Goal: Task Accomplishment & Management: Use online tool/utility

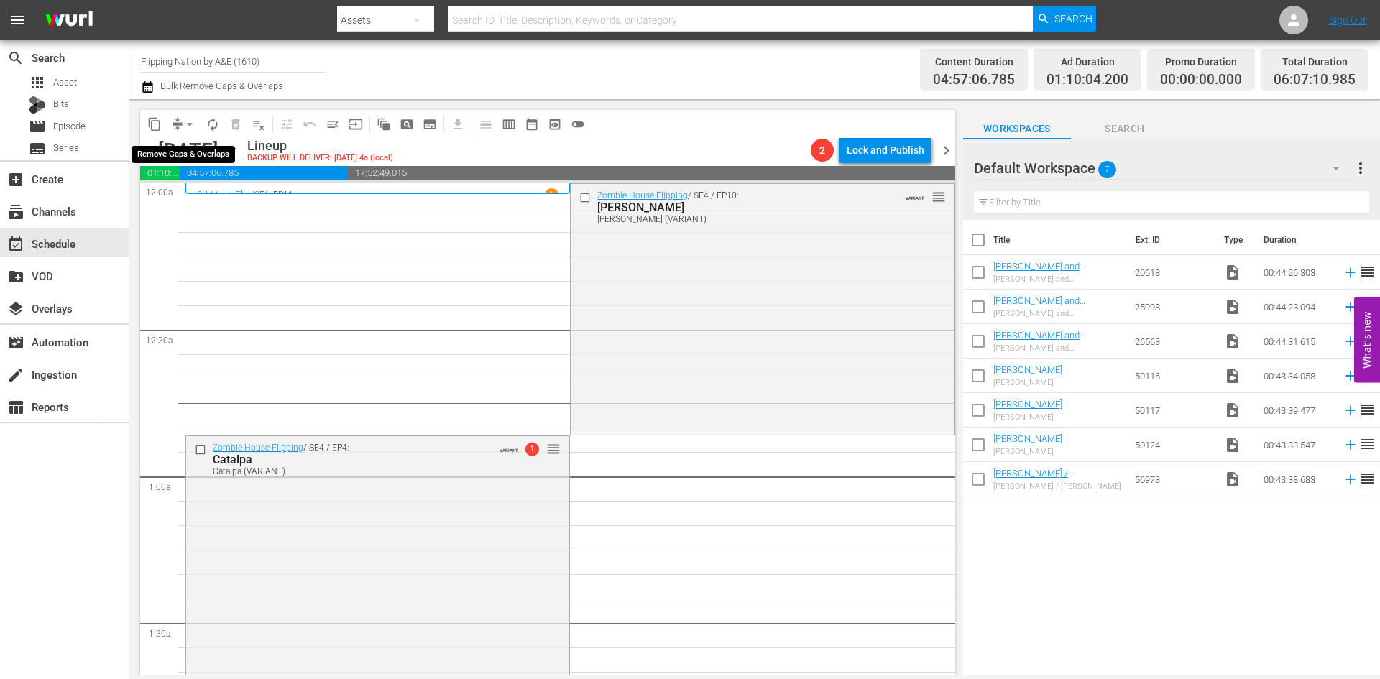
click at [194, 124] on span "arrow_drop_down" at bounding box center [190, 124] width 14 height 14
click at [178, 156] on li "Align to Midnight" at bounding box center [190, 154] width 151 height 24
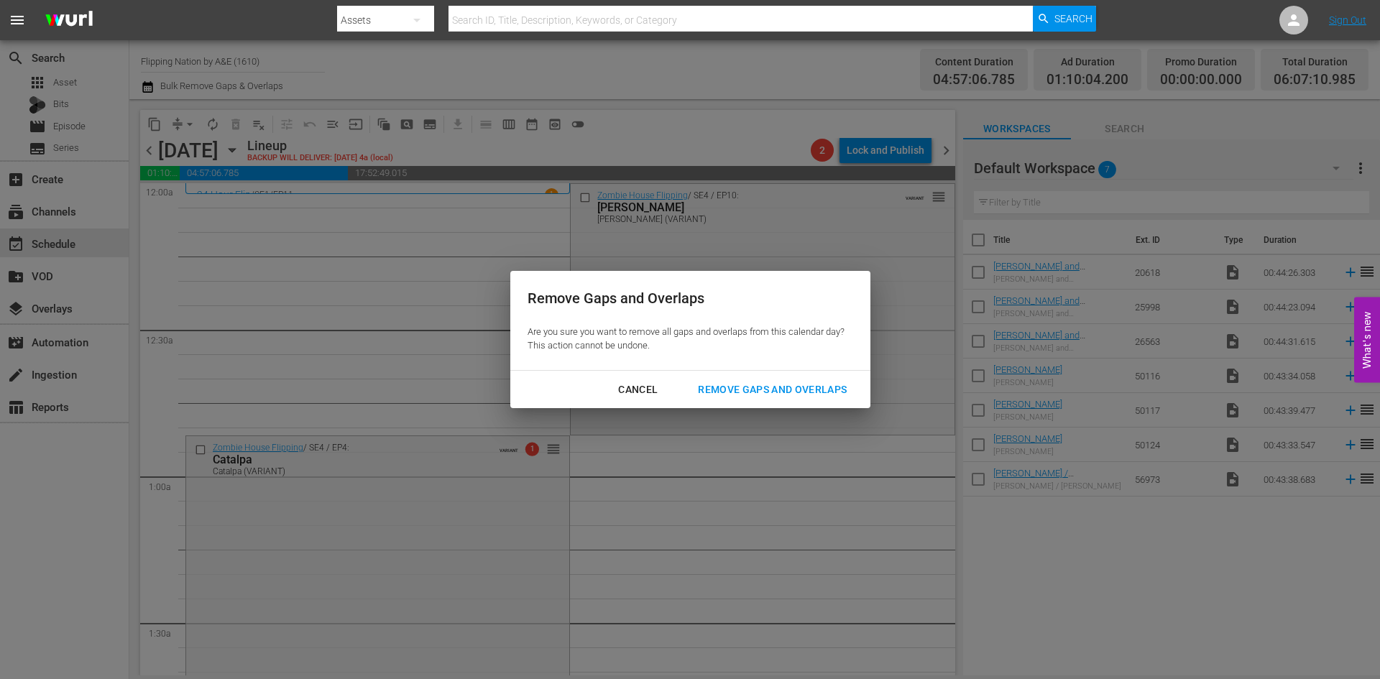
click at [750, 388] on div "Remove Gaps and Overlaps" at bounding box center [773, 390] width 172 height 18
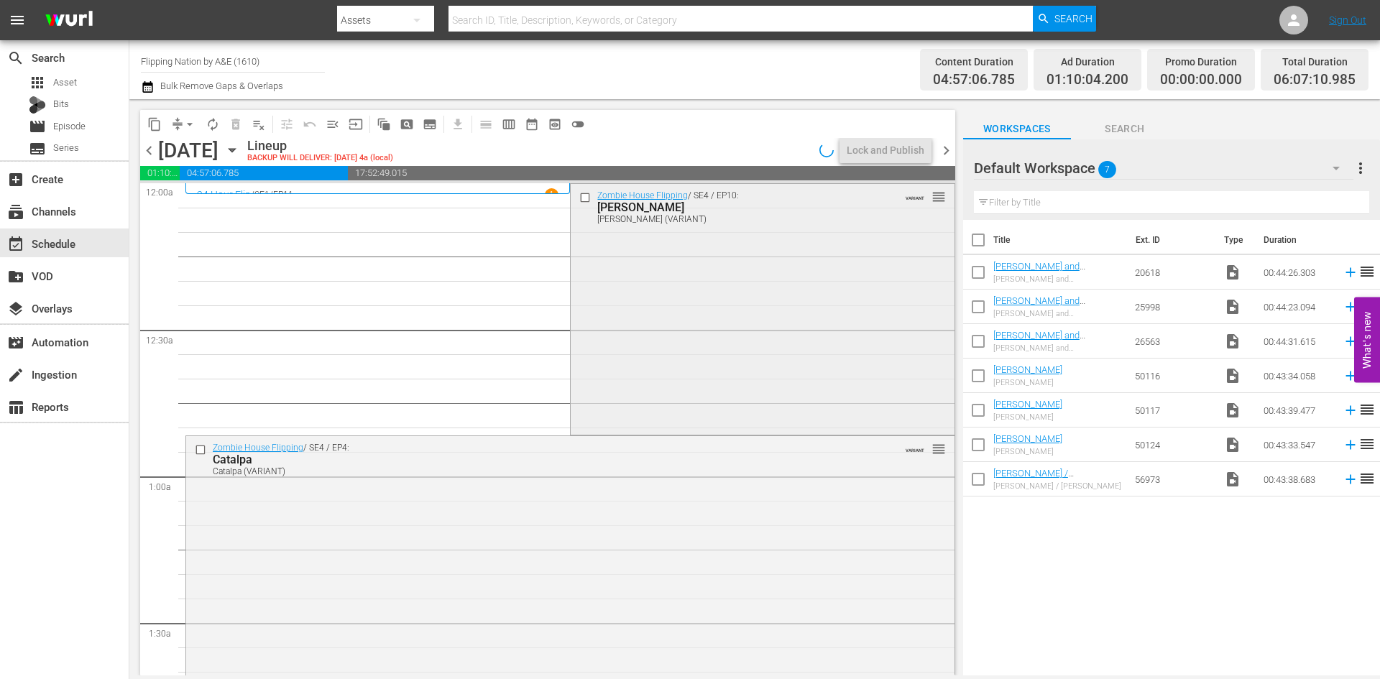
click at [740, 321] on div "Zombie House Flipping / SE4 / EP10: [PERSON_NAME] (VARIANT) VARIANT reorder" at bounding box center [762, 308] width 383 height 249
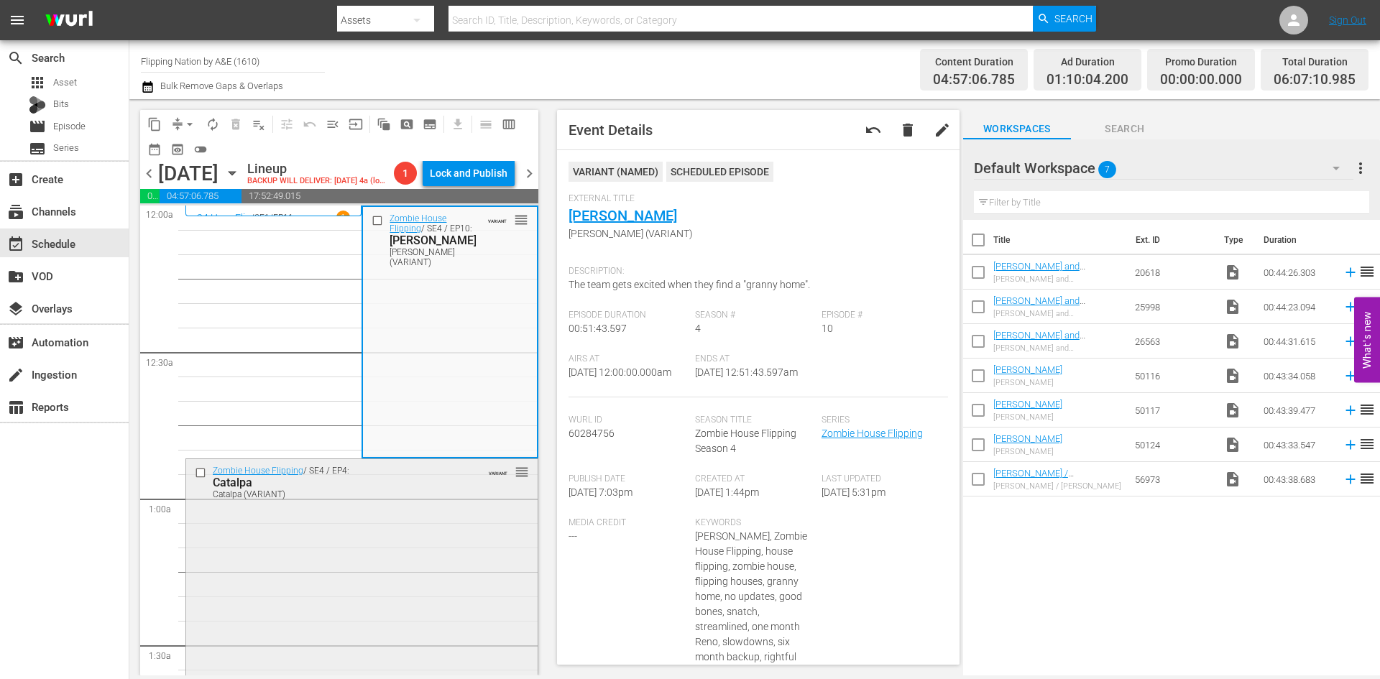
click at [421, 549] on div "Zombie House Flipping / SE4 / EP4: Catalpa Catalpa (VARIANT) VARIANT reorder" at bounding box center [362, 583] width 352 height 249
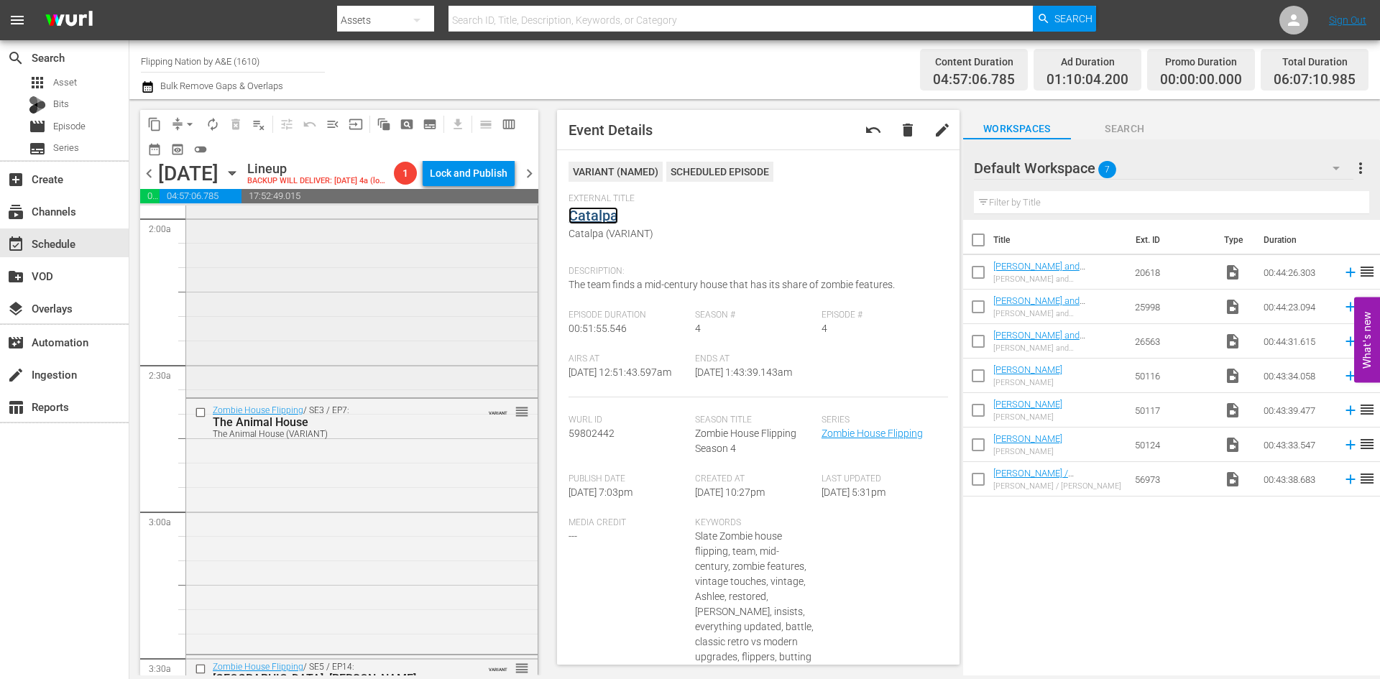
scroll to position [575, 0]
click at [423, 343] on div "Zombie House Flipping / SE5 / EP6: Dallas: Melrose Dallas: Melrose (aenetworks_…" at bounding box center [362, 265] width 352 height 255
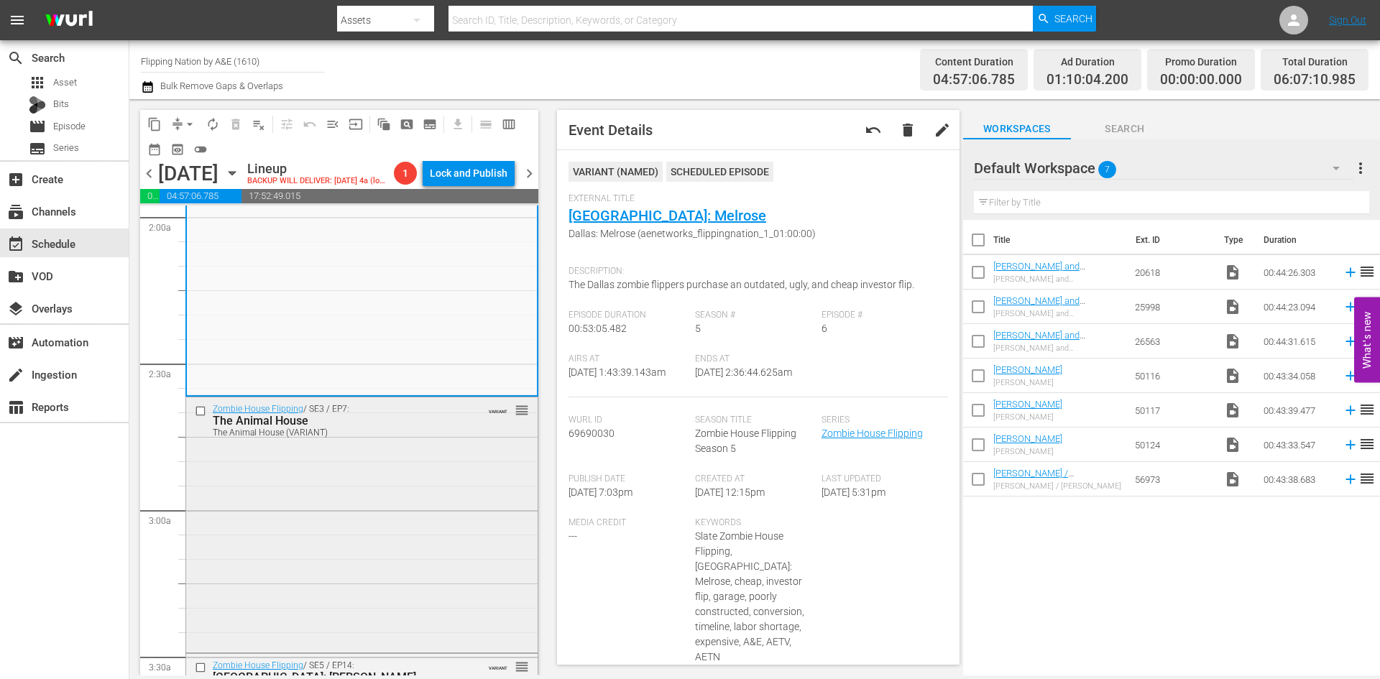
click at [428, 520] on div "Zombie House Flipping / SE3 / EP7: The Animal House The Animal House (VARIANT) …" at bounding box center [362, 524] width 352 height 252
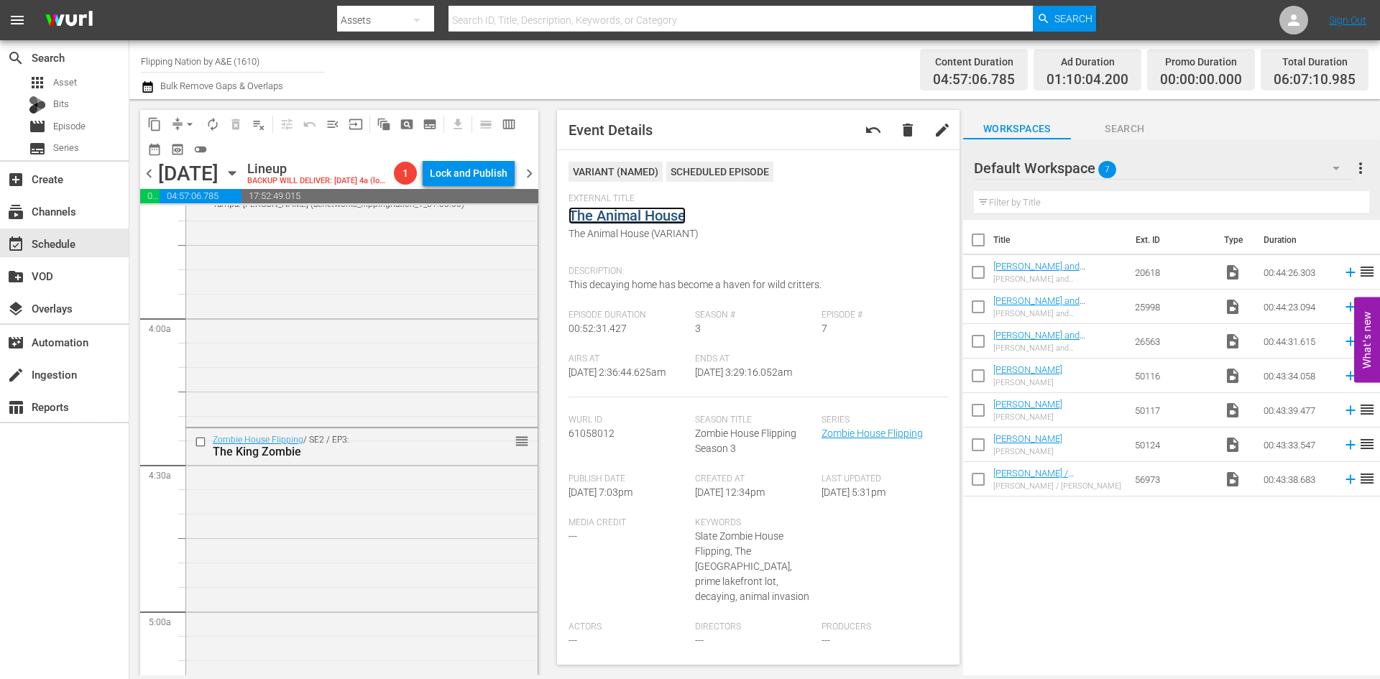
scroll to position [1078, 0]
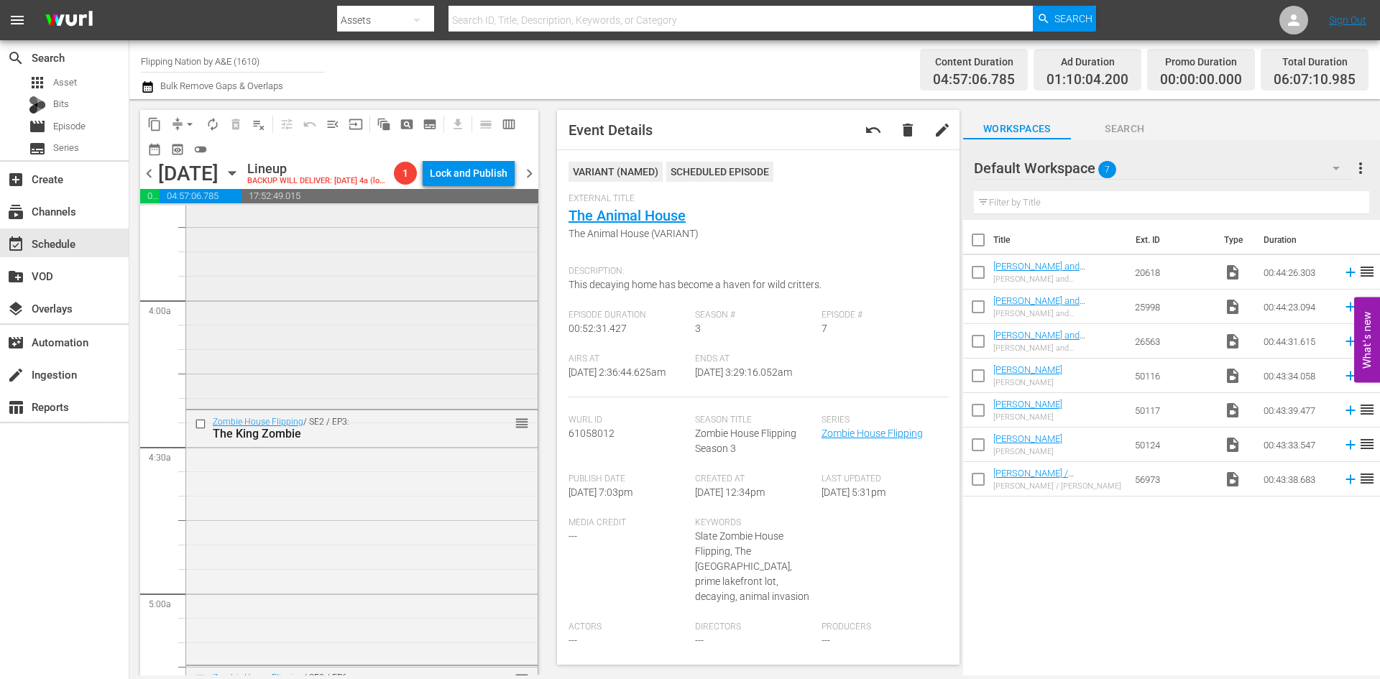
click at [444, 382] on div "Zombie House Flipping / SE5 / EP14: Tampa: Larkin Tampa: Larkin (aenetworks_fli…" at bounding box center [362, 278] width 352 height 255
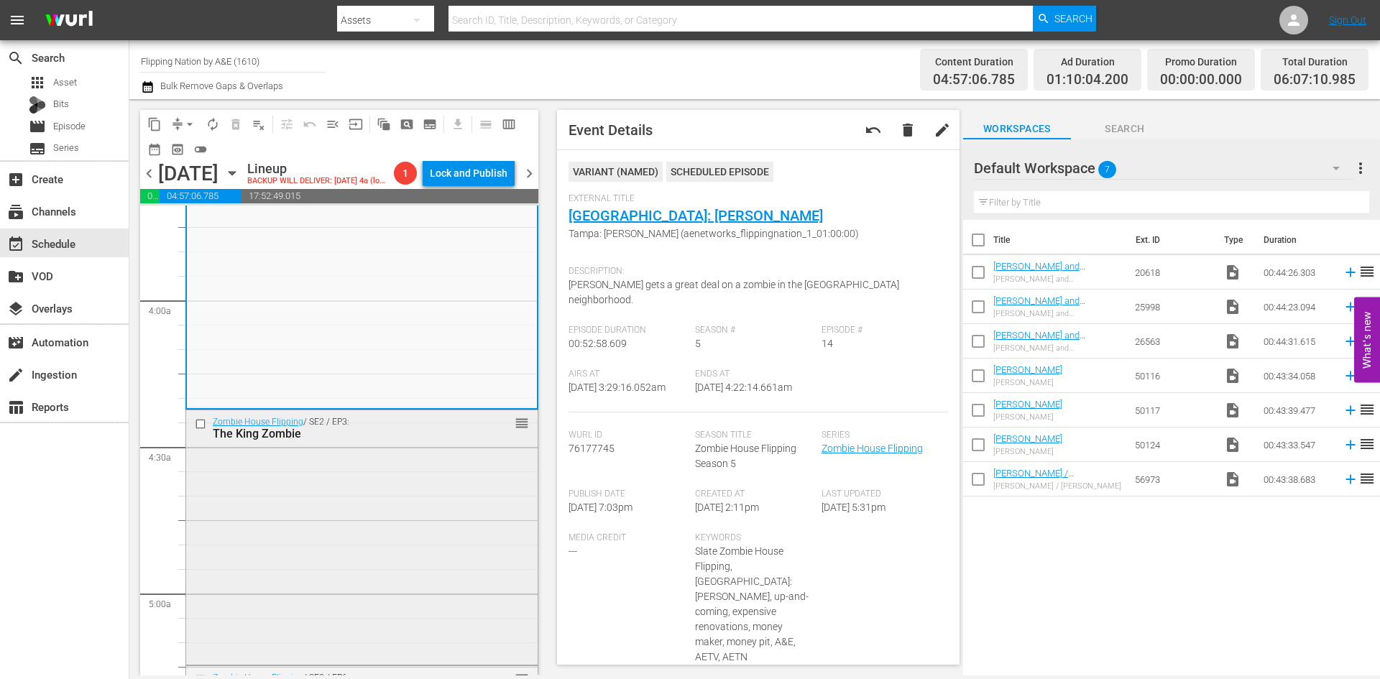
click at [482, 532] on div "Zombie House Flipping / SE2 / EP3: The King Zombie reorder" at bounding box center [362, 537] width 352 height 252
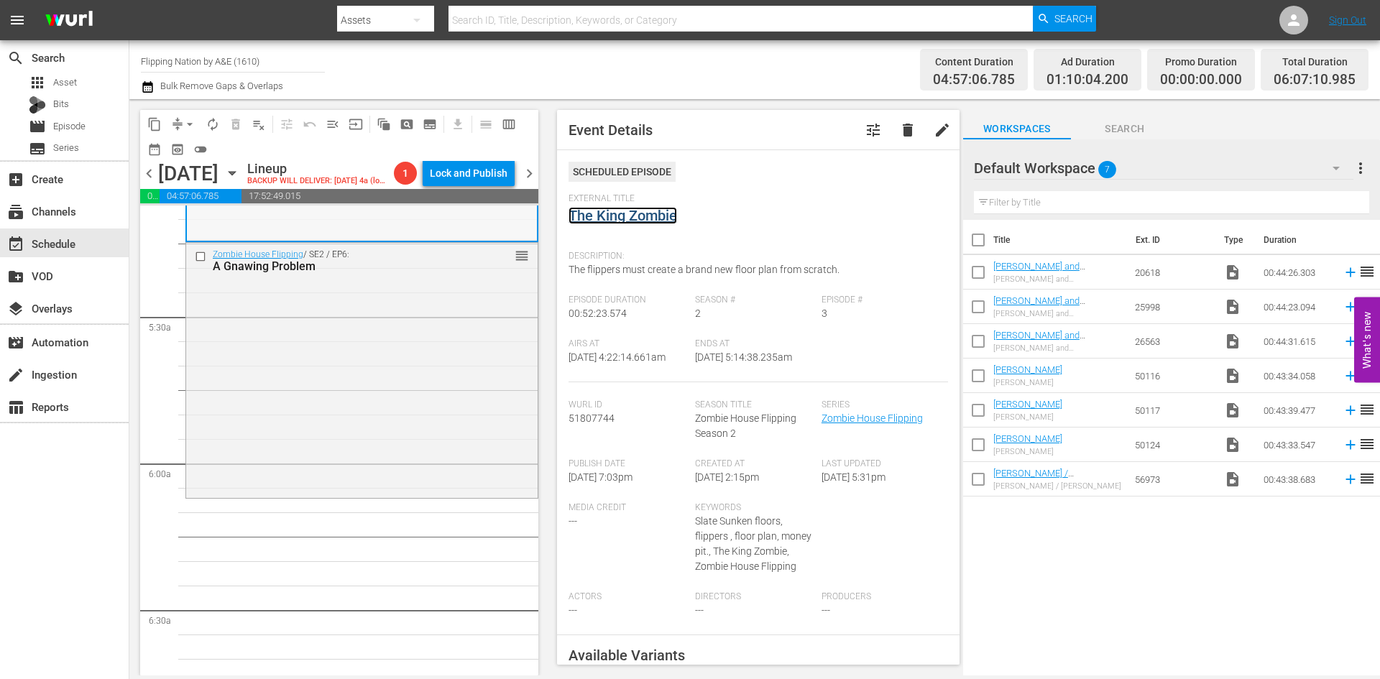
scroll to position [1510, 0]
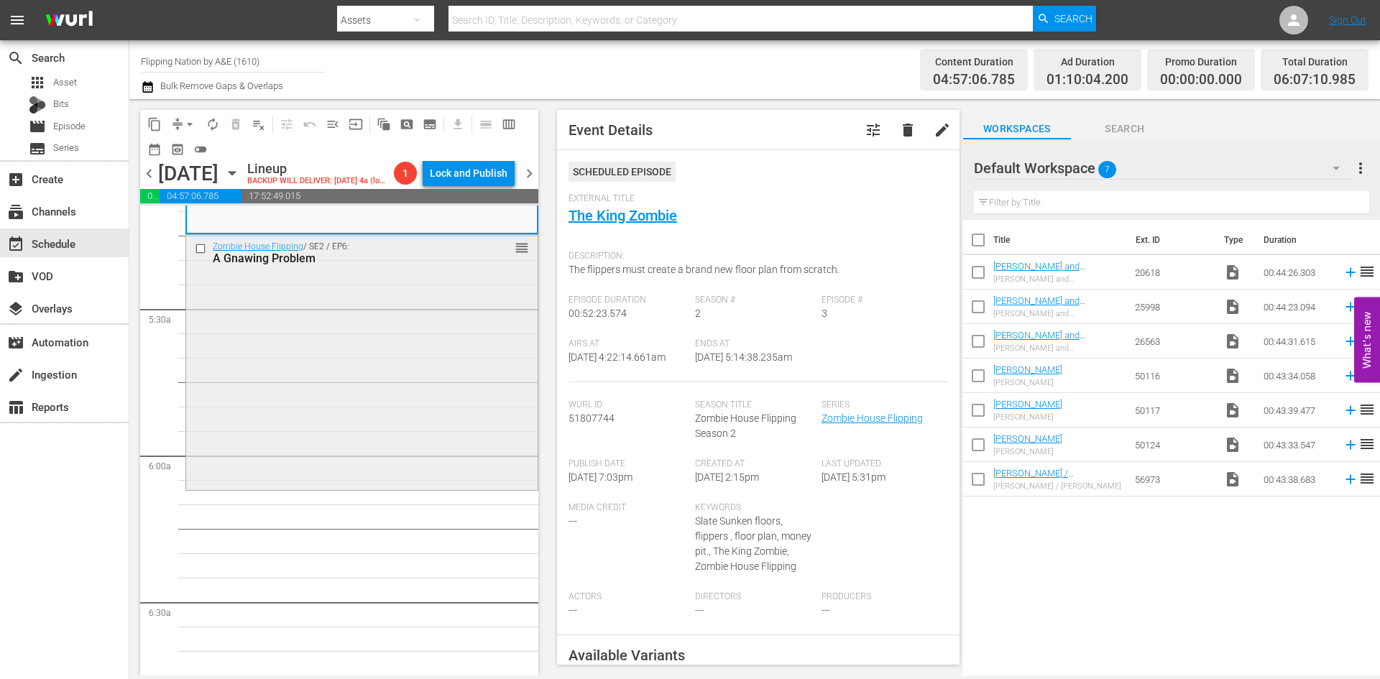
click at [413, 429] on div "Zombie House Flipping / SE2 / EP6: A Gnawing Problem reorder" at bounding box center [362, 361] width 352 height 252
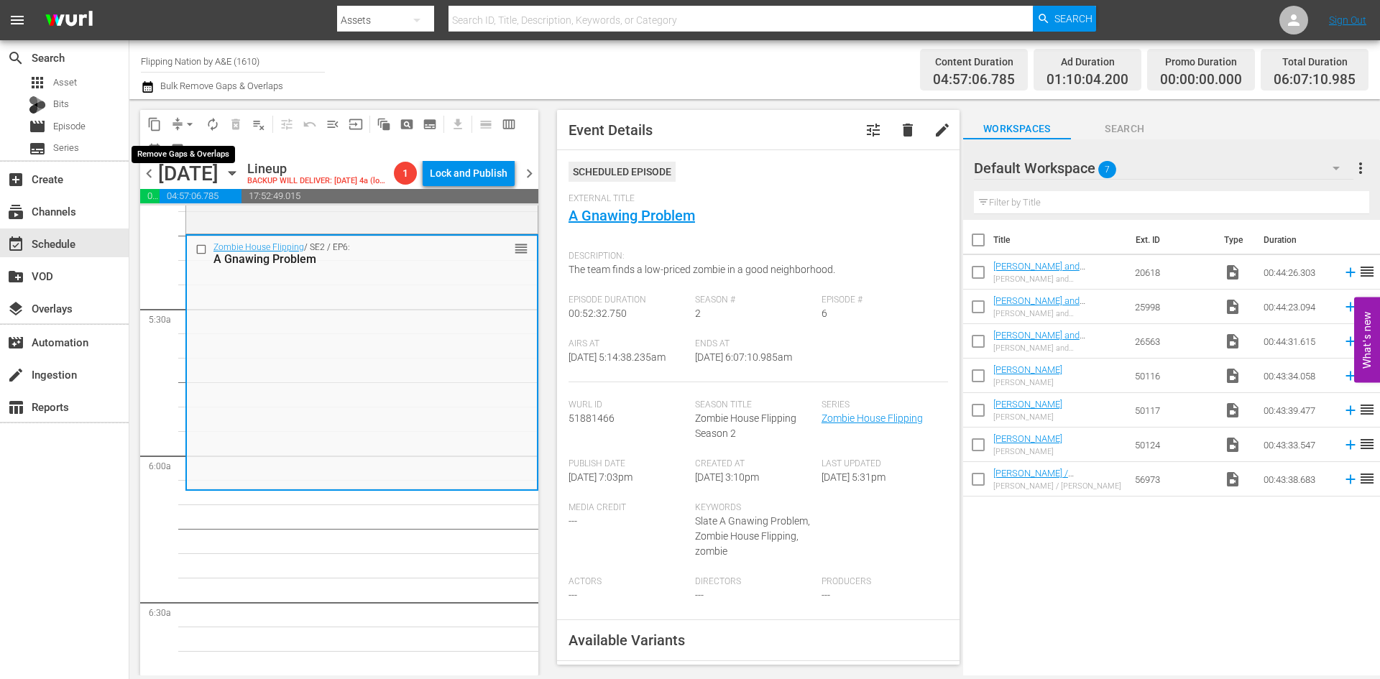
click at [191, 125] on span "arrow_drop_down" at bounding box center [190, 124] width 14 height 14
click at [173, 158] on li "Align to Midnight" at bounding box center [190, 154] width 151 height 24
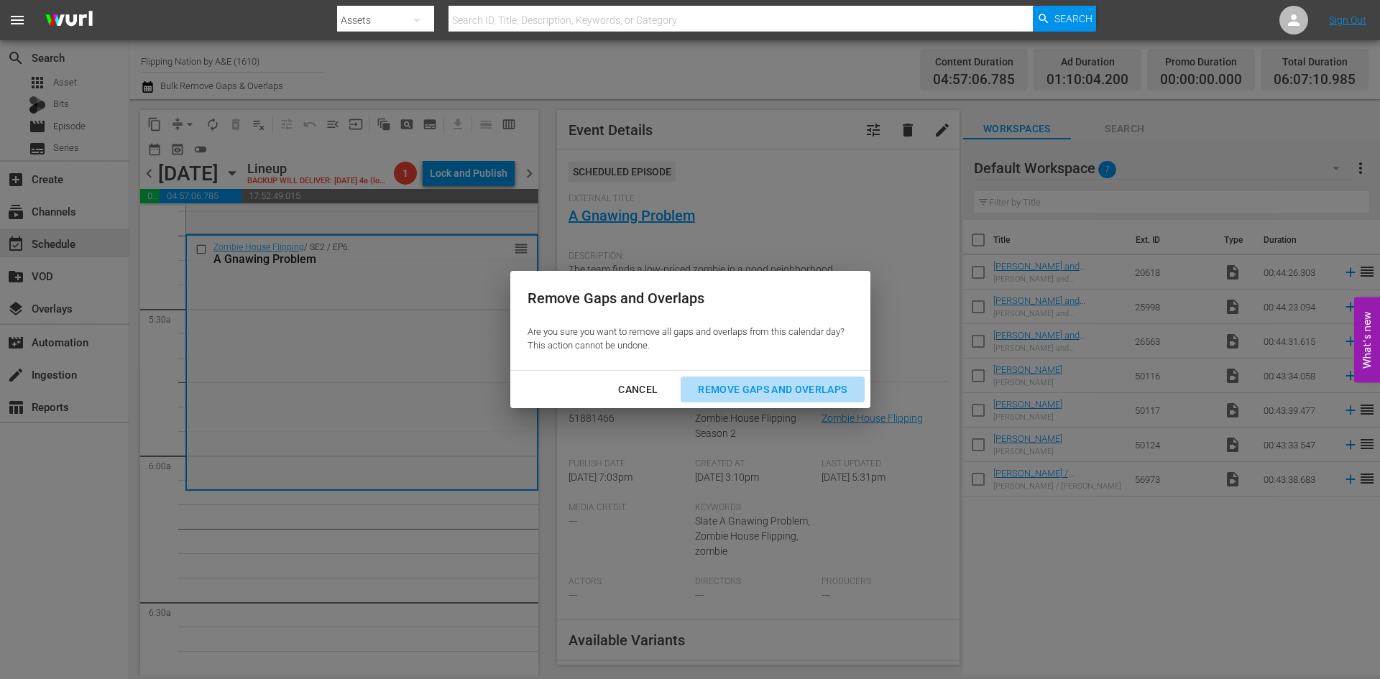
click at [742, 385] on div "Remove Gaps and Overlaps" at bounding box center [773, 390] width 172 height 18
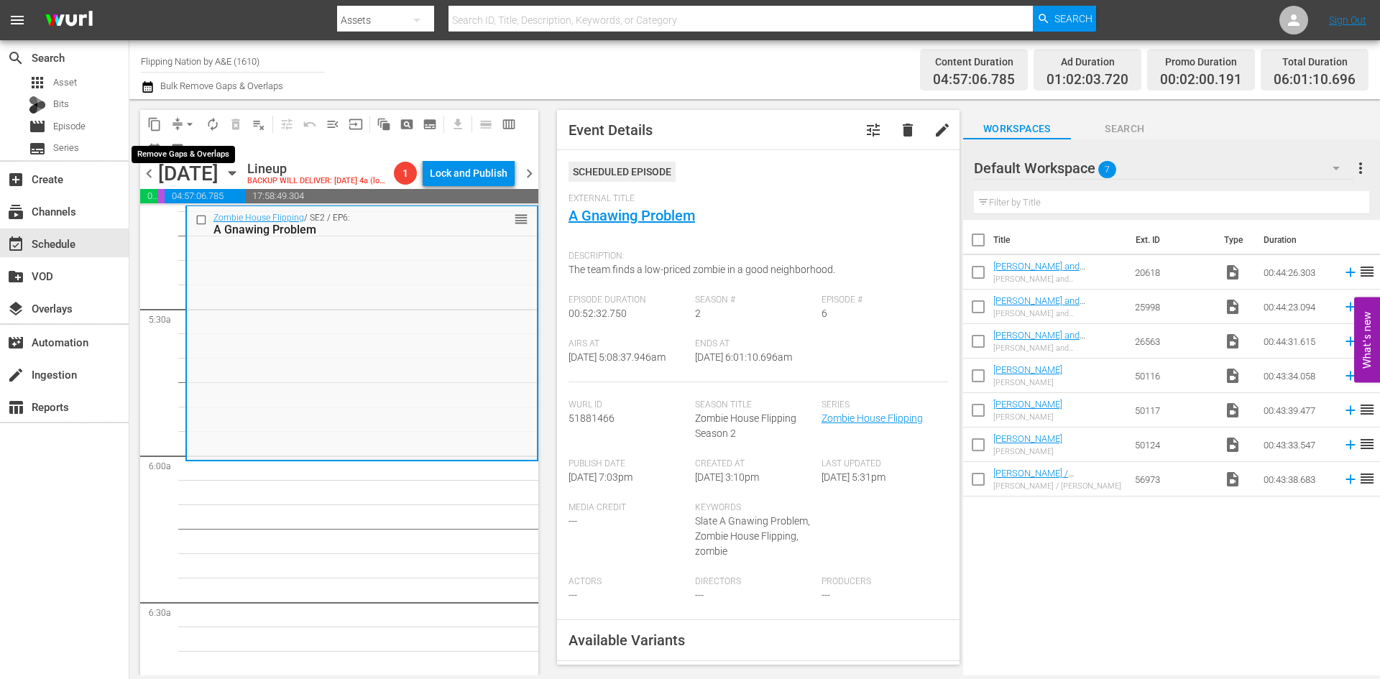
click at [190, 123] on span "arrow_drop_down" at bounding box center [190, 124] width 14 height 14
click at [187, 150] on li "Align to Midnight" at bounding box center [190, 154] width 151 height 24
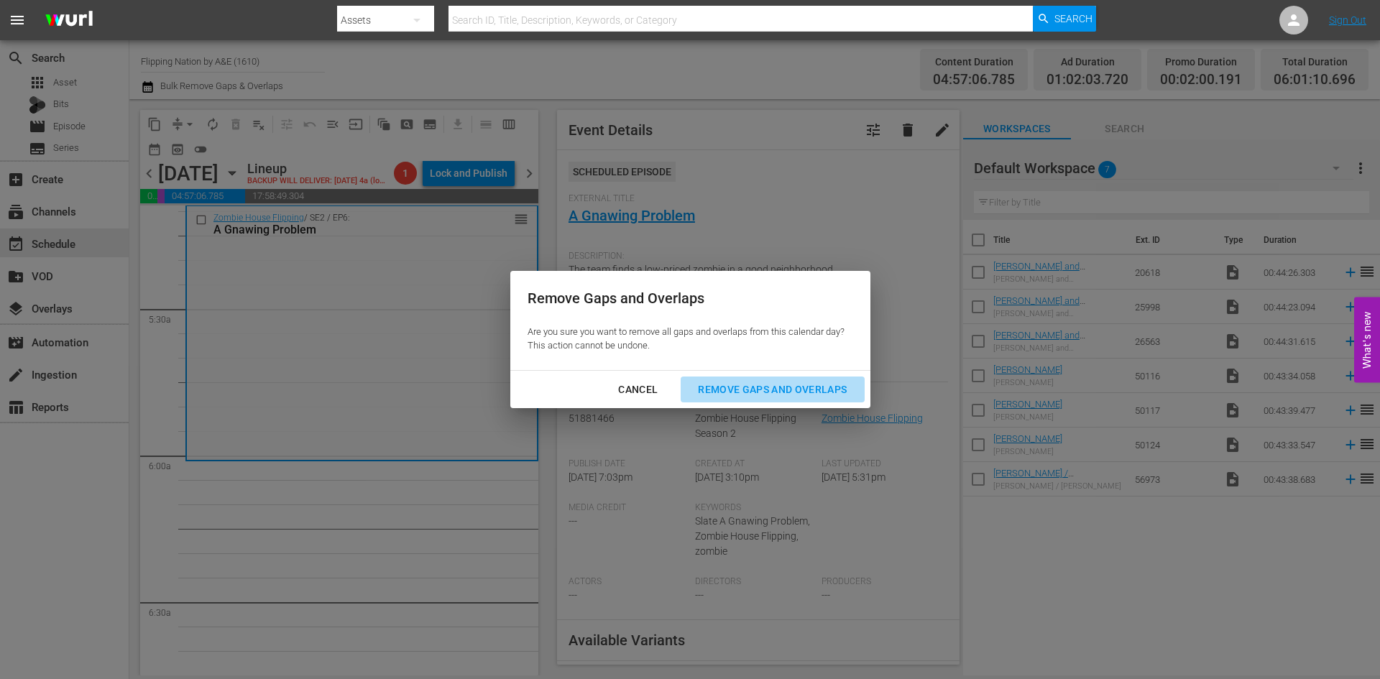
click at [782, 388] on div "Remove Gaps and Overlaps" at bounding box center [773, 390] width 172 height 18
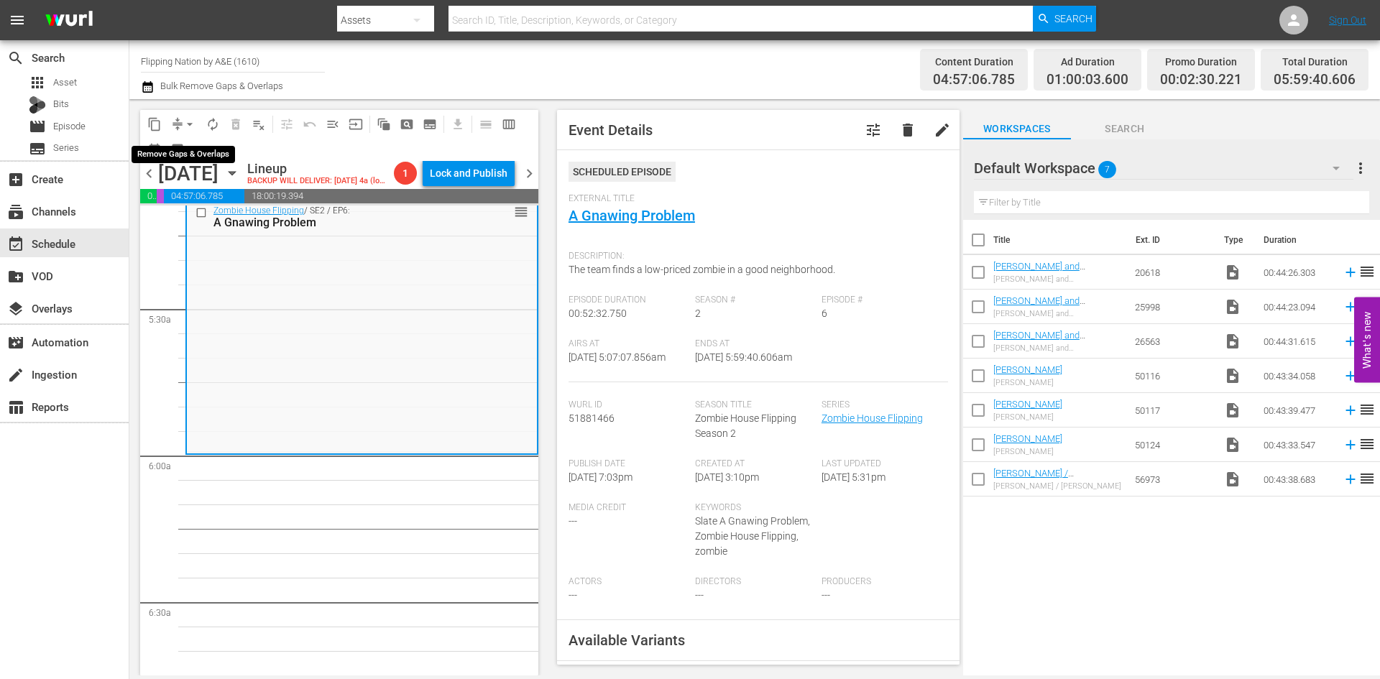
click at [189, 122] on span "arrow_drop_down" at bounding box center [190, 124] width 14 height 14
click at [192, 156] on li "Align to Midnight" at bounding box center [190, 154] width 151 height 24
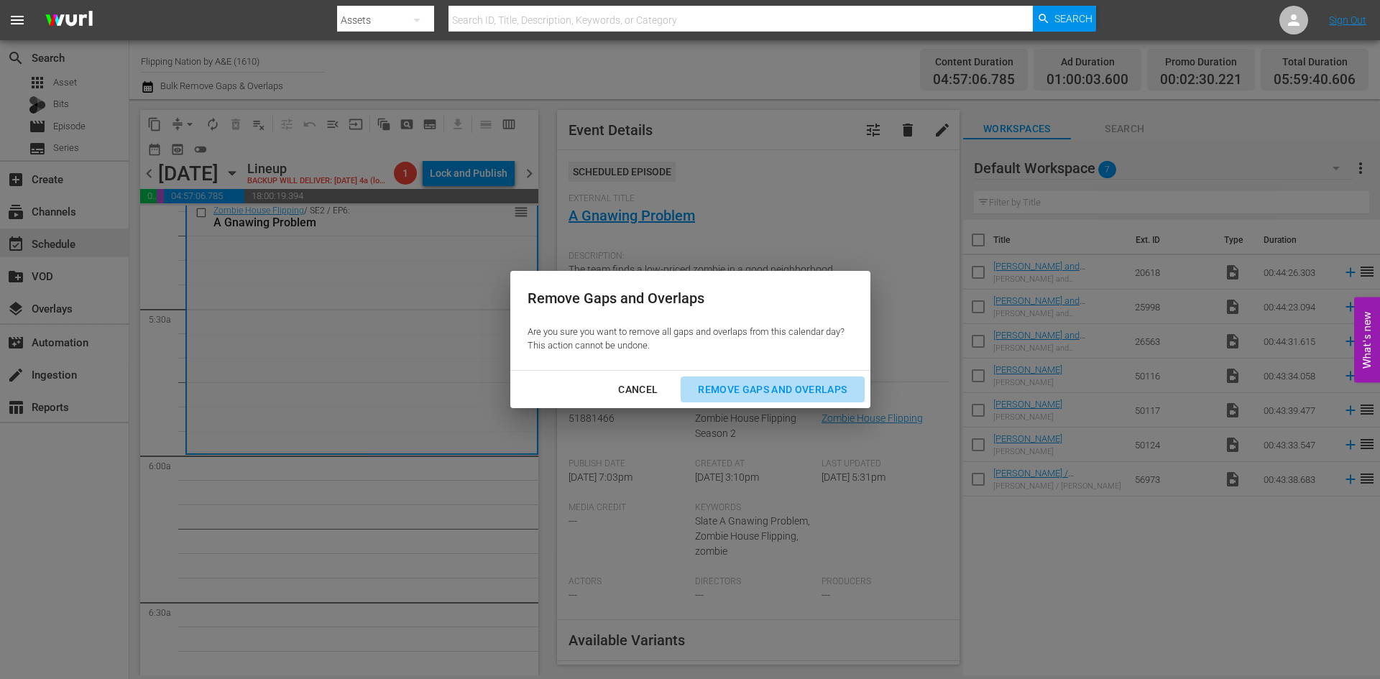
click at [725, 386] on div "Remove Gaps and Overlaps" at bounding box center [773, 390] width 172 height 18
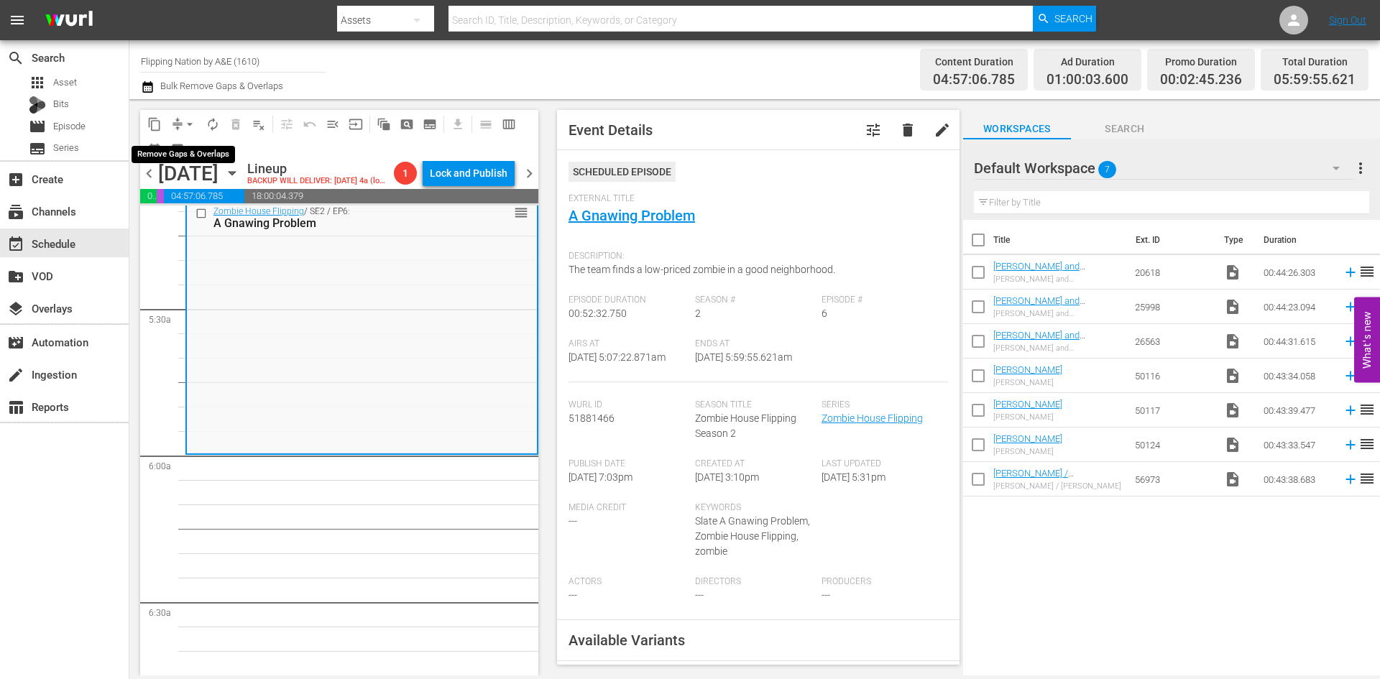
click at [180, 119] on button "arrow_drop_down" at bounding box center [189, 124] width 23 height 23
click at [191, 159] on li "Align to Midnight" at bounding box center [190, 154] width 151 height 24
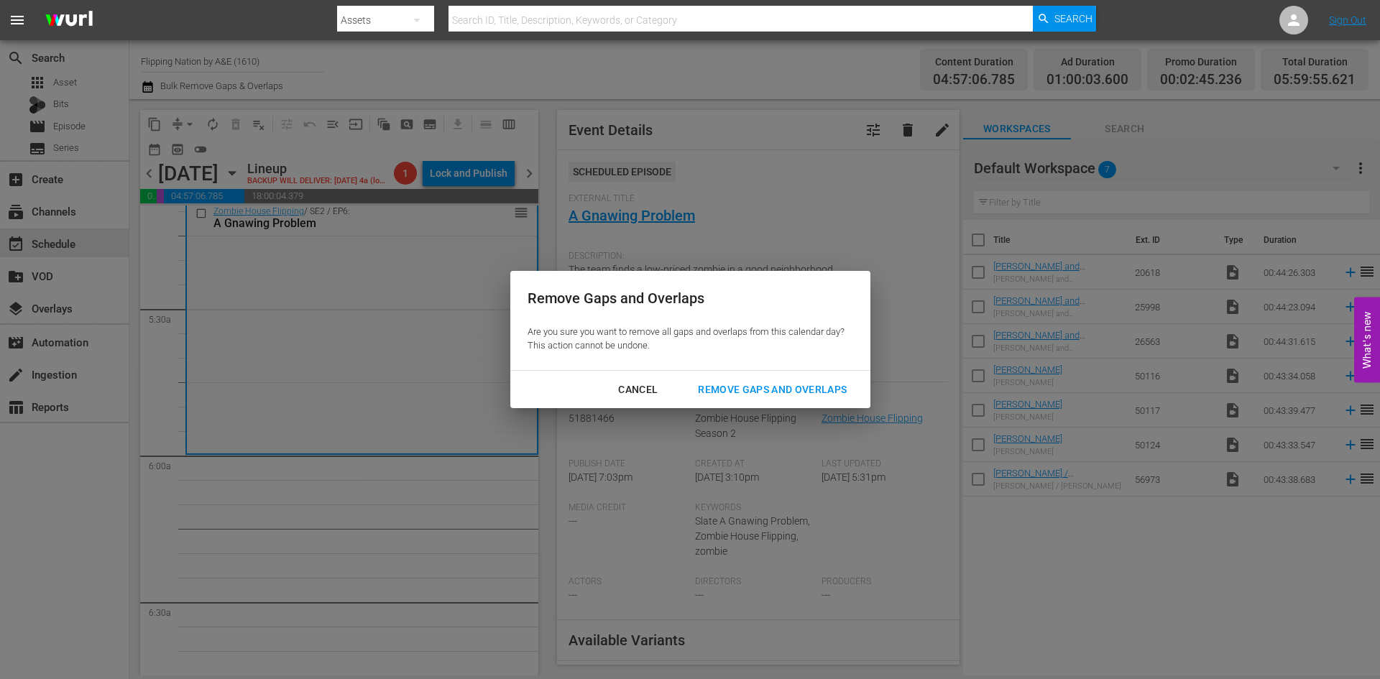
click at [738, 396] on div "Remove Gaps and Overlaps" at bounding box center [773, 390] width 172 height 18
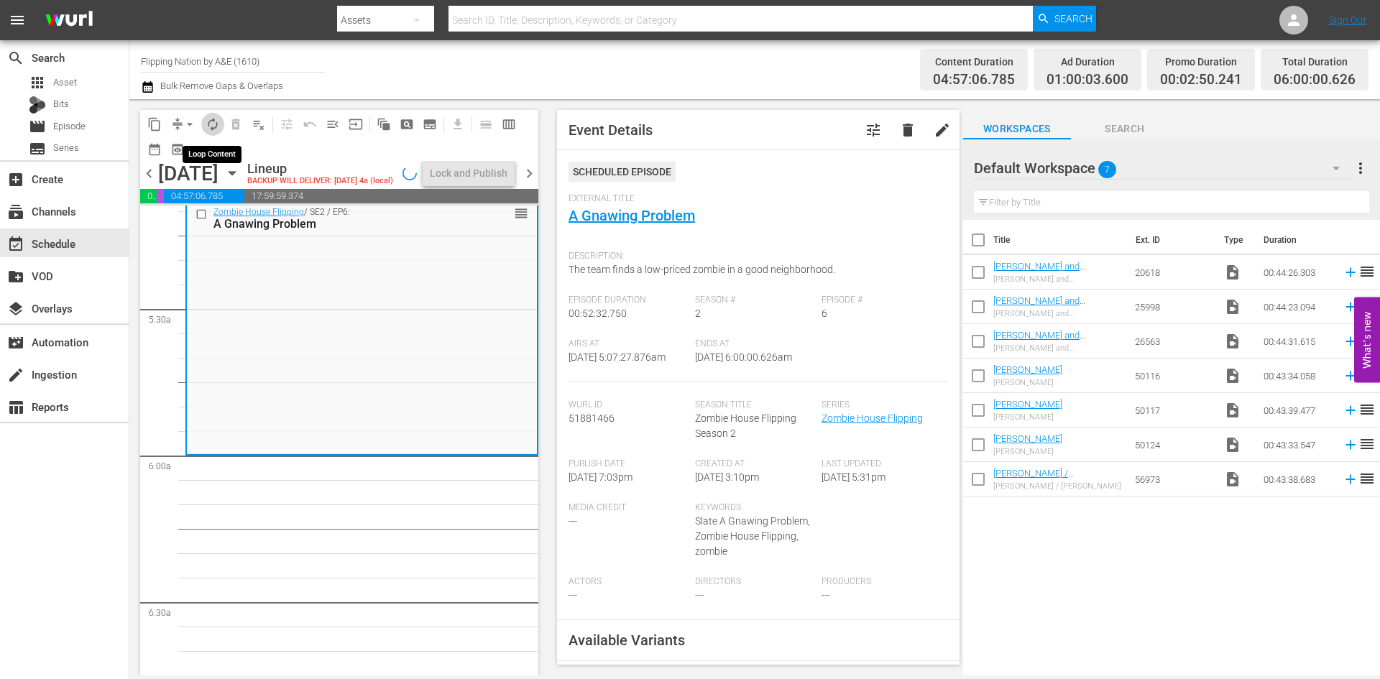
click at [213, 128] on span "autorenew_outlined" at bounding box center [213, 124] width 14 height 14
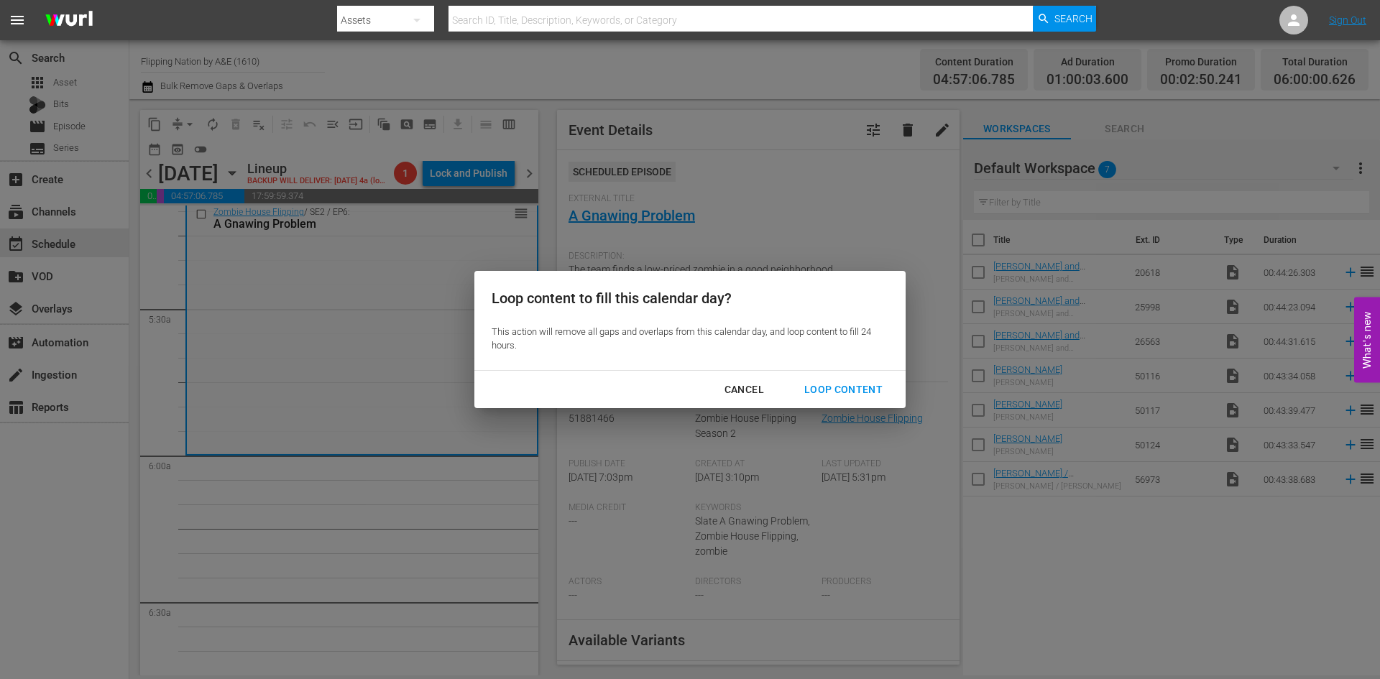
click at [834, 390] on div "Loop Content" at bounding box center [843, 390] width 101 height 18
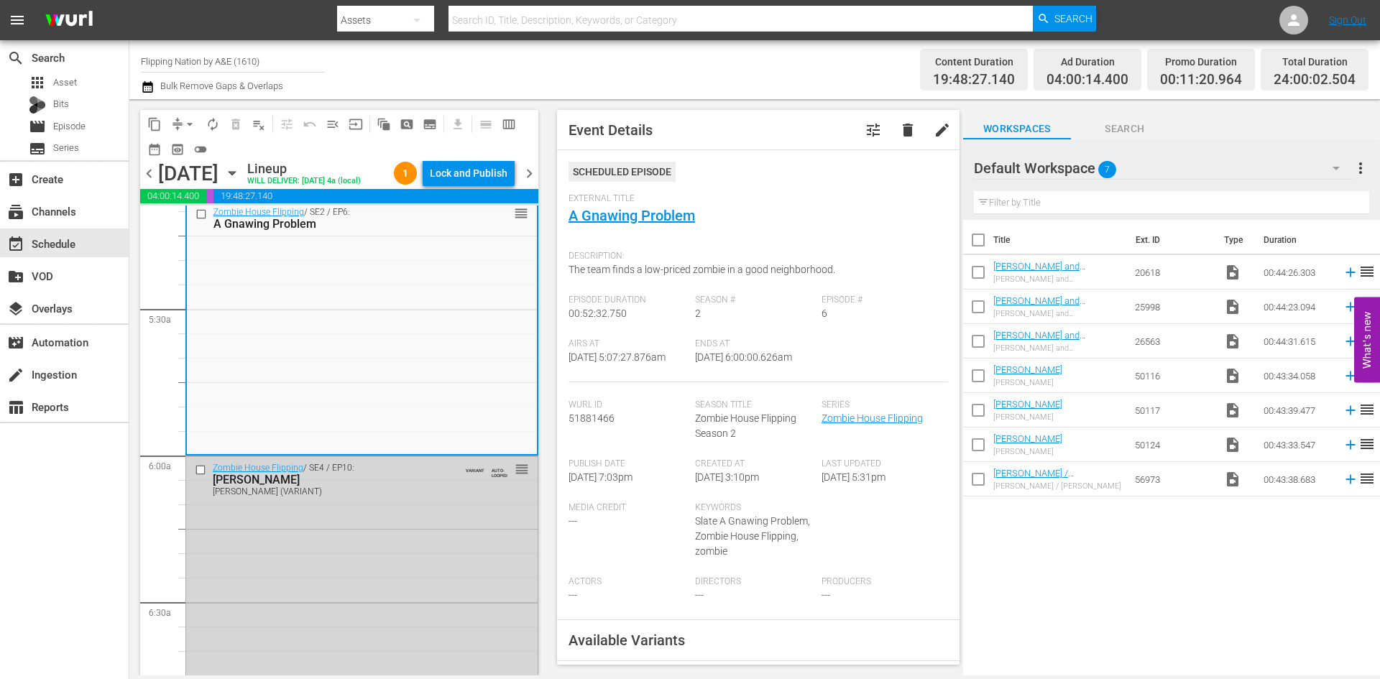
click at [469, 177] on div "Lock and Publish" at bounding box center [469, 173] width 78 height 26
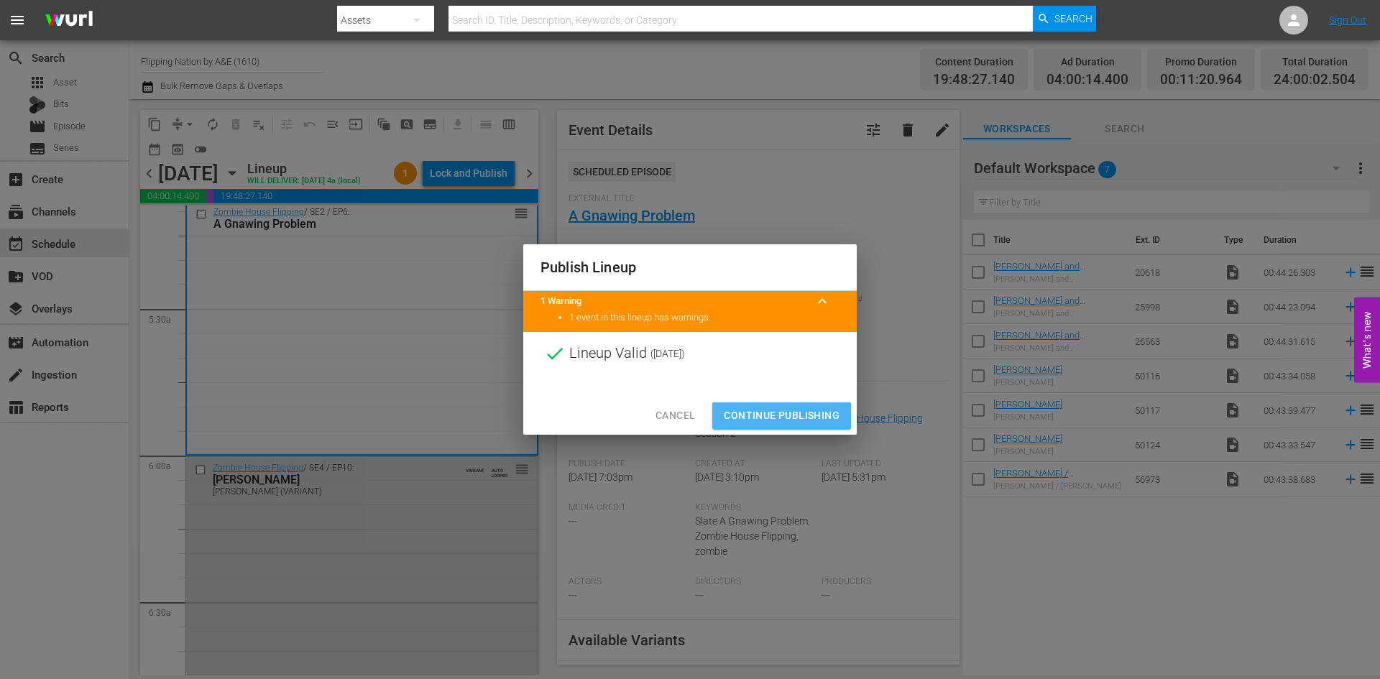
click at [762, 420] on span "Continue Publishing" at bounding box center [782, 416] width 116 height 18
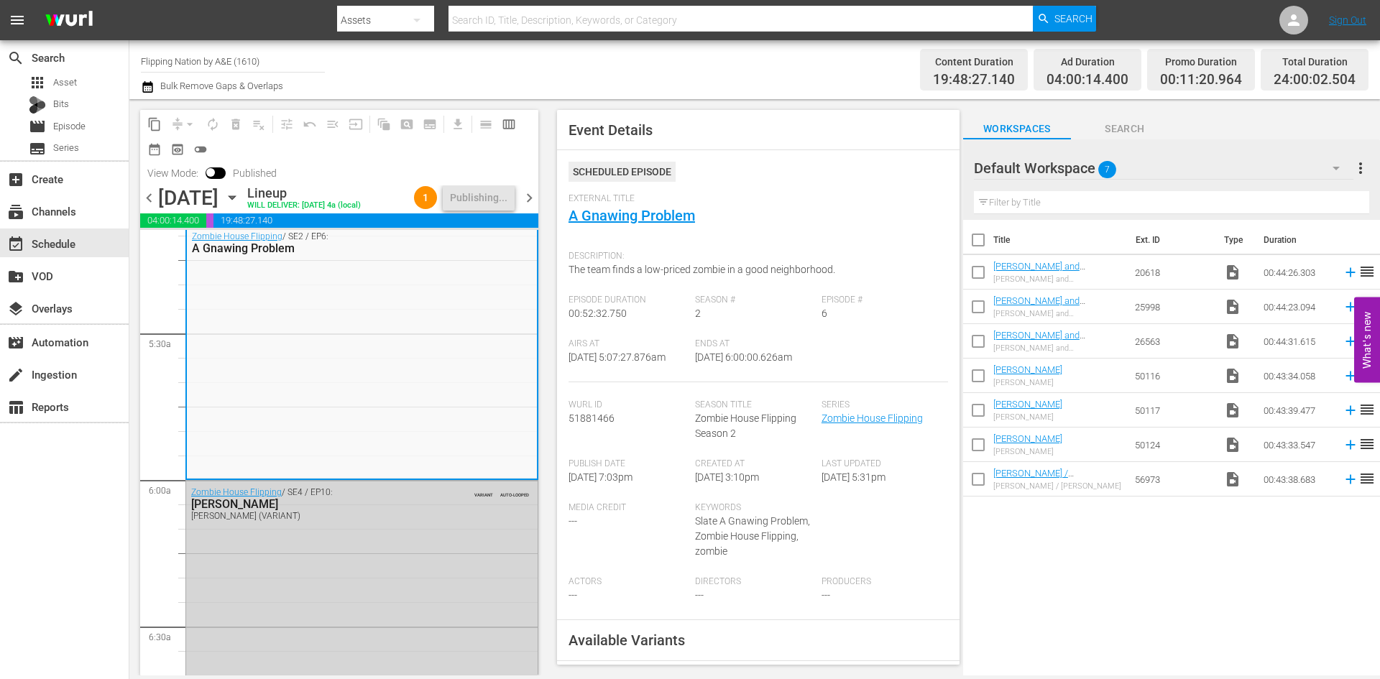
click at [531, 207] on span "chevron_right" at bounding box center [530, 198] width 18 height 18
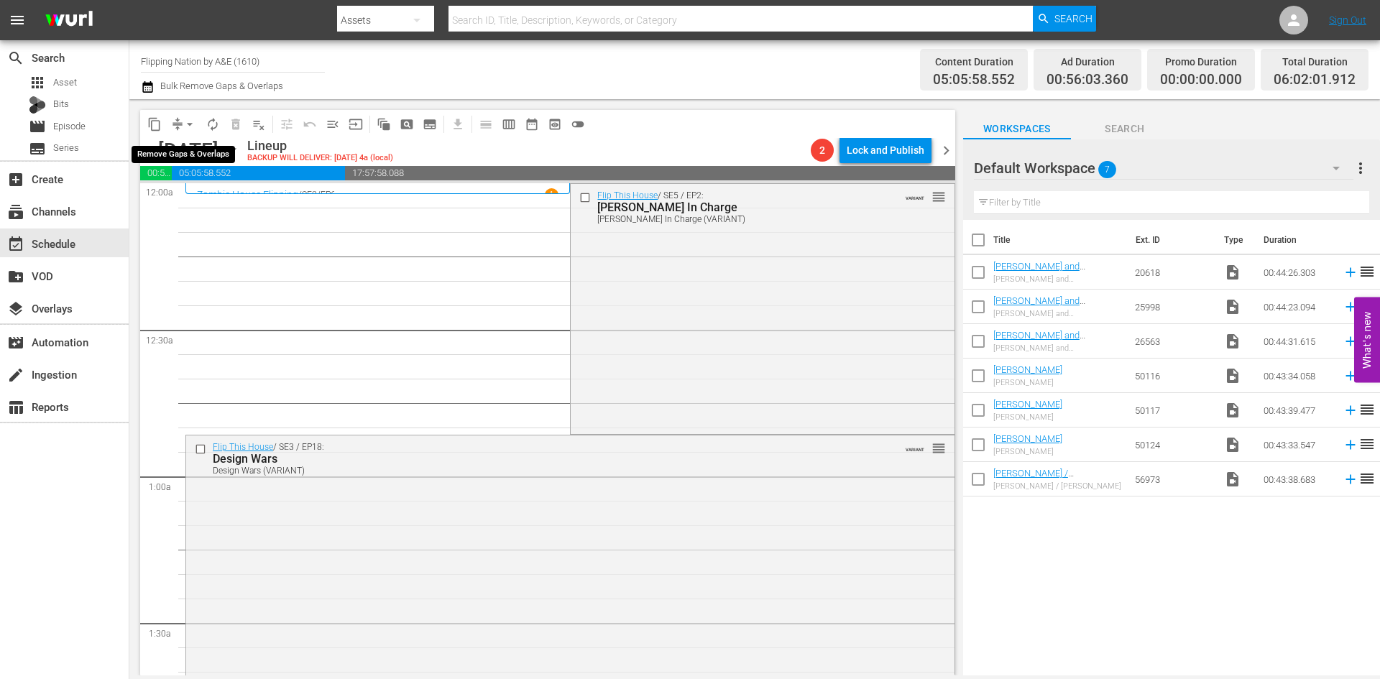
click at [184, 120] on span "arrow_drop_down" at bounding box center [190, 124] width 14 height 14
click at [196, 156] on li "Align to Midnight" at bounding box center [190, 154] width 151 height 24
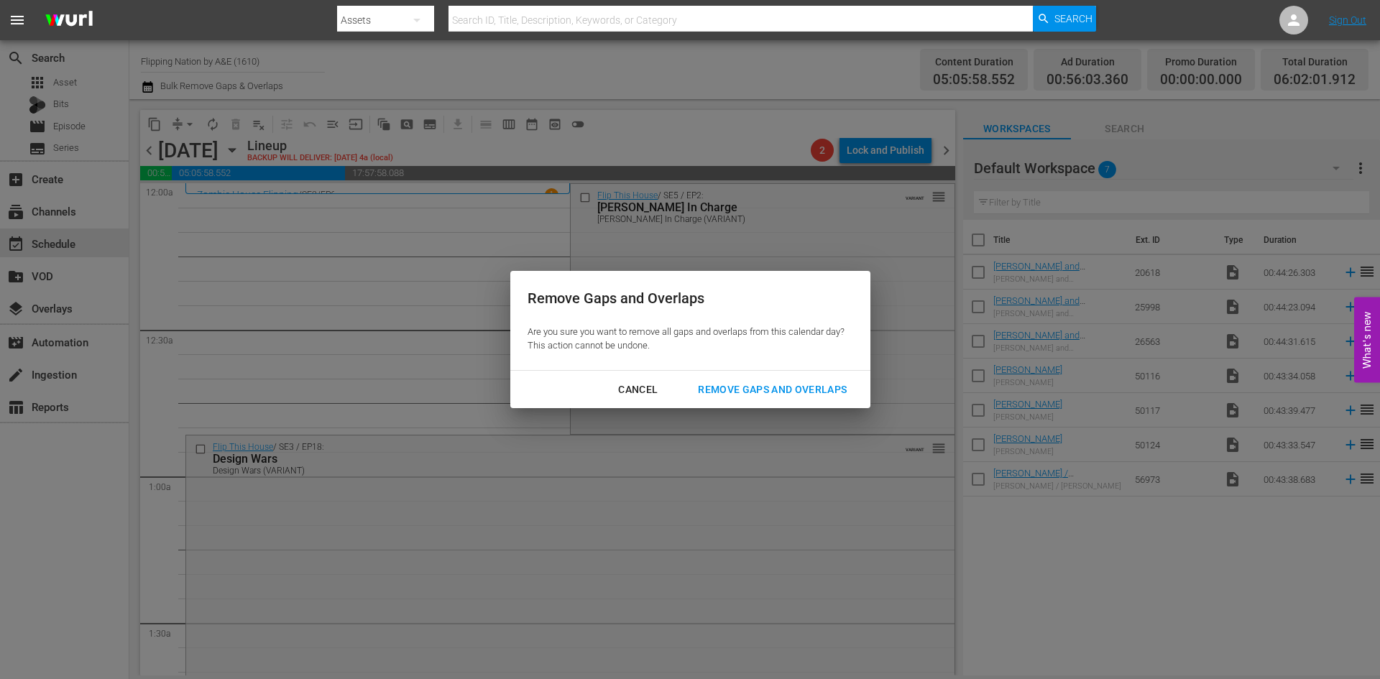
click at [741, 395] on div "Remove Gaps and Overlaps" at bounding box center [773, 390] width 172 height 18
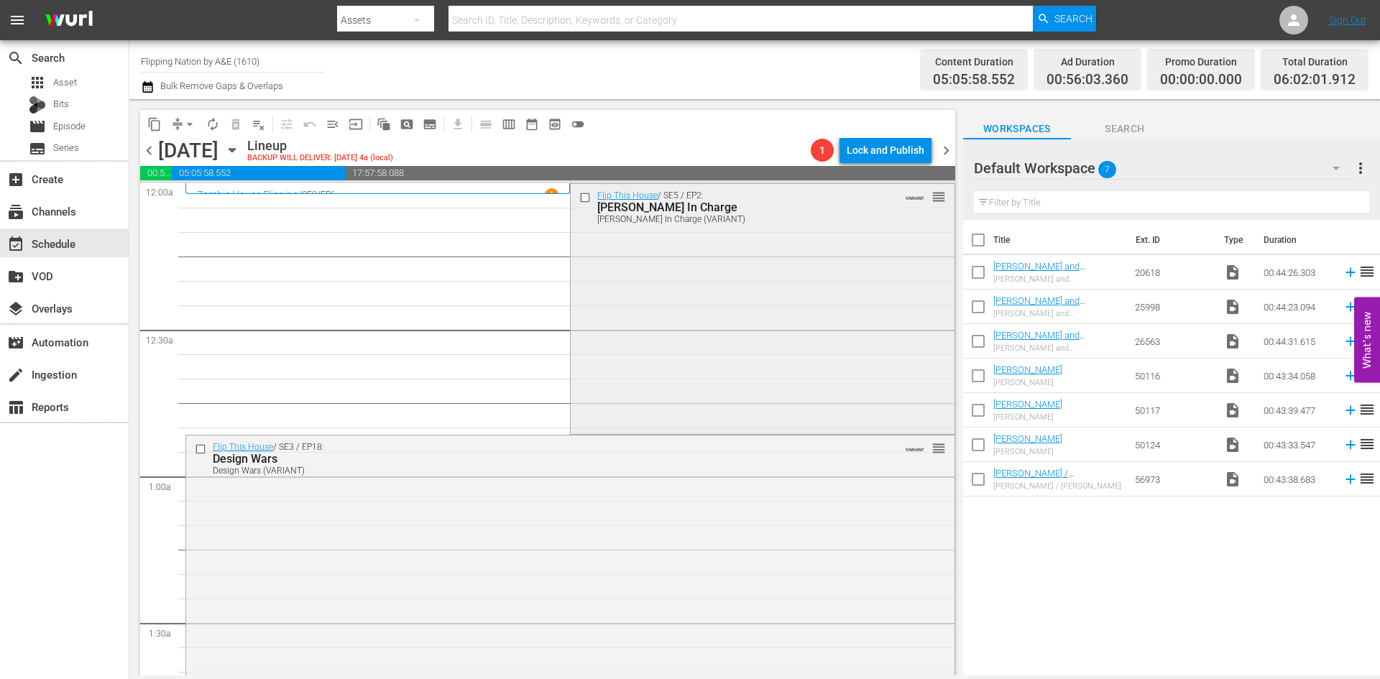
click at [618, 271] on div "Flip This House / SE5 / EP2: Rudy In Charge Rudy In Charge (VARIANT) VARIANT re…" at bounding box center [762, 308] width 383 height 248
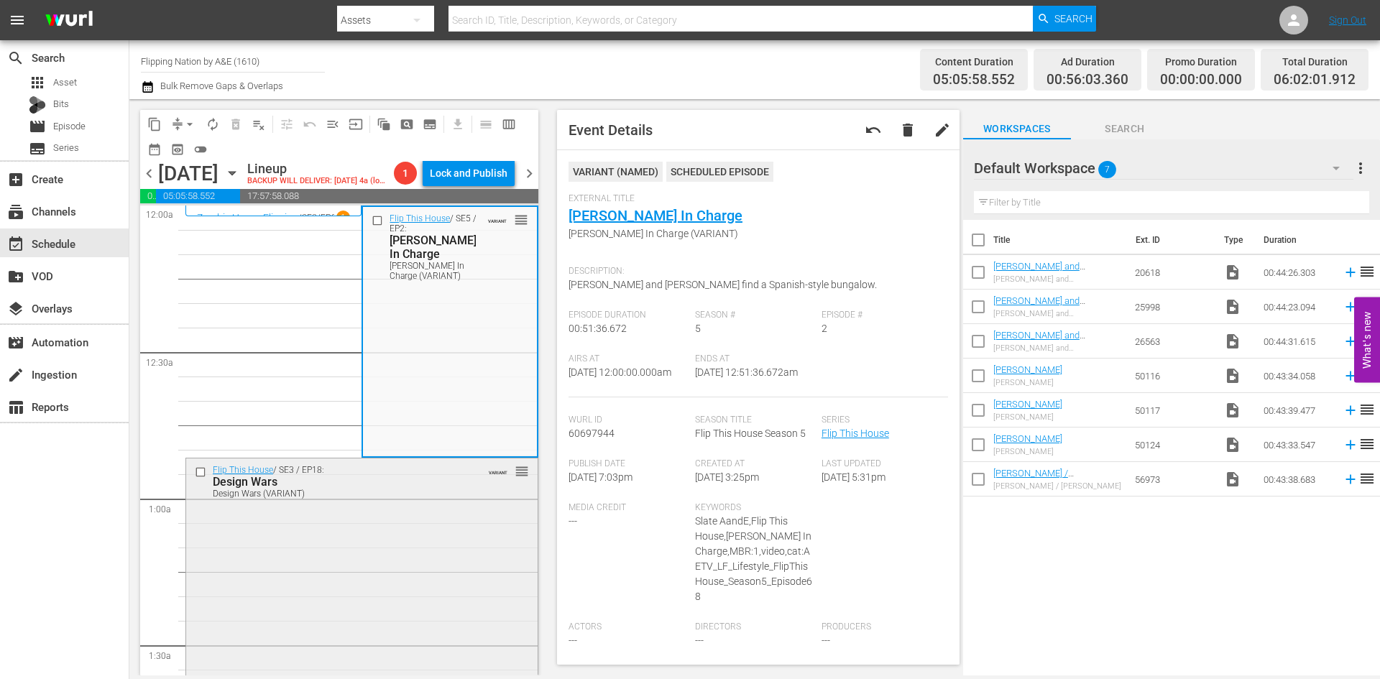
click at [424, 538] on div "Flip This House / SE3 / EP18: Design Wars Design Wars (VARIANT) VARIANT reorder" at bounding box center [362, 583] width 352 height 249
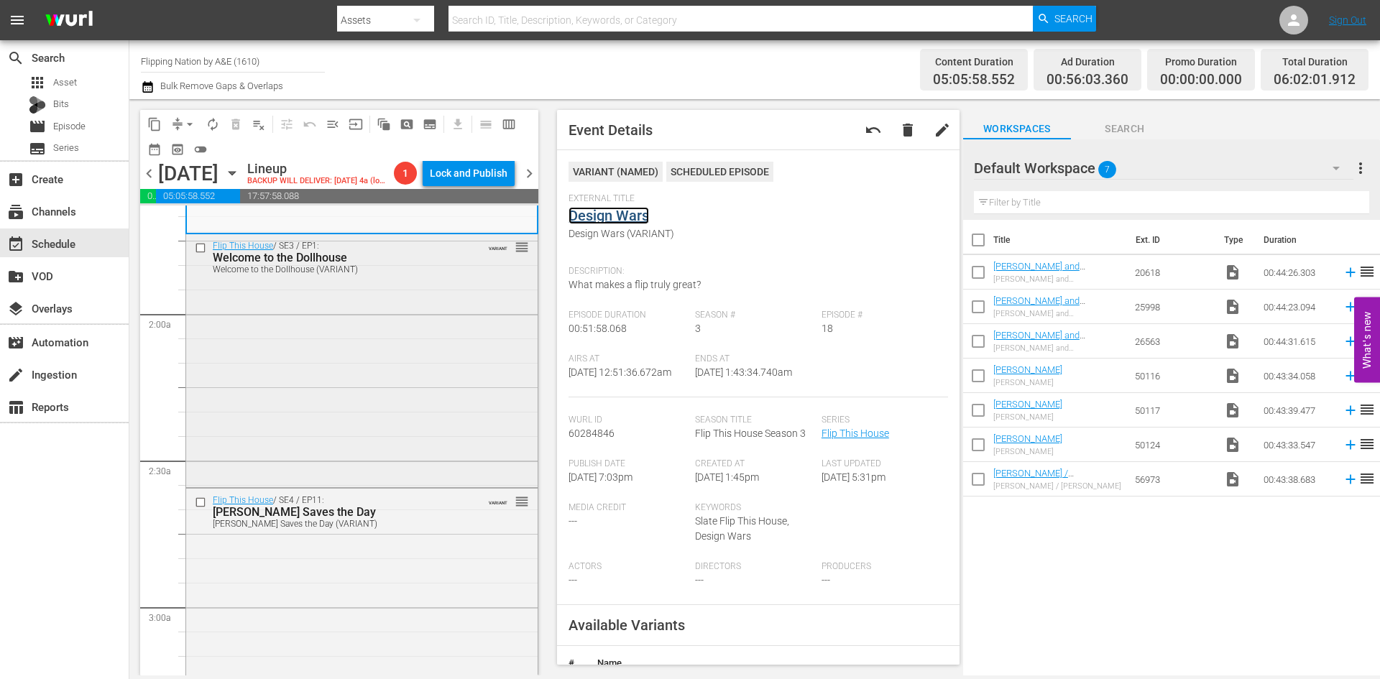
scroll to position [503, 0]
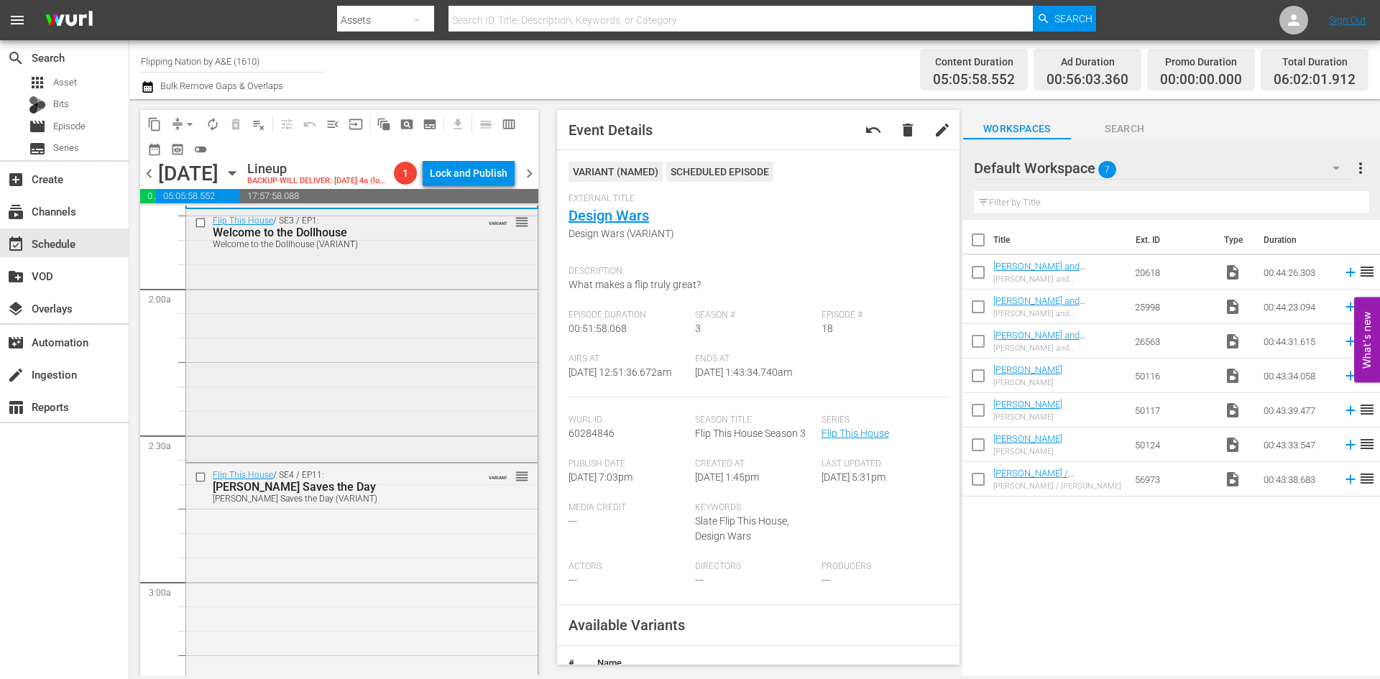
click at [436, 380] on div "Flip This House / SE3 / EP1: Welcome to the Dollhouse Welcome to the Dollhouse …" at bounding box center [362, 334] width 352 height 250
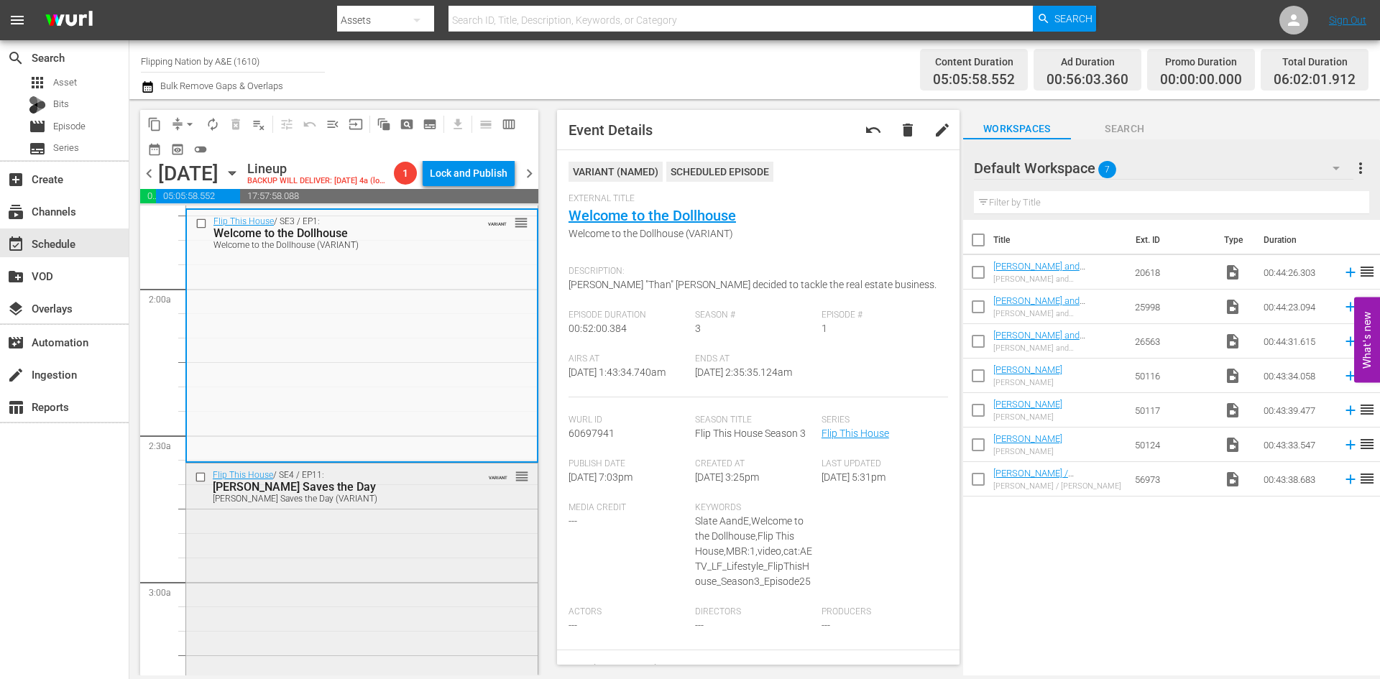
click at [466, 551] on div "Flip This House / SE4 / EP11: Veronica Saves the Day Veronica Saves the Day (VA…" at bounding box center [362, 588] width 352 height 248
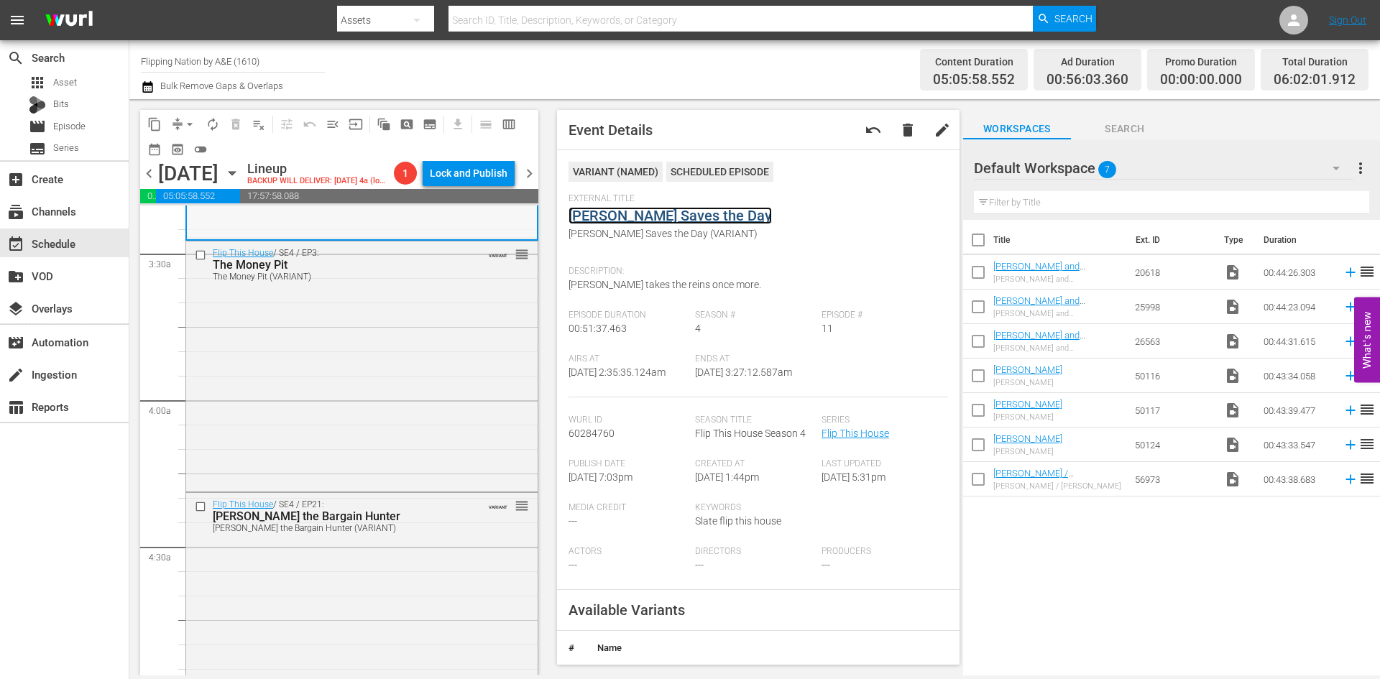
scroll to position [1007, 0]
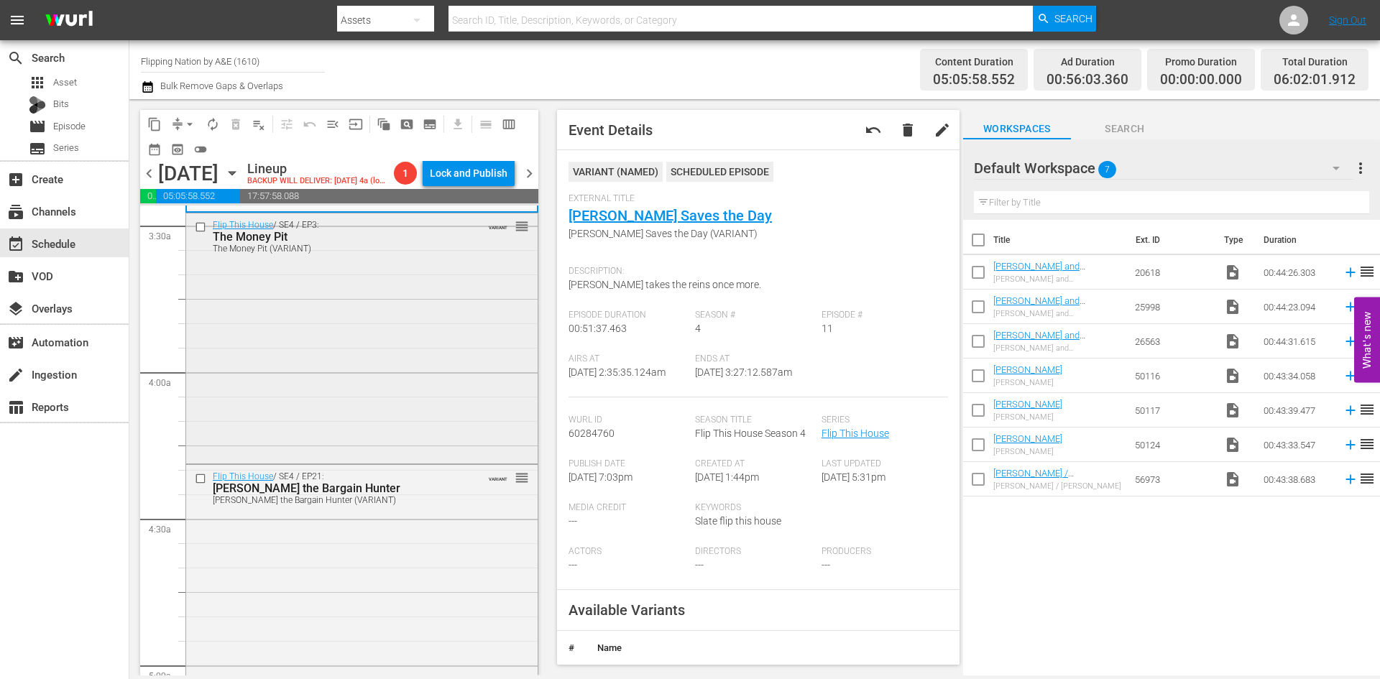
click at [393, 429] on div "Flip This House / SE4 / EP3: The Money Pit The Money Pit (VARIANT) VARIANT reor…" at bounding box center [362, 338] width 352 height 248
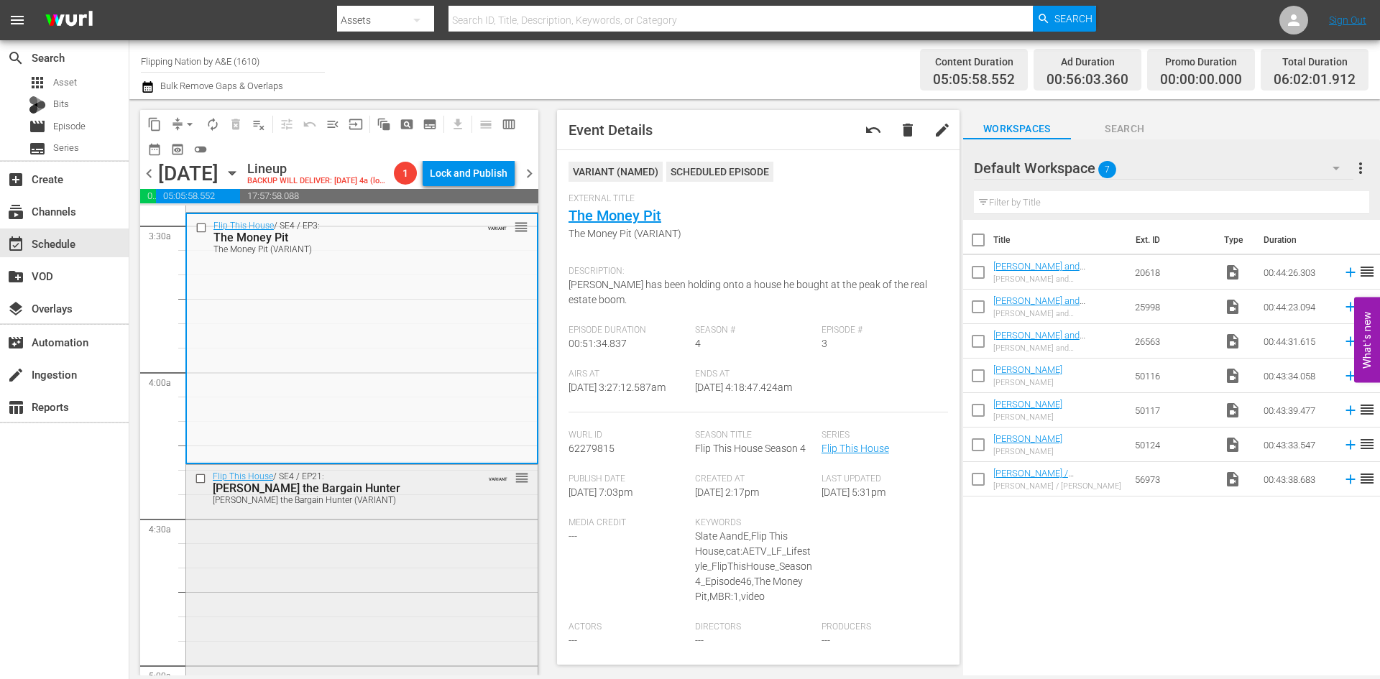
click at [366, 584] on div "Flip This House / SE4 / EP21: Brian the Bargain Hunter Brian the Bargain Hunter…" at bounding box center [362, 589] width 352 height 248
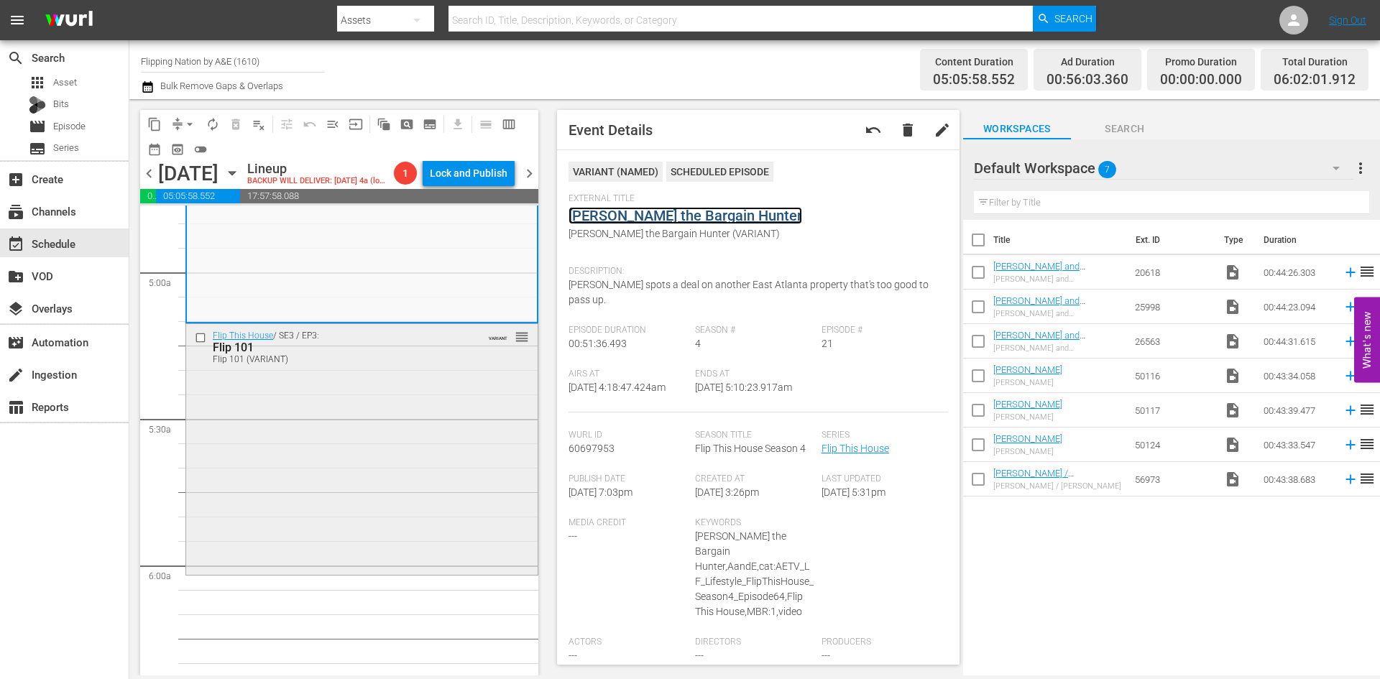
scroll to position [1510, 0]
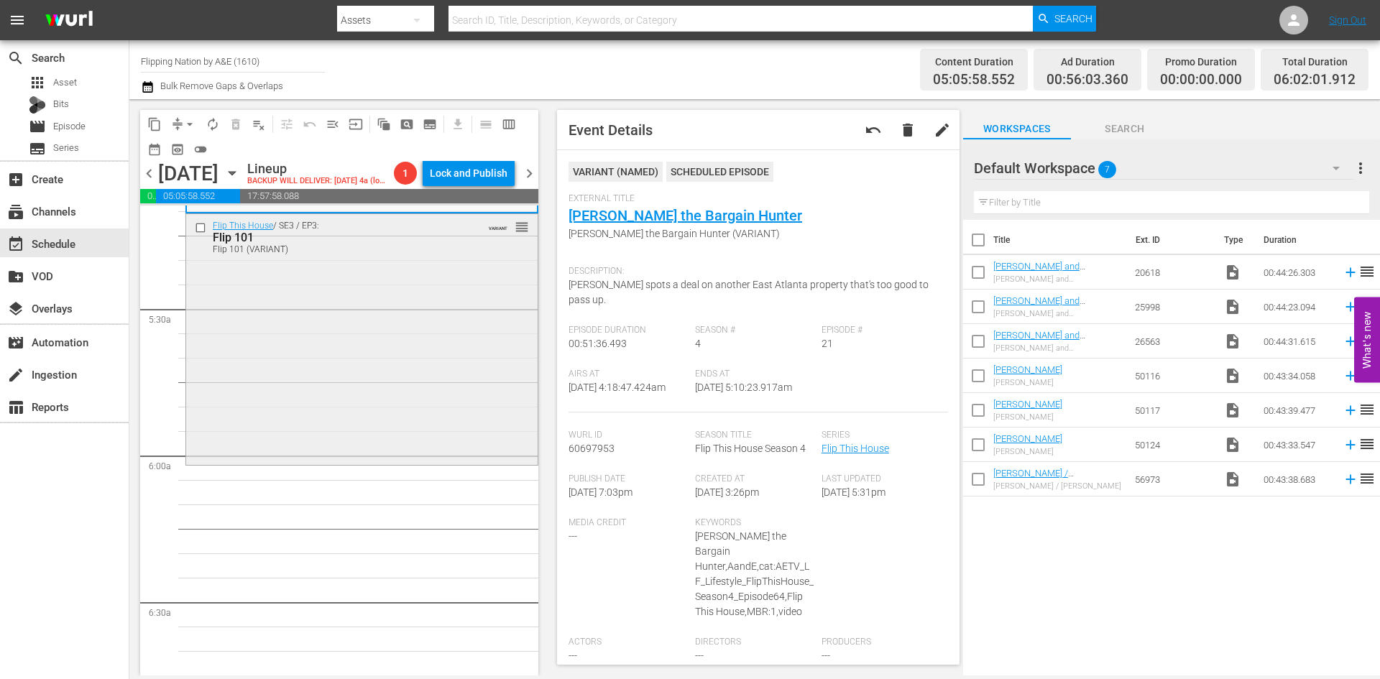
click at [429, 454] on div "Flip This House / SE3 / EP3: Flip 101 Flip 101 (VARIANT) VARIANT reorder" at bounding box center [362, 338] width 352 height 248
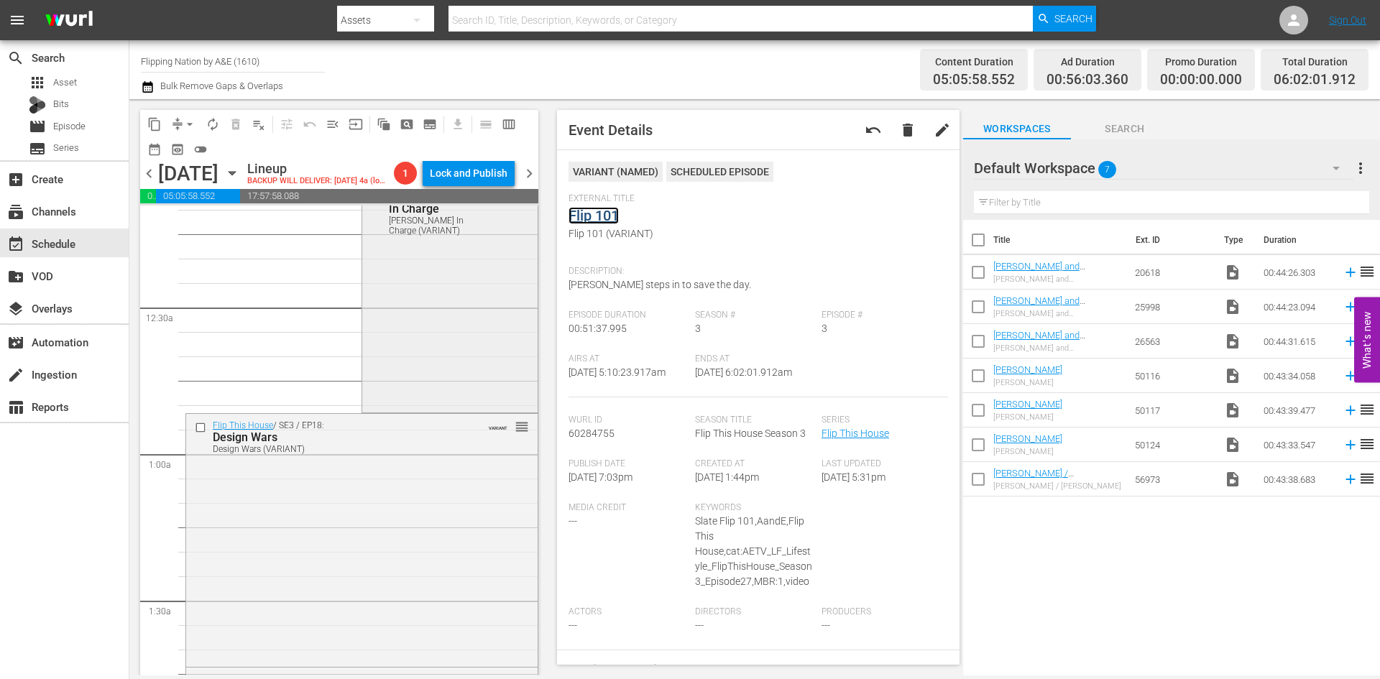
scroll to position [0, 0]
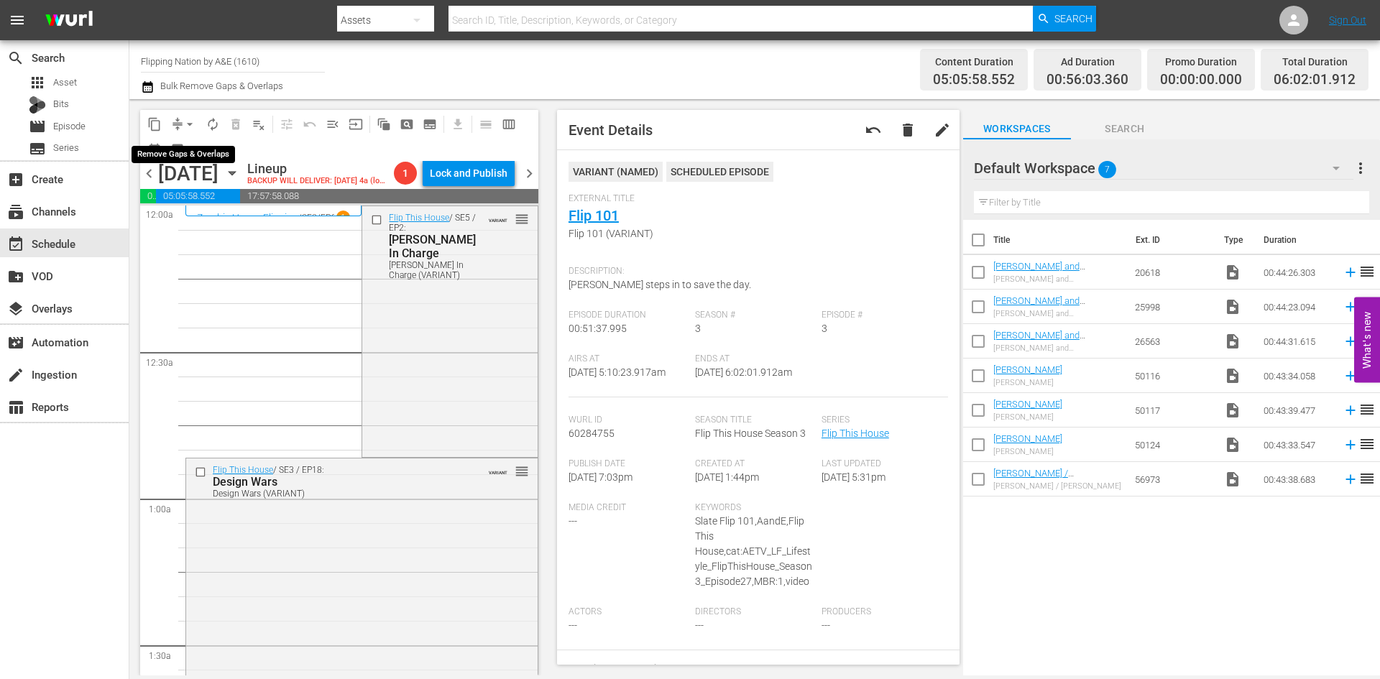
click at [191, 123] on span "arrow_drop_down" at bounding box center [190, 124] width 14 height 14
click at [195, 157] on li "Align to Midnight" at bounding box center [190, 154] width 151 height 24
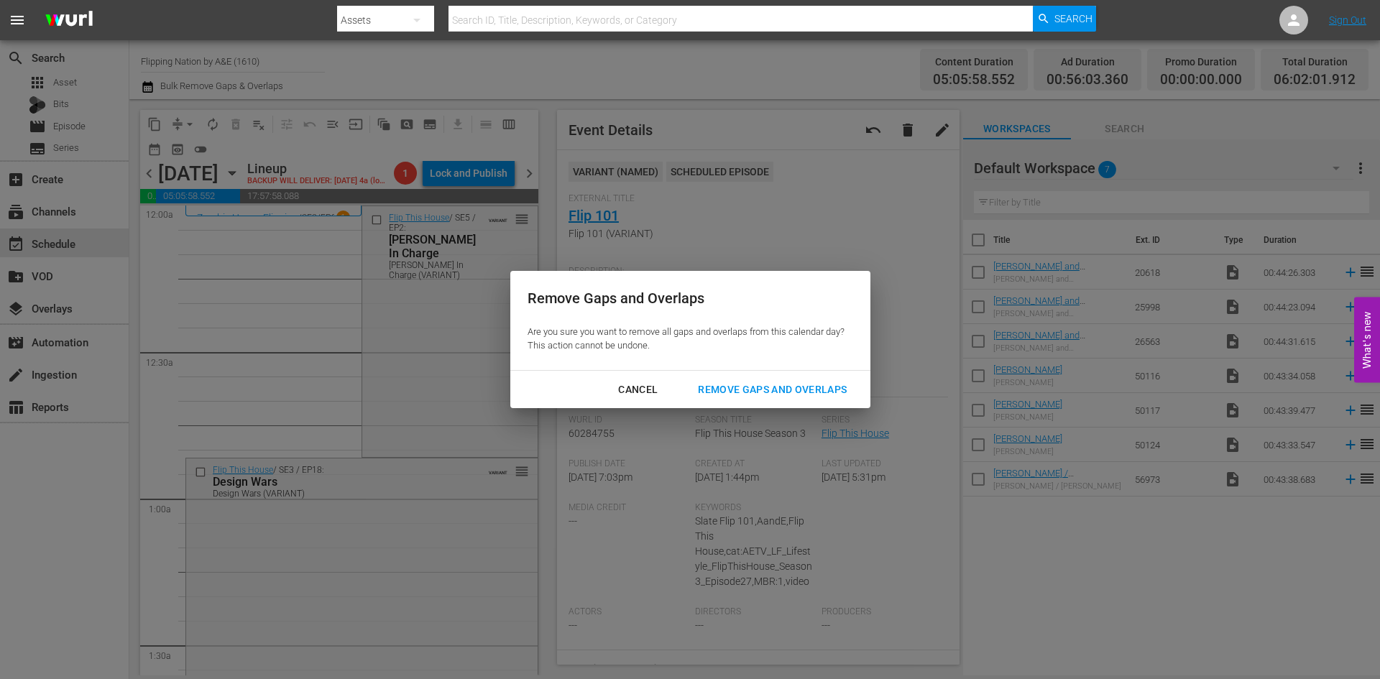
click at [751, 383] on div "Remove Gaps and Overlaps" at bounding box center [773, 390] width 172 height 18
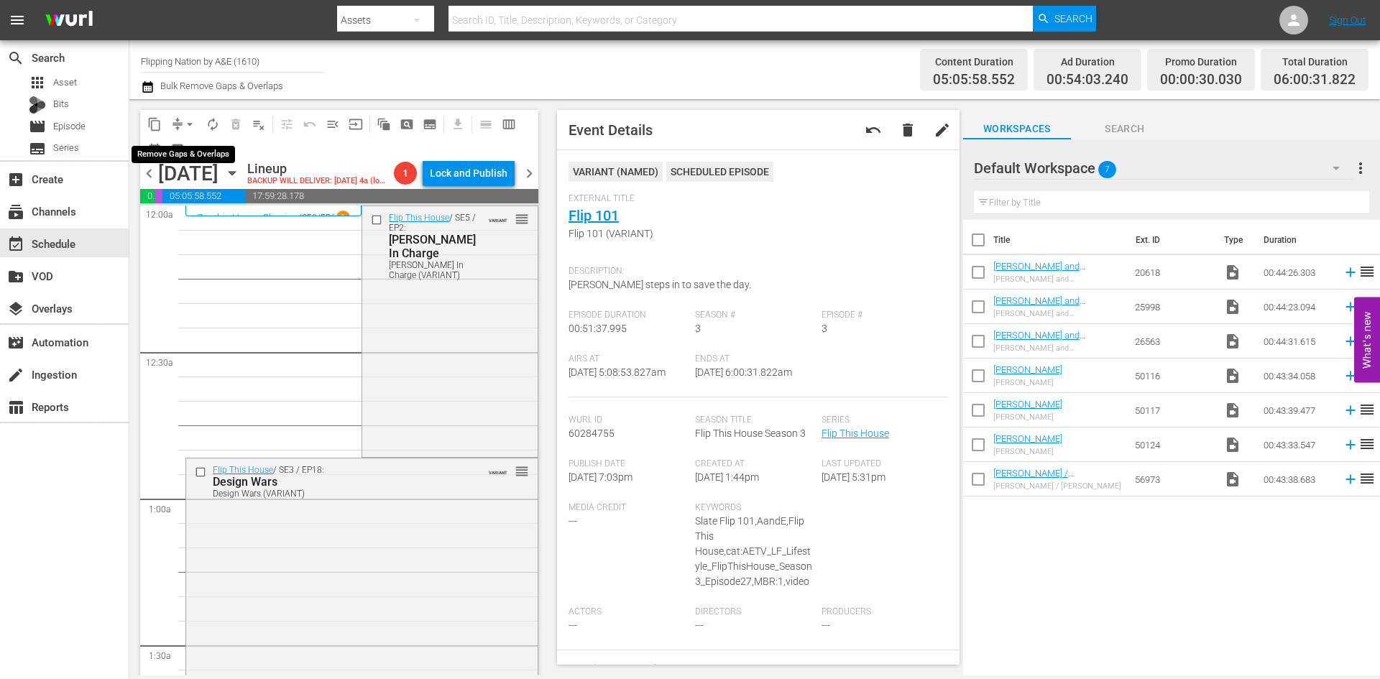
click at [187, 123] on span "arrow_drop_down" at bounding box center [190, 124] width 14 height 14
click at [197, 152] on li "Align to Midnight" at bounding box center [190, 154] width 151 height 24
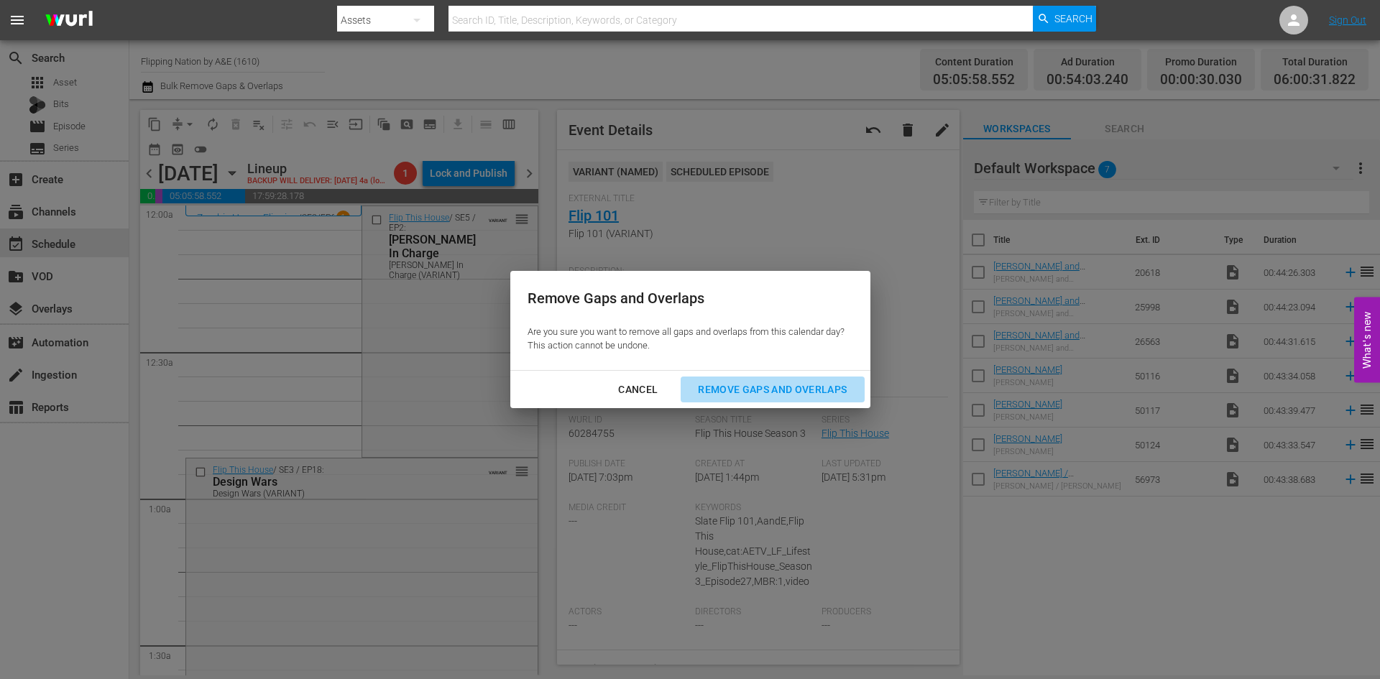
click at [737, 393] on div "Remove Gaps and Overlaps" at bounding box center [773, 390] width 172 height 18
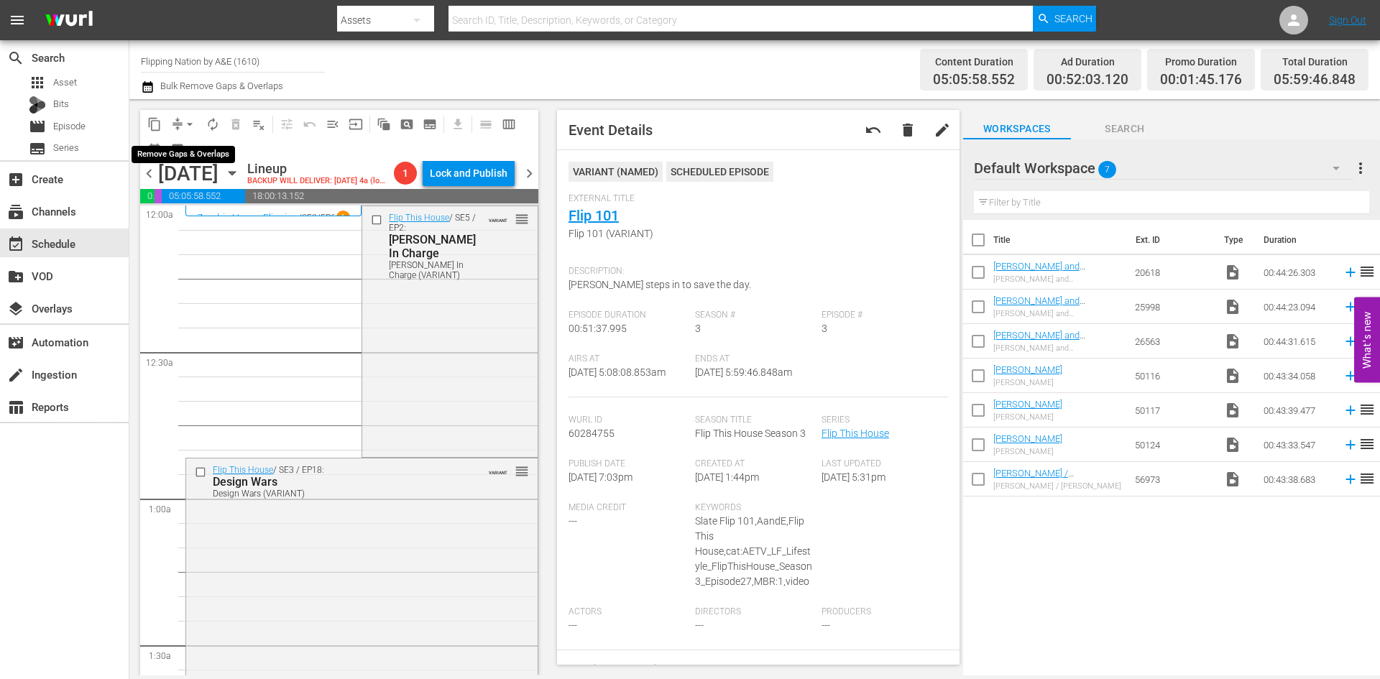
click at [189, 127] on span "arrow_drop_down" at bounding box center [190, 124] width 14 height 14
click at [186, 150] on li "Align to Midnight" at bounding box center [190, 154] width 151 height 24
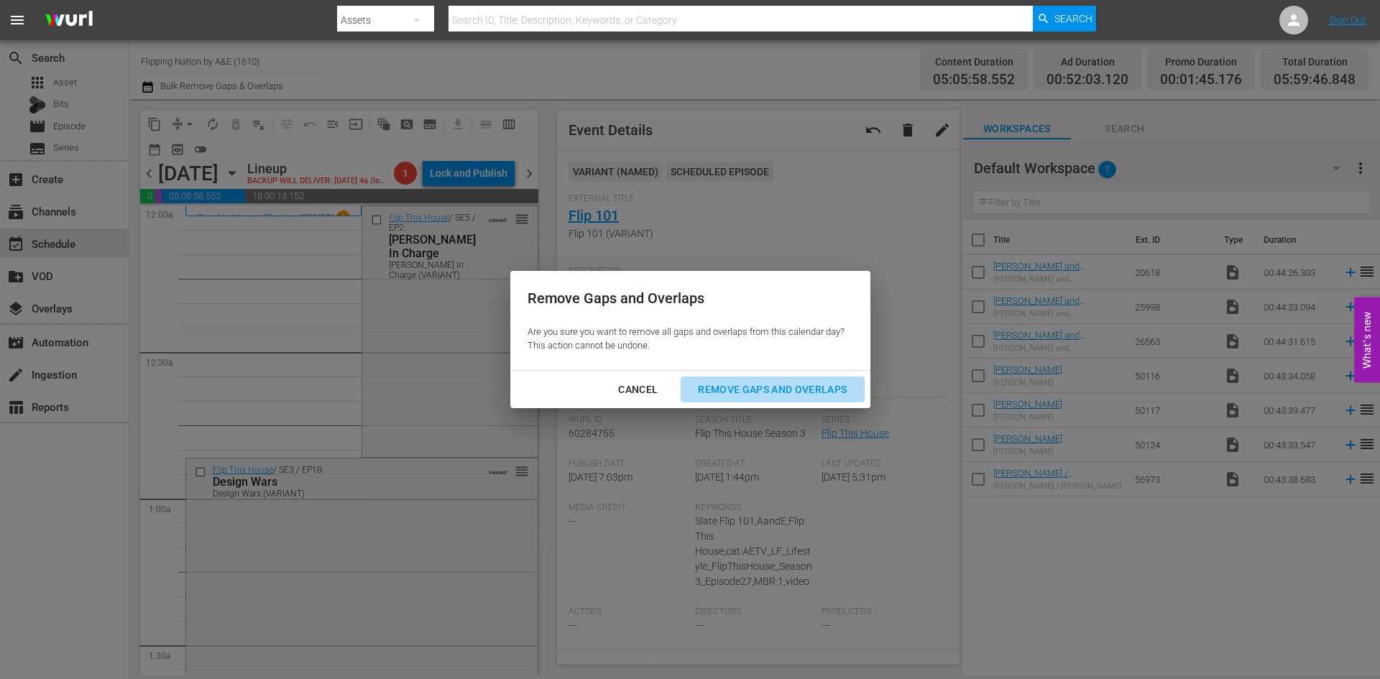
click at [763, 385] on div "Remove Gaps and Overlaps" at bounding box center [773, 390] width 172 height 18
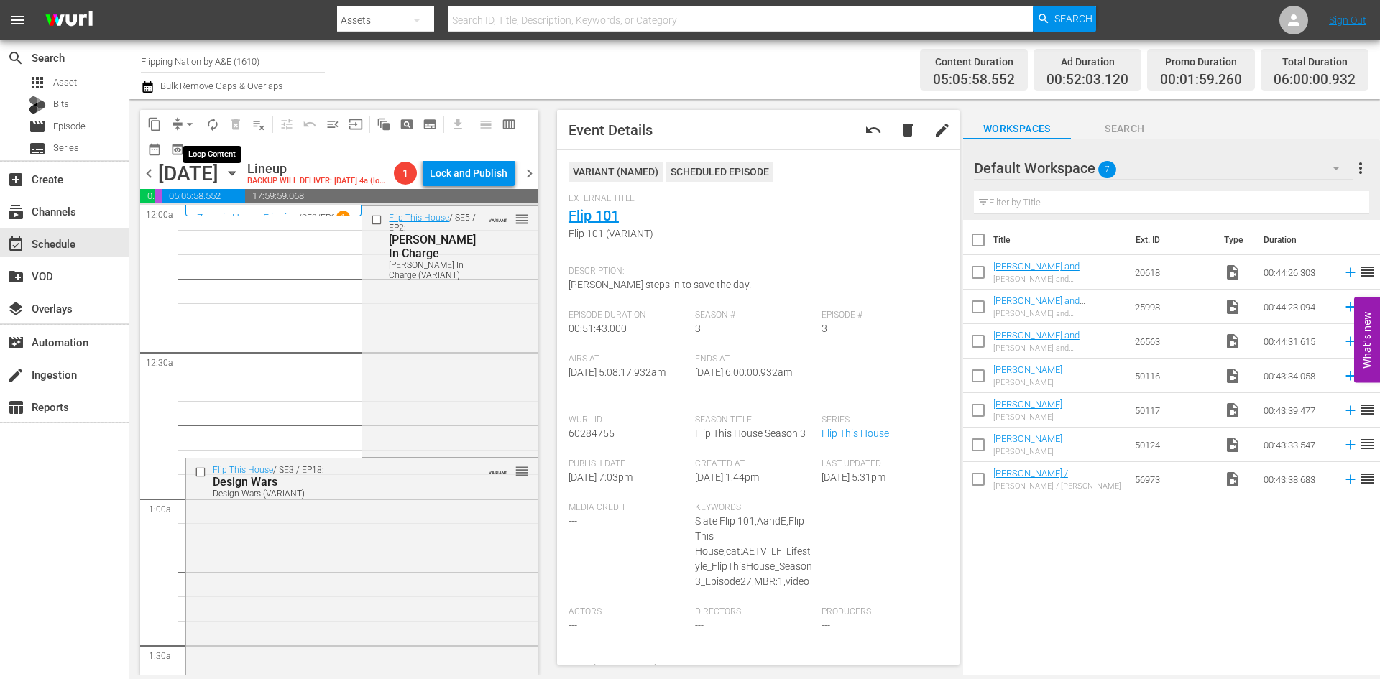
click at [209, 122] on span "autorenew_outlined" at bounding box center [213, 124] width 14 height 14
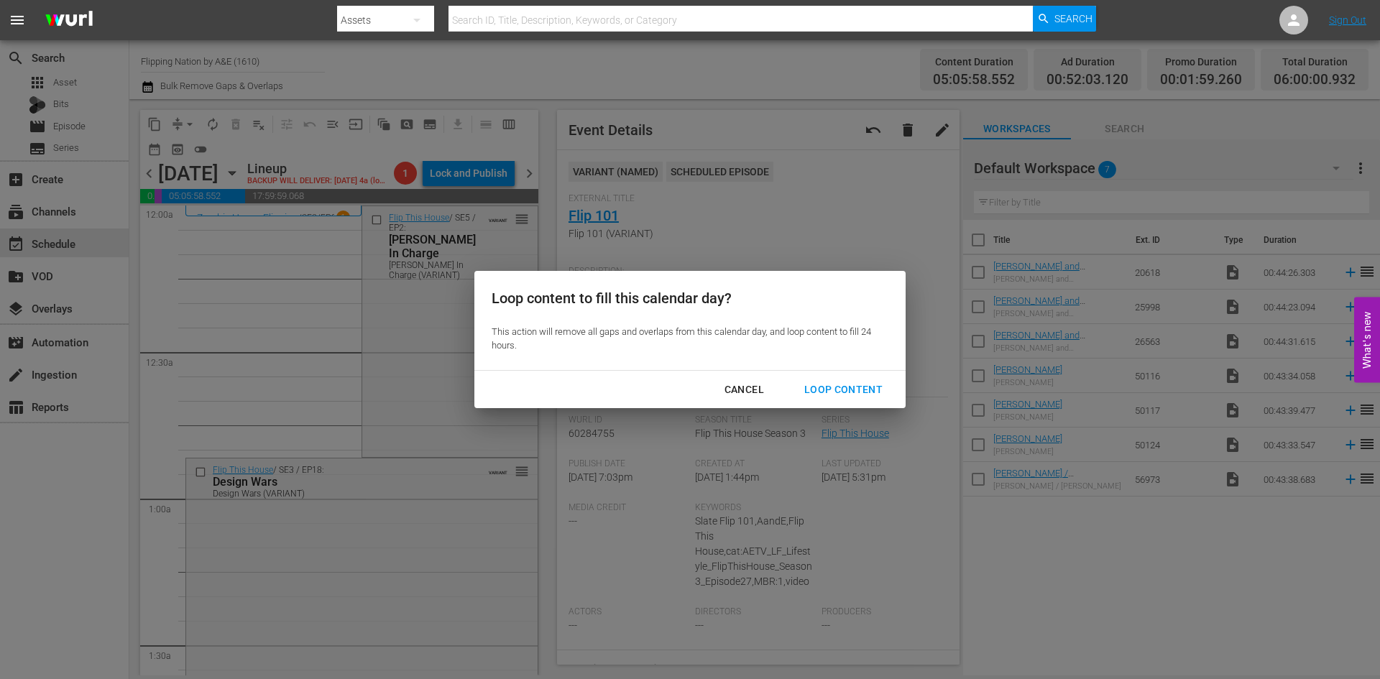
click at [853, 384] on div "Loop Content" at bounding box center [843, 390] width 101 height 18
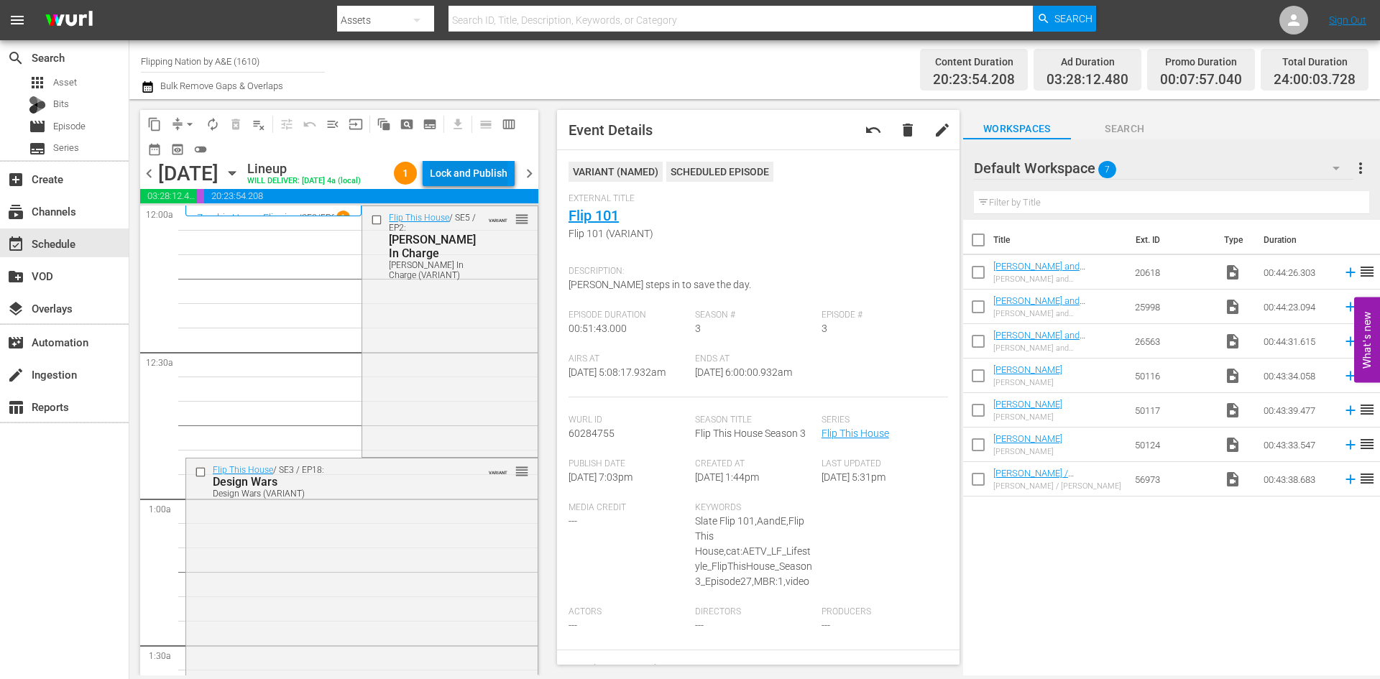
click at [467, 169] on div "Lock and Publish" at bounding box center [469, 173] width 78 height 26
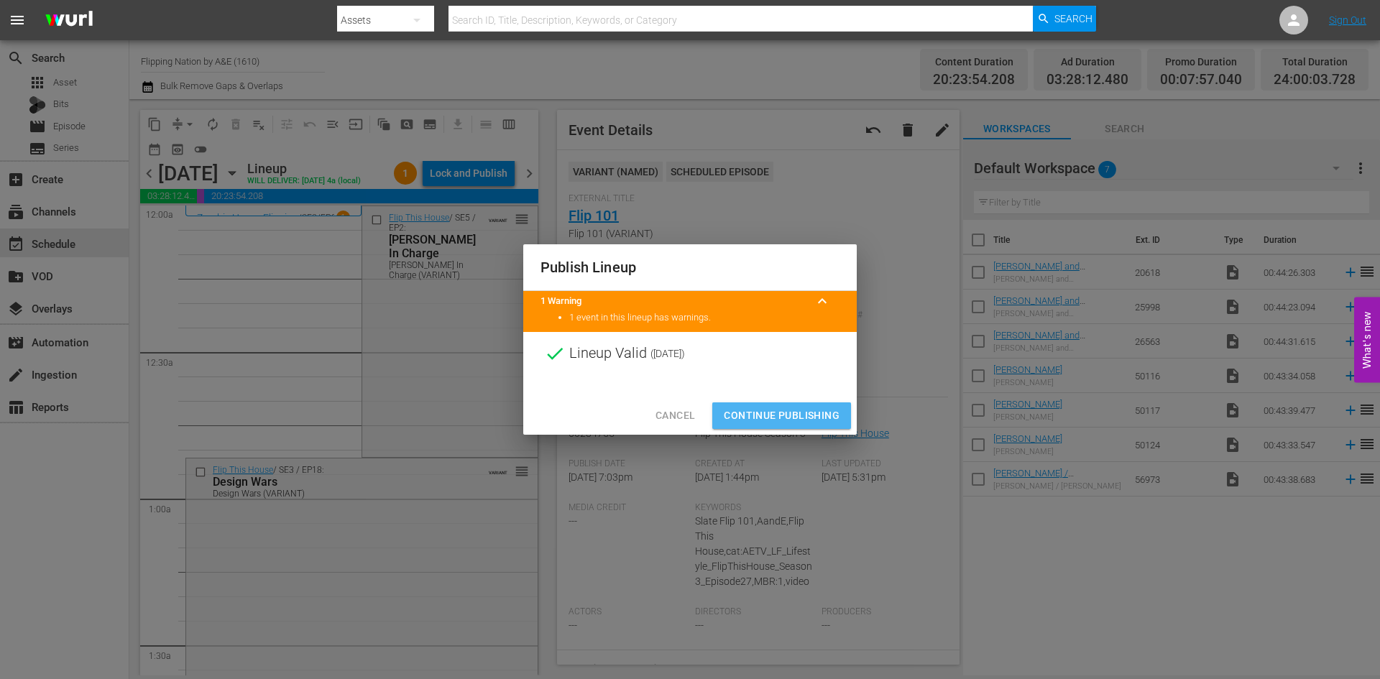
click at [783, 417] on span "Continue Publishing" at bounding box center [782, 416] width 116 height 18
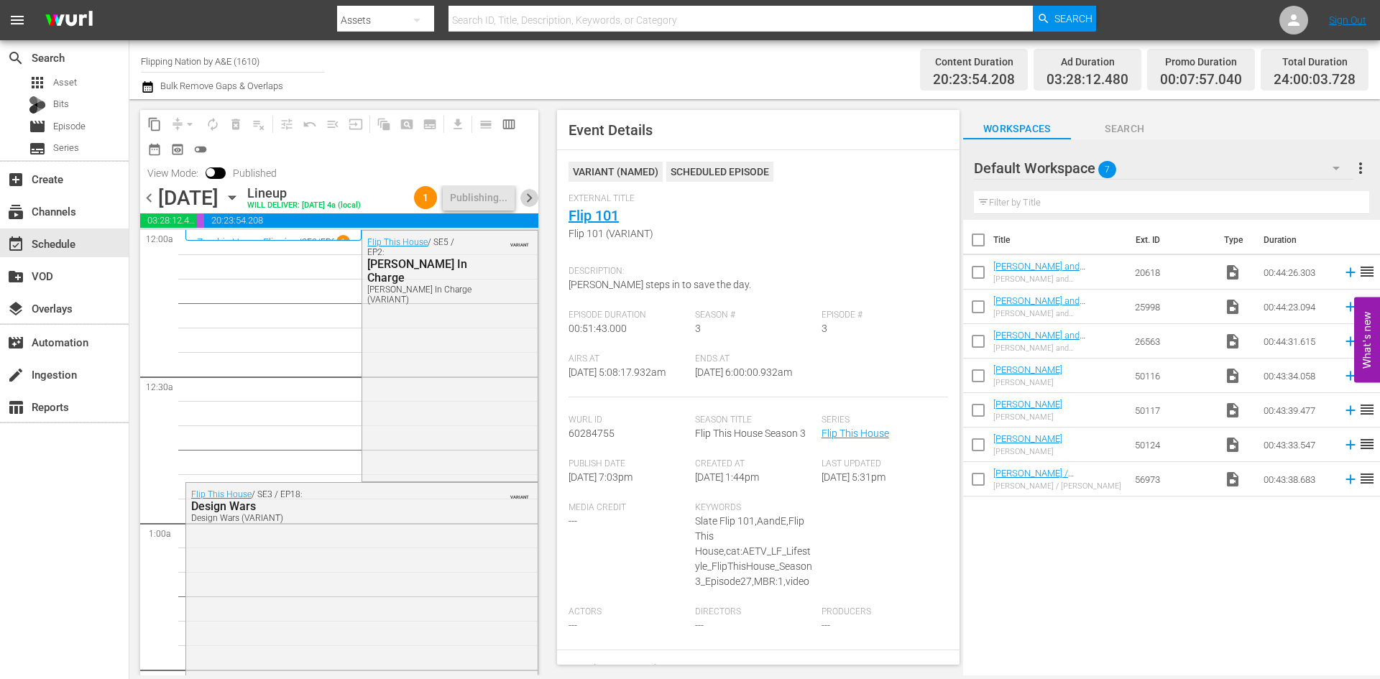
click at [526, 207] on span "chevron_right" at bounding box center [530, 198] width 18 height 18
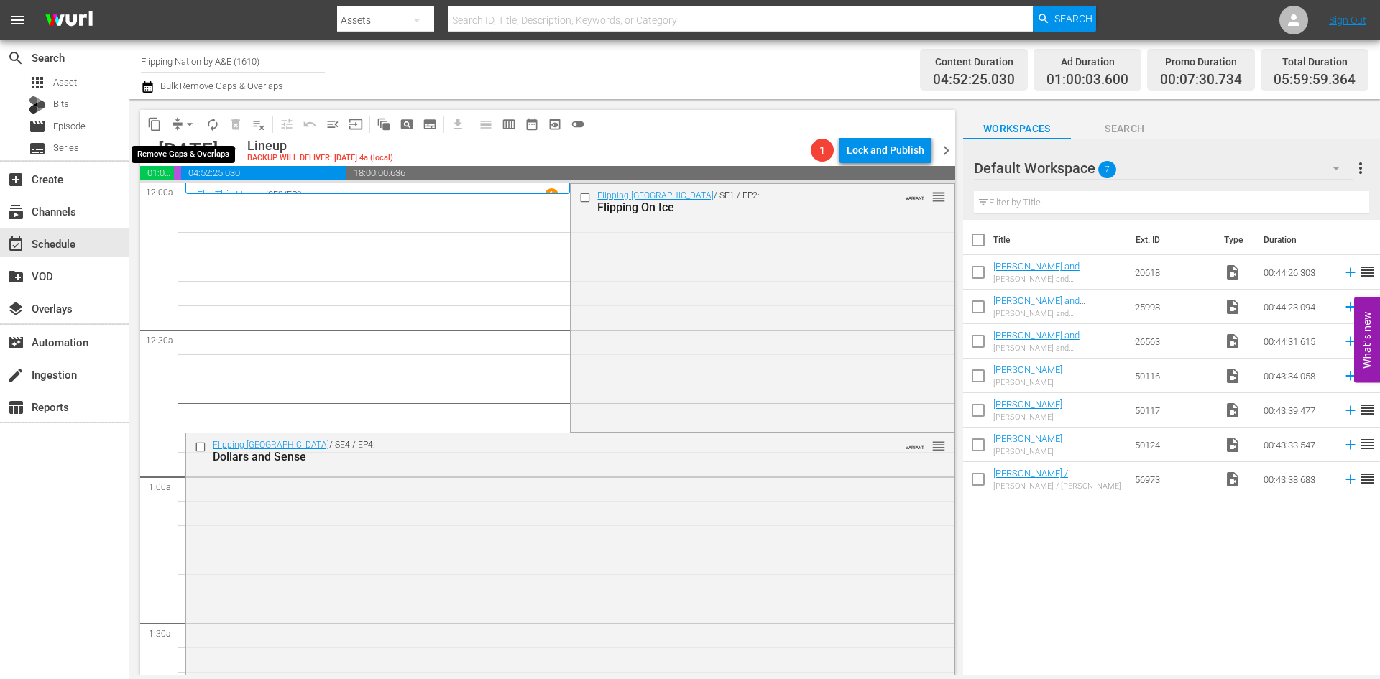
click at [187, 125] on span "arrow_drop_down" at bounding box center [190, 124] width 14 height 14
click at [188, 159] on li "Align to Midnight" at bounding box center [190, 154] width 151 height 24
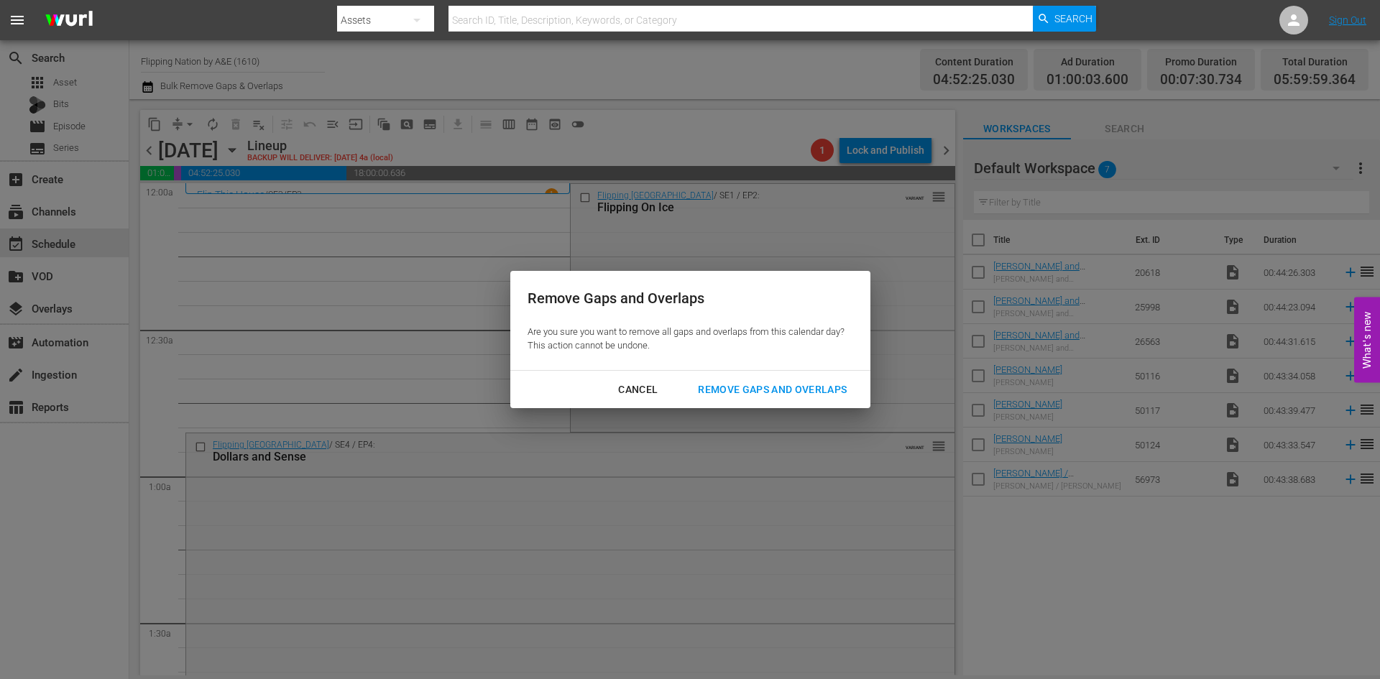
click at [803, 387] on div "Remove Gaps and Overlaps" at bounding box center [773, 390] width 172 height 18
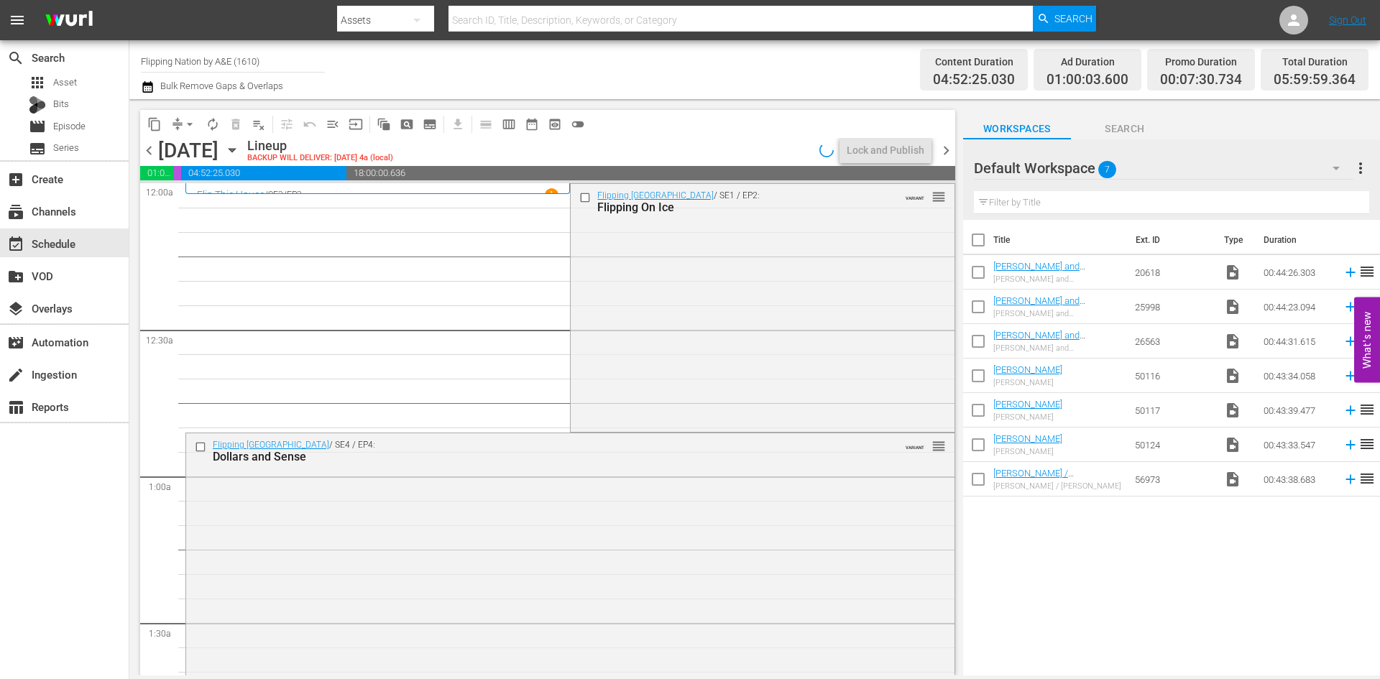
click at [758, 341] on div "Flipping Boston / SE1 / EP2: Flipping On Ice VARIANT reorder" at bounding box center [762, 307] width 383 height 246
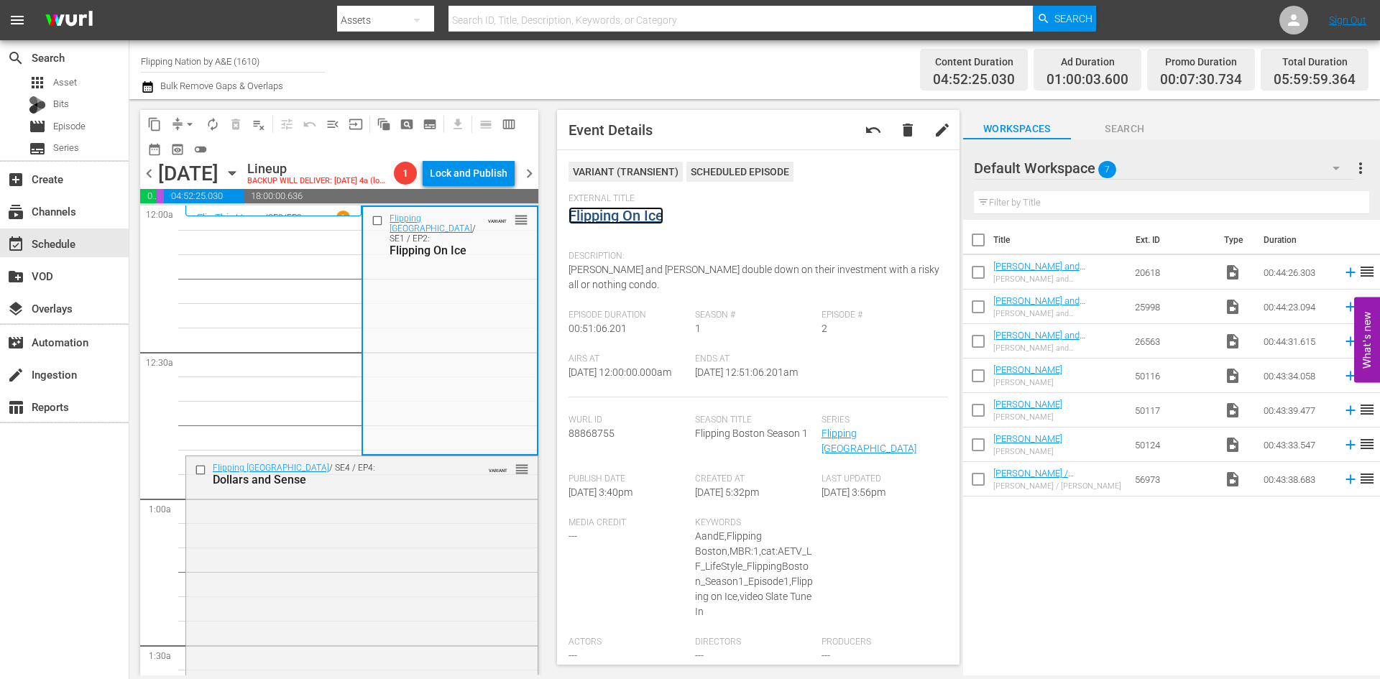
drag, startPoint x: 610, startPoint y: 219, endPoint x: 619, endPoint y: 214, distance: 10.3
click at [401, 539] on div "Flipping Boston / SE4 / EP4: Dollars and Sense VARIANT reorder" at bounding box center [362, 585] width 352 height 257
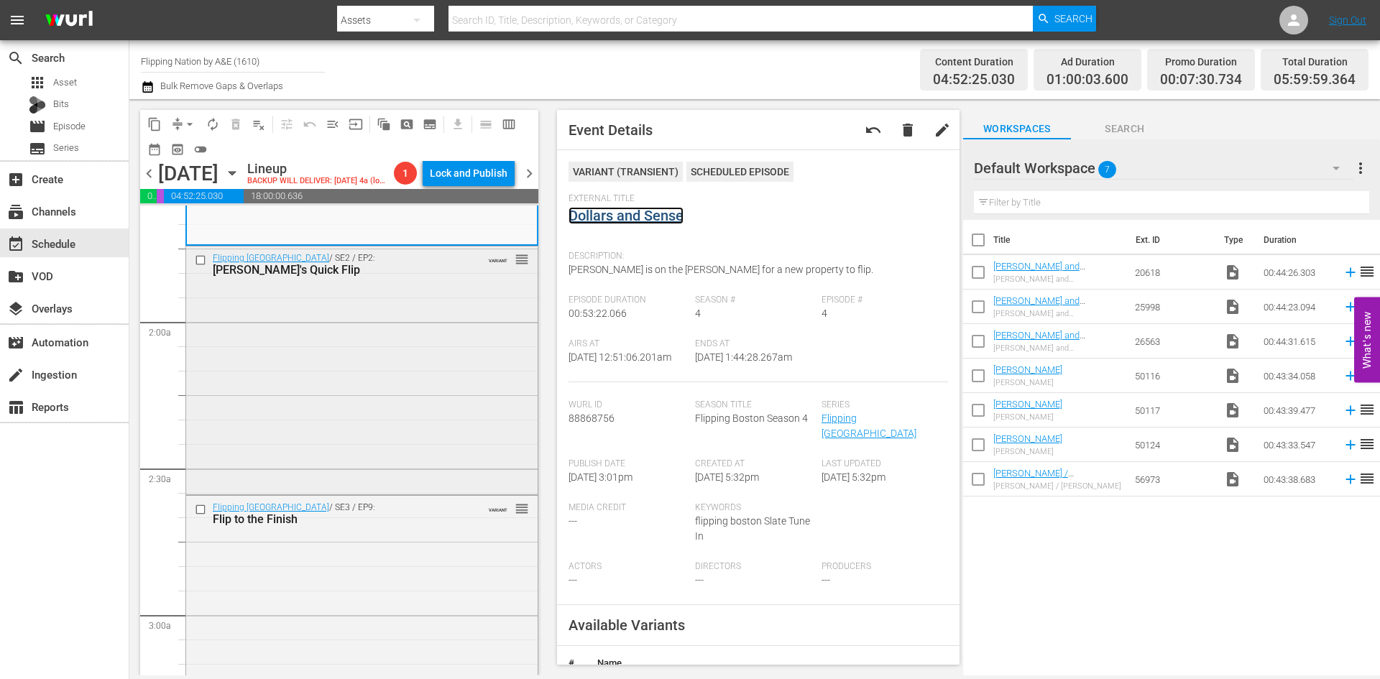
scroll to position [503, 0]
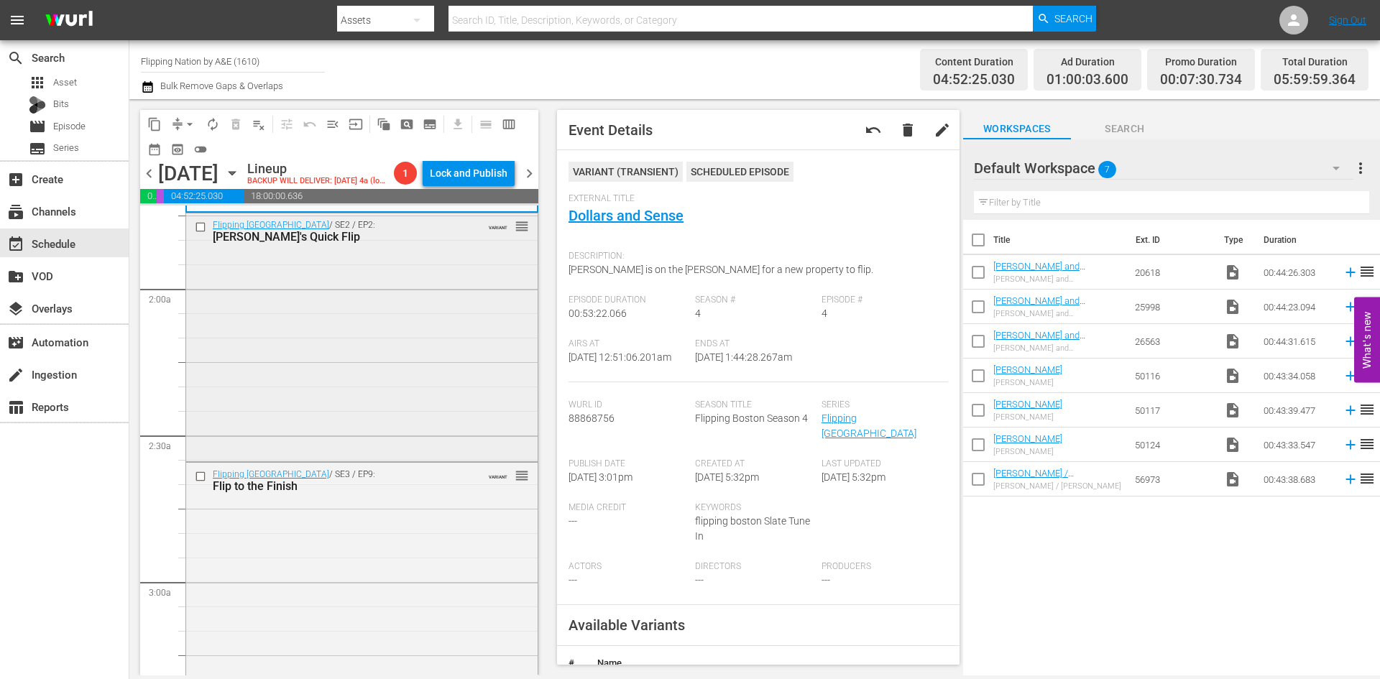
click at [372, 355] on div "Flipping Boston / SE2 / EP2: Dave's Quick Flip VARIANT reorder" at bounding box center [362, 336] width 352 height 244
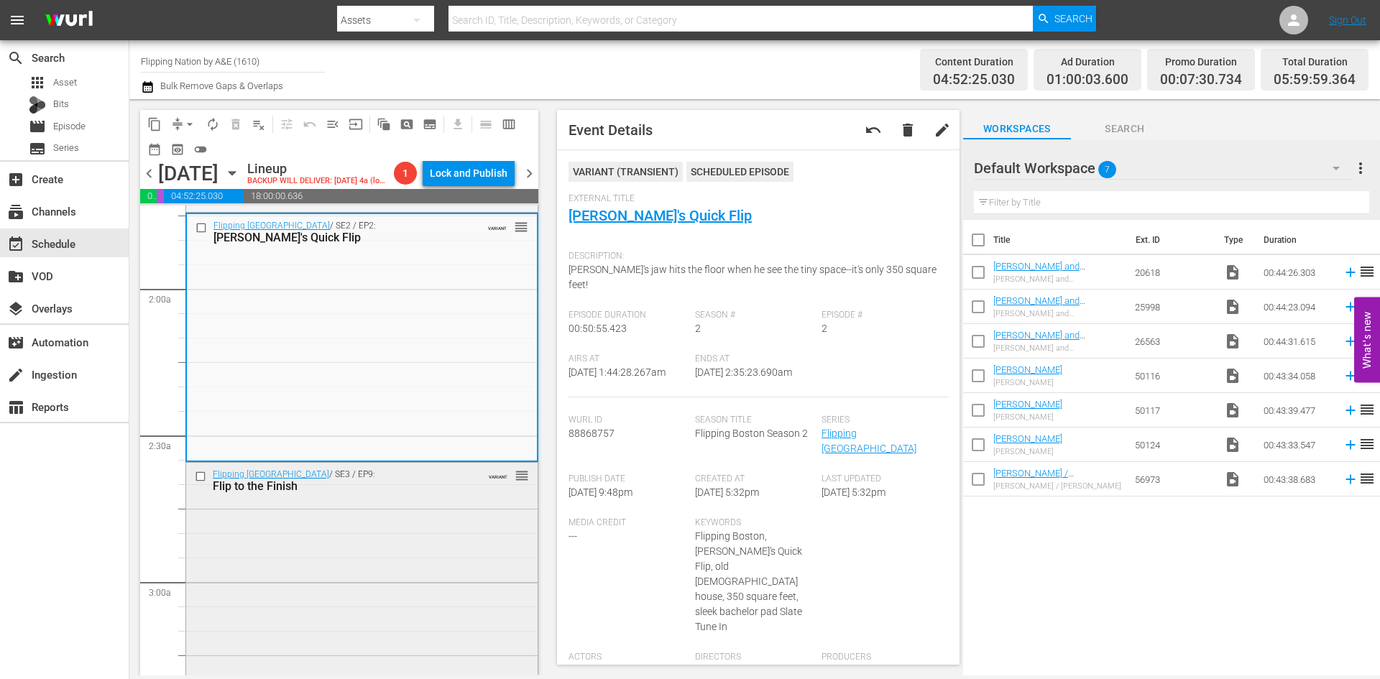
click at [410, 564] on div "Flipping Boston / SE3 / EP9: Flip to the Finish VARIANT reorder" at bounding box center [362, 589] width 352 height 252
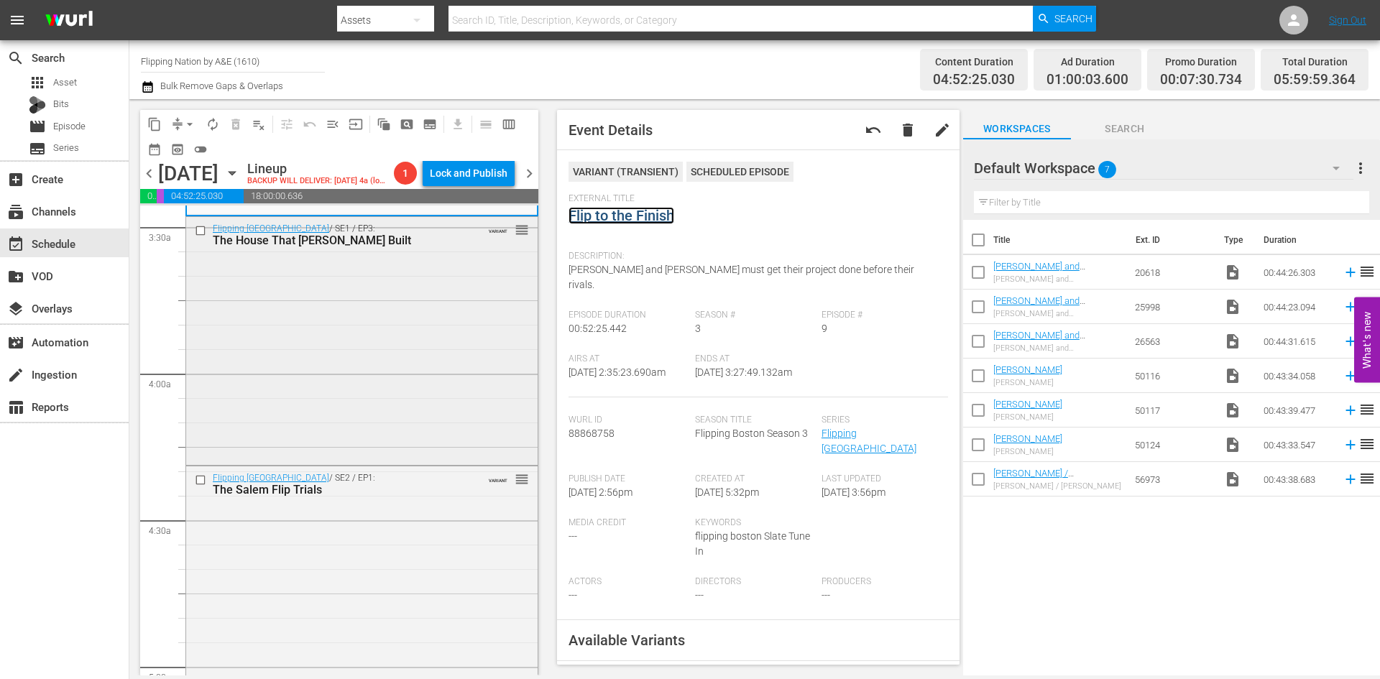
scroll to position [1007, 0]
click at [423, 393] on div "Flipping Boston / SE1 / EP3: The House That Dave Built VARIANT reorder" at bounding box center [362, 338] width 352 height 244
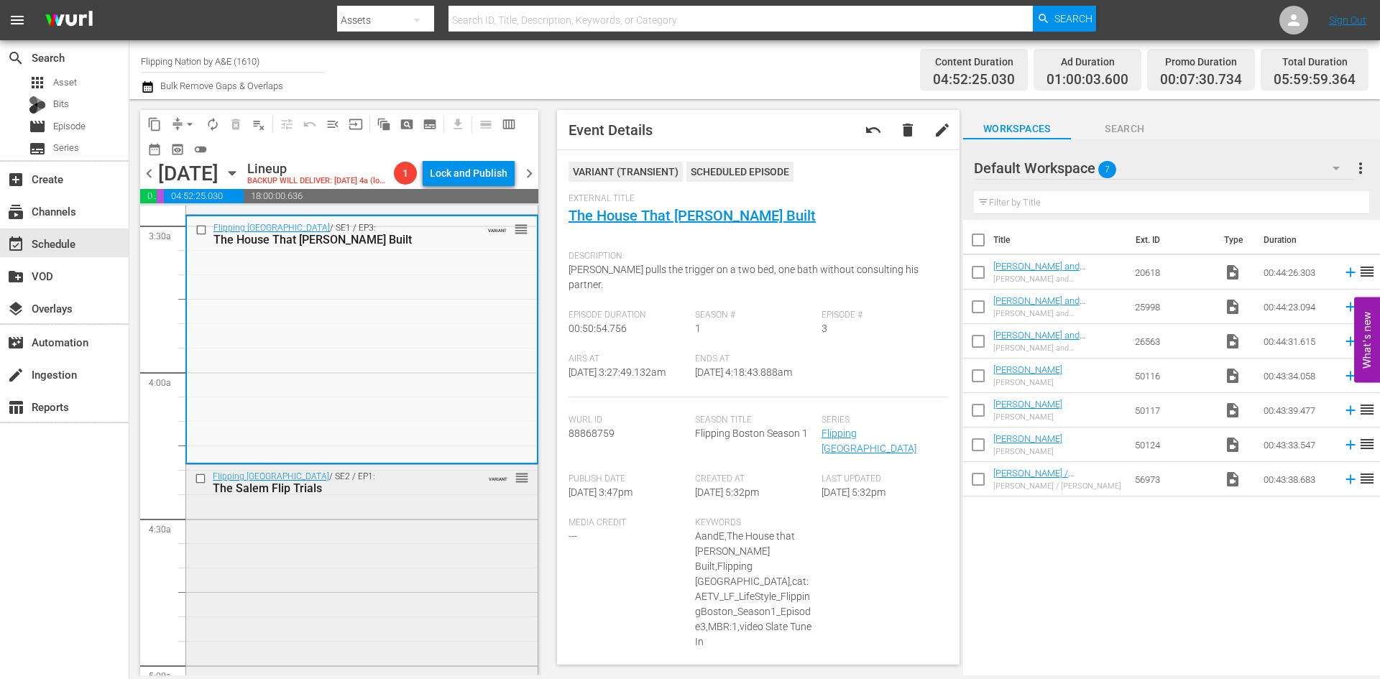
click at [273, 609] on div "Flipping Boston / SE2 / EP1: The Salem Flip Trials VARIANT reorder" at bounding box center [362, 587] width 352 height 244
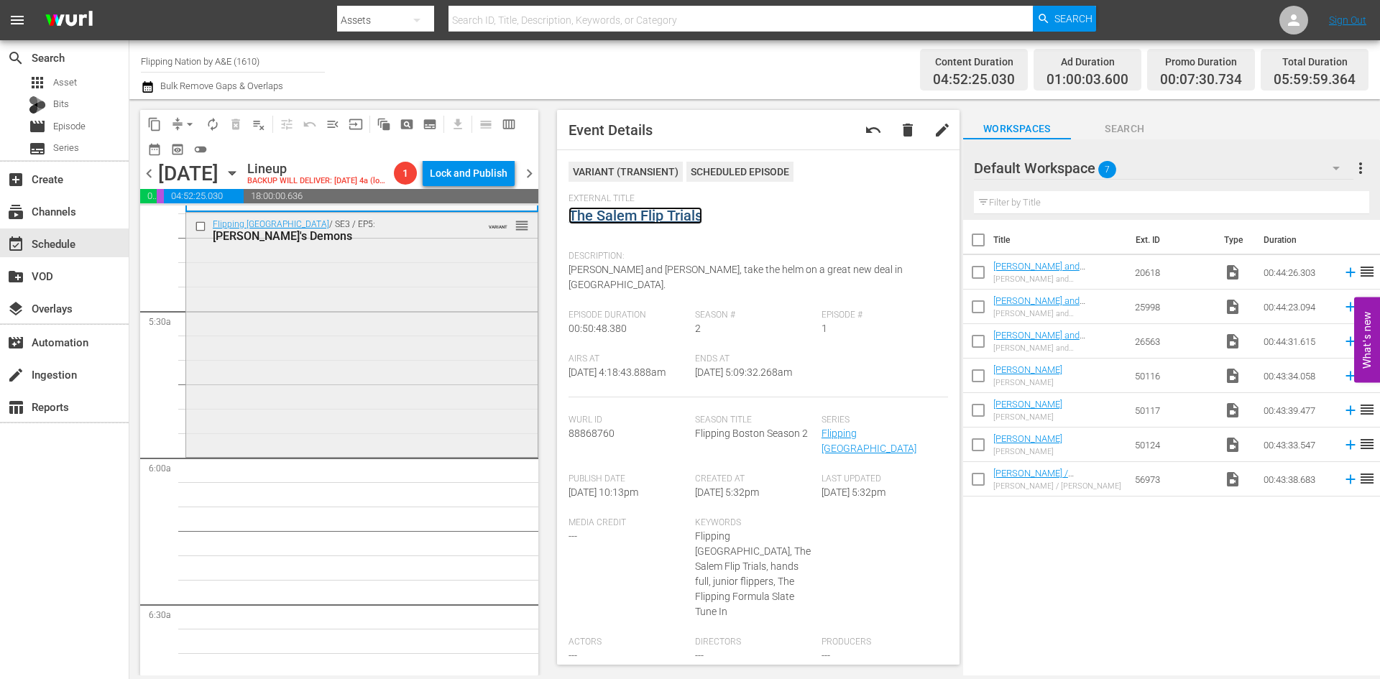
scroll to position [1510, 0]
click at [371, 397] on div "Flipping Boston / SE3 / EP5: Dave's Demons VARIANT reorder" at bounding box center [362, 332] width 352 height 242
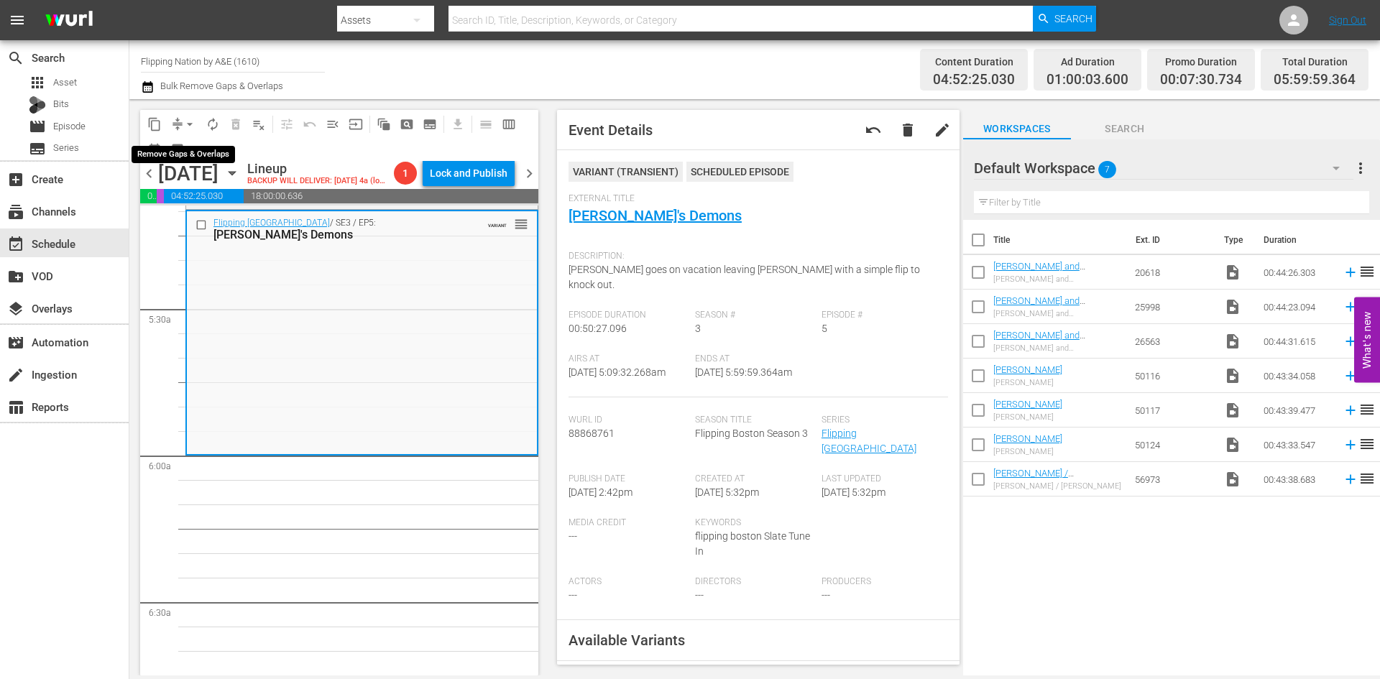
click at [186, 124] on span "arrow_drop_down" at bounding box center [190, 124] width 14 height 14
click at [182, 150] on li "Align to Midnight" at bounding box center [190, 154] width 151 height 24
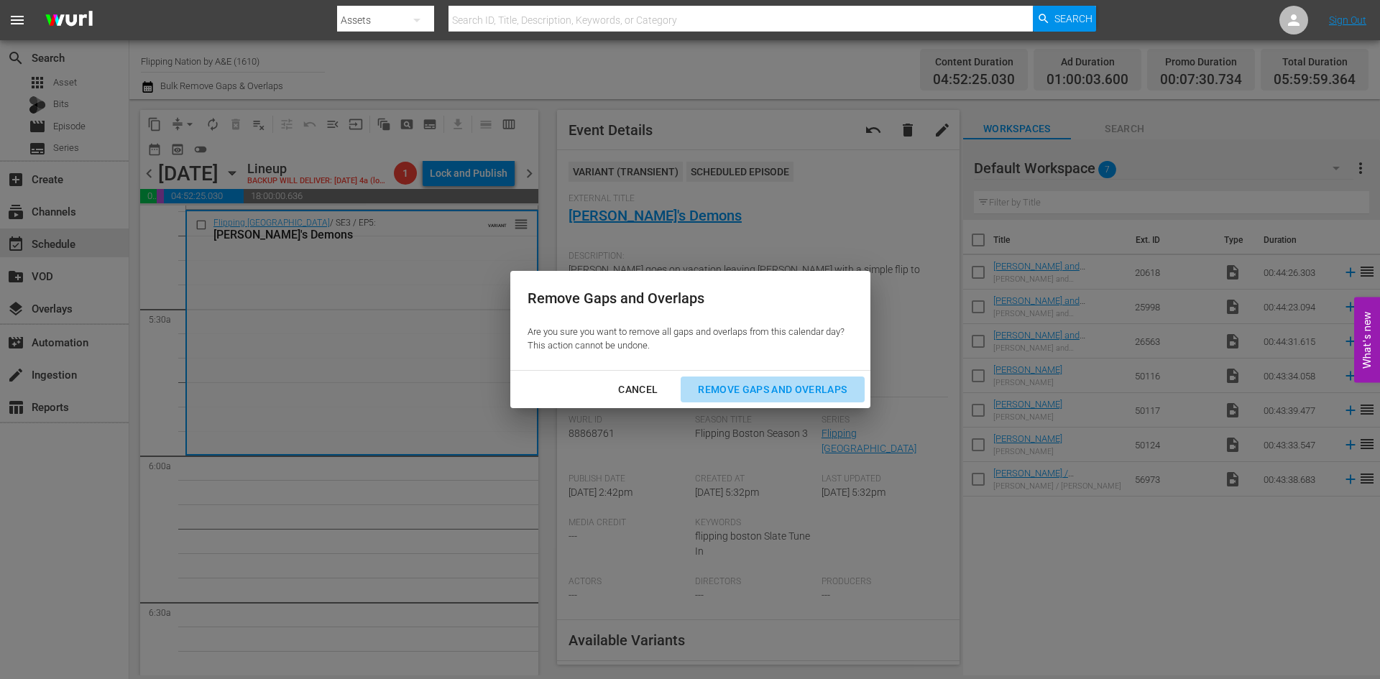
click at [781, 395] on div "Remove Gaps and Overlaps" at bounding box center [773, 390] width 172 height 18
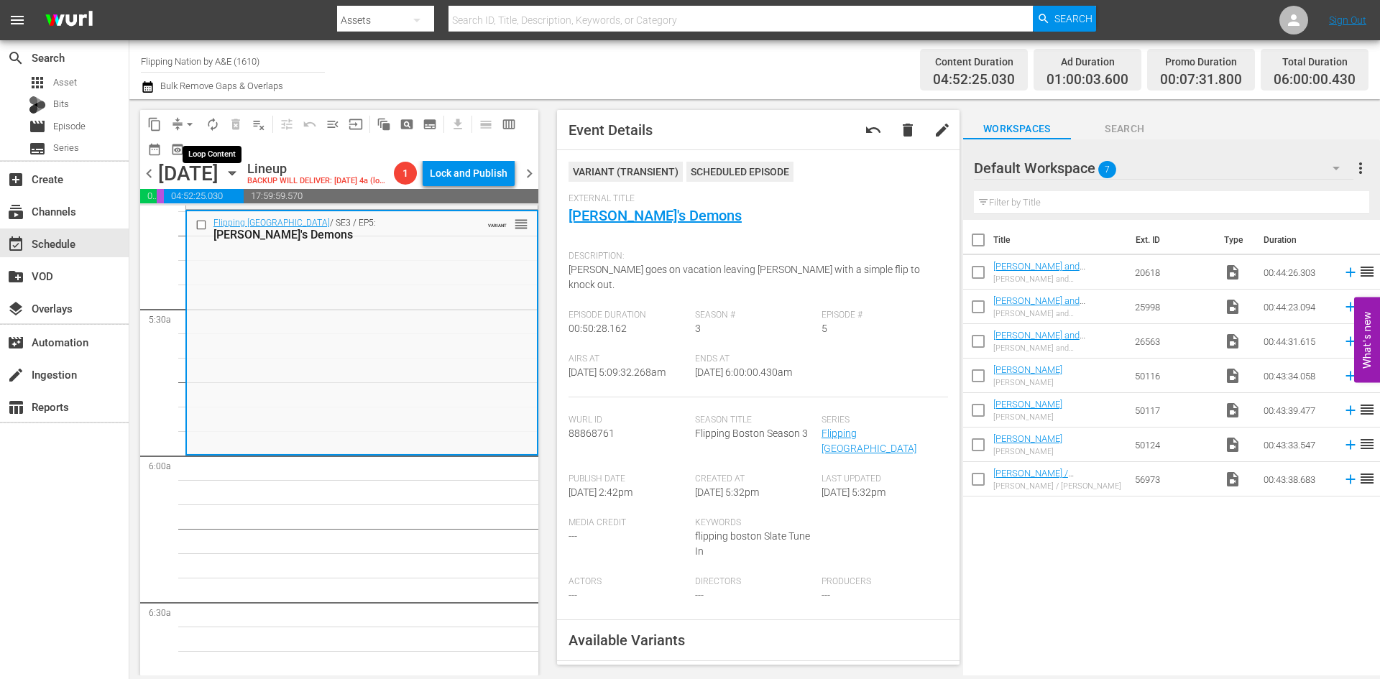
click at [211, 124] on span "autorenew_outlined" at bounding box center [213, 124] width 14 height 14
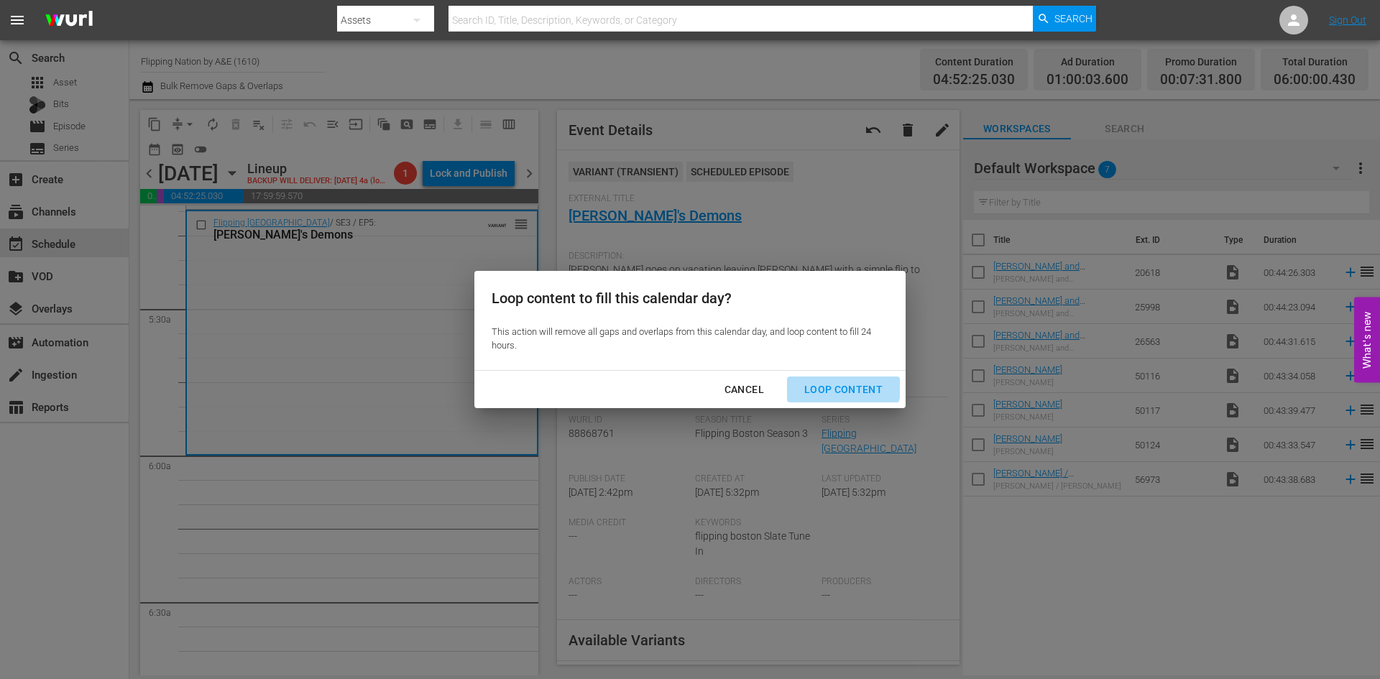
click at [841, 385] on div "Loop Content" at bounding box center [843, 390] width 101 height 18
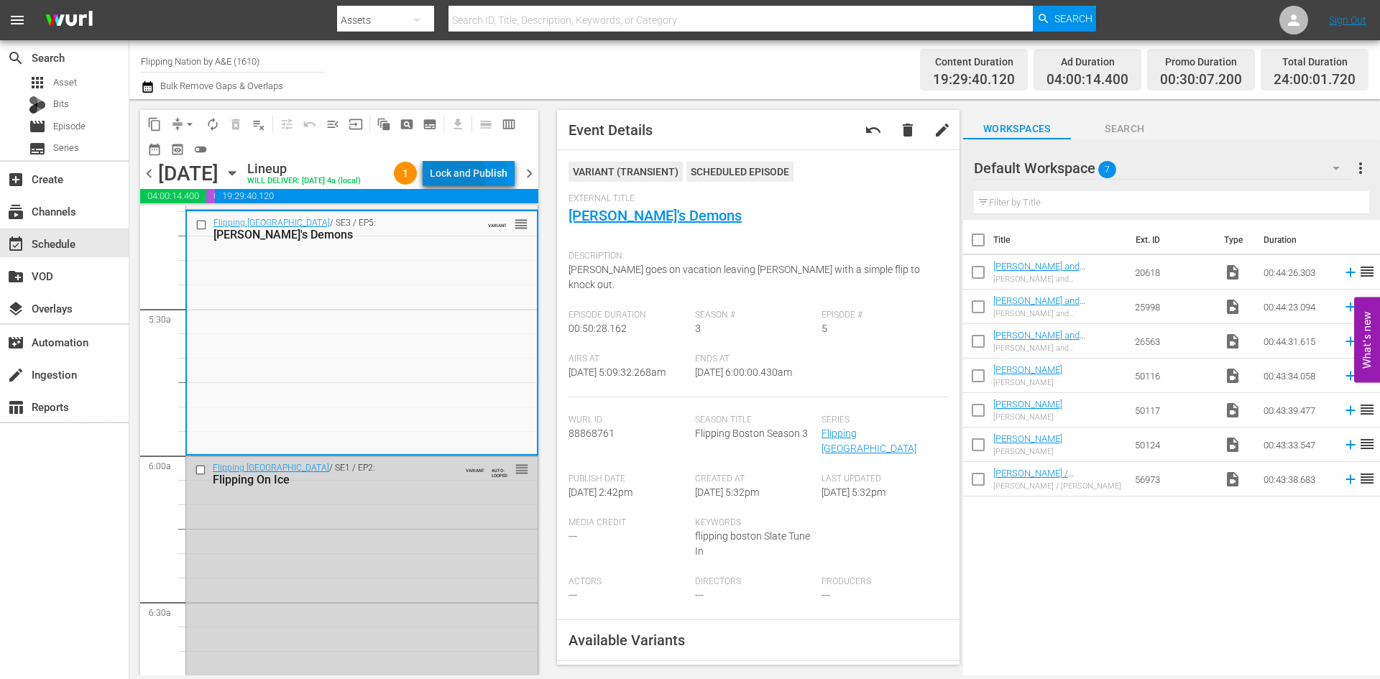
click at [469, 180] on div "Lock and Publish" at bounding box center [469, 173] width 78 height 26
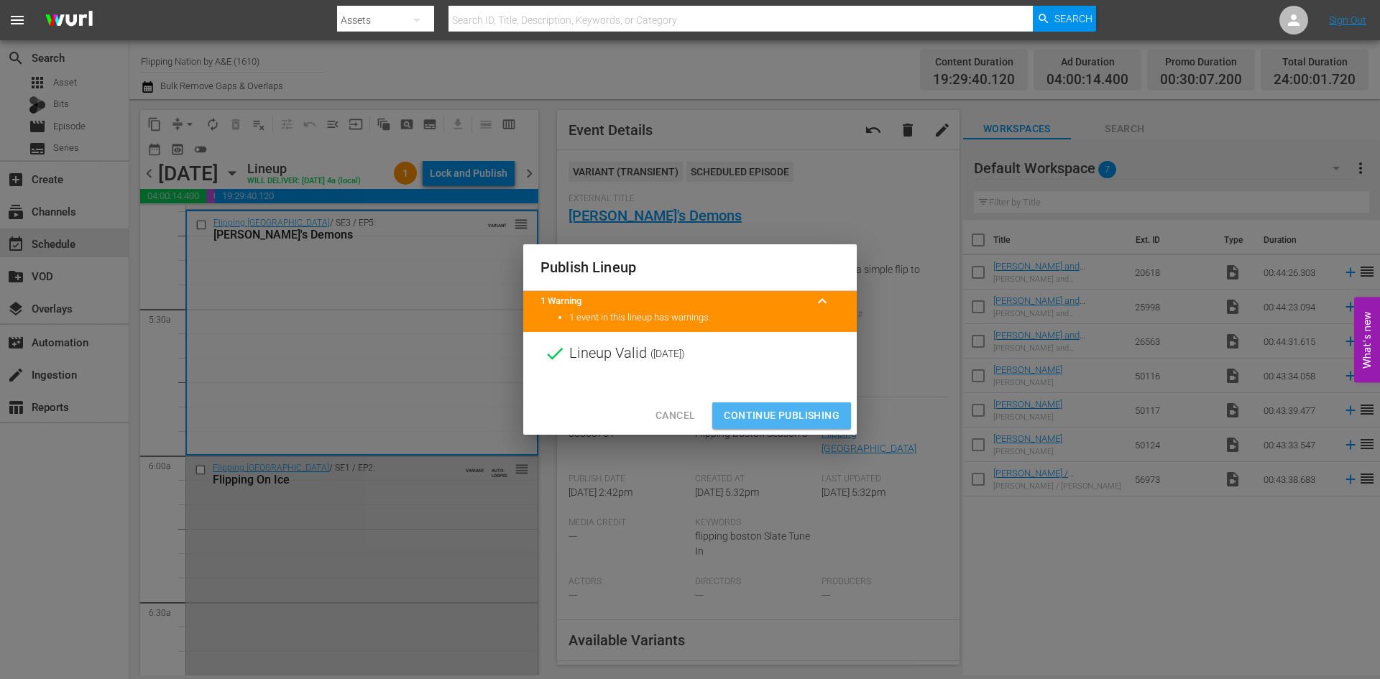
click at [787, 411] on span "Continue Publishing" at bounding box center [782, 416] width 116 height 18
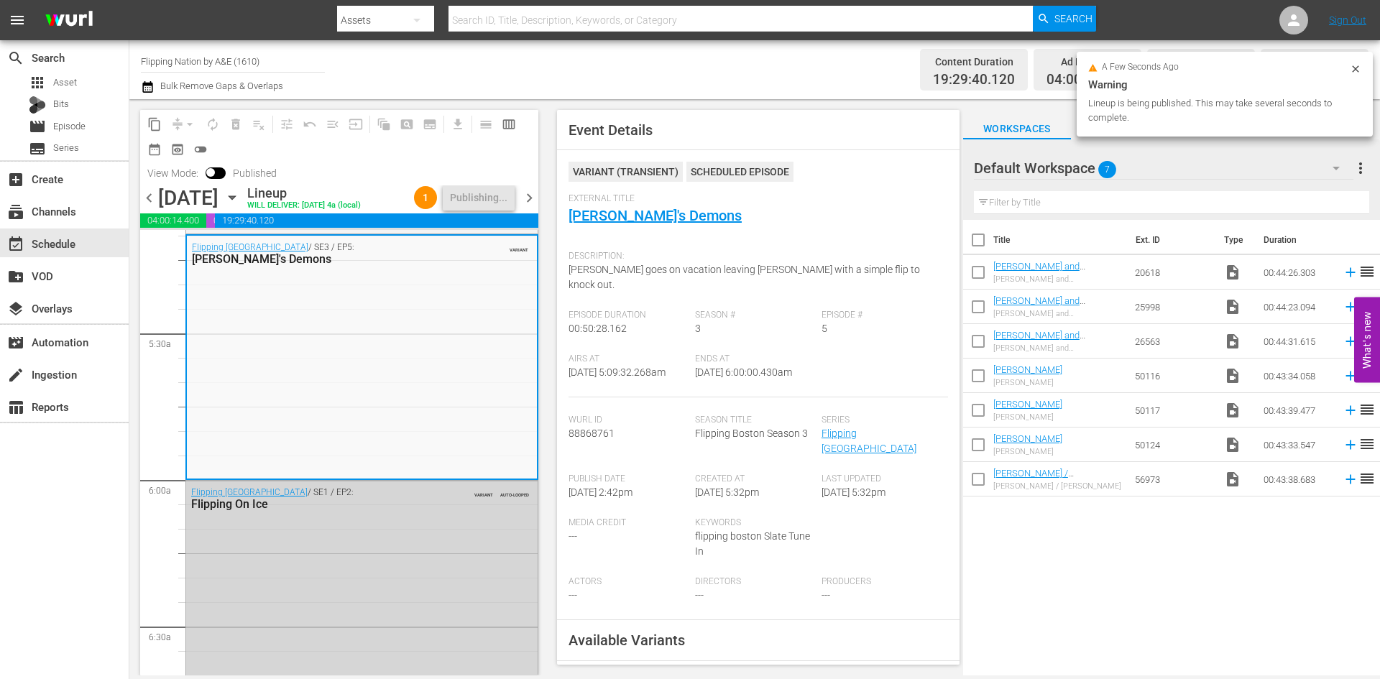
click at [532, 207] on span "chevron_right" at bounding box center [530, 198] width 18 height 18
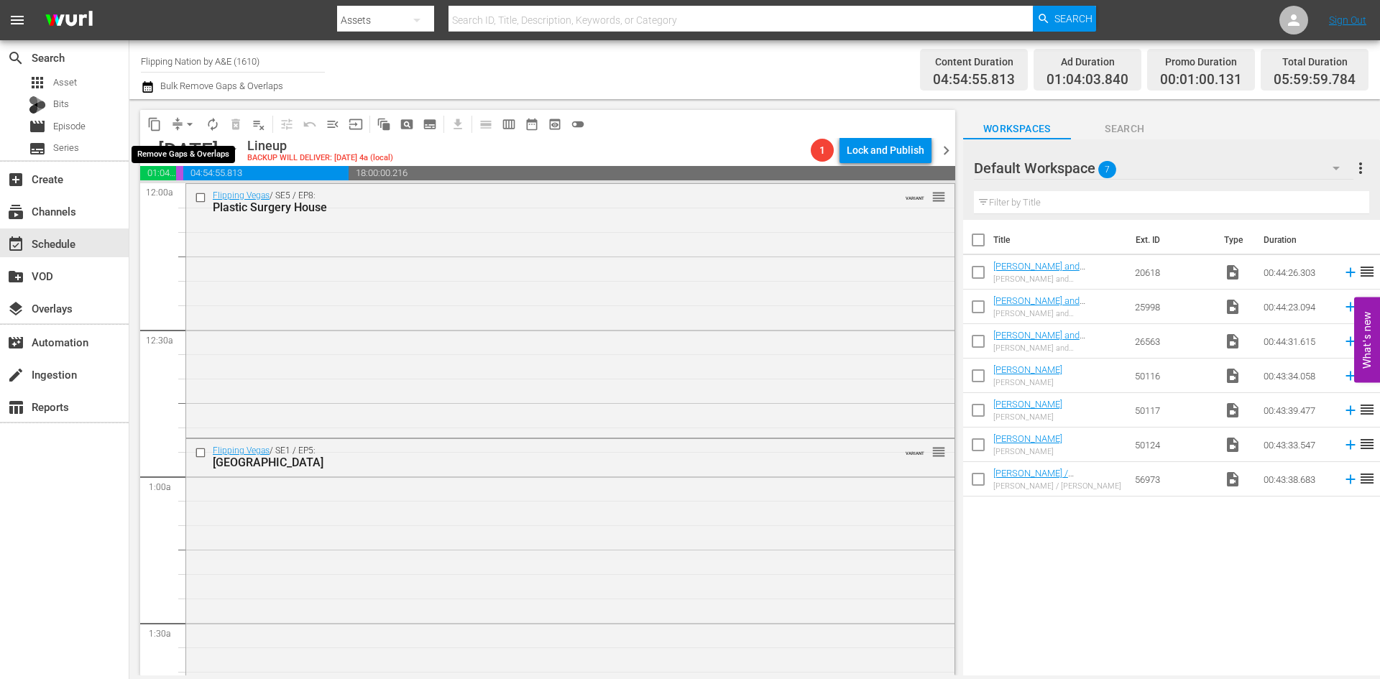
click at [186, 117] on span "arrow_drop_down" at bounding box center [190, 124] width 14 height 14
click at [181, 147] on li "Align to Midnight" at bounding box center [190, 154] width 119 height 24
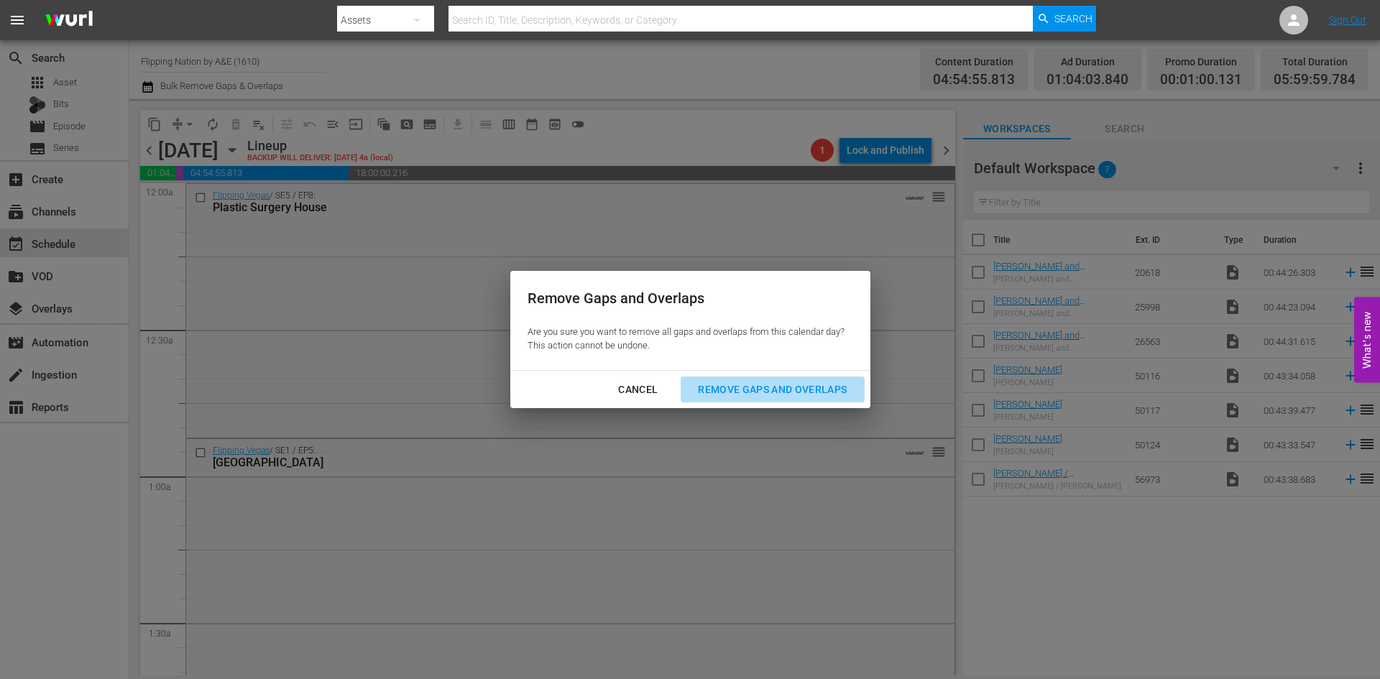
click at [746, 382] on div "Remove Gaps and Overlaps" at bounding box center [773, 390] width 172 height 18
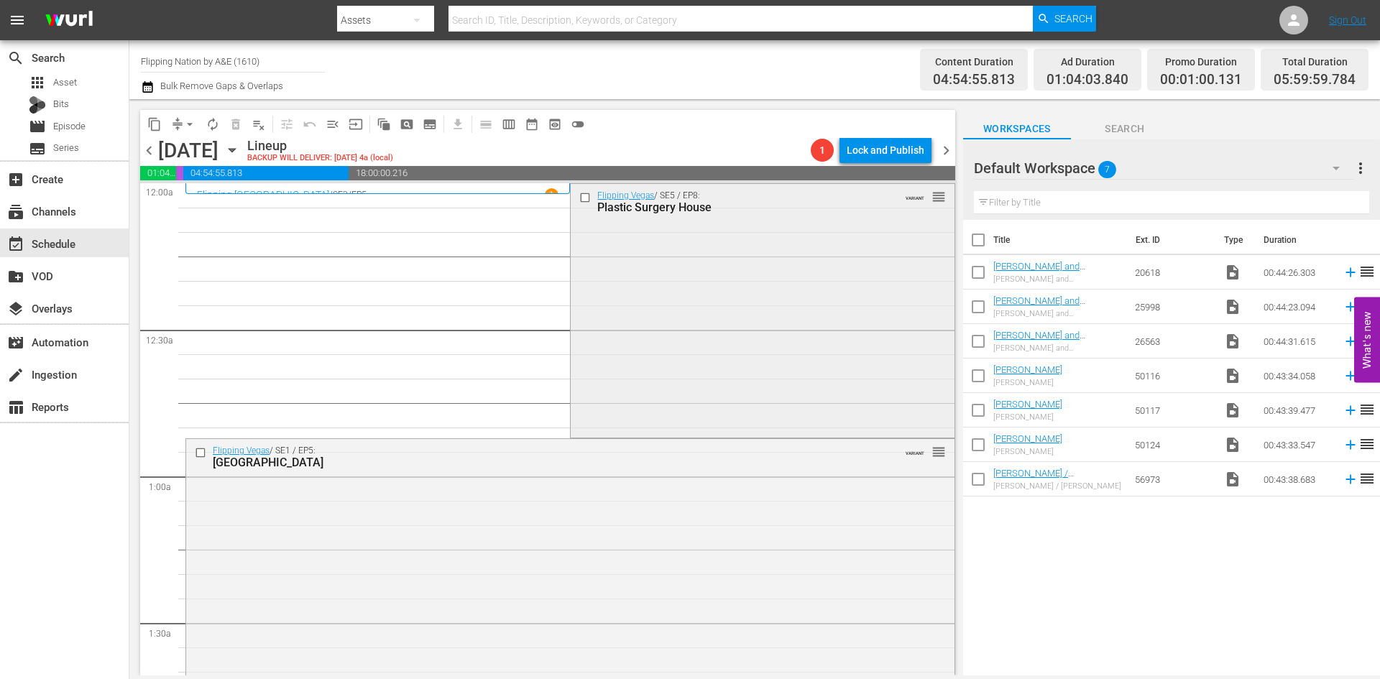
click at [732, 330] on div "Flipping Vegas / SE5 / EP8: Plastic Surgery House VARIANT reorder" at bounding box center [762, 309] width 383 height 251
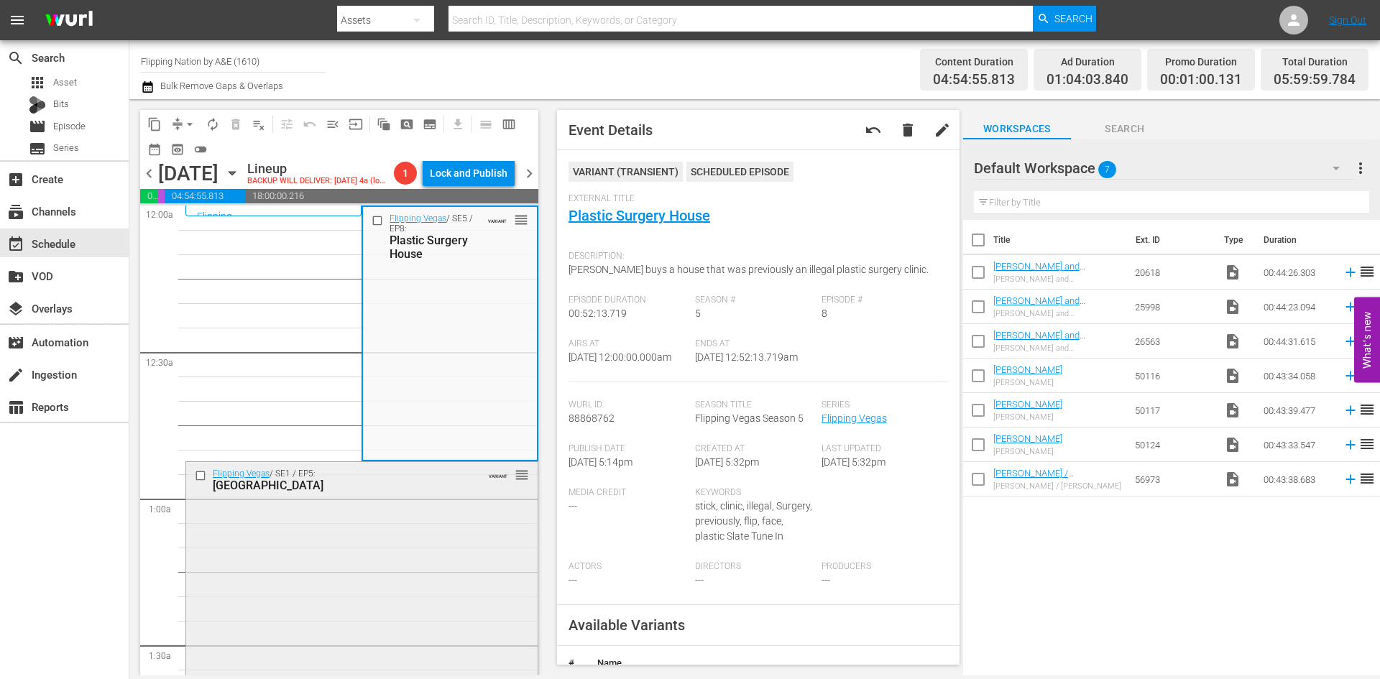
click at [451, 541] on div "Flipping Vegas / SE1 / EP5: Ridge House VARIANT reorder" at bounding box center [362, 584] width 352 height 245
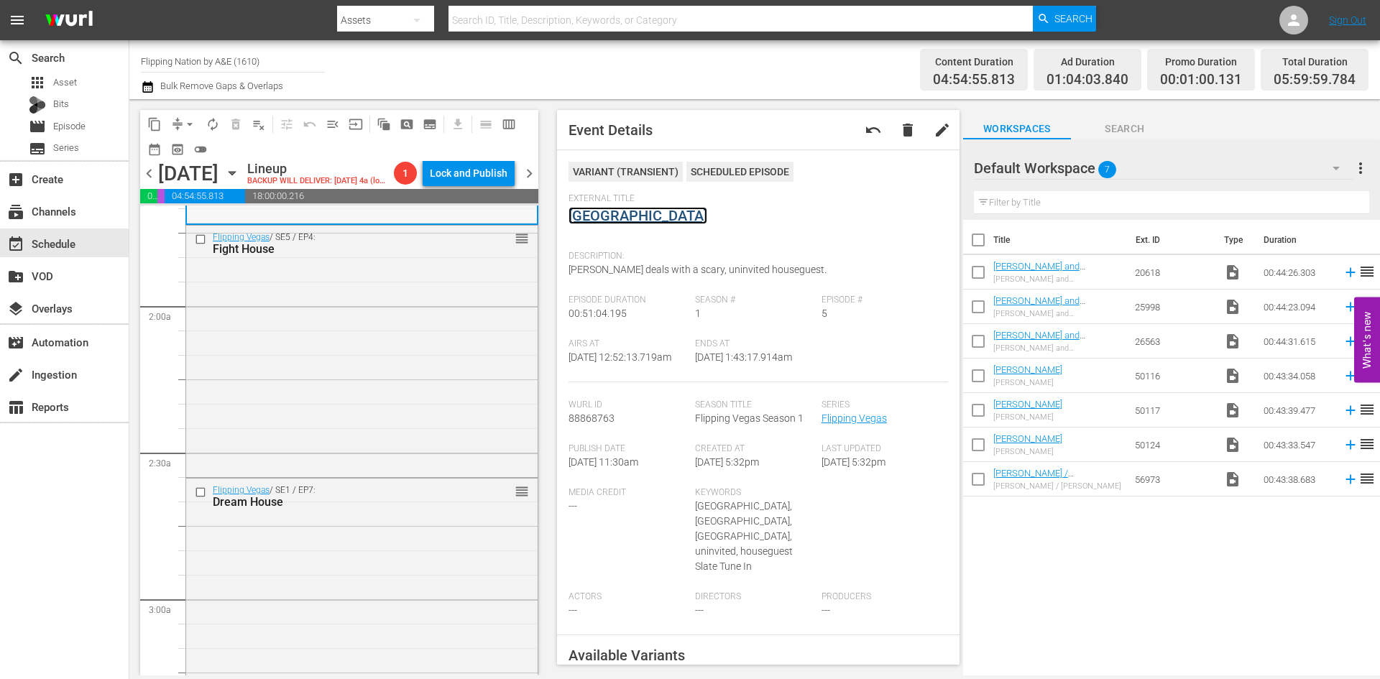
scroll to position [503, 0]
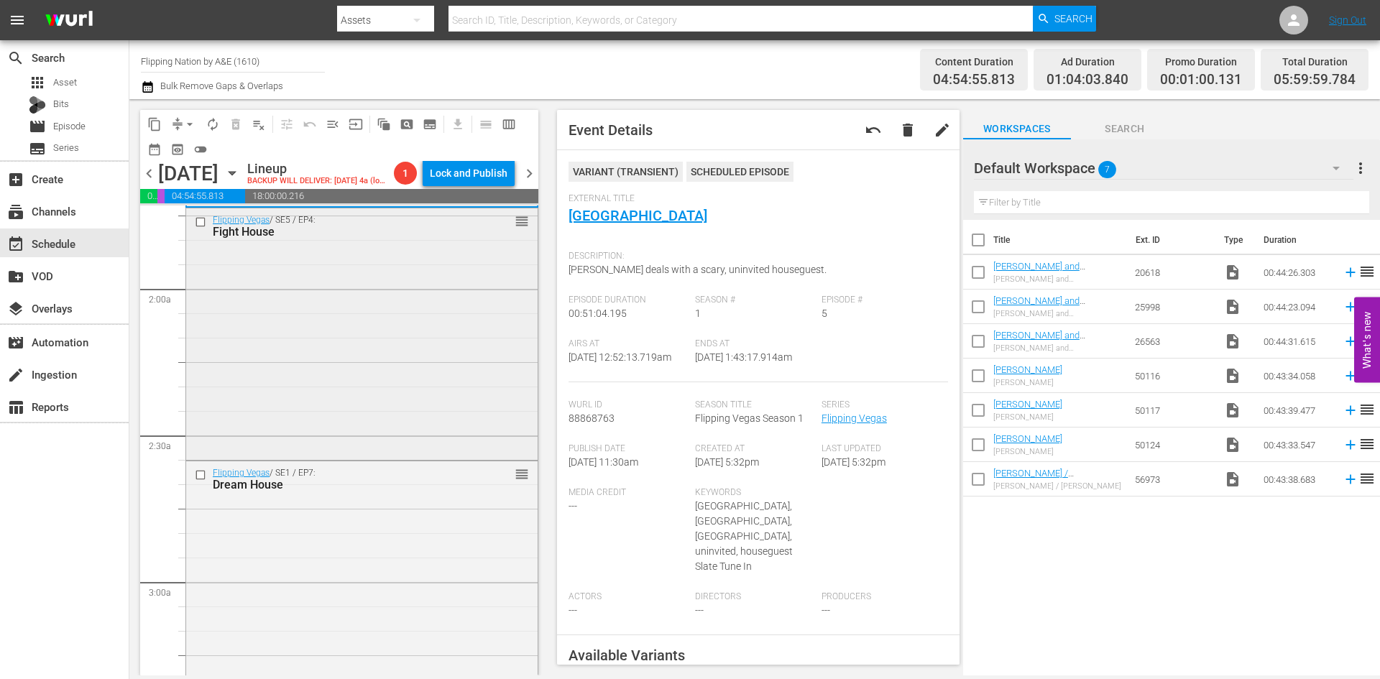
click at [429, 426] on div "Flipping Vegas / SE5 / EP4: Fight House reorder" at bounding box center [362, 332] width 352 height 249
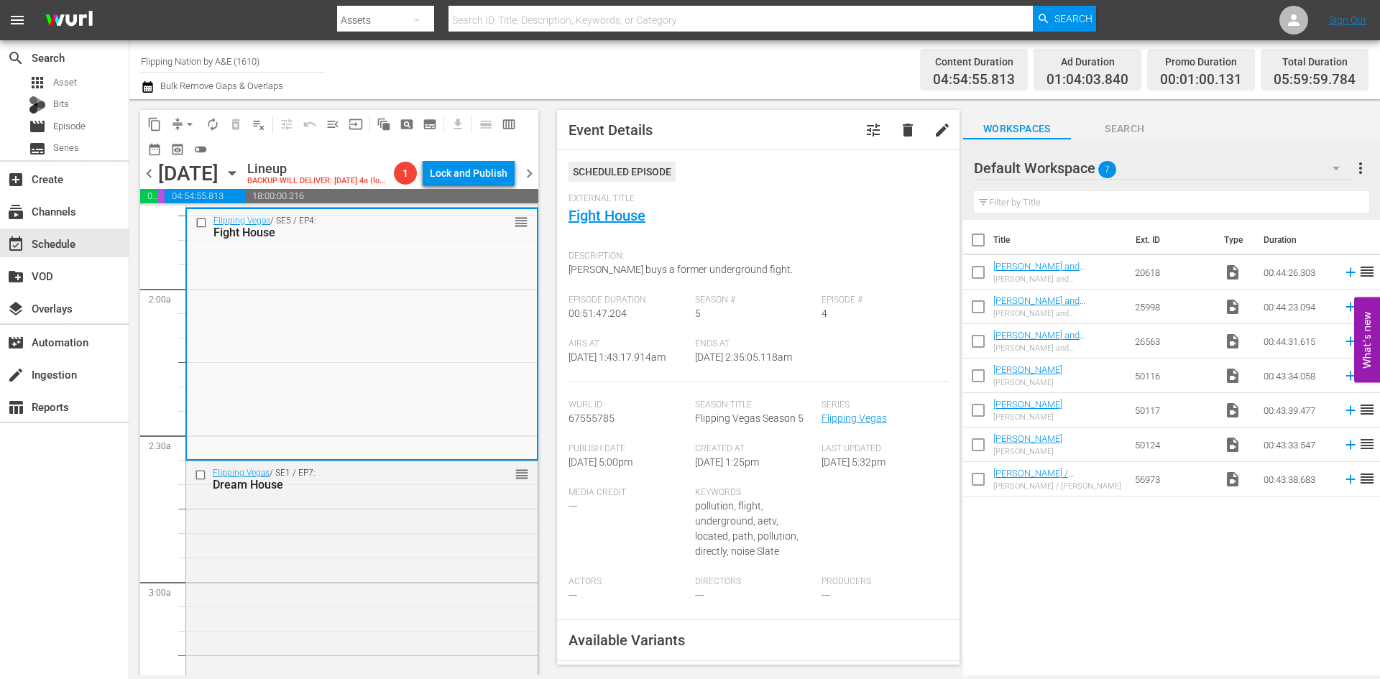
click at [409, 591] on div "Flipping Vegas / SE1 / EP7: Dream House reorder" at bounding box center [362, 584] width 352 height 244
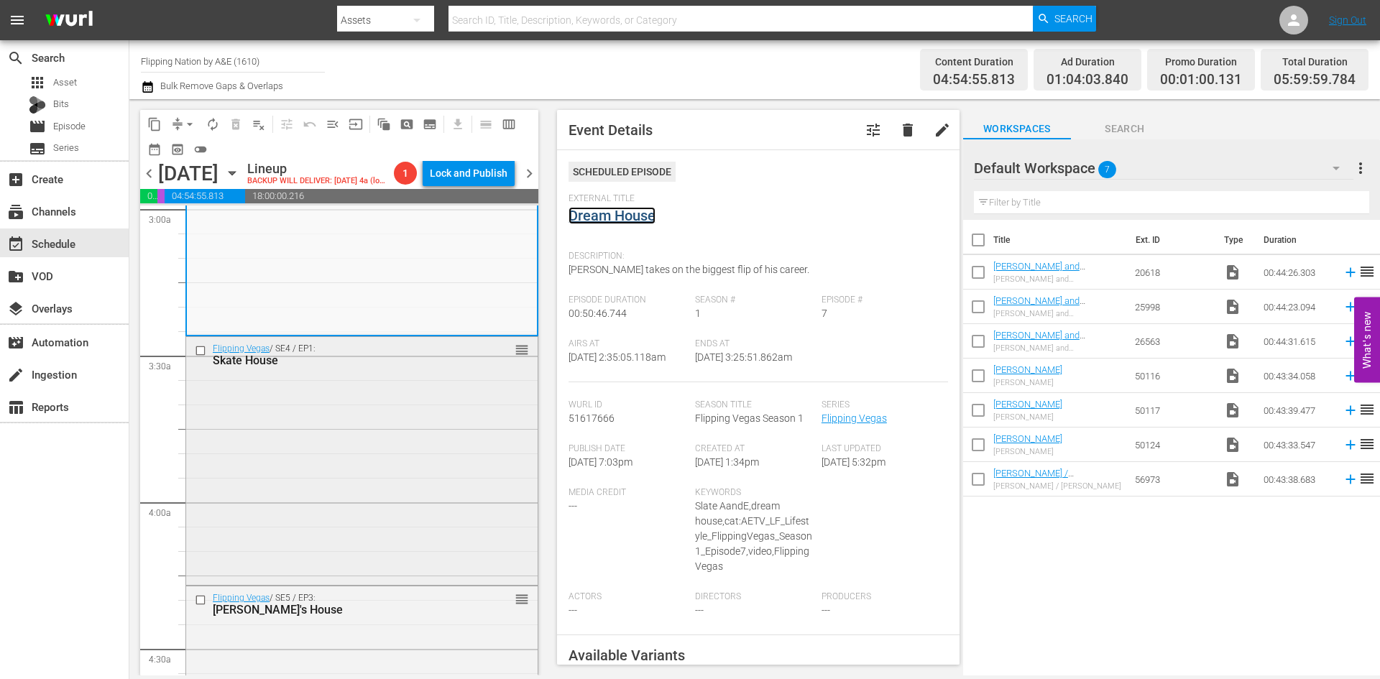
scroll to position [935, 0]
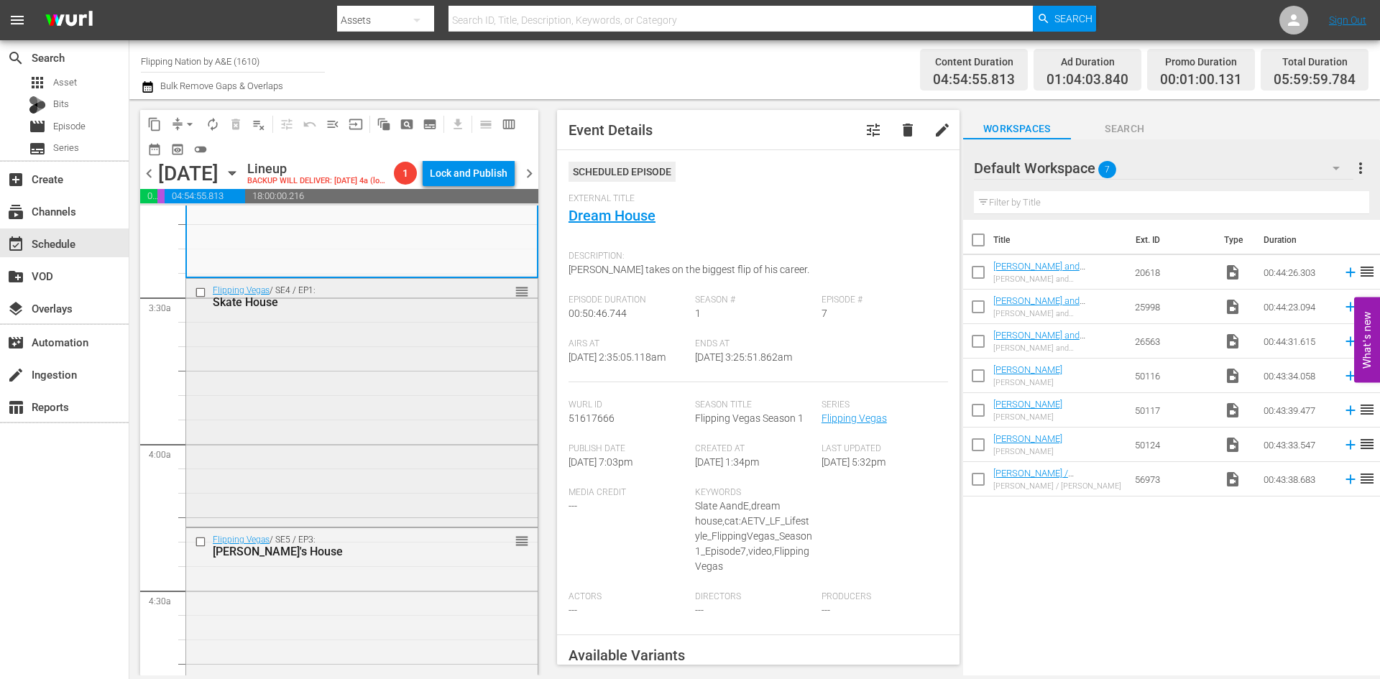
click at [414, 447] on div "Flipping Vegas / SE4 / EP1: Skate House reorder" at bounding box center [362, 402] width 352 height 246
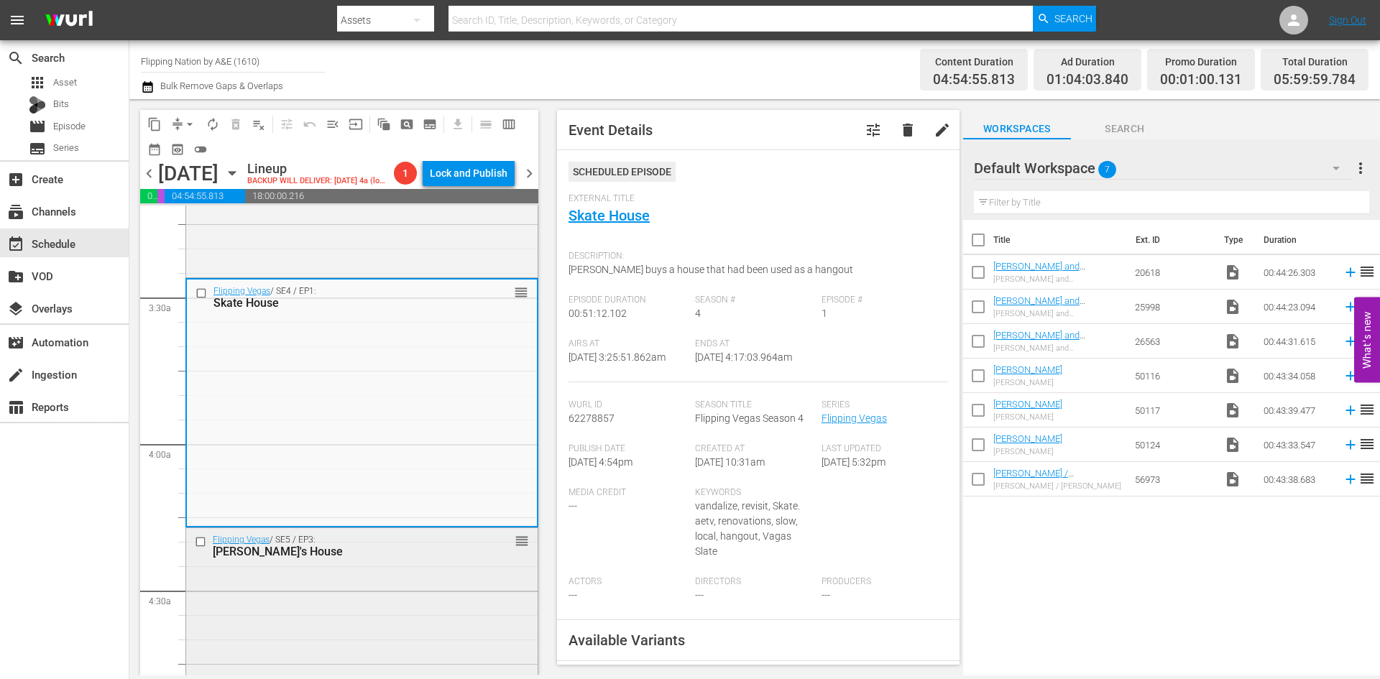
click at [353, 659] on div "Flipping Vegas / SE5 / EP3: Amie's House reorder" at bounding box center [362, 653] width 352 height 250
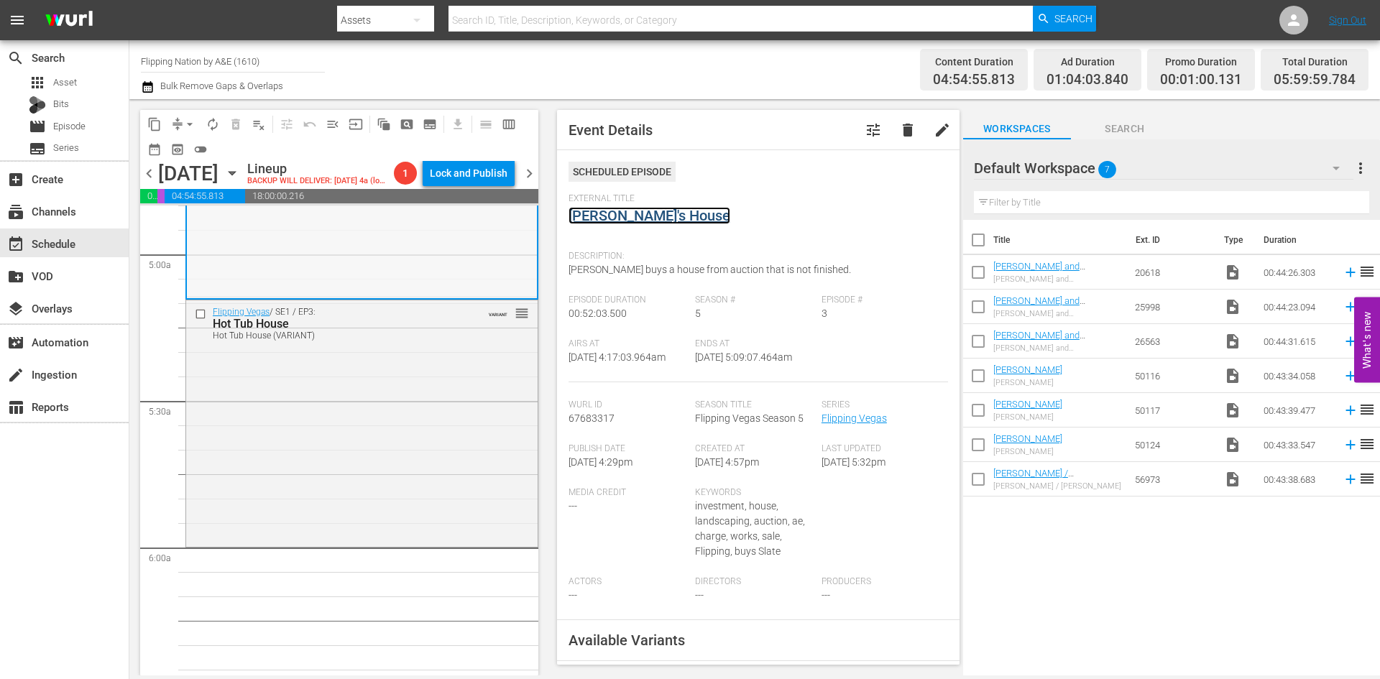
scroll to position [1438, 0]
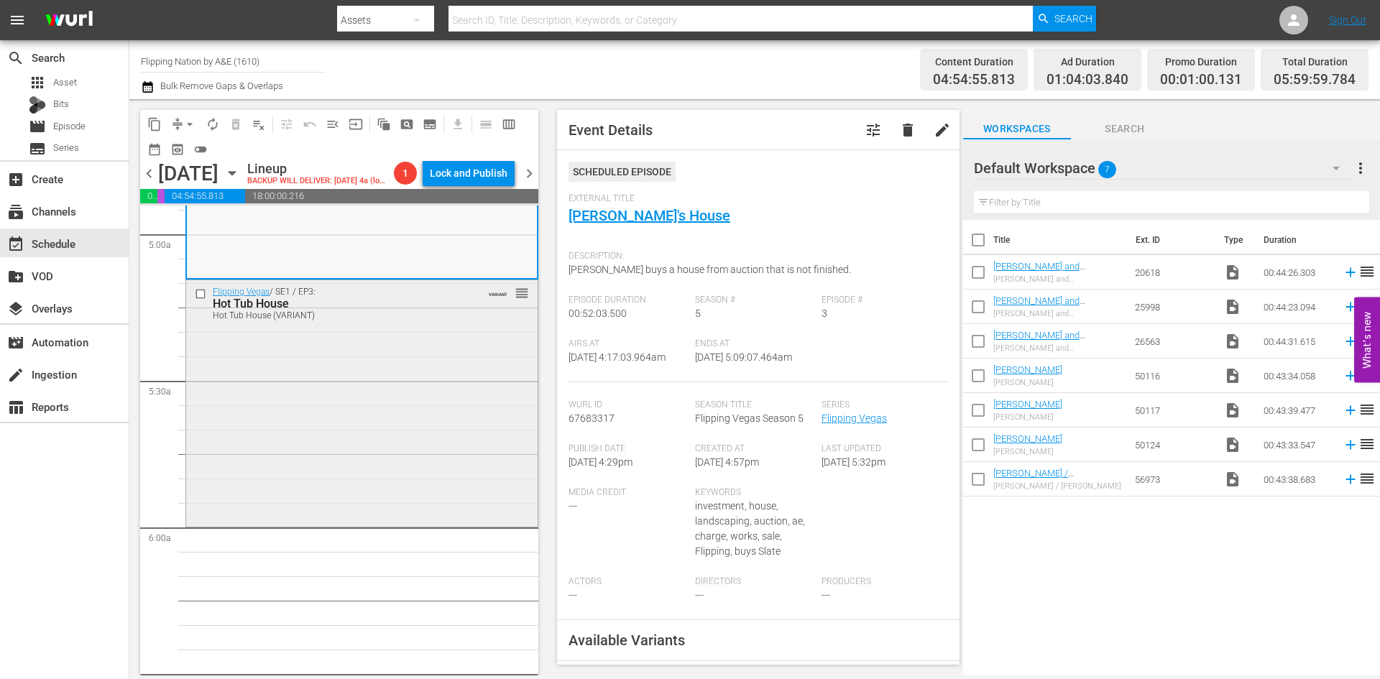
click at [434, 427] on div "Flipping Vegas / SE1 / EP3: Hot Tub House Hot Tub House (VARIANT) VARIANT reord…" at bounding box center [362, 402] width 352 height 244
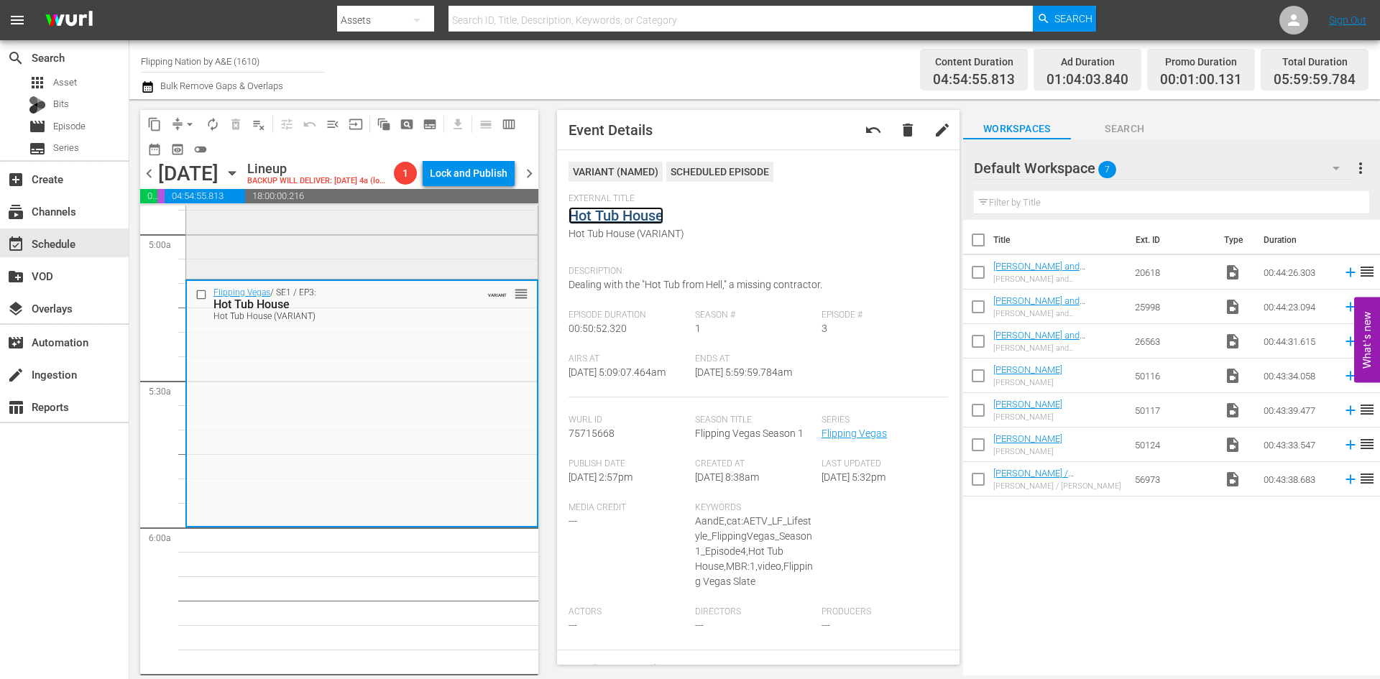
scroll to position [1366, 0]
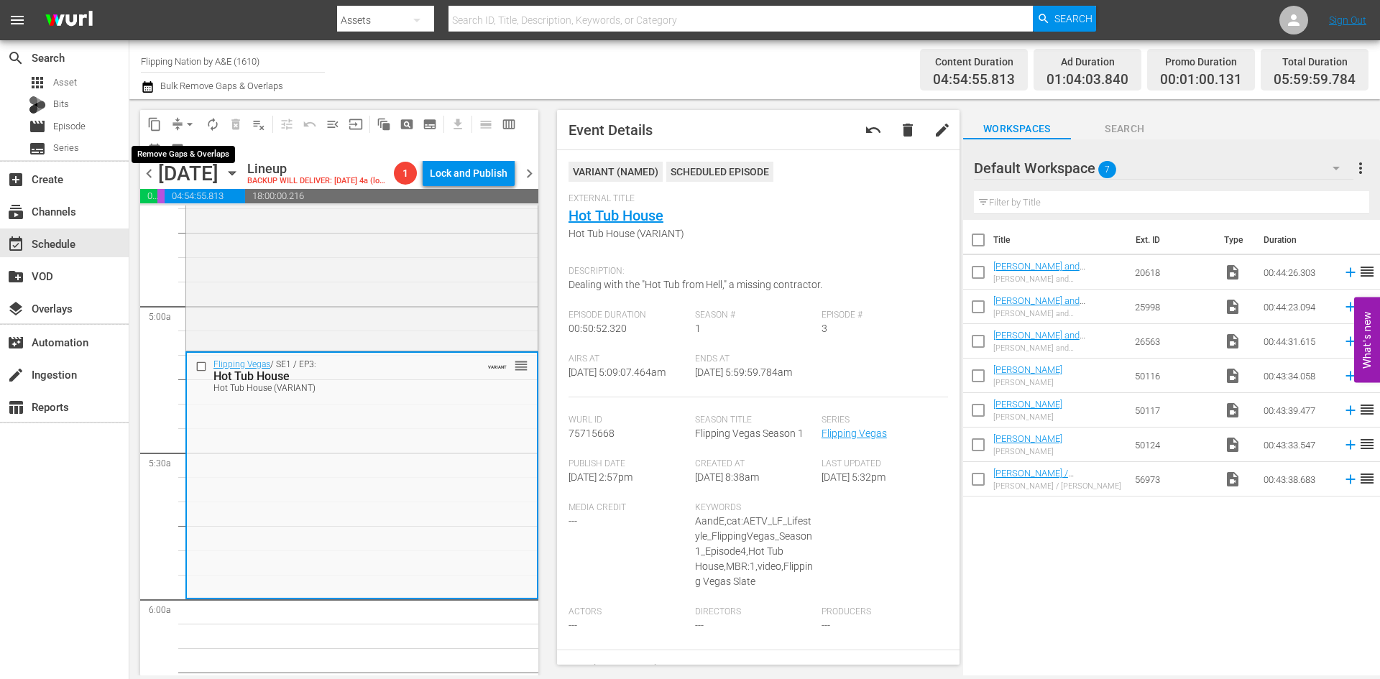
click at [185, 129] on span "arrow_drop_down" at bounding box center [190, 124] width 14 height 14
click at [183, 152] on li "Align to Midnight" at bounding box center [190, 154] width 151 height 24
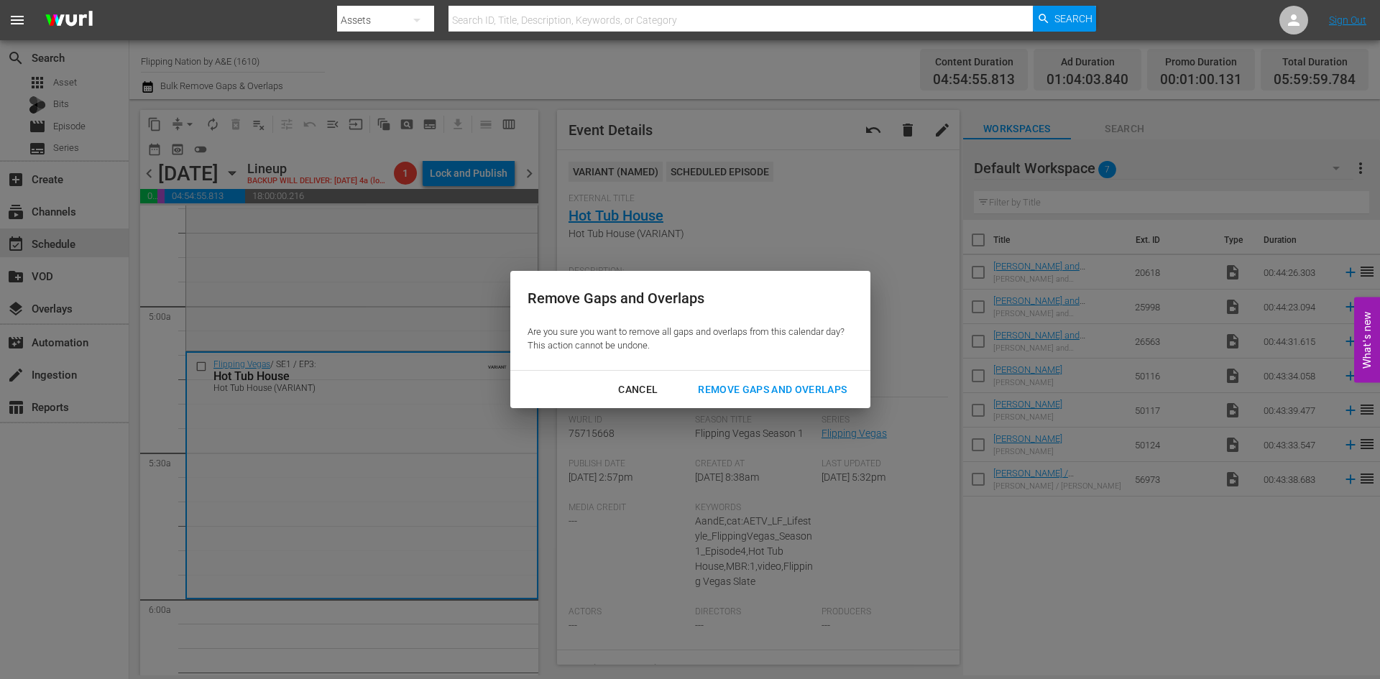
click at [737, 391] on div "Remove Gaps and Overlaps" at bounding box center [773, 390] width 172 height 18
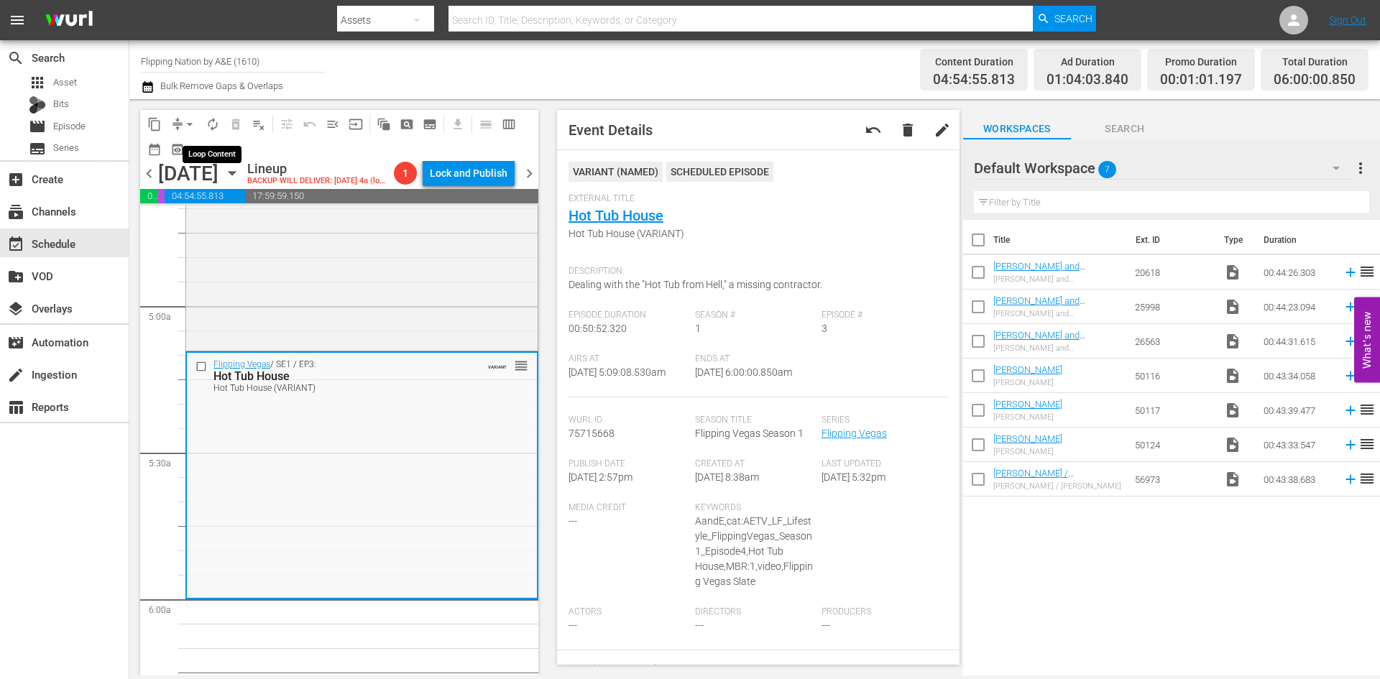
click at [211, 124] on span "autorenew_outlined" at bounding box center [213, 124] width 14 height 14
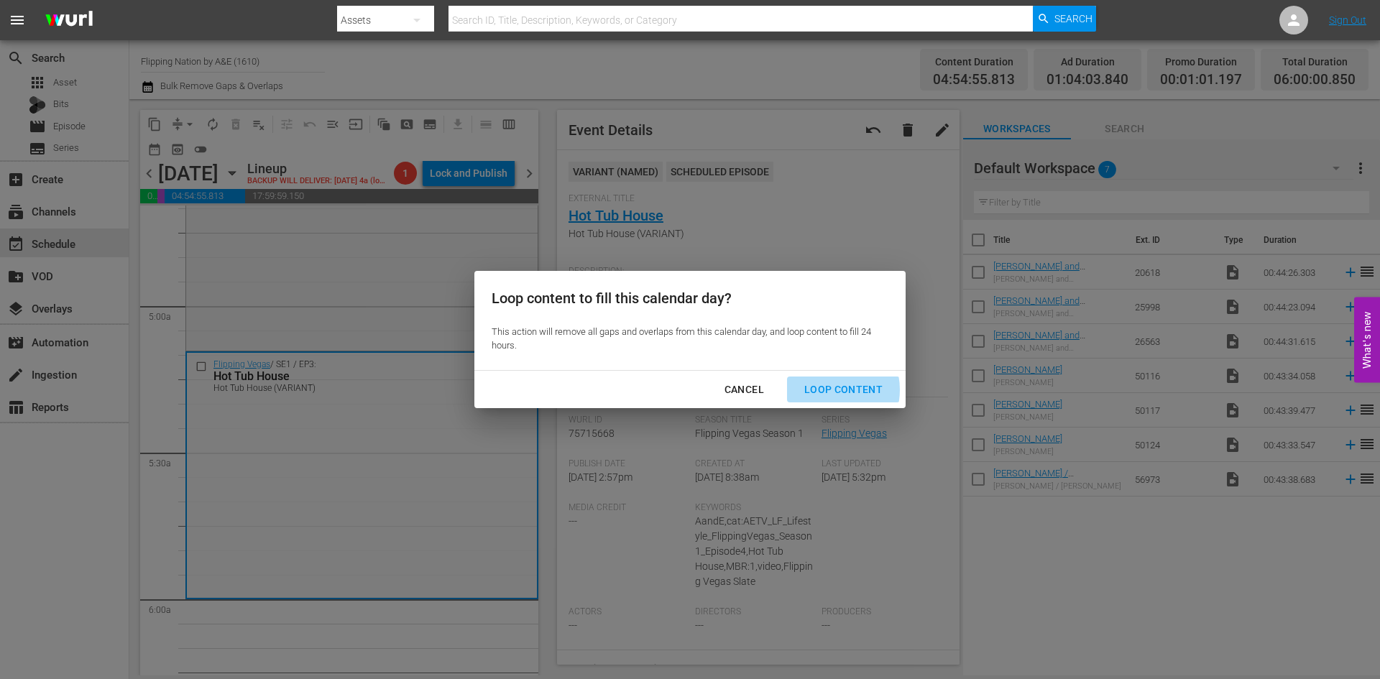
click at [826, 390] on div "Loop Content" at bounding box center [843, 390] width 101 height 18
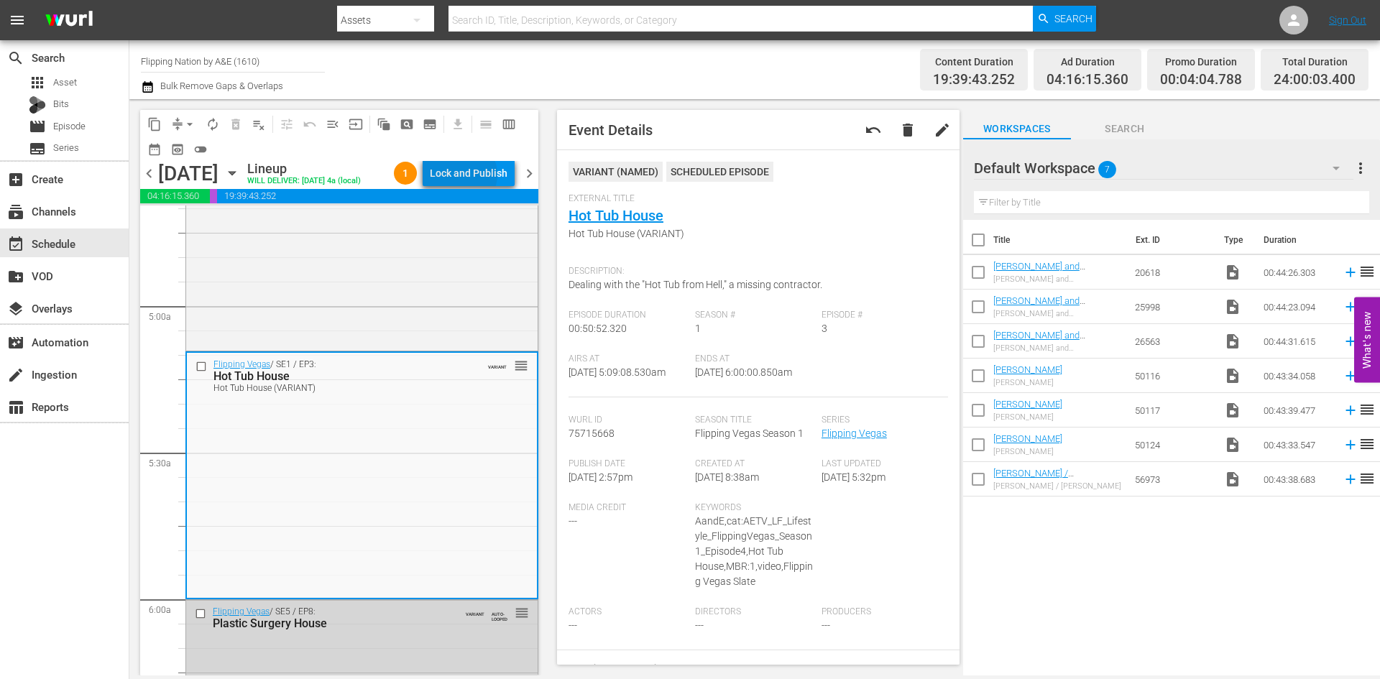
click at [478, 178] on div "Lock and Publish" at bounding box center [469, 173] width 78 height 26
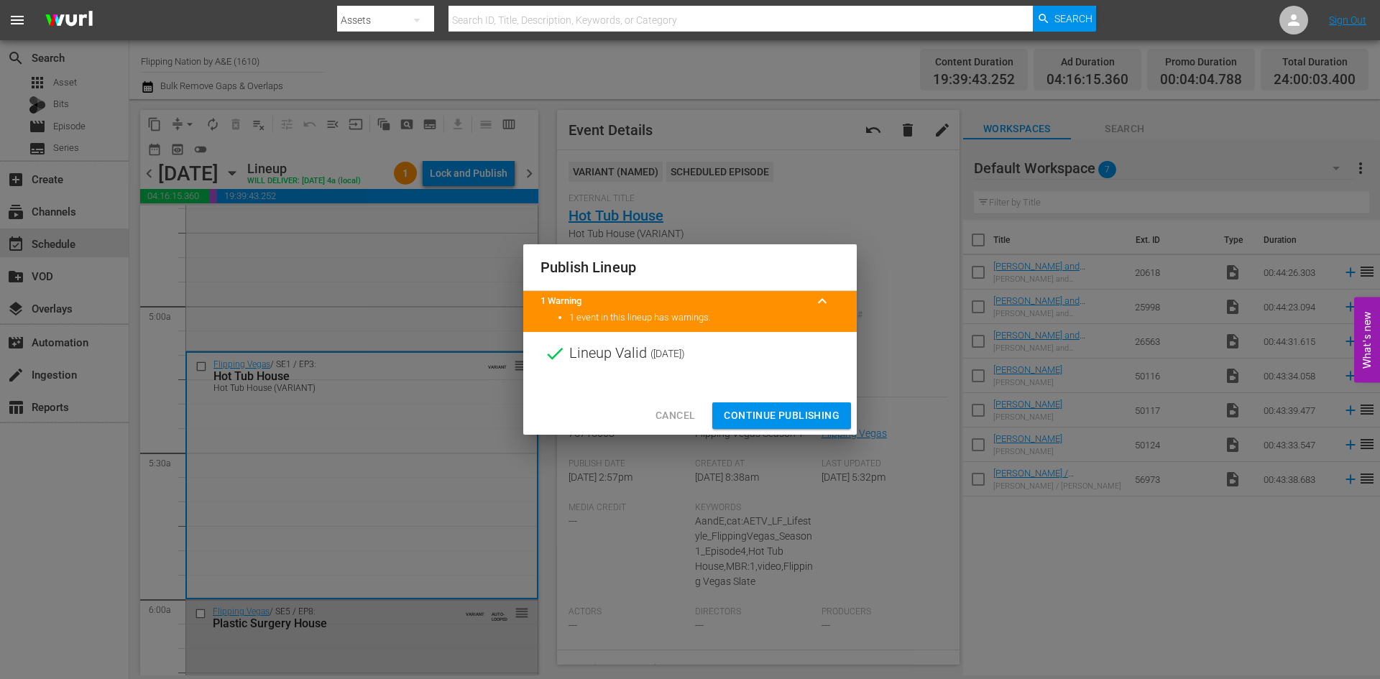
click at [774, 427] on button "Continue Publishing" at bounding box center [781, 416] width 139 height 27
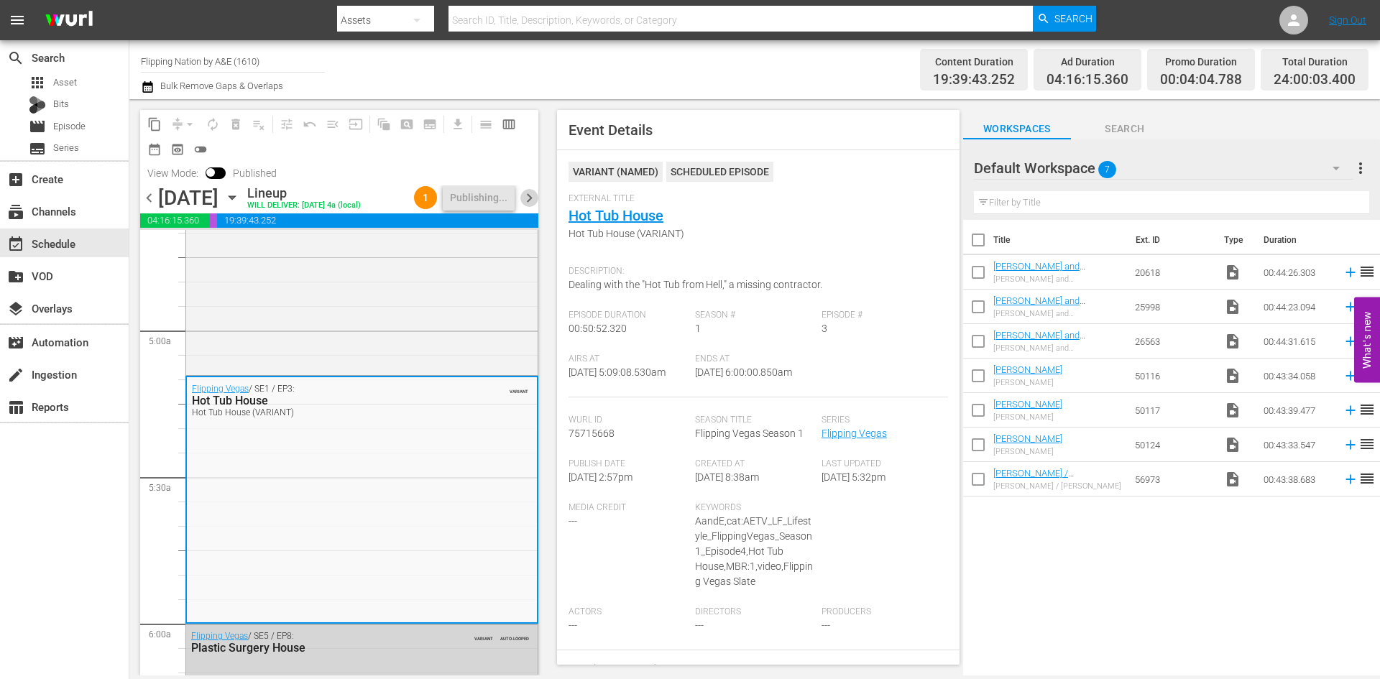
click at [529, 207] on span "chevron_right" at bounding box center [530, 198] width 18 height 18
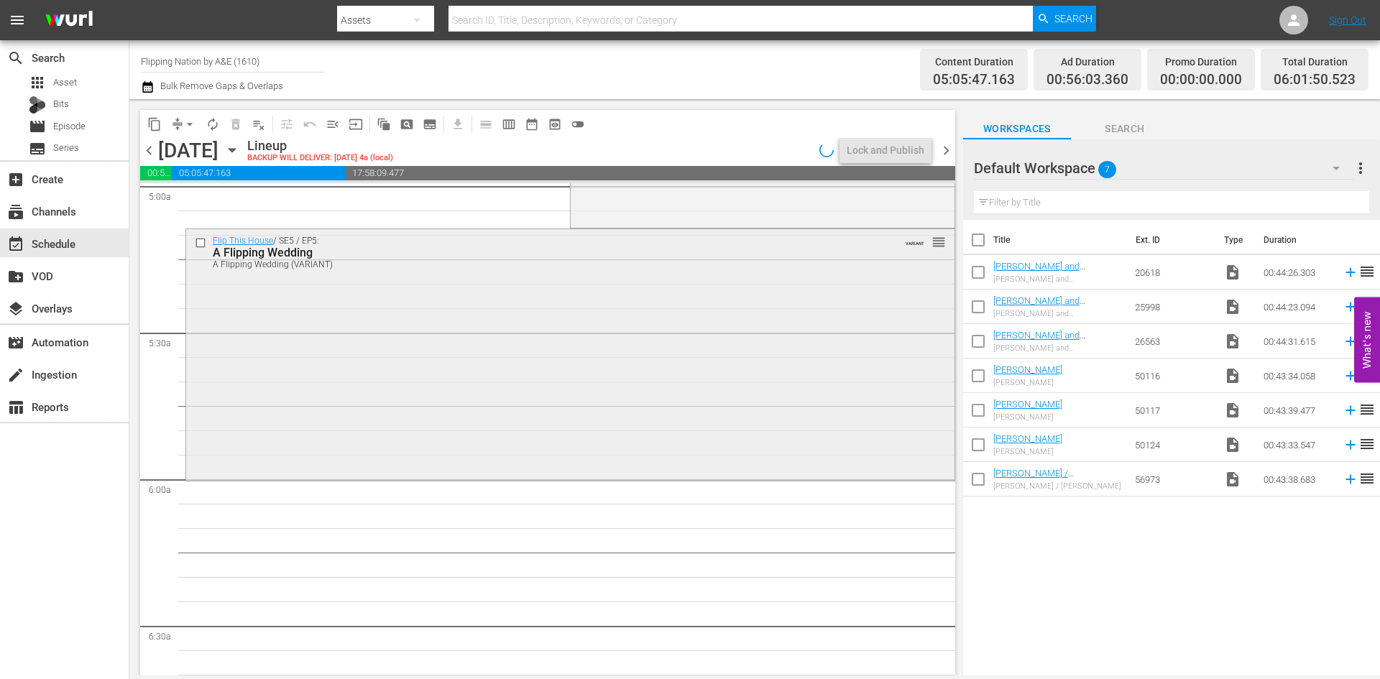
scroll to position [1342, 0]
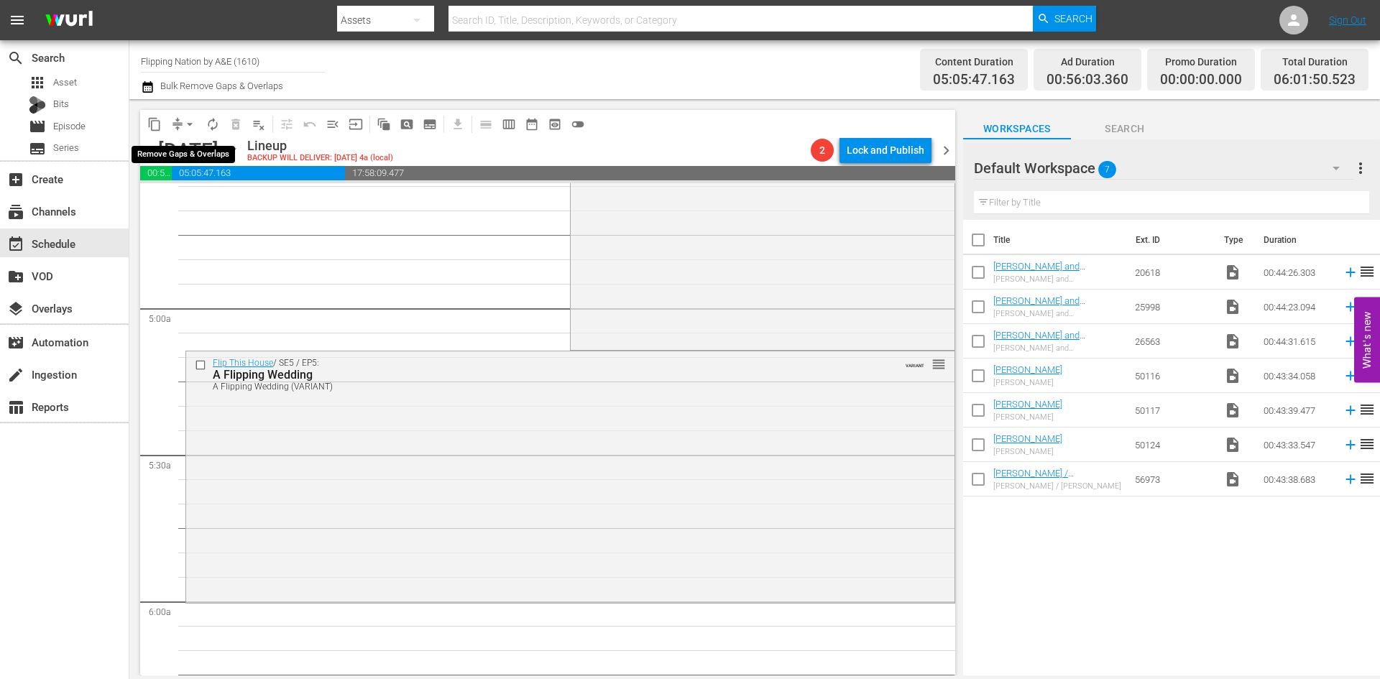
click at [187, 129] on span "arrow_drop_down" at bounding box center [190, 124] width 14 height 14
click at [179, 159] on li "Align to Midnight" at bounding box center [190, 154] width 151 height 24
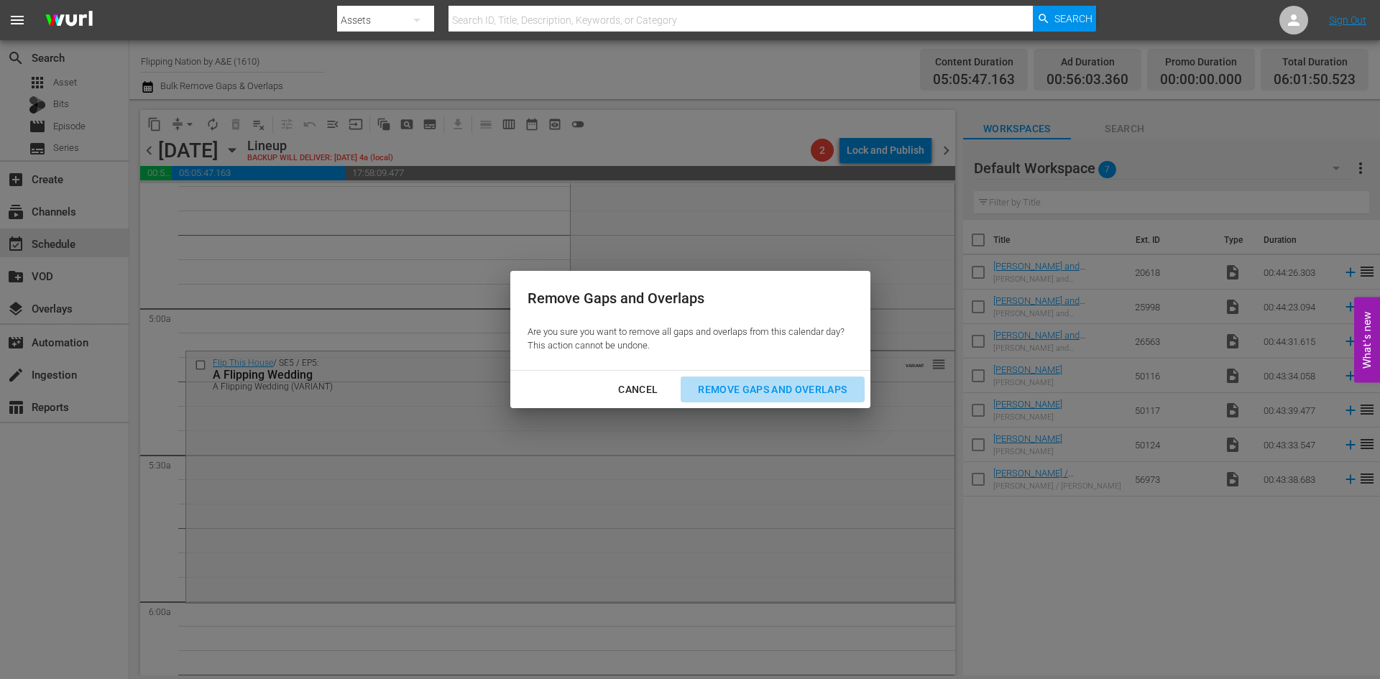
click at [750, 396] on div "Remove Gaps and Overlaps" at bounding box center [773, 390] width 172 height 18
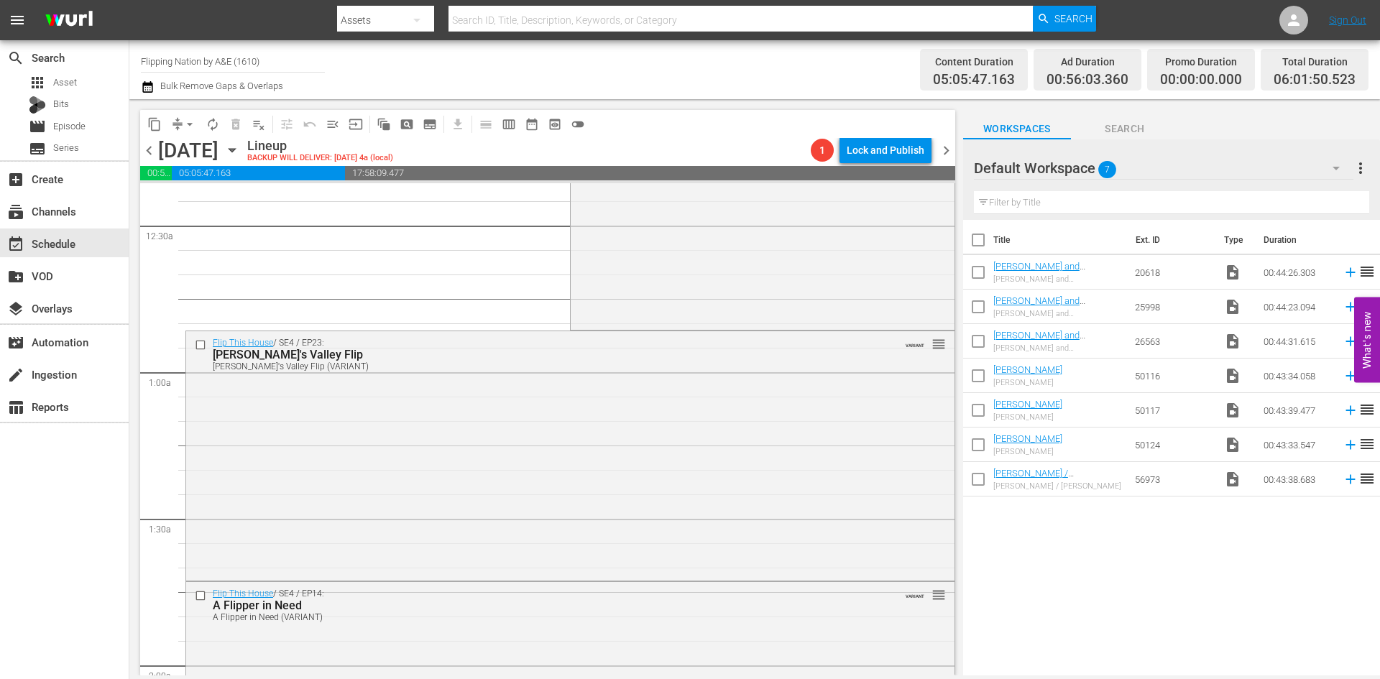
scroll to position [0, 0]
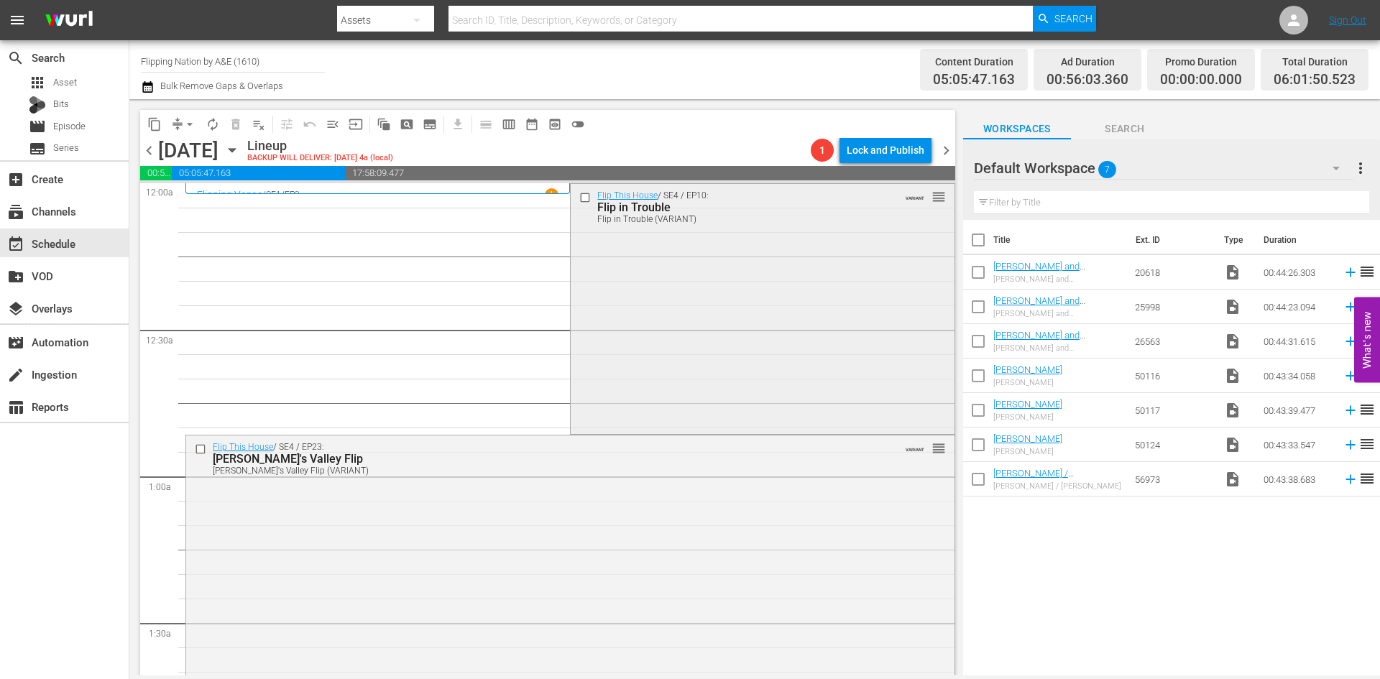
click at [699, 291] on div "Flip This House / SE4 / EP10: Flip in Trouble Flip in Trouble (VARIANT) VARIANT…" at bounding box center [762, 308] width 383 height 248
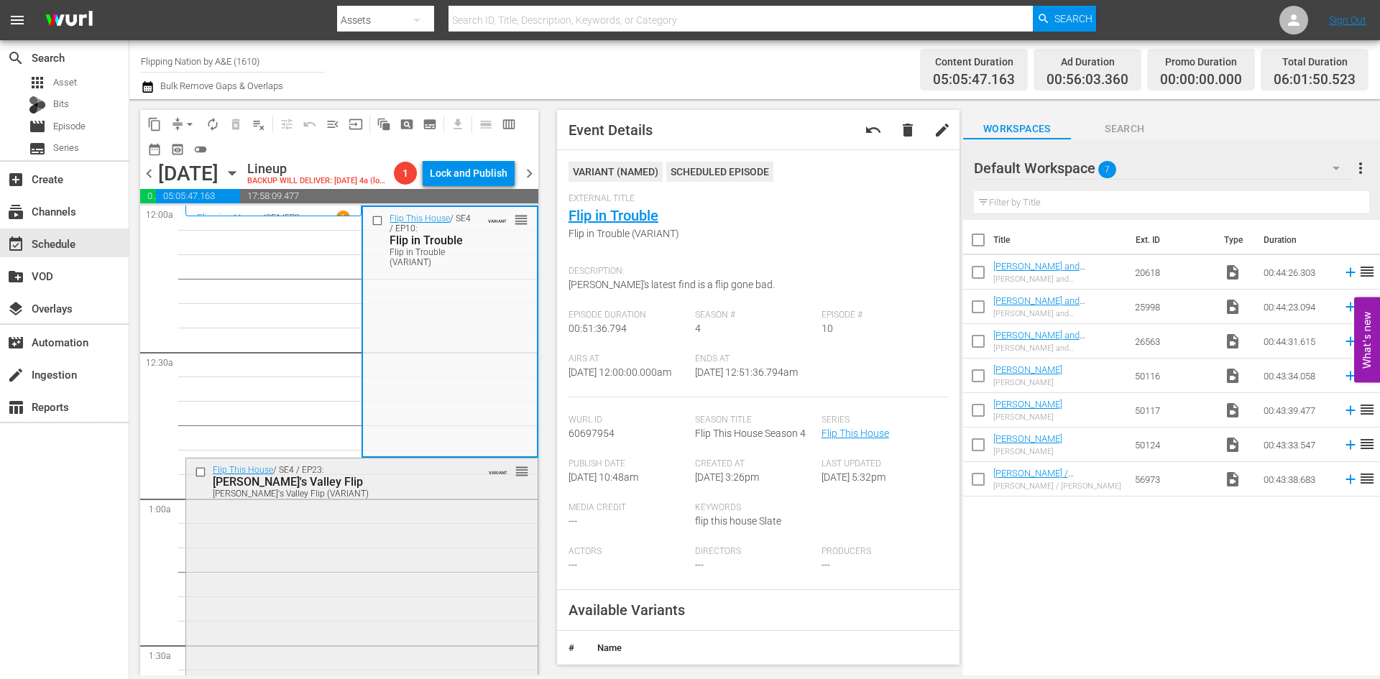
click at [369, 555] on div "Flip This House / SE4 / EP23: Rudy's Valley Flip Rudy's Valley Flip (VARIANT) V…" at bounding box center [362, 582] width 352 height 246
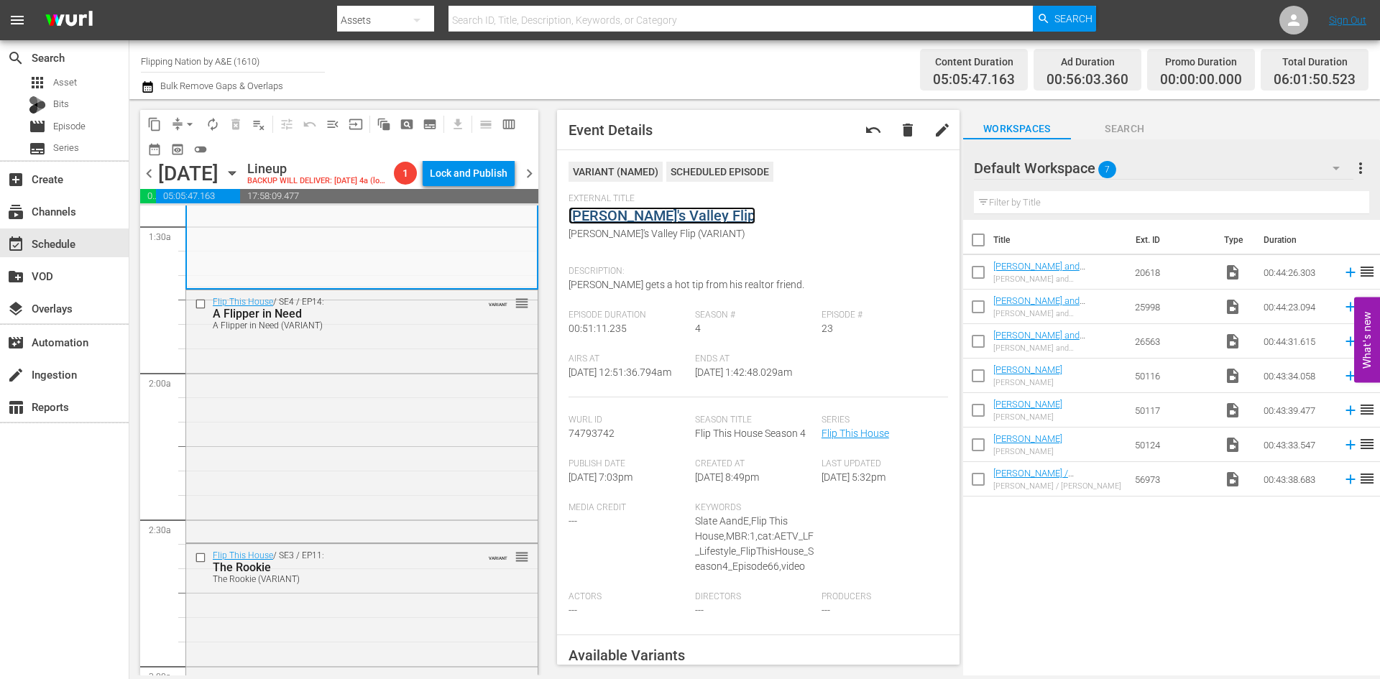
scroll to position [431, 0]
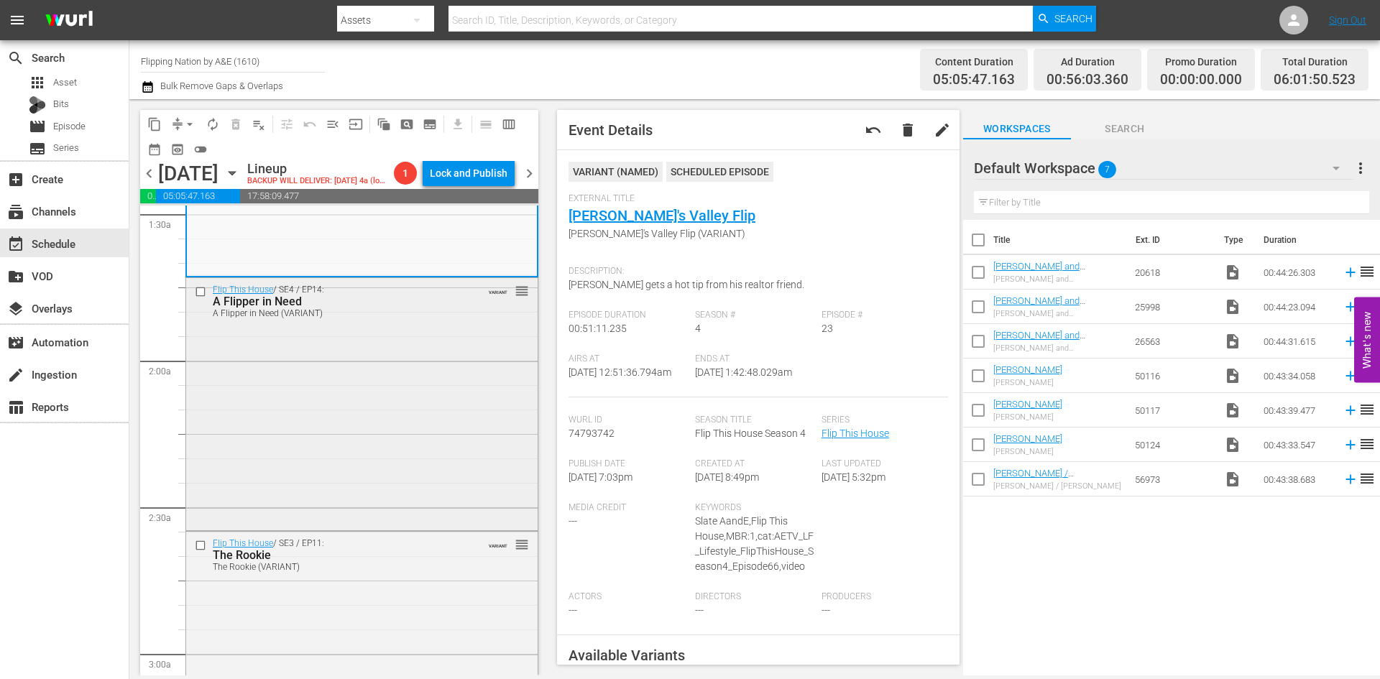
click at [393, 401] on div "Flip This House / SE4 / EP14: A Flipper in Need A Flipper in Need (VARIANT) VAR…" at bounding box center [362, 402] width 352 height 249
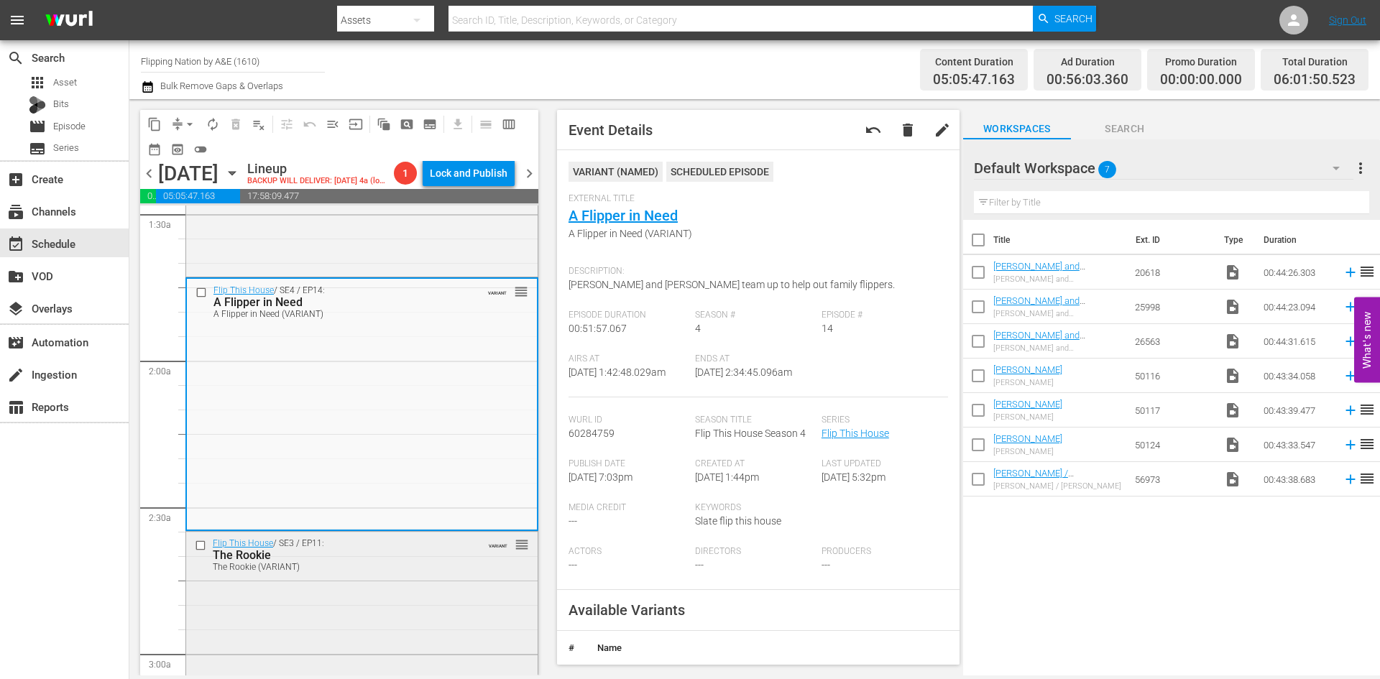
click at [278, 661] on div "Flip This House / SE3 / EP11: The Rookie The Rookie (VARIANT) VARIANT reorder" at bounding box center [362, 656] width 352 height 249
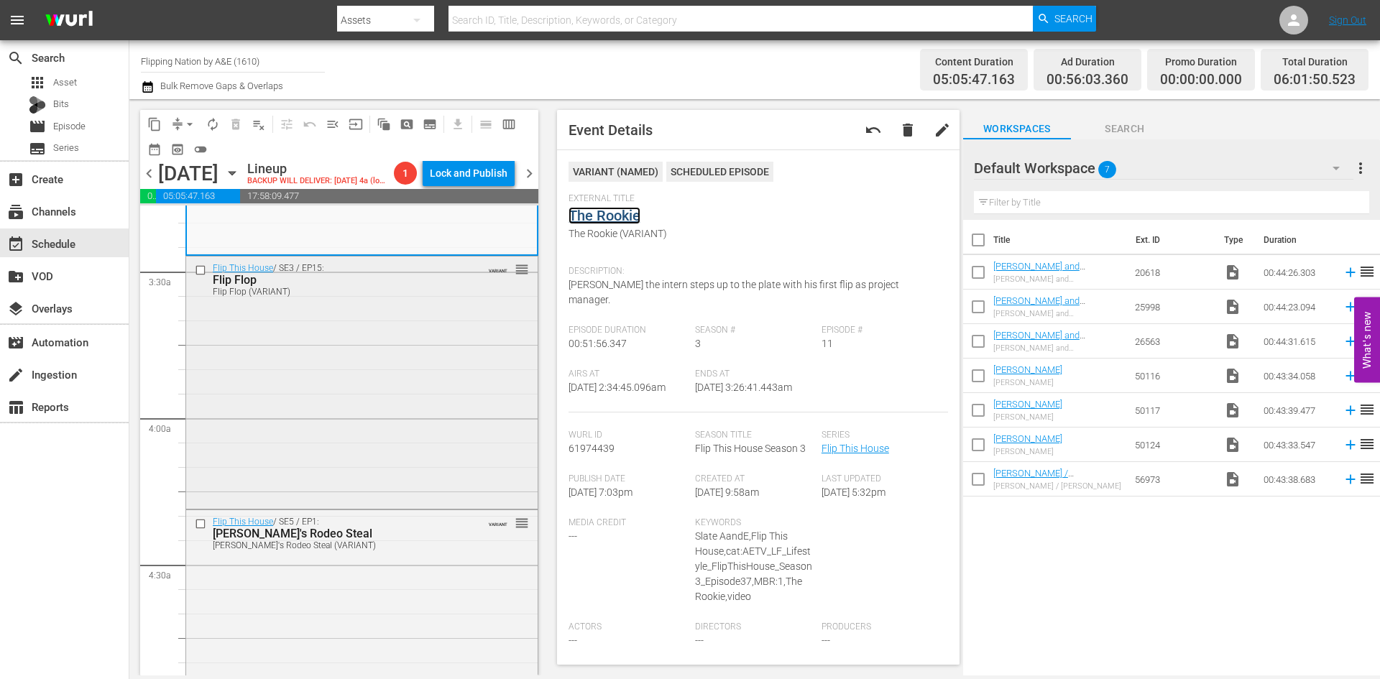
scroll to position [1007, 0]
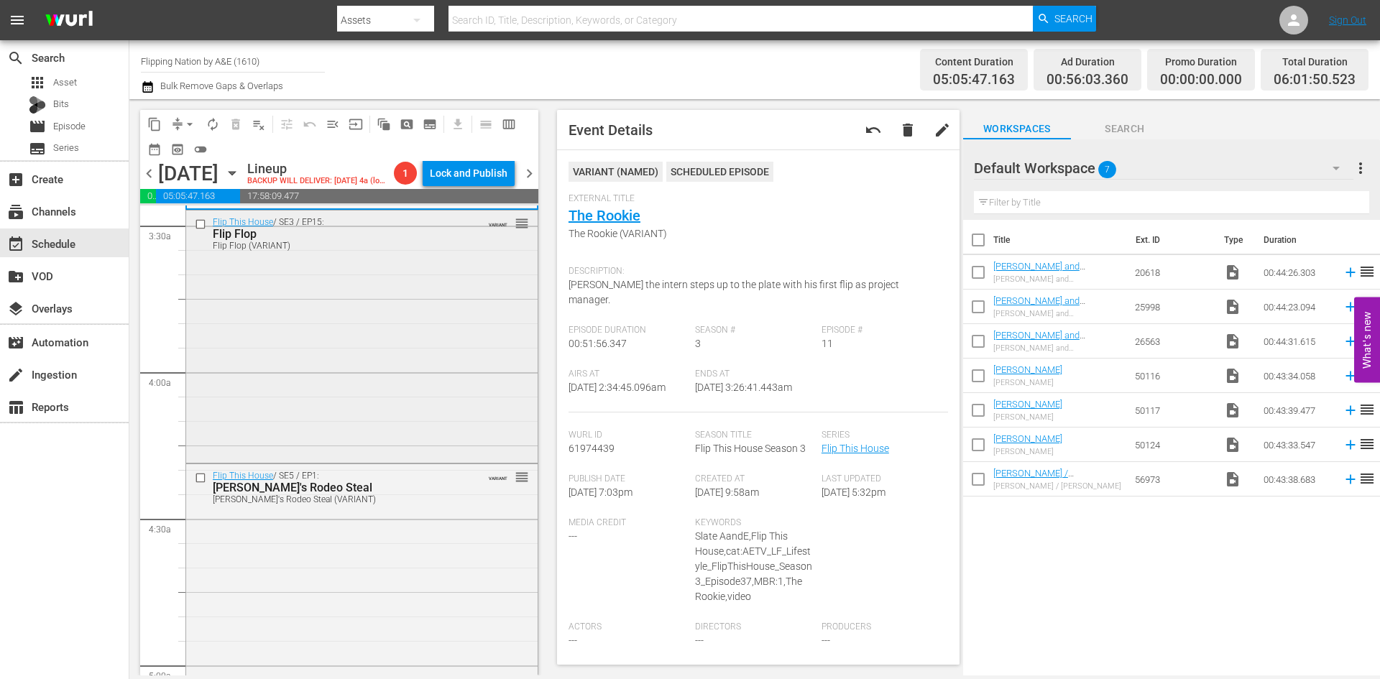
click at [395, 358] on div "Flip This House / SE3 / EP15: Flip Flop Flip Flop (VARIANT) VARIANT reorder" at bounding box center [362, 335] width 352 height 249
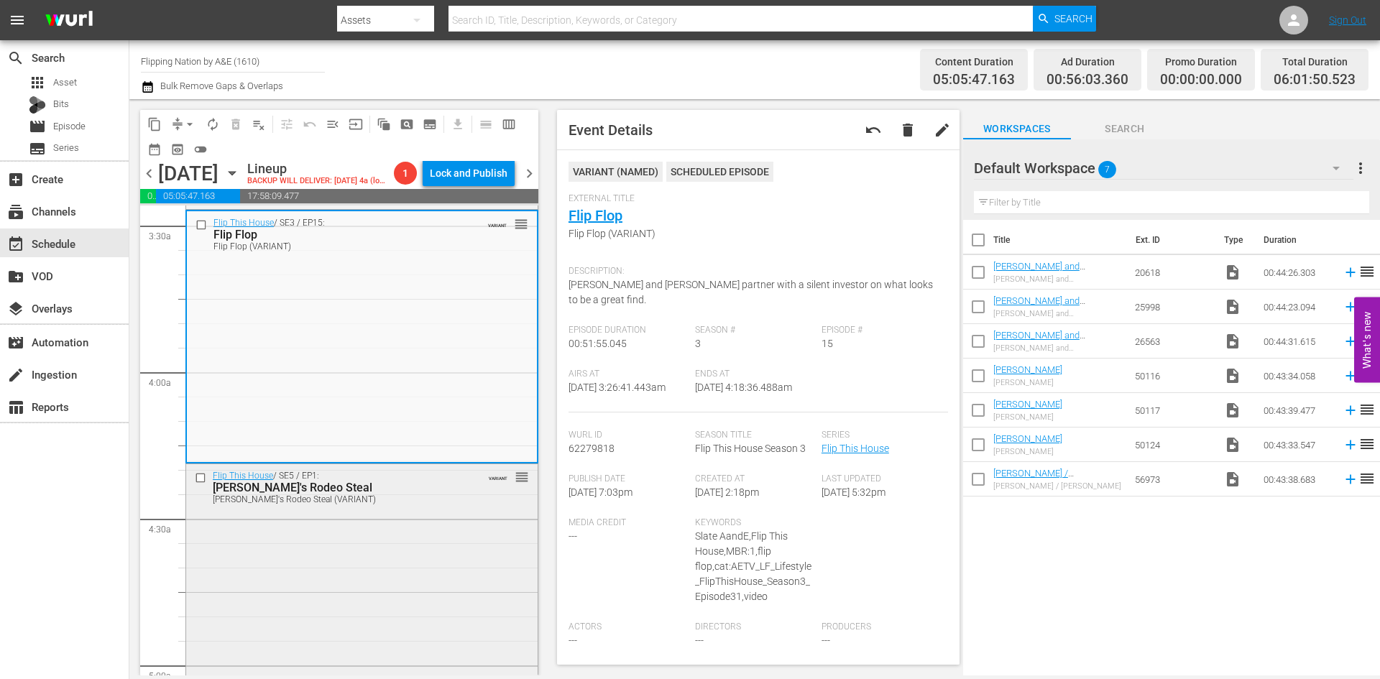
click at [385, 551] on div "Flip This House / SE5 / EP1: Rudy's Rodeo Steal Rudy's Rodeo Steal (VARIANT) VA…" at bounding box center [362, 588] width 352 height 248
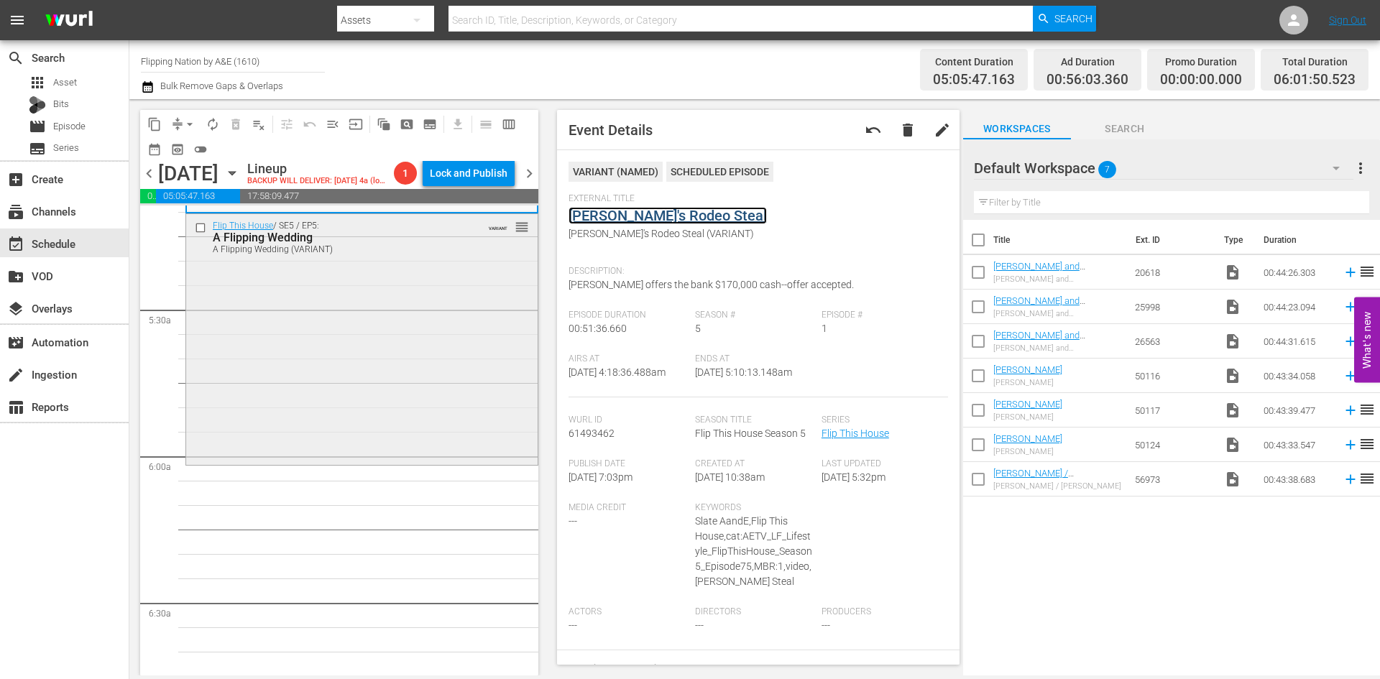
scroll to position [1510, 0]
click at [404, 444] on div "Flip This House / SE5 / EP5: A Flipping Wedding A Flipping Wedding (VARIANT) VA…" at bounding box center [362, 338] width 352 height 248
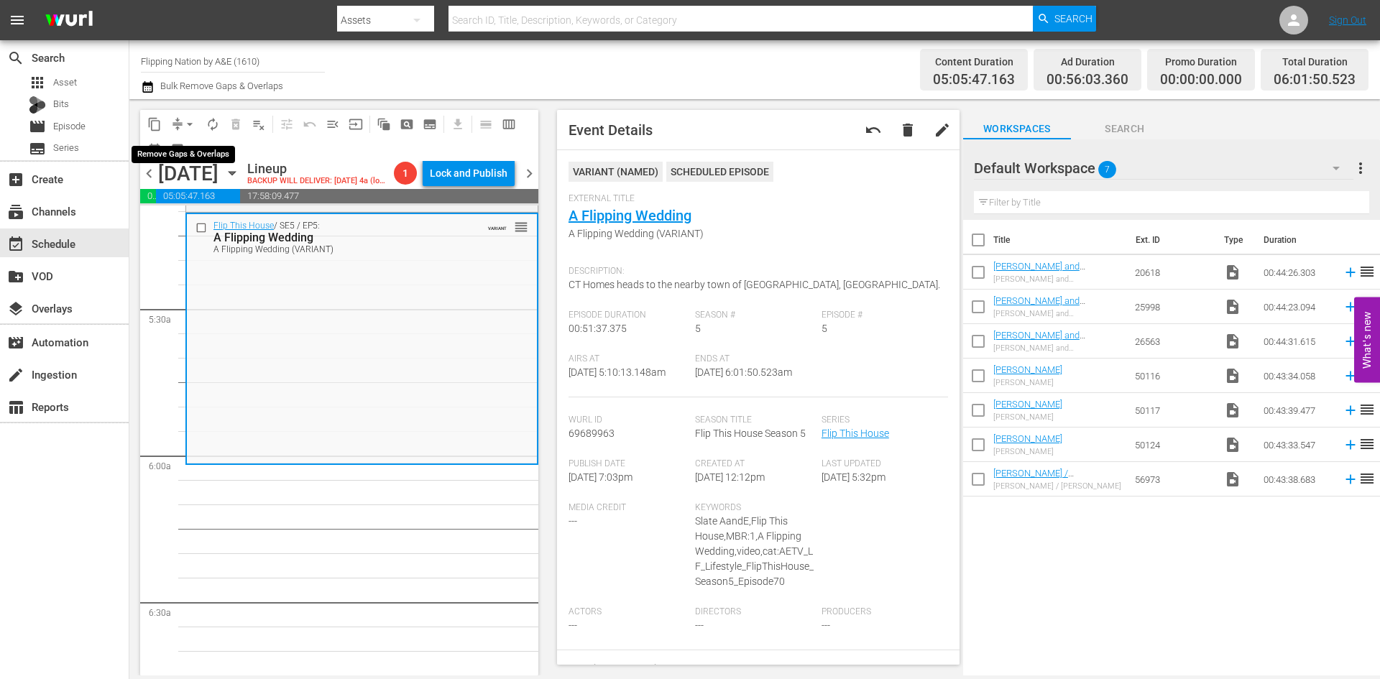
click at [191, 124] on span "arrow_drop_down" at bounding box center [190, 124] width 14 height 14
click at [183, 160] on li "Align to Midnight" at bounding box center [190, 154] width 151 height 24
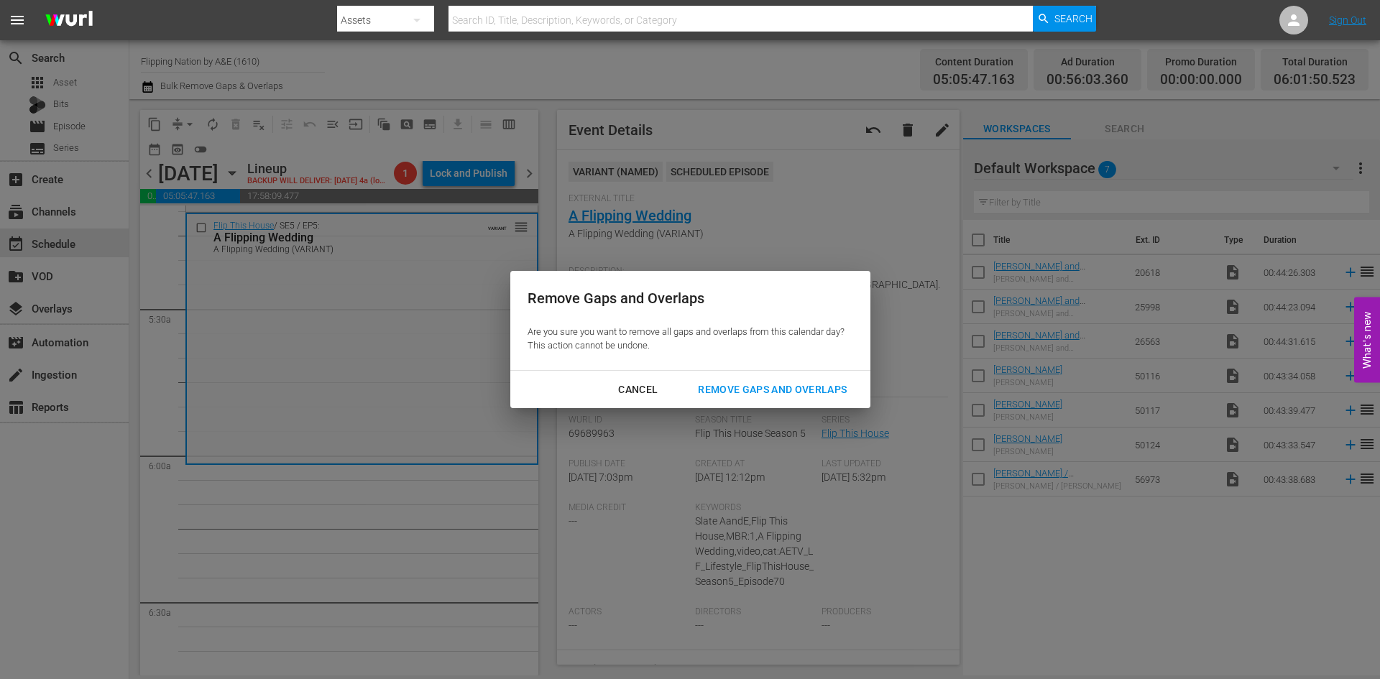
click at [772, 393] on div "Remove Gaps and Overlaps" at bounding box center [773, 390] width 172 height 18
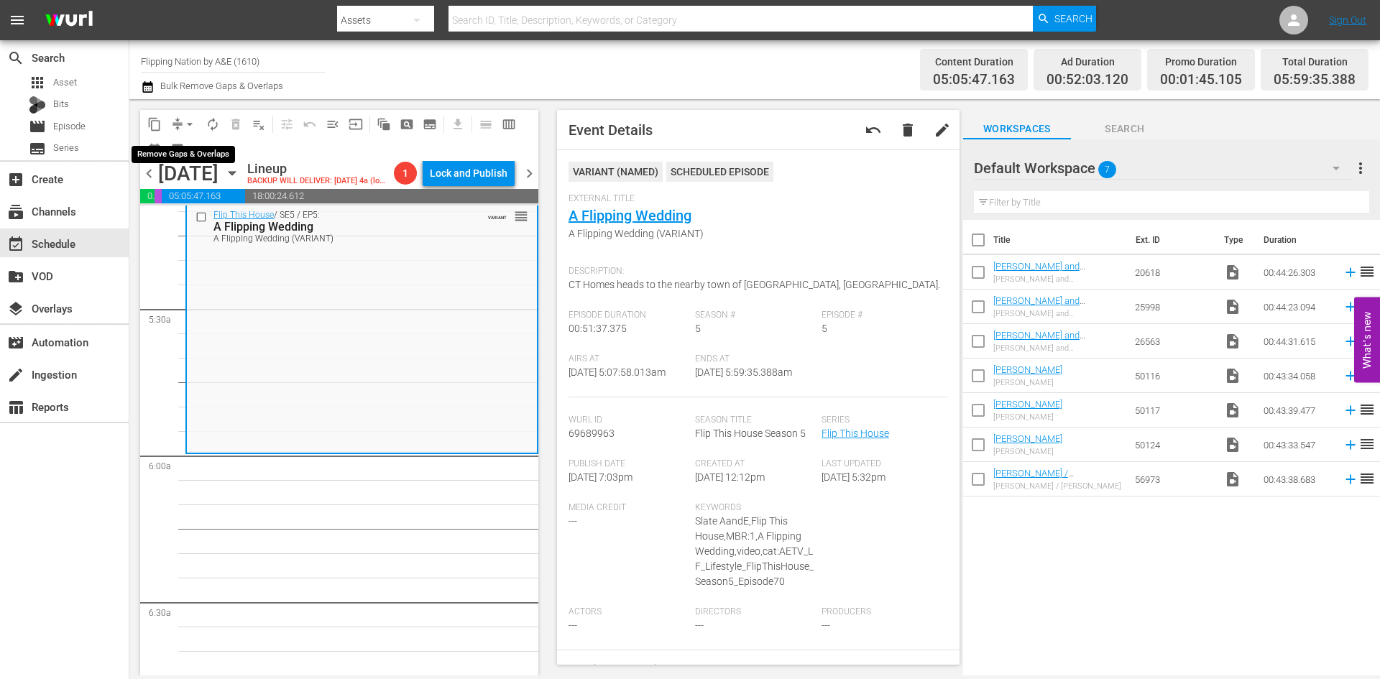
click at [191, 126] on span "arrow_drop_down" at bounding box center [190, 124] width 14 height 14
click at [190, 156] on li "Align to Midnight" at bounding box center [190, 154] width 151 height 24
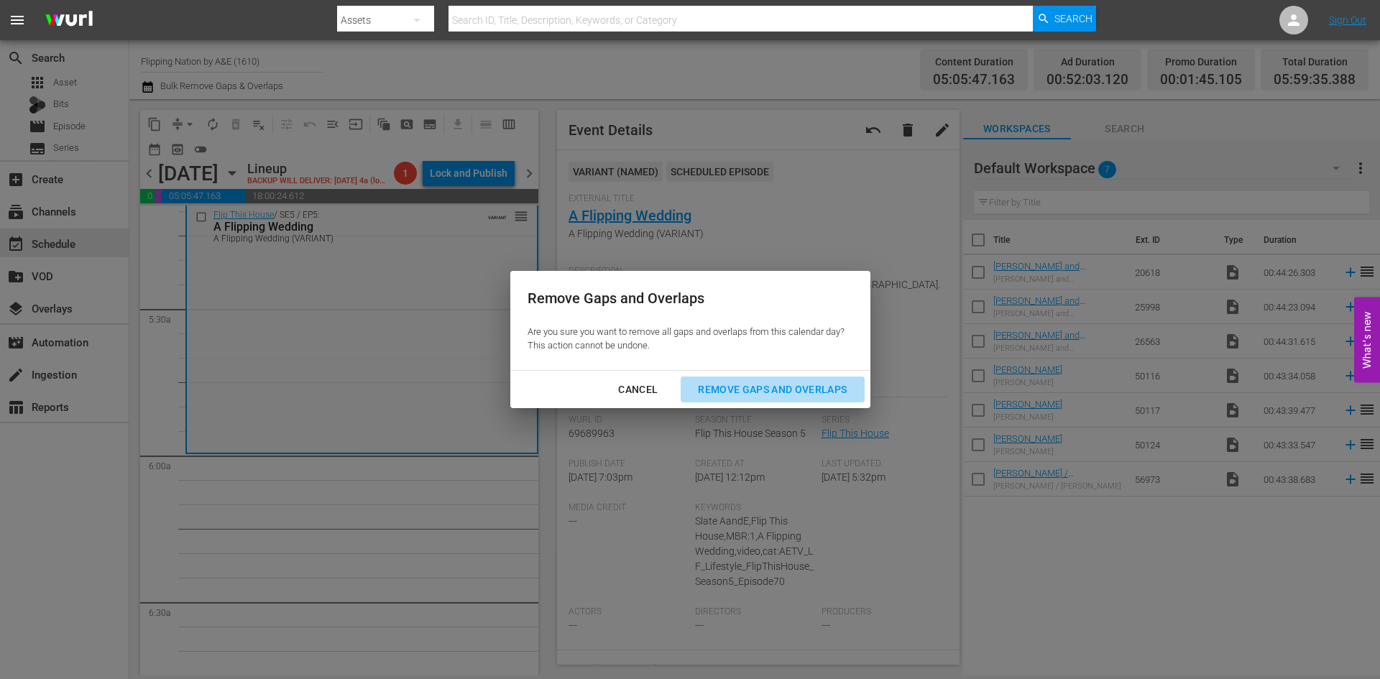
click at [725, 391] on div "Remove Gaps and Overlaps" at bounding box center [773, 390] width 172 height 18
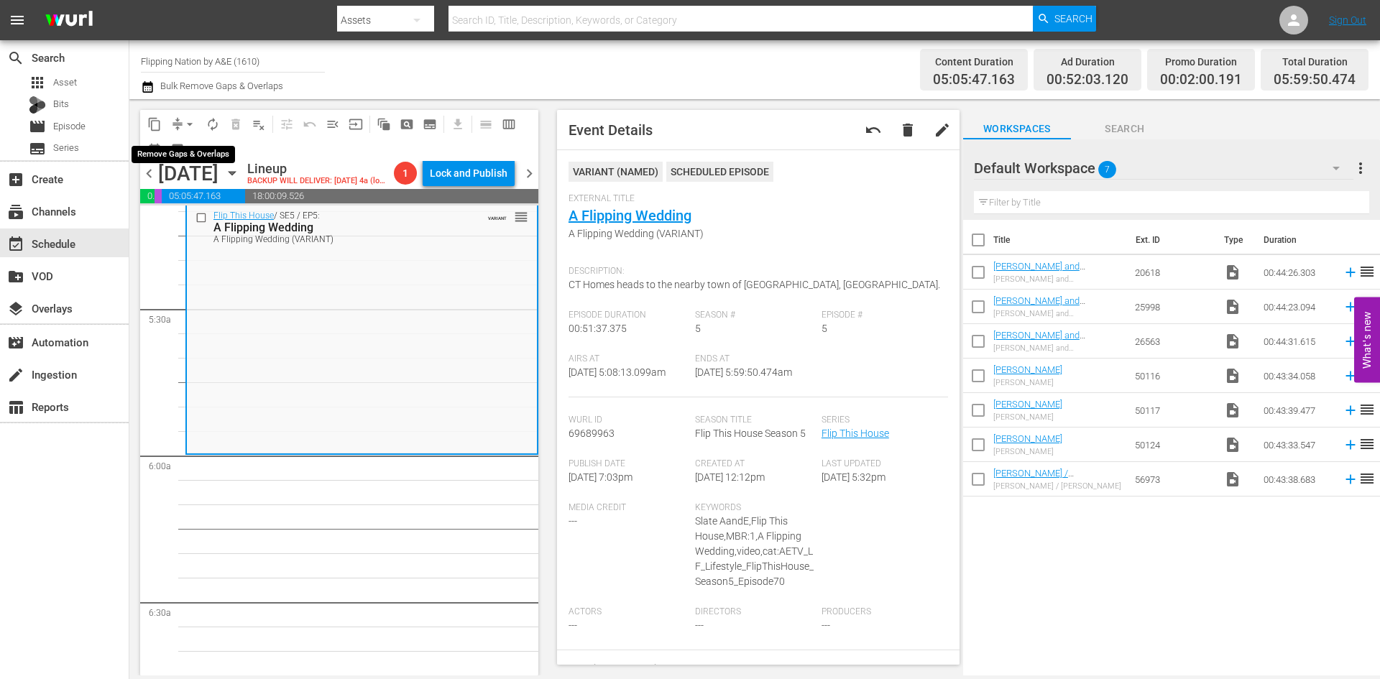
click at [191, 123] on span "arrow_drop_down" at bounding box center [190, 124] width 14 height 14
click at [188, 150] on li "Align to Midnight" at bounding box center [190, 154] width 151 height 24
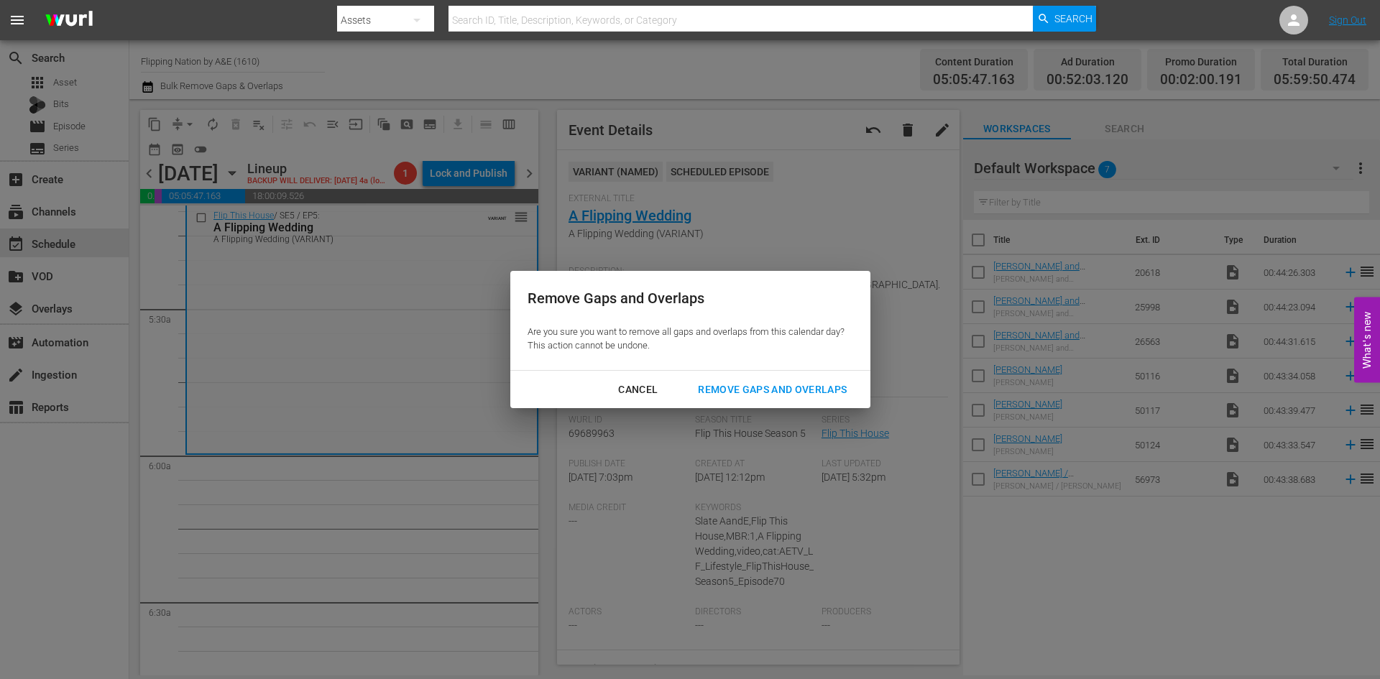
click at [736, 390] on div "Remove Gaps and Overlaps" at bounding box center [773, 390] width 172 height 18
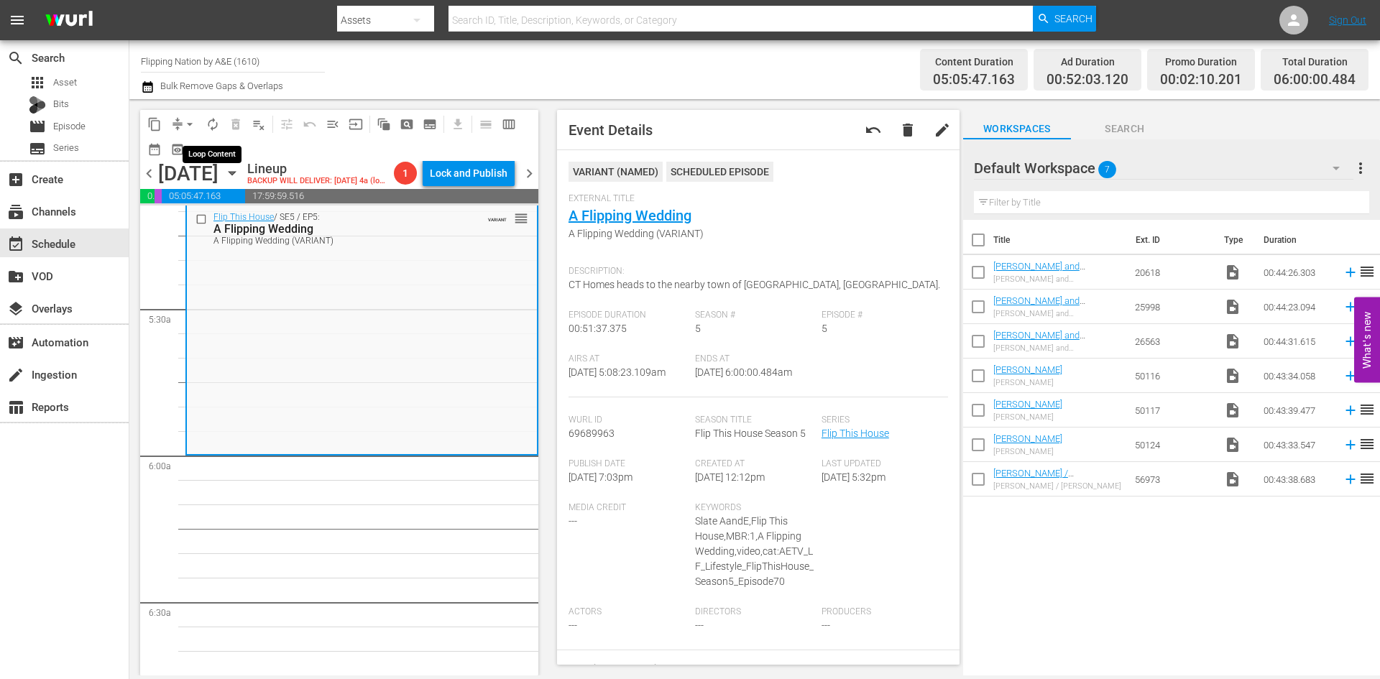
click at [210, 122] on span "autorenew_outlined" at bounding box center [213, 124] width 14 height 14
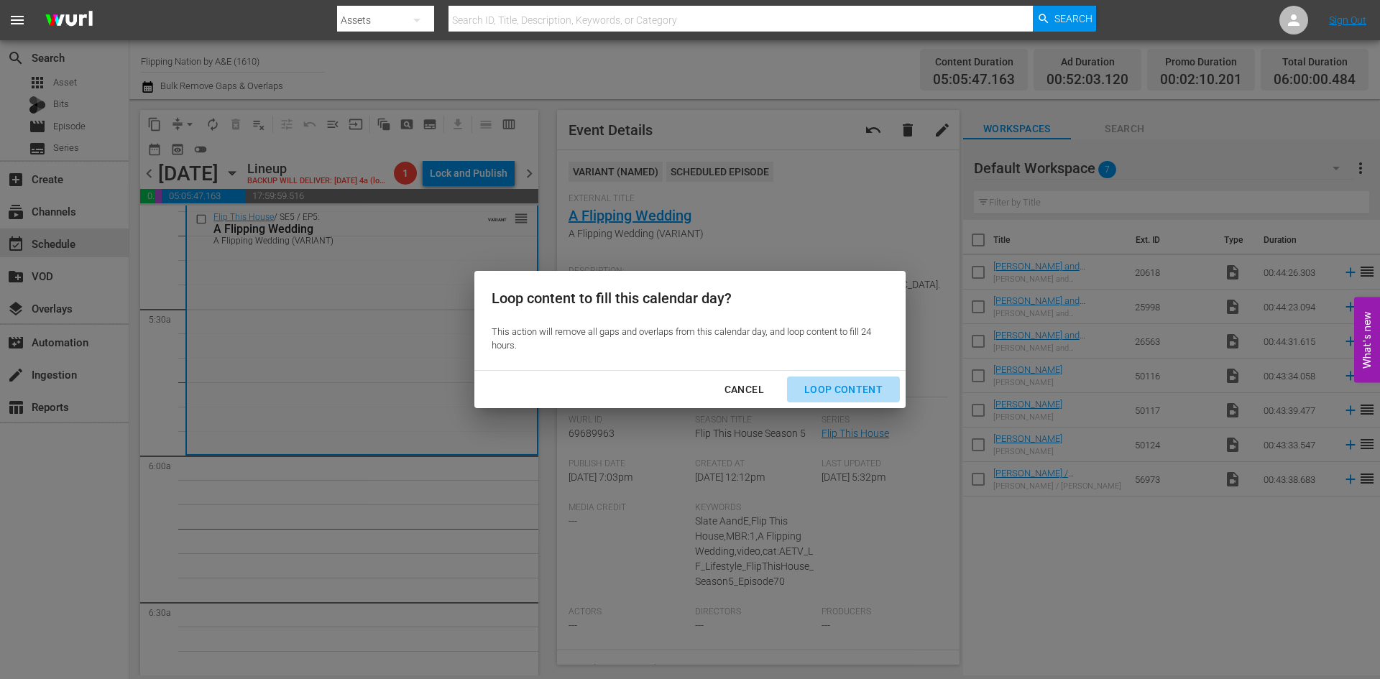
click at [831, 379] on button "Loop Content" at bounding box center [843, 390] width 113 height 27
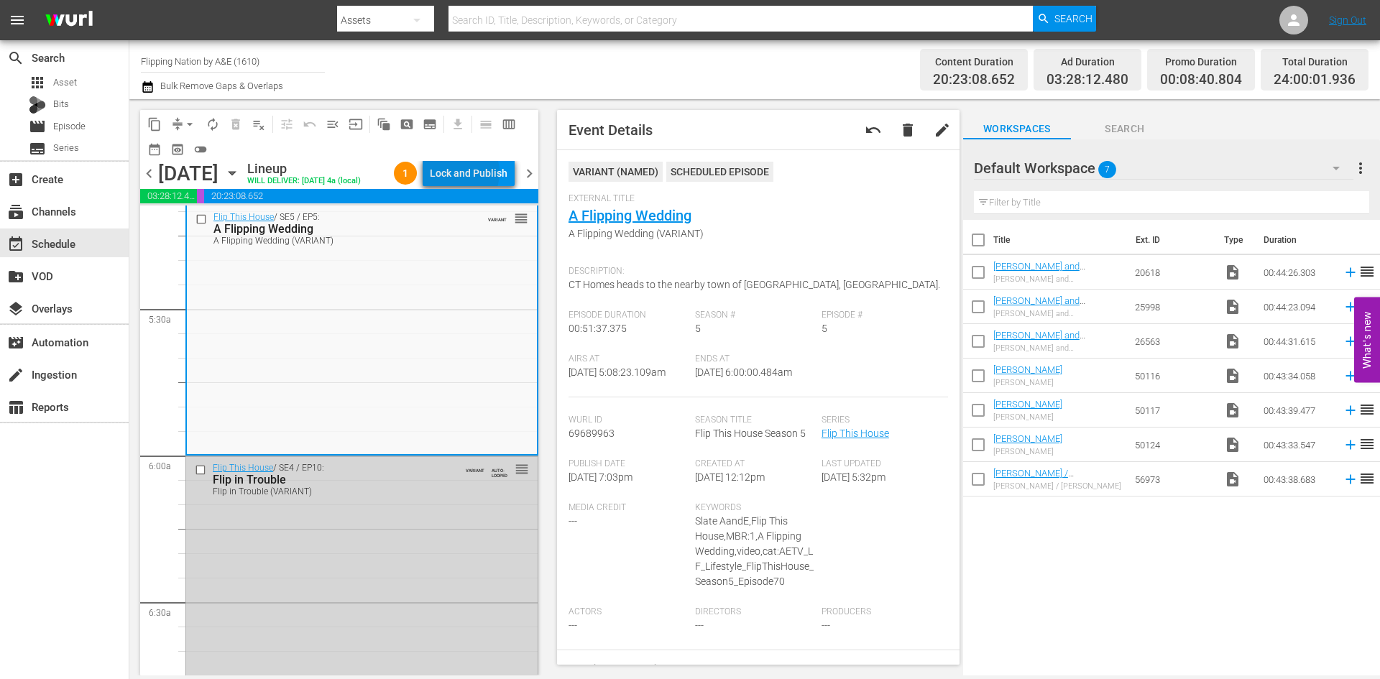
click at [464, 175] on div "Lock and Publish" at bounding box center [469, 173] width 78 height 26
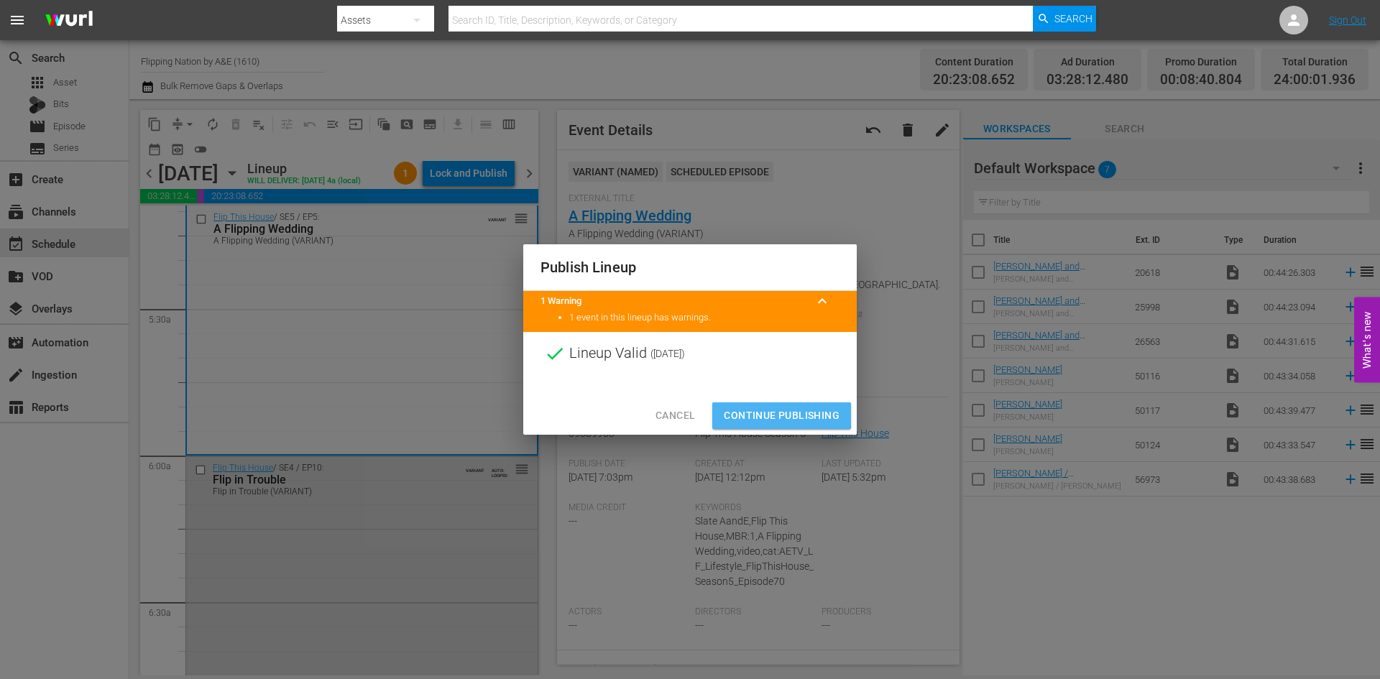
click at [777, 415] on span "Continue Publishing" at bounding box center [782, 416] width 116 height 18
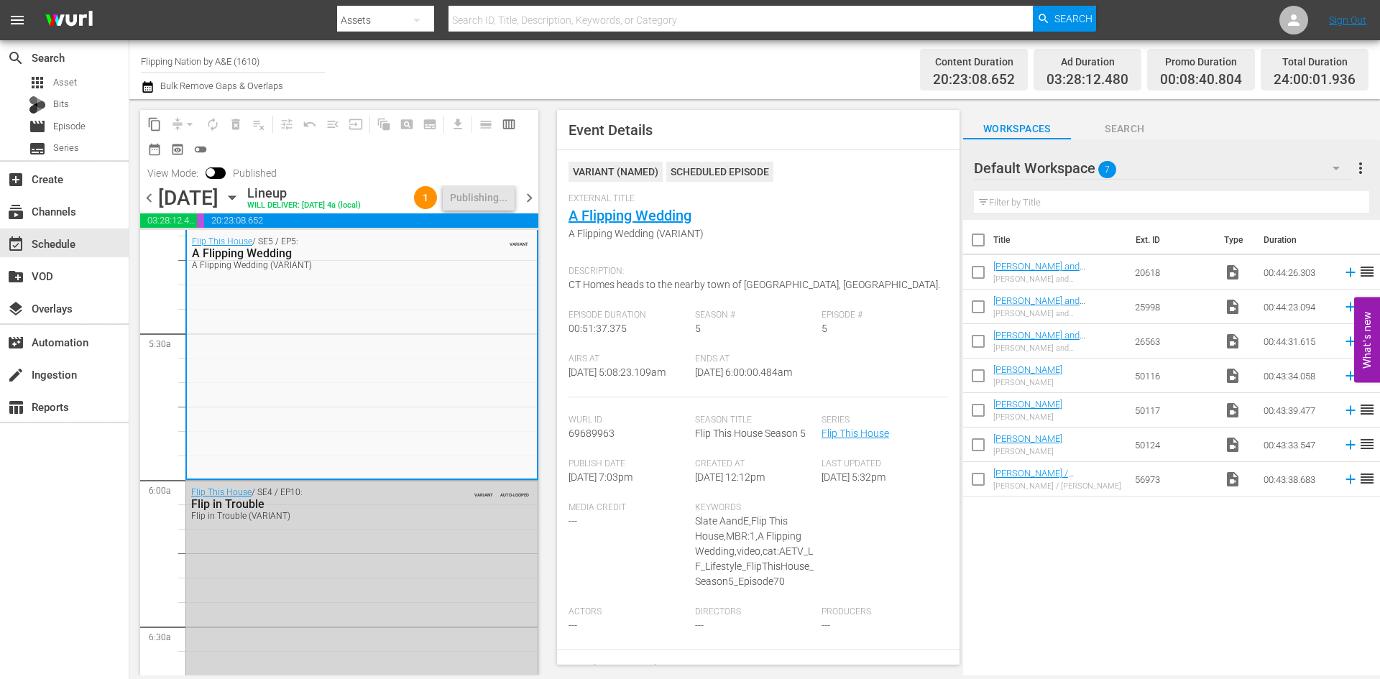
click at [531, 199] on span "chevron_right" at bounding box center [530, 198] width 18 height 18
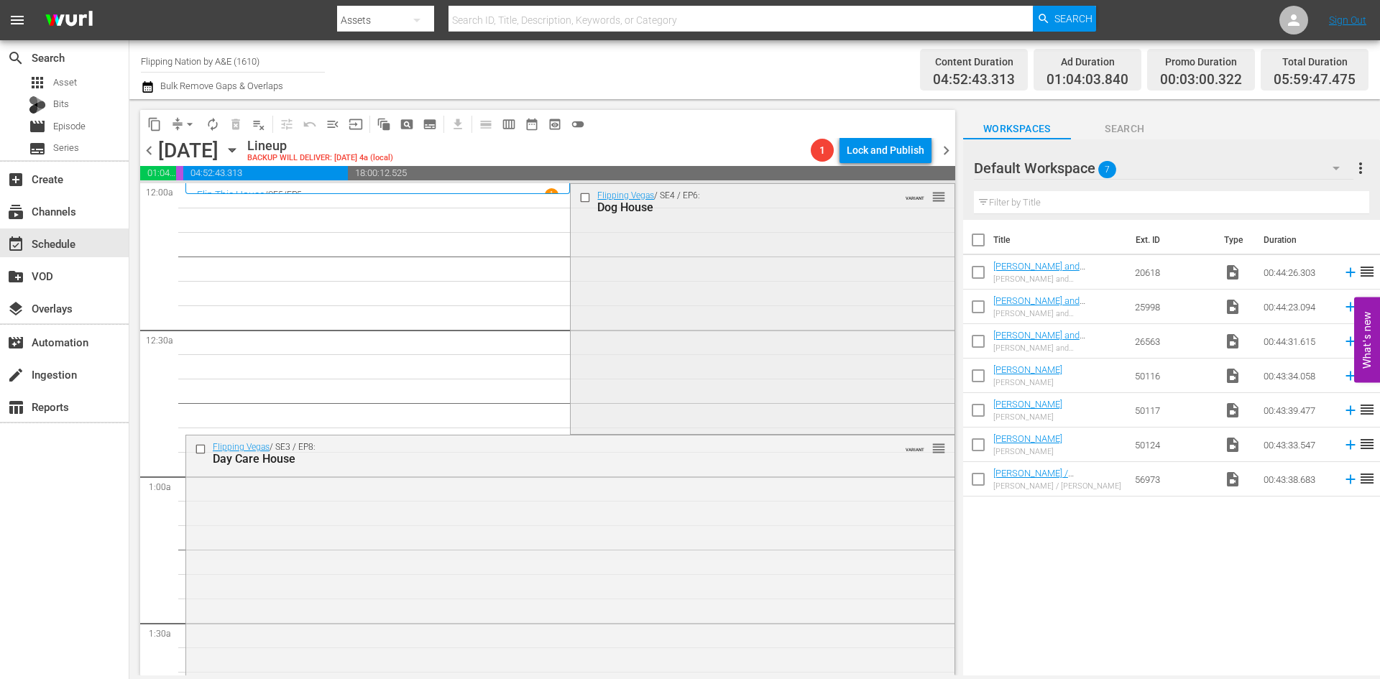
click at [680, 344] on div "Flipping Vegas / SE4 / EP6: Dog House VARIANT reorder" at bounding box center [762, 307] width 383 height 247
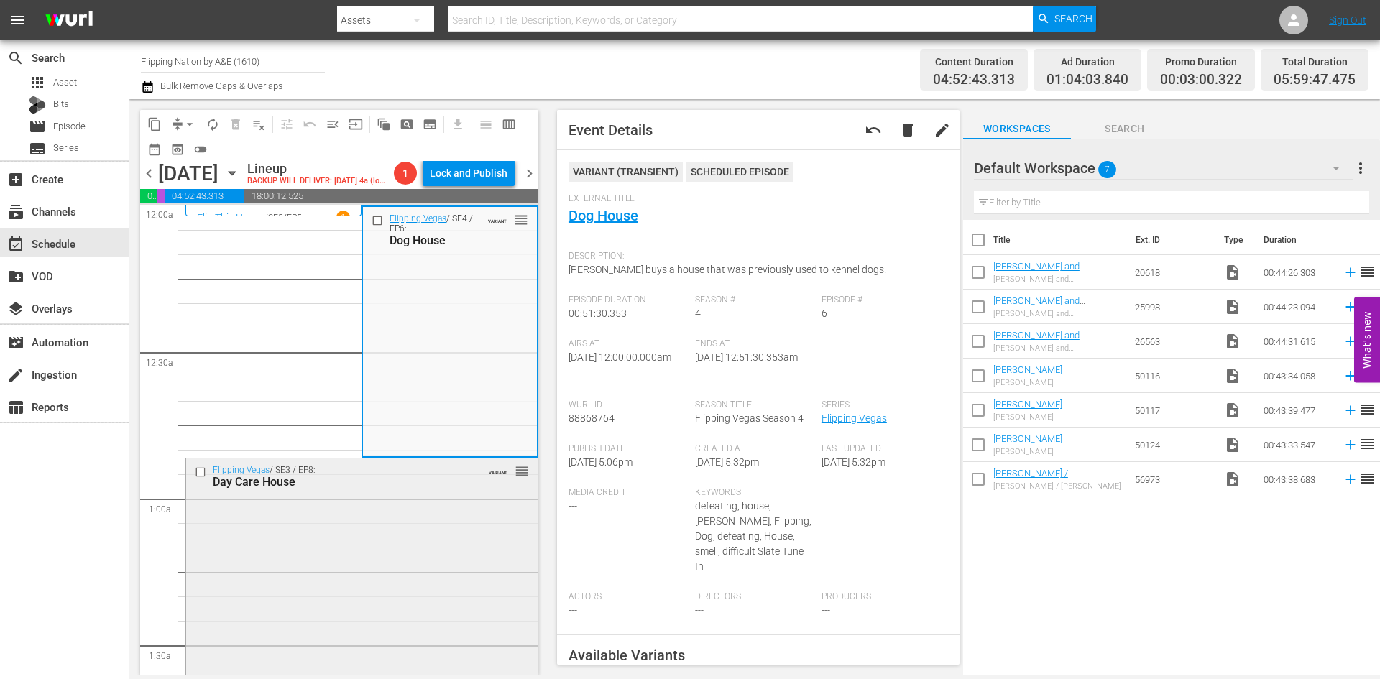
click at [390, 621] on div "Flipping Vegas / SE3 / EP8: Day Care House VARIANT reorder" at bounding box center [362, 580] width 352 height 242
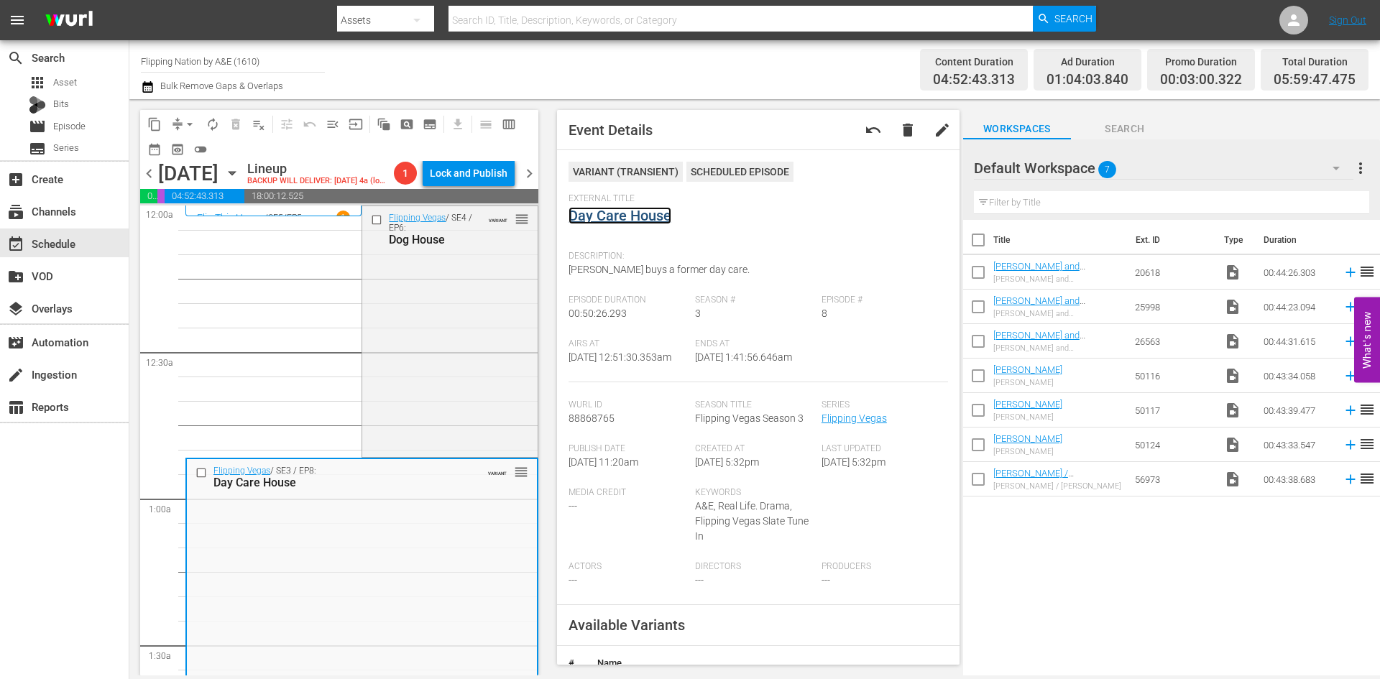
drag, startPoint x: 605, startPoint y: 203, endPoint x: 600, endPoint y: 217, distance: 15.5
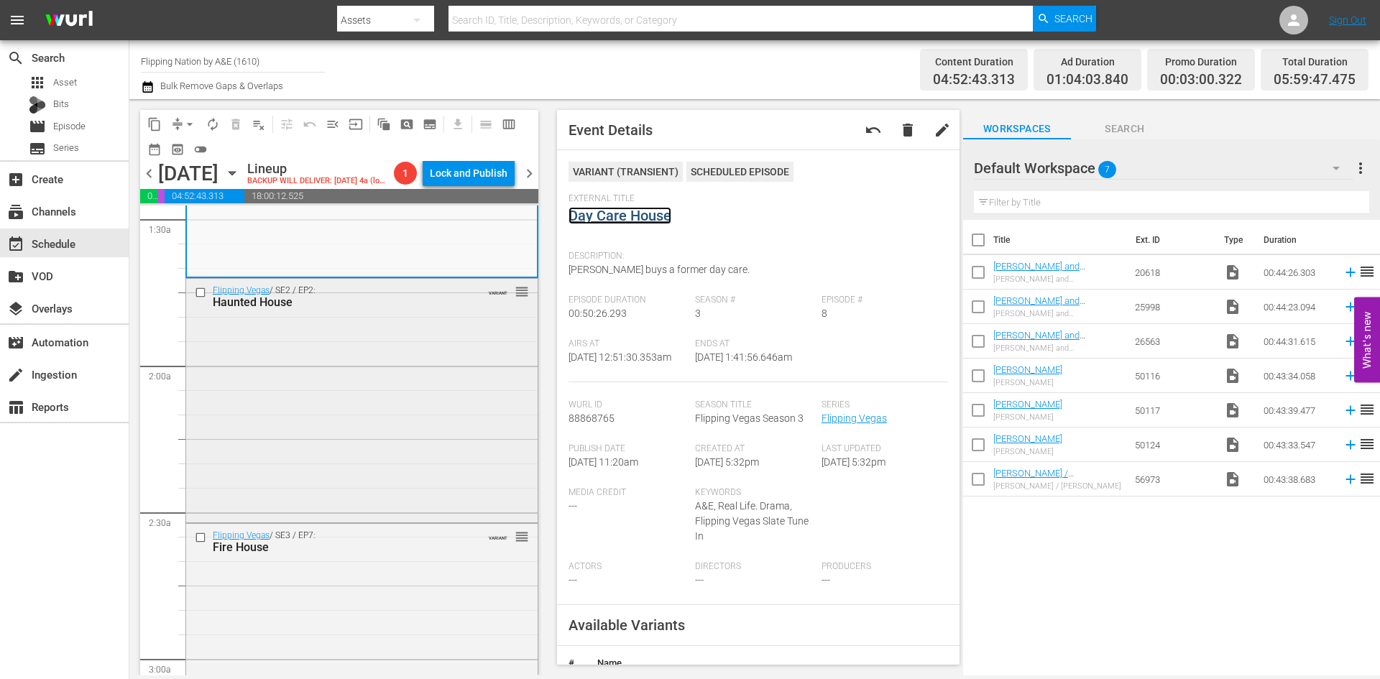
scroll to position [431, 0]
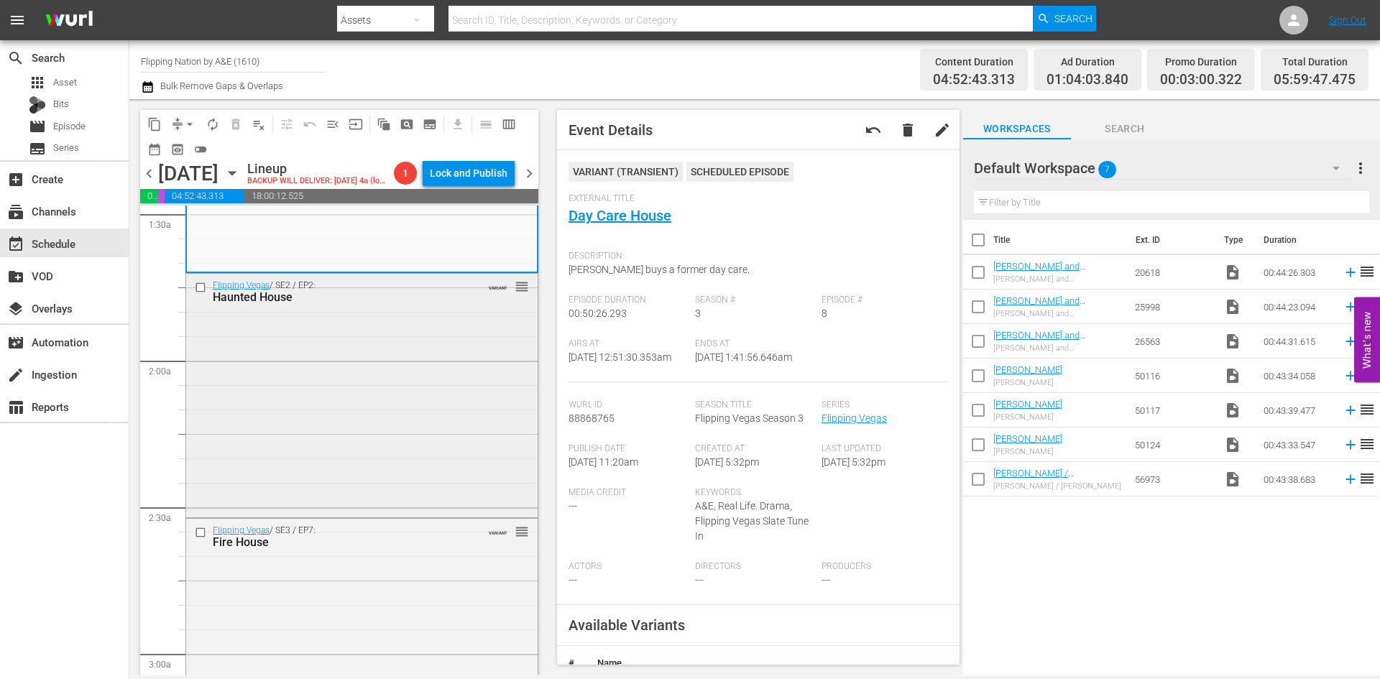
click at [400, 467] on div "Flipping Vegas / SE2 / EP2: Haunted House VARIANT reorder" at bounding box center [362, 395] width 352 height 242
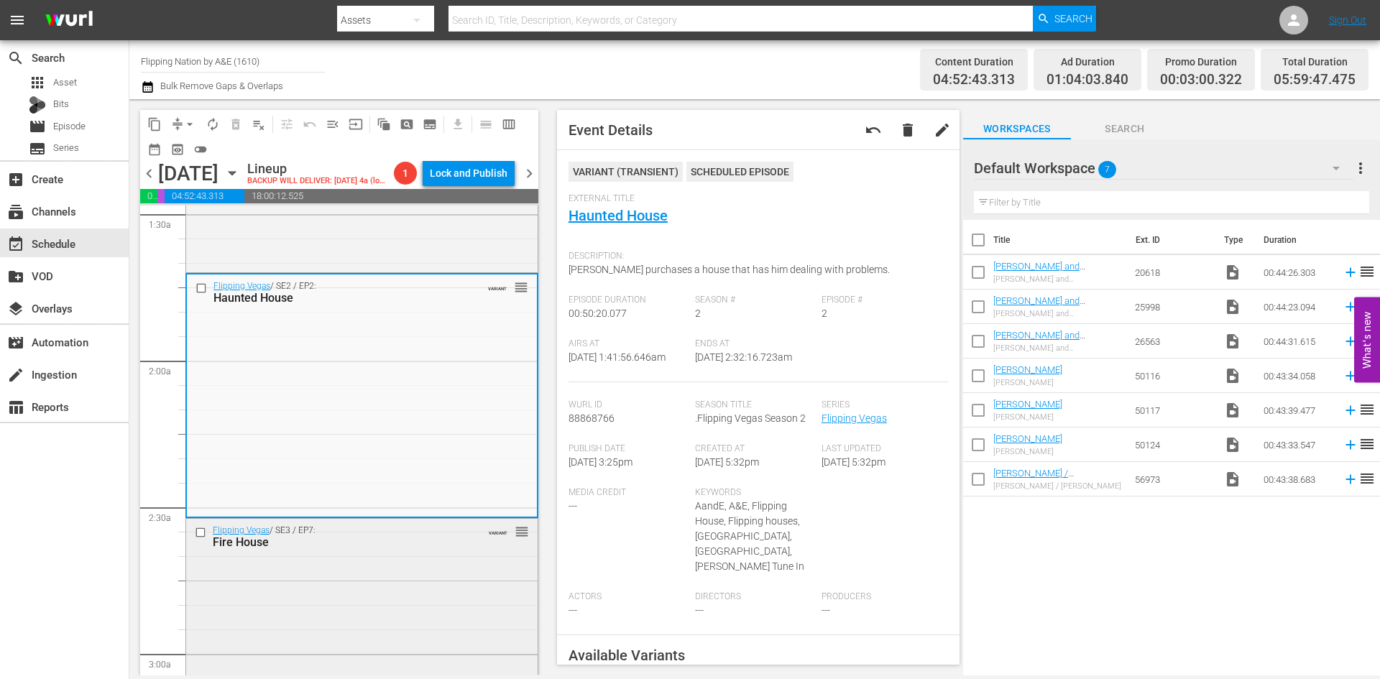
click at [436, 590] on div "Flipping Vegas / SE3 / EP7: Fire House VARIANT reorder" at bounding box center [362, 640] width 352 height 242
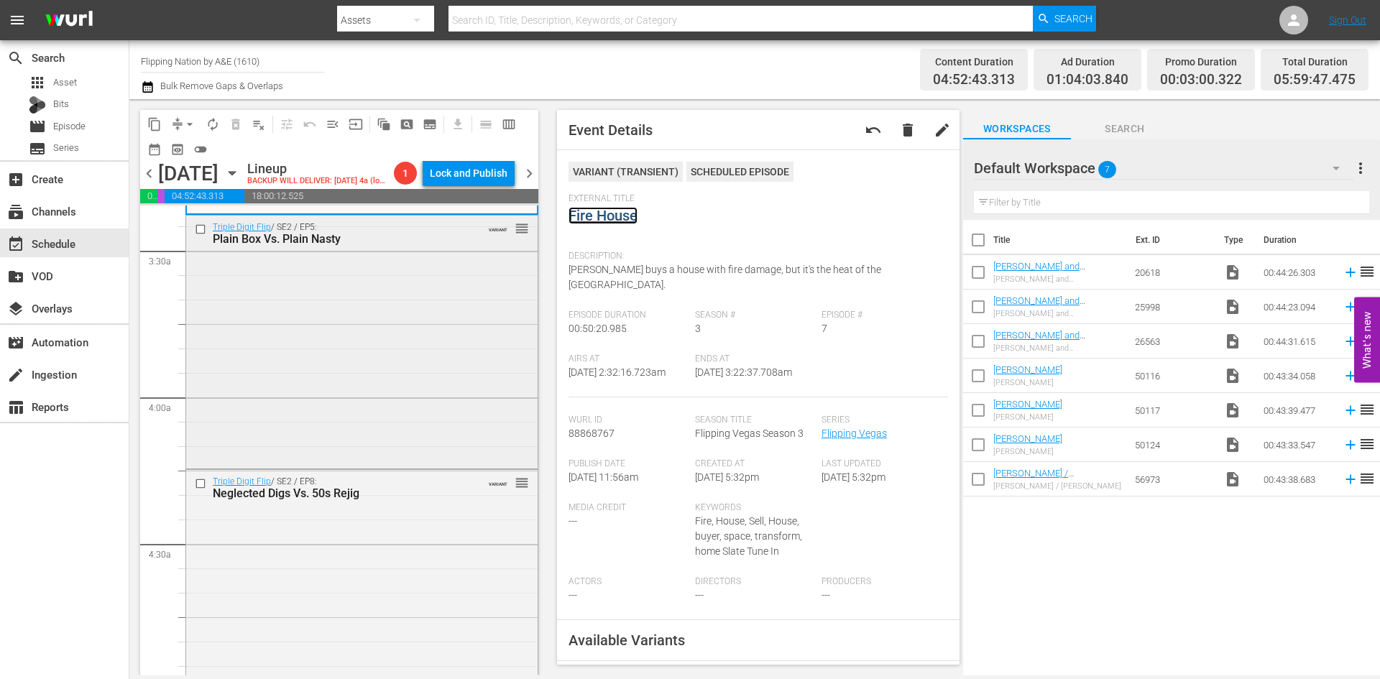
scroll to position [1007, 0]
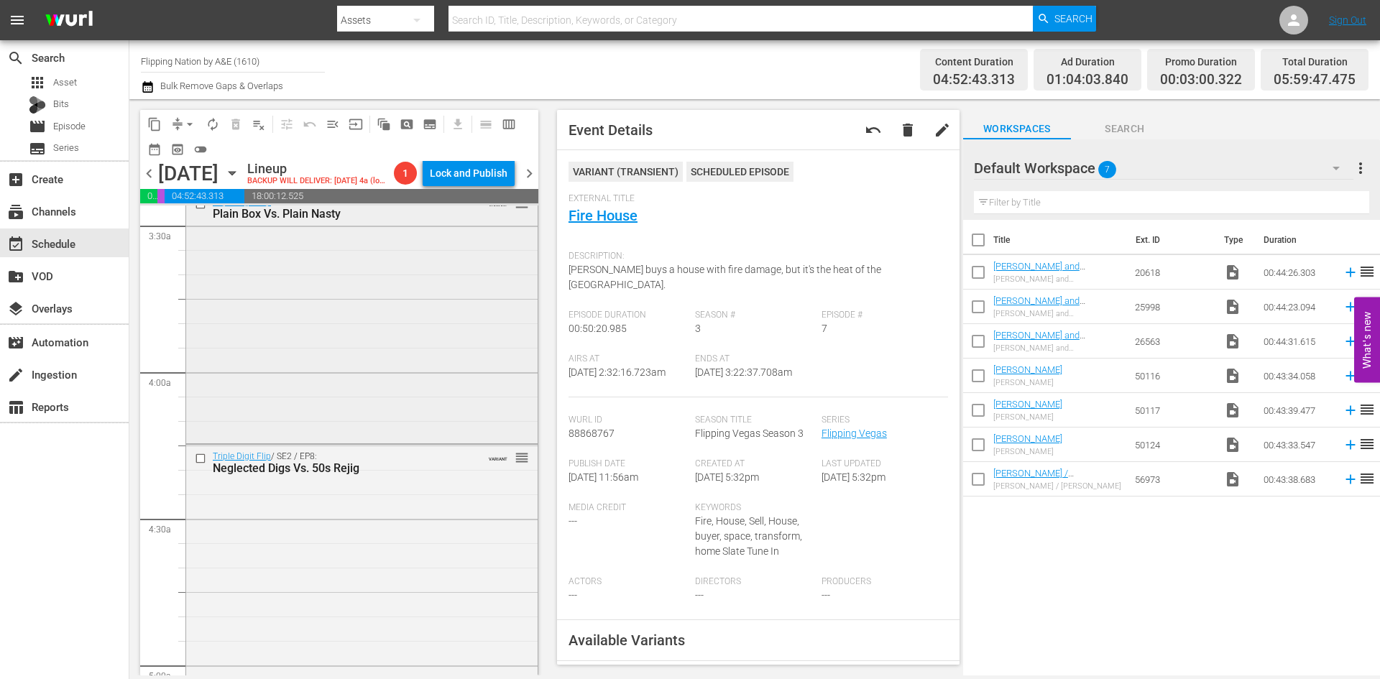
click at [407, 398] on div "Triple Digit Flip / SE2 / EP5: Plain Box Vs. Plain Nasty VARIANT reorder" at bounding box center [362, 316] width 352 height 250
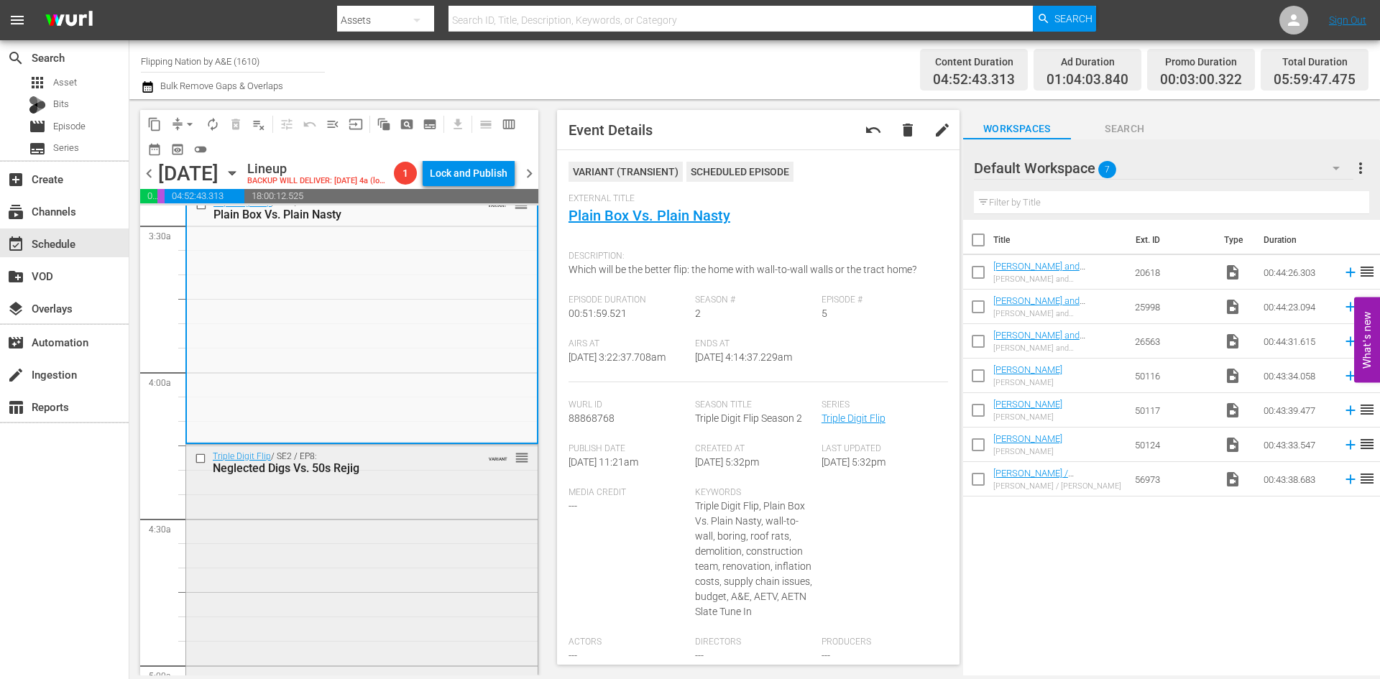
click at [390, 539] on div "Triple Digit Flip / SE2 / EP8: Neglected Digs Vs. 50s Rejig VARIANT reorder" at bounding box center [362, 572] width 352 height 255
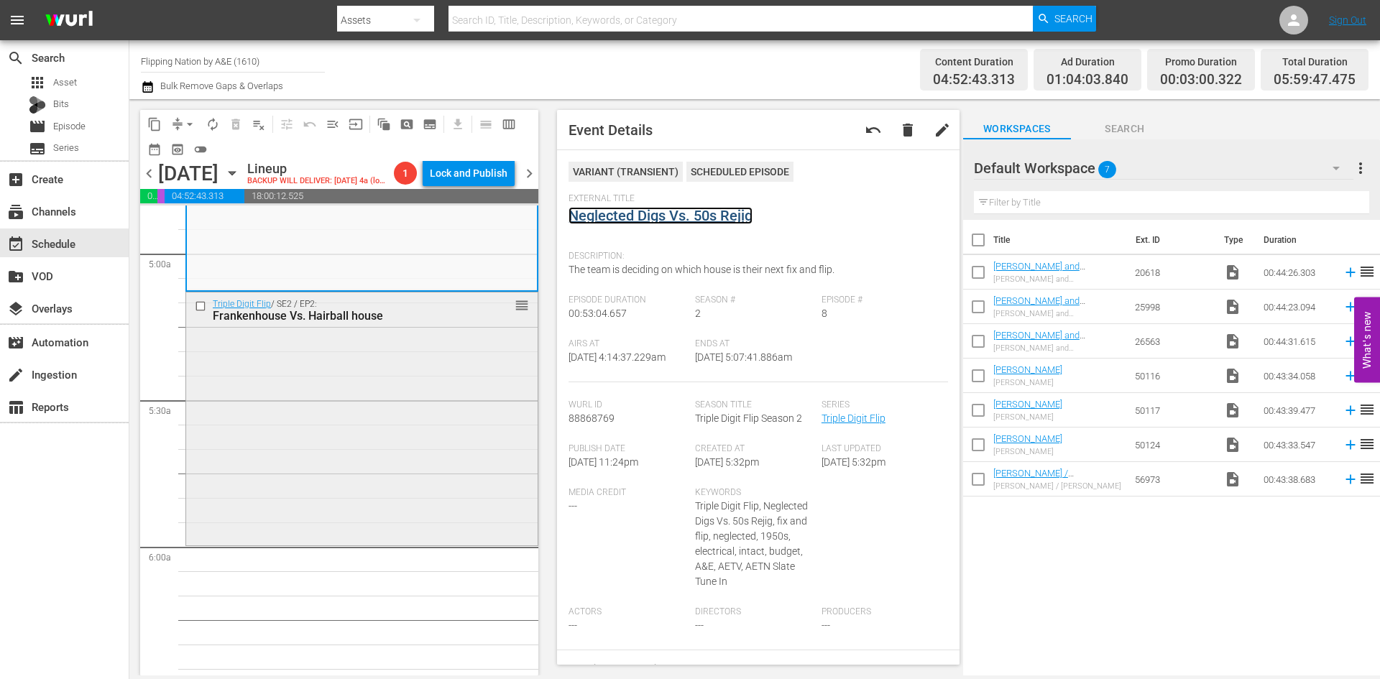
scroll to position [1438, 0]
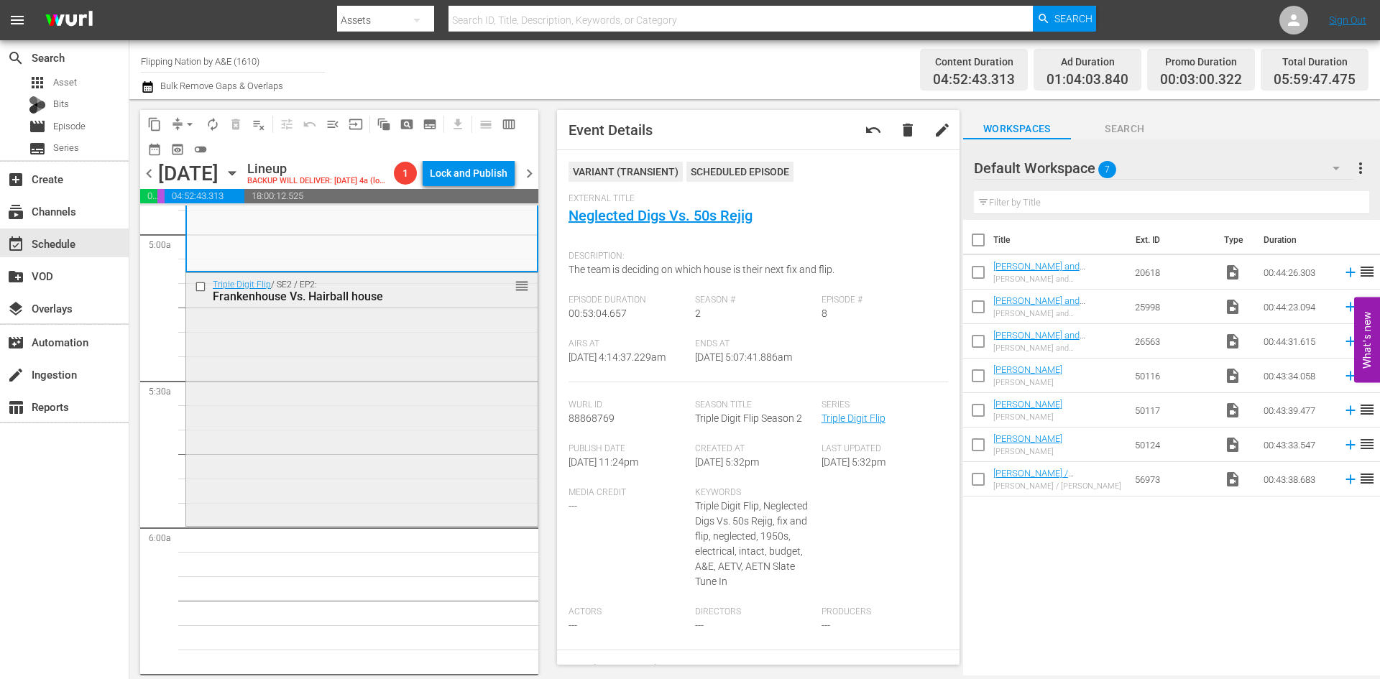
click at [353, 431] on div "Triple Digit Flip / SE2 / EP2: Frankenhouse Vs. Hairball house reorder" at bounding box center [362, 398] width 352 height 250
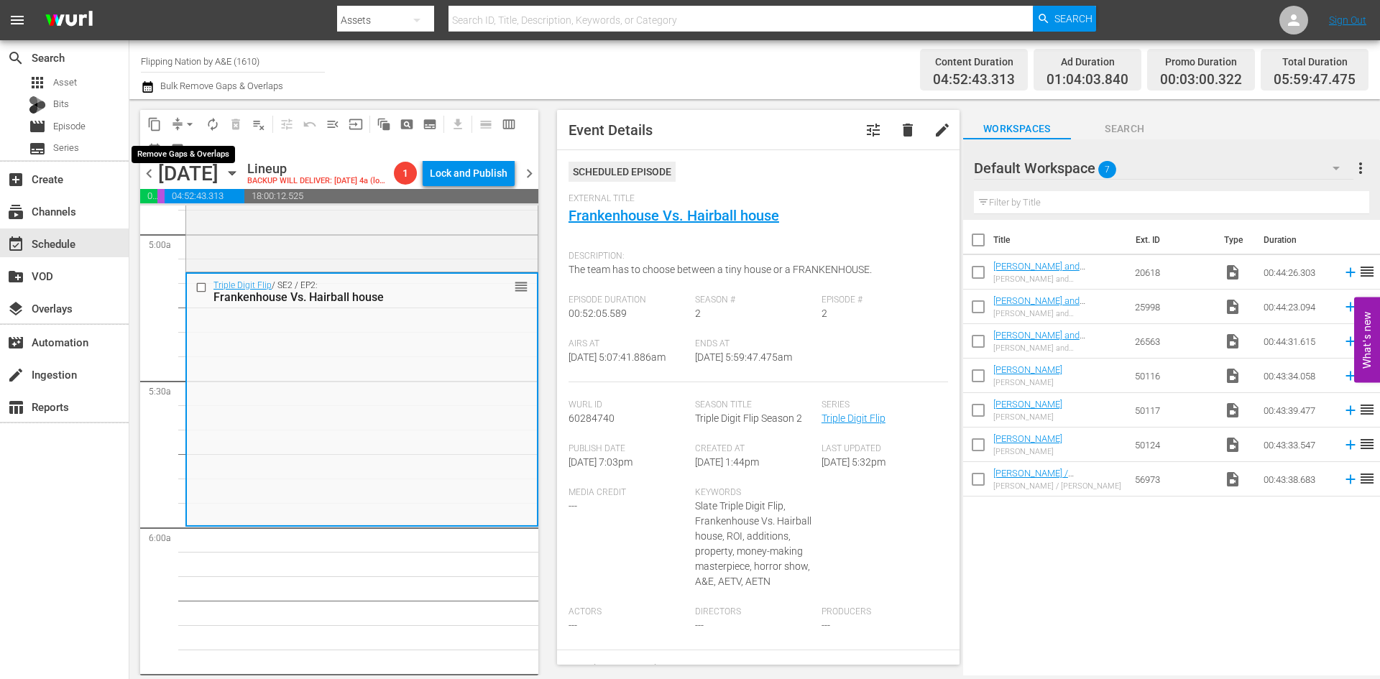
click at [187, 130] on span "arrow_drop_down" at bounding box center [190, 124] width 14 height 14
click at [181, 152] on li "Align to Midnight" at bounding box center [190, 154] width 151 height 24
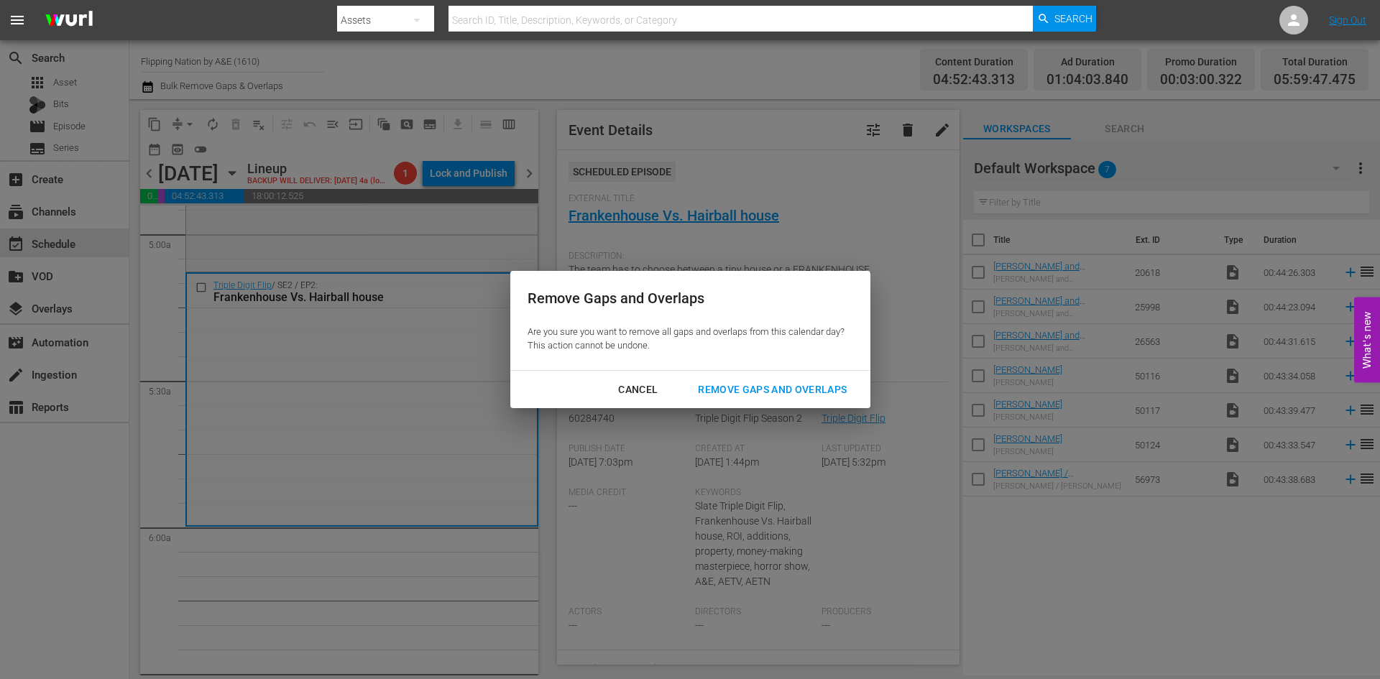
click at [752, 392] on div "Remove Gaps and Overlaps" at bounding box center [773, 390] width 172 height 18
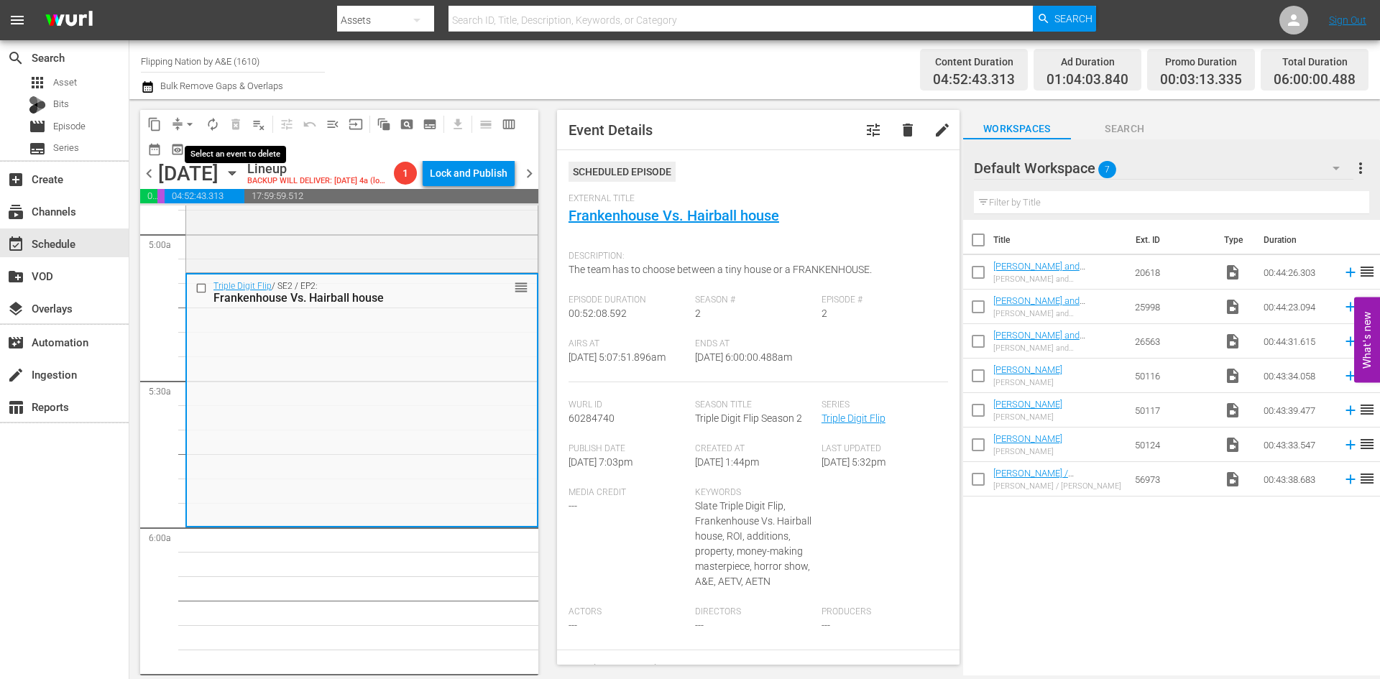
click at [225, 122] on span "delete_forever_outlined" at bounding box center [235, 124] width 23 height 23
click at [215, 126] on span "autorenew_outlined" at bounding box center [213, 124] width 14 height 14
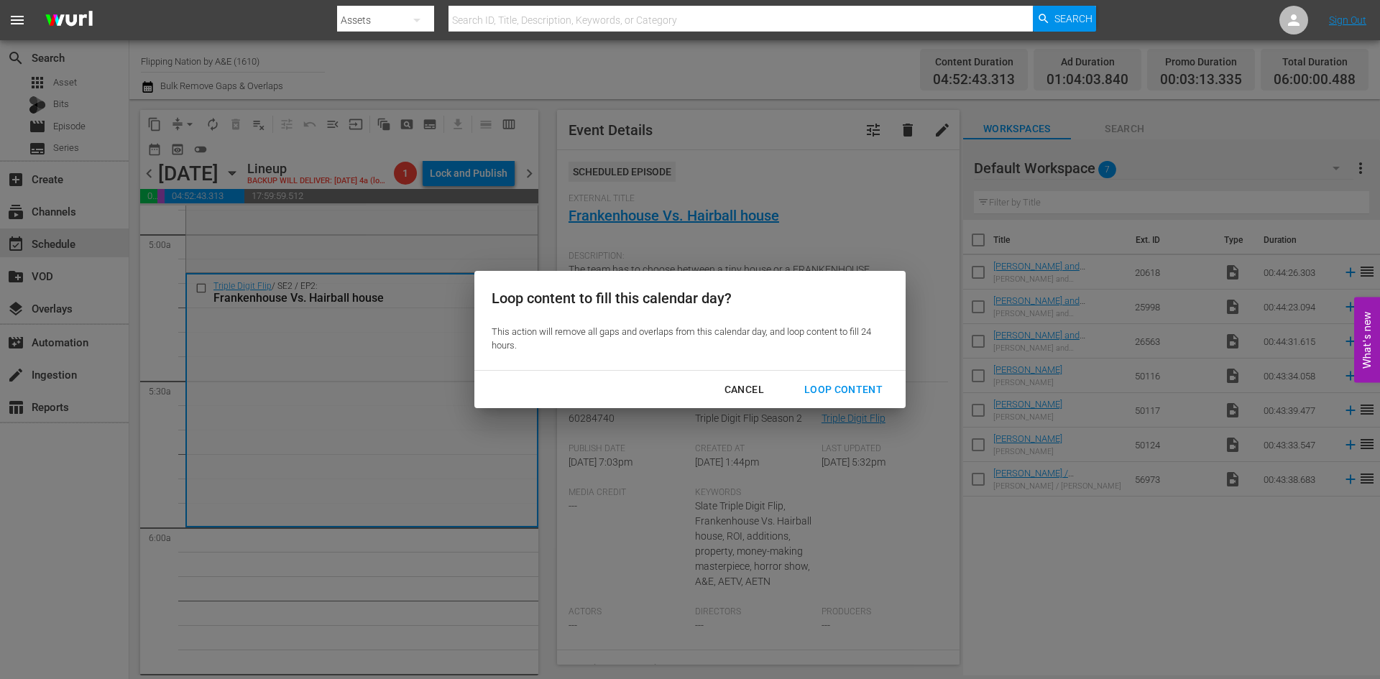
click at [834, 390] on div "Loop Content" at bounding box center [843, 390] width 101 height 18
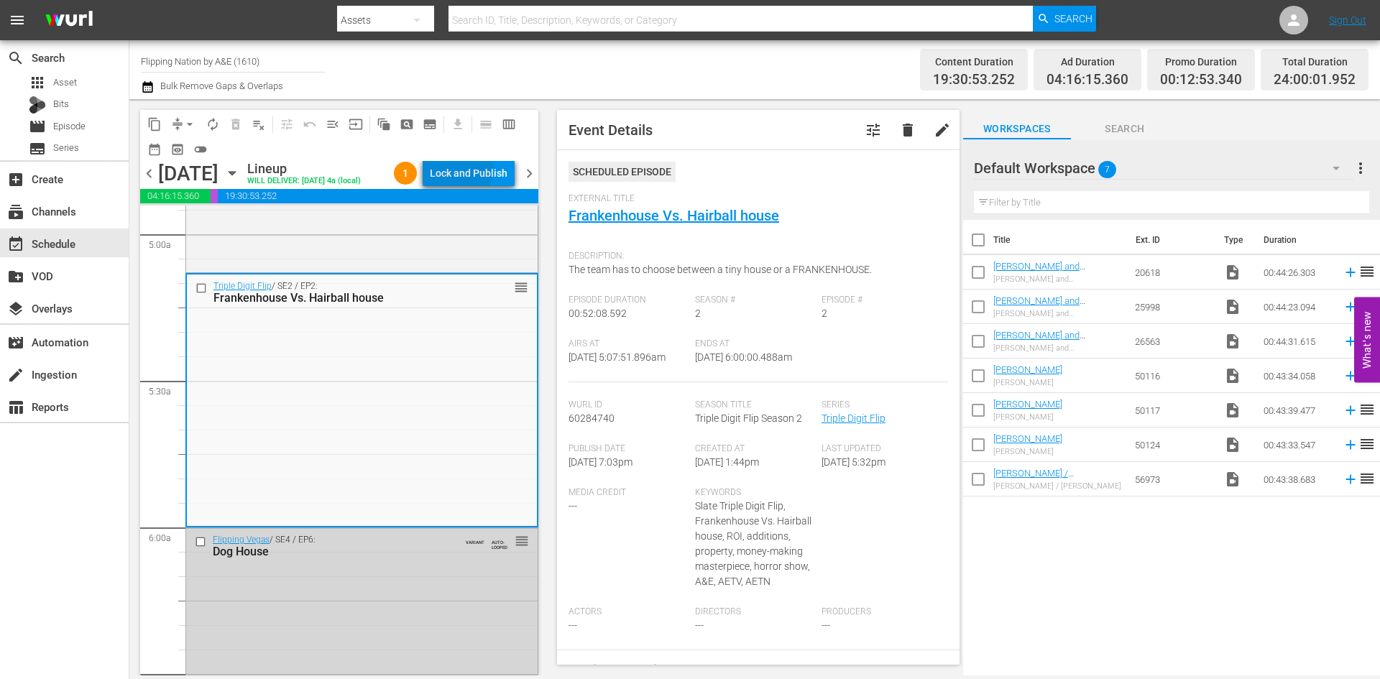
click at [466, 171] on div "Lock and Publish" at bounding box center [469, 173] width 78 height 26
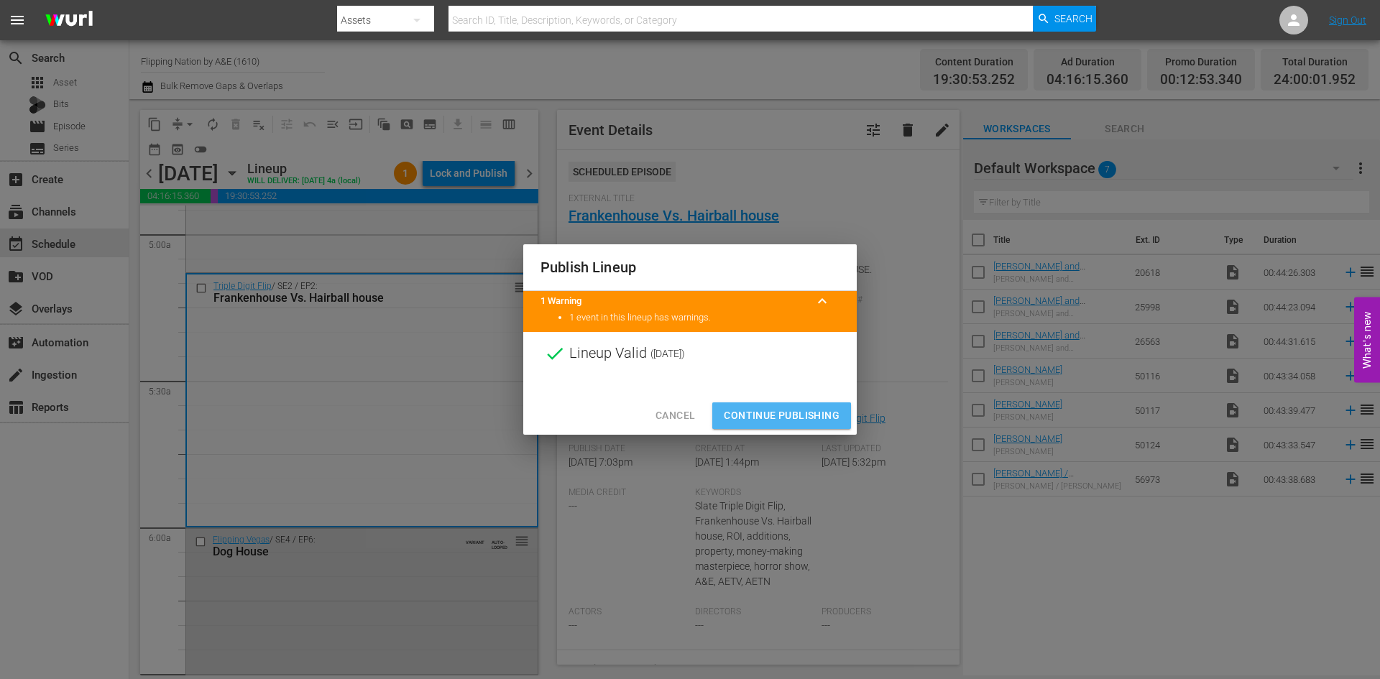
click at [769, 420] on span "Continue Publishing" at bounding box center [782, 416] width 116 height 18
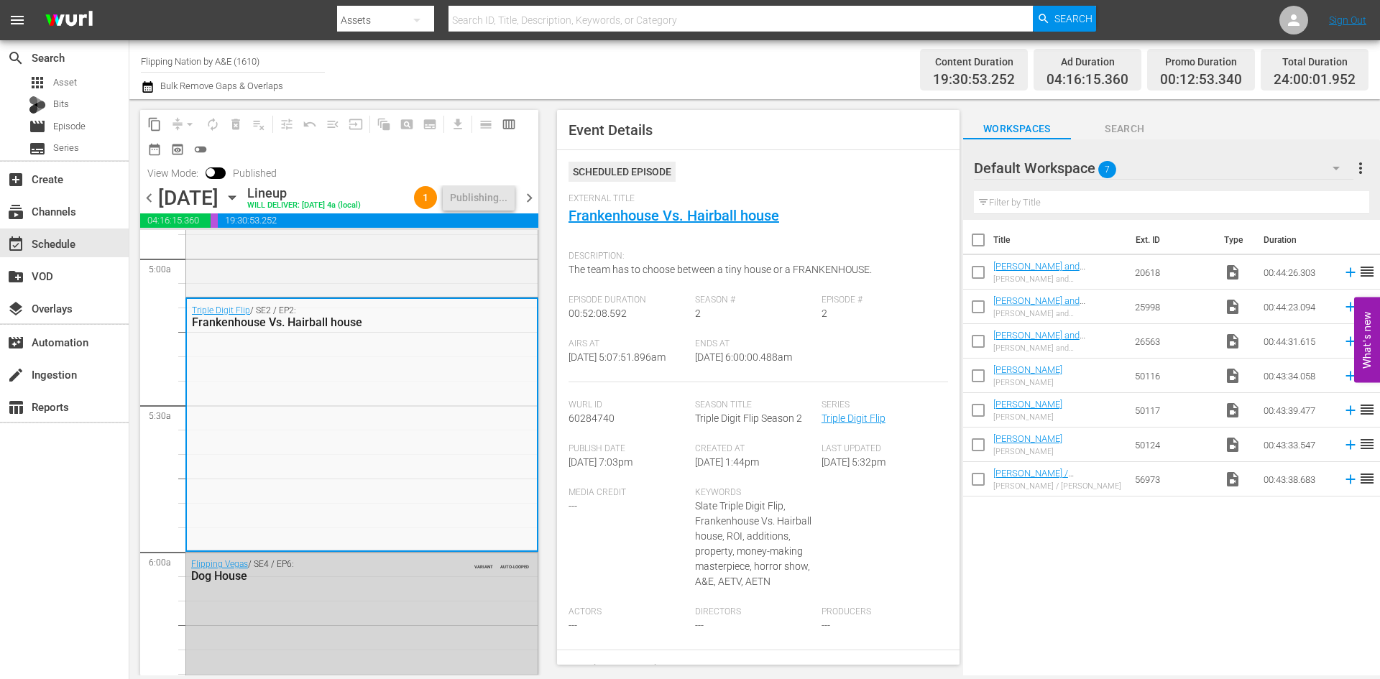
click at [526, 207] on span "chevron_right" at bounding box center [530, 198] width 18 height 18
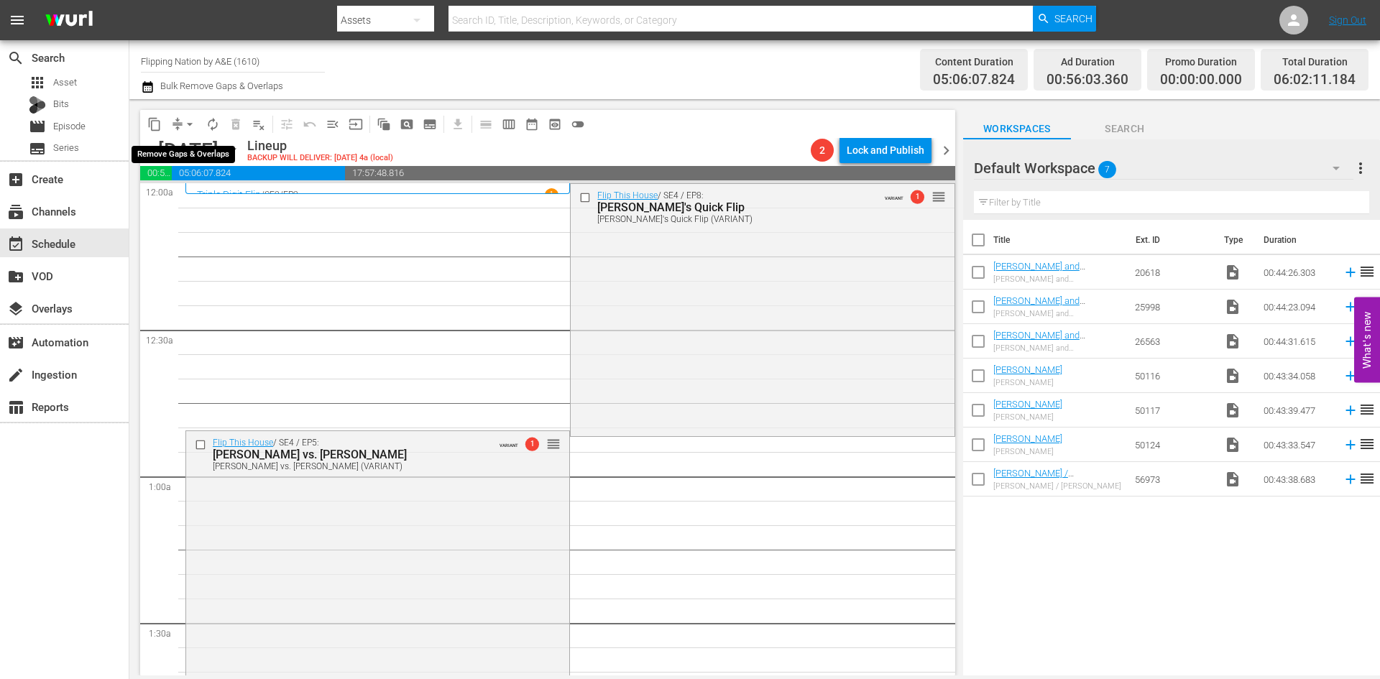
click at [188, 125] on span "arrow_drop_down" at bounding box center [190, 124] width 14 height 14
click at [174, 152] on li "Align to Midnight" at bounding box center [190, 154] width 151 height 24
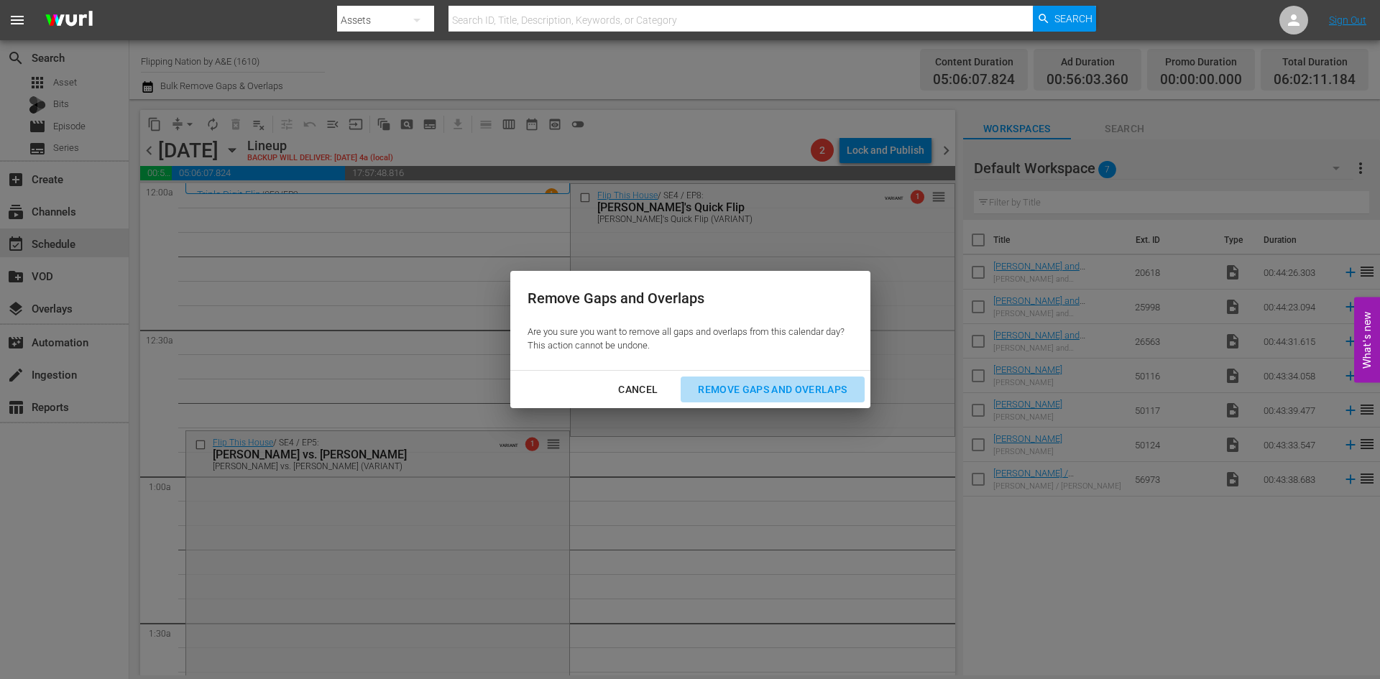
click at [719, 383] on div "Remove Gaps and Overlaps" at bounding box center [773, 390] width 172 height 18
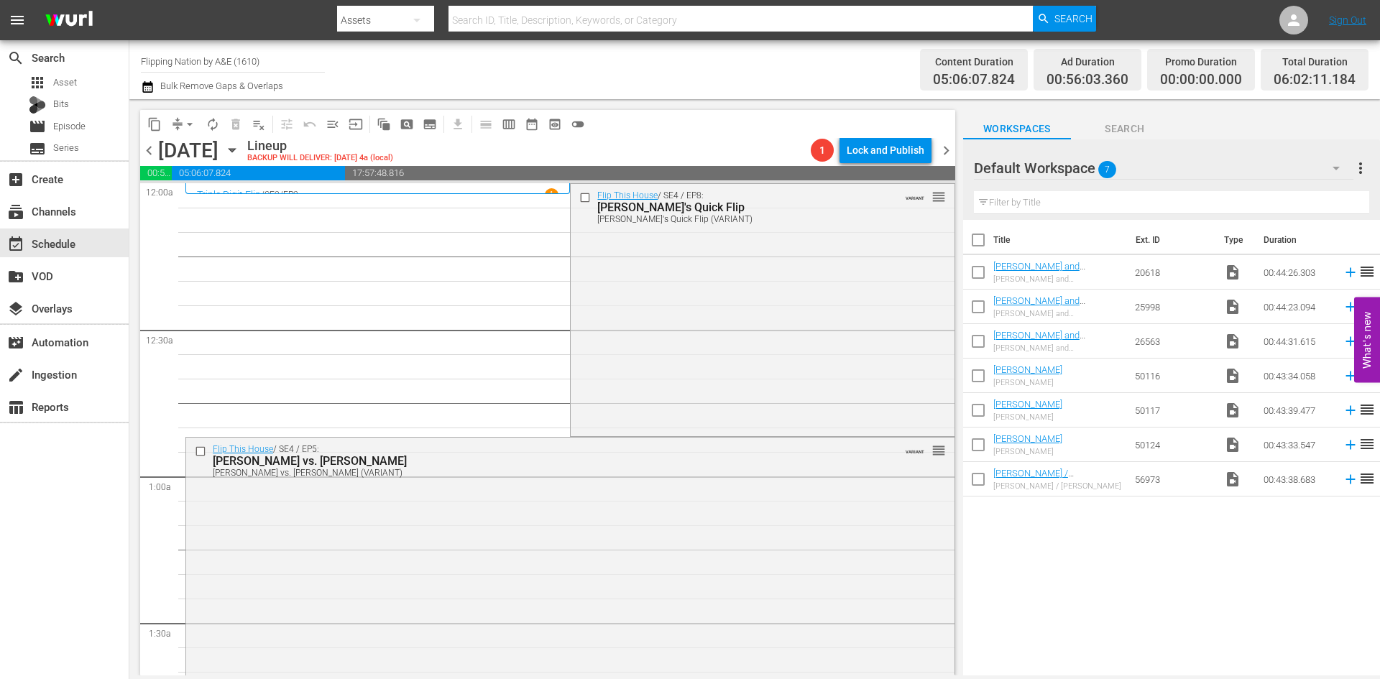
click at [717, 383] on div "Flip This House / SE4 / EP8: Joe's Quick Flip Joe's Quick Flip (VARIANT) VARIAN…" at bounding box center [762, 308] width 383 height 249
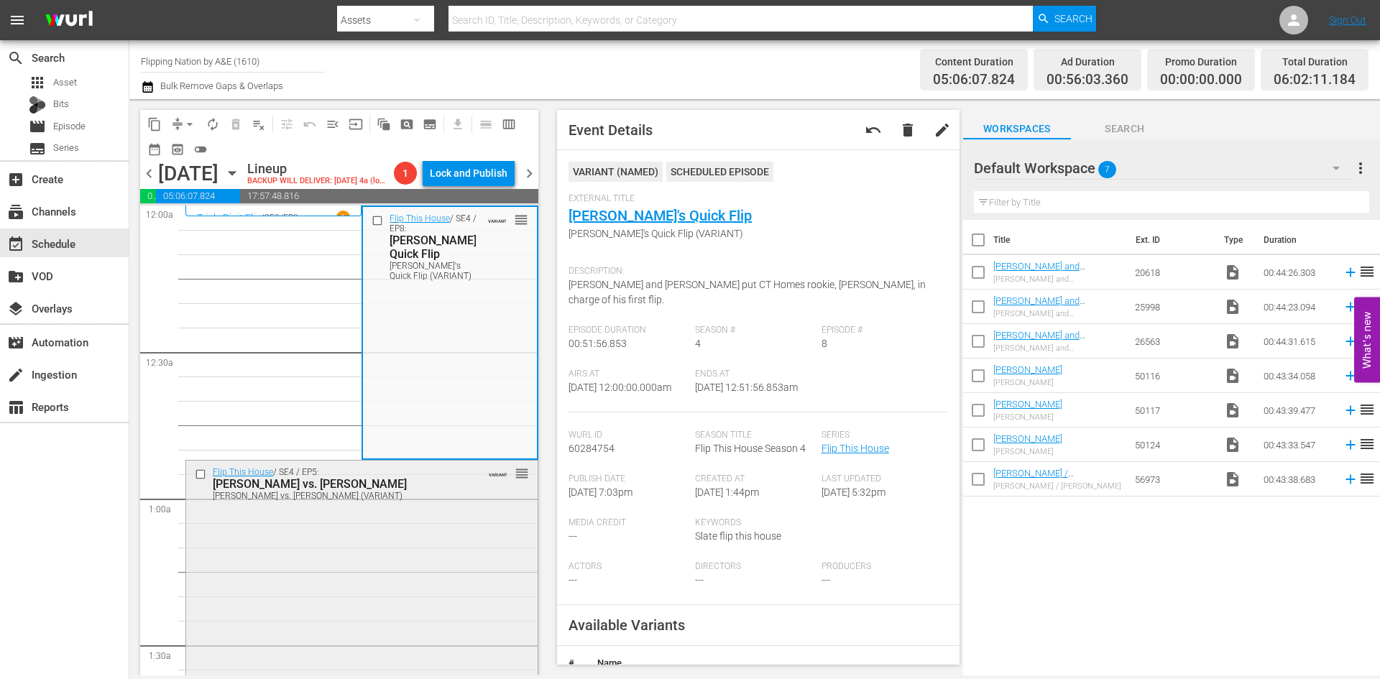
click at [461, 582] on div "Flip This House / SE4 / EP5: Montelongo vs. Montelongo Montelongo vs. Montelong…" at bounding box center [362, 585] width 352 height 249
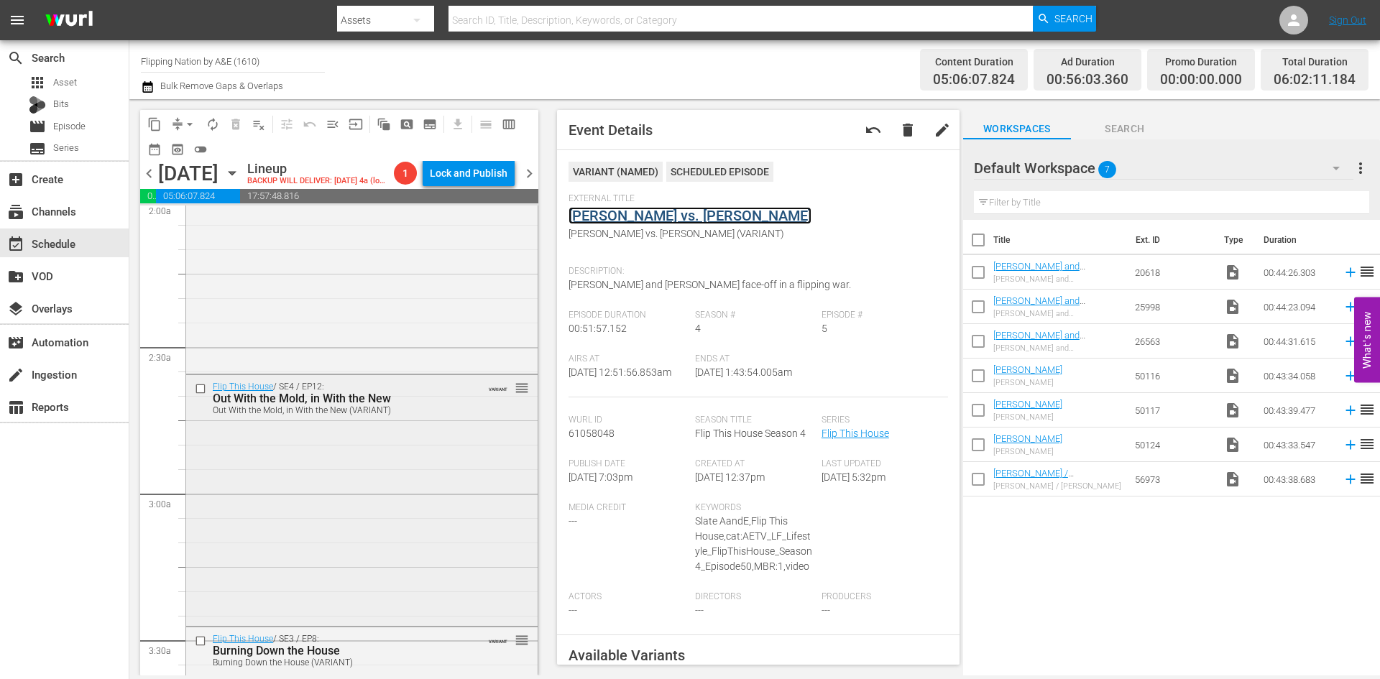
scroll to position [647, 0]
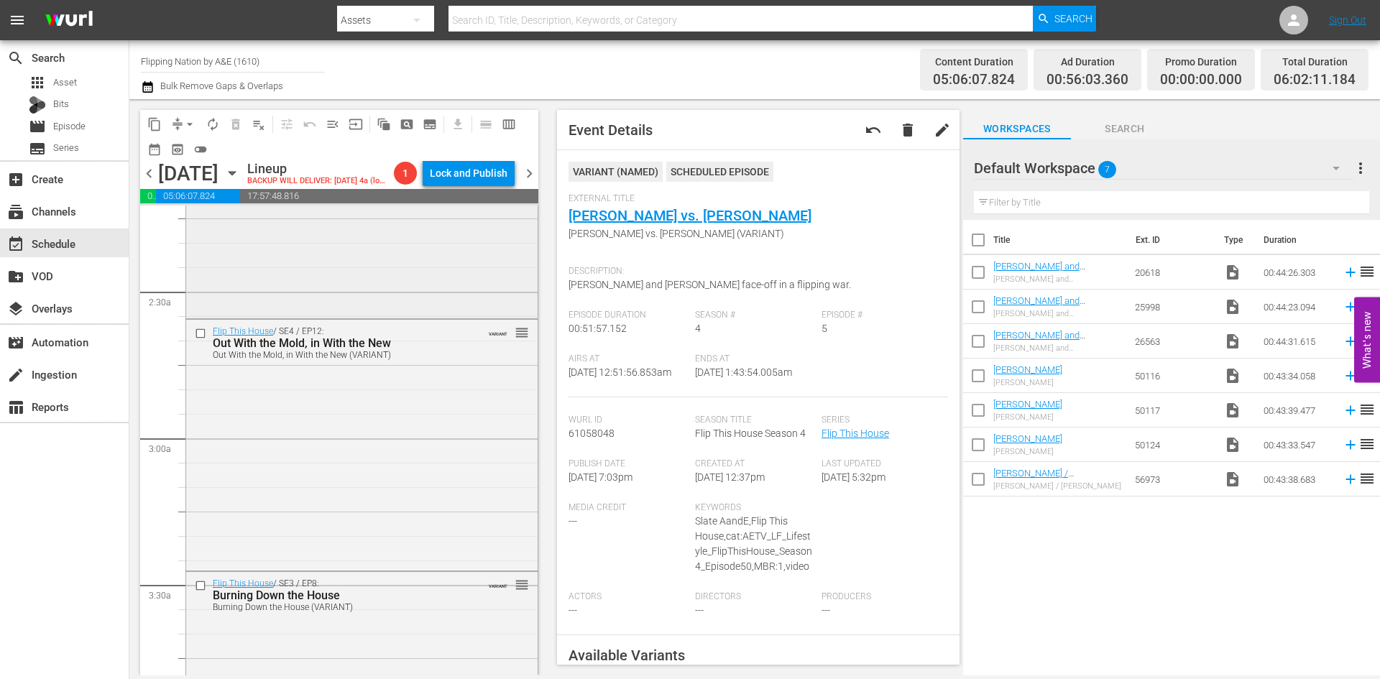
click at [409, 264] on div "Flip This House / SE4 / EP15: Fast Money the Hard Way Fast Money the Hard Way (…" at bounding box center [362, 192] width 352 height 248
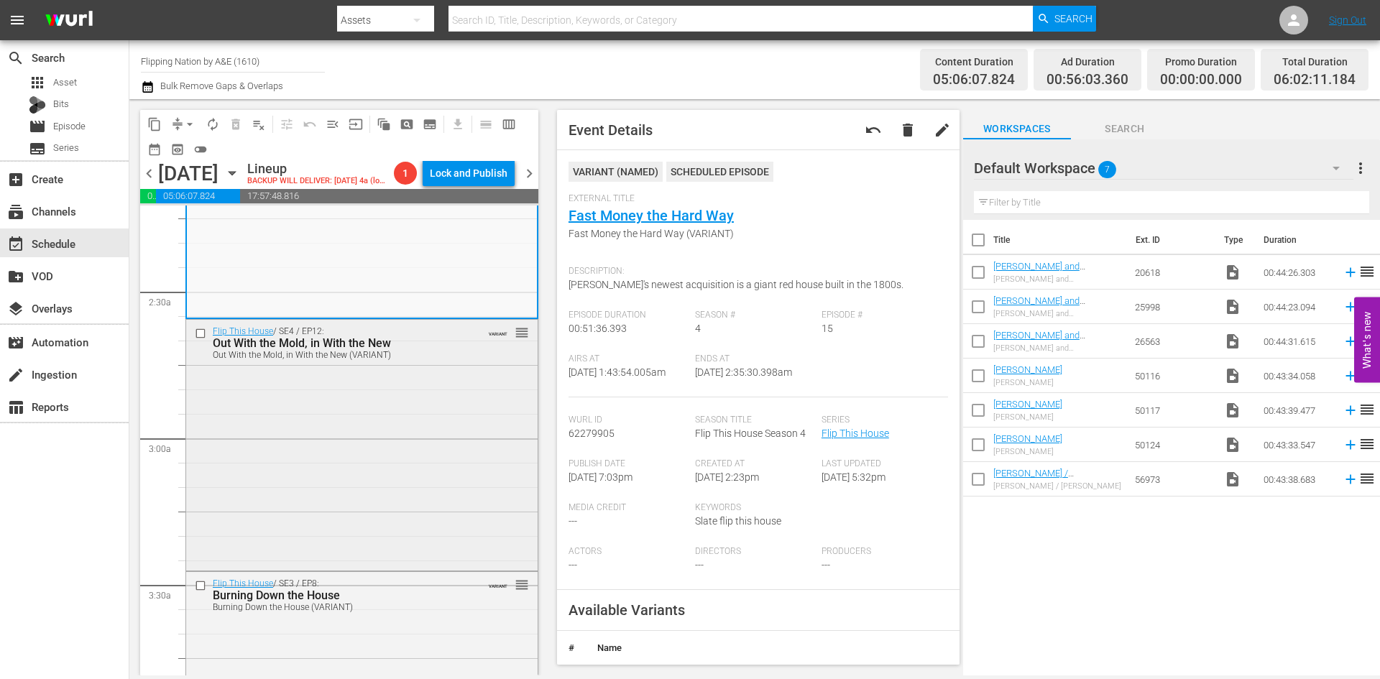
click at [473, 405] on div "Flip This House / SE4 / EP12: Out With the Mold, in With the New Out With the M…" at bounding box center [362, 444] width 352 height 248
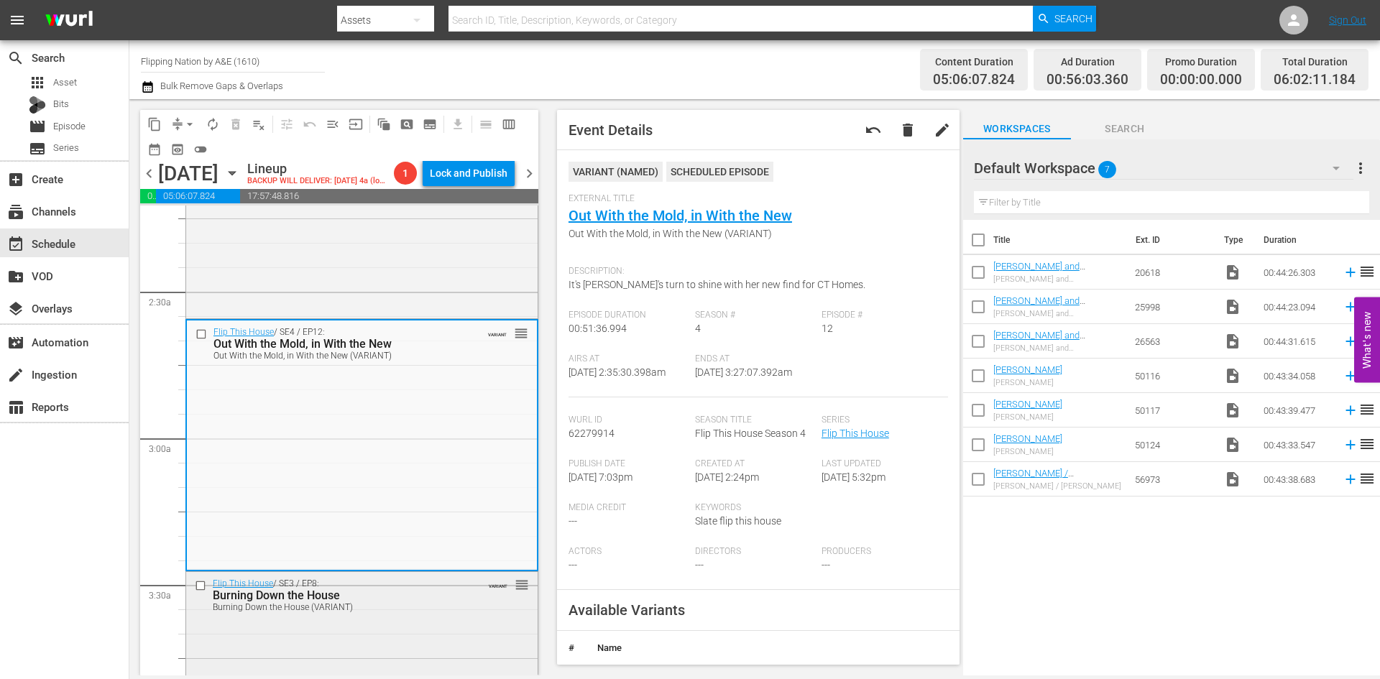
click at [432, 602] on div "Burning Down the House" at bounding box center [339, 596] width 253 height 14
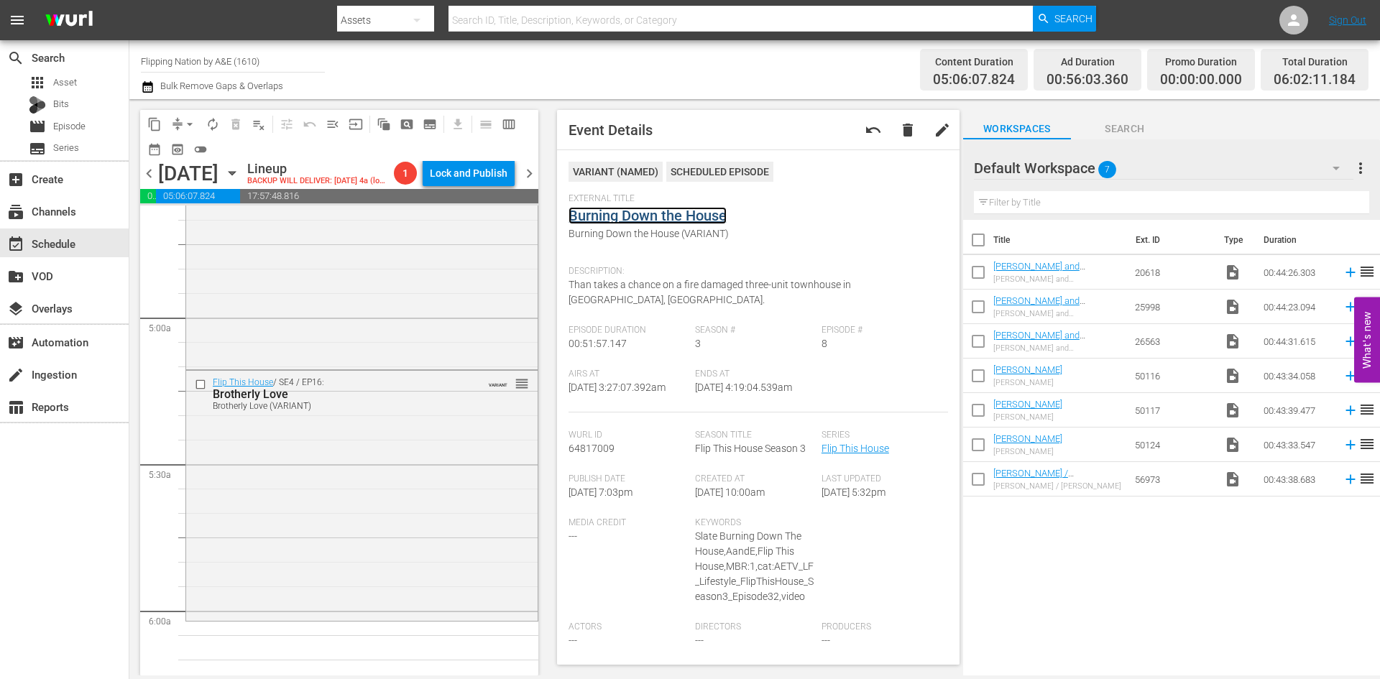
scroll to position [1366, 0]
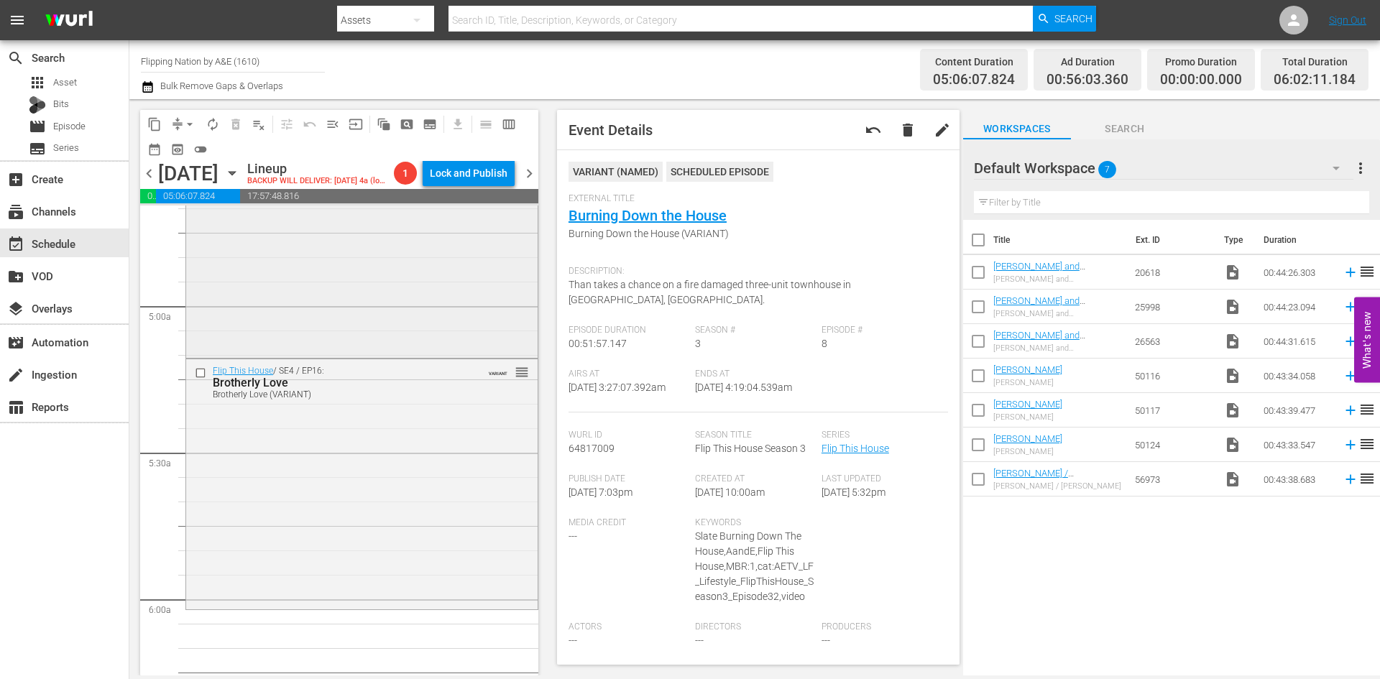
click at [447, 271] on div "Flip This House / SE5 / EP6: Than's California Dream Than's California Dream (V…" at bounding box center [362, 230] width 352 height 247
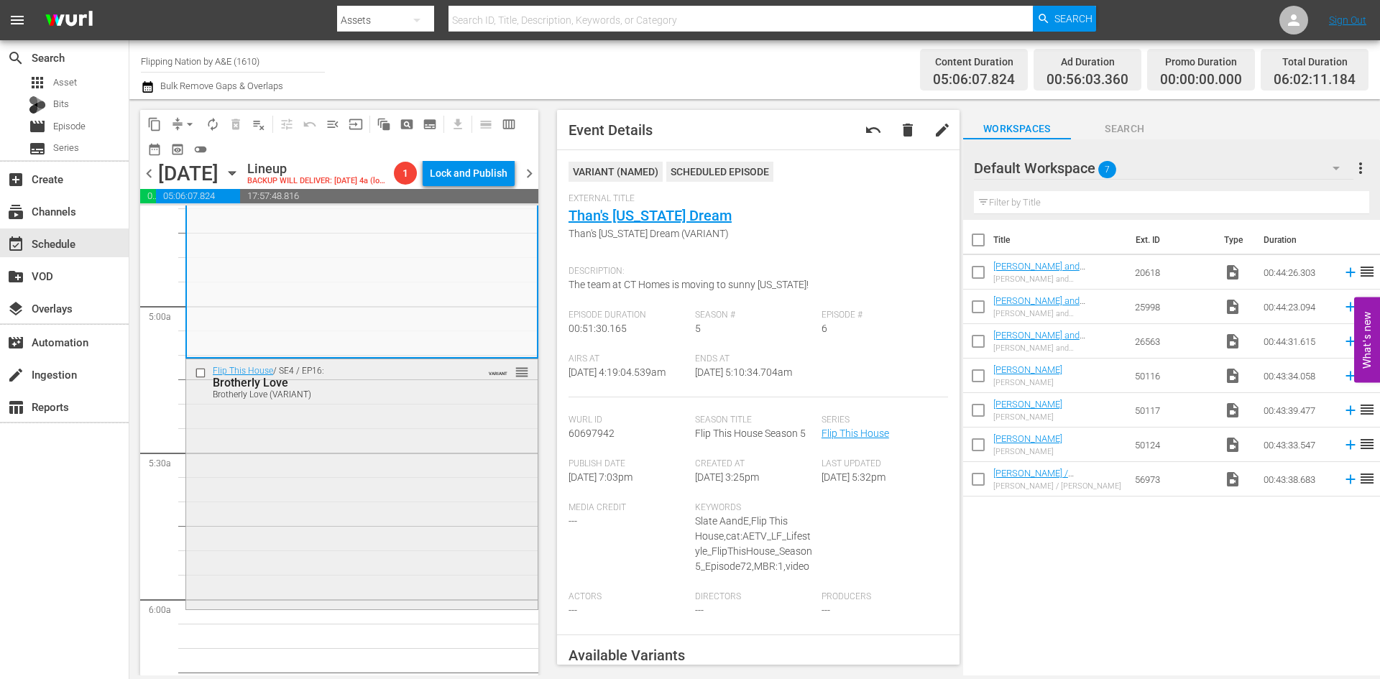
click at [467, 438] on div "Flip This House / SE4 / EP16: Brotherly Love Brotherly Love (VARIANT) VARIANT r…" at bounding box center [362, 483] width 352 height 248
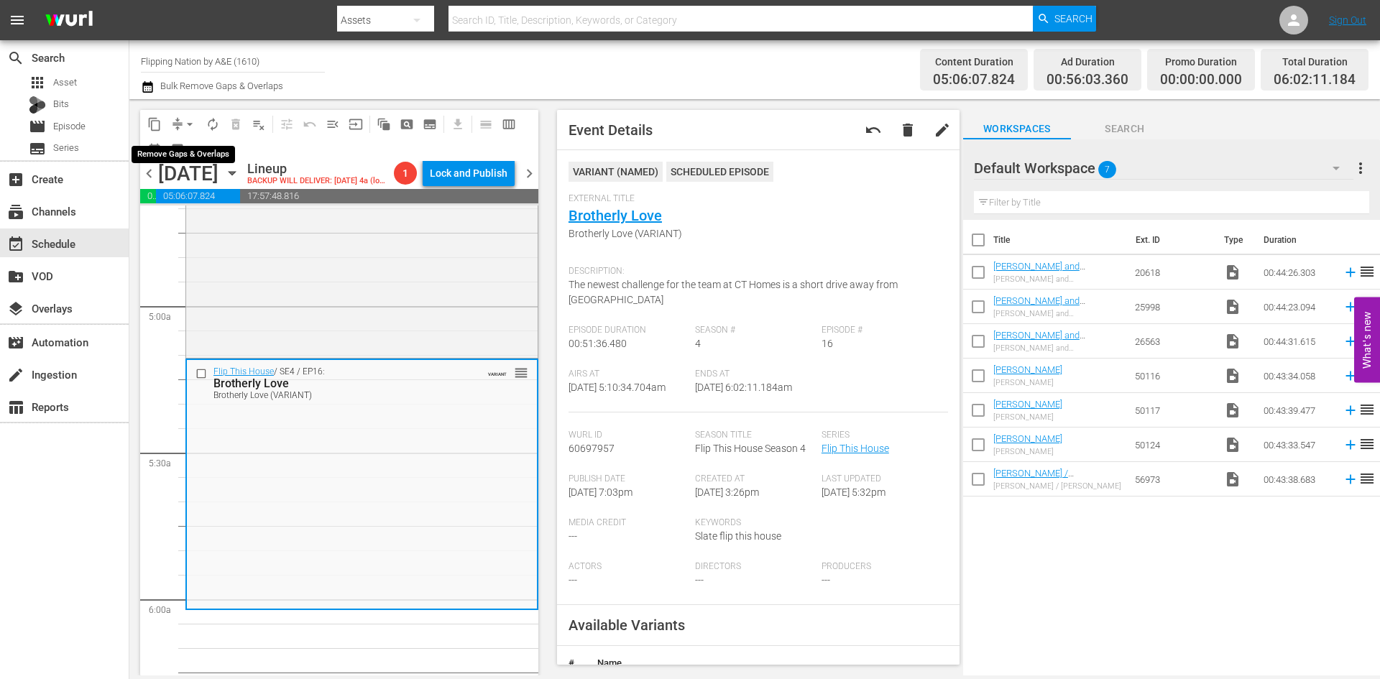
click at [194, 123] on span "arrow_drop_down" at bounding box center [190, 124] width 14 height 14
click at [186, 152] on li "Align to Midnight" at bounding box center [190, 154] width 151 height 24
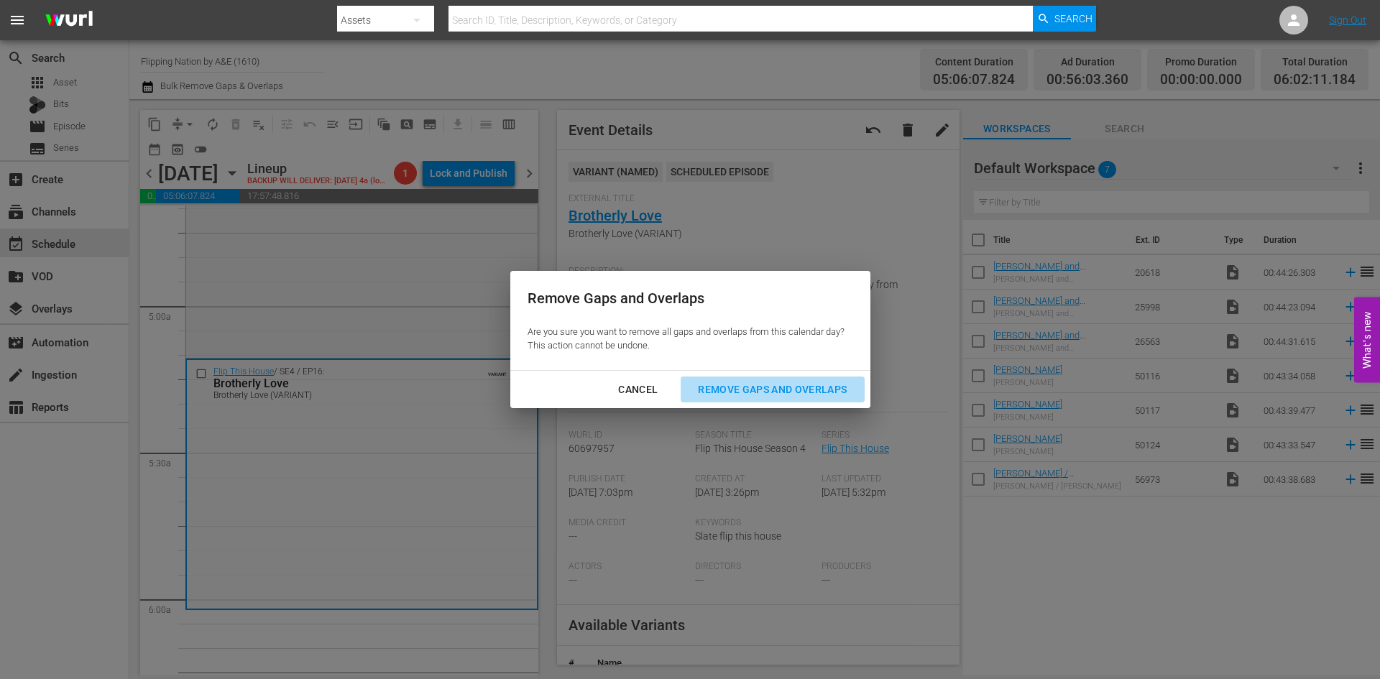
click at [781, 382] on div "Remove Gaps and Overlaps" at bounding box center [773, 390] width 172 height 18
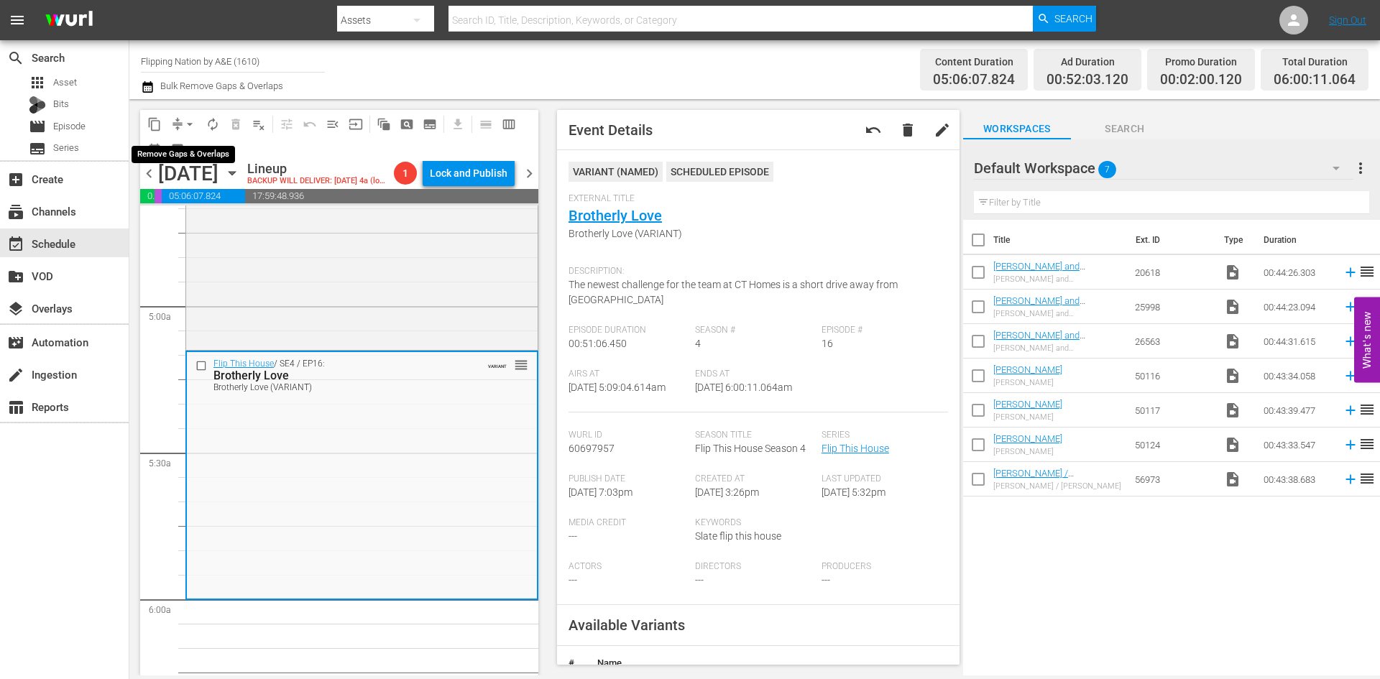
click at [191, 122] on span "arrow_drop_down" at bounding box center [190, 124] width 14 height 14
click at [176, 154] on li "Align to Midnight" at bounding box center [190, 154] width 151 height 24
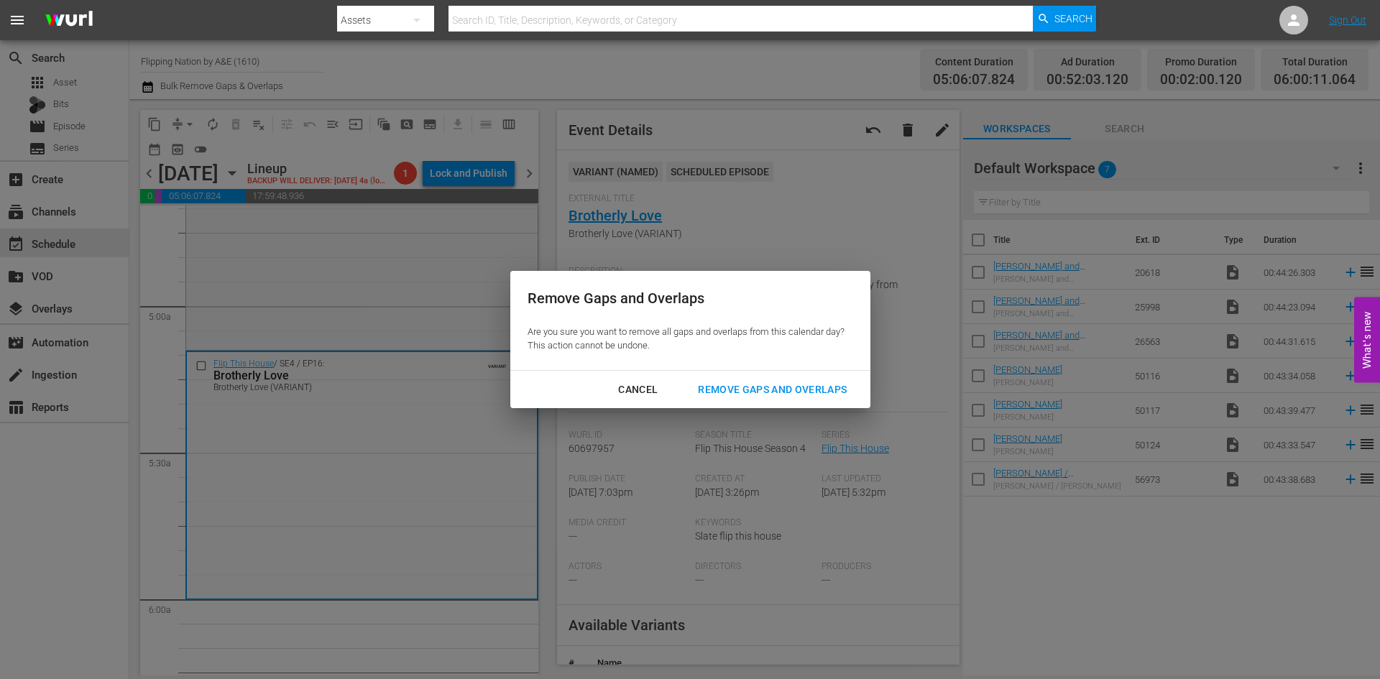
click at [745, 384] on div "Remove Gaps and Overlaps" at bounding box center [773, 390] width 172 height 18
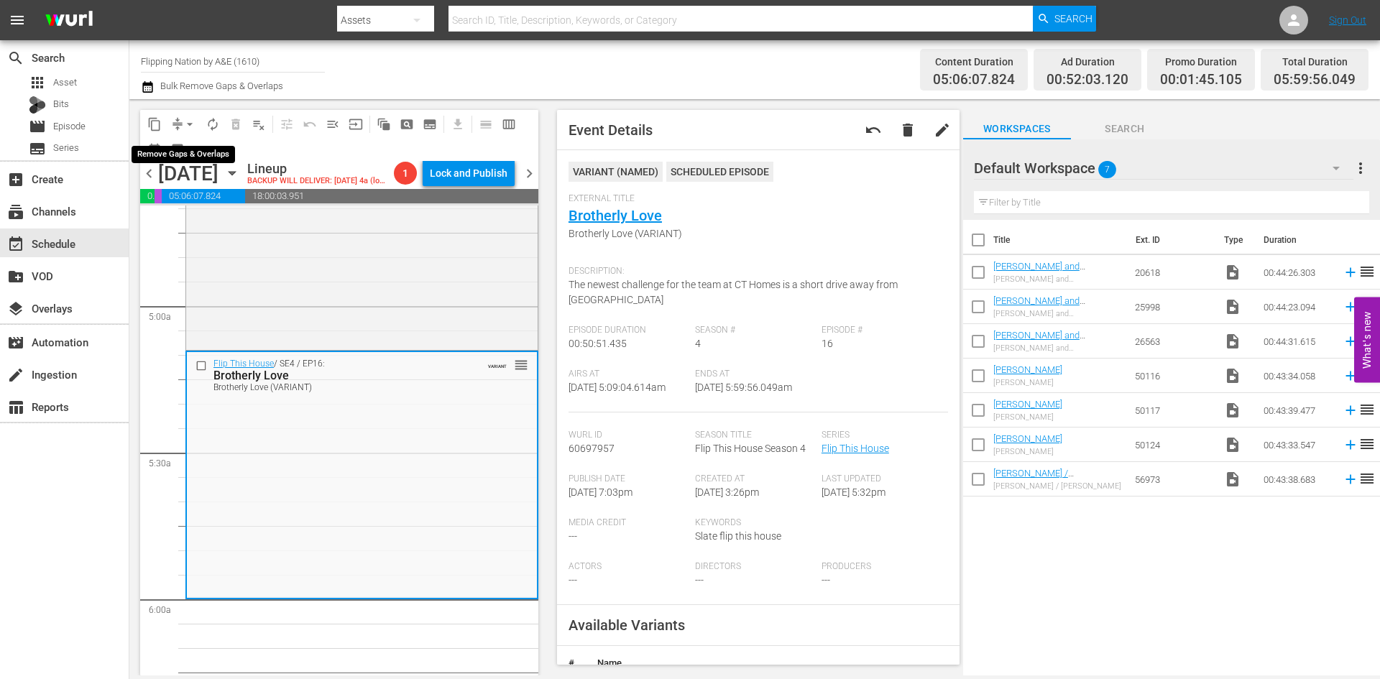
click at [188, 122] on span "arrow_drop_down" at bounding box center [190, 124] width 14 height 14
click at [198, 153] on li "Align to Midnight" at bounding box center [190, 154] width 151 height 24
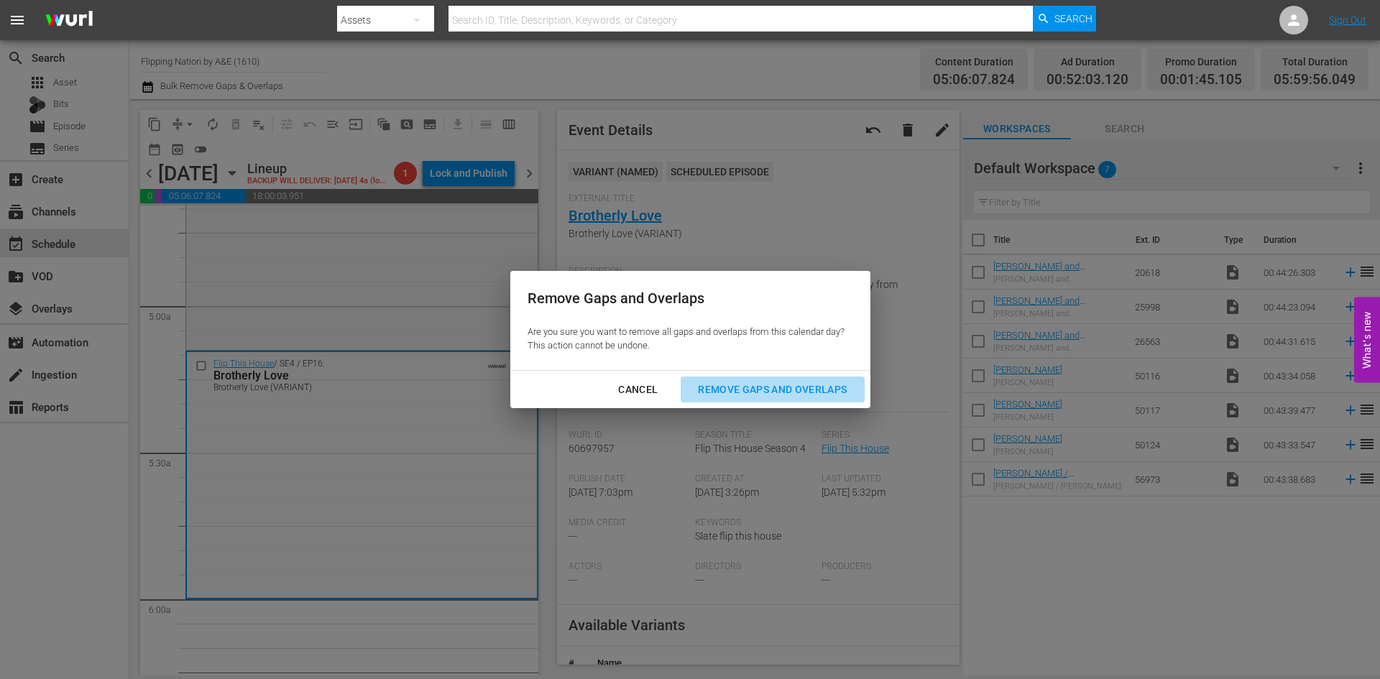
click at [735, 390] on div "Remove Gaps and Overlaps" at bounding box center [773, 390] width 172 height 18
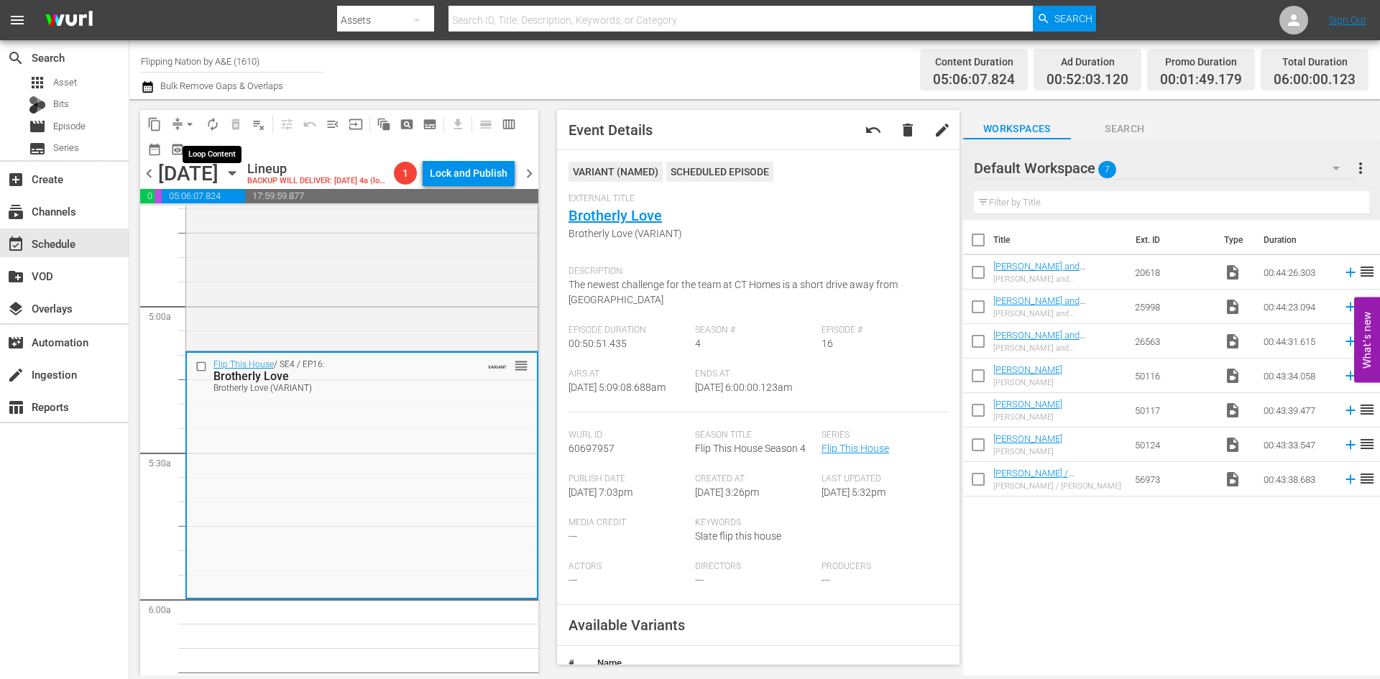
click at [211, 122] on span "autorenew_outlined" at bounding box center [213, 124] width 14 height 14
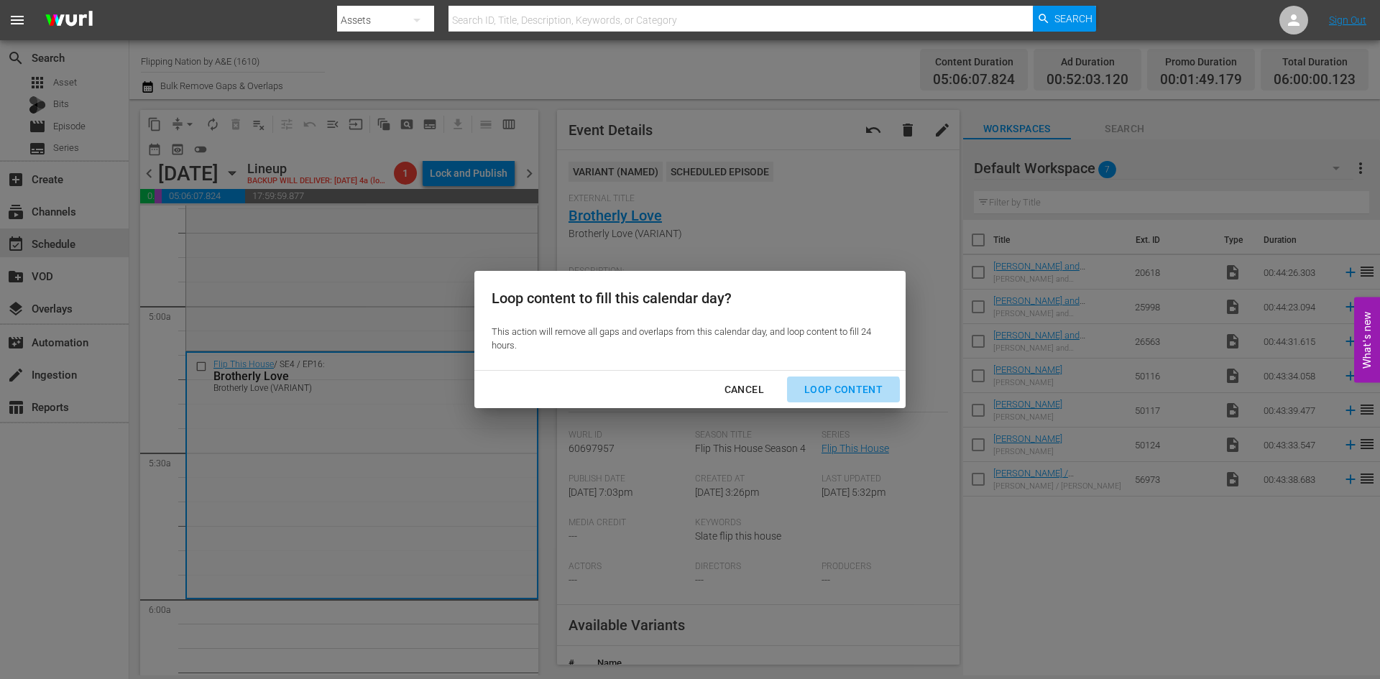
click at [843, 394] on div "Loop Content" at bounding box center [843, 390] width 101 height 18
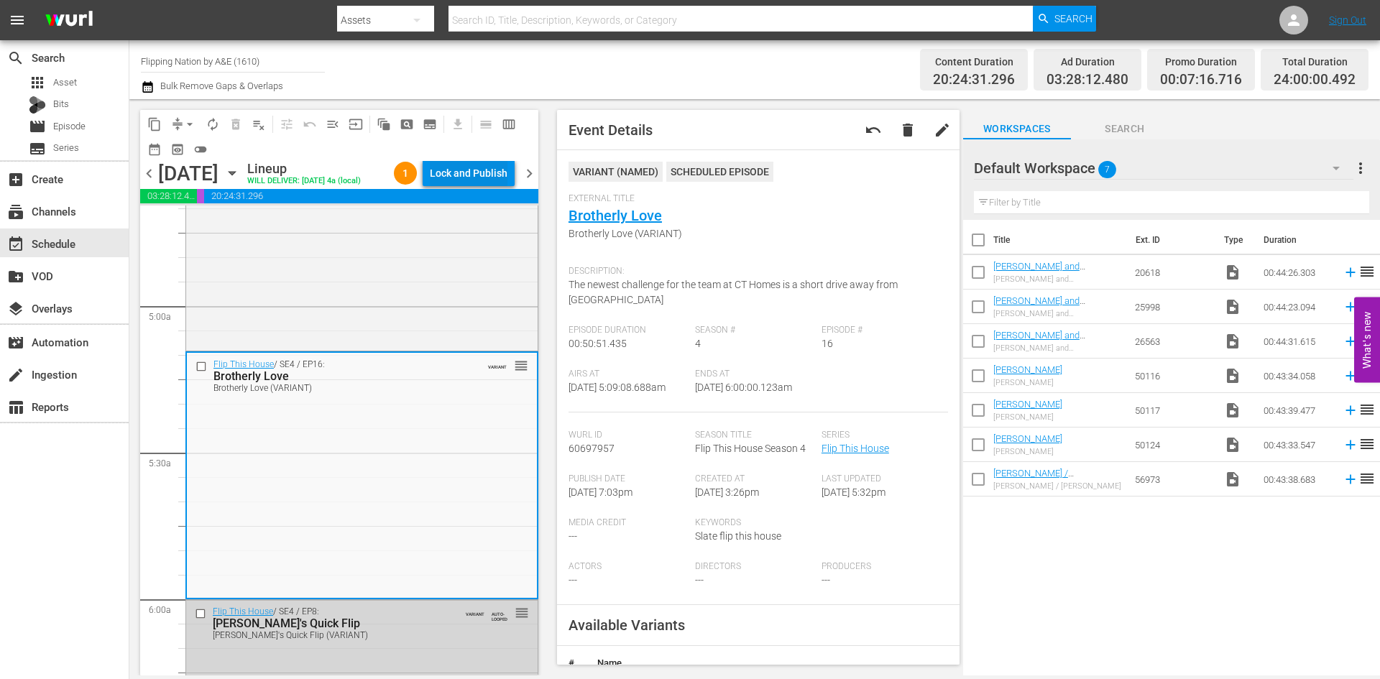
click at [474, 175] on div "Lock and Publish" at bounding box center [469, 173] width 78 height 26
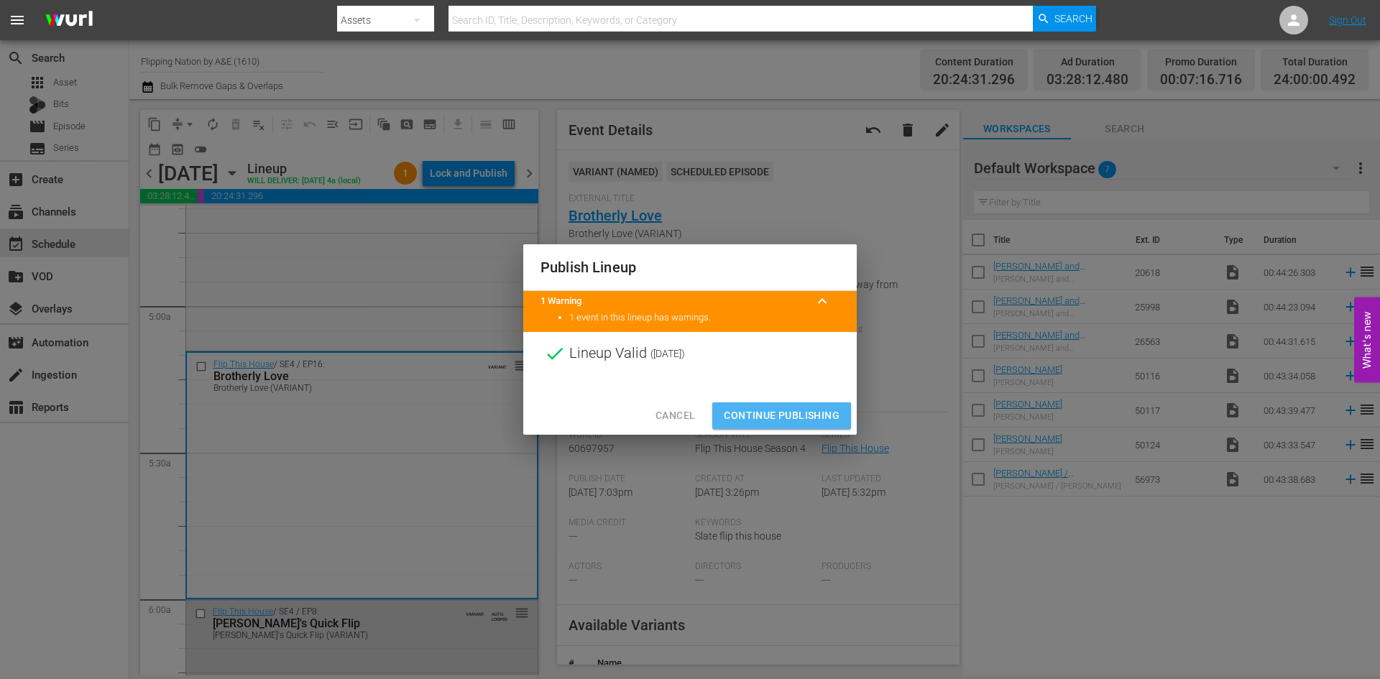
click at [770, 416] on span "Continue Publishing" at bounding box center [782, 416] width 116 height 18
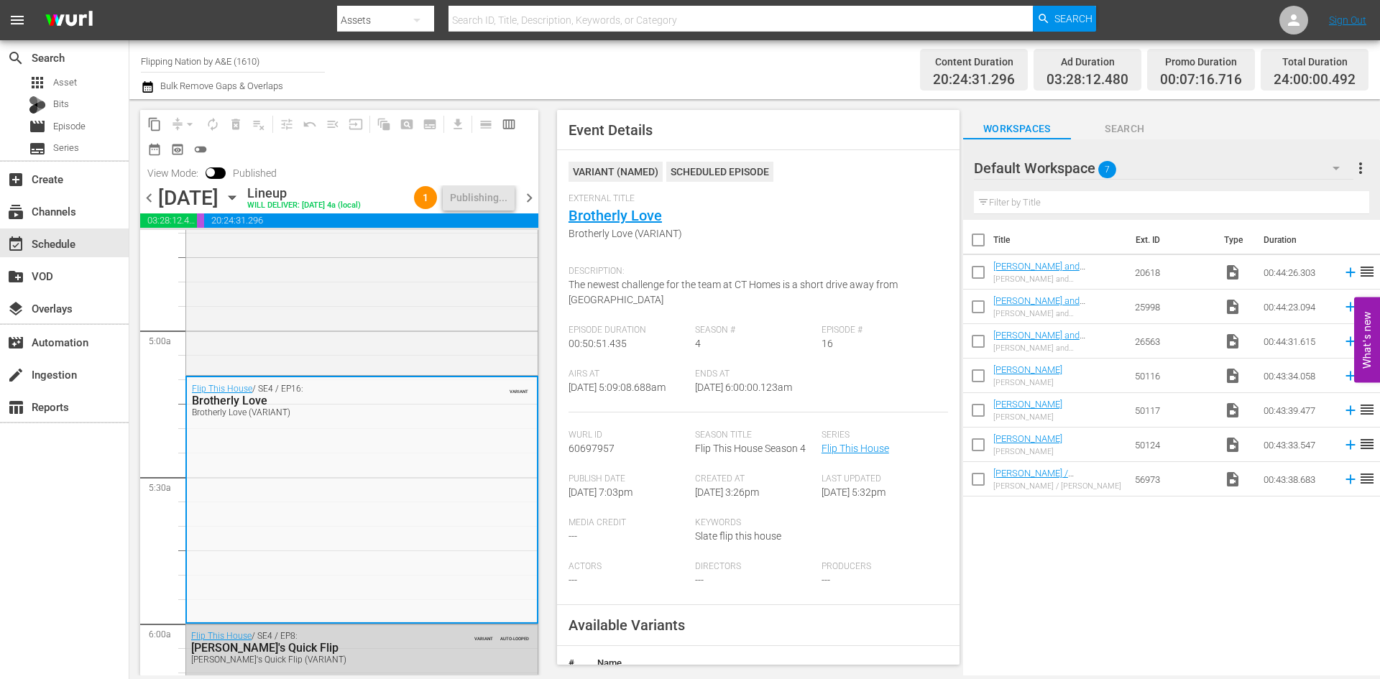
click at [533, 196] on span "chevron_right" at bounding box center [530, 198] width 18 height 18
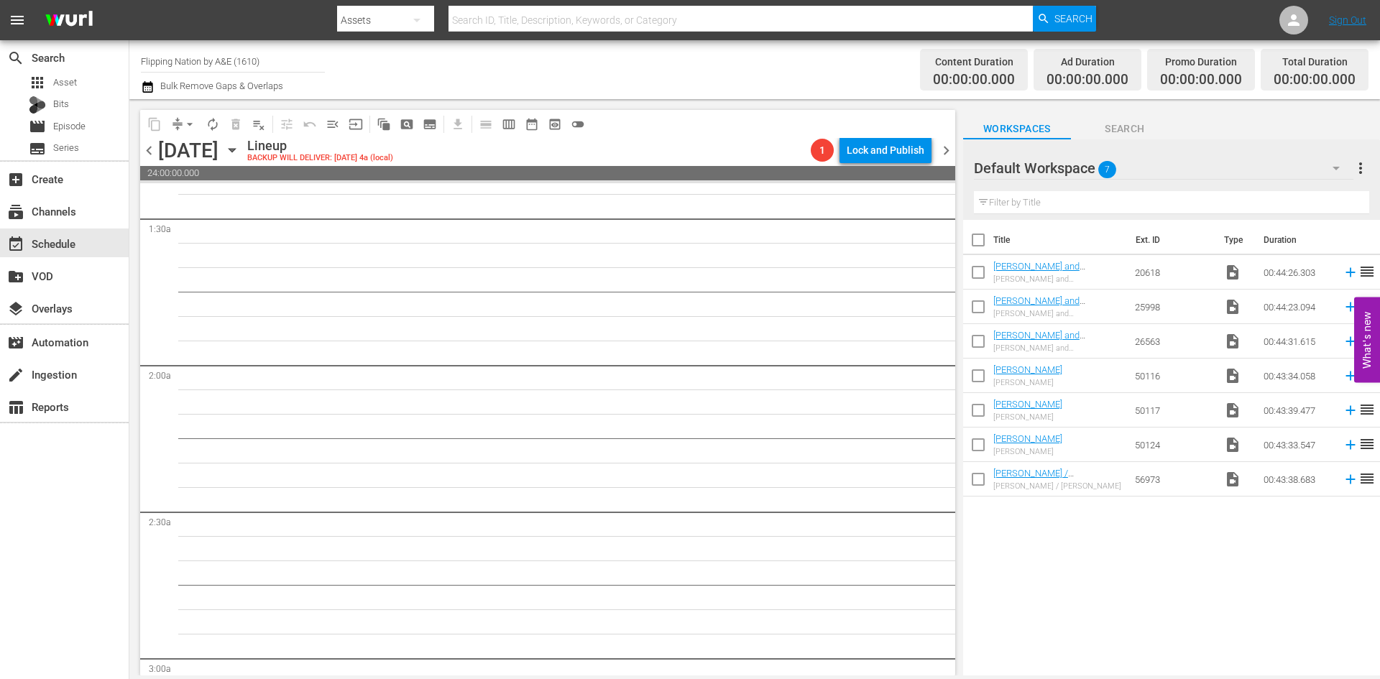
scroll to position [145, 0]
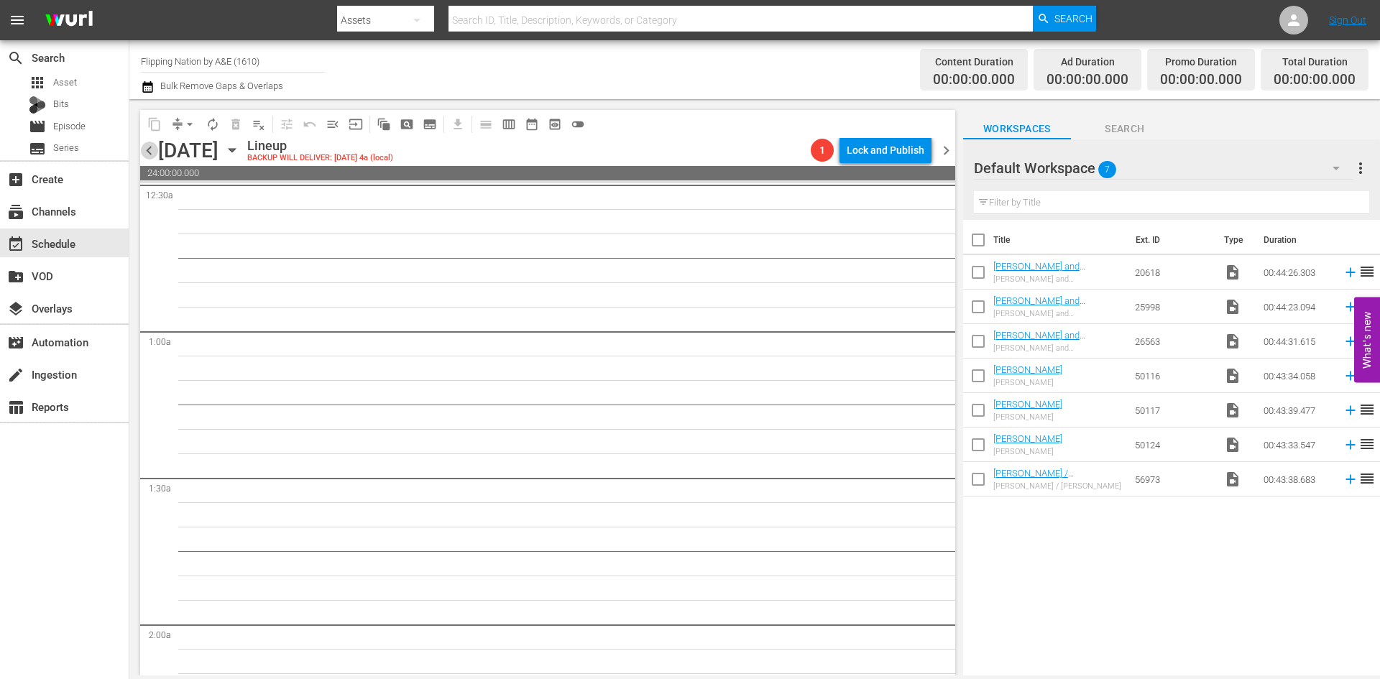
click at [150, 154] on span "chevron_left" at bounding box center [149, 151] width 18 height 18
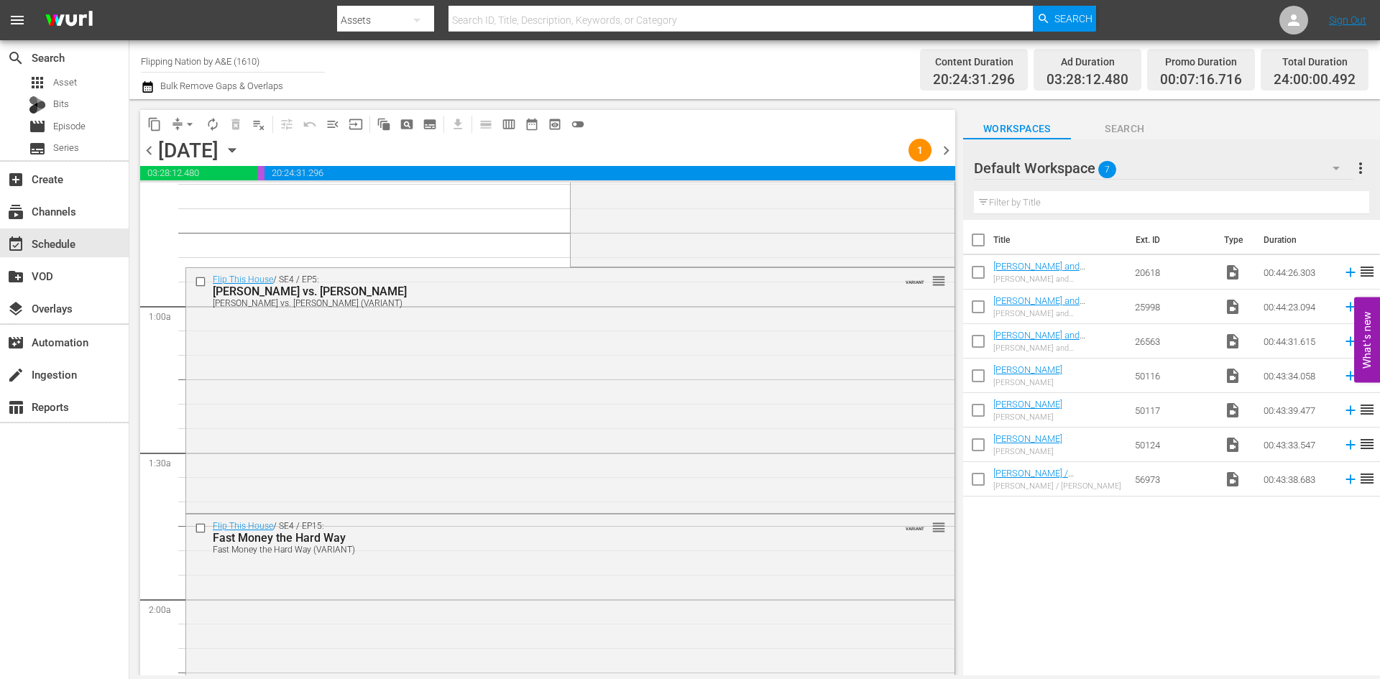
scroll to position [145, 0]
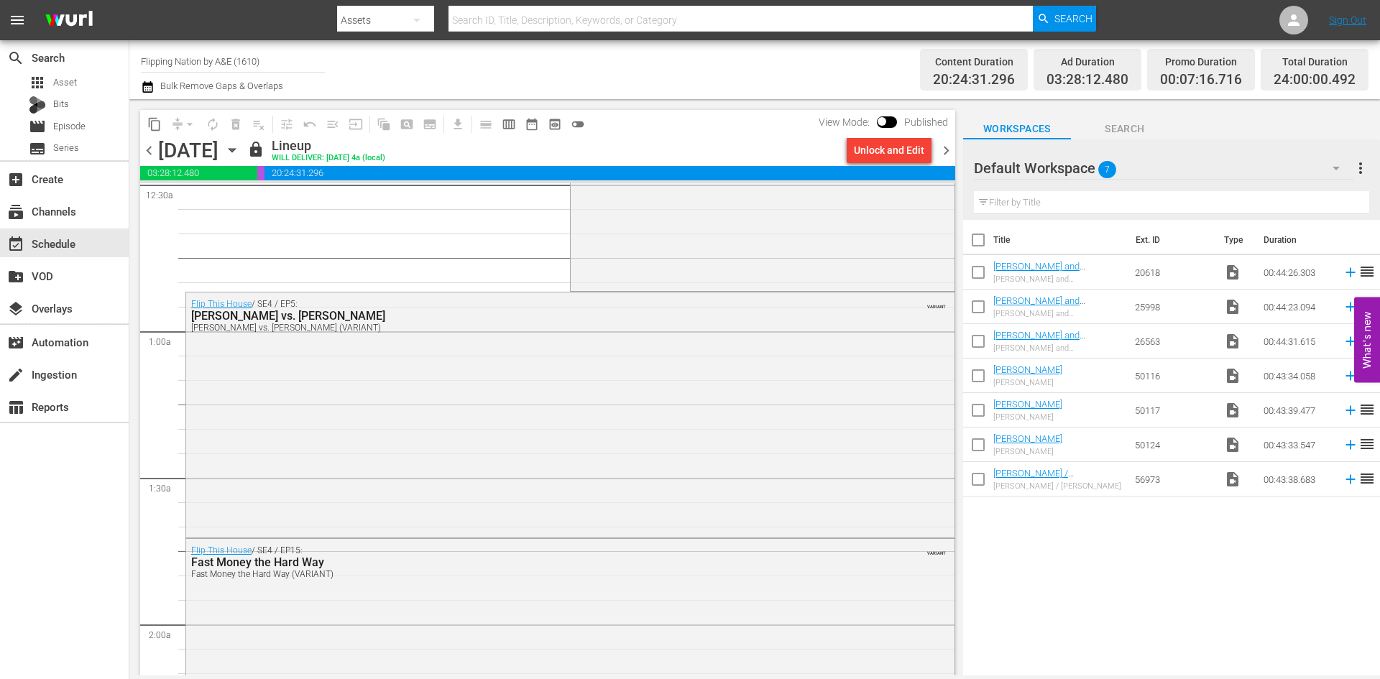
click at [240, 147] on icon "button" at bounding box center [232, 150] width 16 height 16
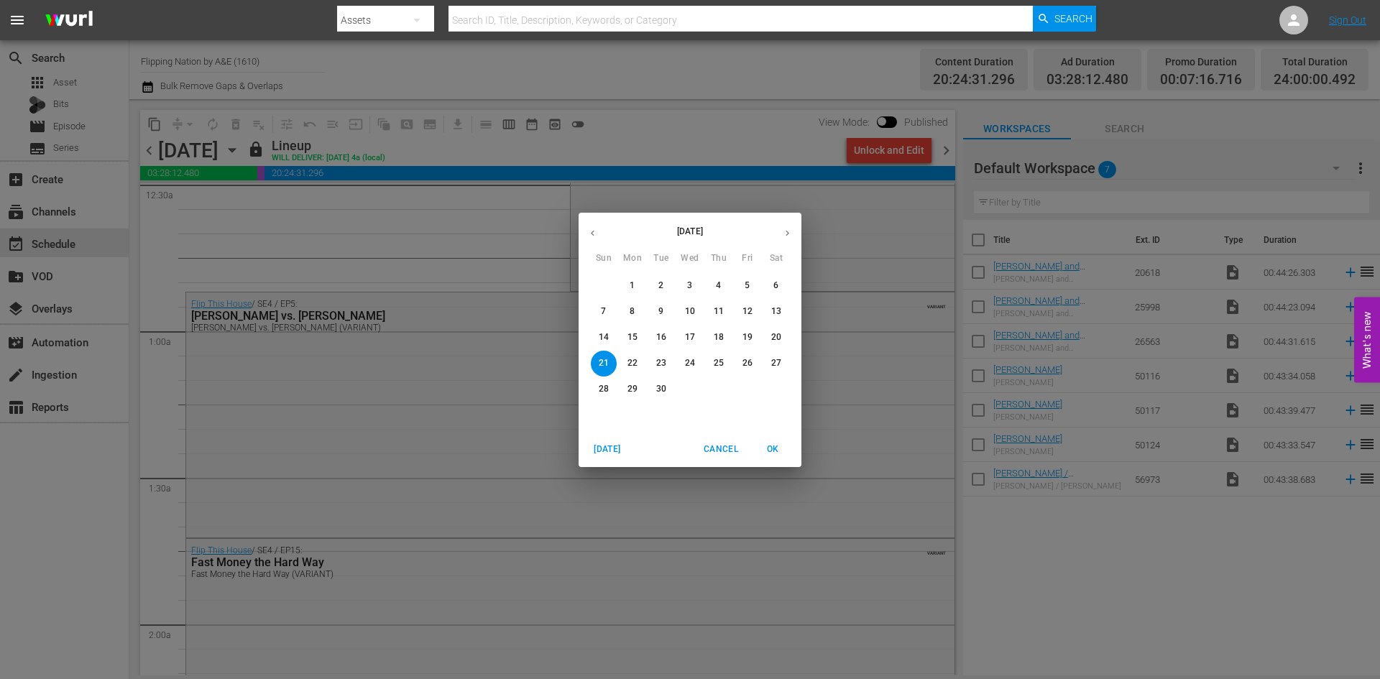
click at [723, 451] on span "Cancel" at bounding box center [721, 449] width 35 height 15
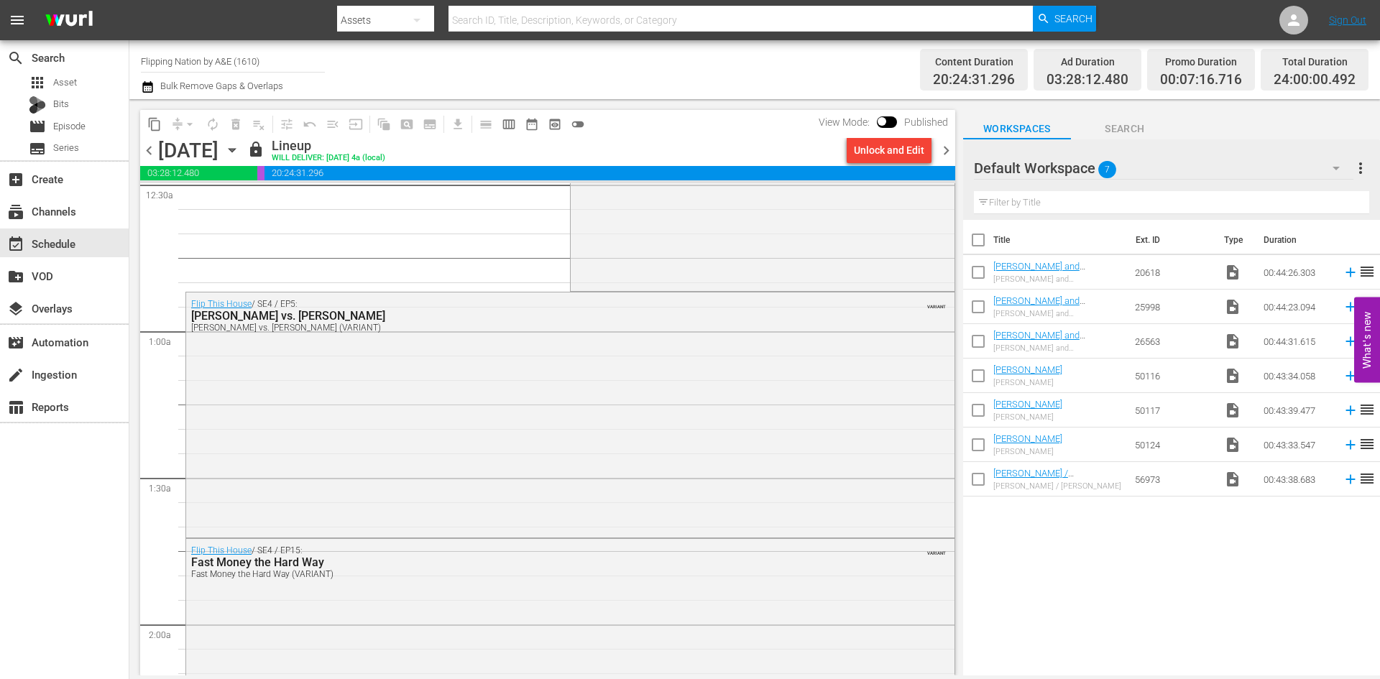
click at [211, 57] on input "Flipping Nation by A&E (1610)" at bounding box center [233, 61] width 184 height 35
click at [208, 65] on input "the firs" at bounding box center [233, 61] width 184 height 35
type input "t"
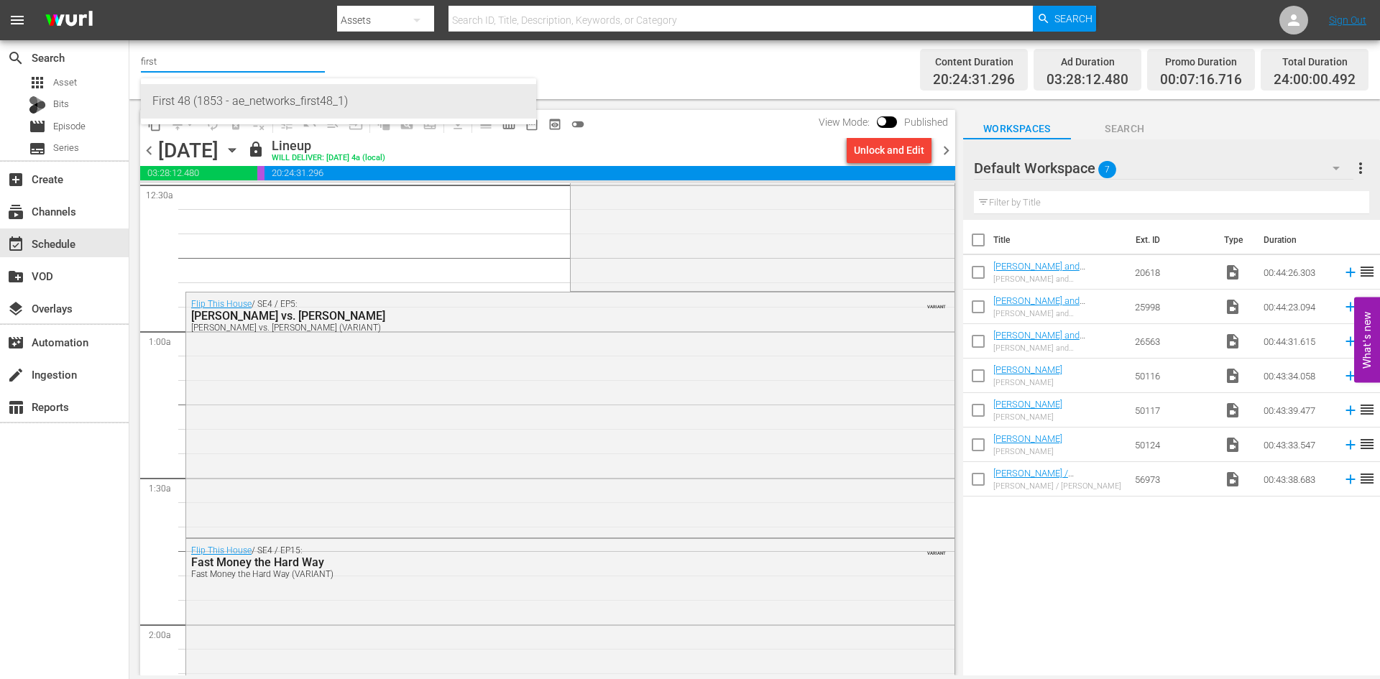
click at [210, 98] on div "First 48 (1853 - ae_networks_first48_1)" at bounding box center [338, 101] width 372 height 35
type input "First 48 (1853 - ae_networks_first48_1)"
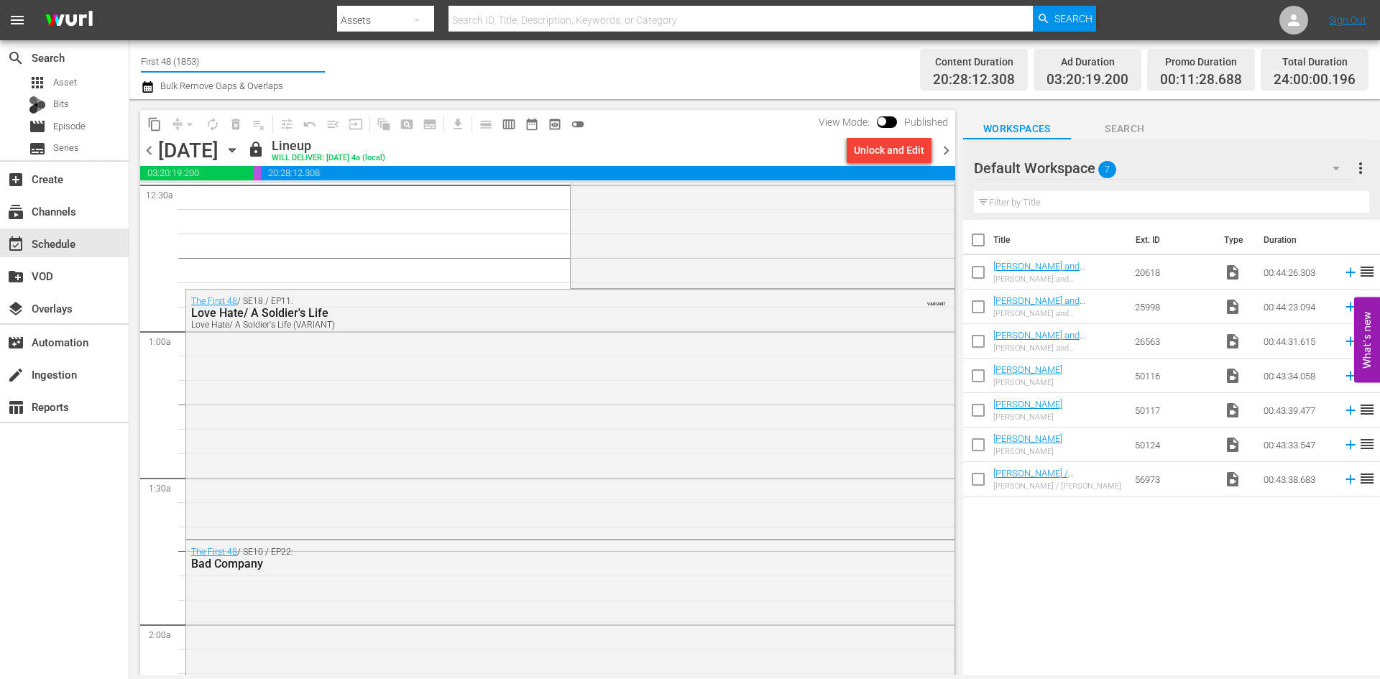
click at [200, 64] on input "First 48 (1853)" at bounding box center [233, 61] width 184 height 35
click at [203, 110] on div "Alone Presented By History (1556 - aenetworks_alone_1)" at bounding box center [338, 101] width 372 height 35
type input "Alone Presented By History (1556 - aenetworks_alone_1)"
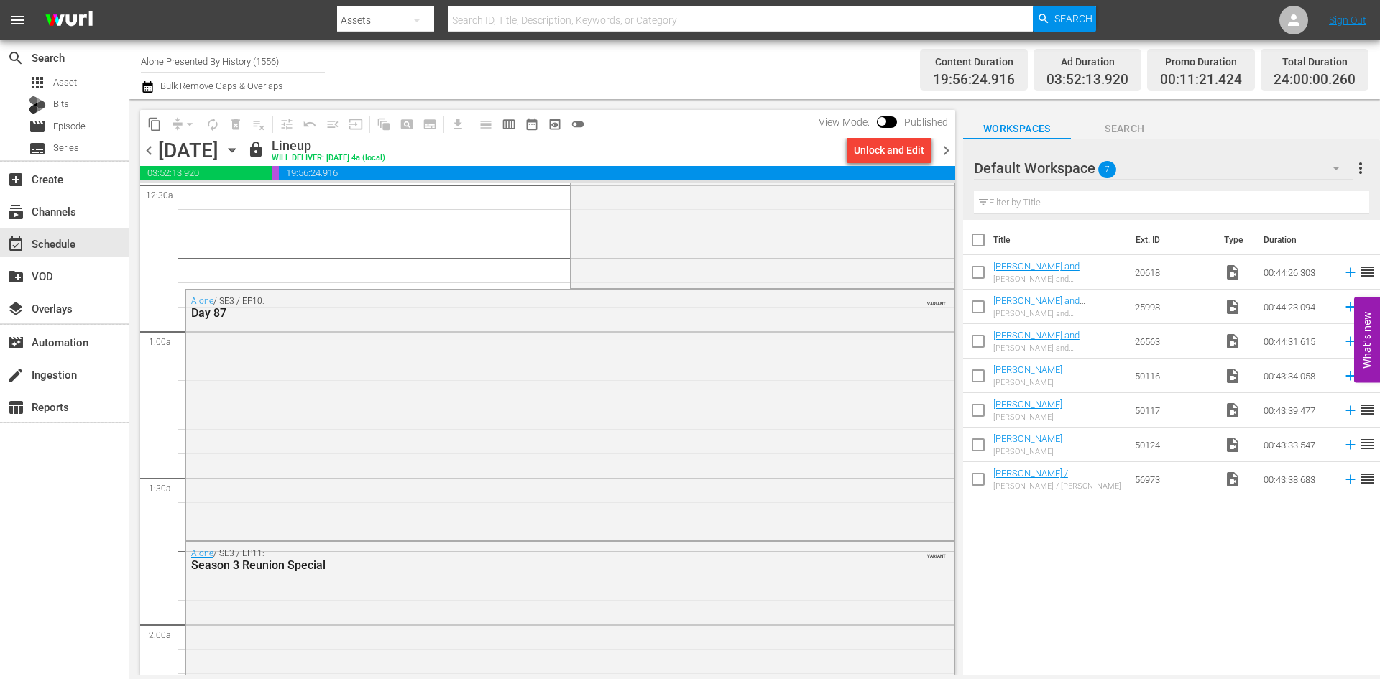
click at [214, 65] on input "Alone Presented By History (1556)" at bounding box center [233, 61] width 184 height 35
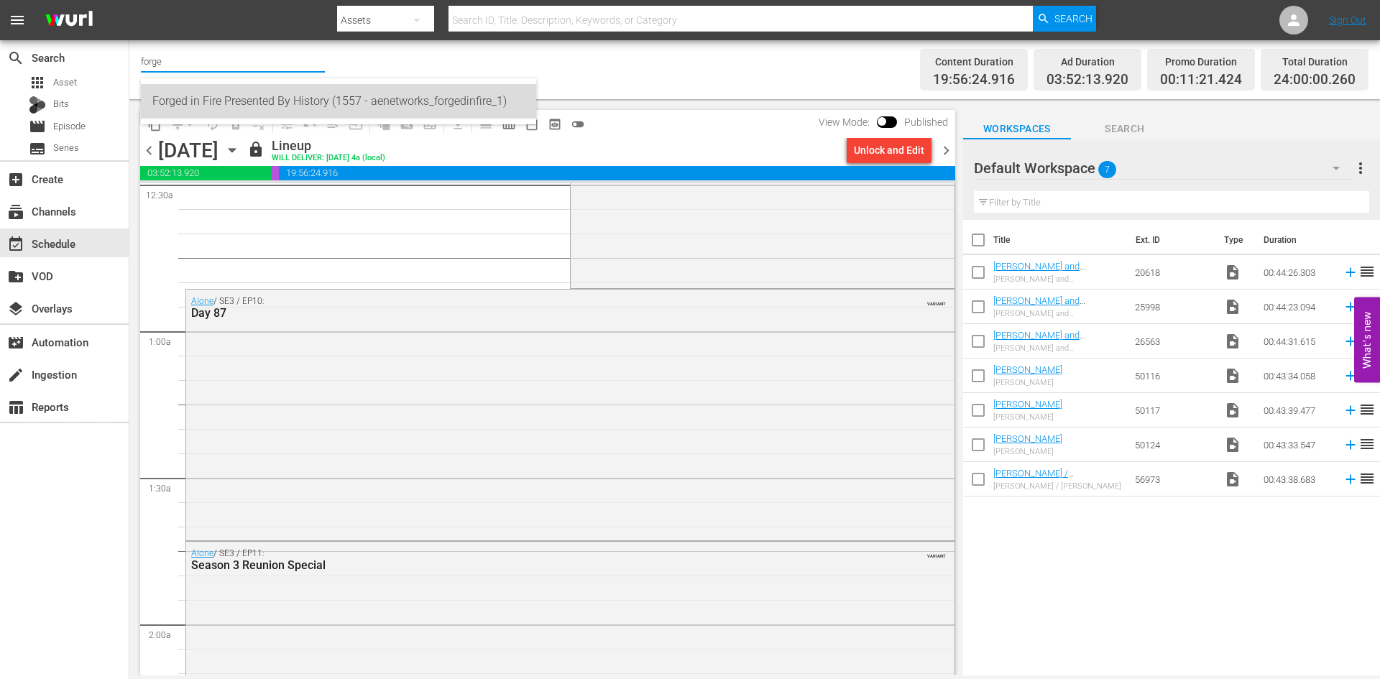
click at [208, 98] on div "Forged in Fire Presented By History (1557 - aenetworks_forgedinfire_1)" at bounding box center [338, 101] width 372 height 35
type input "Forged in Fire Presented By History (1557 - aenetworks_forgedinfire_1)"
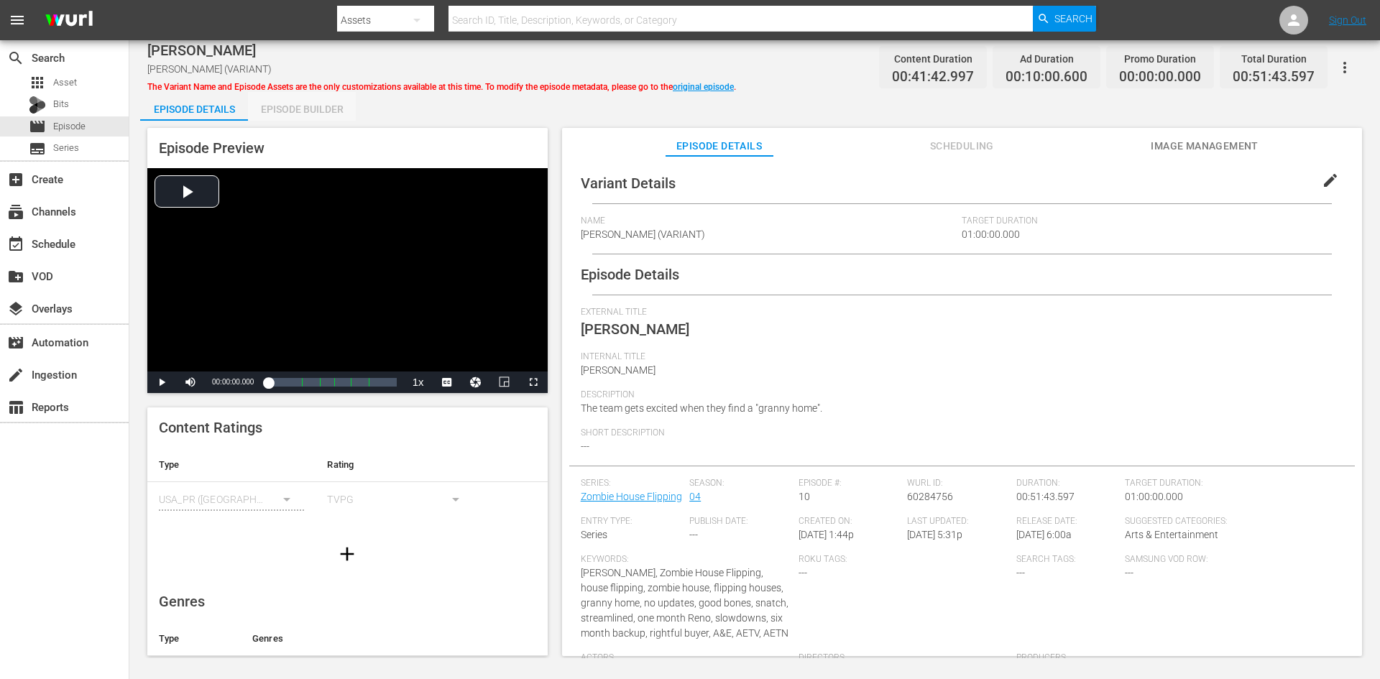
click at [325, 106] on div "Episode Builder" at bounding box center [302, 109] width 108 height 35
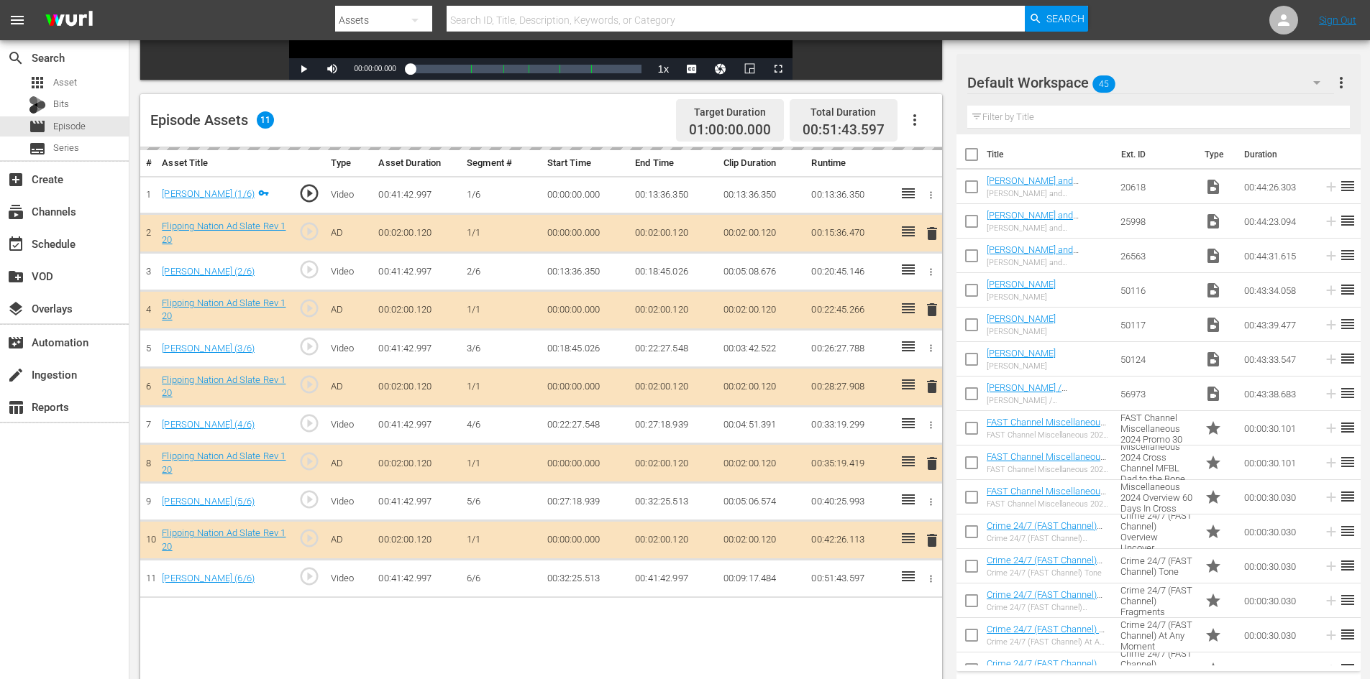
scroll to position [375, 0]
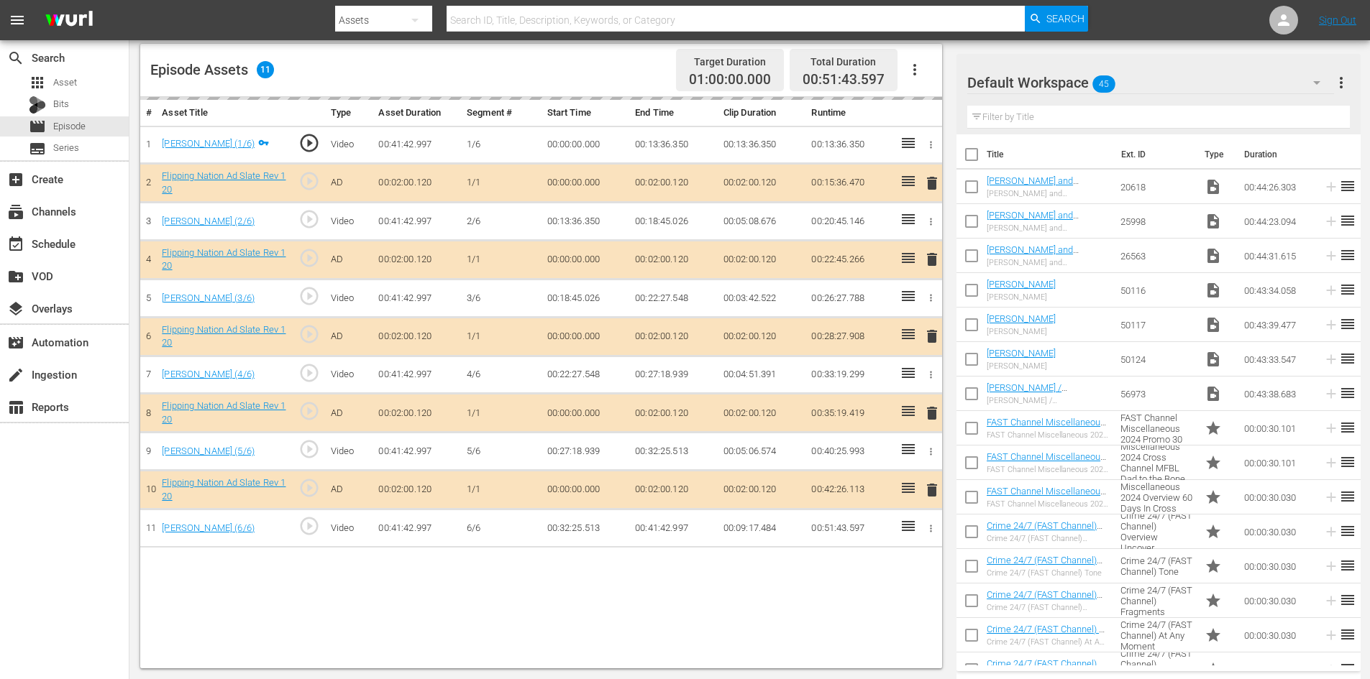
click at [1192, 72] on div "Default Workspace 45" at bounding box center [1150, 83] width 367 height 40
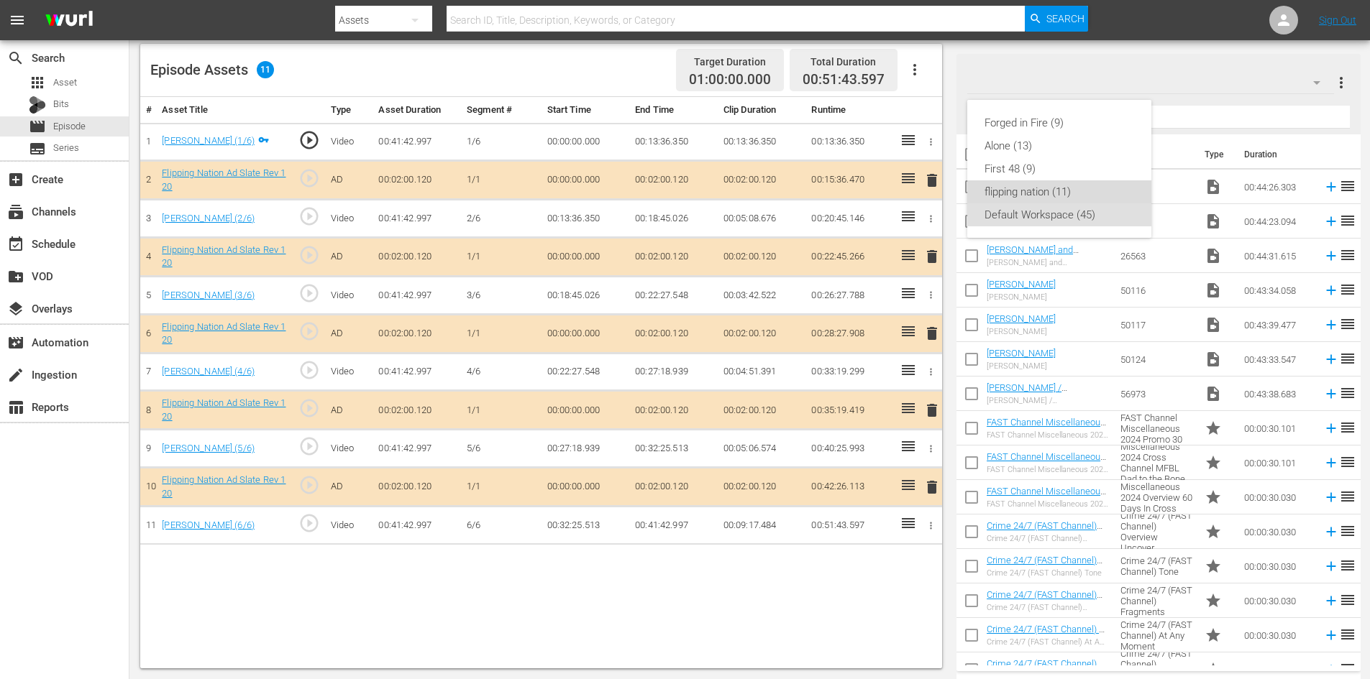
click at [1003, 188] on div "flipping nation (11)" at bounding box center [1059, 191] width 150 height 23
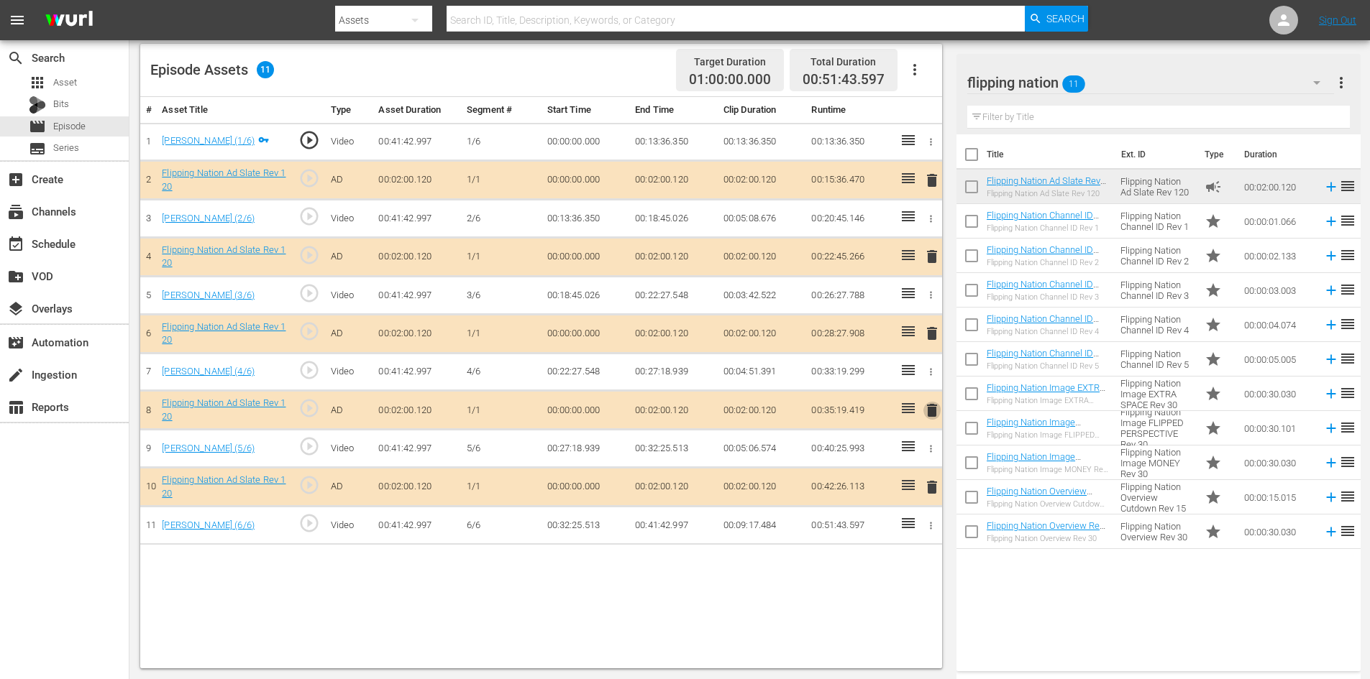
click at [936, 411] on span "delete" at bounding box center [931, 410] width 17 height 17
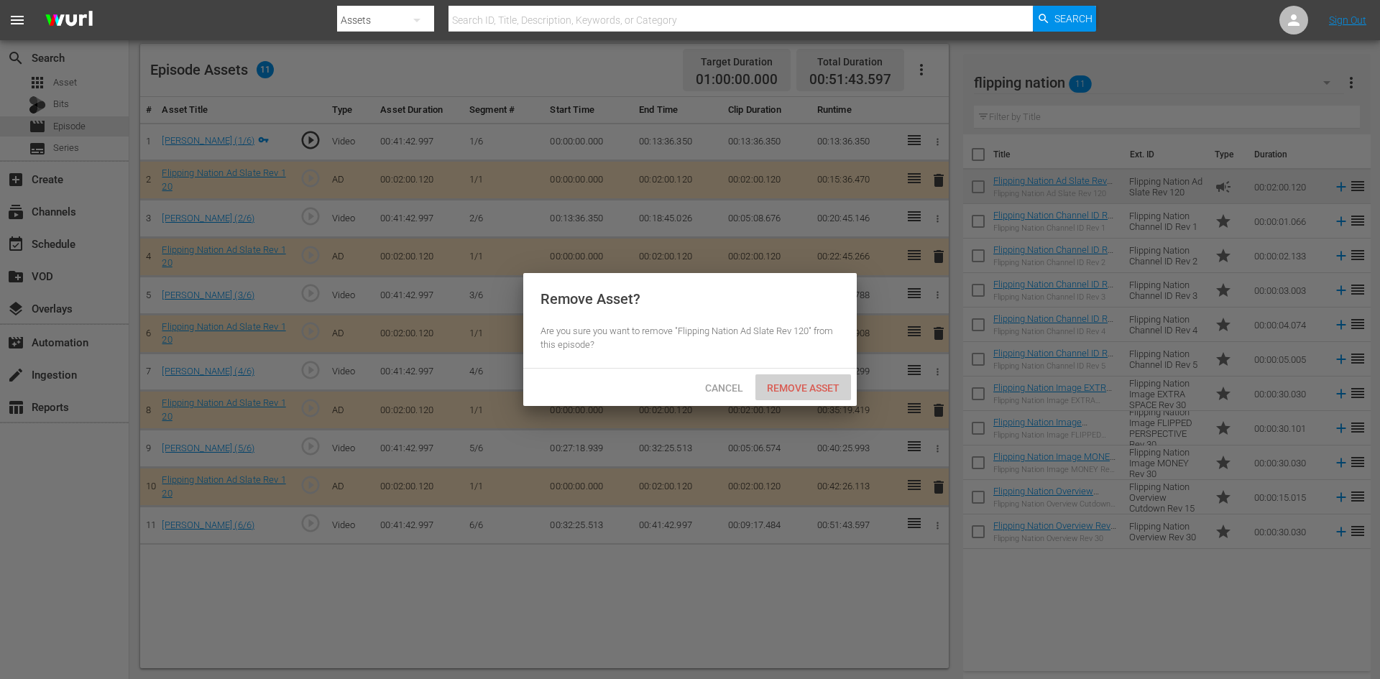
click at [788, 385] on span "Remove Asset" at bounding box center [804, 388] width 96 height 12
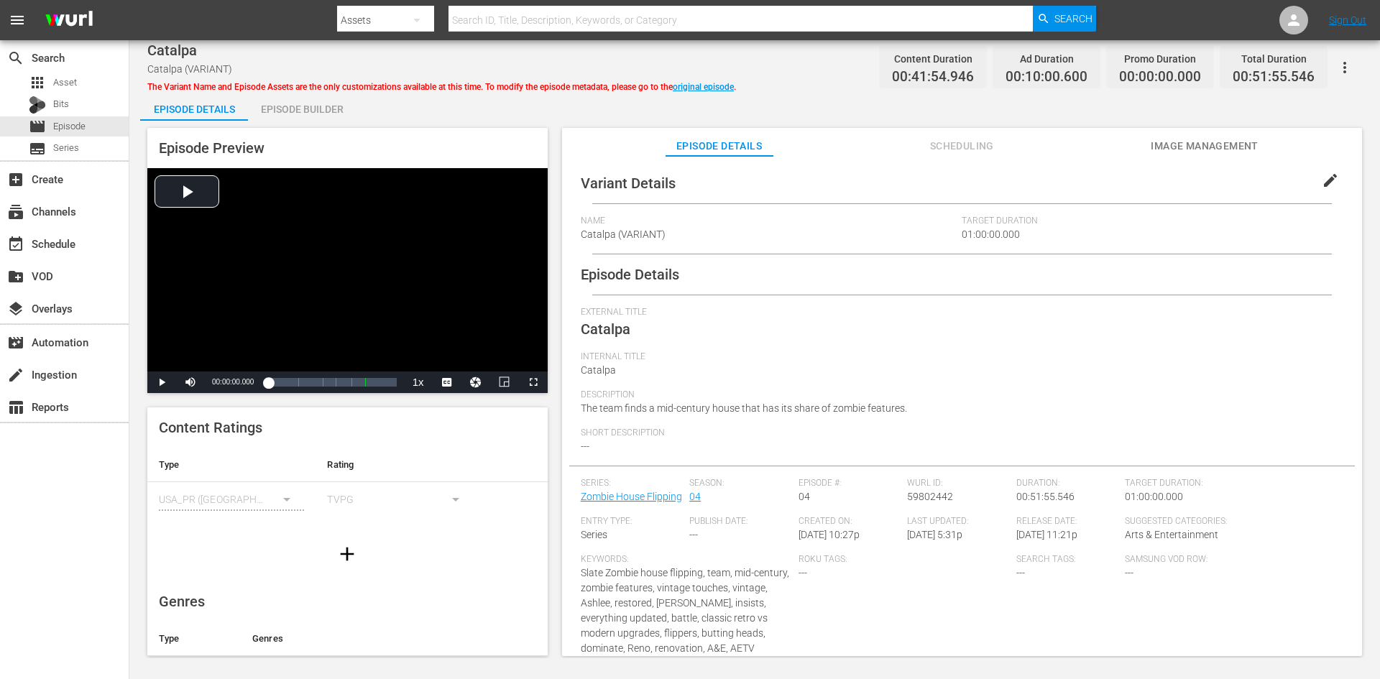
click at [302, 117] on div "Episode Builder" at bounding box center [302, 109] width 108 height 35
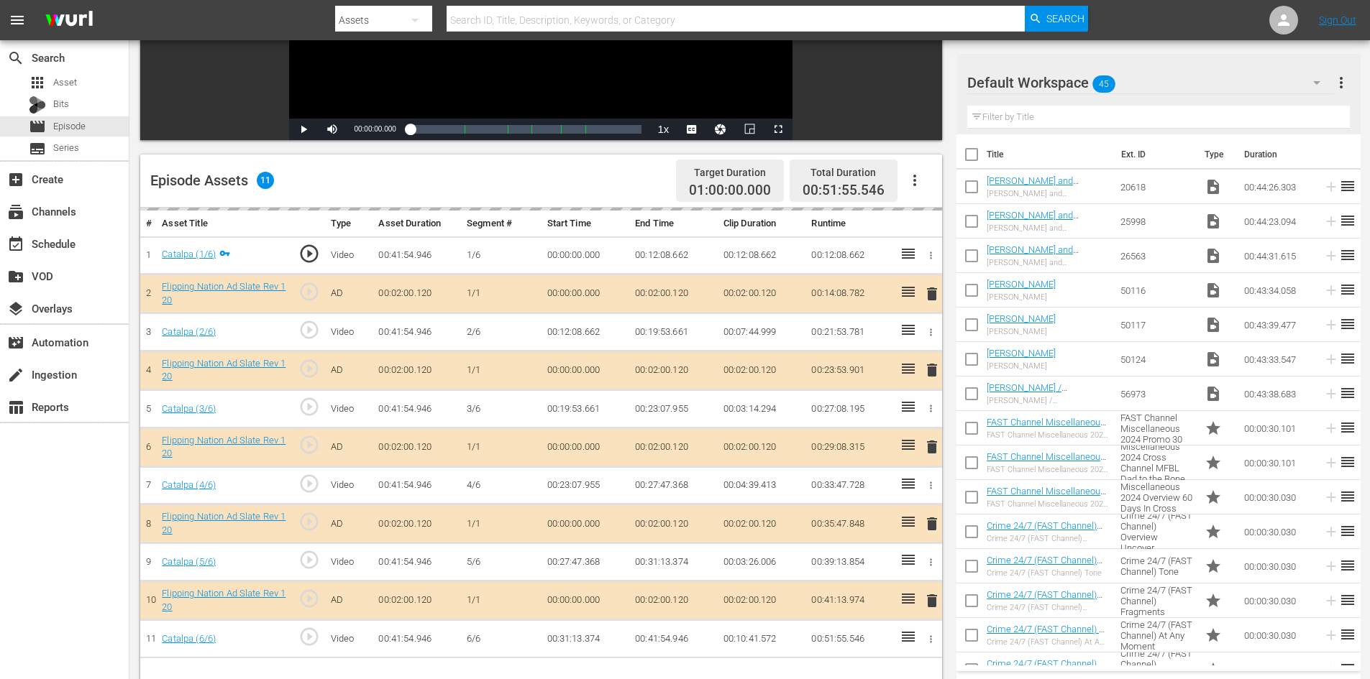
scroll to position [375, 0]
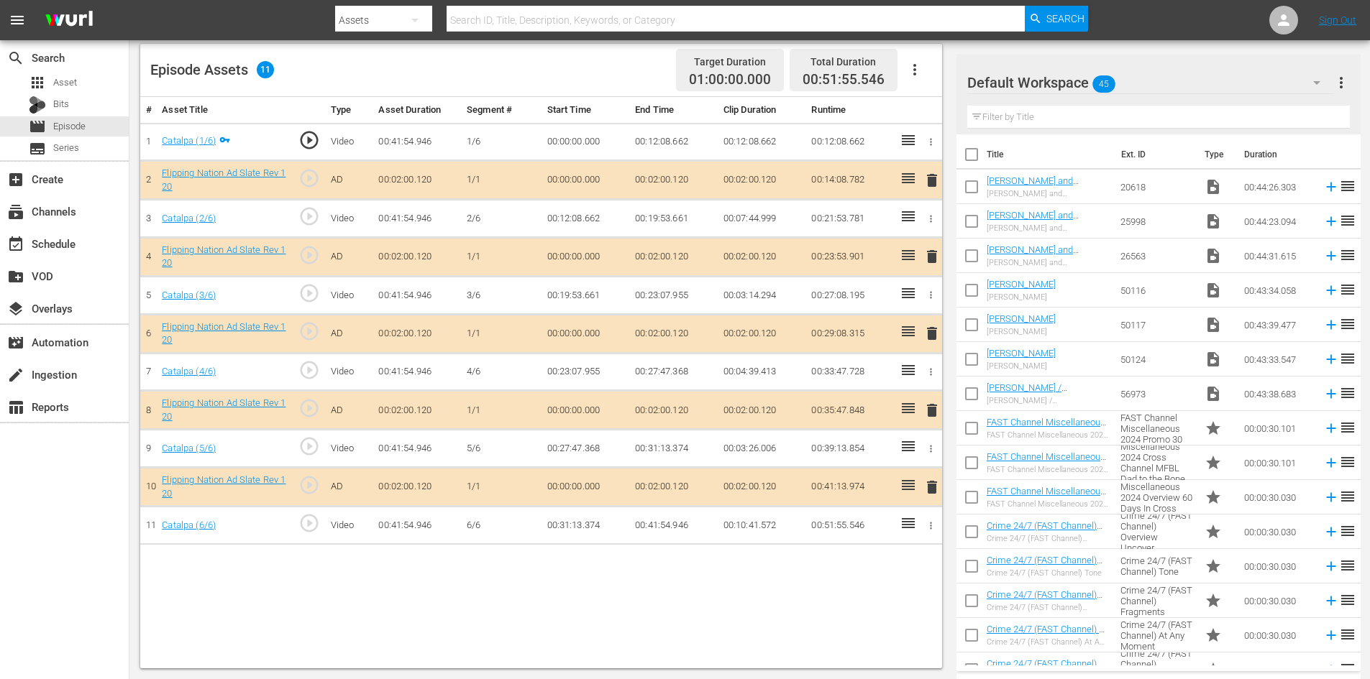
click at [1191, 81] on div "Default Workspace 45" at bounding box center [1150, 83] width 367 height 40
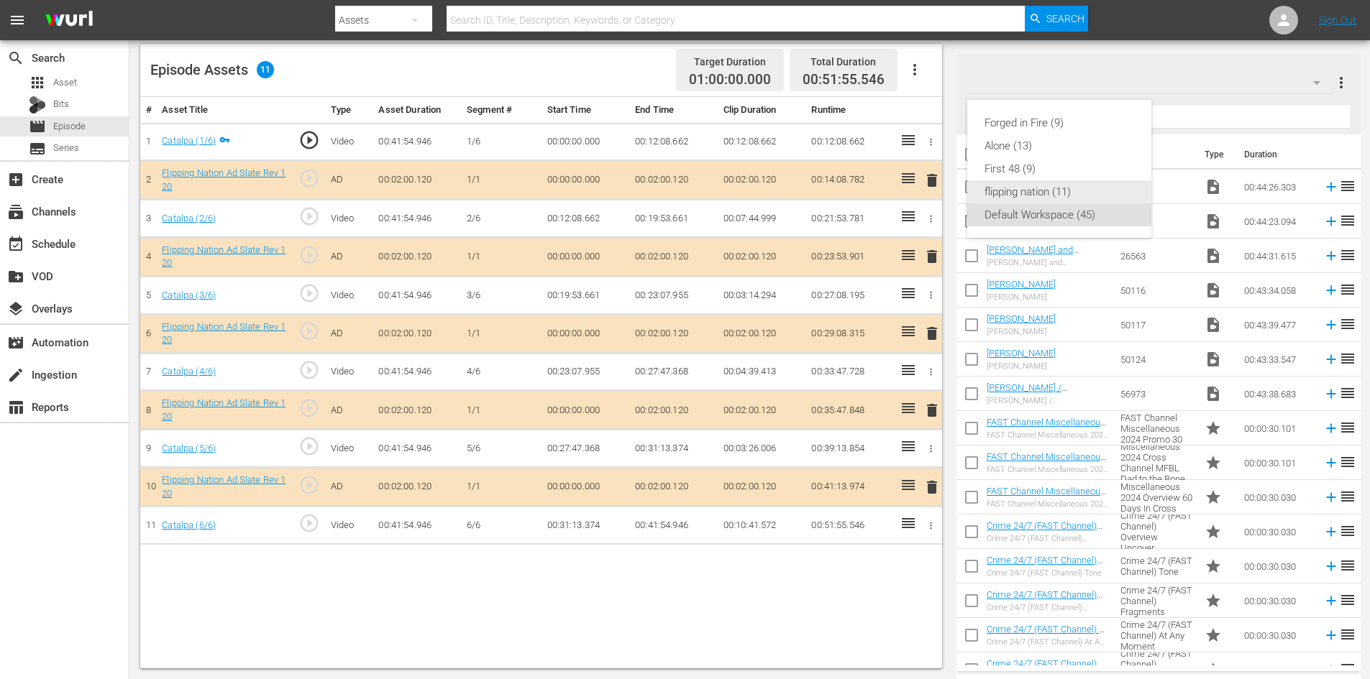
drag, startPoint x: 1007, startPoint y: 169, endPoint x: 1020, endPoint y: 184, distance: 19.9
click at [1020, 184] on div "Forged in Fire (9) Alone (13) First 48 (9) flipping nation (11) Default Workspa…" at bounding box center [1059, 169] width 184 height 138
click at [1020, 184] on div "flipping nation (11)" at bounding box center [1059, 191] width 150 height 23
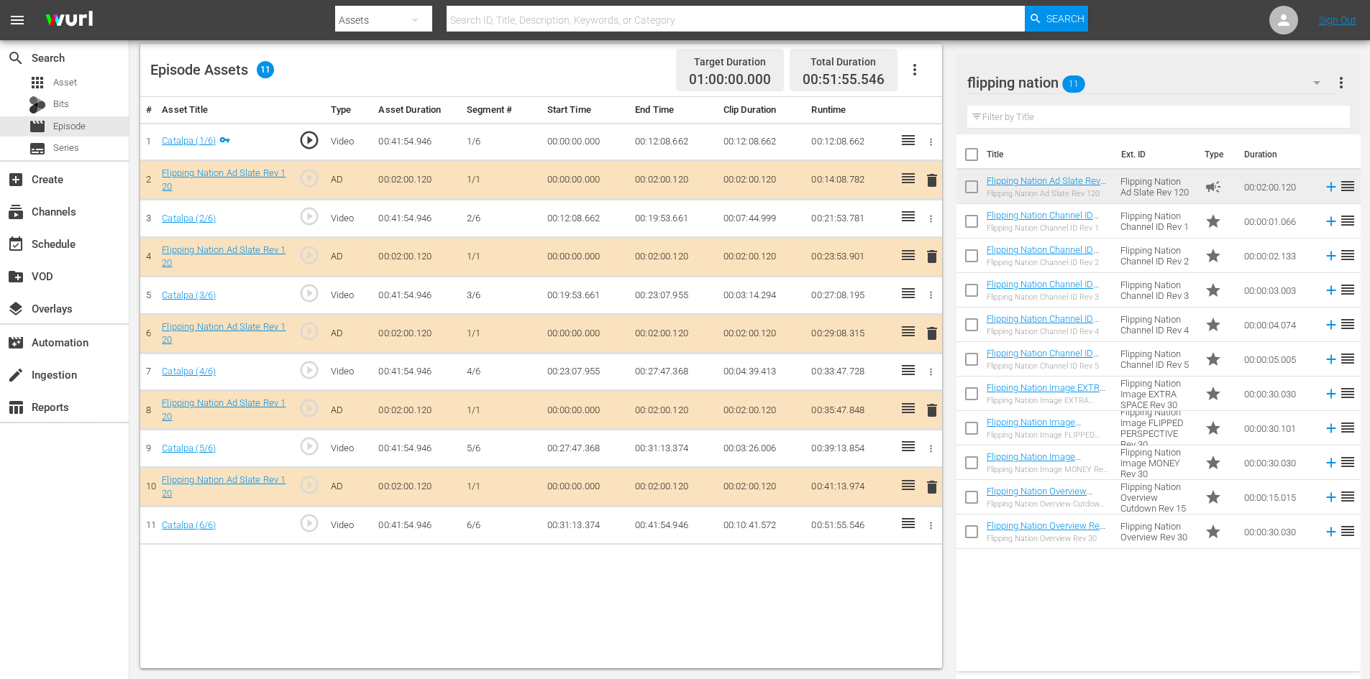
click at [936, 405] on span "delete" at bounding box center [931, 410] width 17 height 17
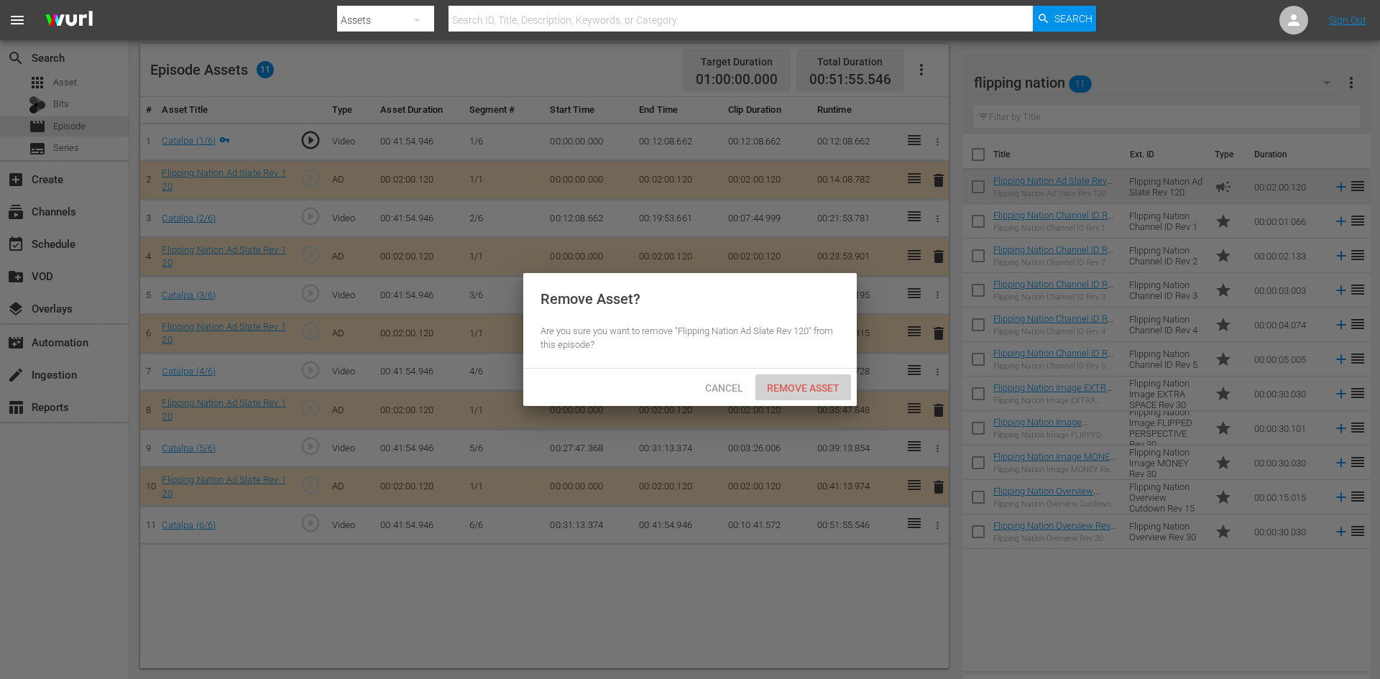
click at [801, 385] on span "Remove Asset" at bounding box center [804, 388] width 96 height 12
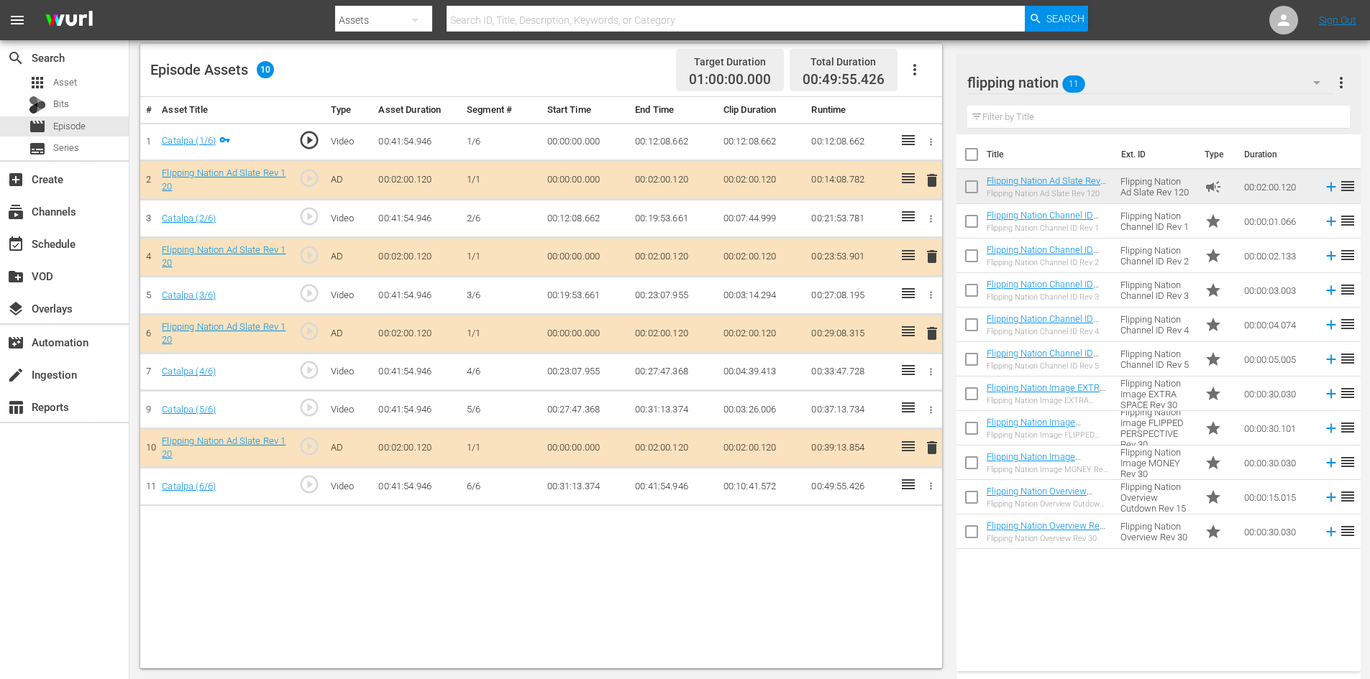
click at [1288, 533] on td "00:00:30.030" at bounding box center [1277, 532] width 79 height 35
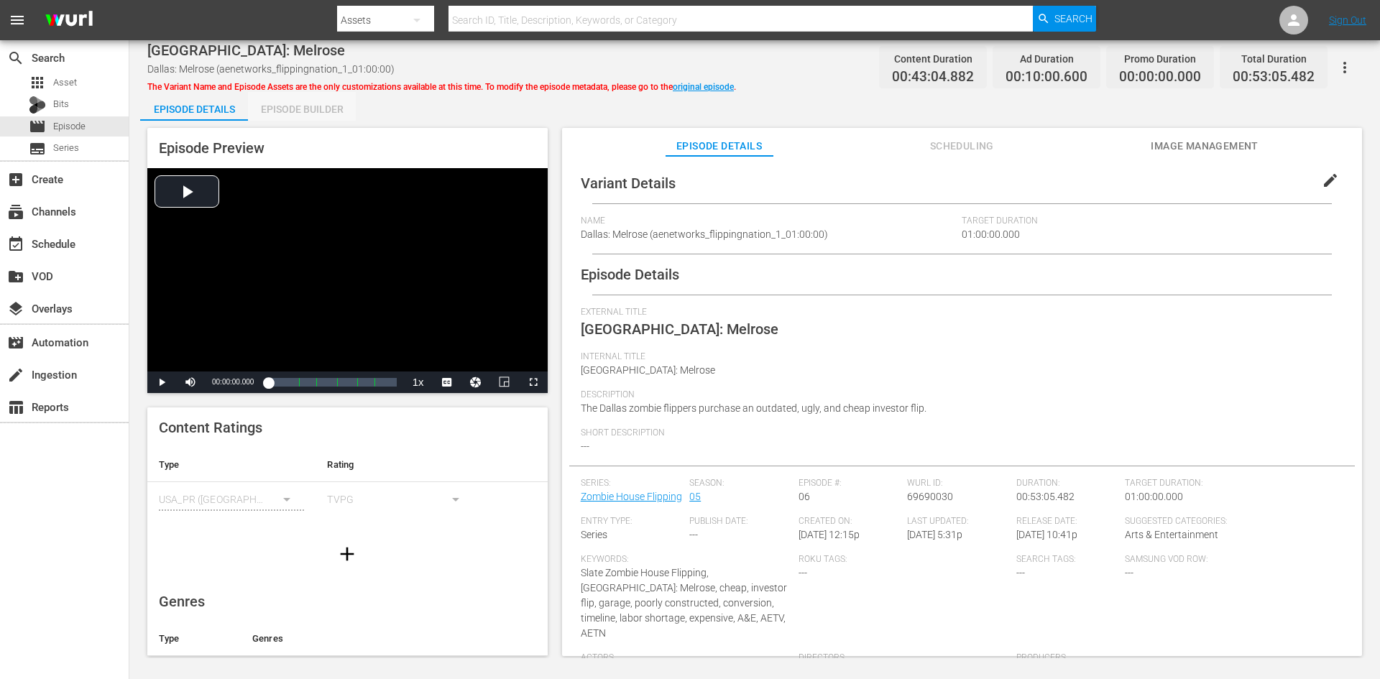
click at [310, 103] on div "Episode Builder" at bounding box center [302, 109] width 108 height 35
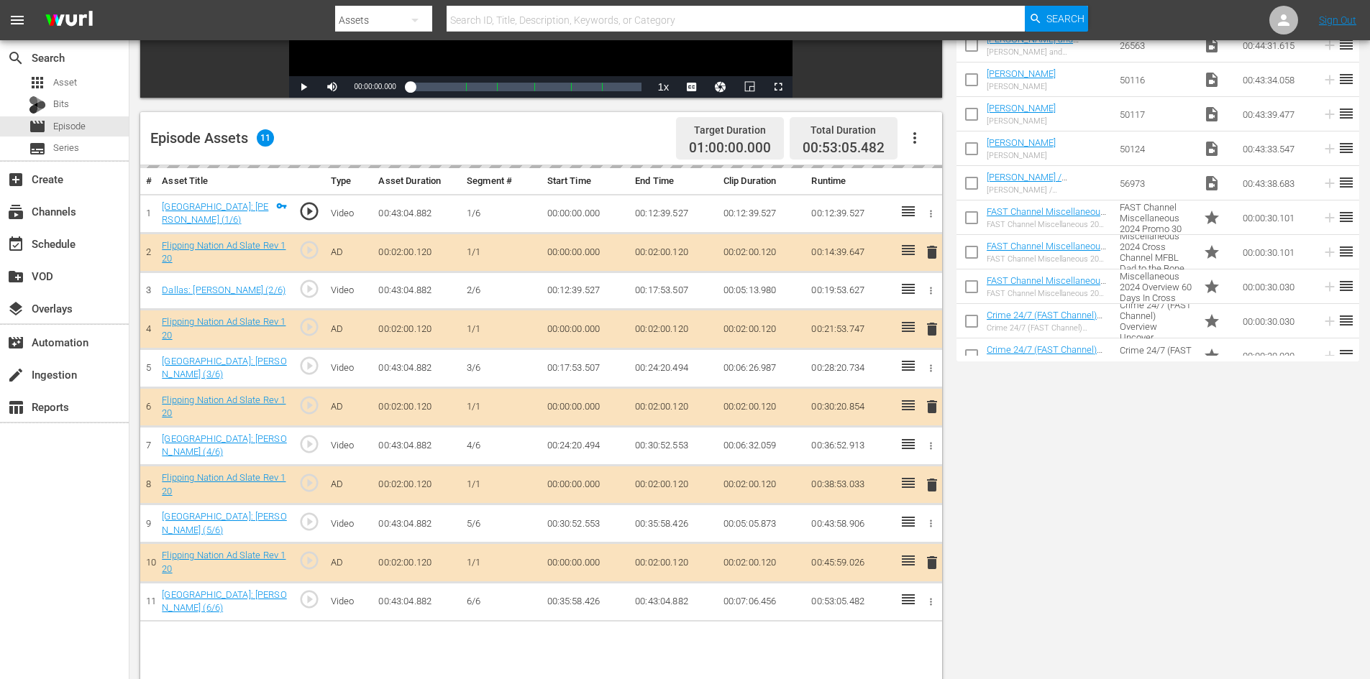
scroll to position [375, 0]
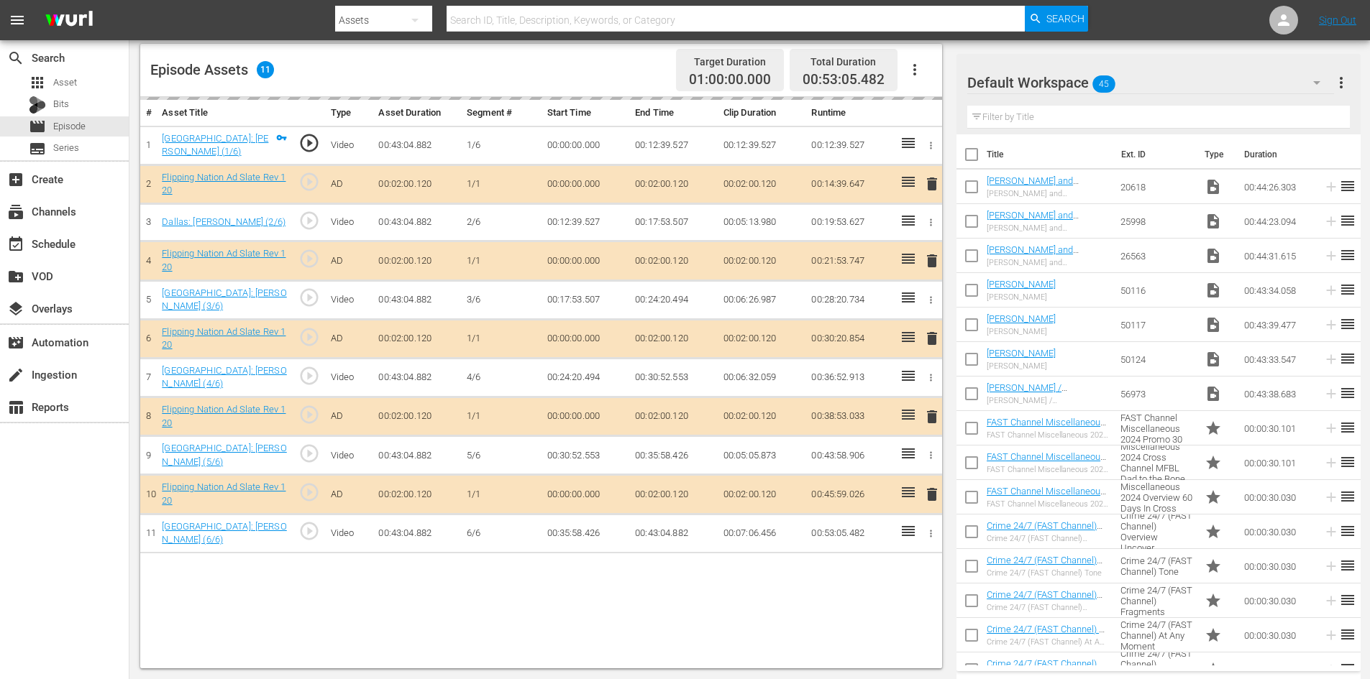
click at [1163, 78] on div "Default Workspace 45" at bounding box center [1150, 83] width 367 height 40
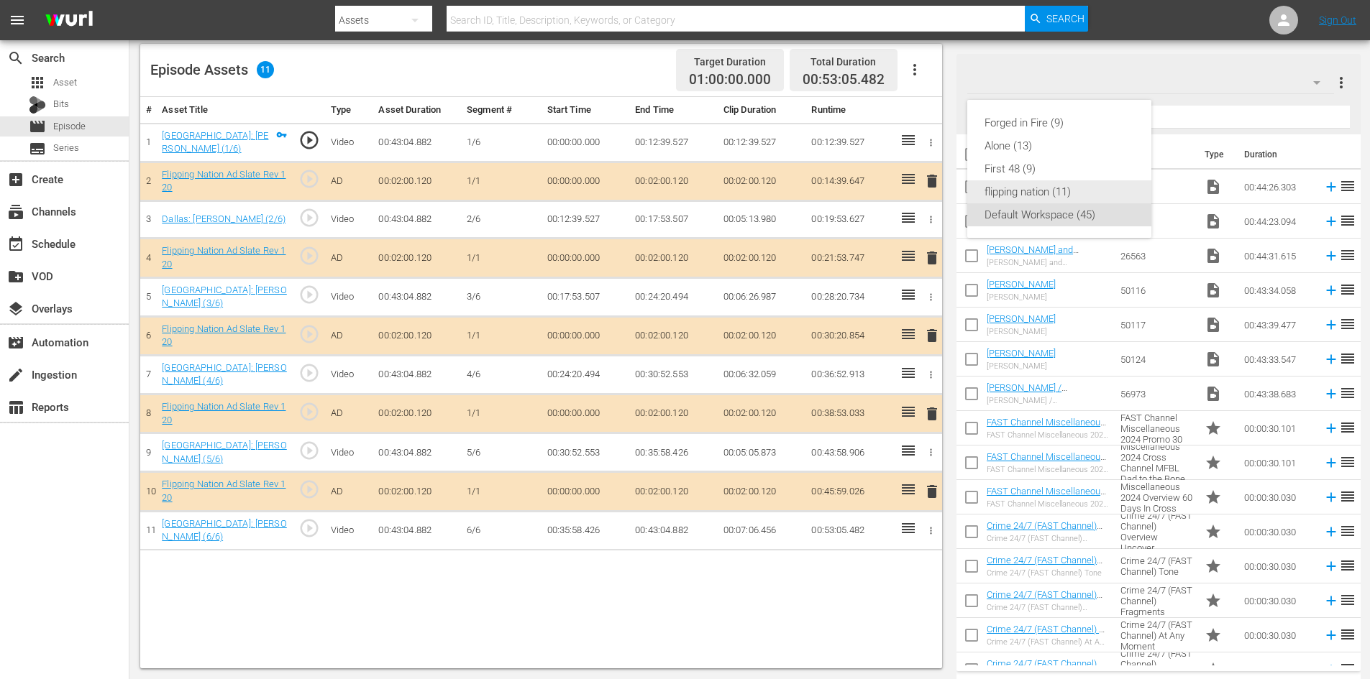
click at [1012, 189] on div "flipping nation (11)" at bounding box center [1059, 191] width 150 height 23
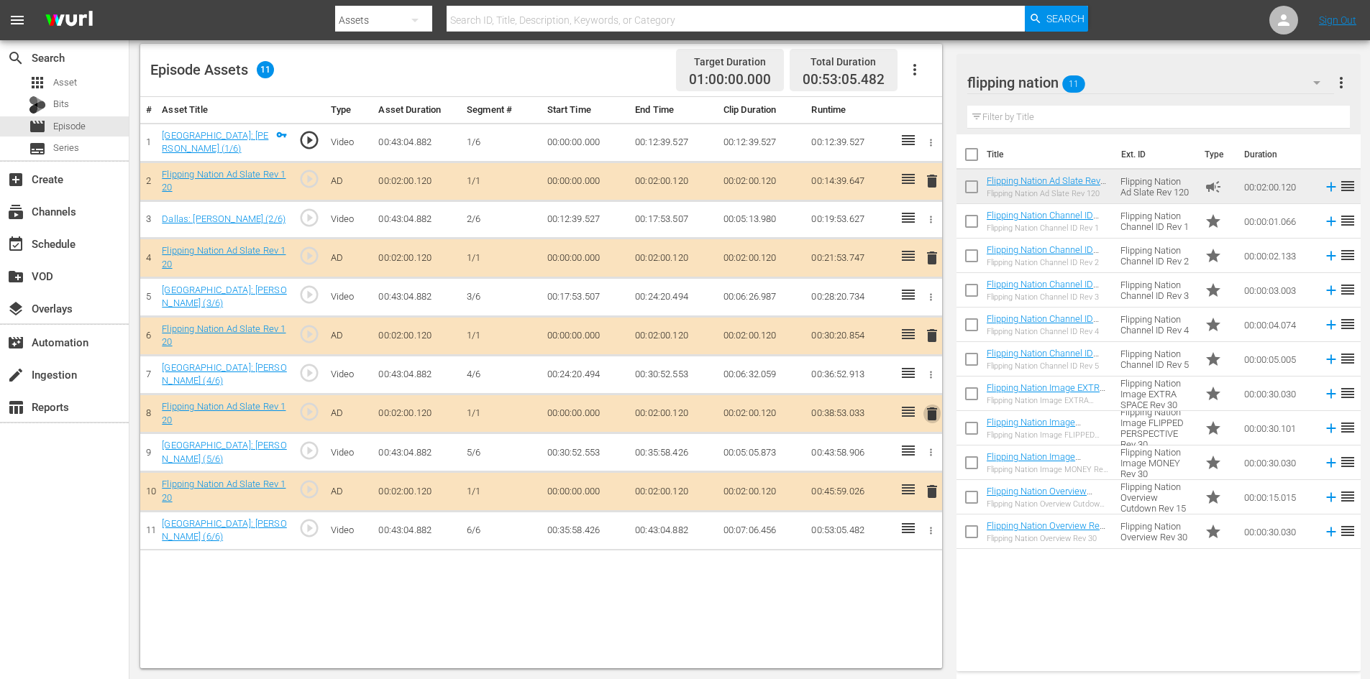
click at [928, 411] on span "delete" at bounding box center [931, 413] width 17 height 17
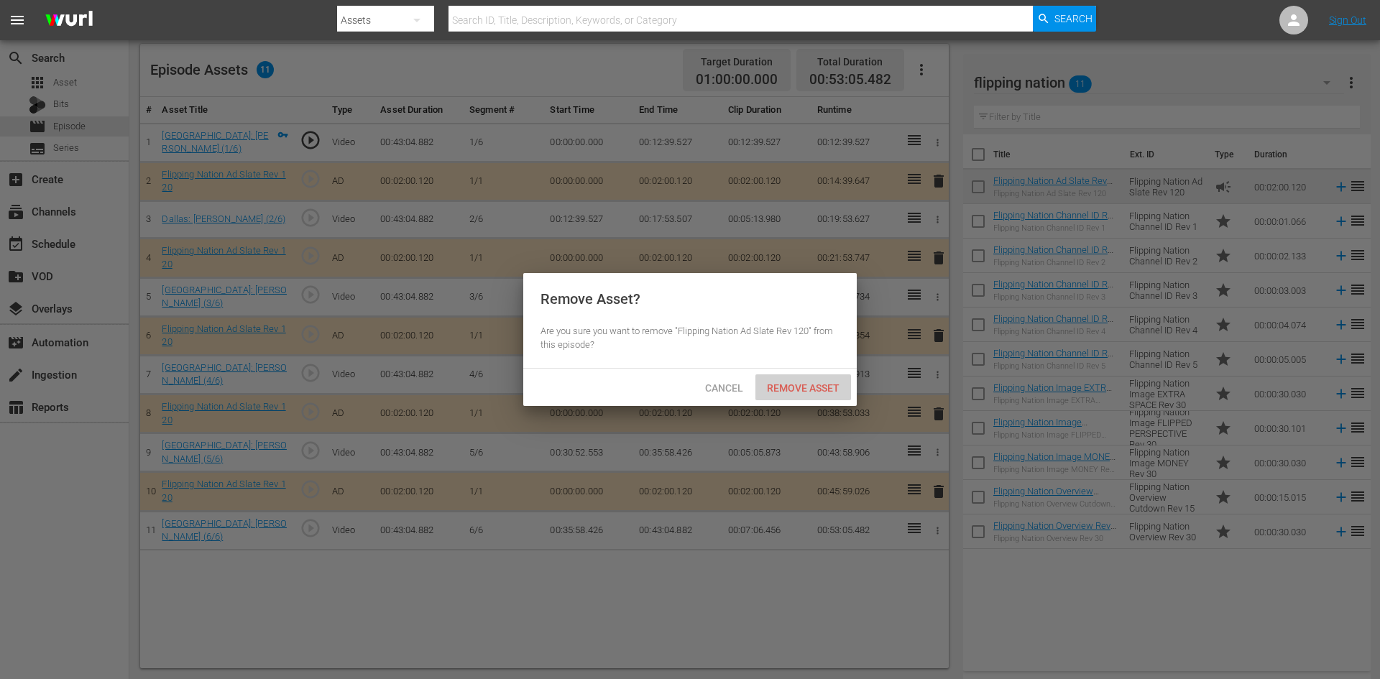
click at [822, 385] on span "Remove Asset" at bounding box center [804, 388] width 96 height 12
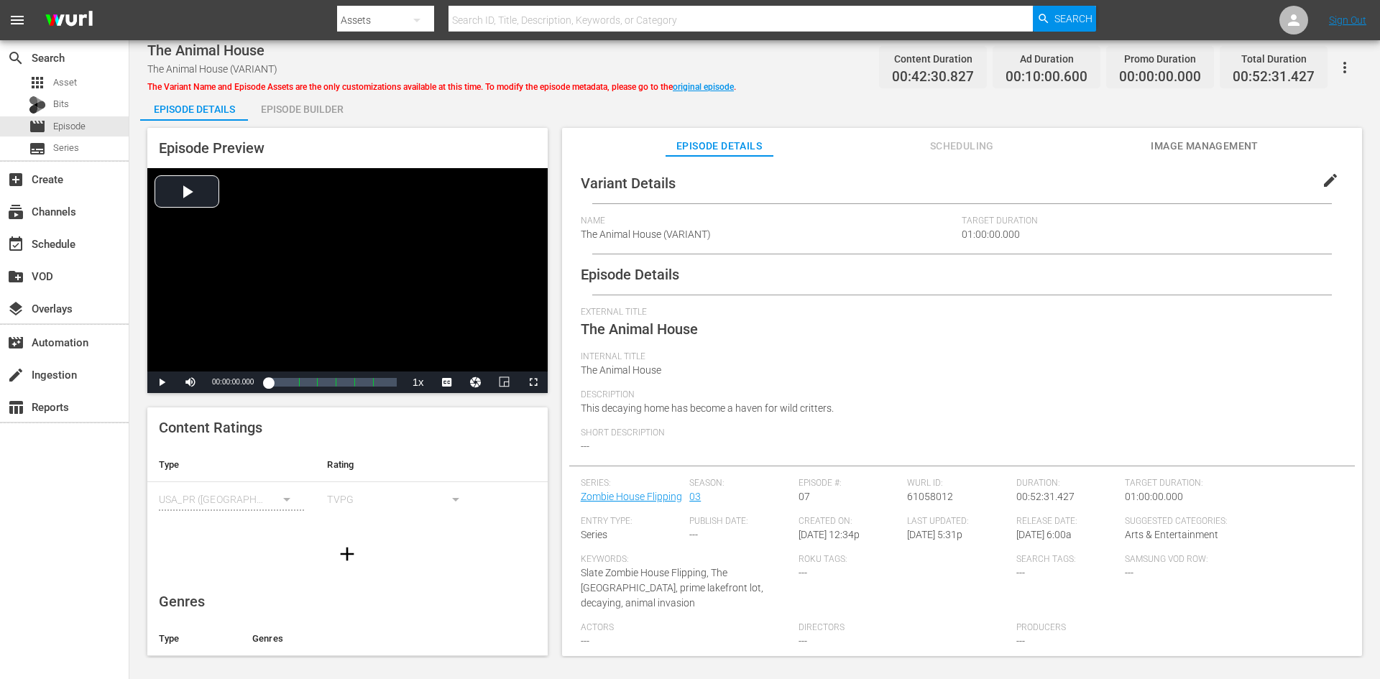
click at [307, 107] on div "Episode Builder" at bounding box center [302, 109] width 108 height 35
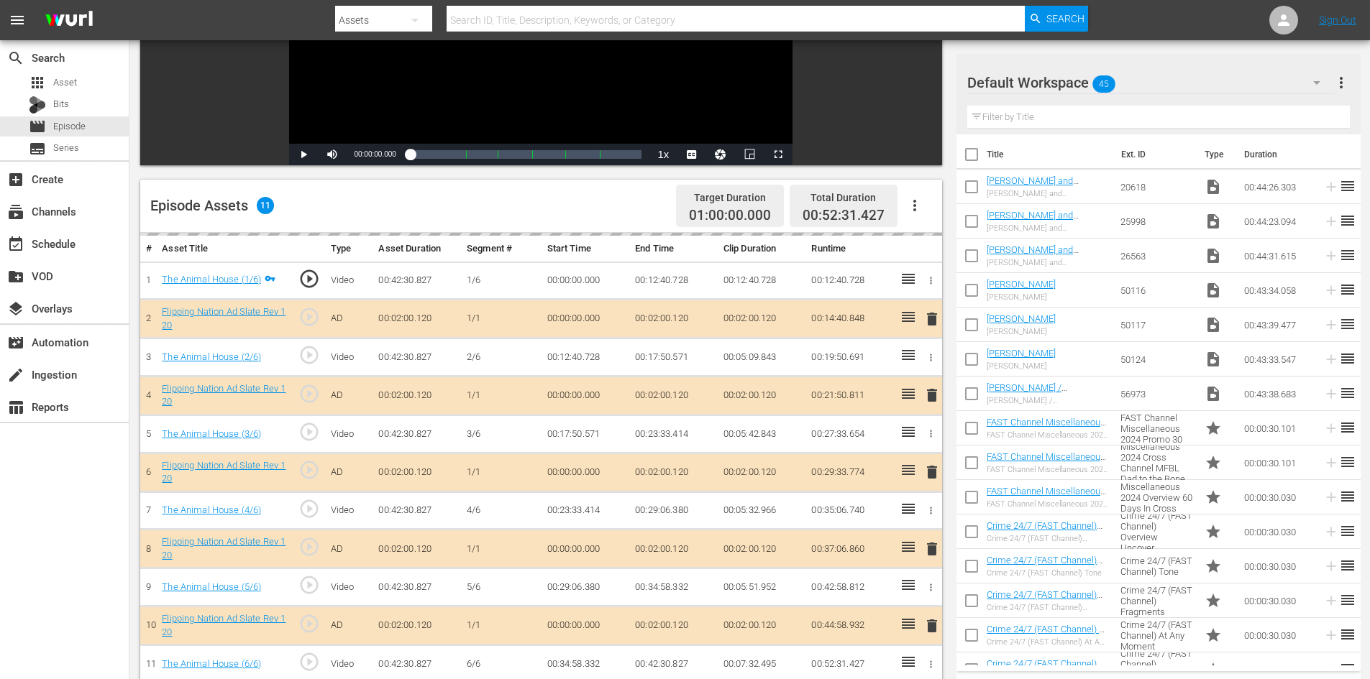
scroll to position [375, 0]
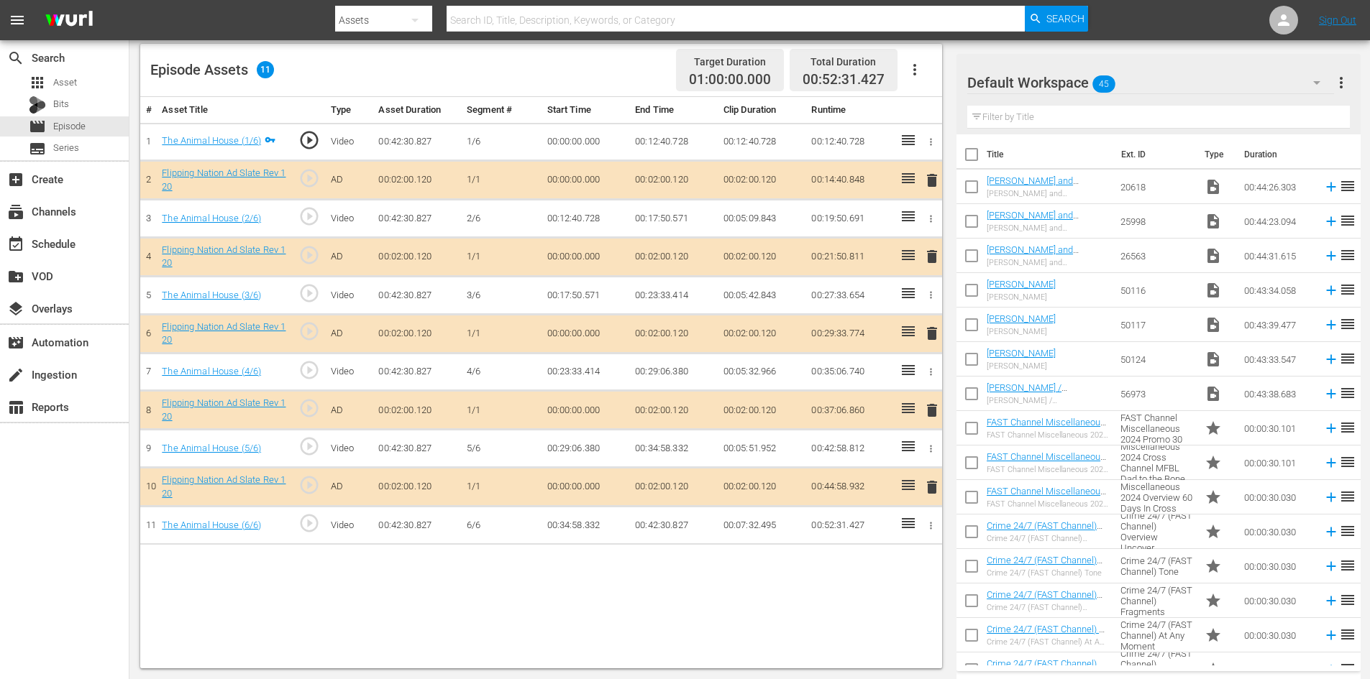
click at [1154, 81] on div "Default Workspace 45" at bounding box center [1150, 83] width 367 height 40
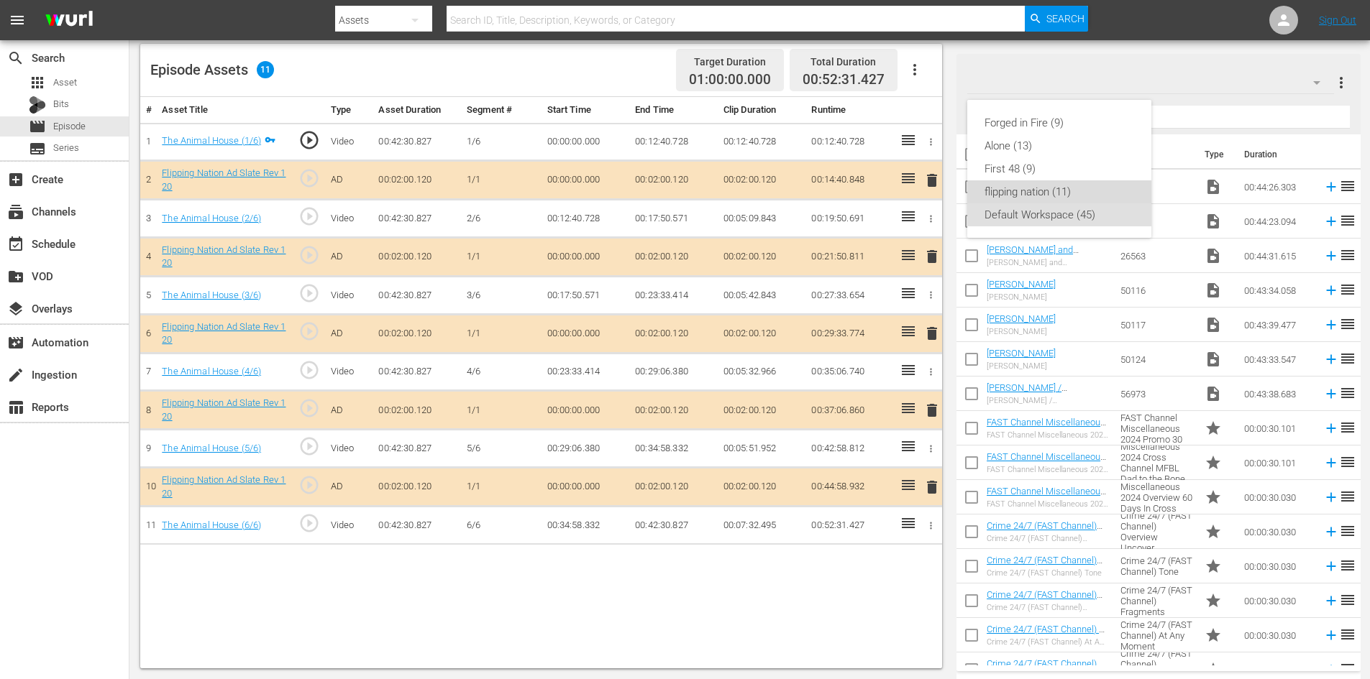
click at [1014, 188] on div "flipping nation (11)" at bounding box center [1059, 191] width 150 height 23
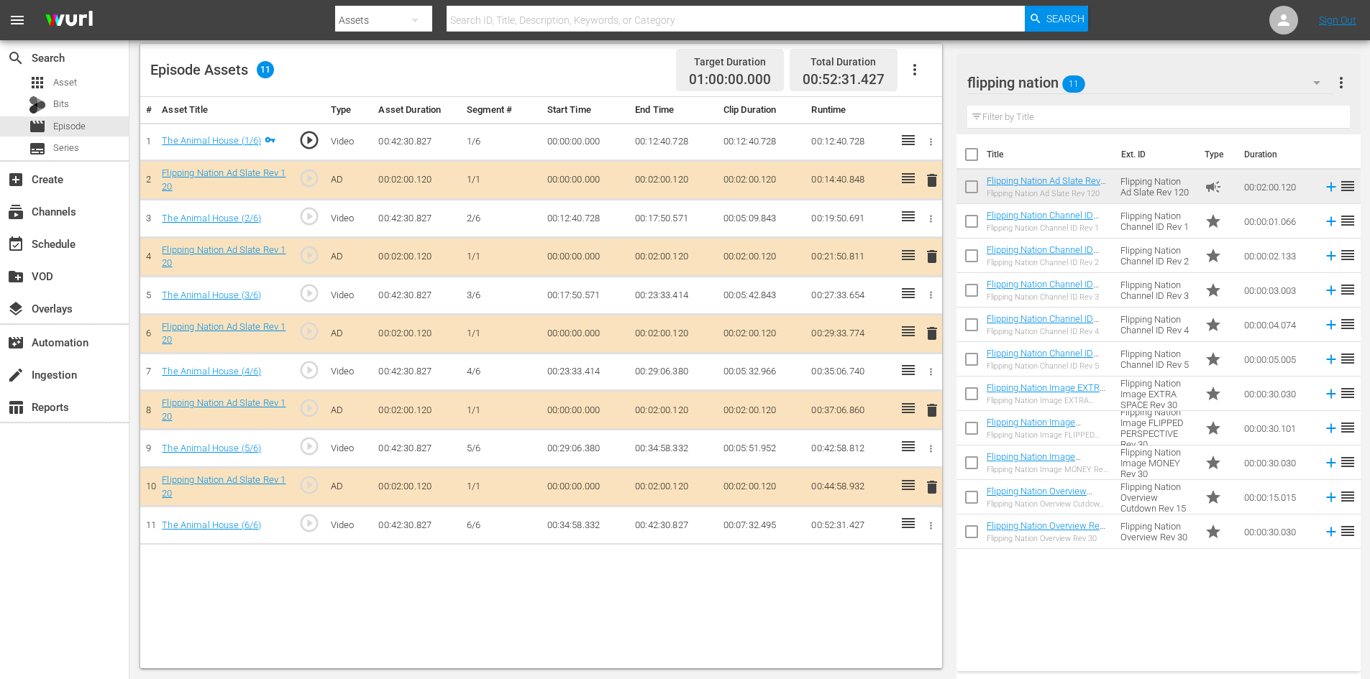
click at [929, 414] on span "delete" at bounding box center [931, 410] width 17 height 17
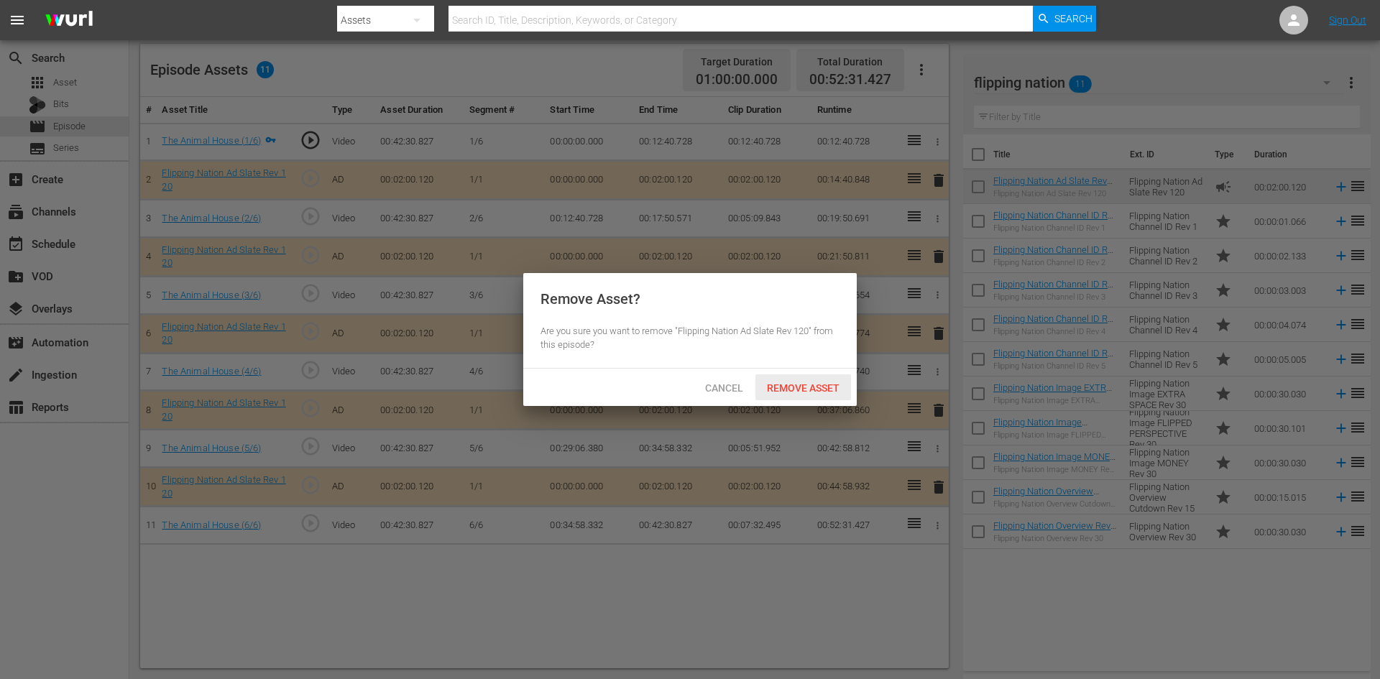
click at [819, 388] on span "Remove Asset" at bounding box center [804, 388] width 96 height 12
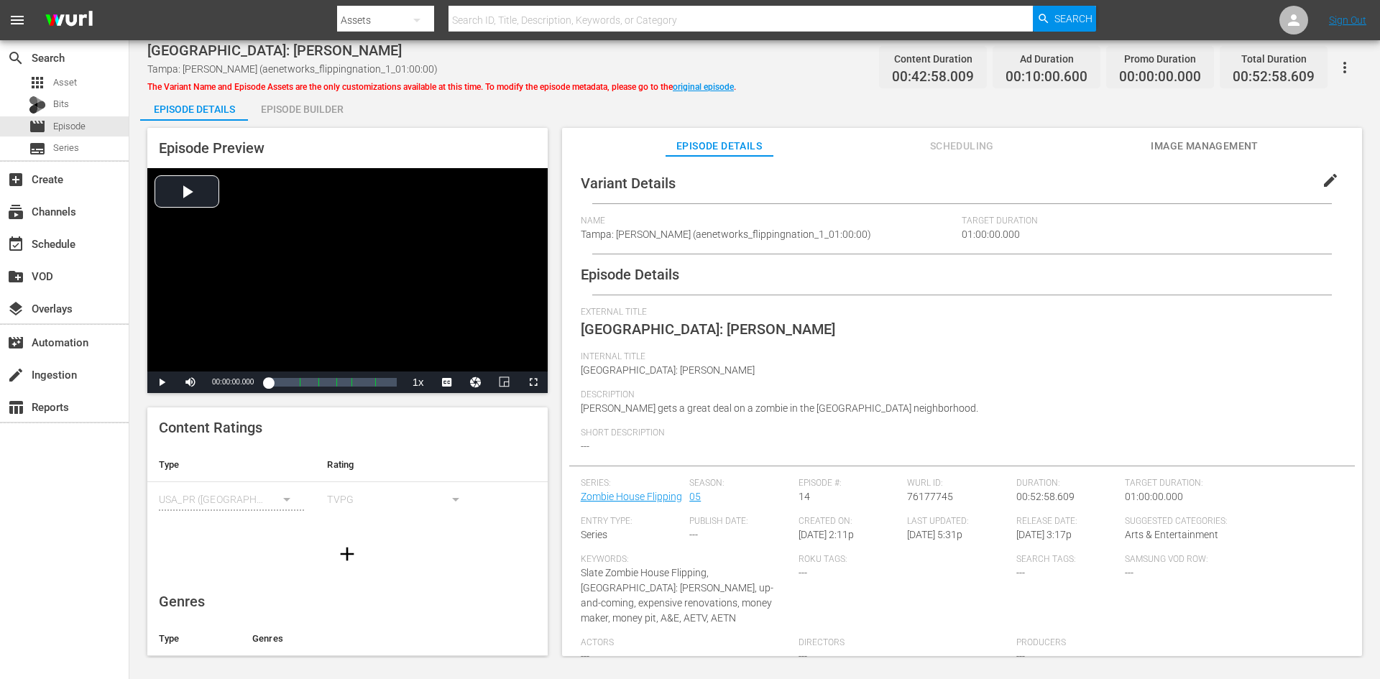
click at [318, 110] on div "Episode Builder" at bounding box center [302, 109] width 108 height 35
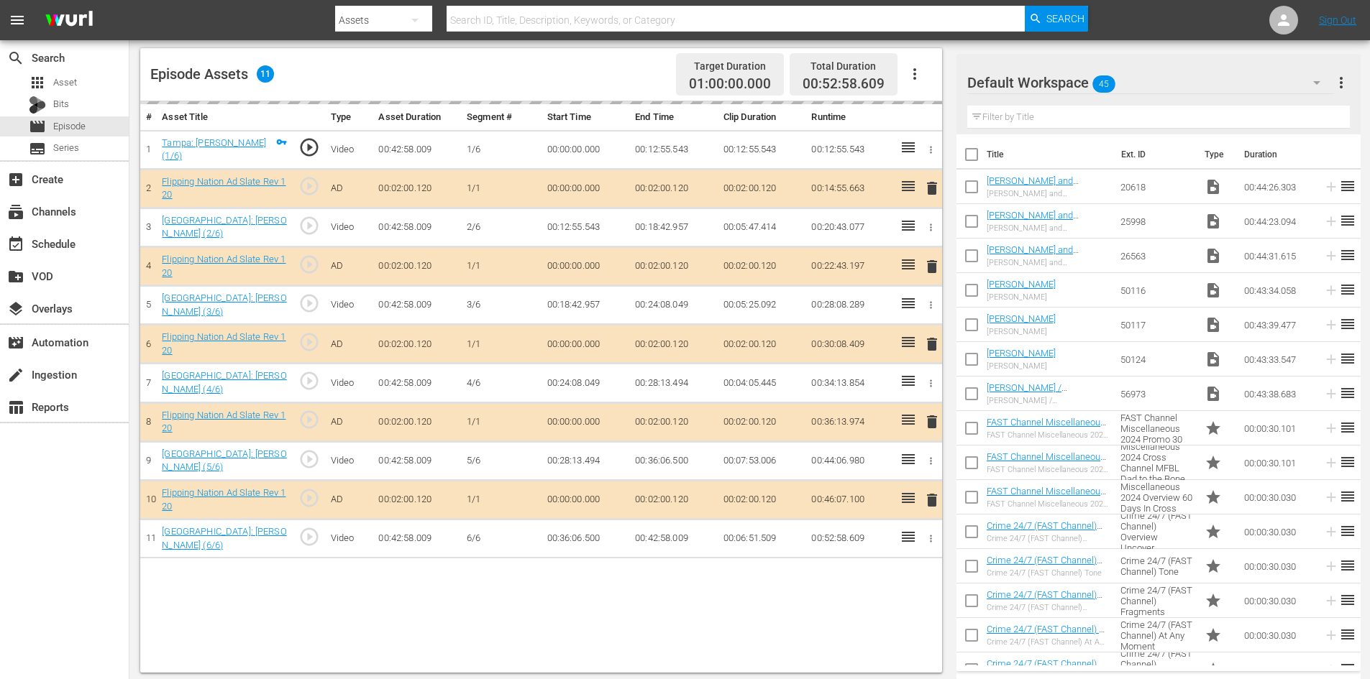
scroll to position [375, 0]
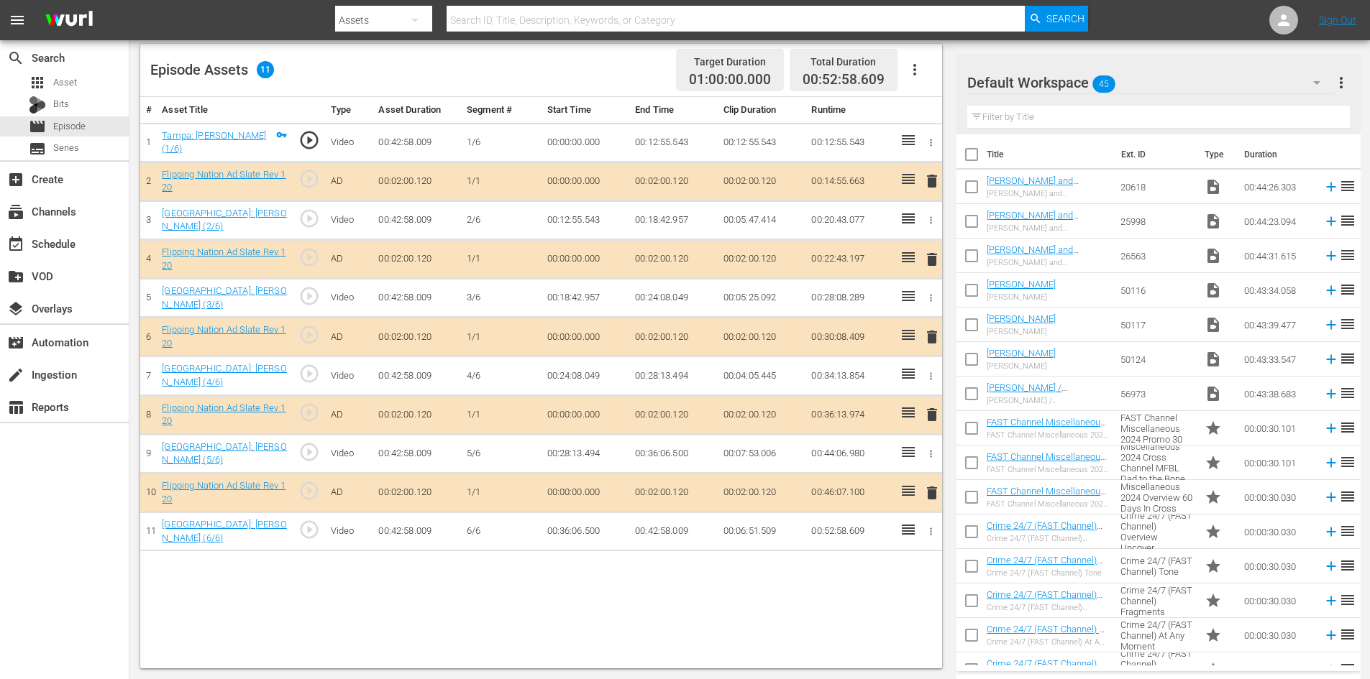
click at [1213, 86] on div "Default Workspace 45" at bounding box center [1150, 83] width 367 height 40
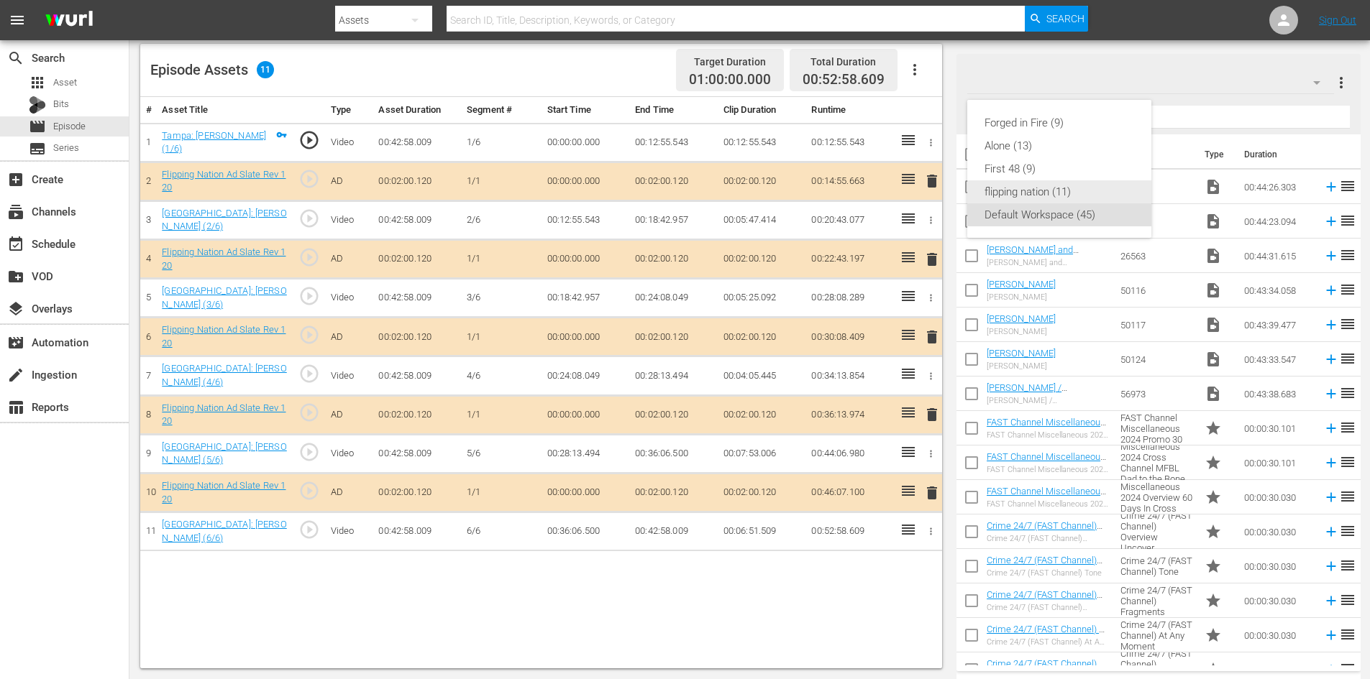
click at [1004, 191] on div "flipping nation (11)" at bounding box center [1059, 191] width 150 height 23
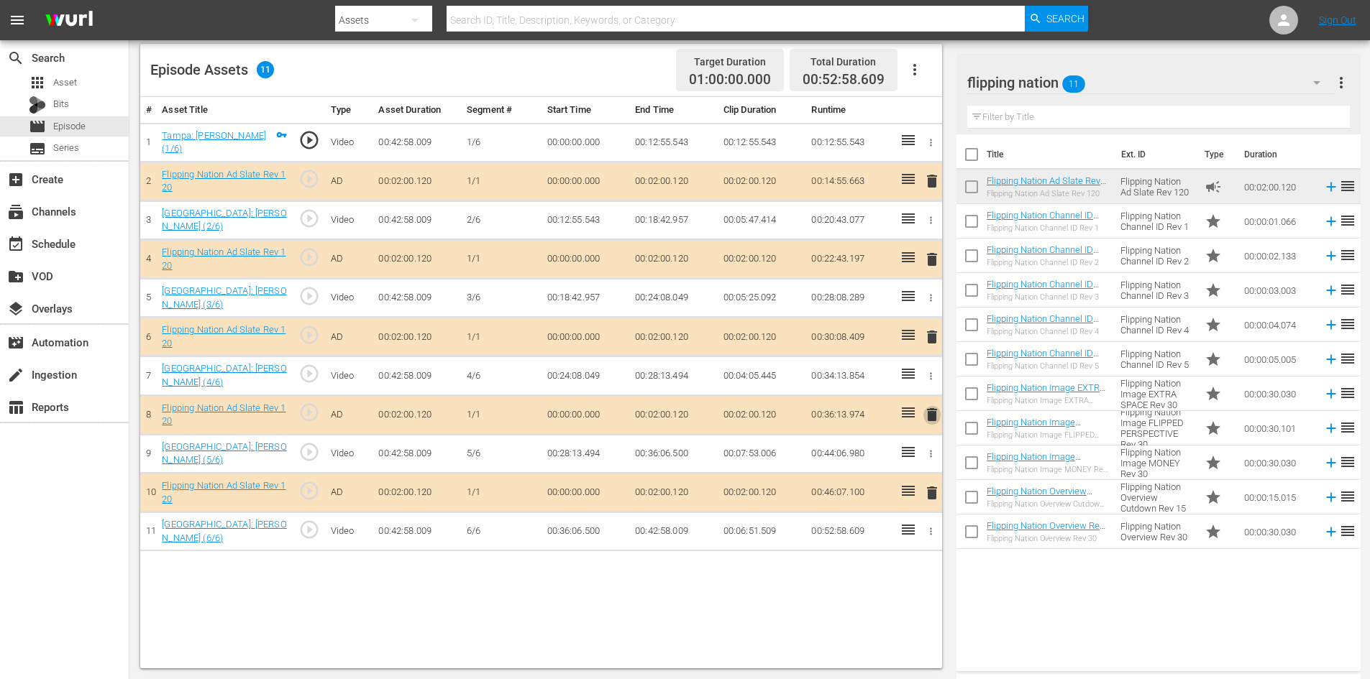
click at [934, 414] on span "delete" at bounding box center [931, 414] width 17 height 17
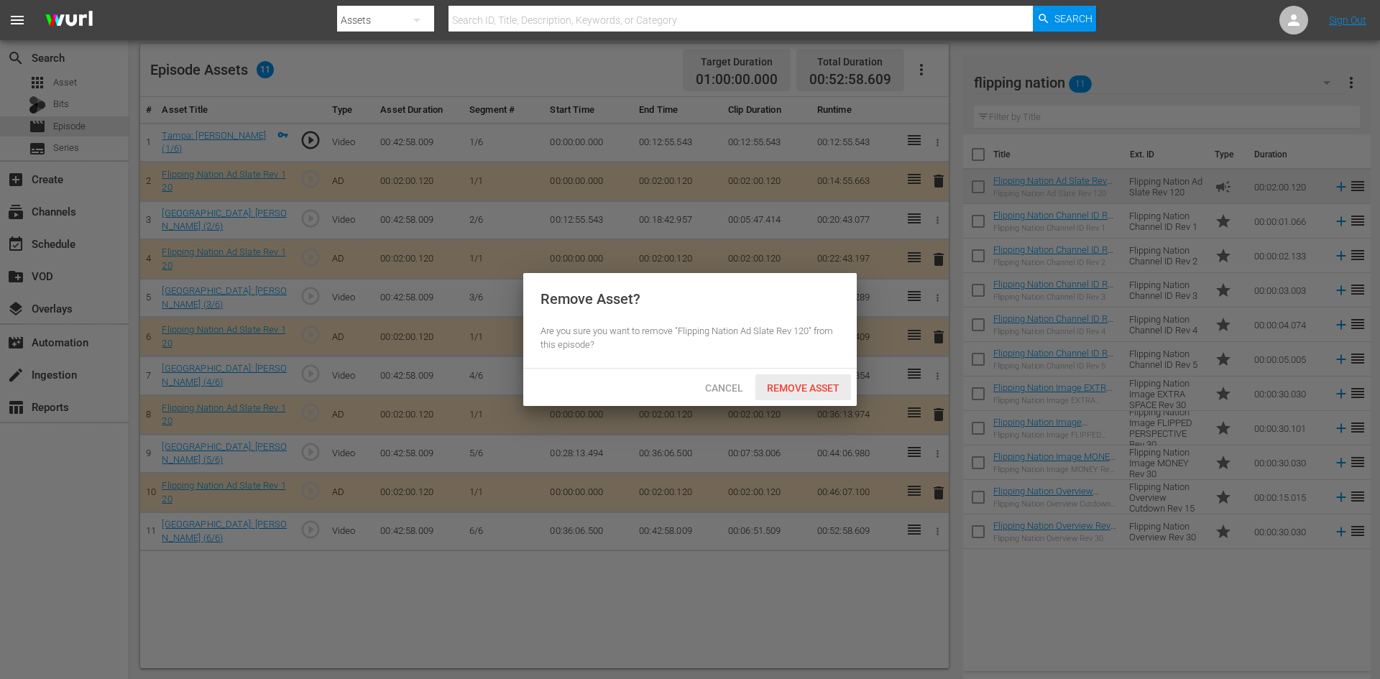
click at [812, 390] on span "Remove Asset" at bounding box center [804, 388] width 96 height 12
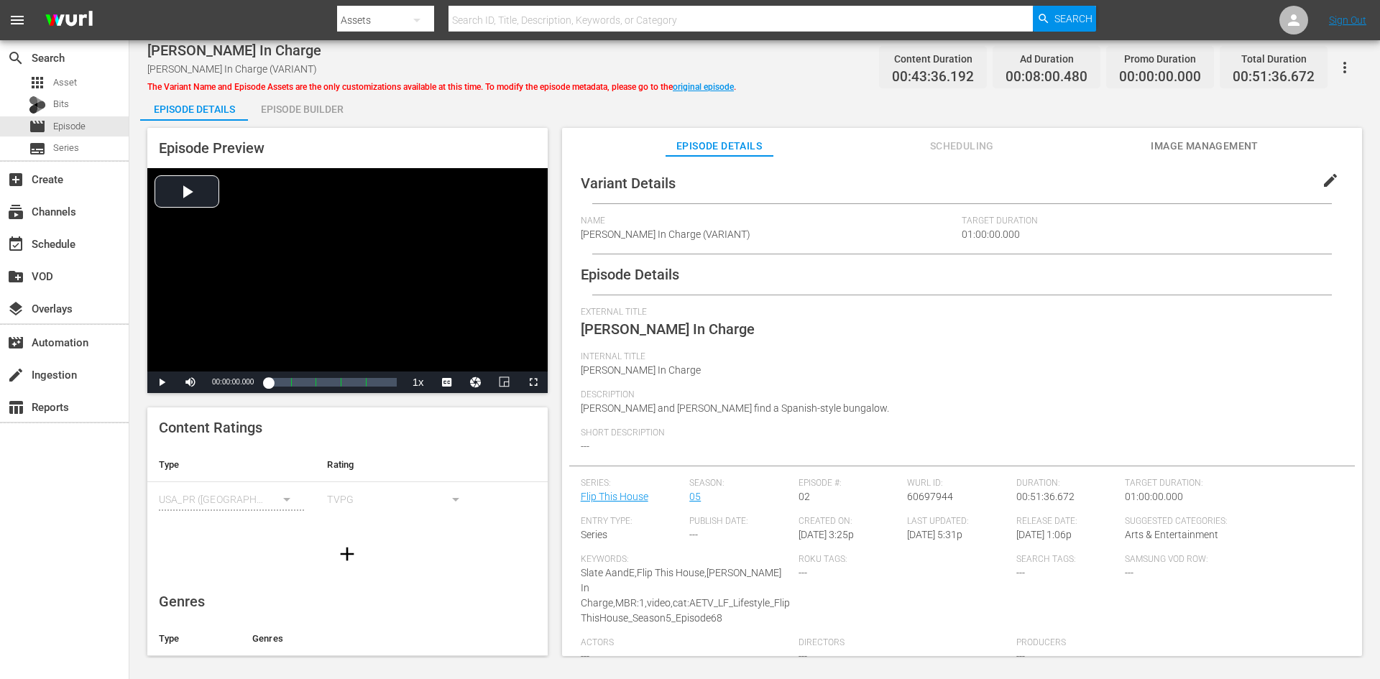
click at [317, 106] on div "Episode Builder" at bounding box center [302, 109] width 108 height 35
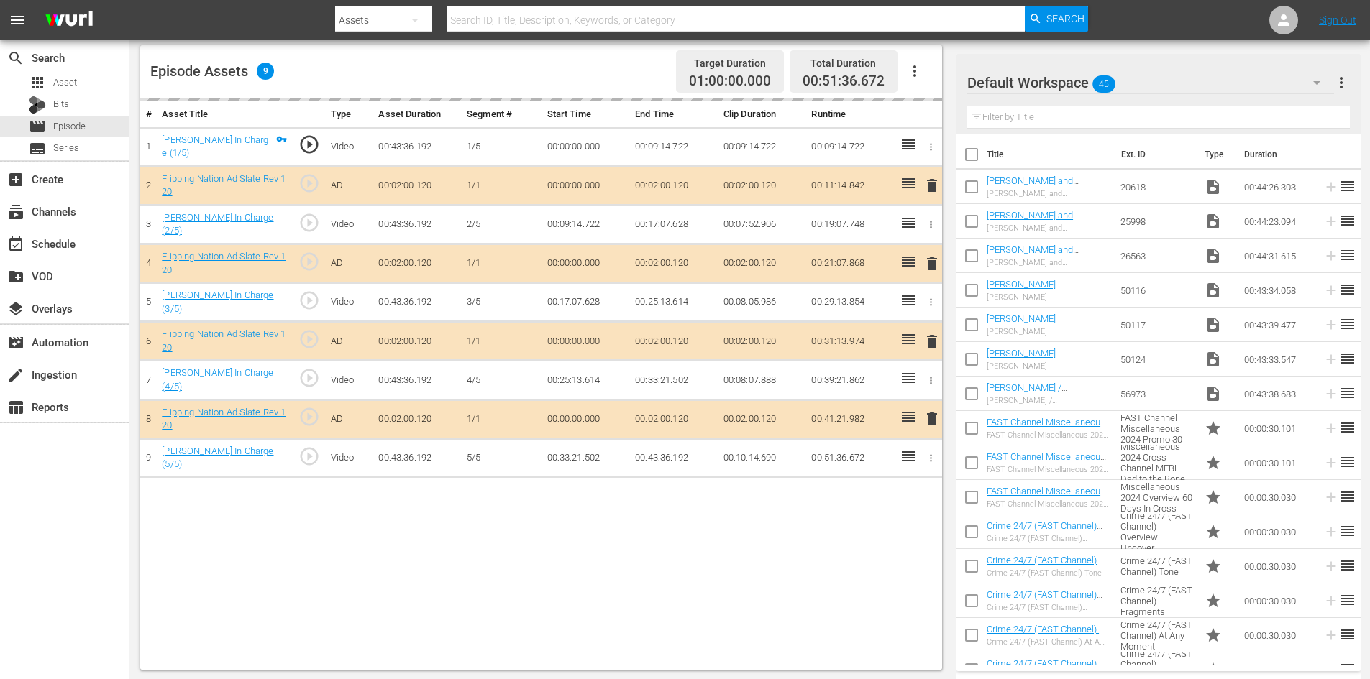
scroll to position [375, 0]
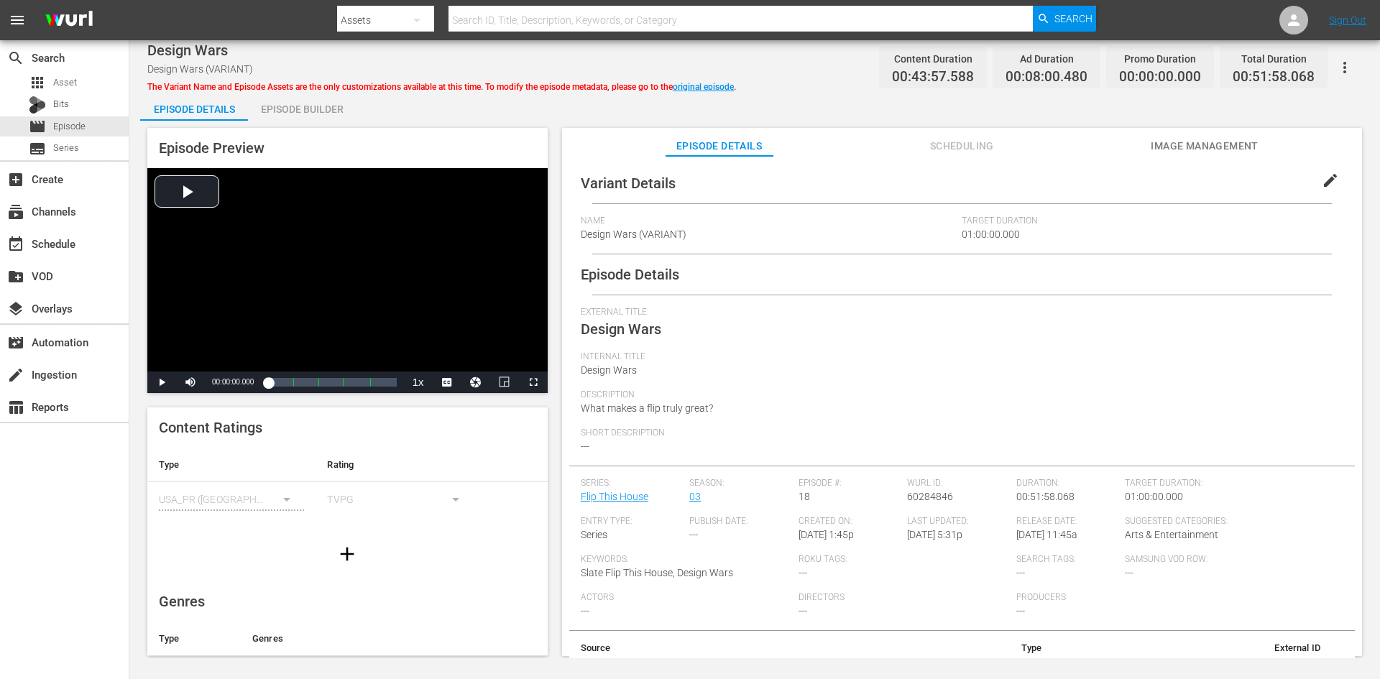
click at [328, 104] on div "Episode Builder" at bounding box center [302, 109] width 108 height 35
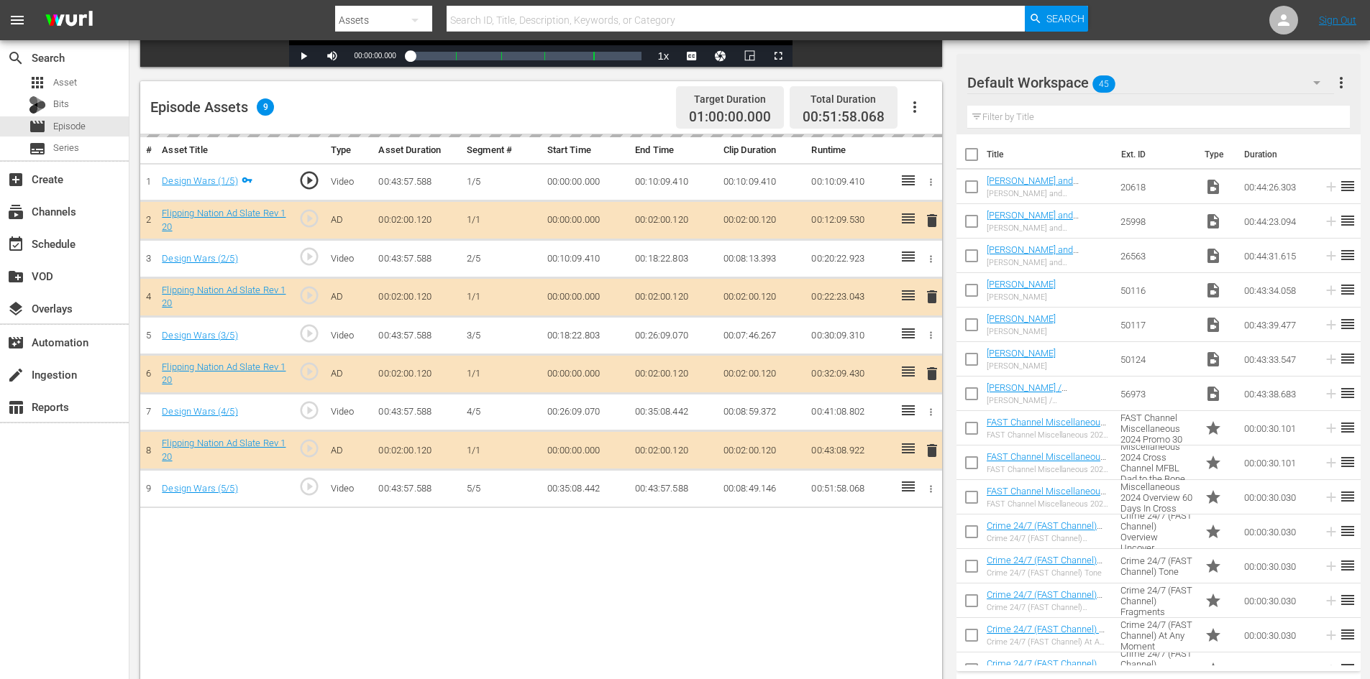
scroll to position [375, 0]
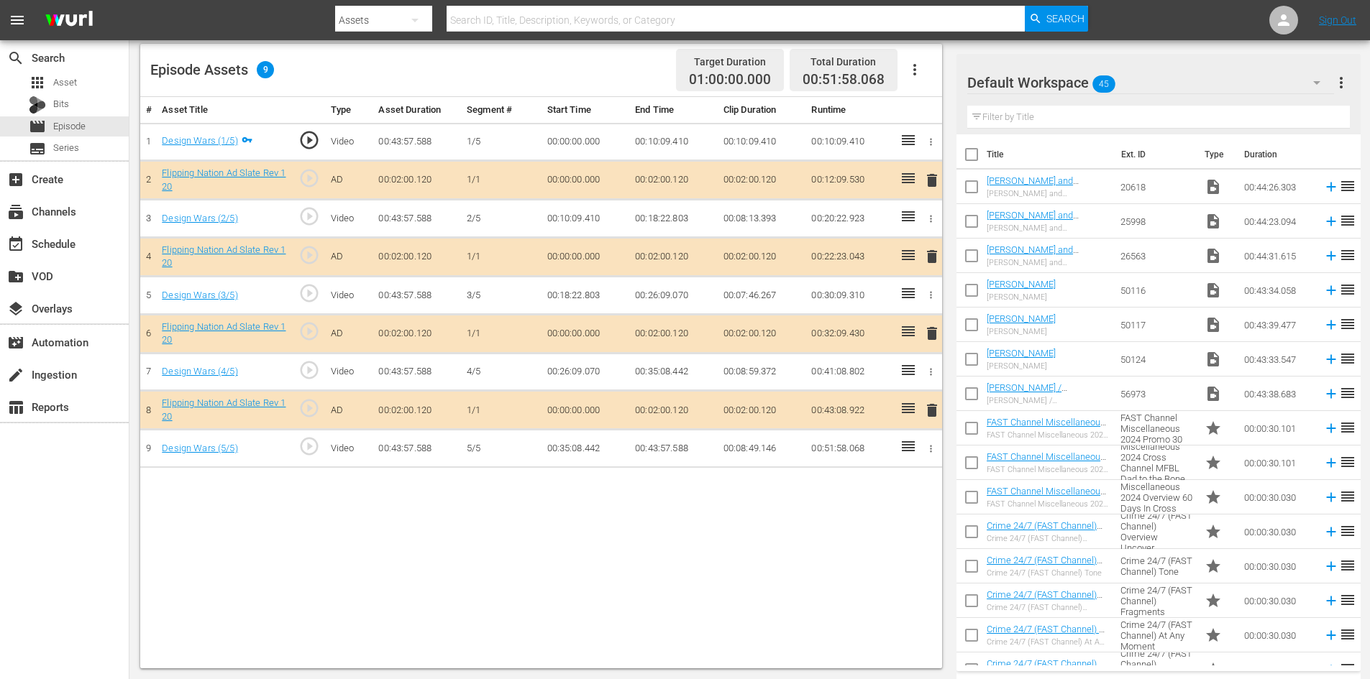
click at [934, 332] on span "delete" at bounding box center [931, 333] width 17 height 17
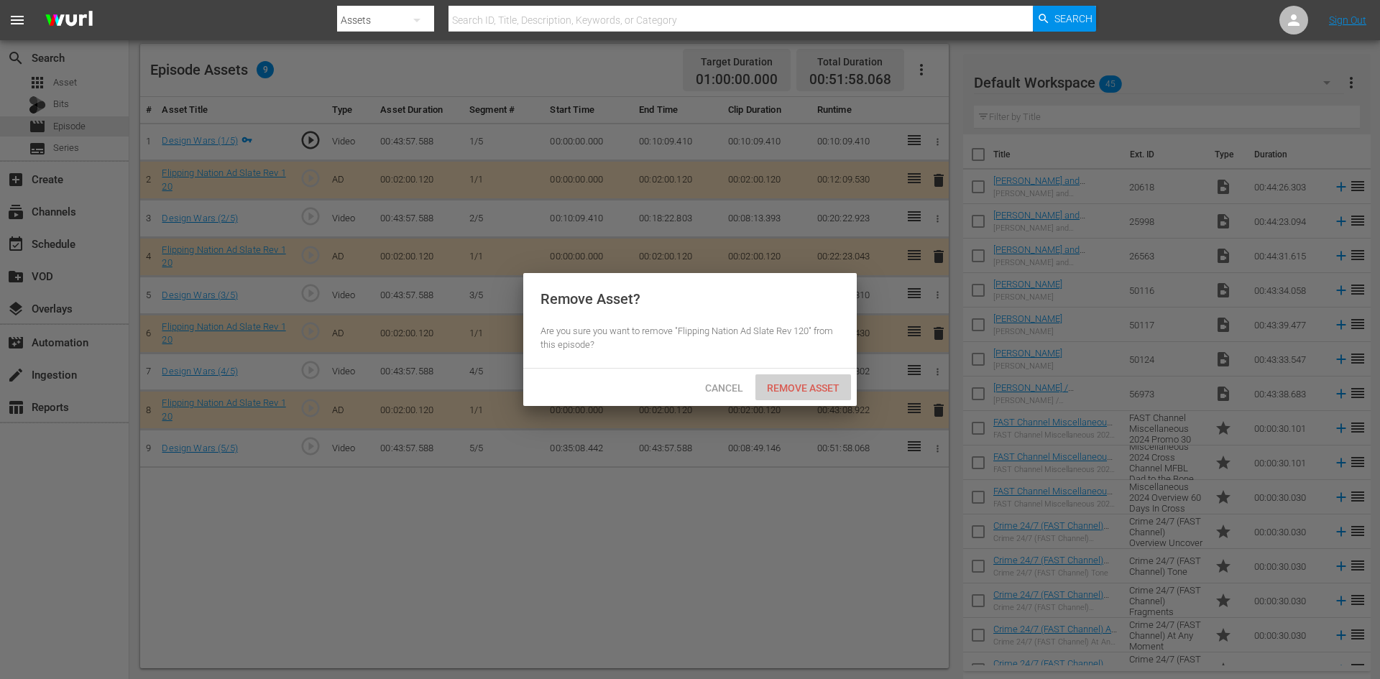
click at [818, 388] on span "Remove Asset" at bounding box center [804, 388] width 96 height 12
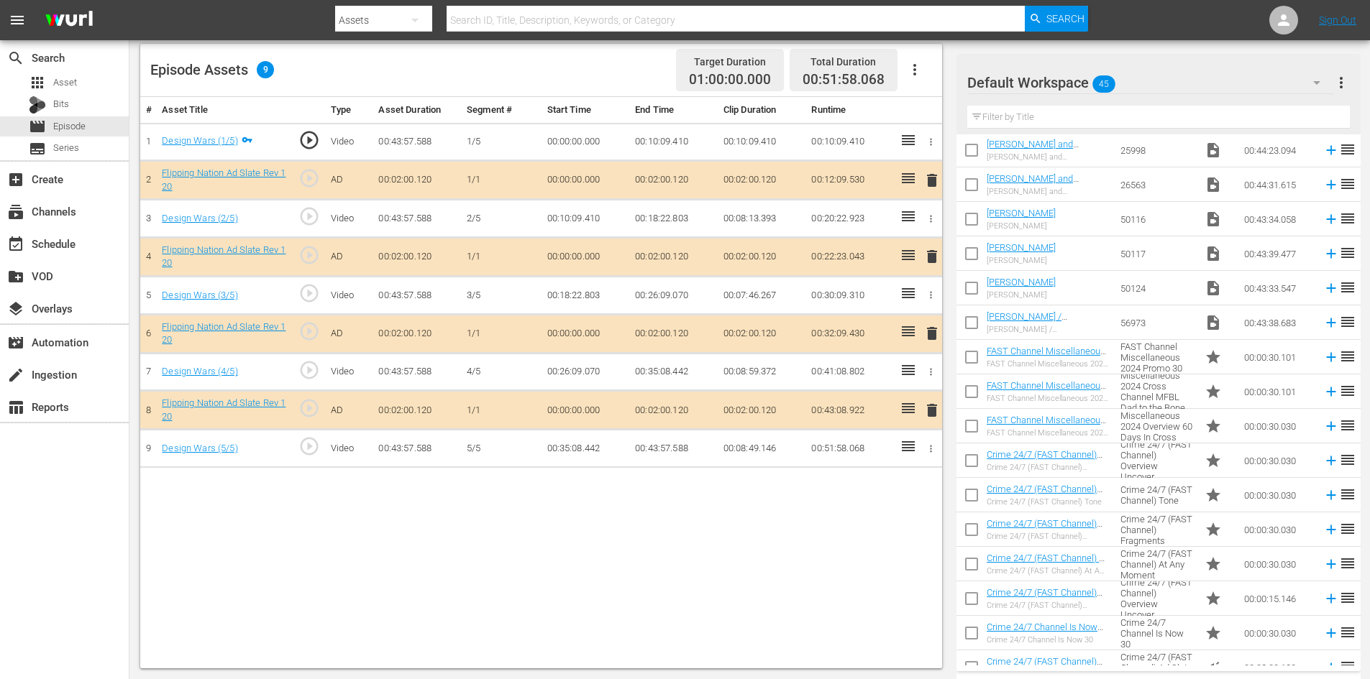
scroll to position [72, 0]
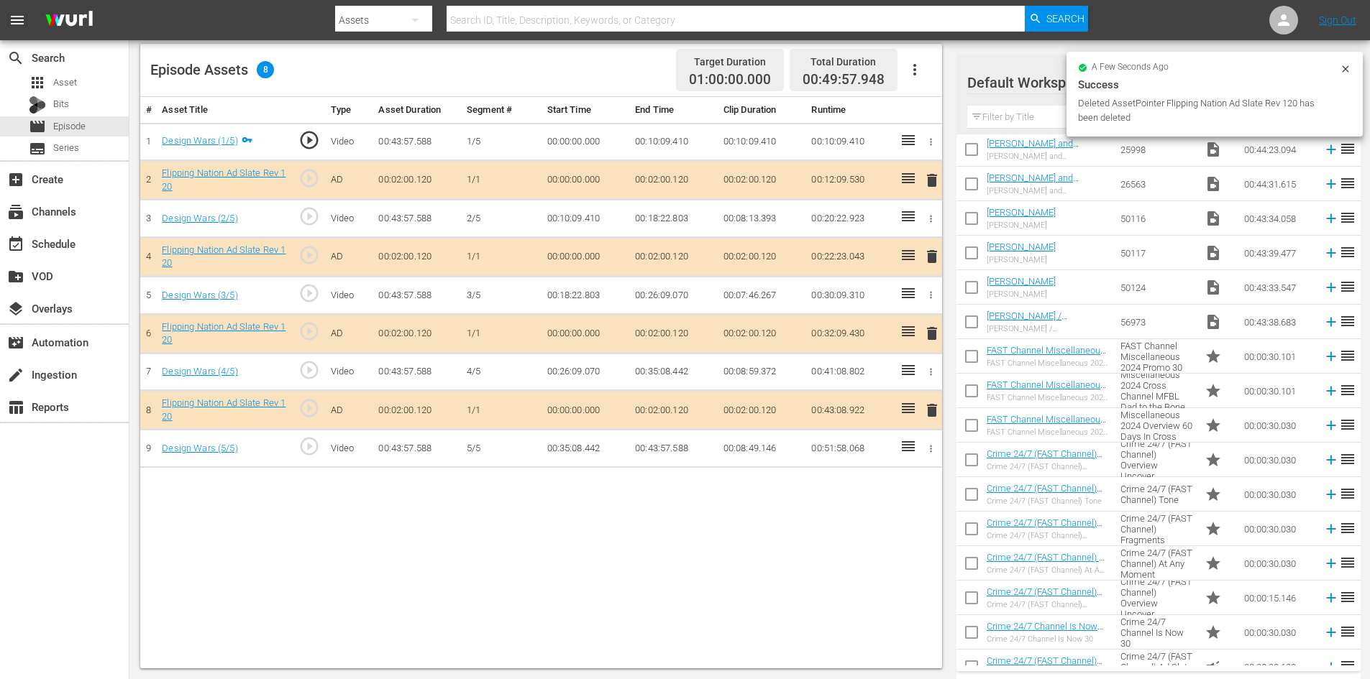
click at [1343, 71] on icon at bounding box center [1345, 68] width 6 height 6
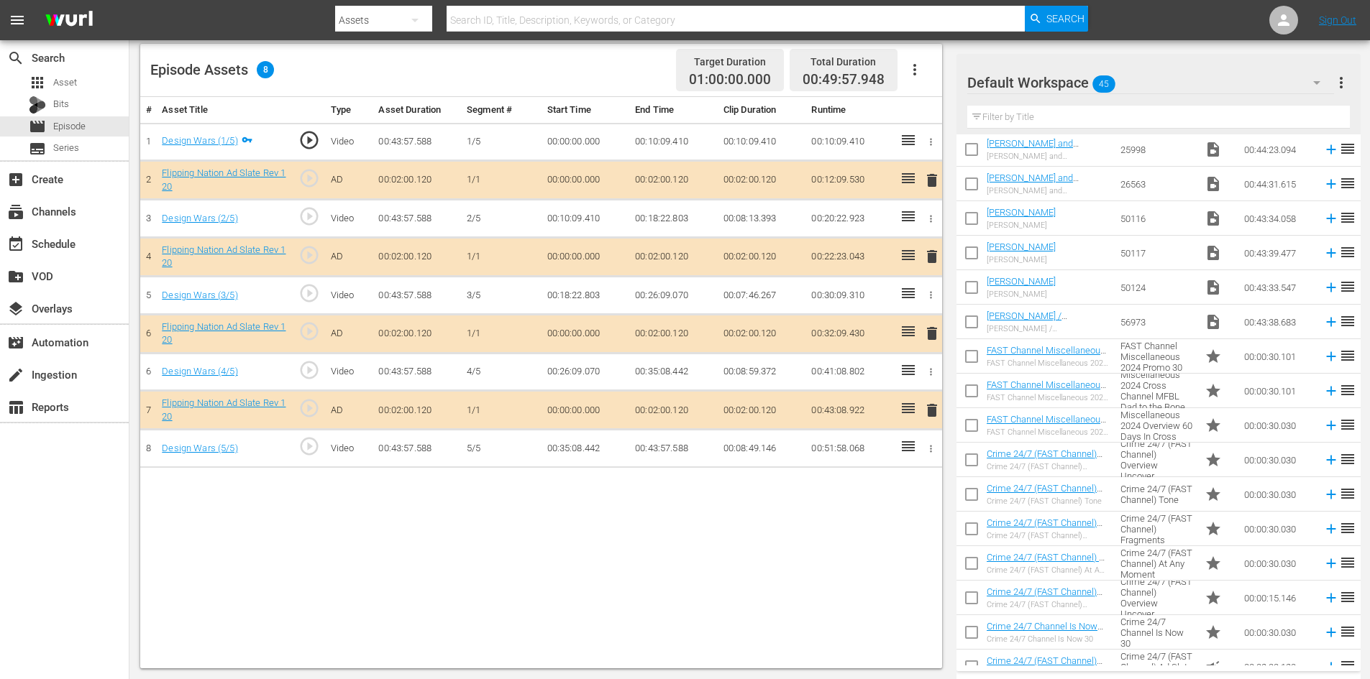
click at [1268, 78] on div "Default Workspace 45" at bounding box center [1150, 83] width 367 height 40
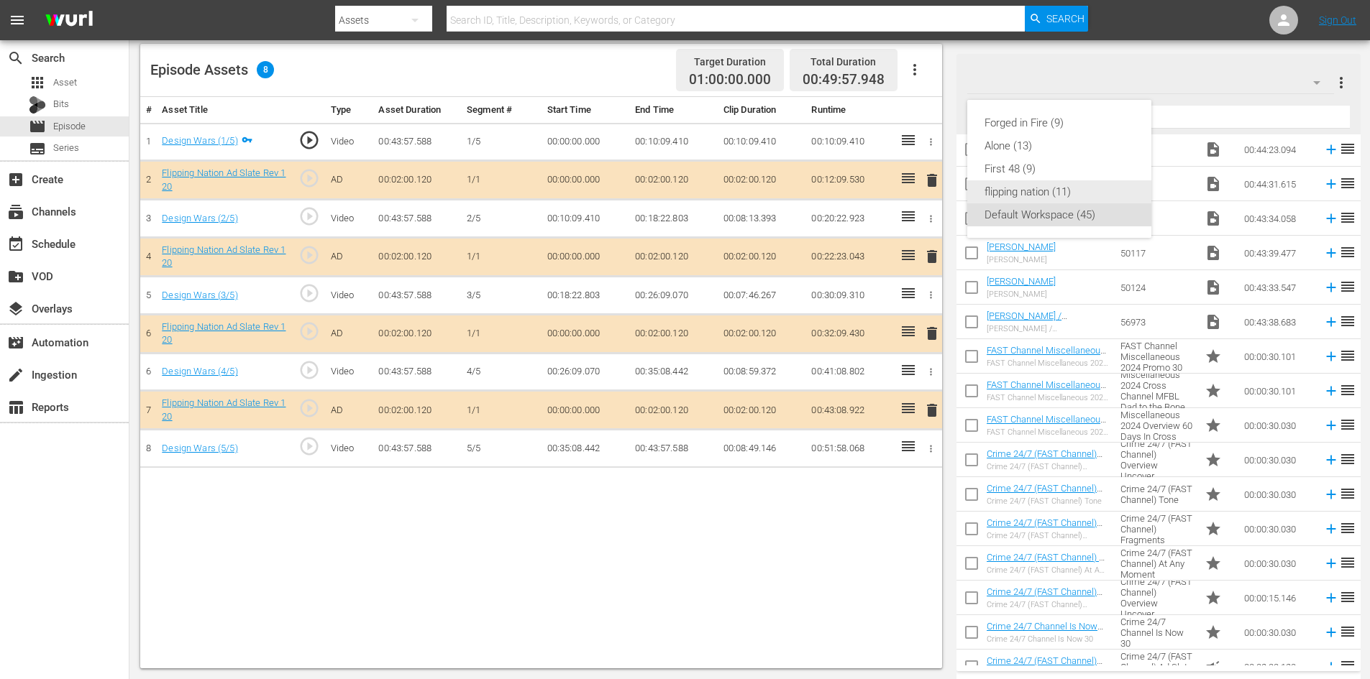
click at [989, 186] on div "flipping nation (11)" at bounding box center [1059, 191] width 150 height 23
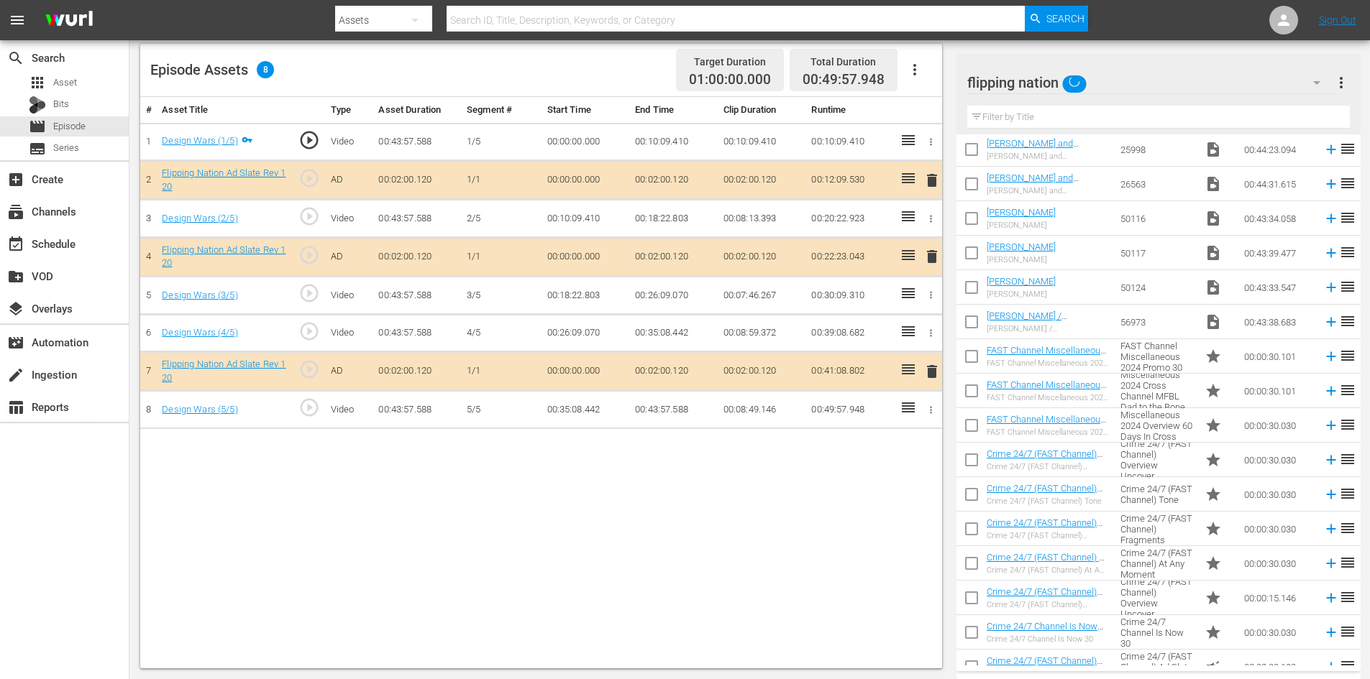
scroll to position [0, 0]
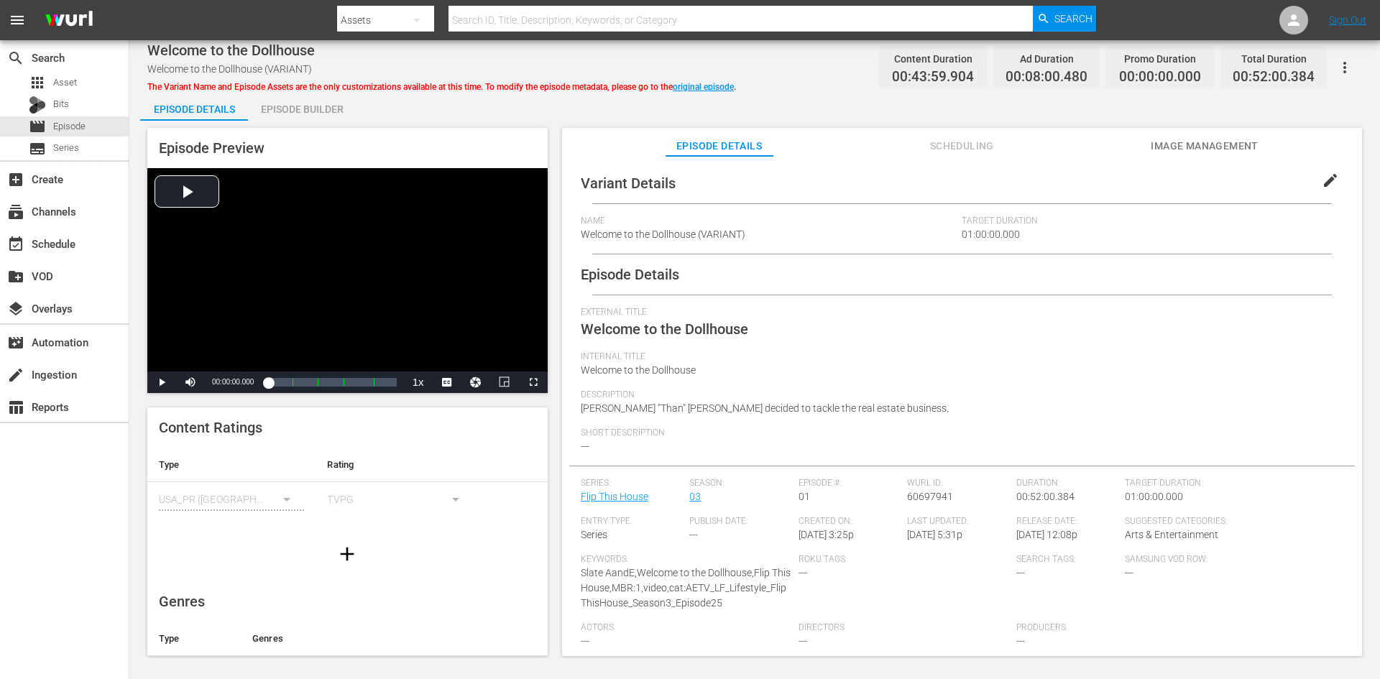
click at [340, 109] on div "Episode Builder" at bounding box center [302, 109] width 108 height 35
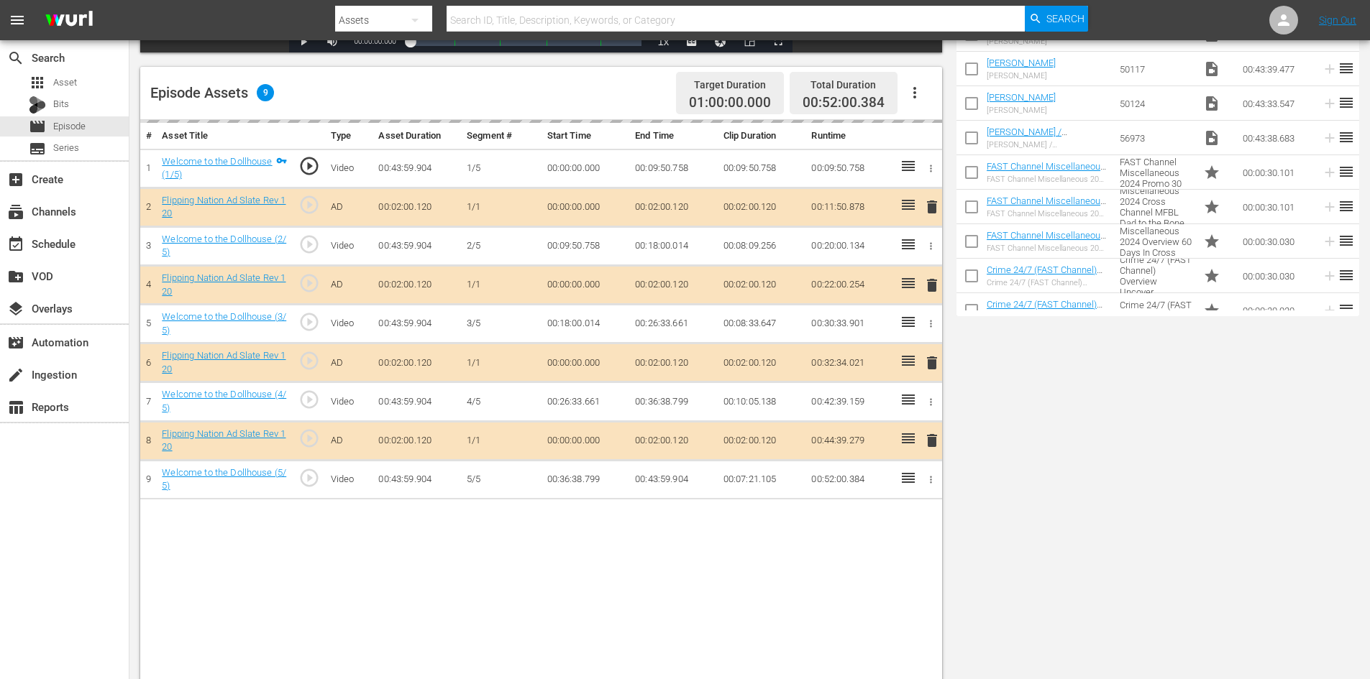
scroll to position [375, 0]
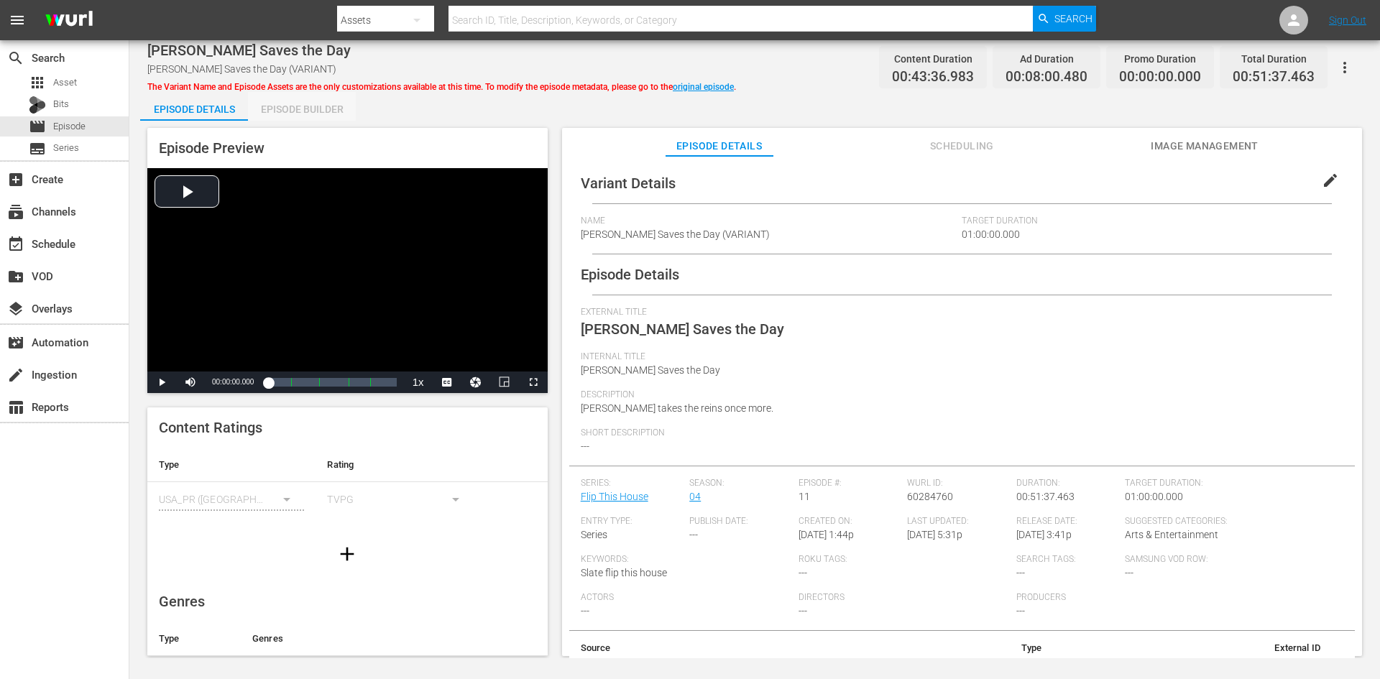
click at [323, 106] on div "Episode Builder" at bounding box center [302, 109] width 108 height 35
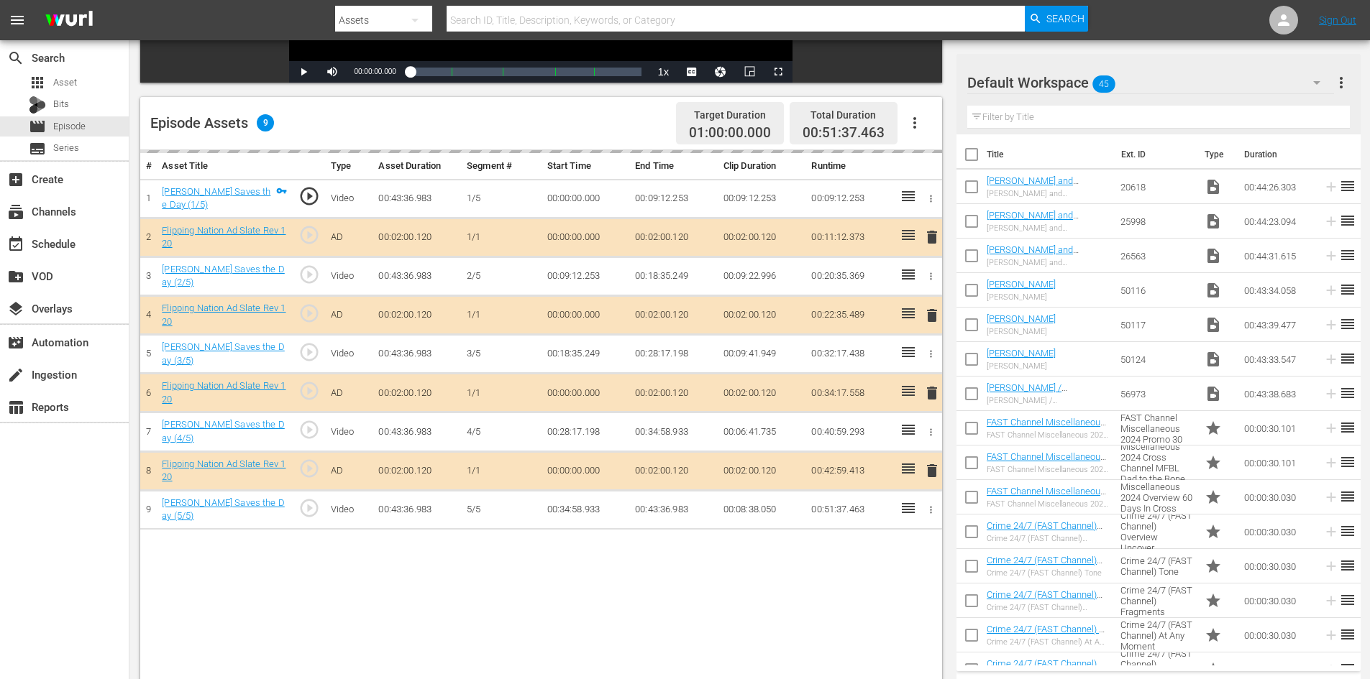
scroll to position [375, 0]
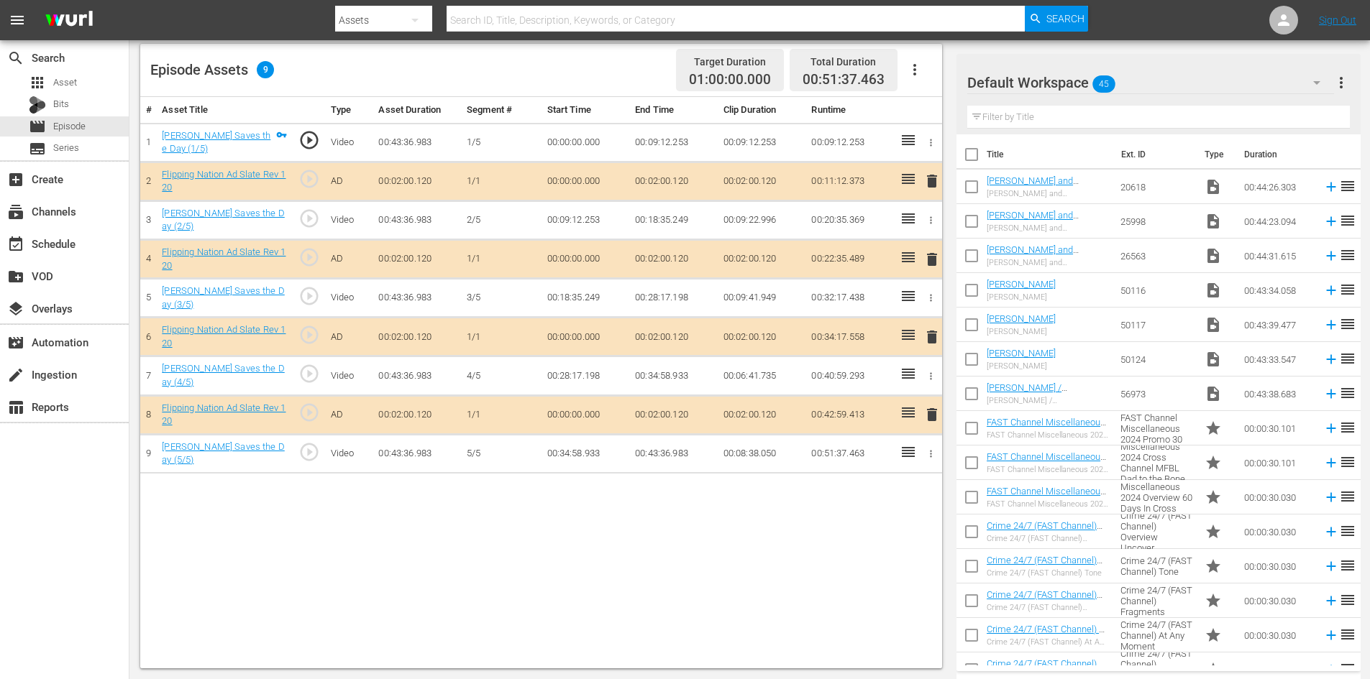
click at [931, 334] on span "delete" at bounding box center [931, 337] width 17 height 17
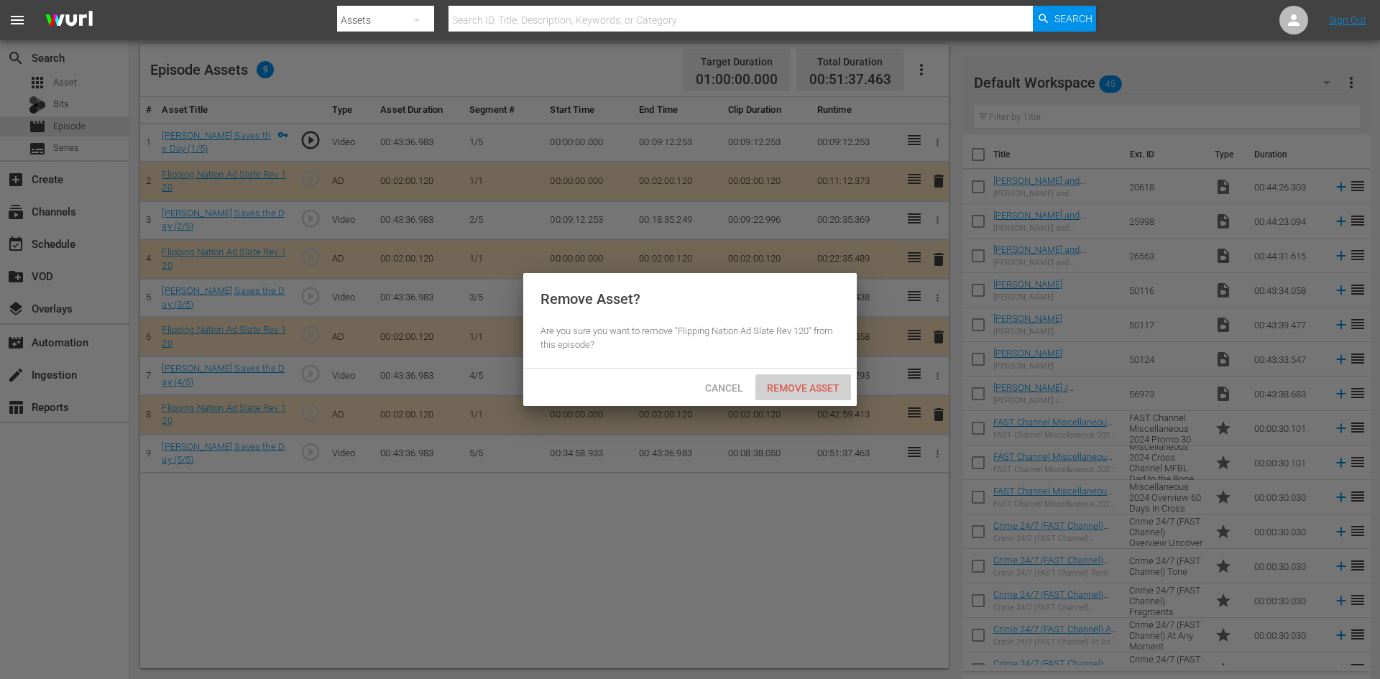
click at [817, 380] on div "Remove Asset" at bounding box center [804, 388] width 96 height 27
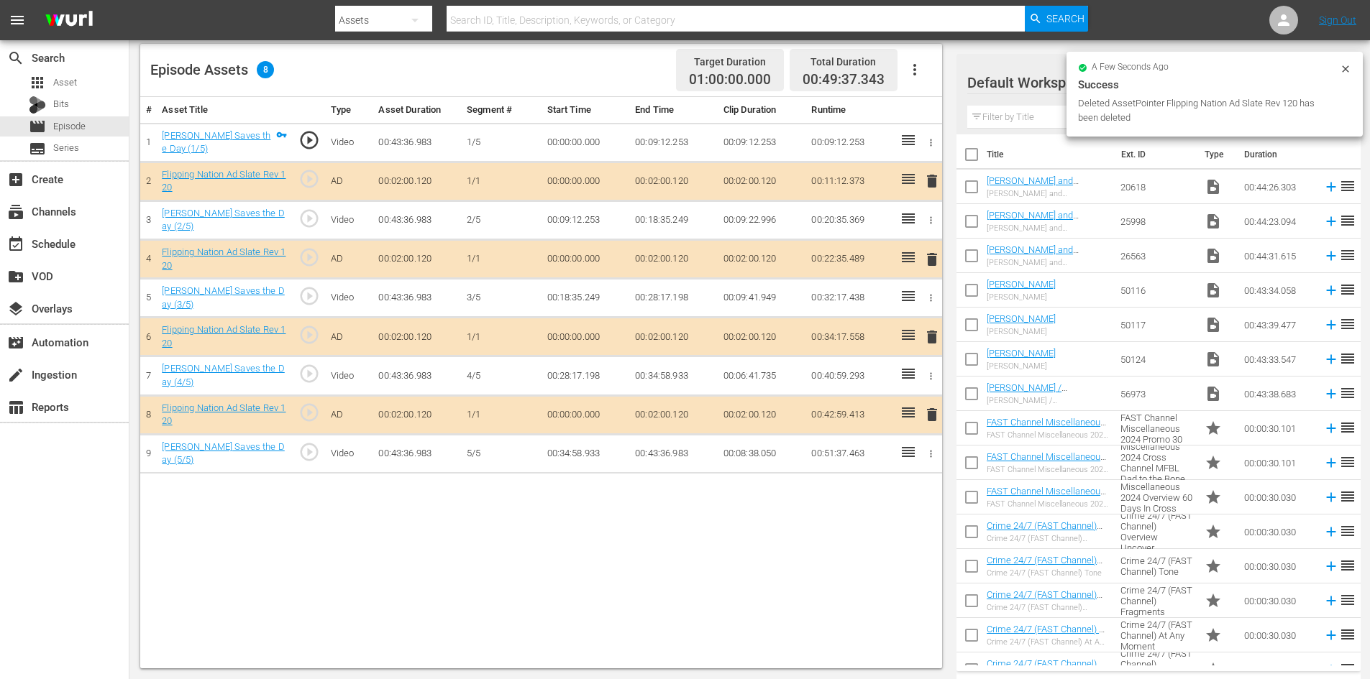
click at [1344, 65] on icon at bounding box center [1345, 69] width 12 height 12
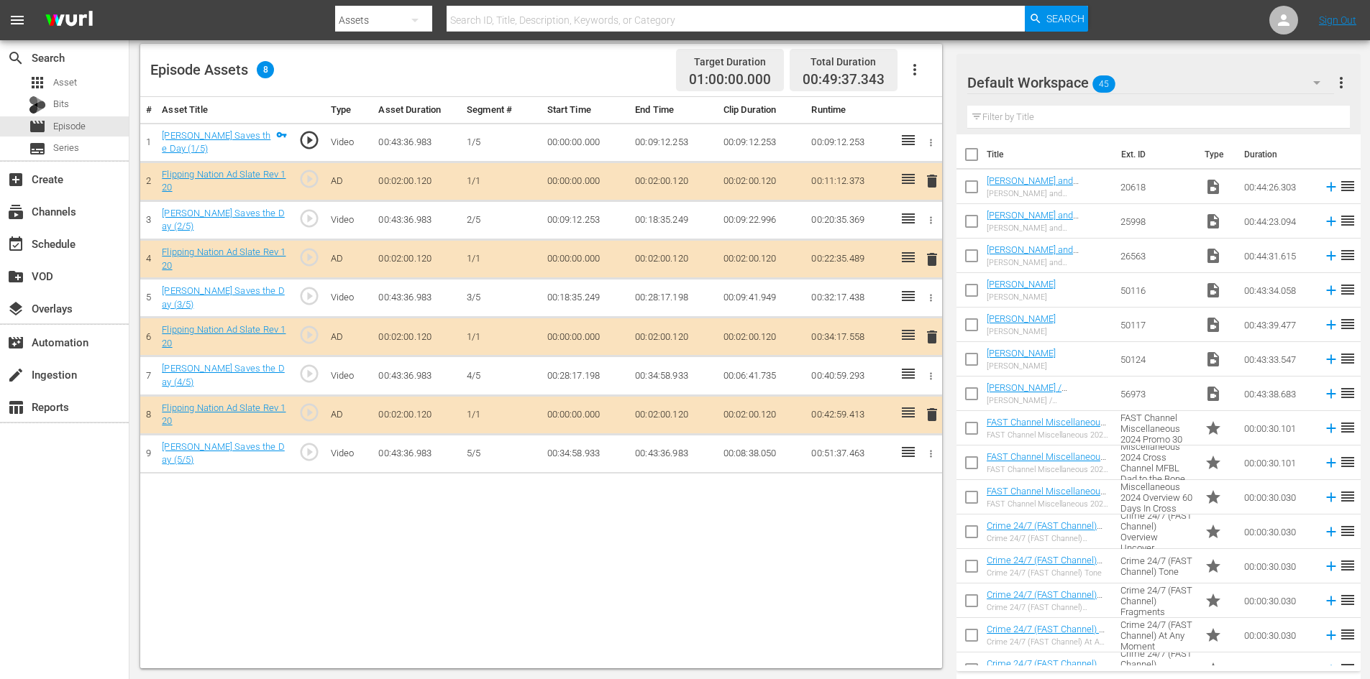
click at [1324, 70] on button "button" at bounding box center [1316, 82] width 35 height 35
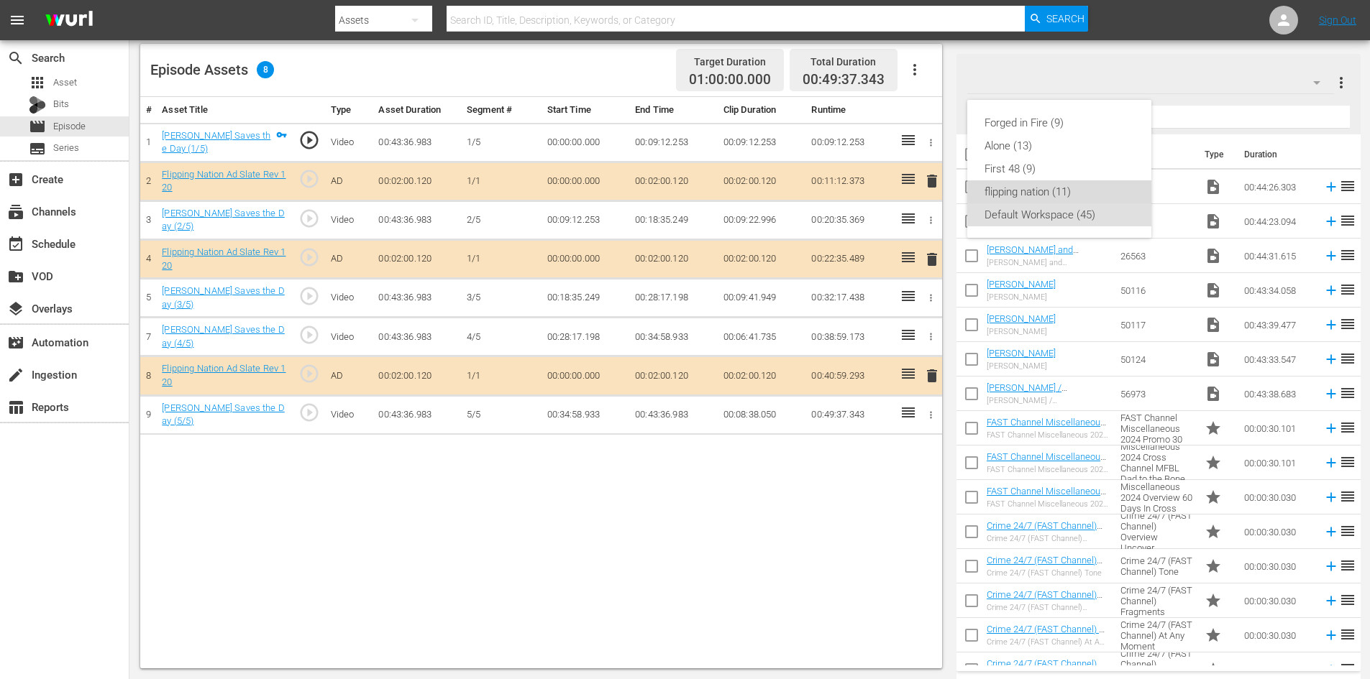
click at [1003, 193] on div "flipping nation (11)" at bounding box center [1059, 191] width 150 height 23
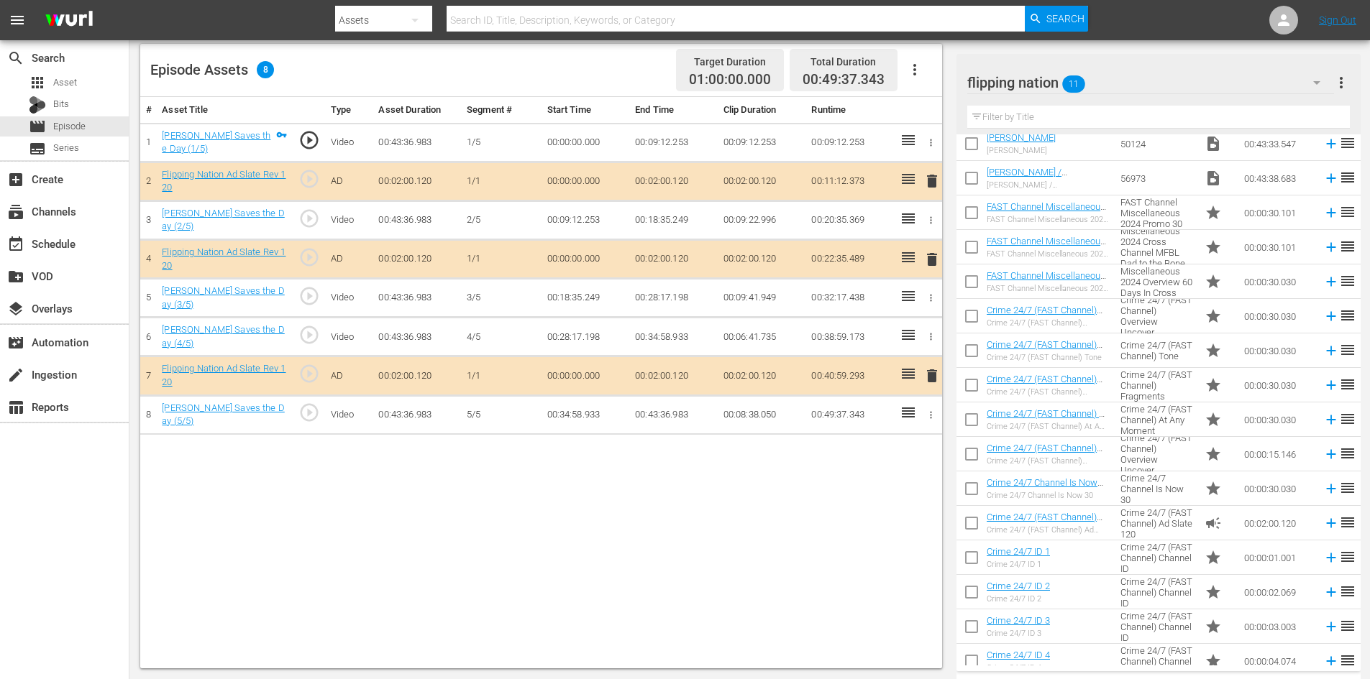
scroll to position [0, 0]
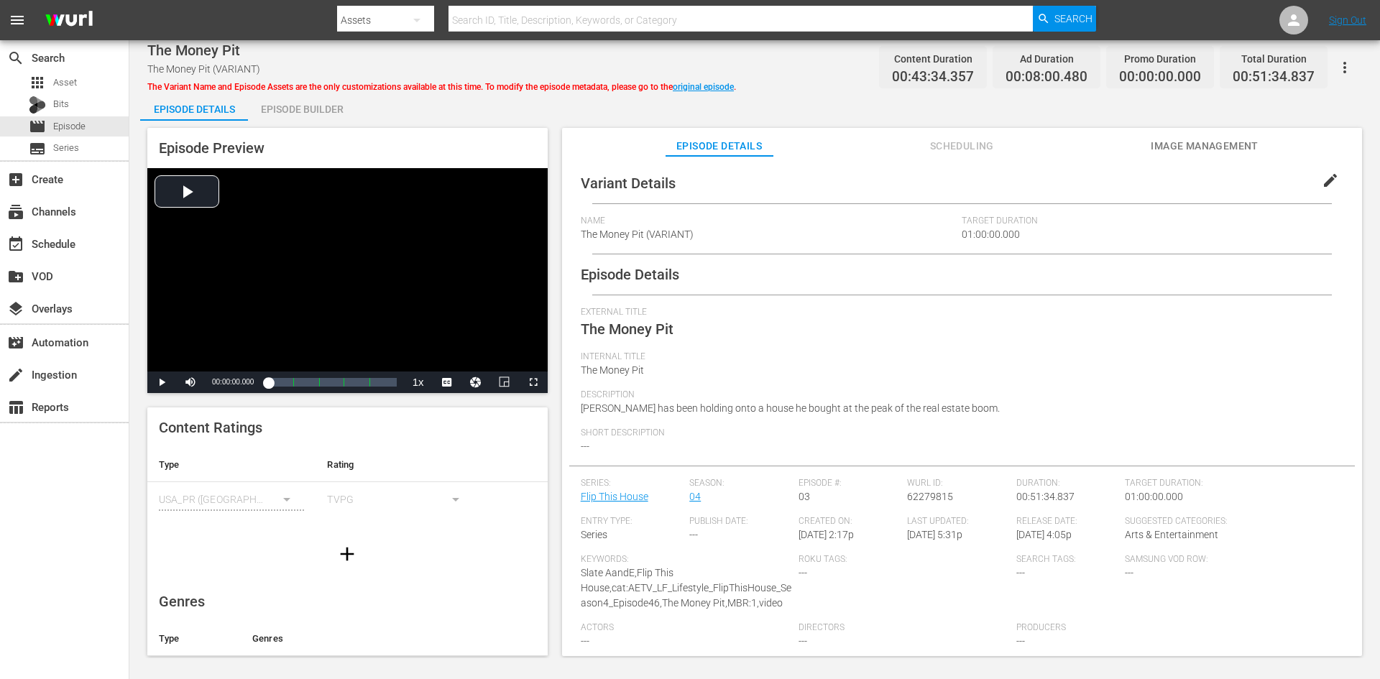
click at [329, 97] on div "Episode Builder" at bounding box center [302, 109] width 108 height 35
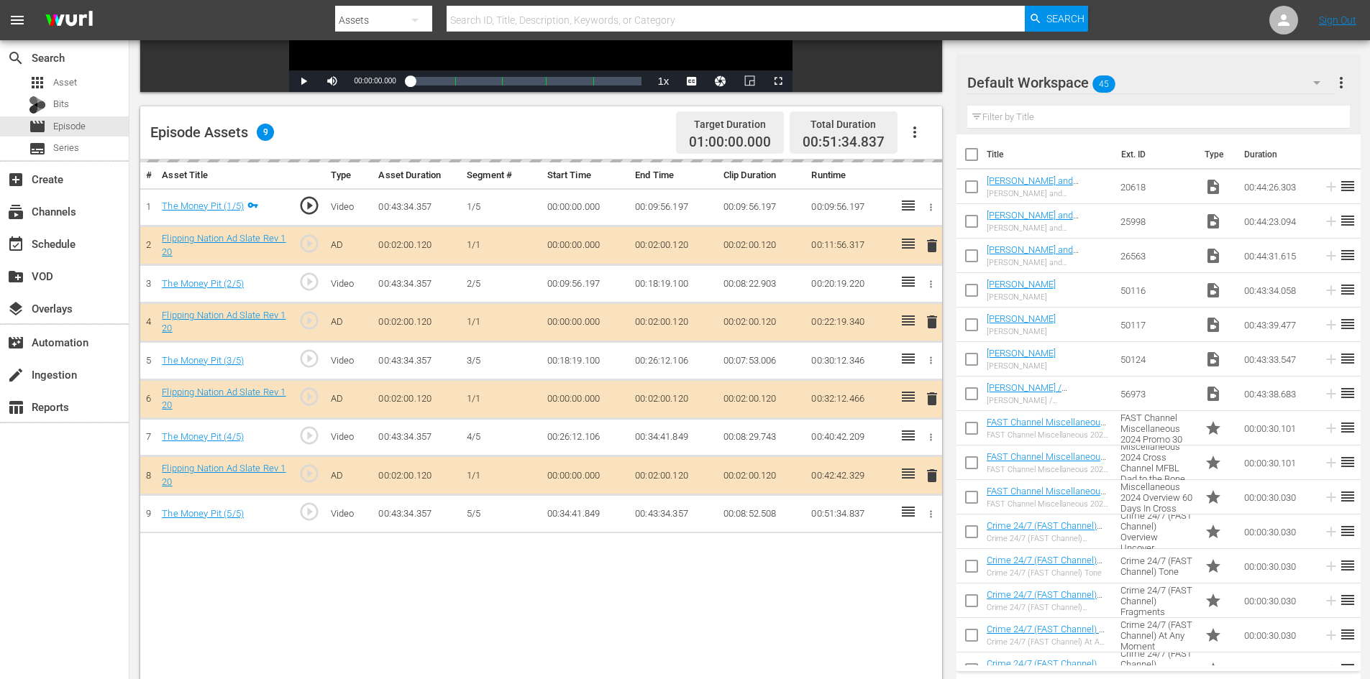
scroll to position [375, 0]
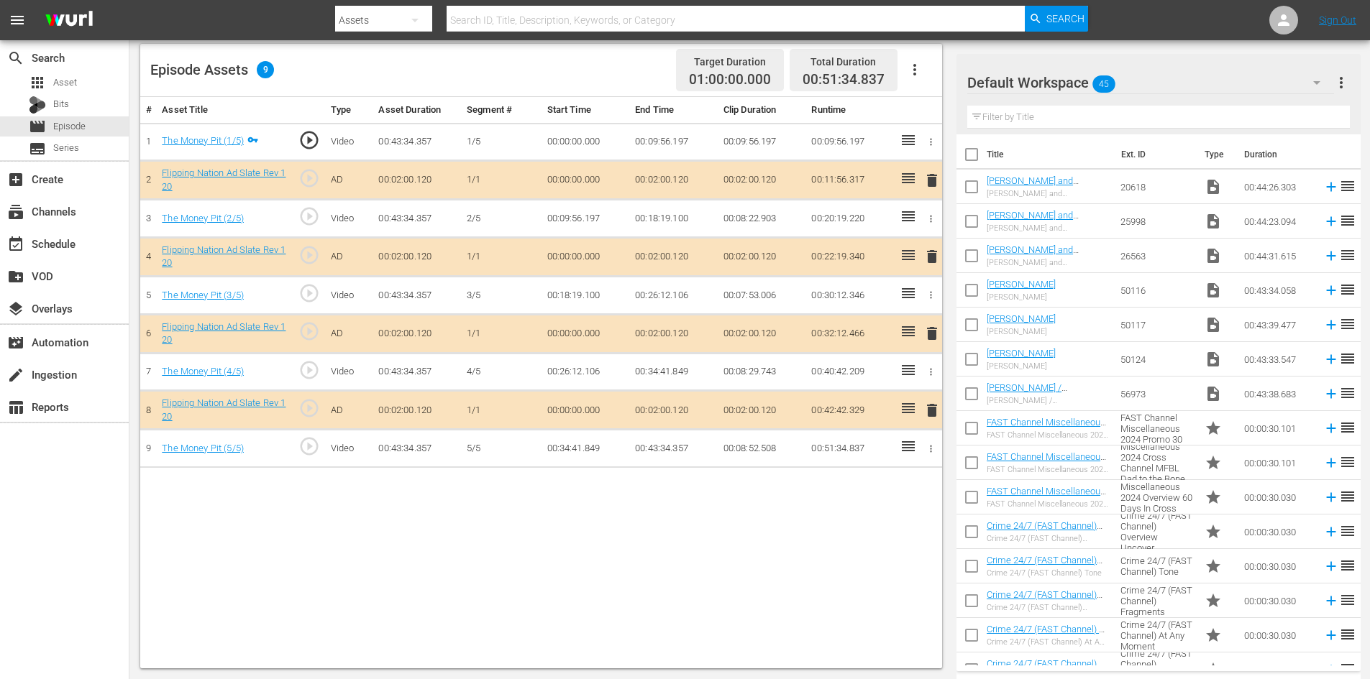
click at [1285, 79] on div "Default Workspace 45" at bounding box center [1150, 83] width 367 height 40
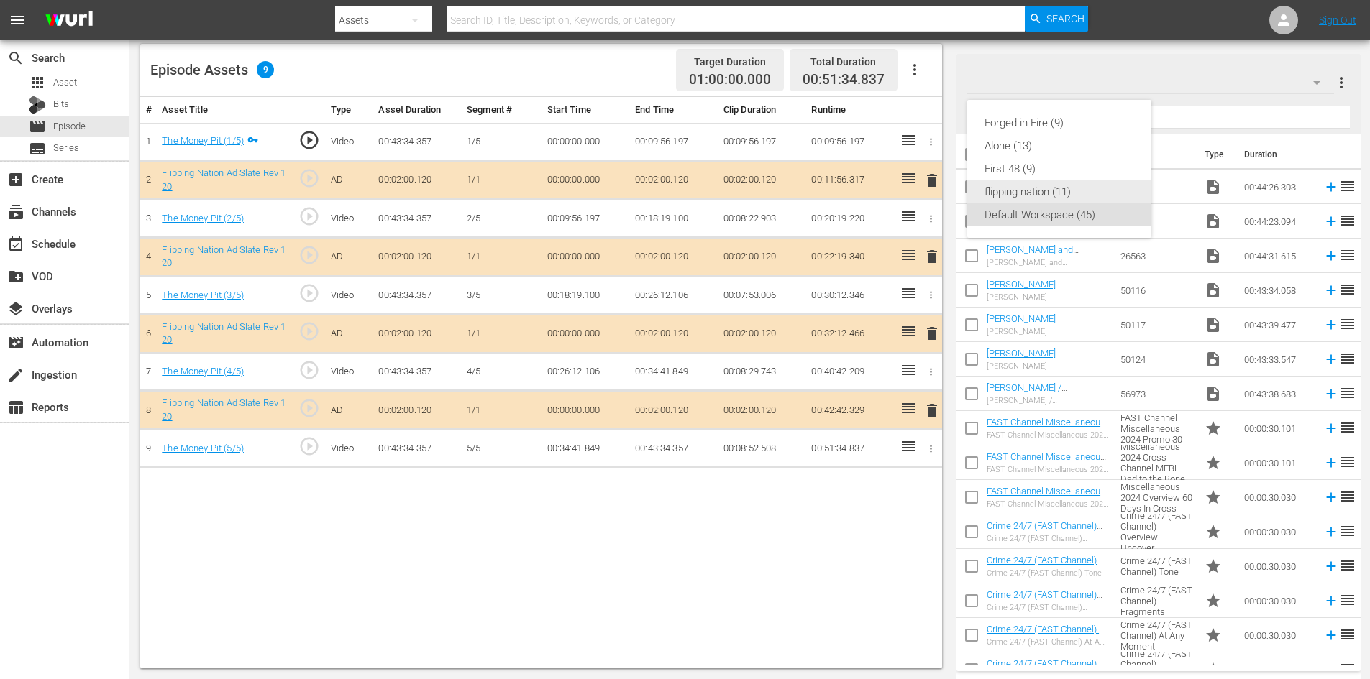
click at [1013, 188] on div "flipping nation (11)" at bounding box center [1059, 191] width 150 height 23
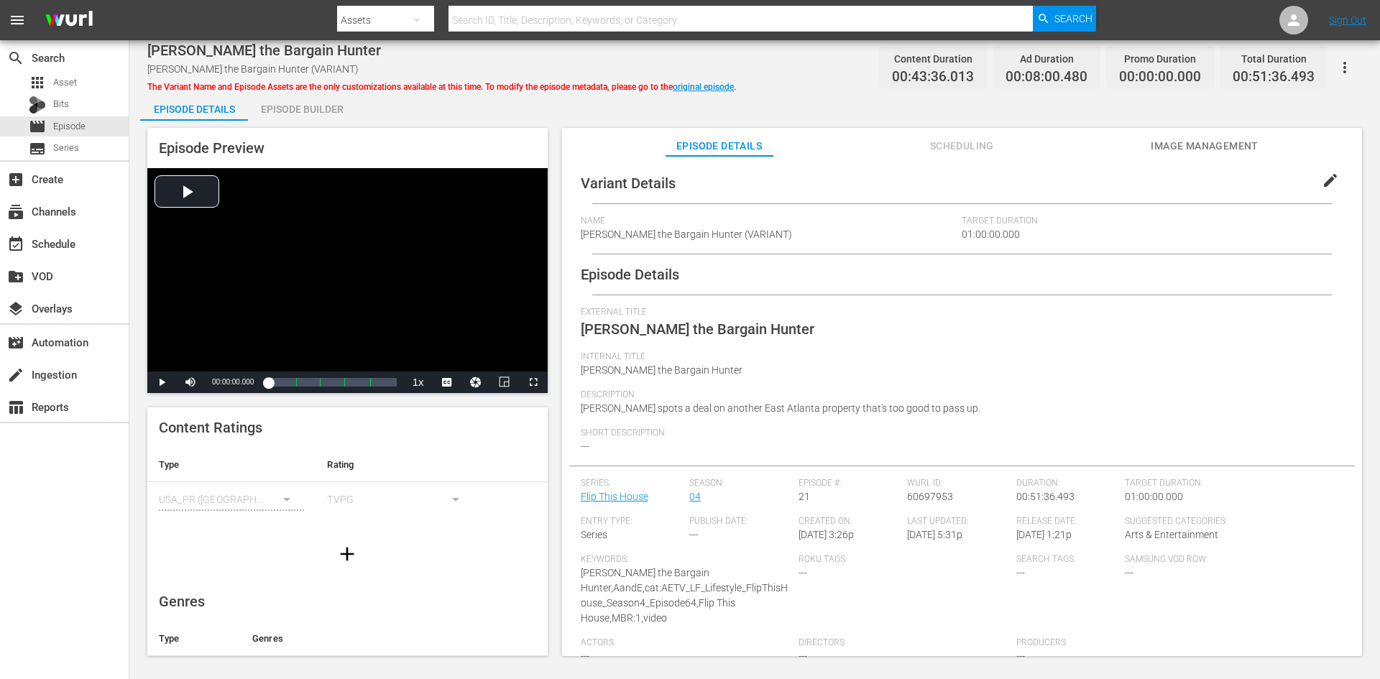
click at [280, 114] on div "Episode Builder" at bounding box center [302, 109] width 108 height 35
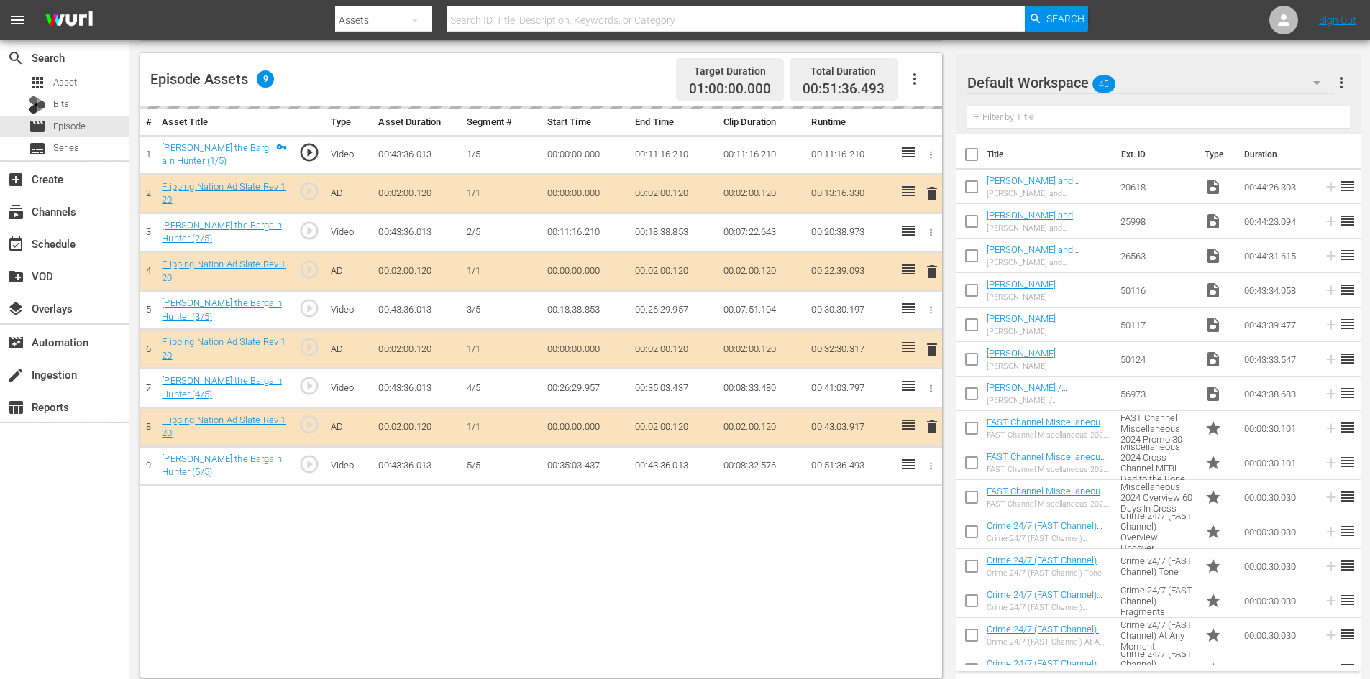
scroll to position [375, 0]
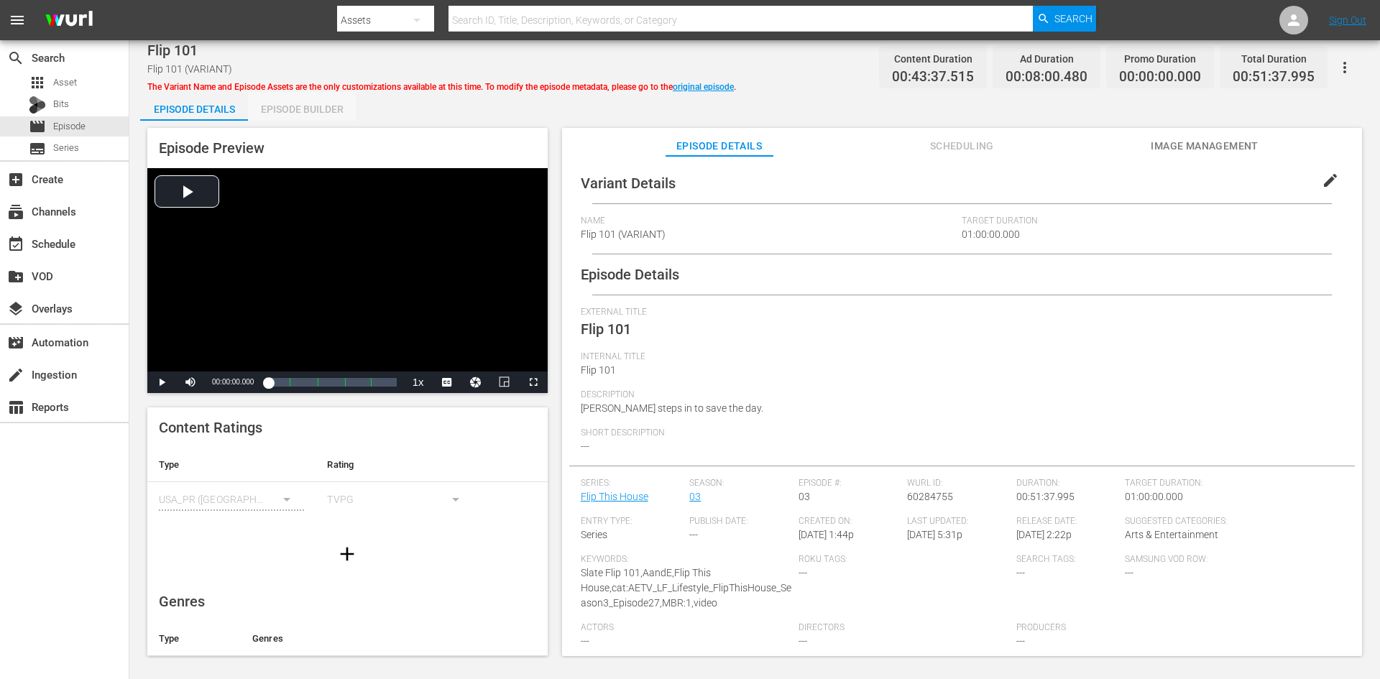
click at [336, 110] on div "Episode Builder" at bounding box center [302, 109] width 108 height 35
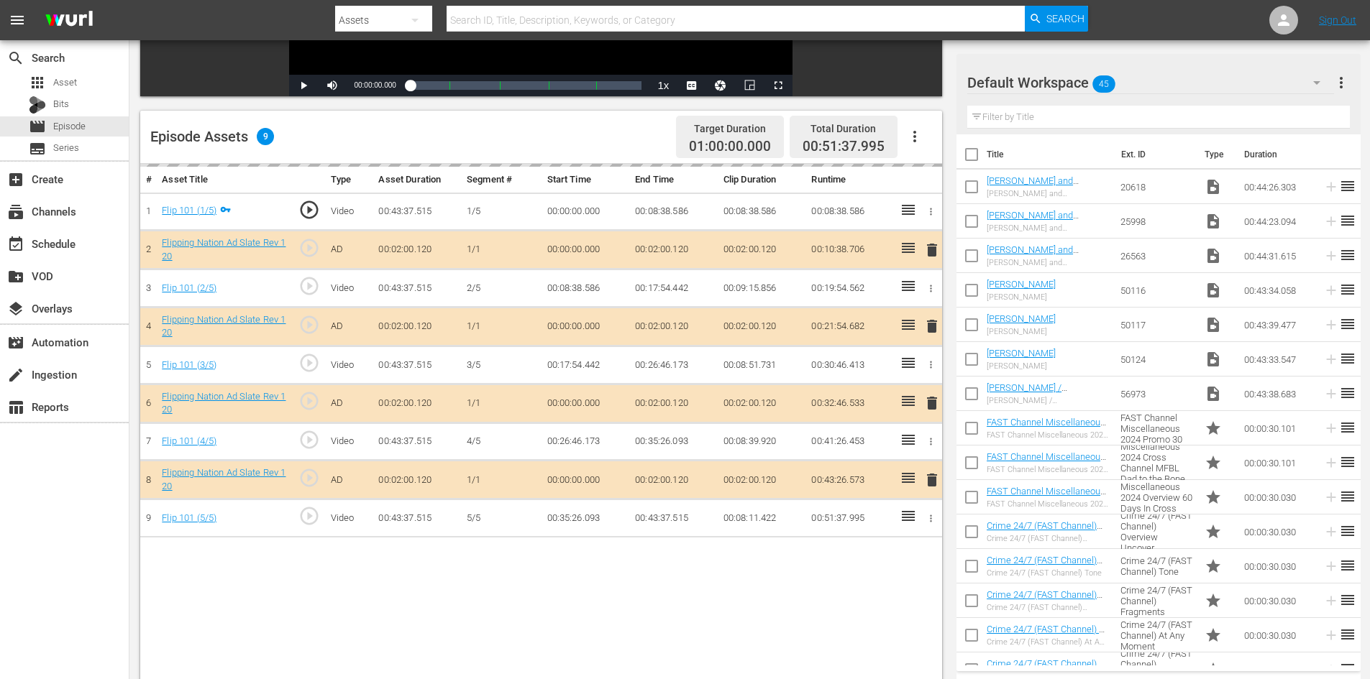
scroll to position [375, 0]
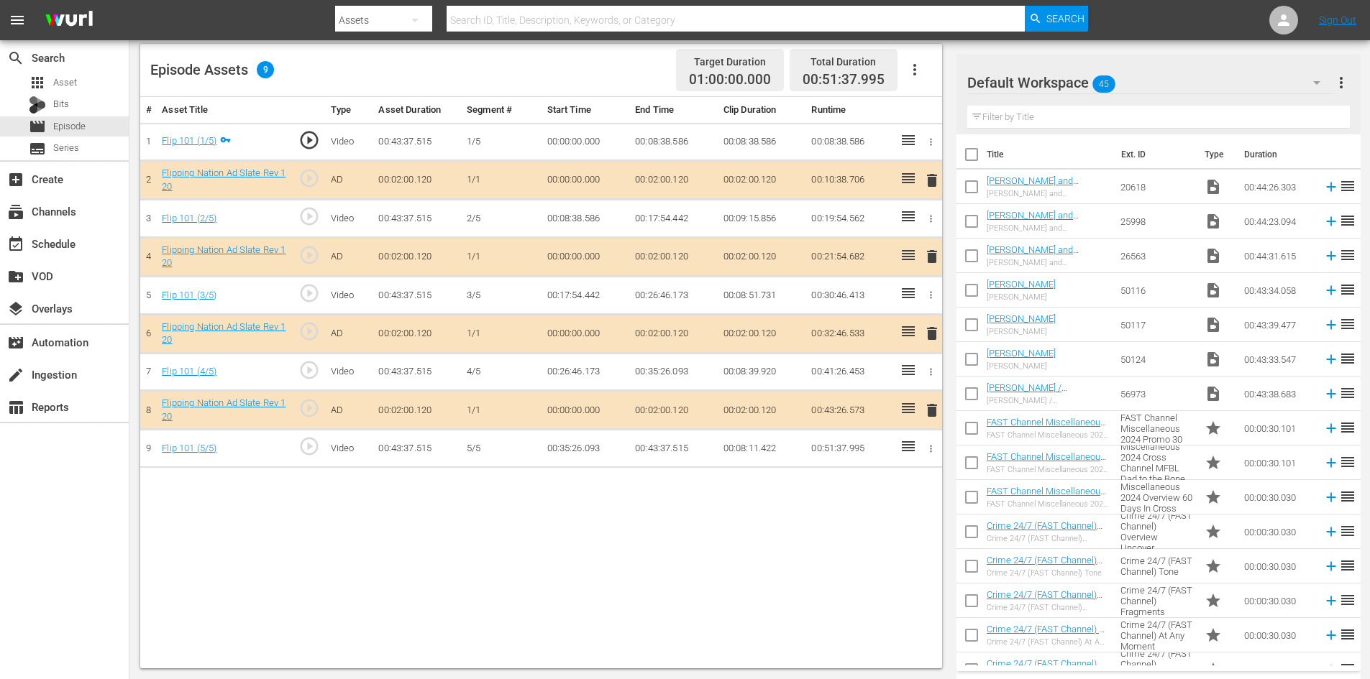
click at [1320, 55] on div "Default Workspace 45 Default more_vert" at bounding box center [1158, 77] width 382 height 46
click at [1298, 75] on div "Default Workspace 45" at bounding box center [1150, 83] width 367 height 40
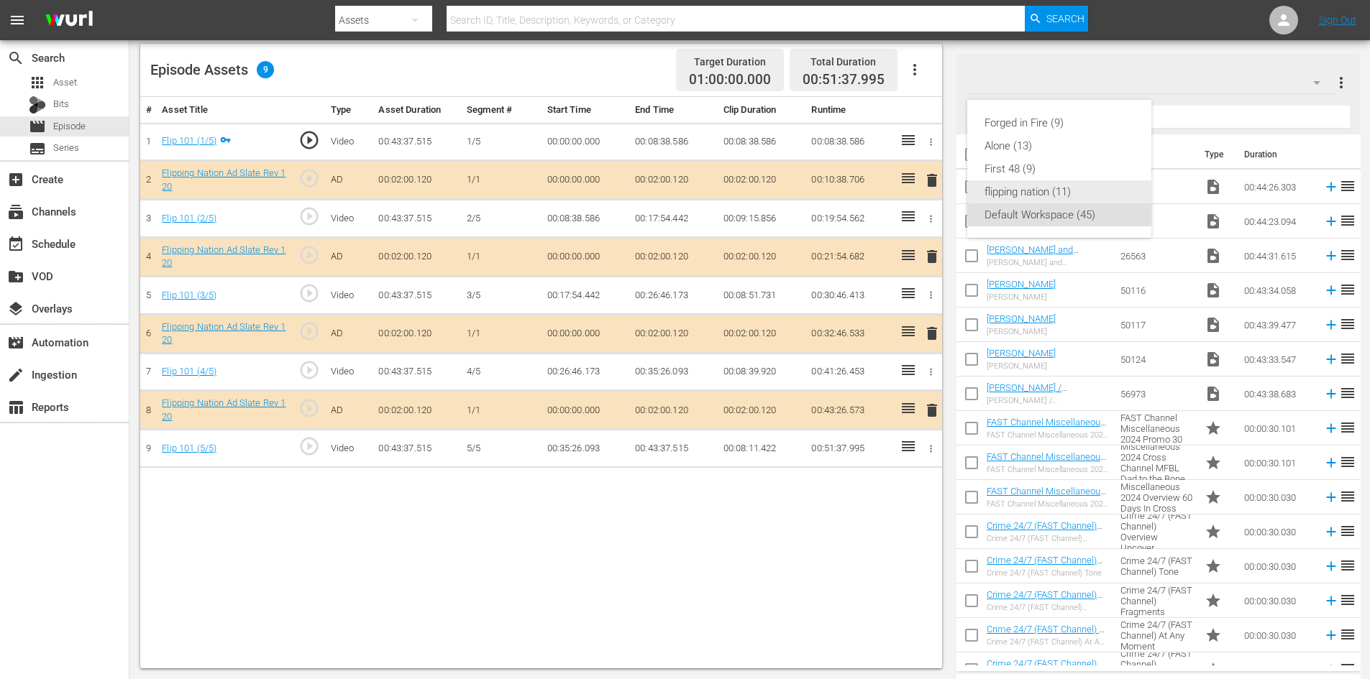
click at [1055, 195] on div "flipping nation (11)" at bounding box center [1059, 191] width 150 height 23
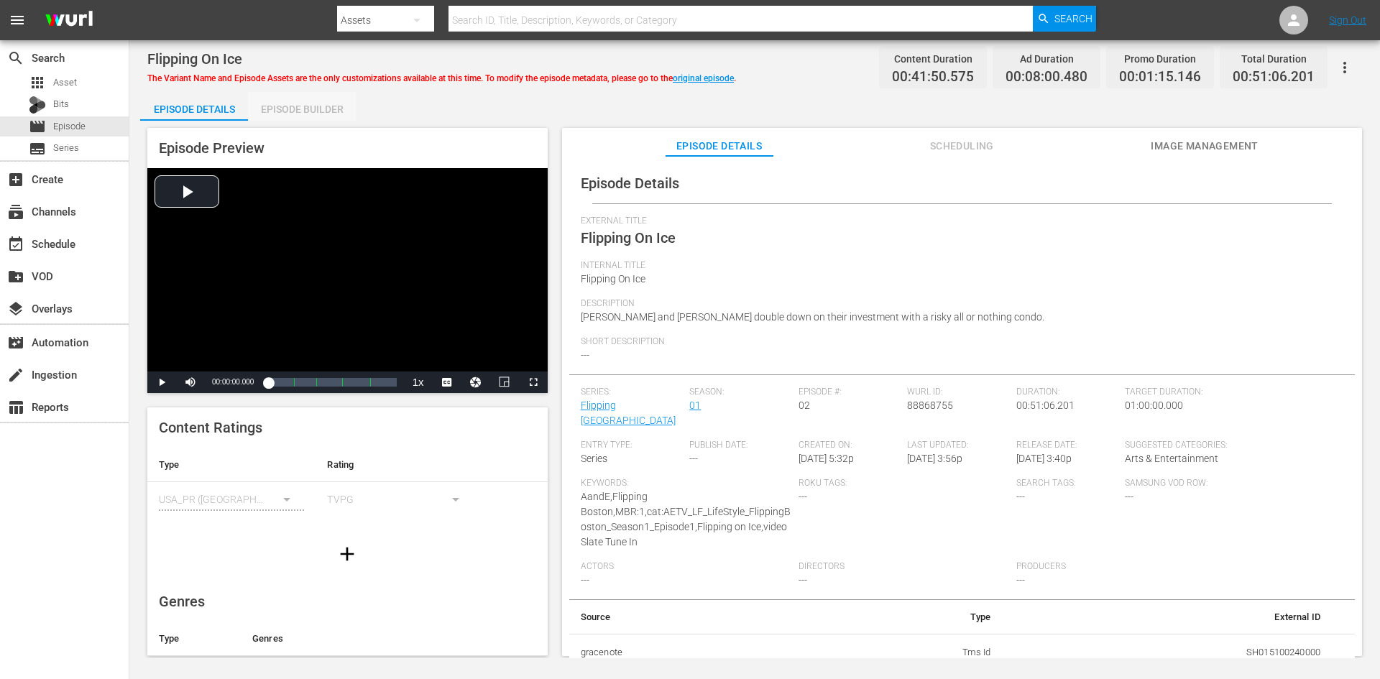
click at [324, 104] on div "Episode Builder" at bounding box center [302, 109] width 108 height 35
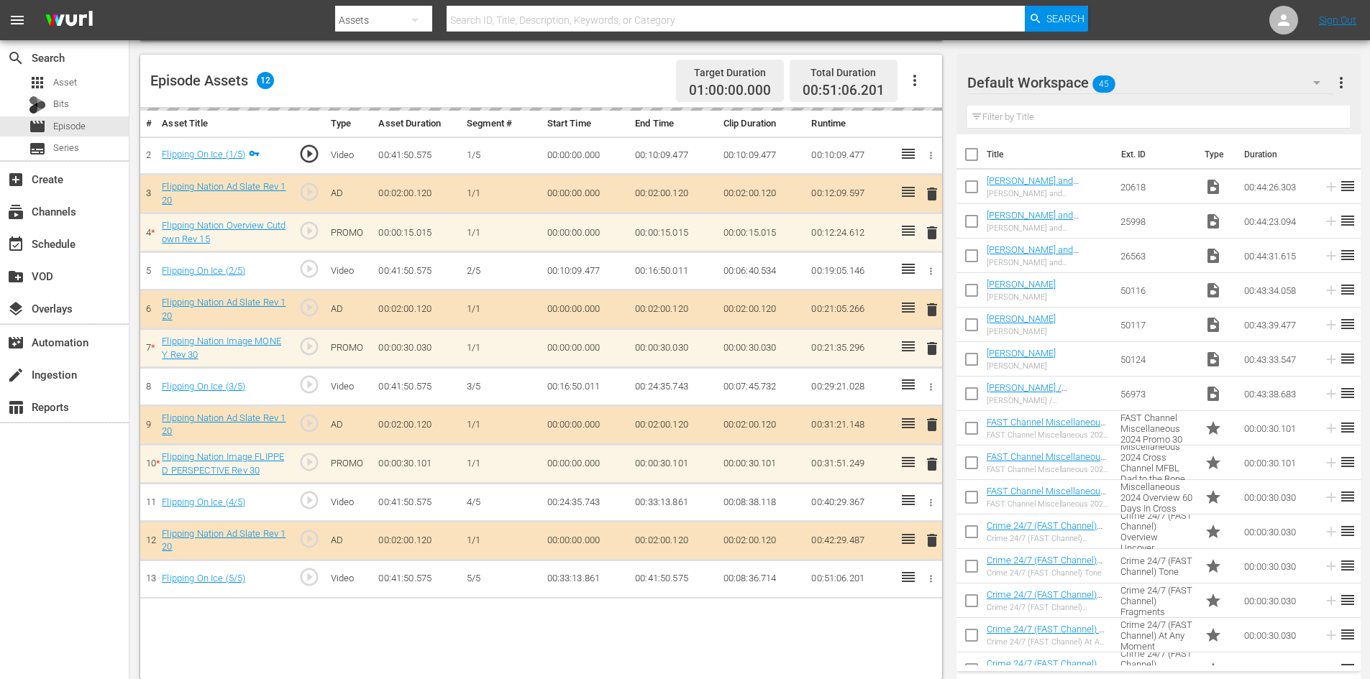
scroll to position [375, 0]
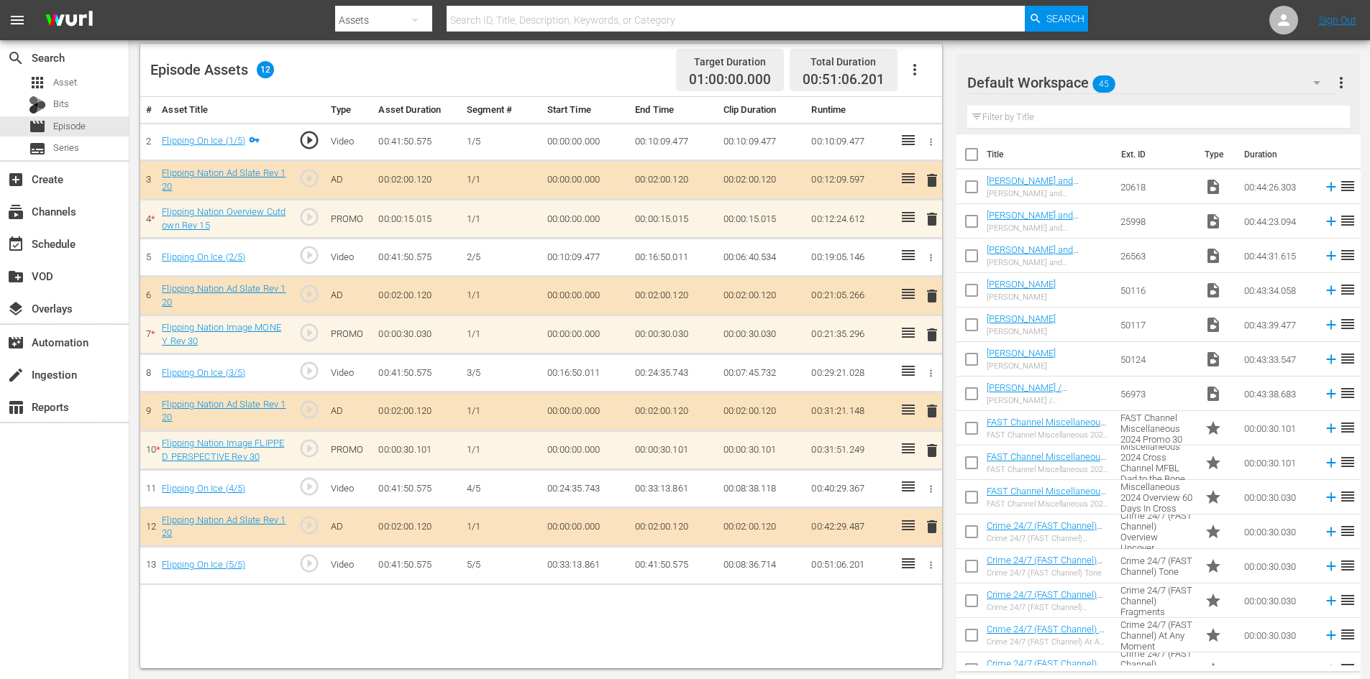
click at [1287, 77] on div "Default Workspace 45" at bounding box center [1150, 83] width 367 height 40
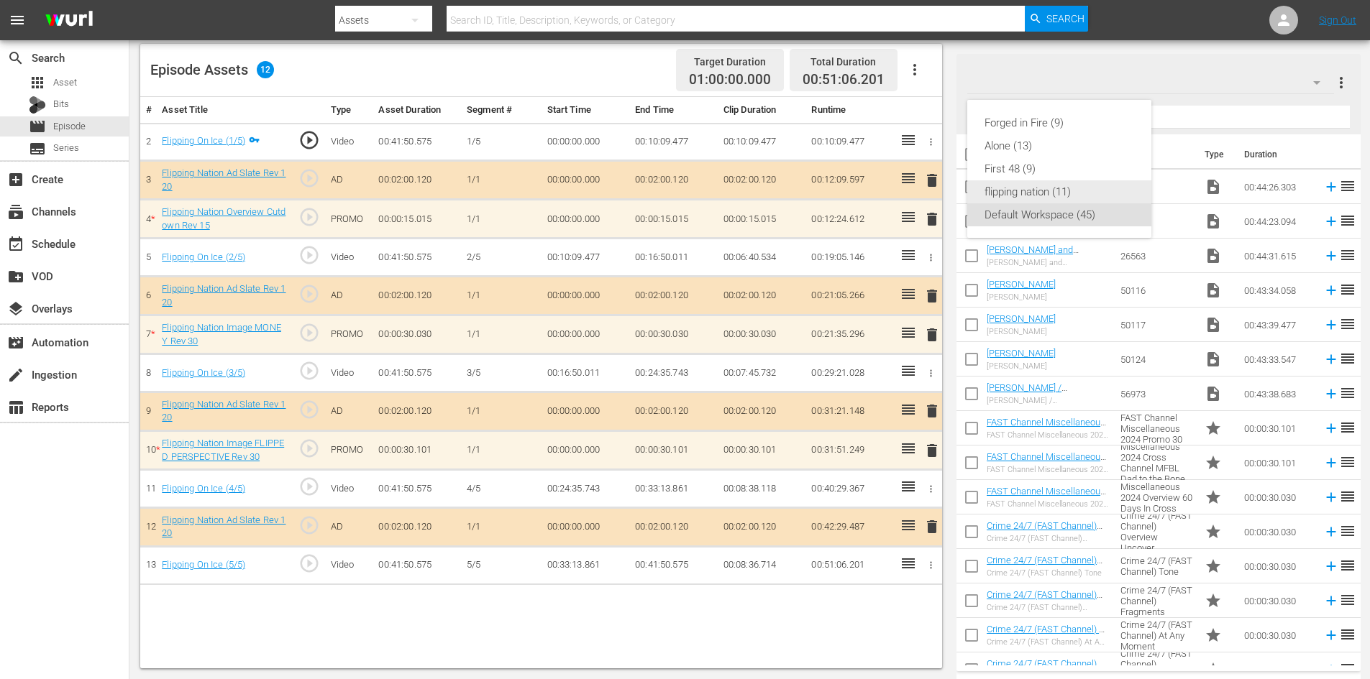
click at [999, 189] on div "flipping nation (11)" at bounding box center [1059, 191] width 150 height 23
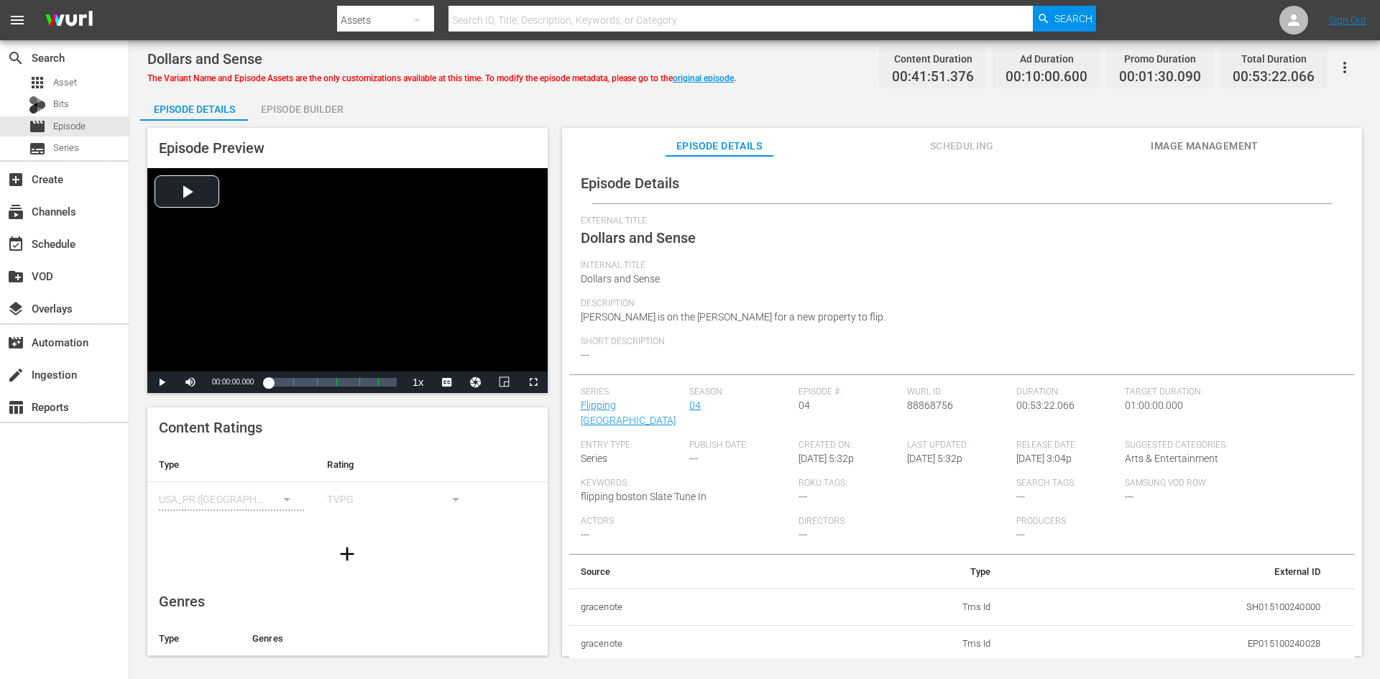
click at [306, 110] on div "Episode Builder" at bounding box center [302, 109] width 108 height 35
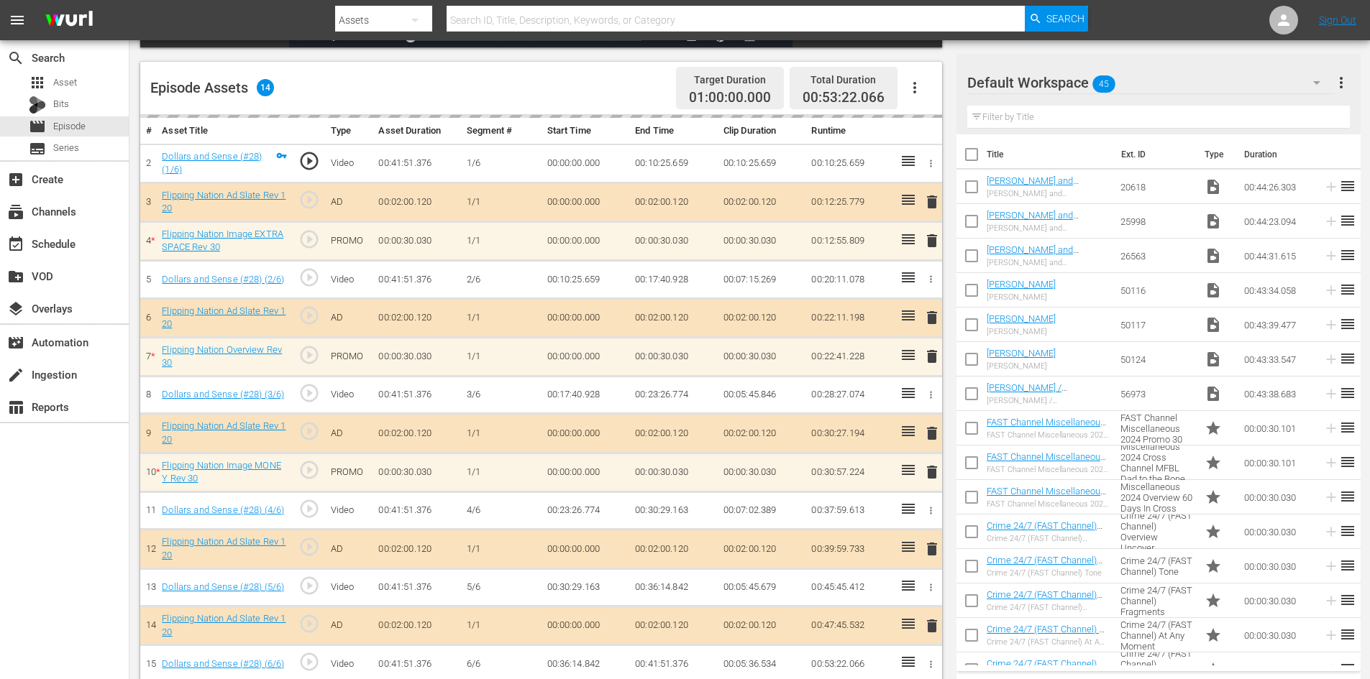
scroll to position [375, 0]
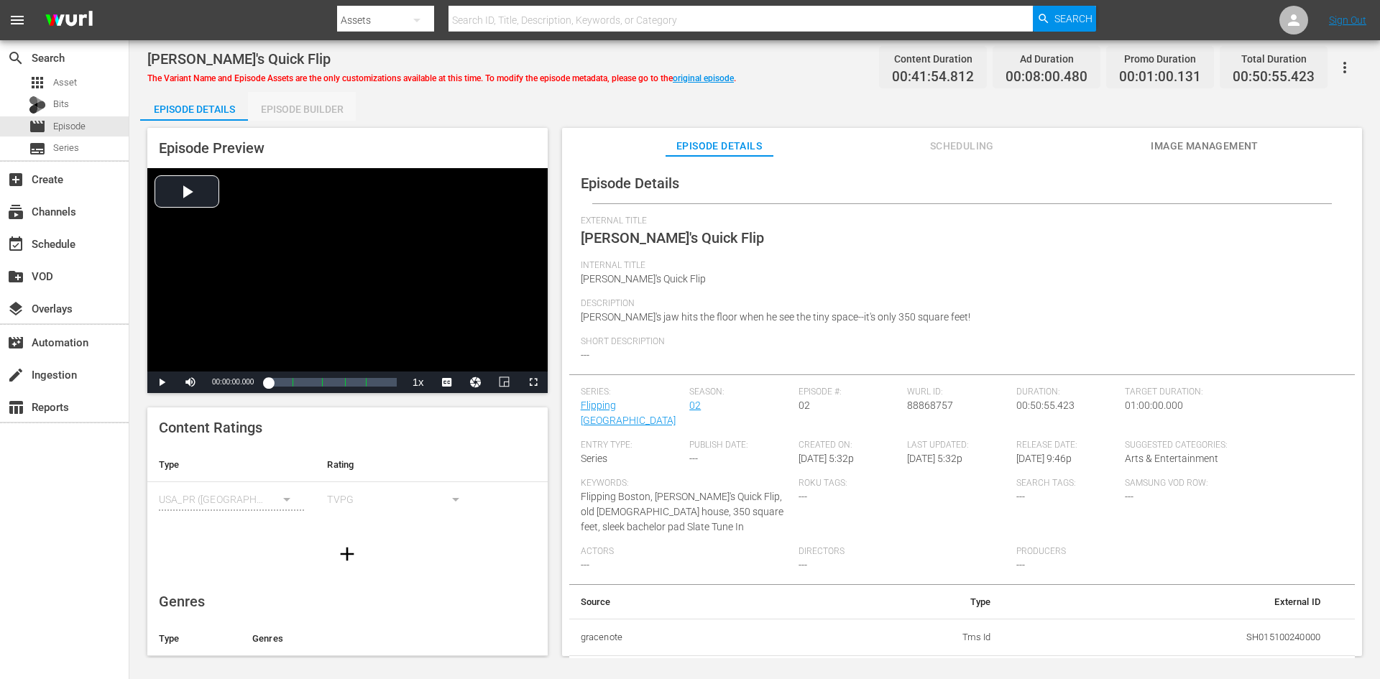
click at [316, 98] on div "Episode Builder" at bounding box center [302, 109] width 108 height 35
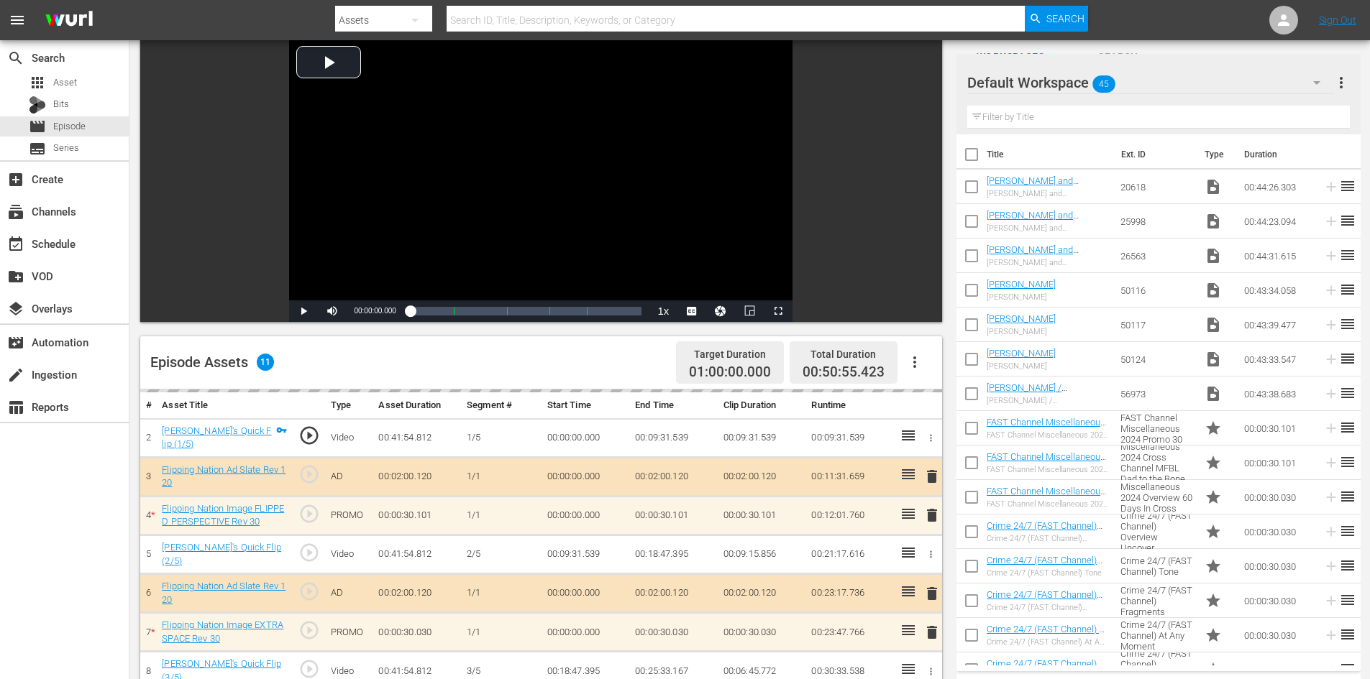
scroll to position [375, 0]
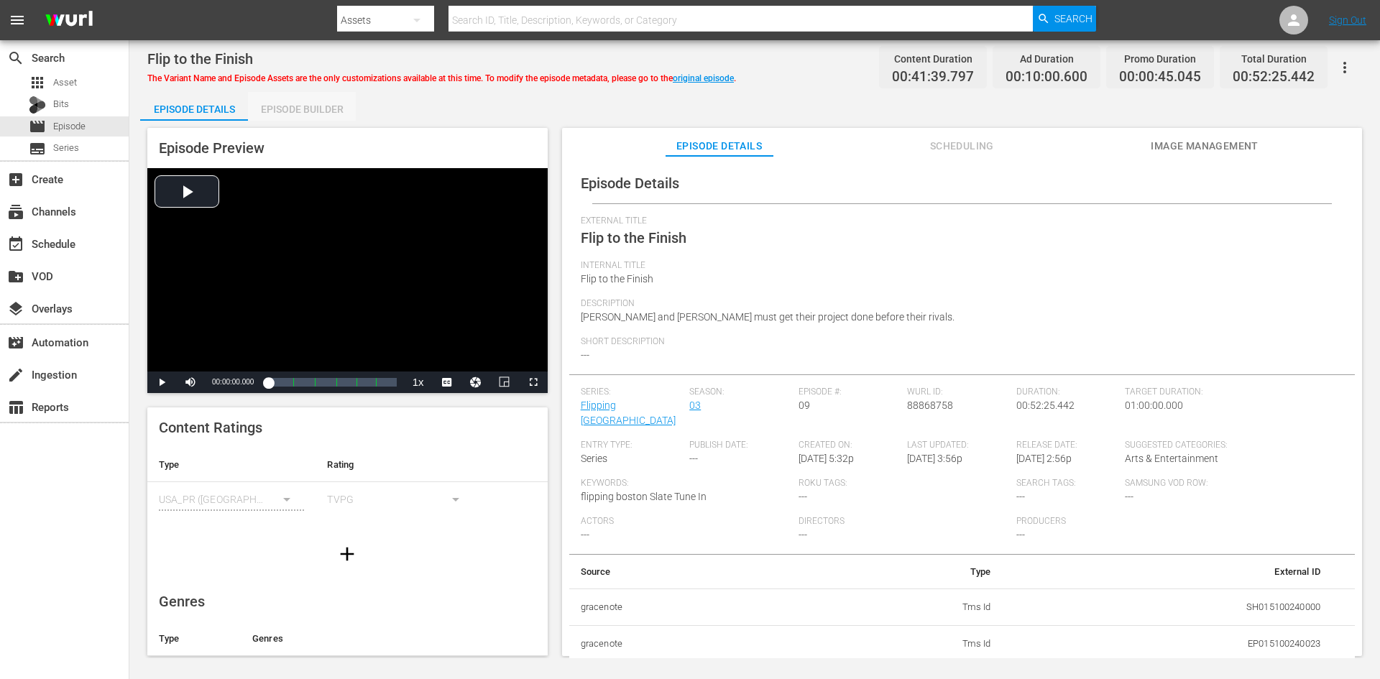
click at [321, 104] on div "Episode Builder" at bounding box center [302, 109] width 108 height 35
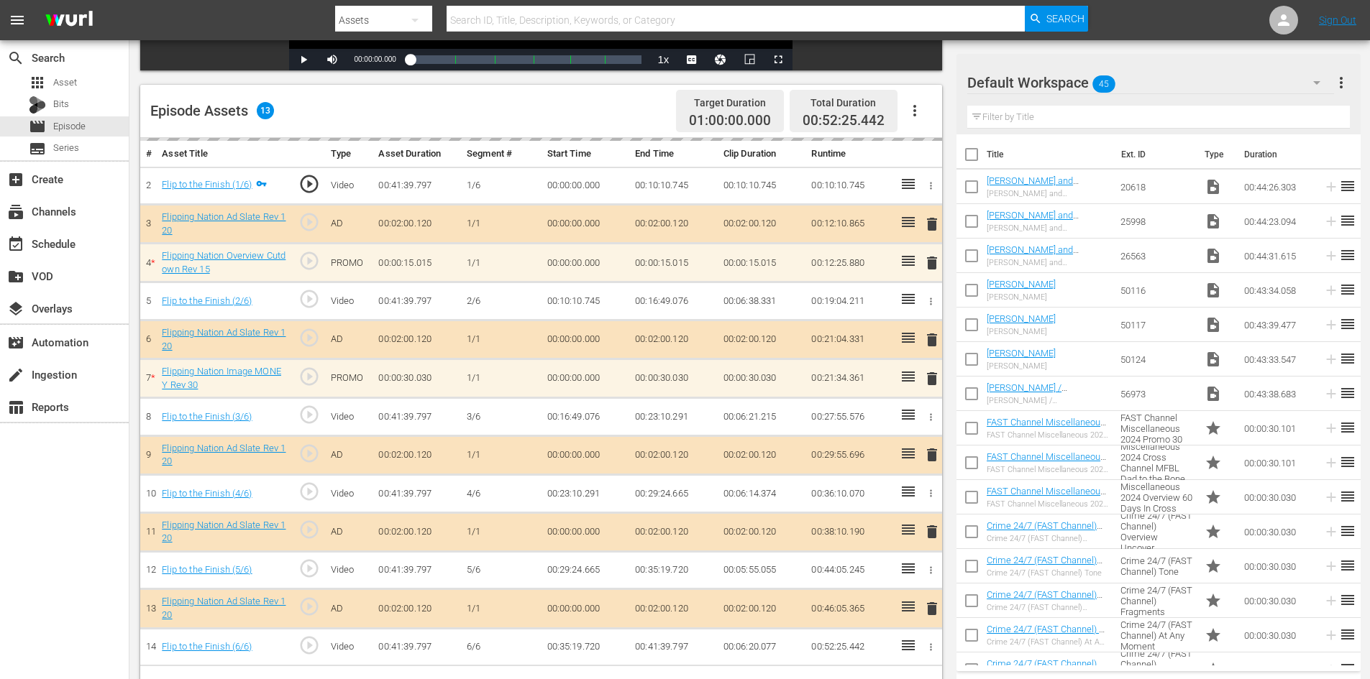
scroll to position [375, 0]
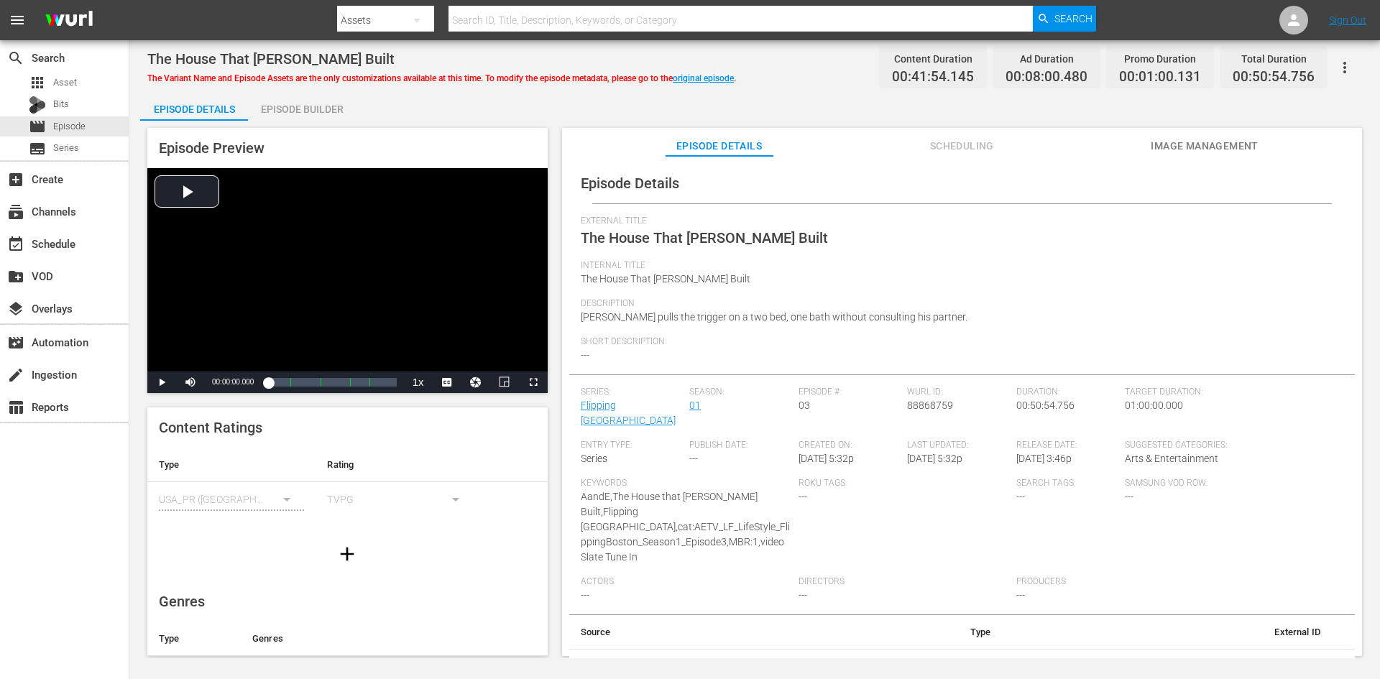
click at [331, 109] on div "Episode Builder" at bounding box center [302, 109] width 108 height 35
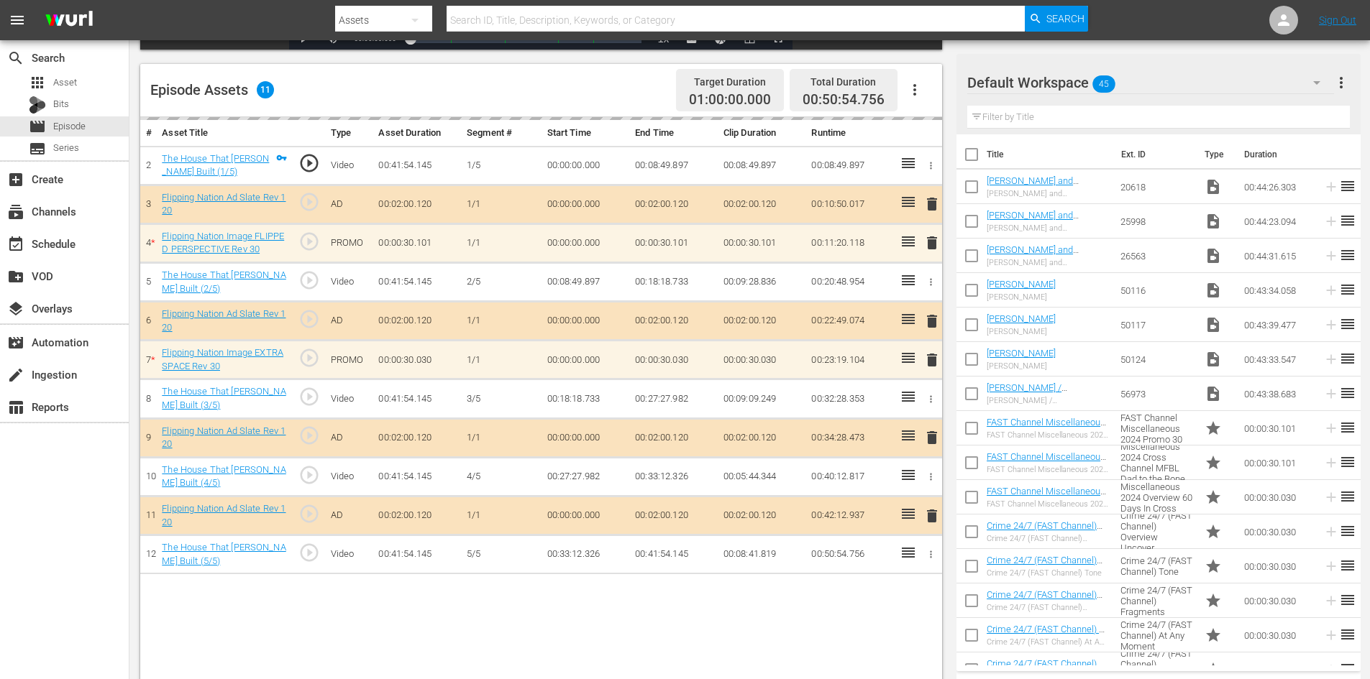
scroll to position [375, 0]
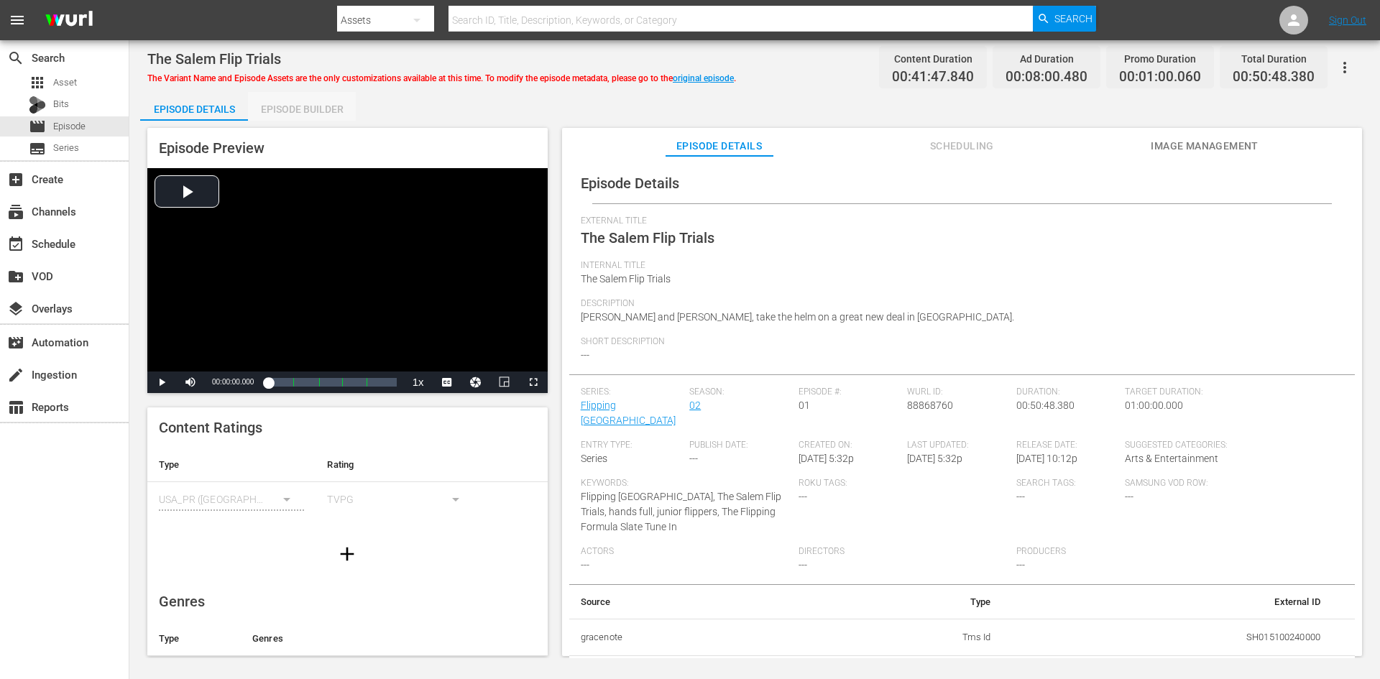
click at [280, 108] on div "Episode Builder" at bounding box center [302, 109] width 108 height 35
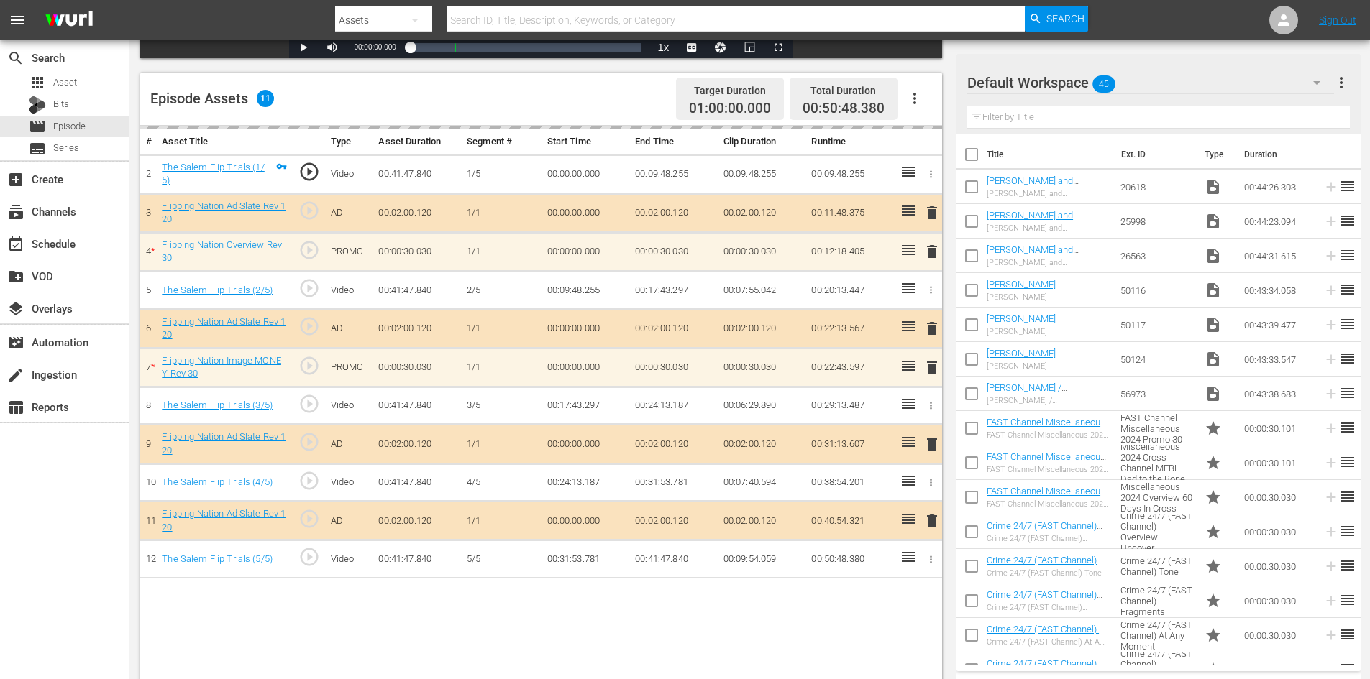
scroll to position [375, 0]
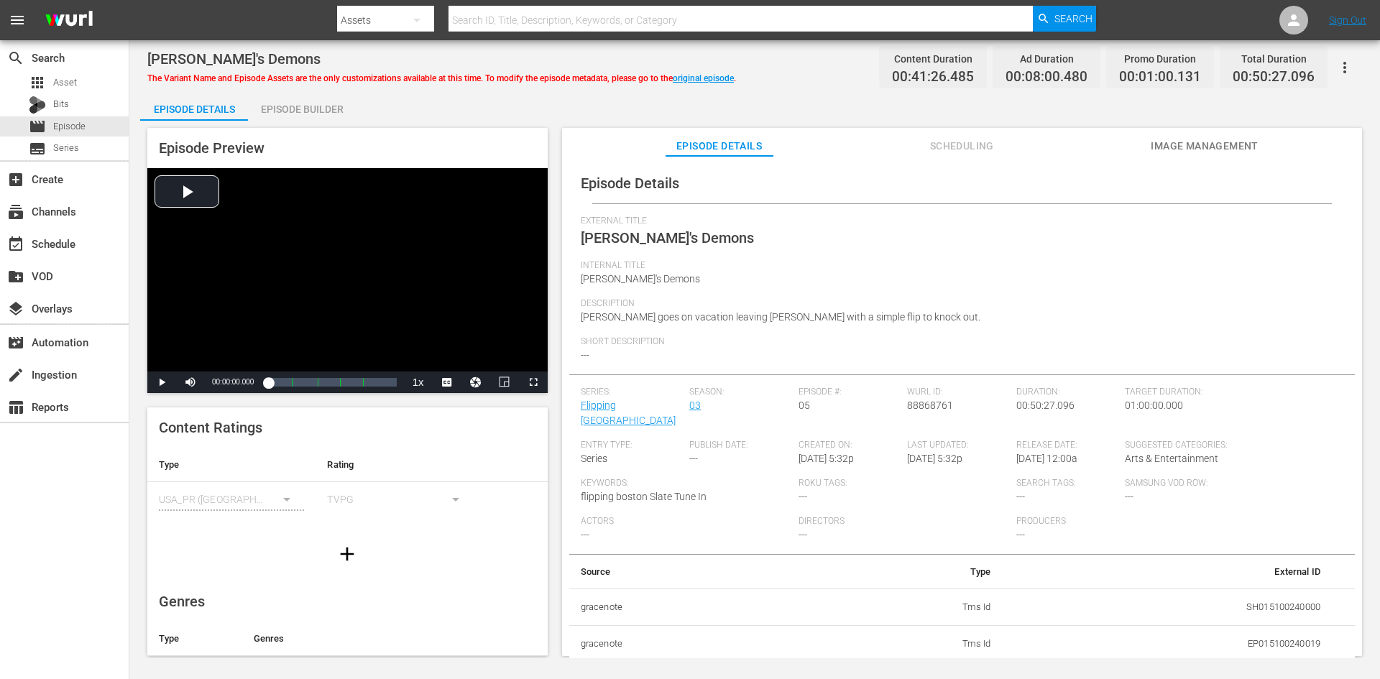
click at [306, 113] on div "Episode Builder" at bounding box center [302, 109] width 108 height 35
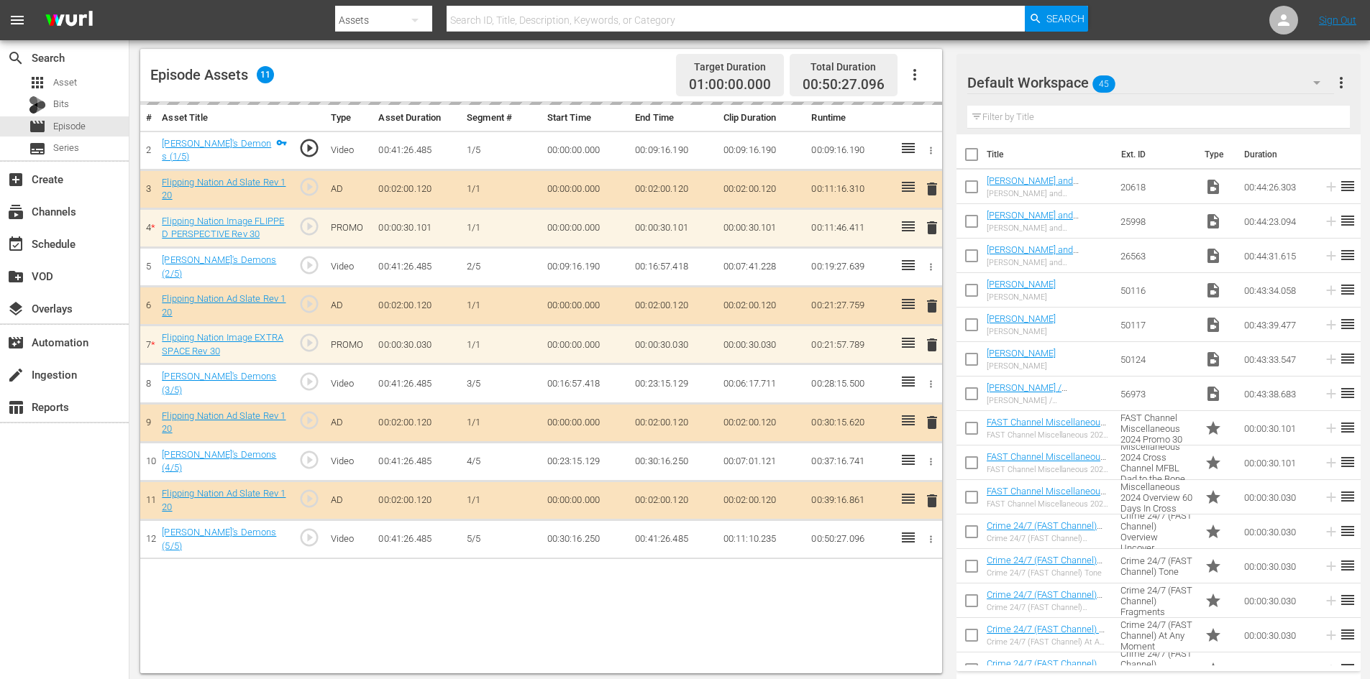
scroll to position [375, 0]
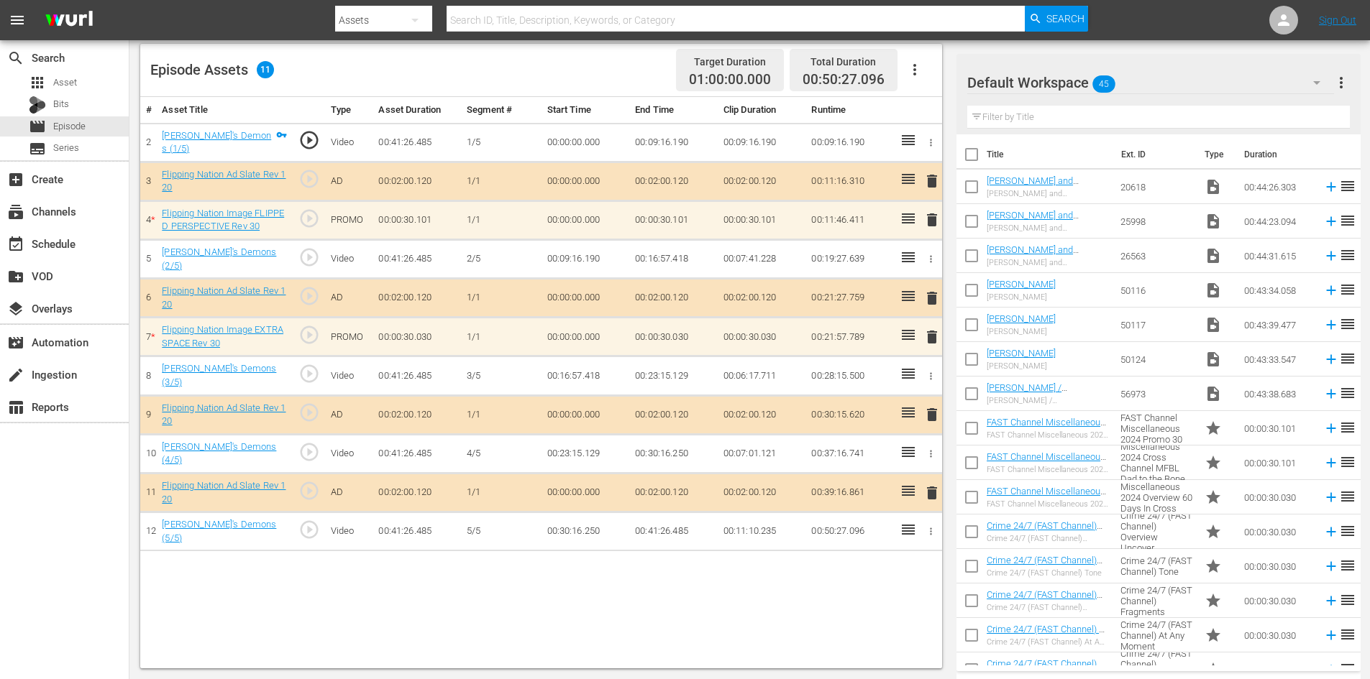
click at [1287, 78] on div "Default Workspace 45" at bounding box center [1150, 83] width 367 height 40
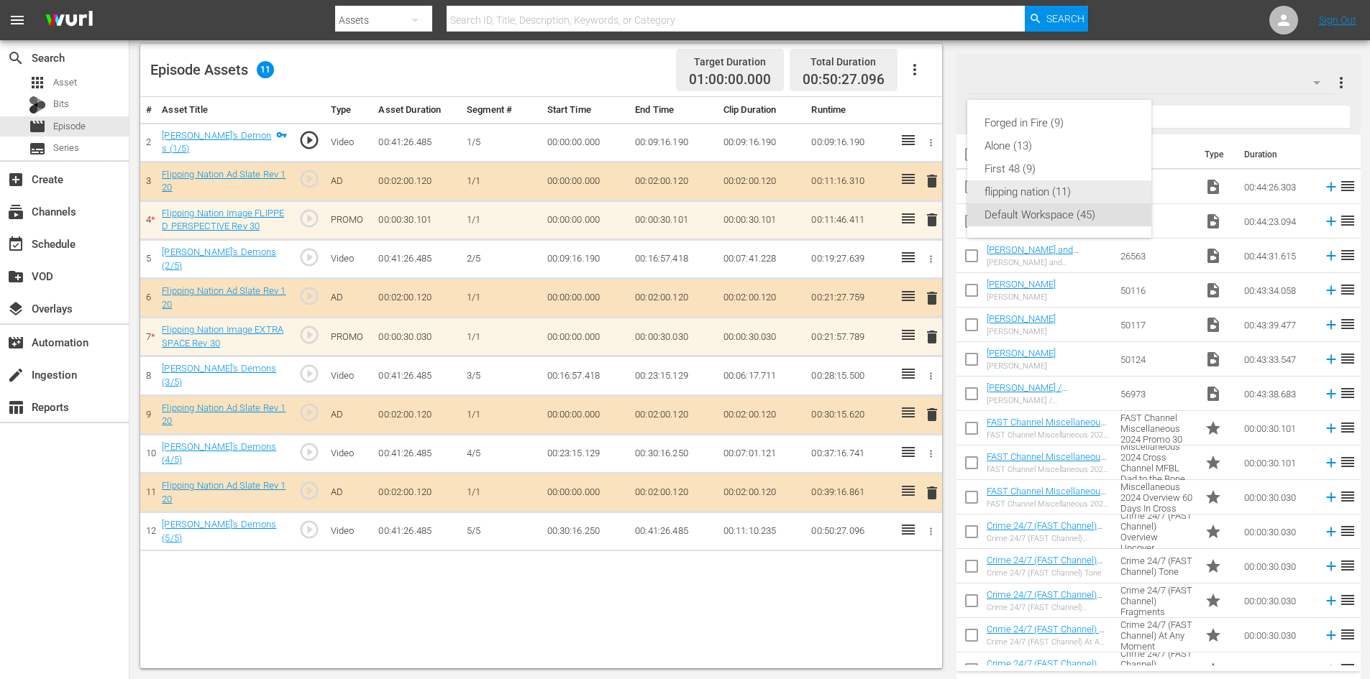
click at [993, 189] on div "flipping nation (11)" at bounding box center [1059, 191] width 150 height 23
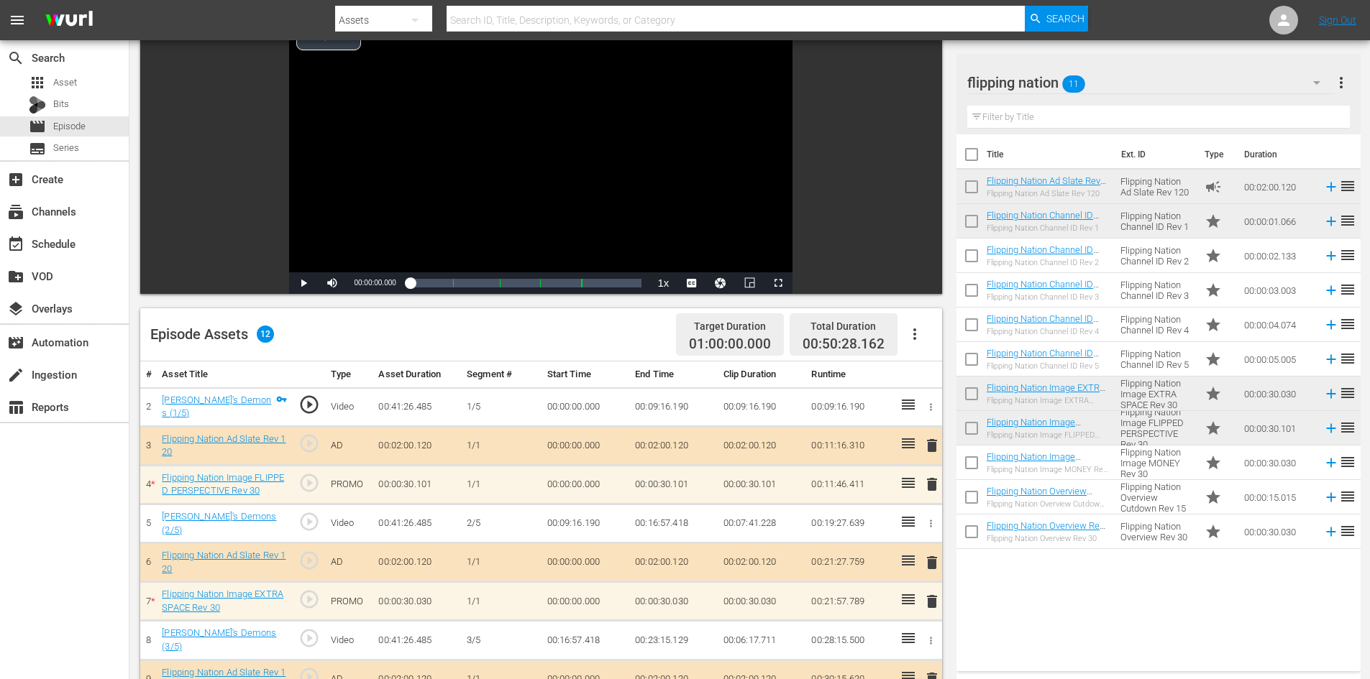
scroll to position [0, 0]
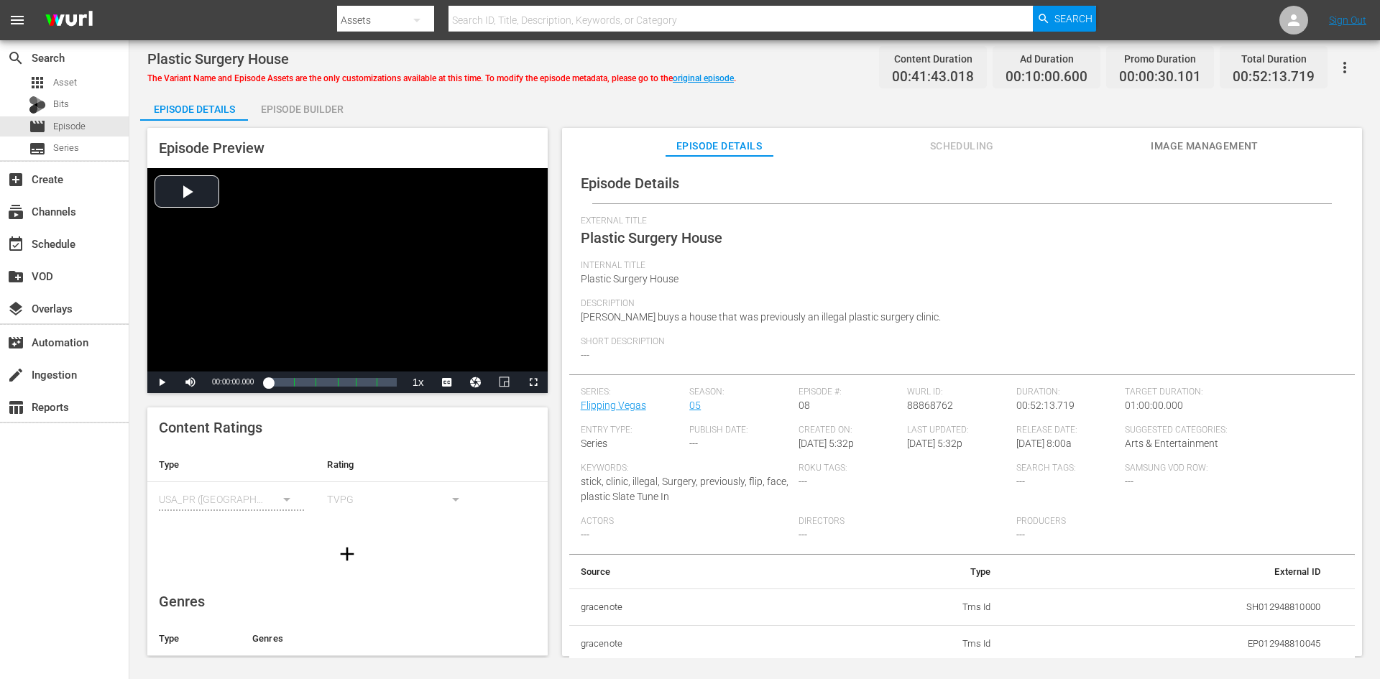
click at [316, 99] on div "Episode Builder" at bounding box center [302, 109] width 108 height 35
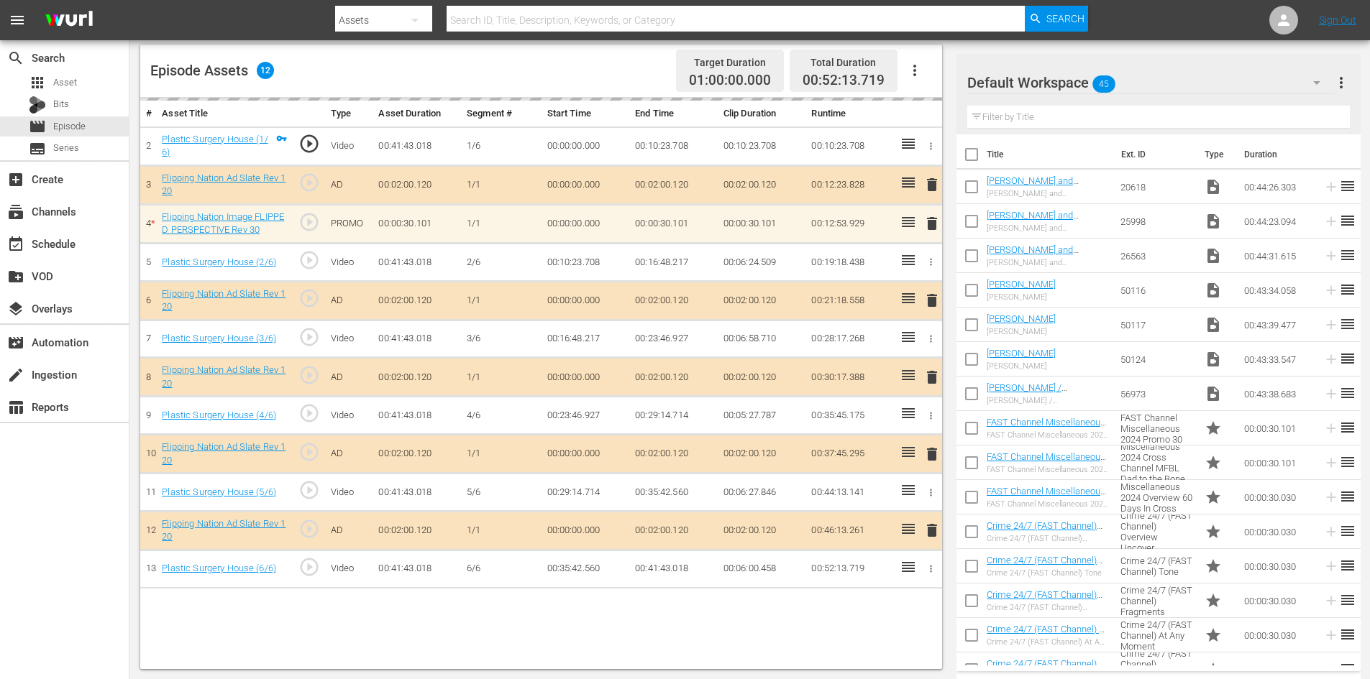
scroll to position [375, 0]
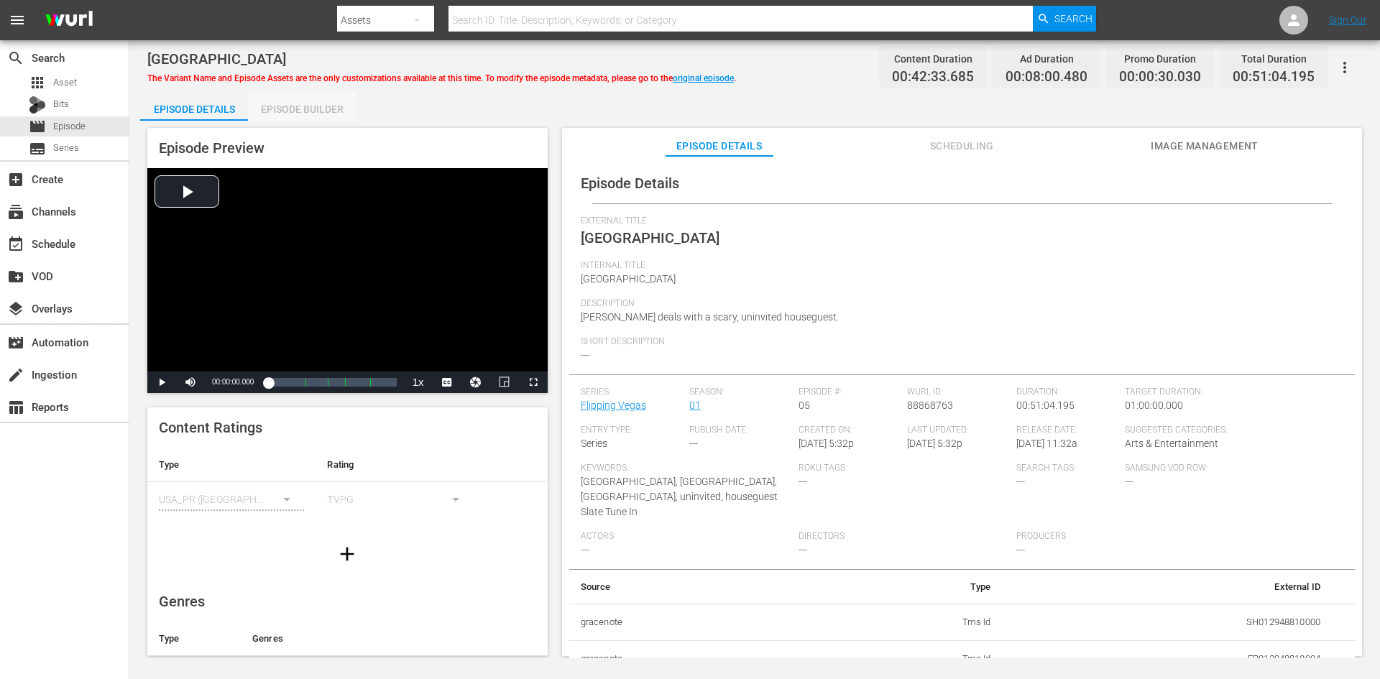
click at [284, 98] on div "Episode Builder" at bounding box center [302, 109] width 108 height 35
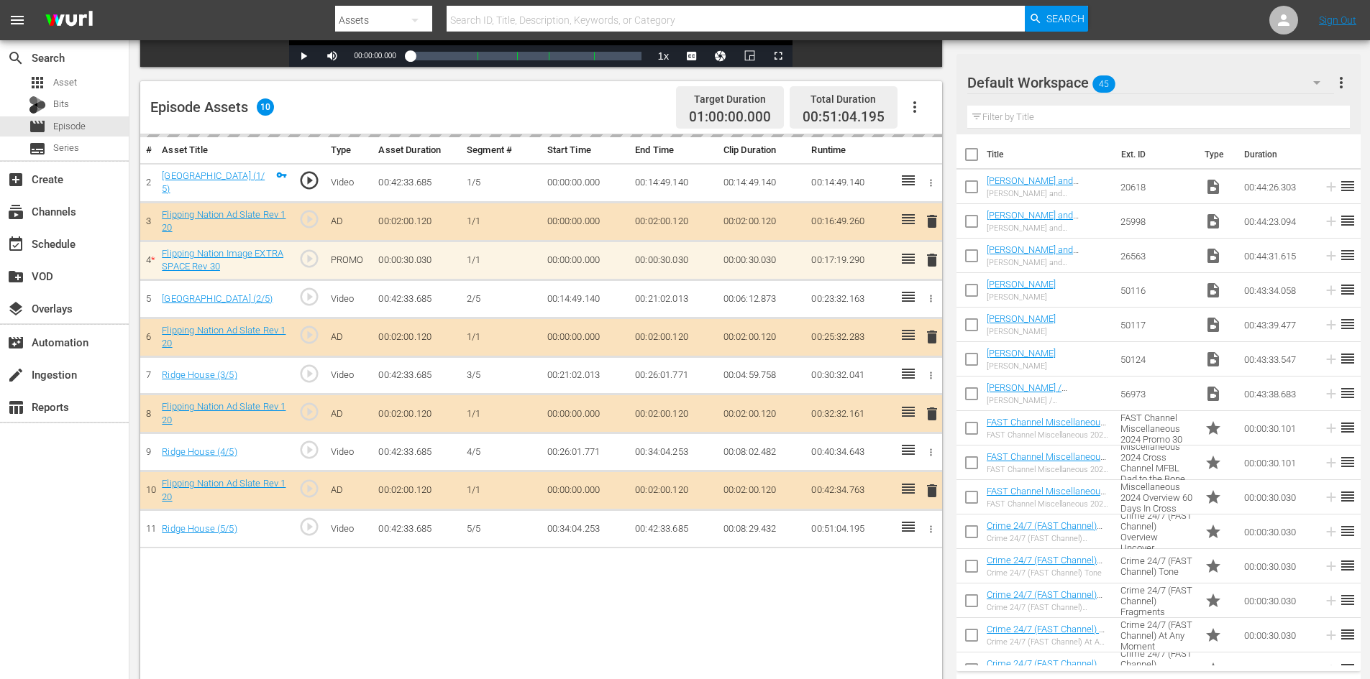
scroll to position [375, 0]
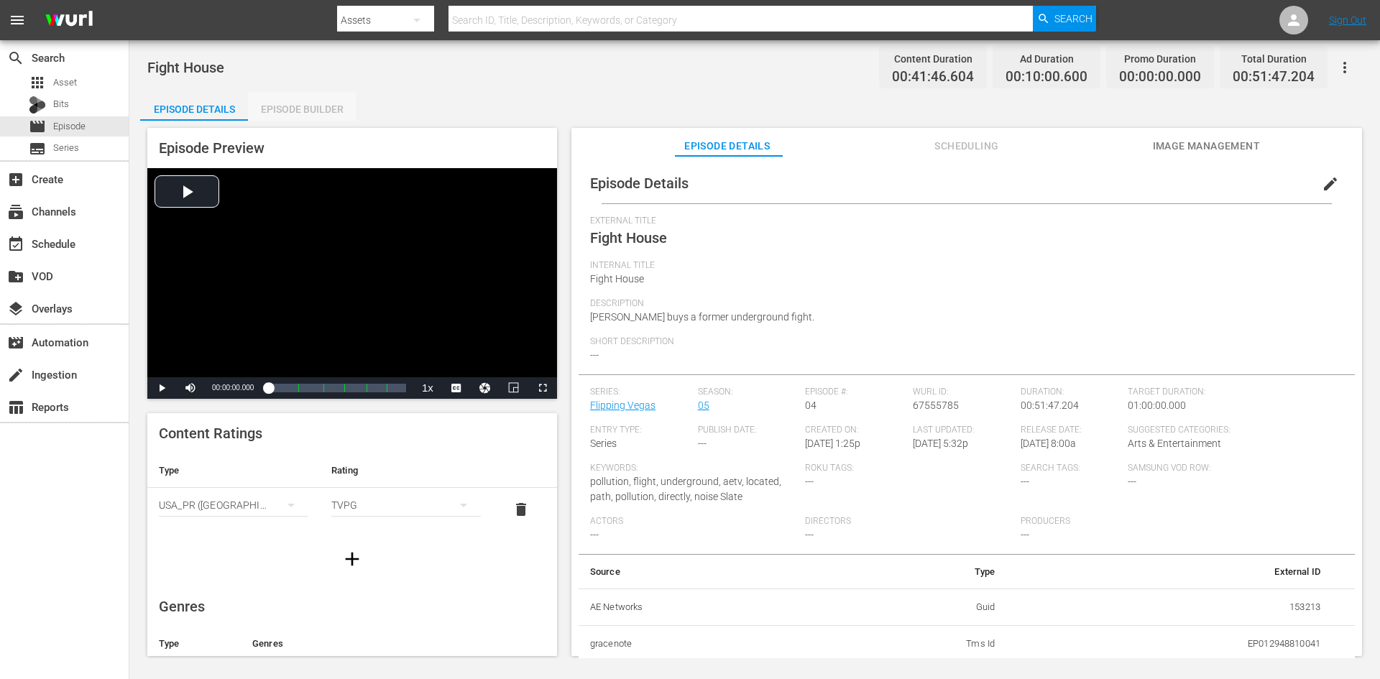
click at [312, 101] on div "Episode Builder" at bounding box center [302, 109] width 108 height 35
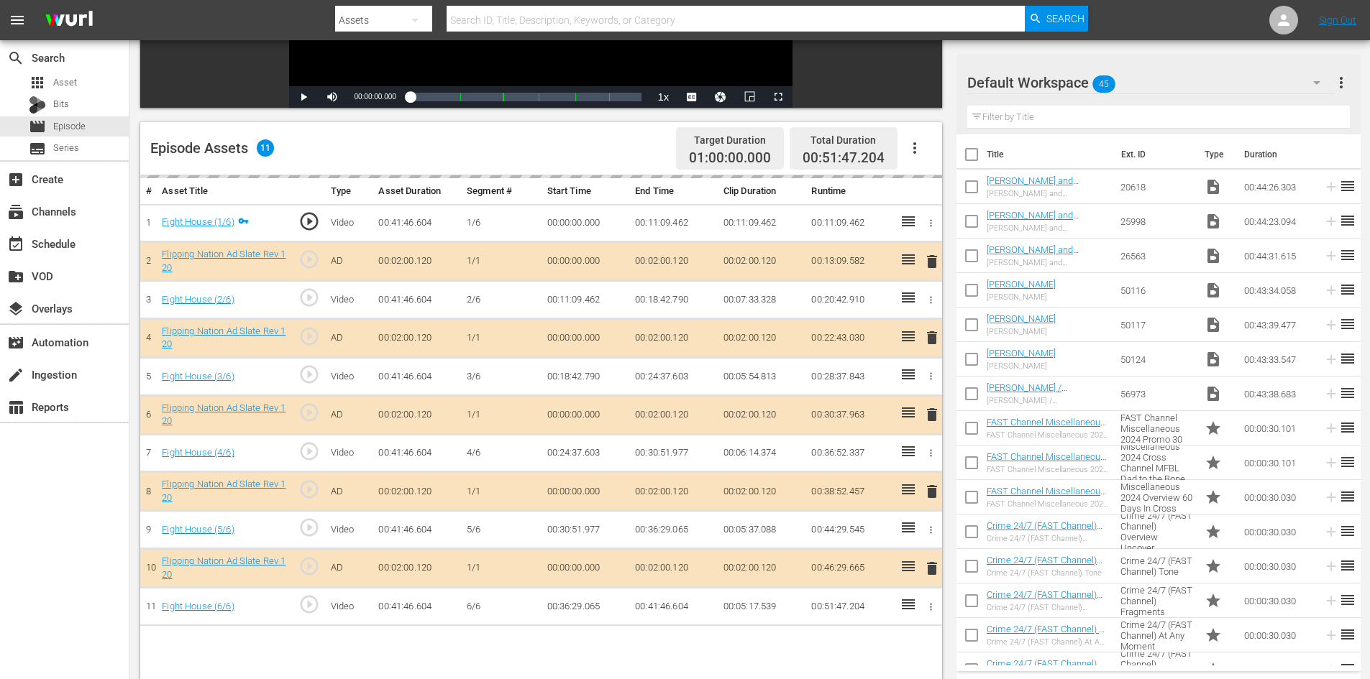
scroll to position [375, 0]
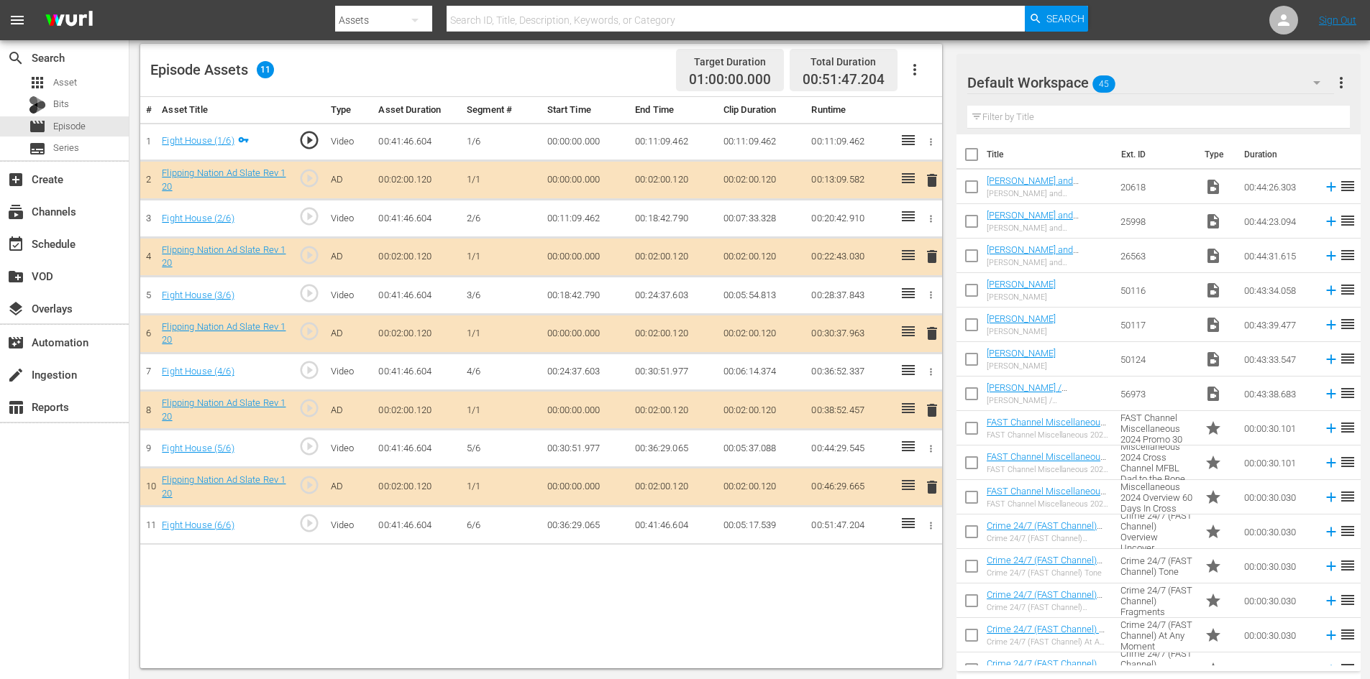
click at [1301, 85] on button "button" at bounding box center [1316, 82] width 35 height 35
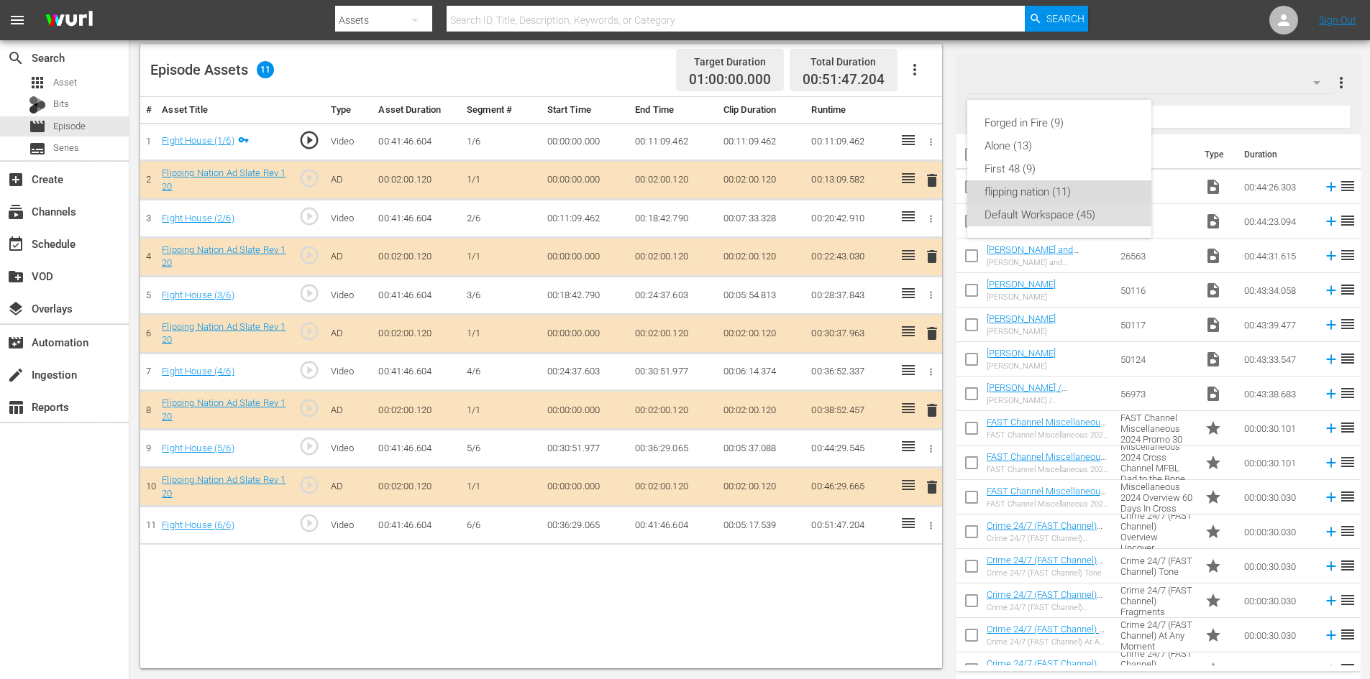
click at [999, 184] on div "flipping nation (11)" at bounding box center [1059, 191] width 150 height 23
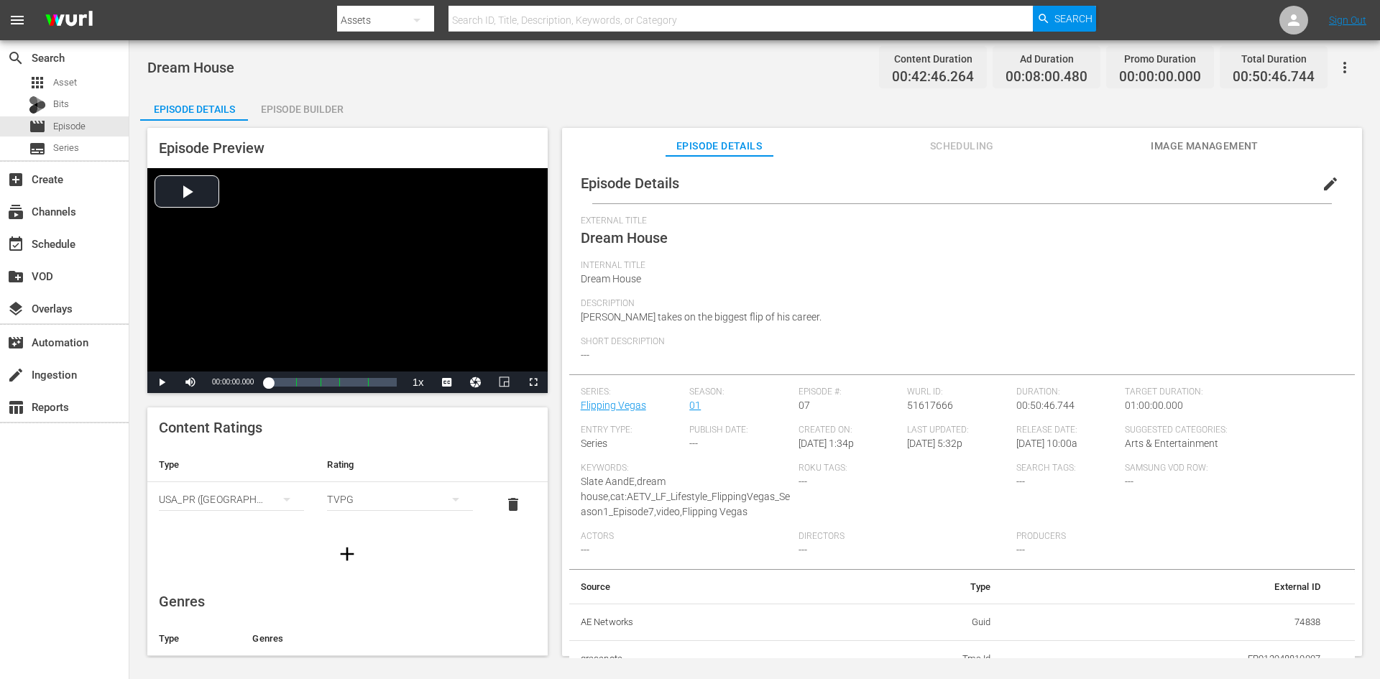
click at [324, 104] on div "Episode Builder" at bounding box center [302, 109] width 108 height 35
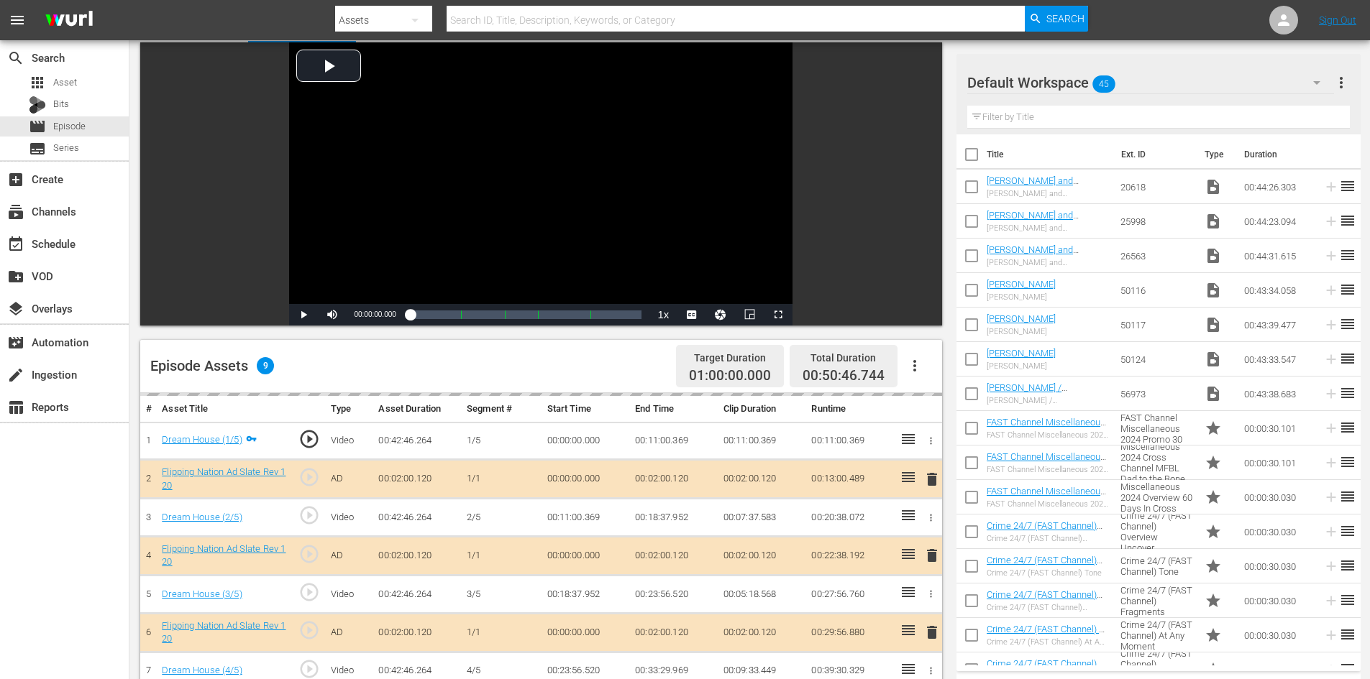
scroll to position [375, 0]
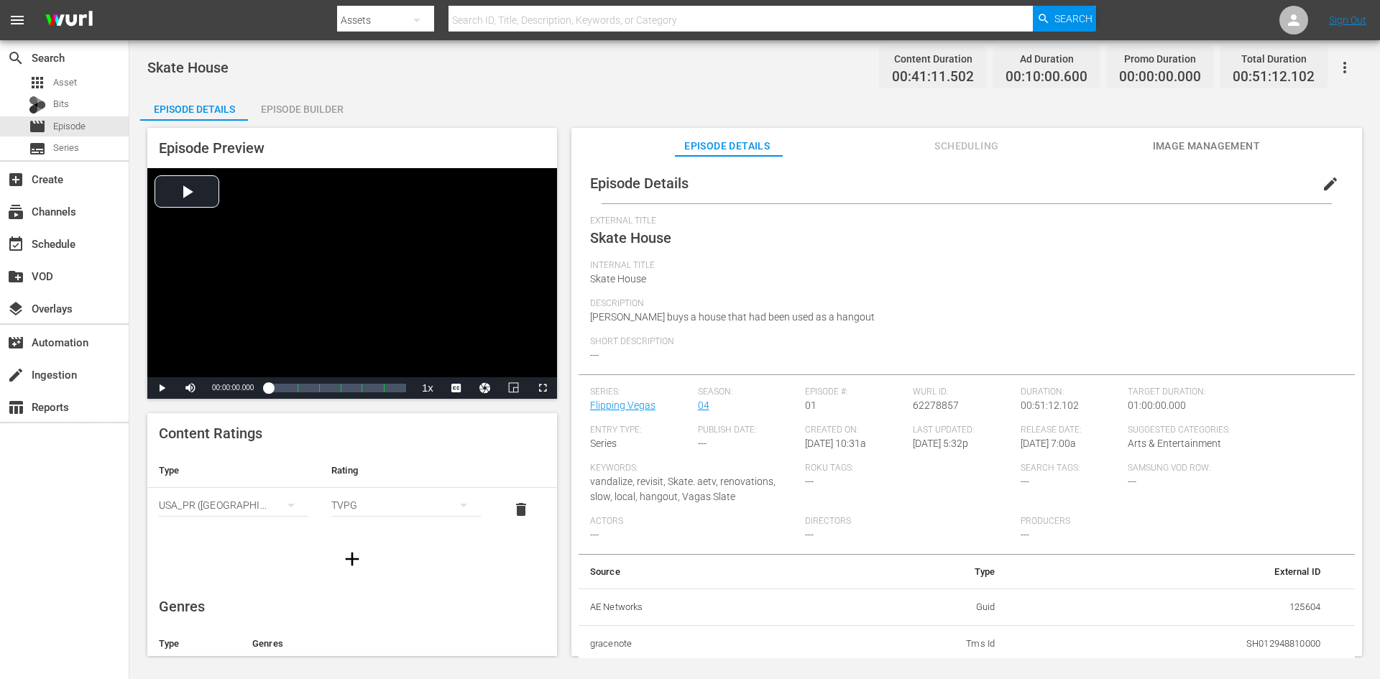
click at [328, 114] on div "Episode Builder" at bounding box center [302, 109] width 108 height 35
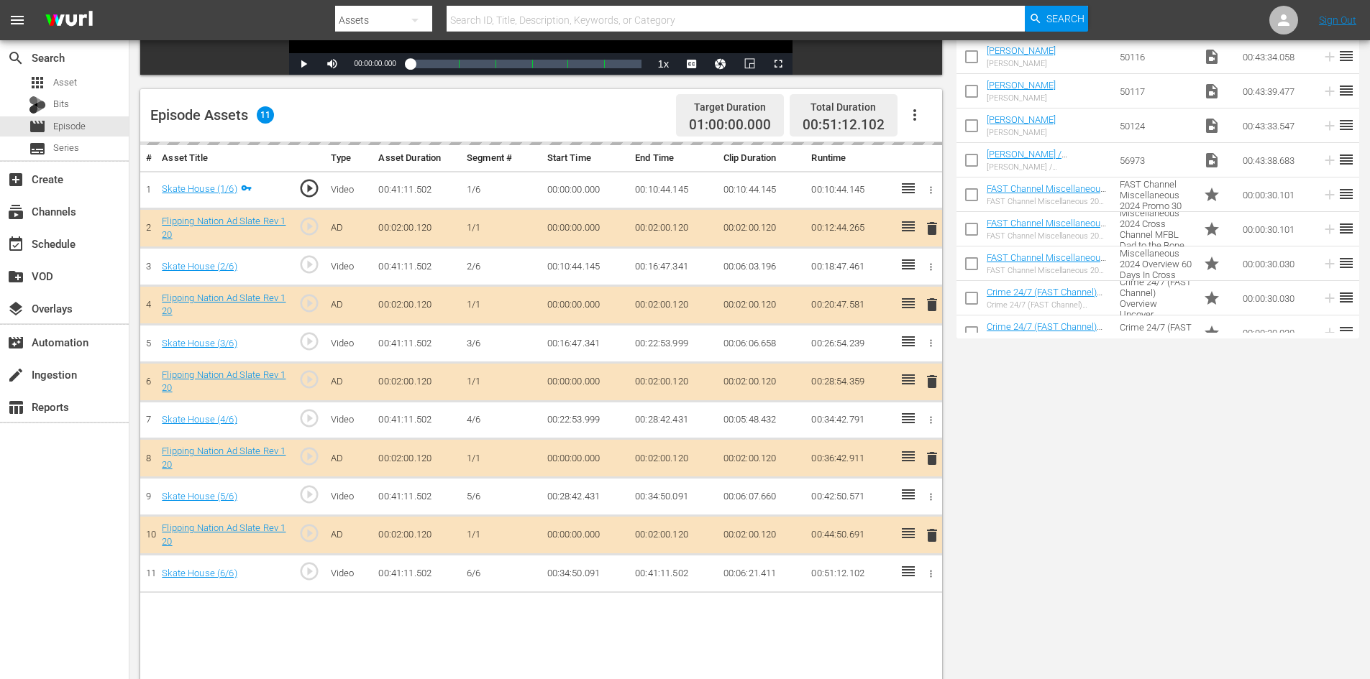
scroll to position [375, 0]
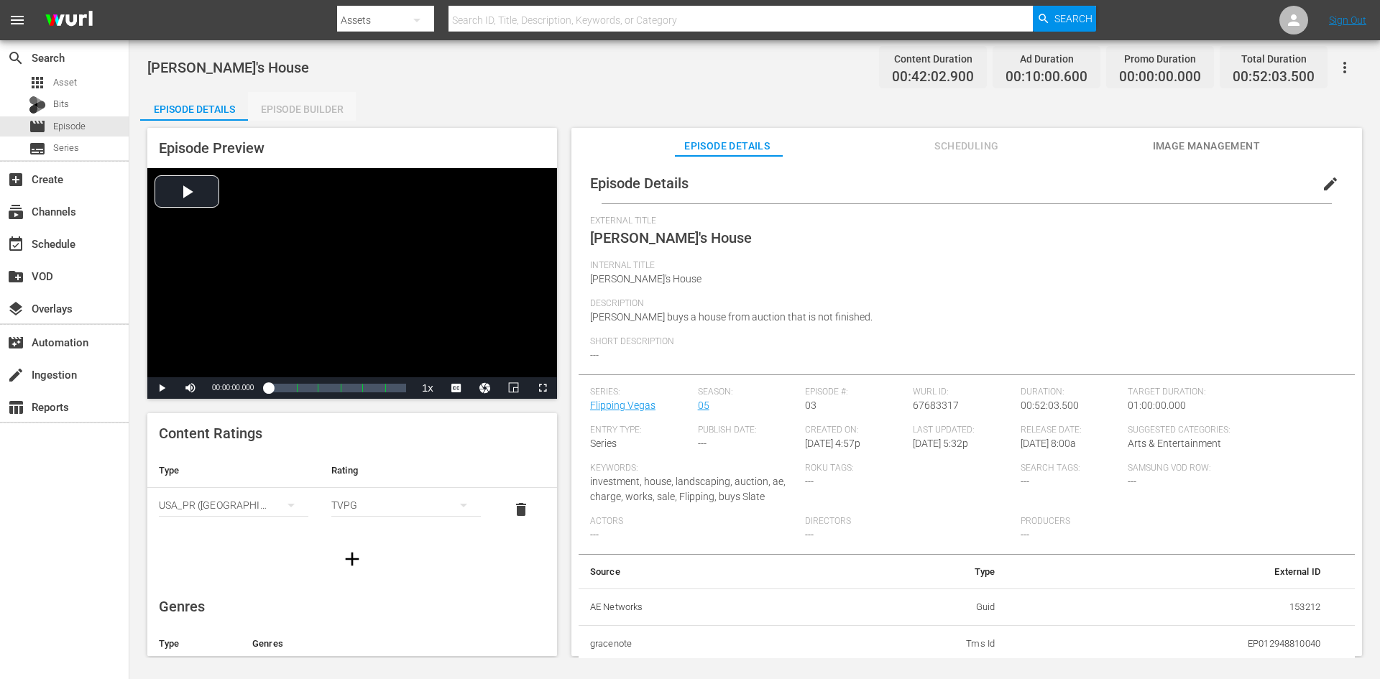
click at [323, 105] on div "Episode Builder" at bounding box center [302, 109] width 108 height 35
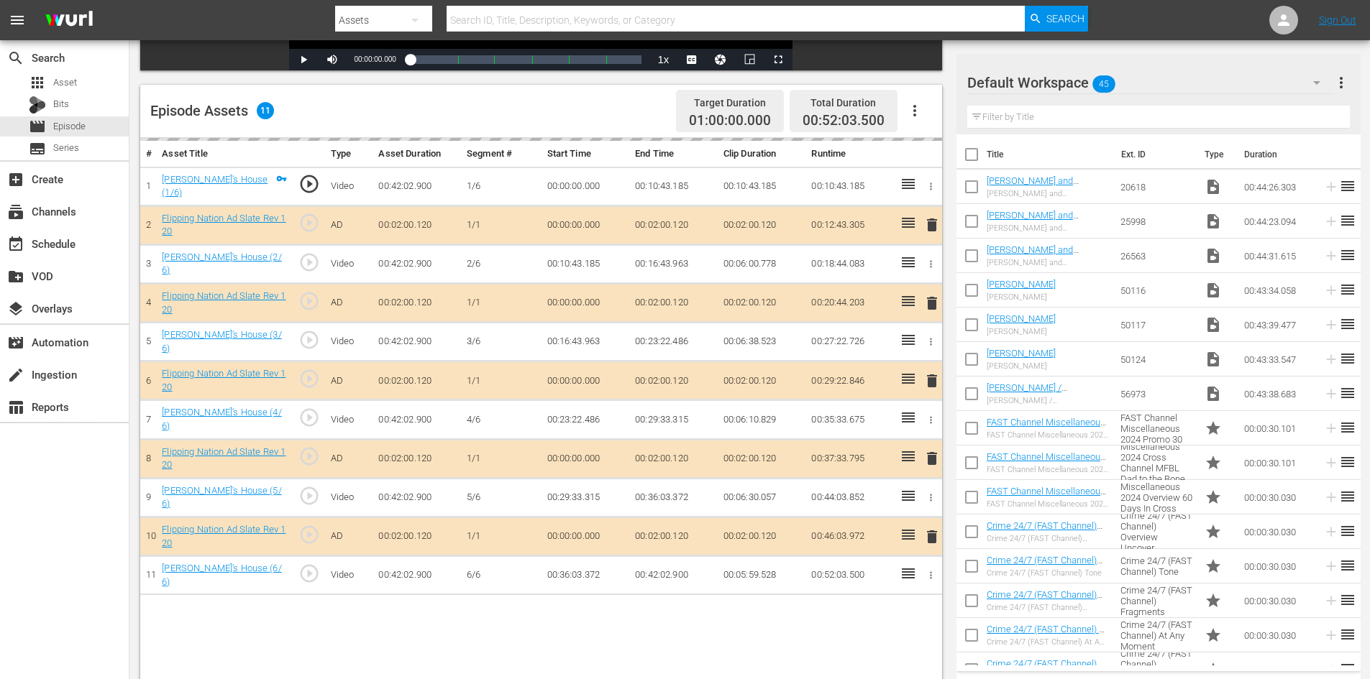
scroll to position [375, 0]
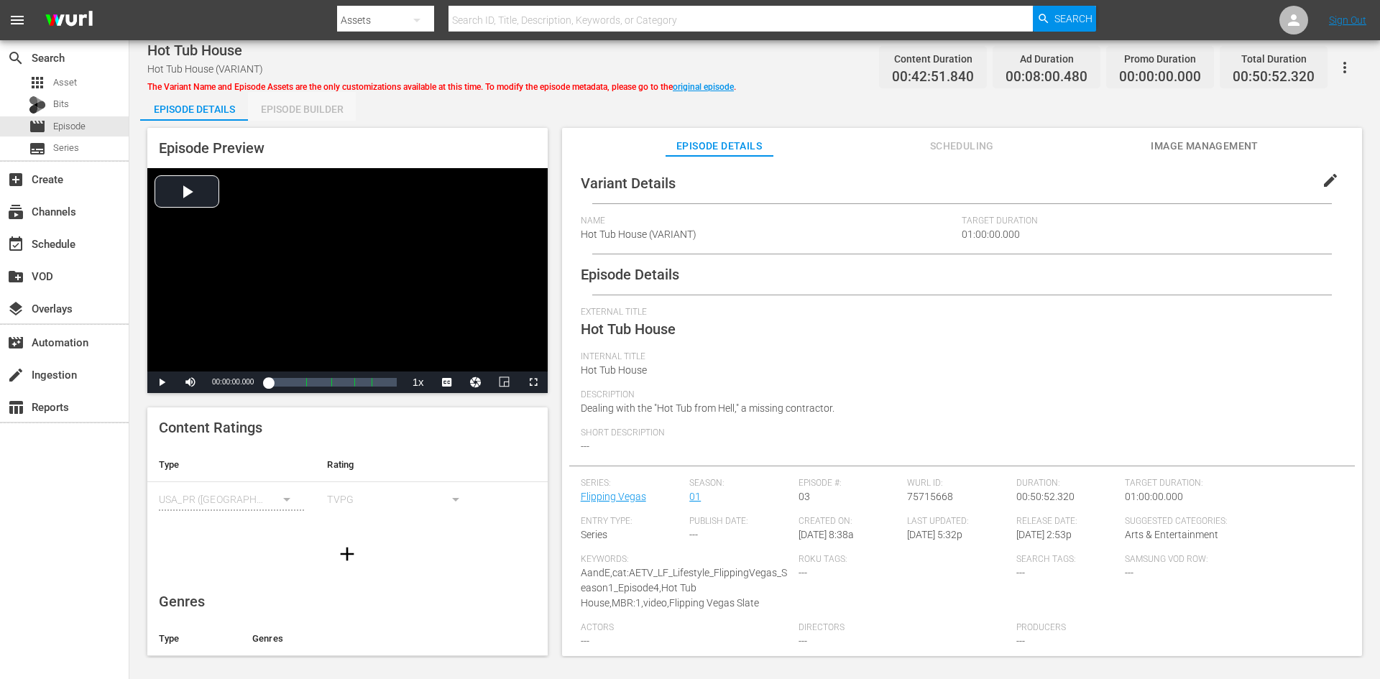
click at [323, 114] on div "Episode Builder" at bounding box center [302, 109] width 108 height 35
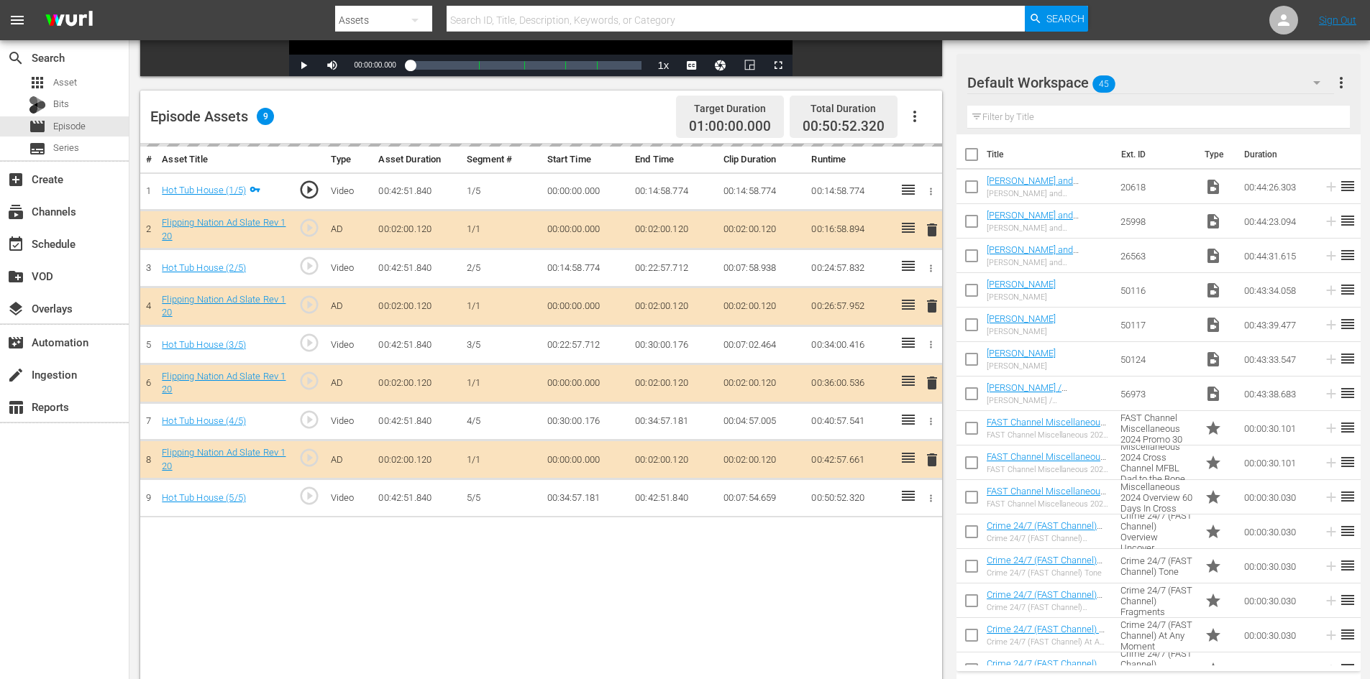
scroll to position [375, 0]
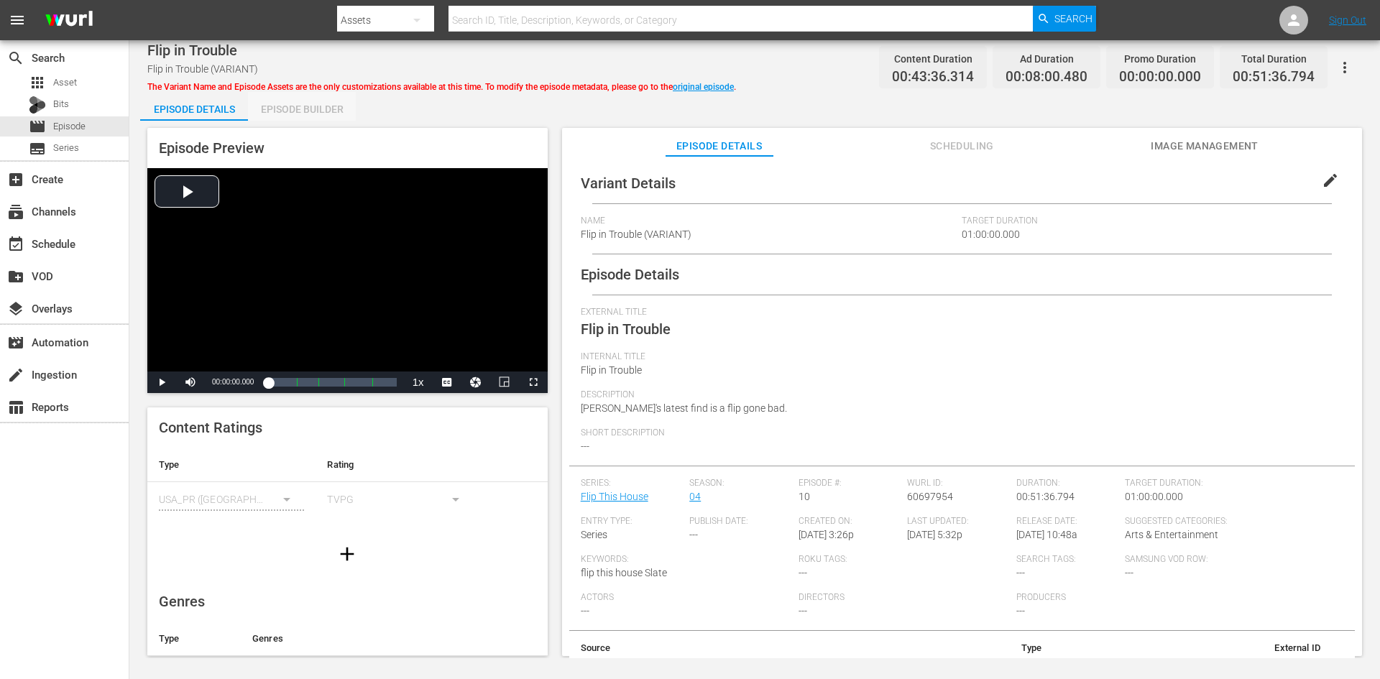
click at [300, 119] on div "Episode Builder" at bounding box center [302, 109] width 108 height 35
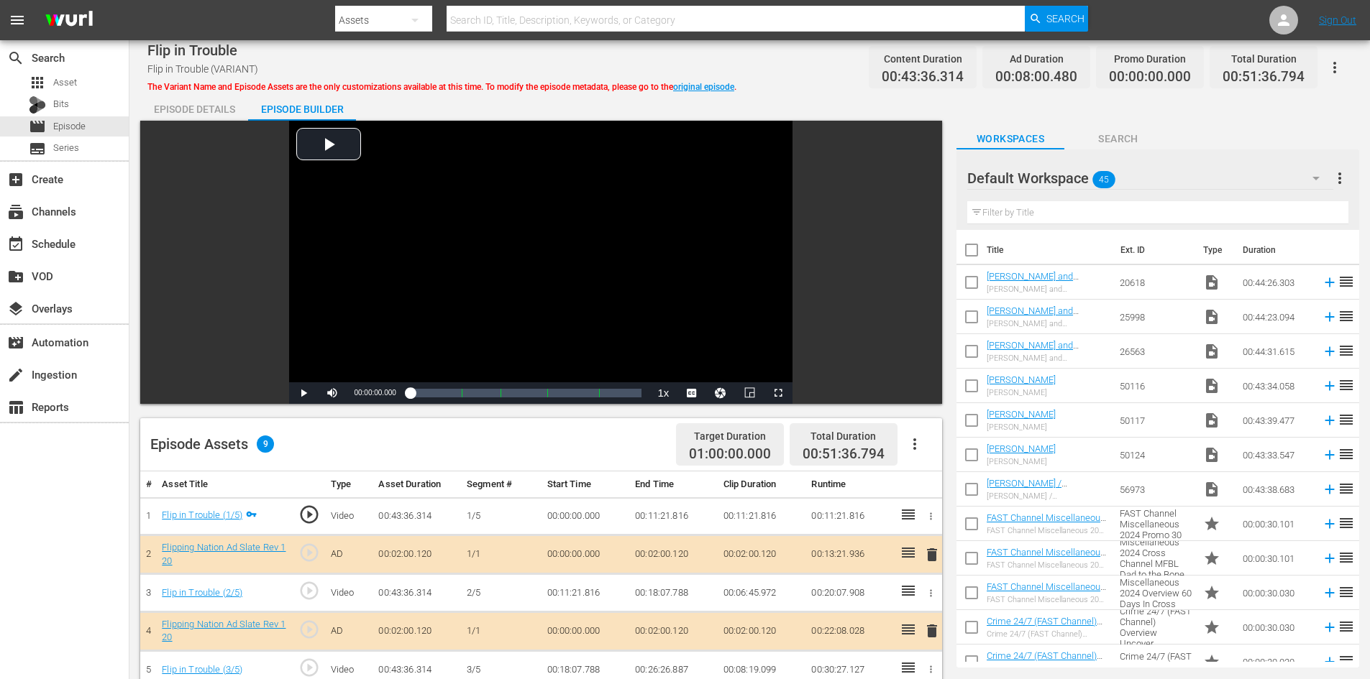
click at [1254, 186] on div "Default Workspace 45" at bounding box center [1150, 178] width 366 height 40
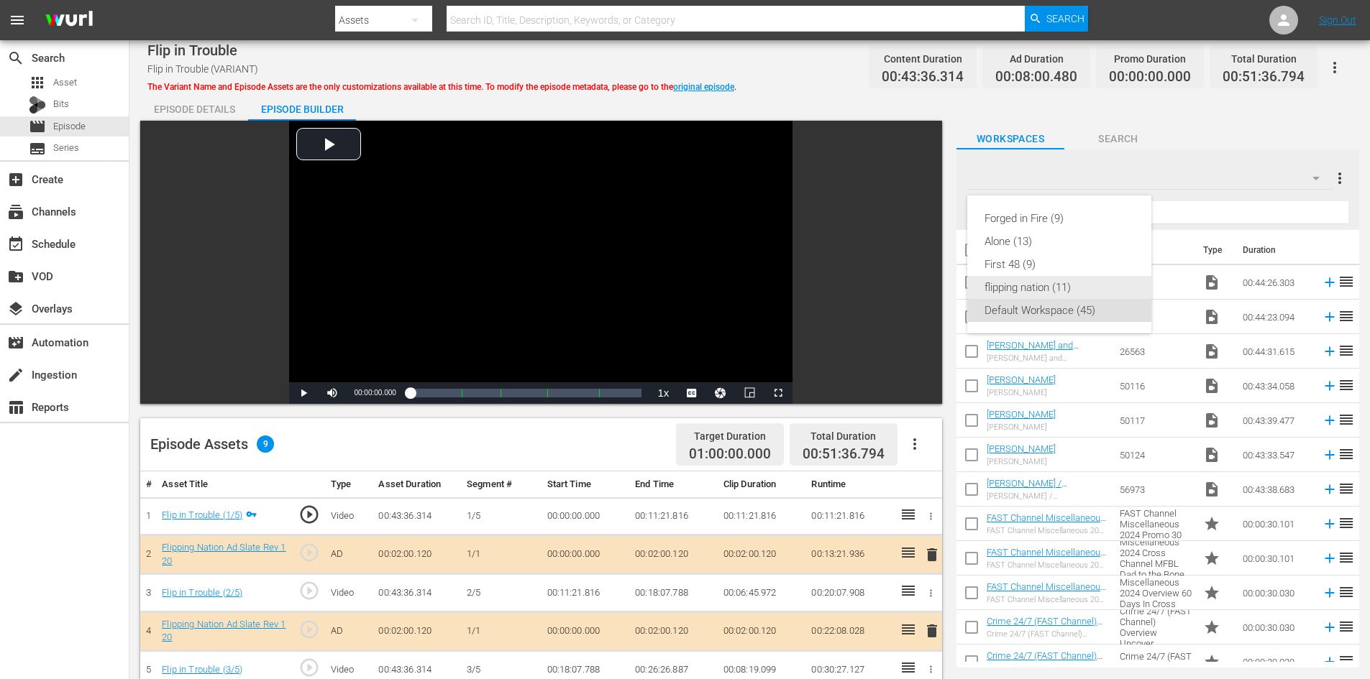
click at [1042, 296] on div "flipping nation (11)" at bounding box center [1059, 287] width 150 height 23
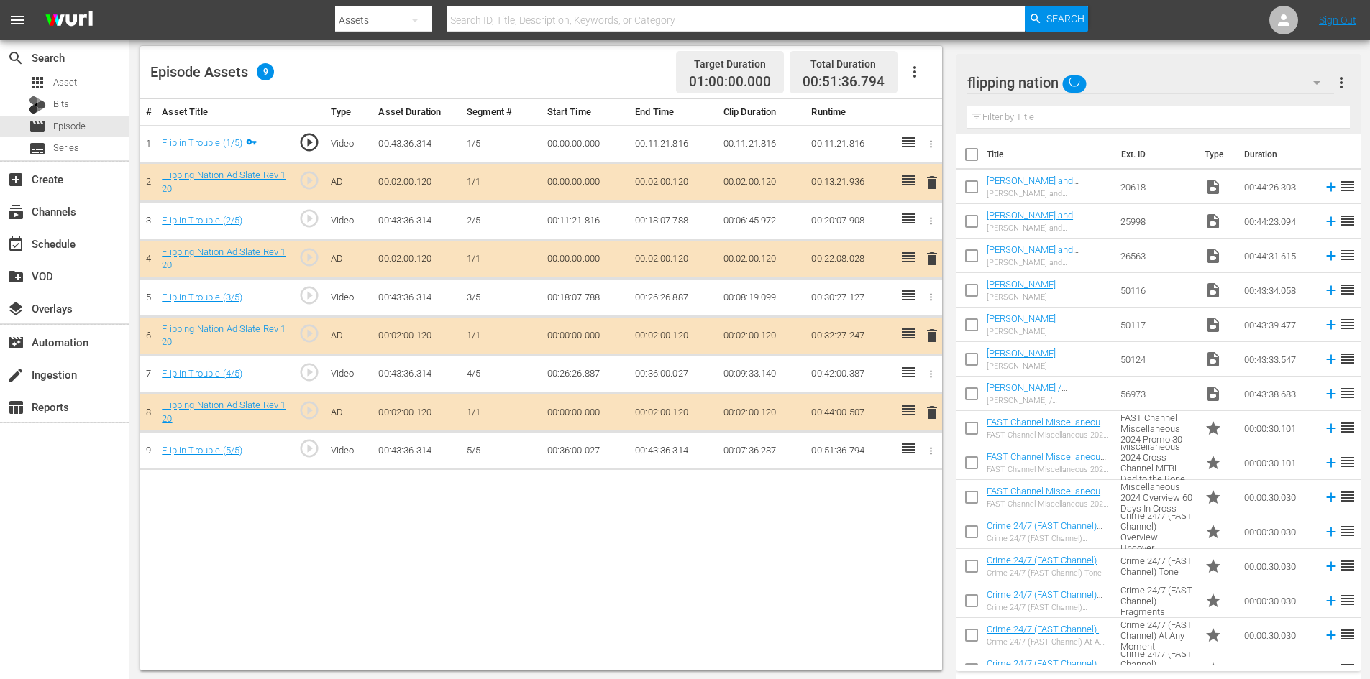
scroll to position [375, 0]
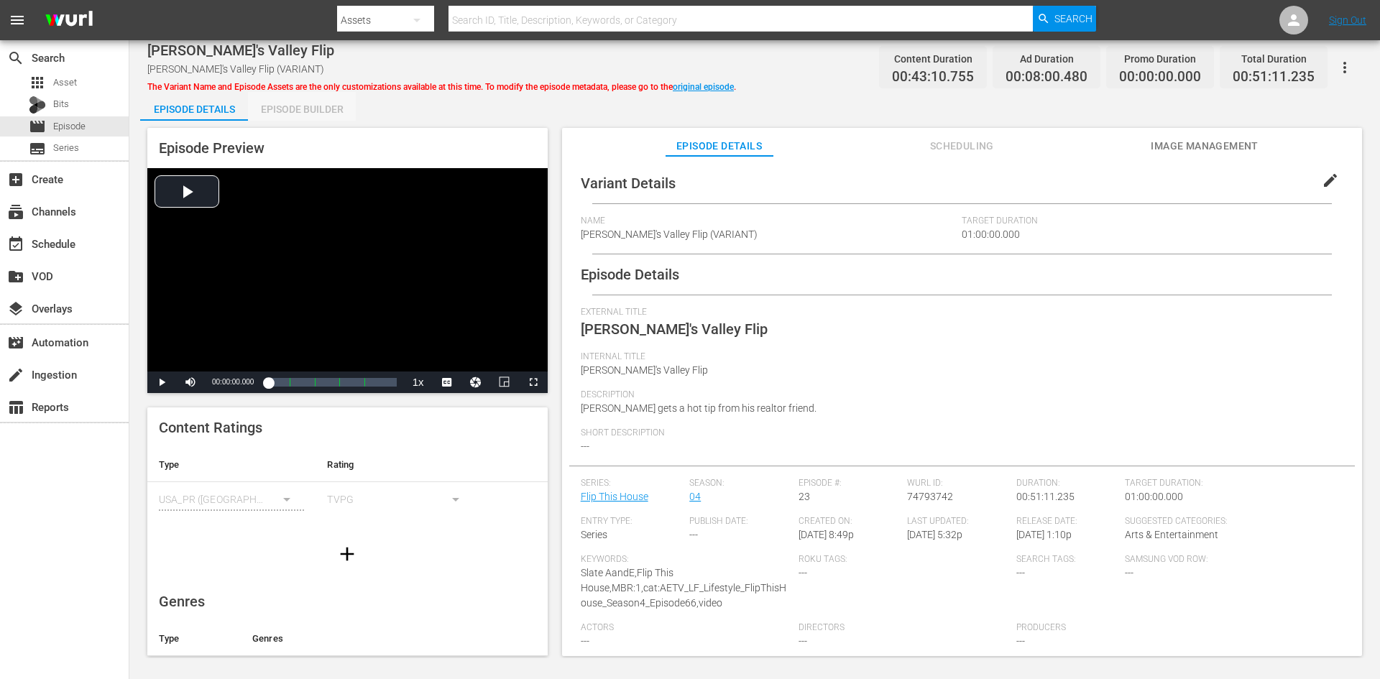
click at [331, 105] on div "Episode Builder" at bounding box center [302, 109] width 108 height 35
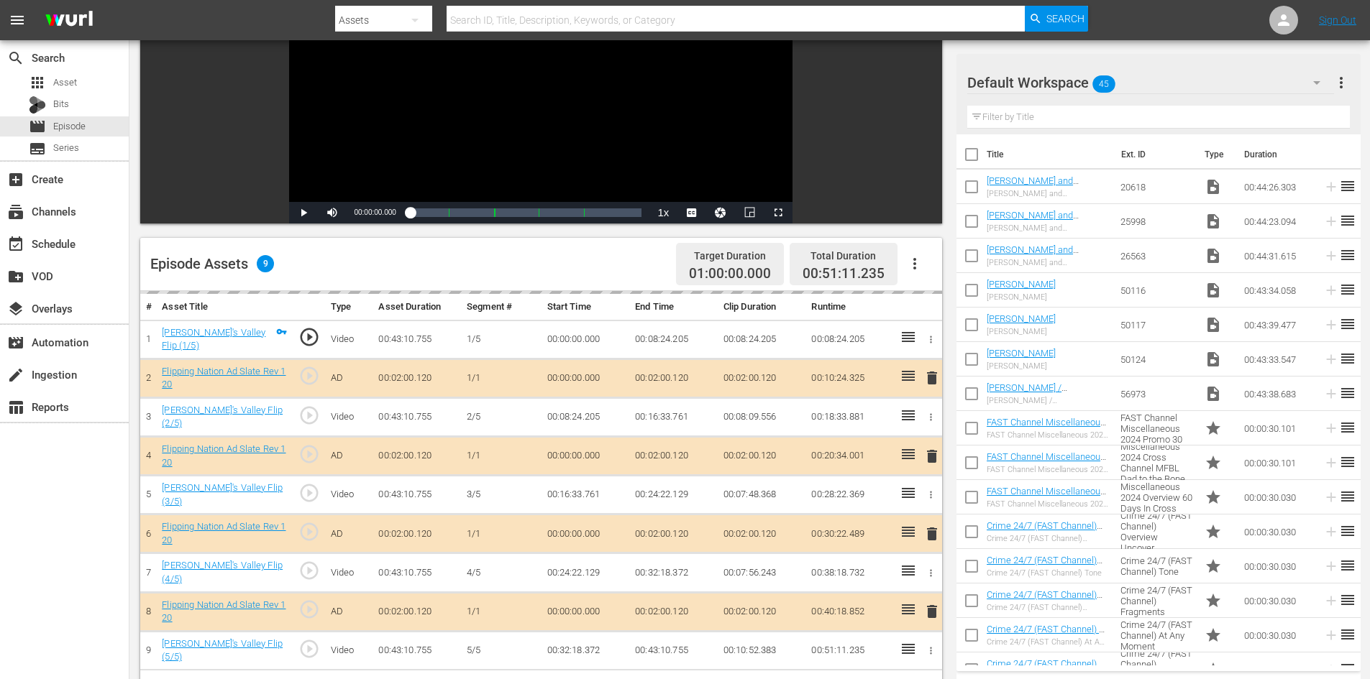
scroll to position [375, 0]
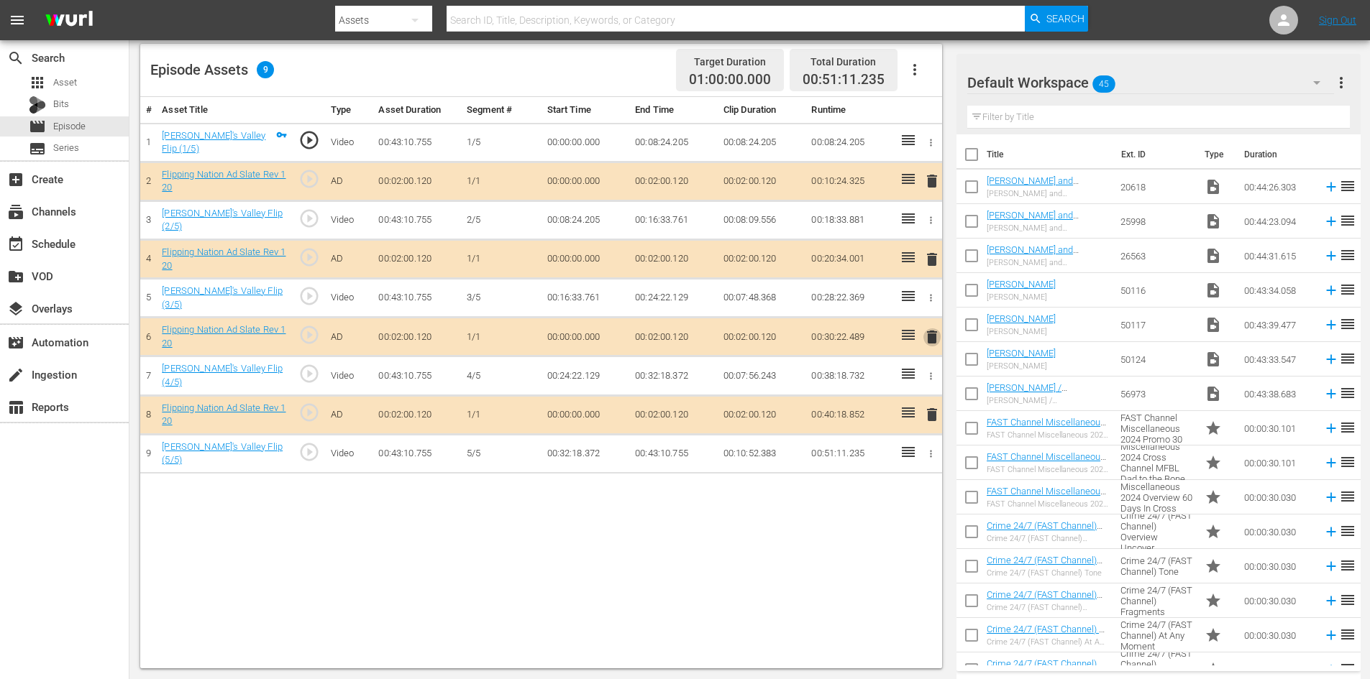
click at [934, 338] on span "delete" at bounding box center [931, 337] width 17 height 17
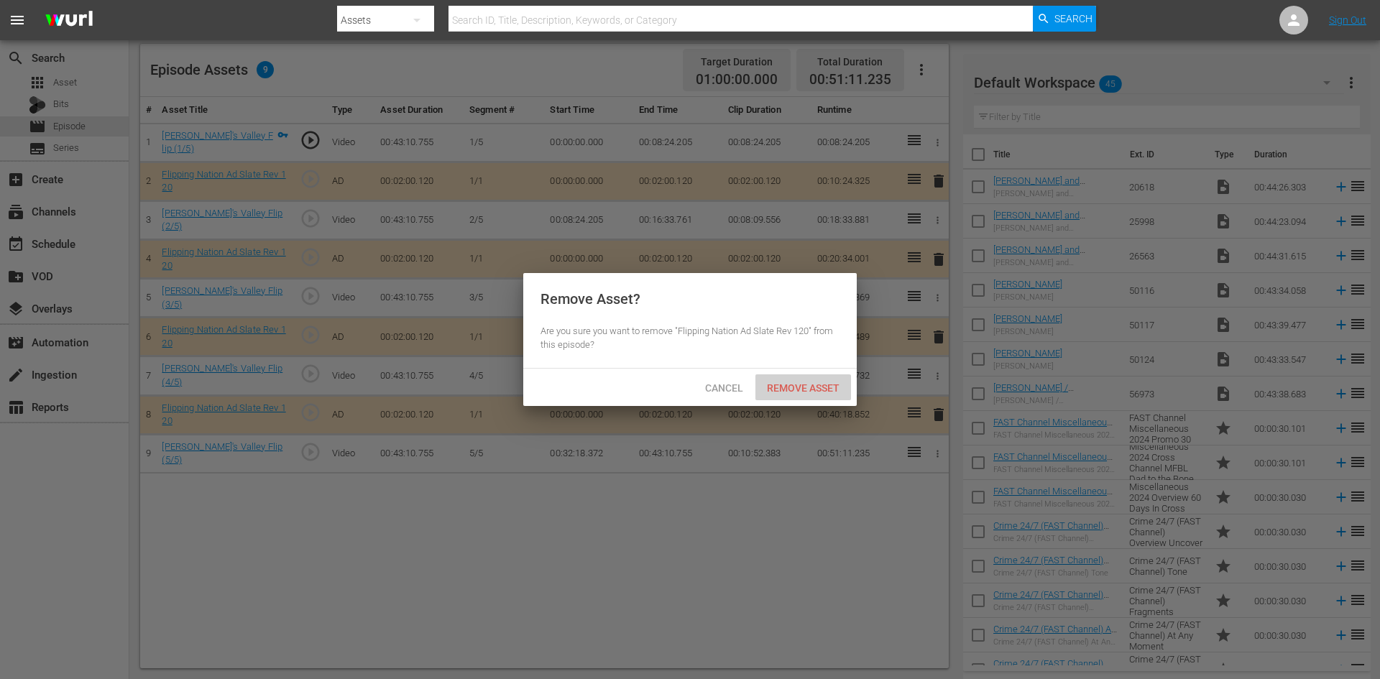
click at [796, 386] on span "Remove Asset" at bounding box center [804, 388] width 96 height 12
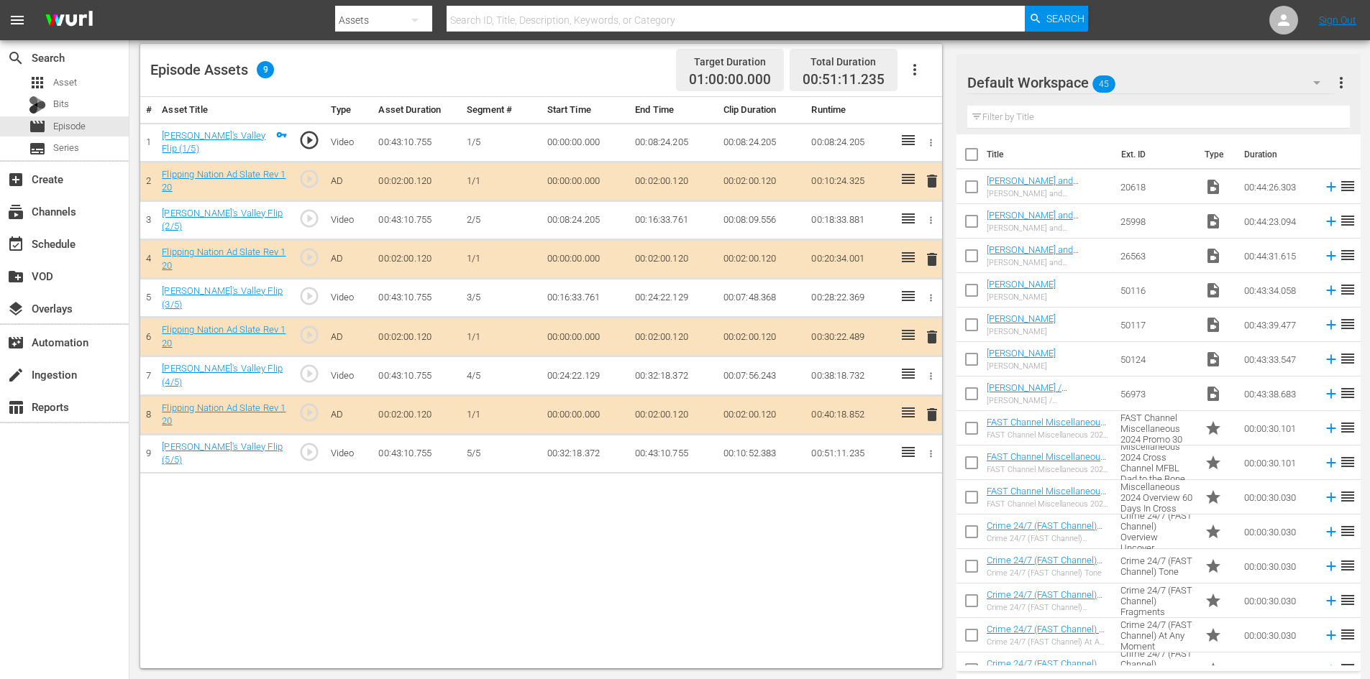
click at [1244, 88] on div "Default Workspace 45" at bounding box center [1150, 83] width 367 height 40
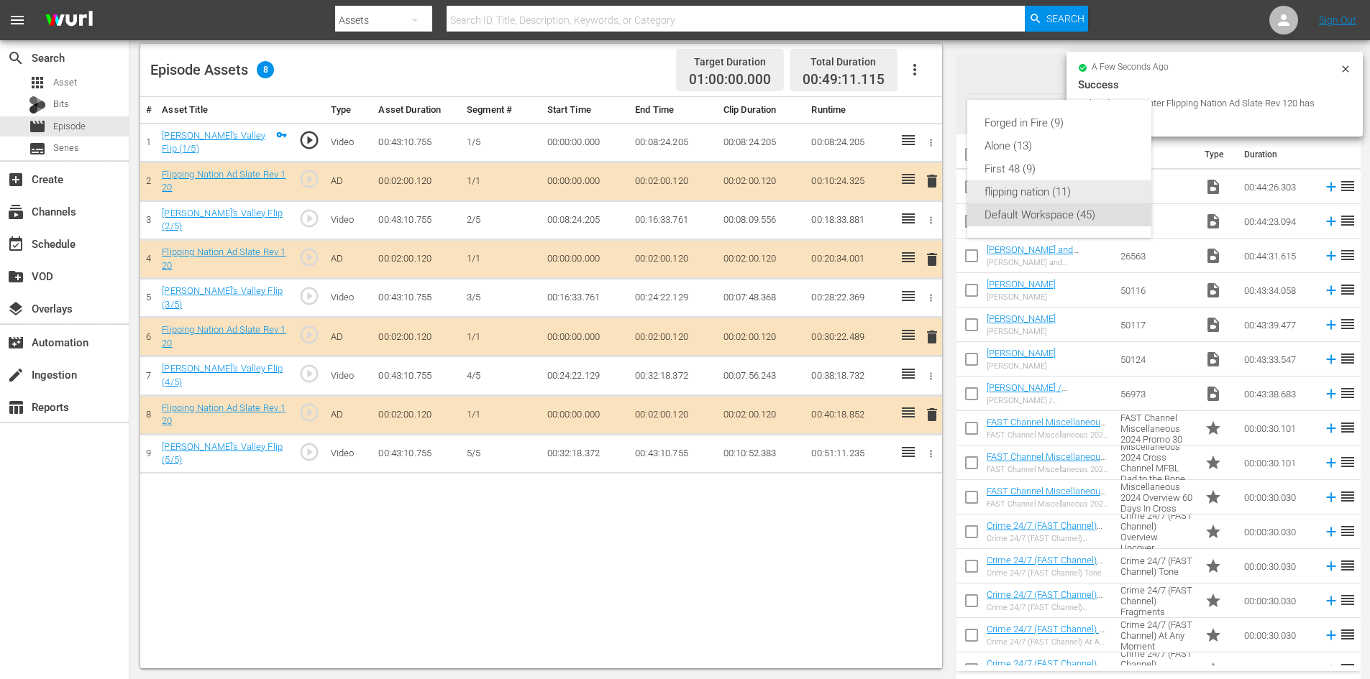
click at [1018, 196] on div "flipping nation (11)" at bounding box center [1059, 191] width 150 height 23
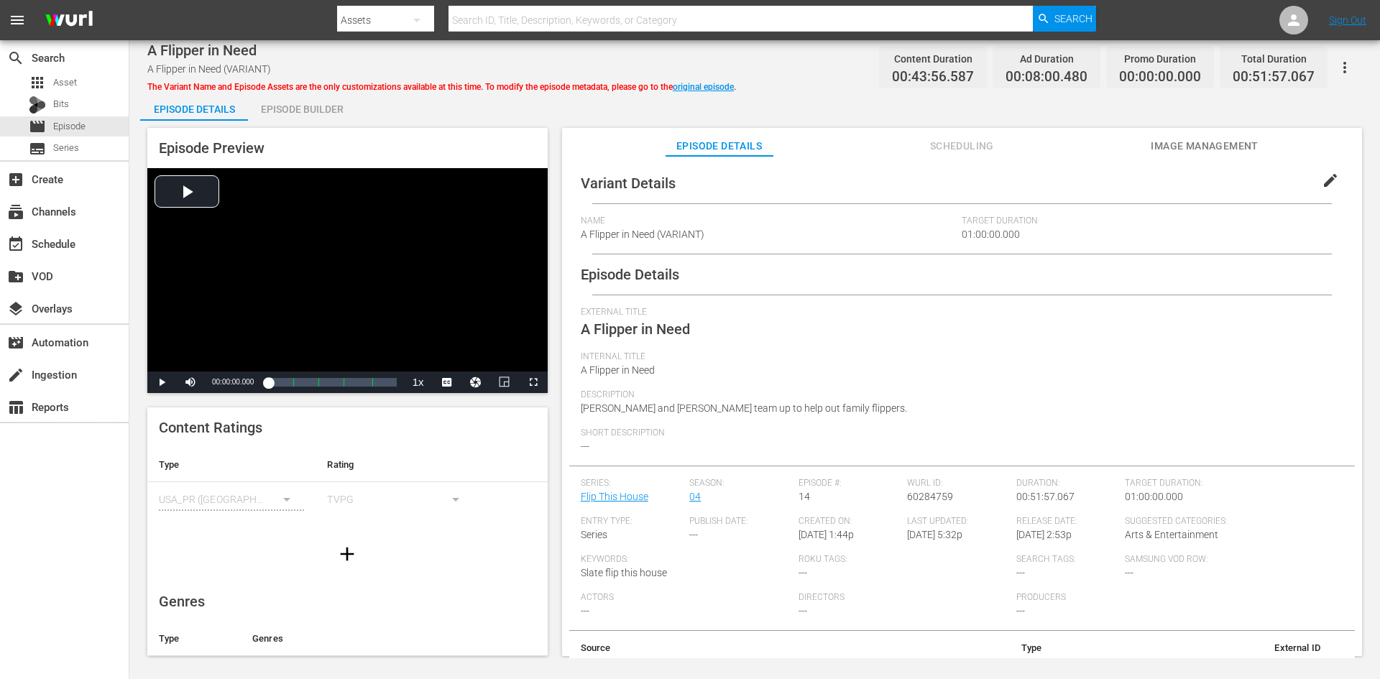
click at [317, 107] on div "Episode Builder" at bounding box center [302, 109] width 108 height 35
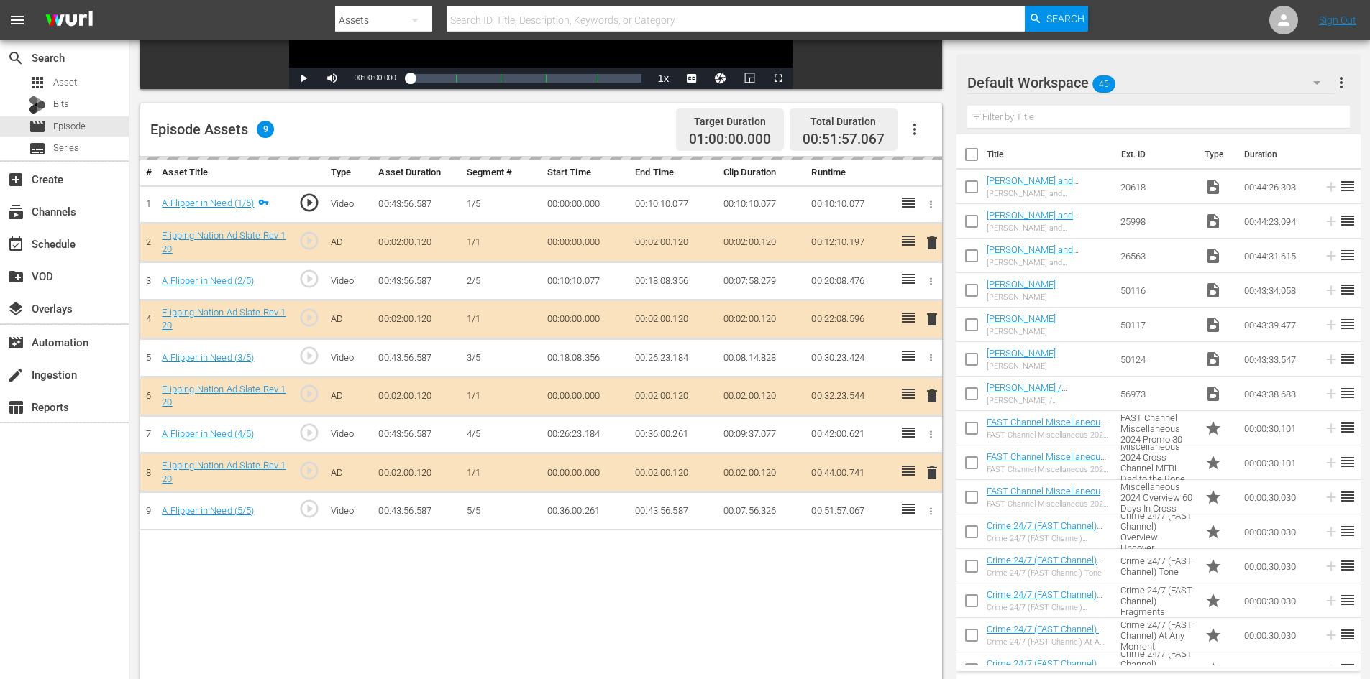
scroll to position [375, 0]
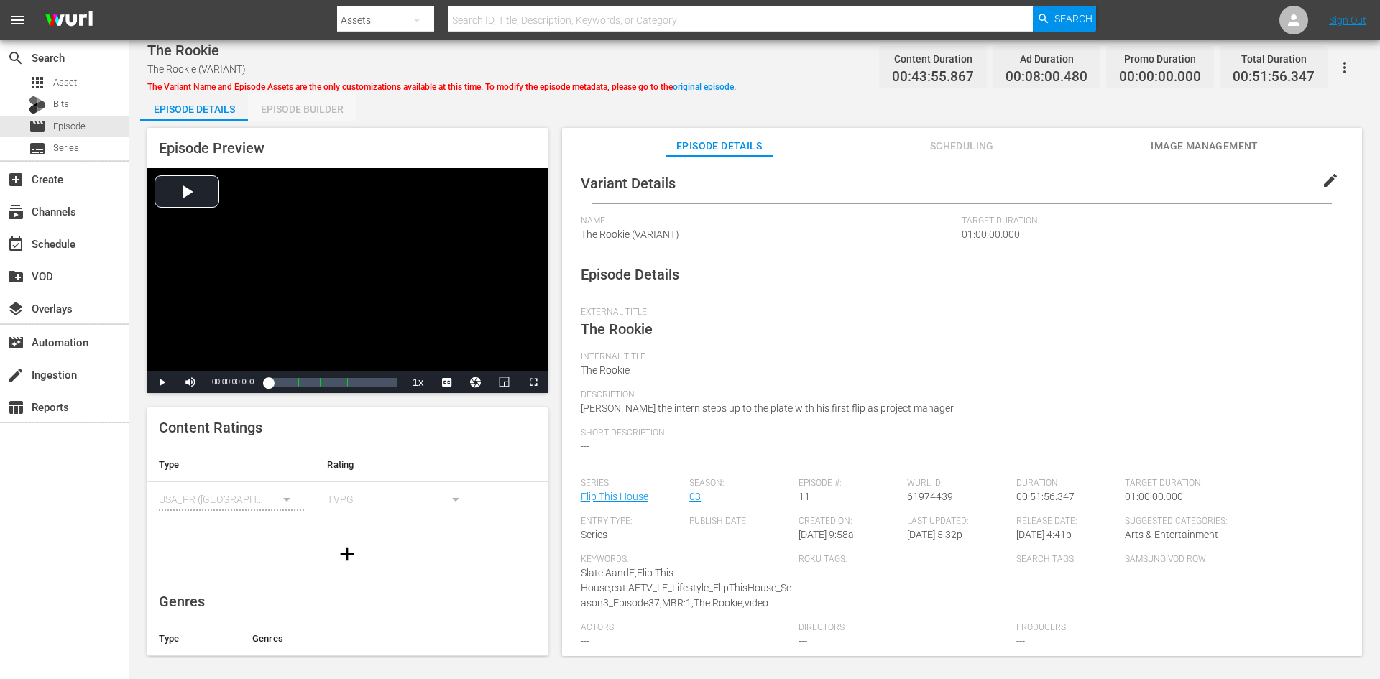
click at [304, 104] on div "Episode Builder" at bounding box center [302, 109] width 108 height 35
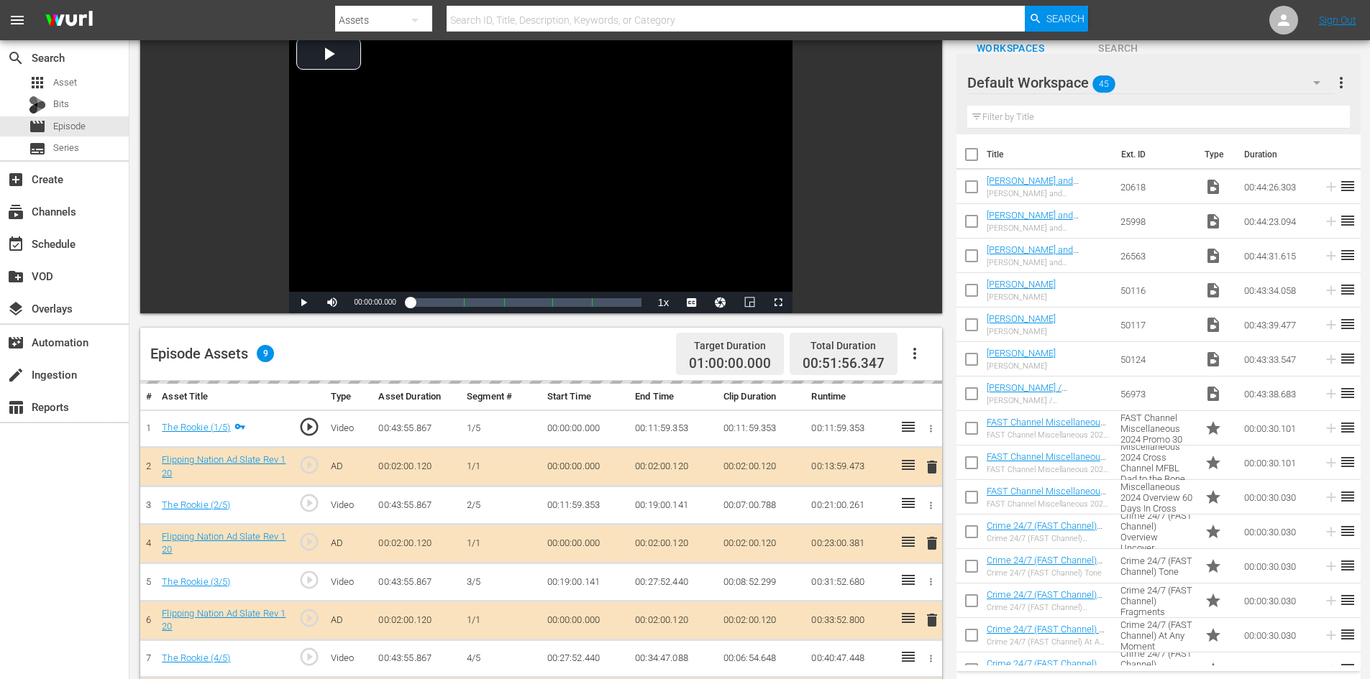
scroll to position [375, 0]
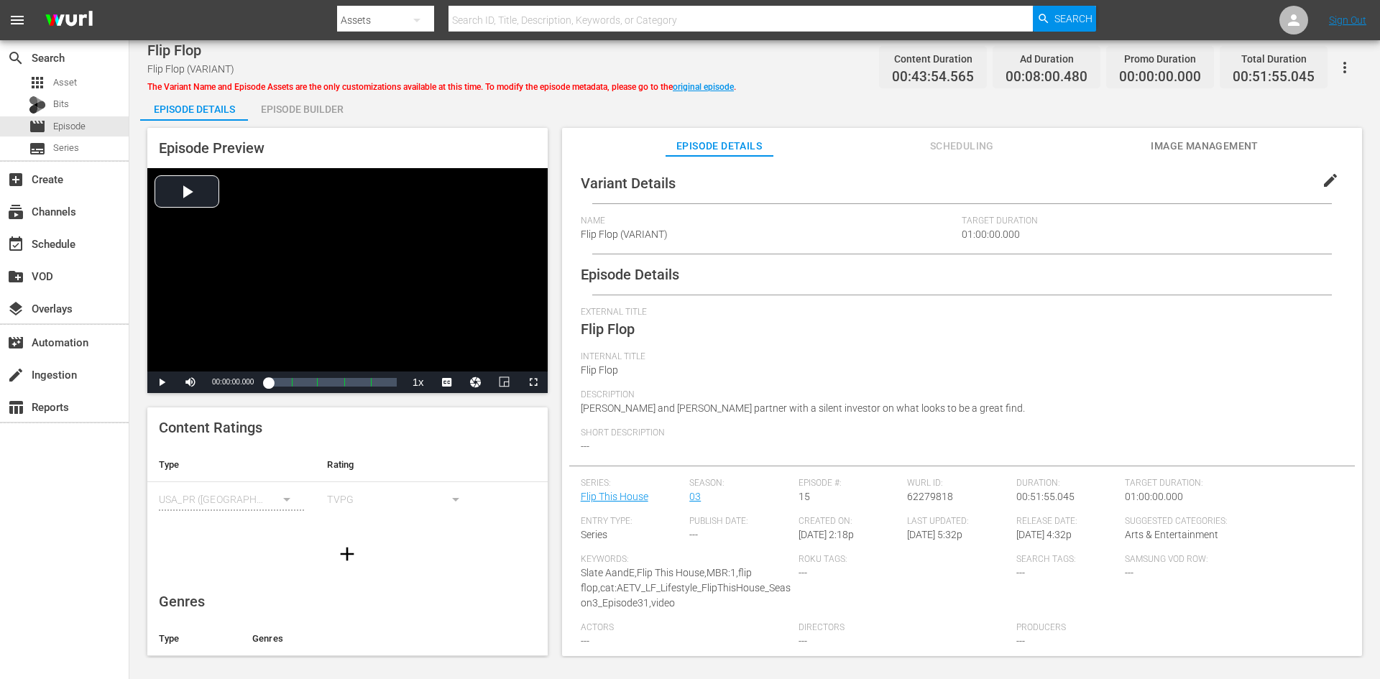
click at [310, 111] on div "Episode Builder" at bounding box center [302, 109] width 108 height 35
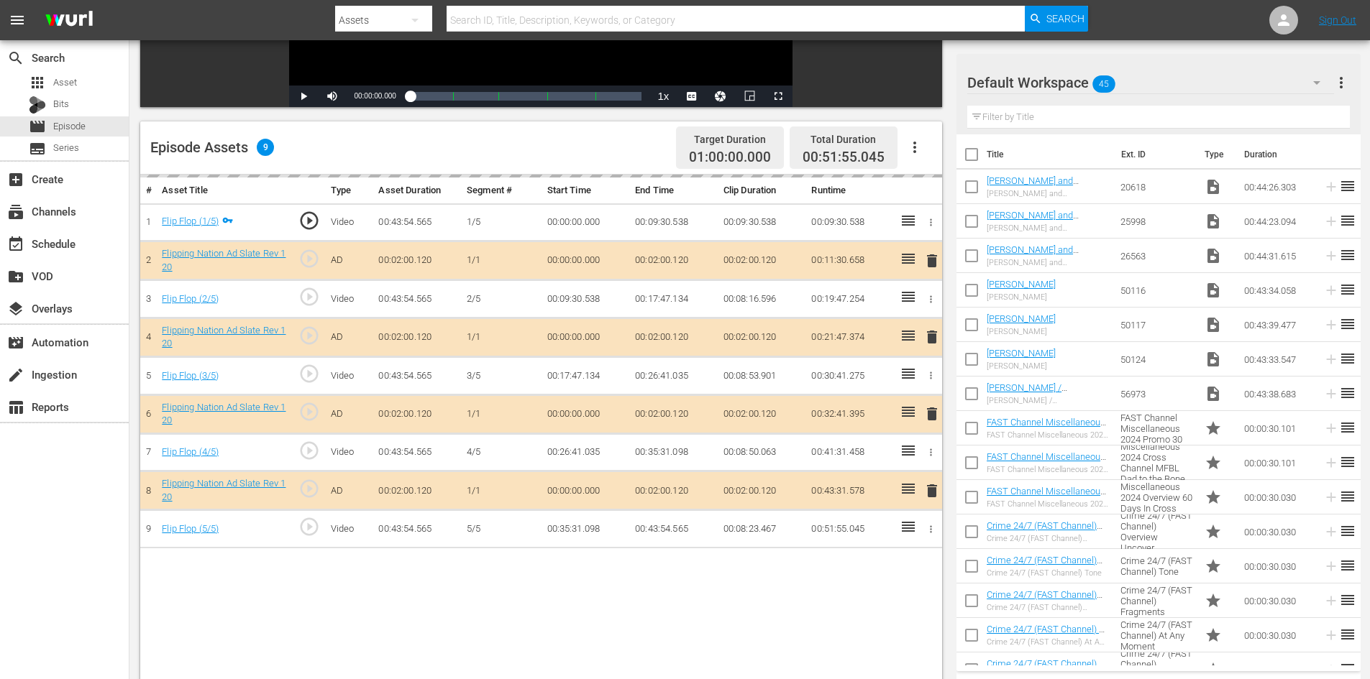
scroll to position [375, 0]
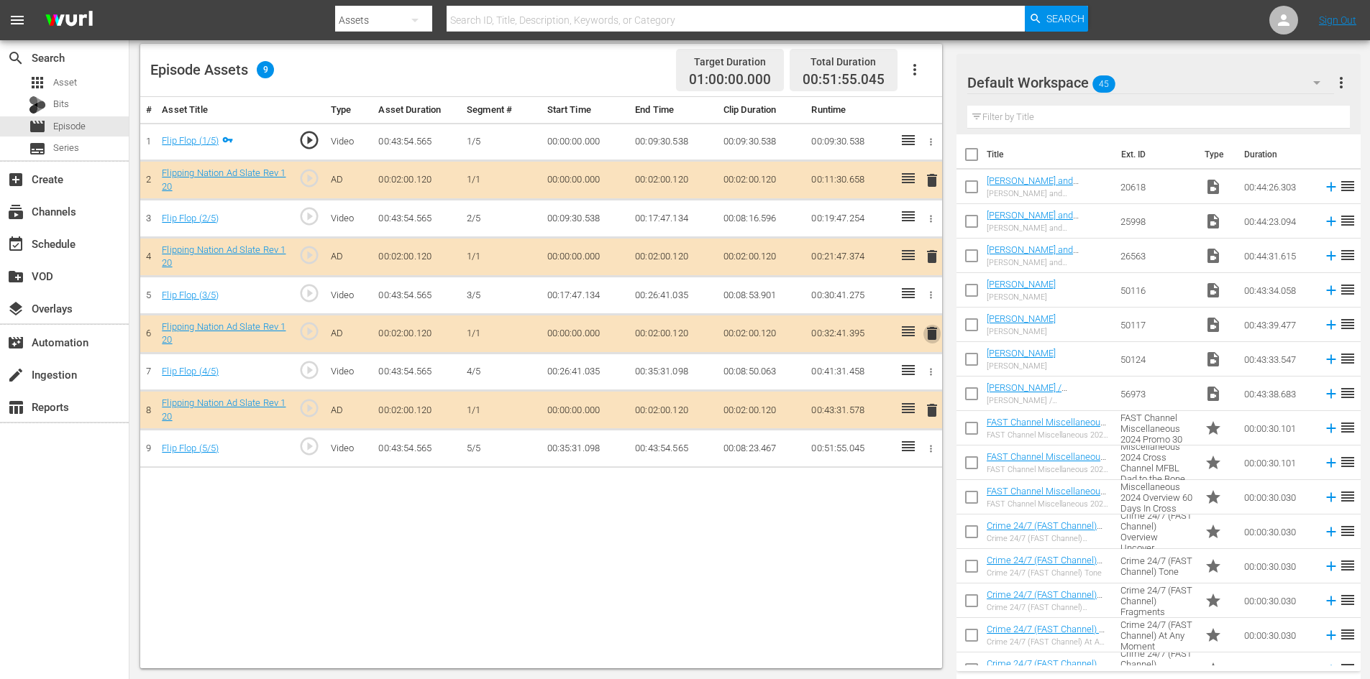
click at [930, 336] on span "delete" at bounding box center [931, 333] width 17 height 17
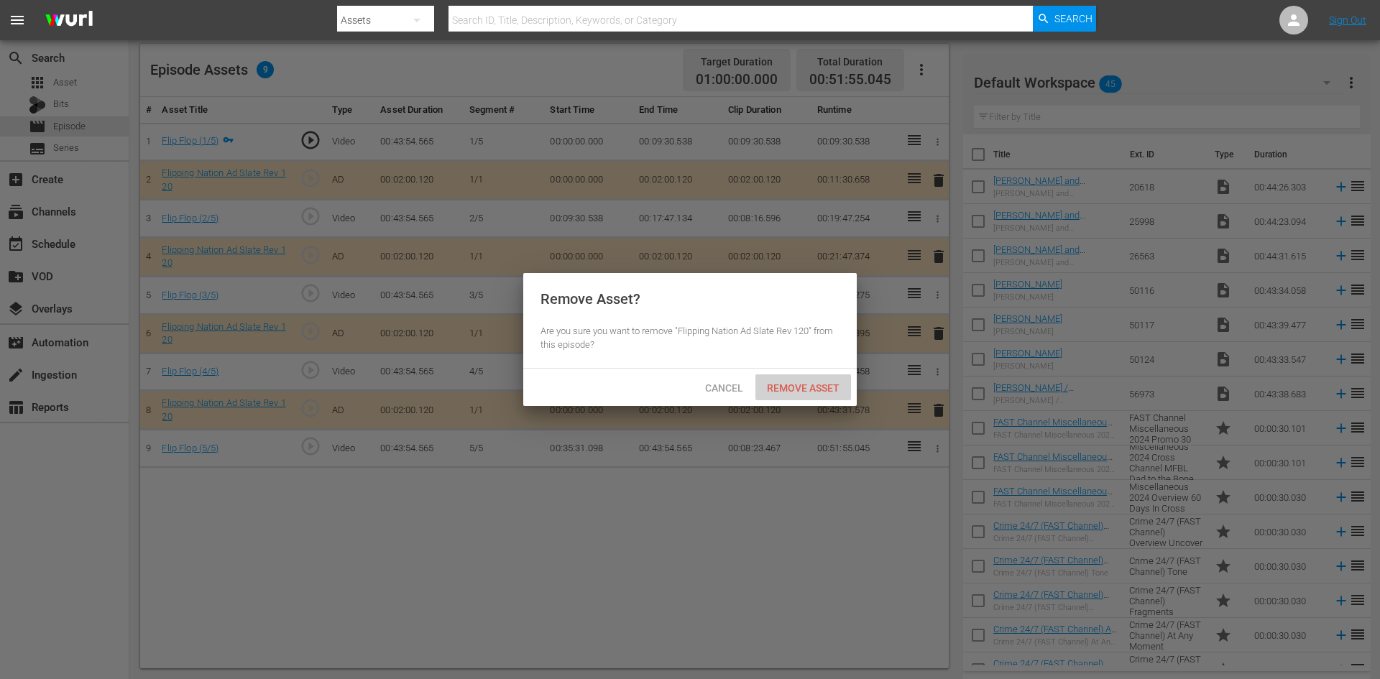
click at [812, 387] on span "Remove Asset" at bounding box center [804, 388] width 96 height 12
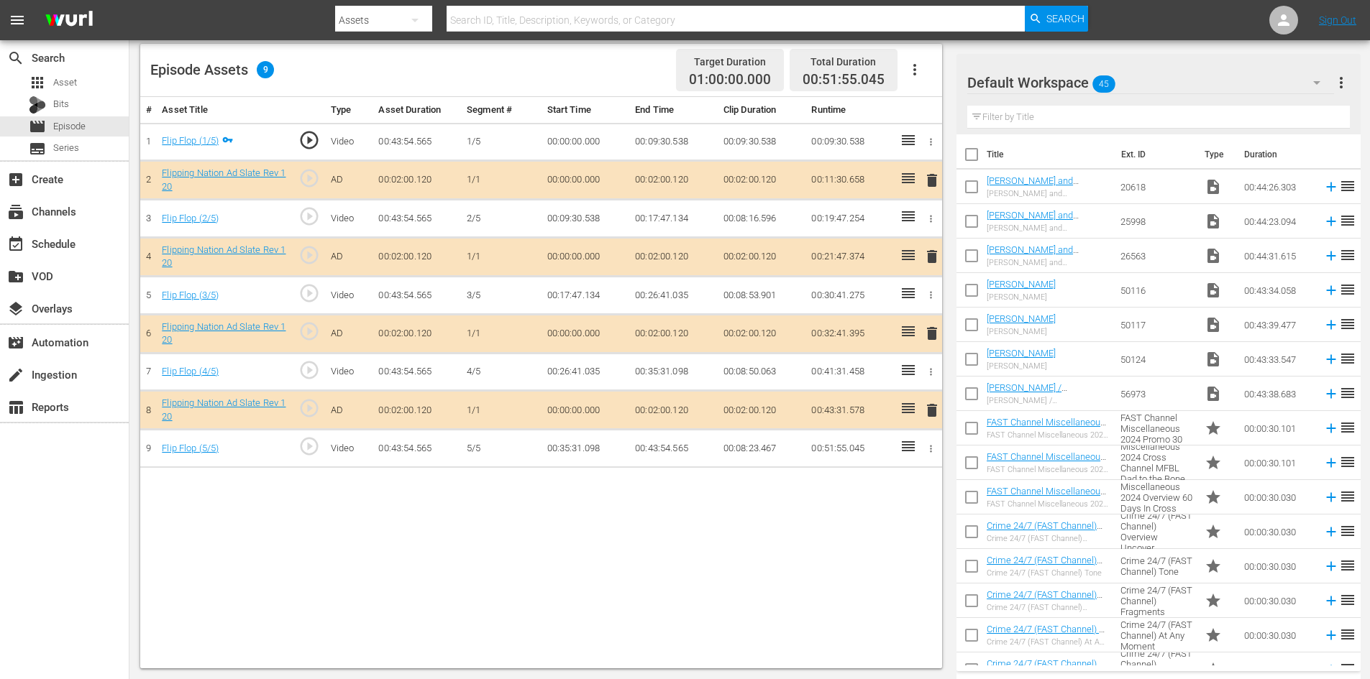
click at [1300, 78] on button "button" at bounding box center [1316, 82] width 35 height 35
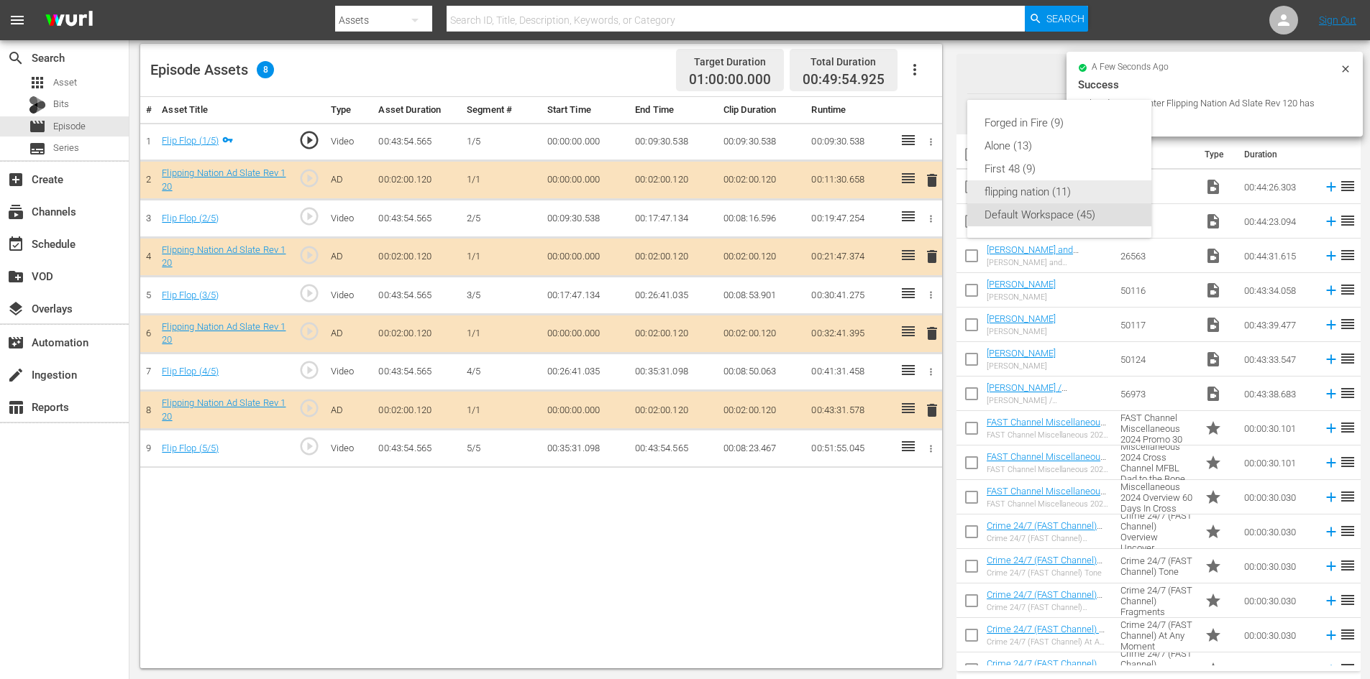
click at [999, 191] on div "flipping nation (11)" at bounding box center [1059, 191] width 150 height 23
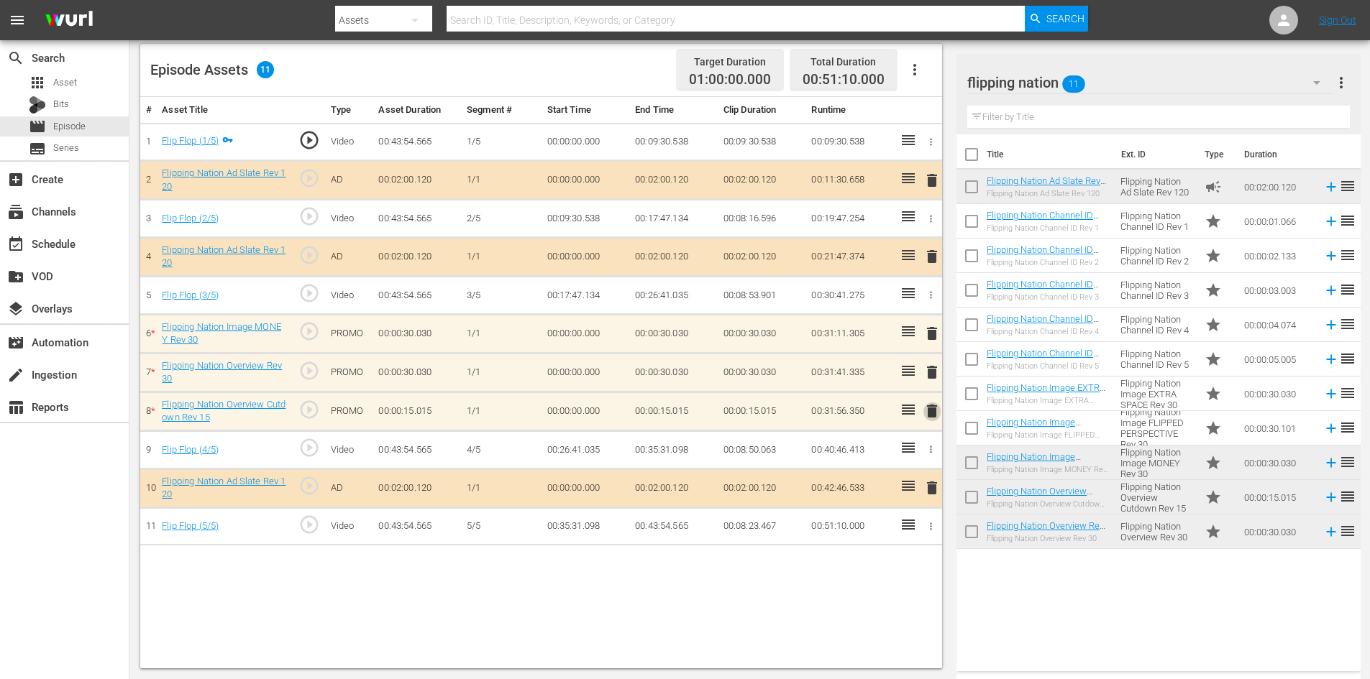
click at [934, 413] on span "delete" at bounding box center [931, 411] width 17 height 17
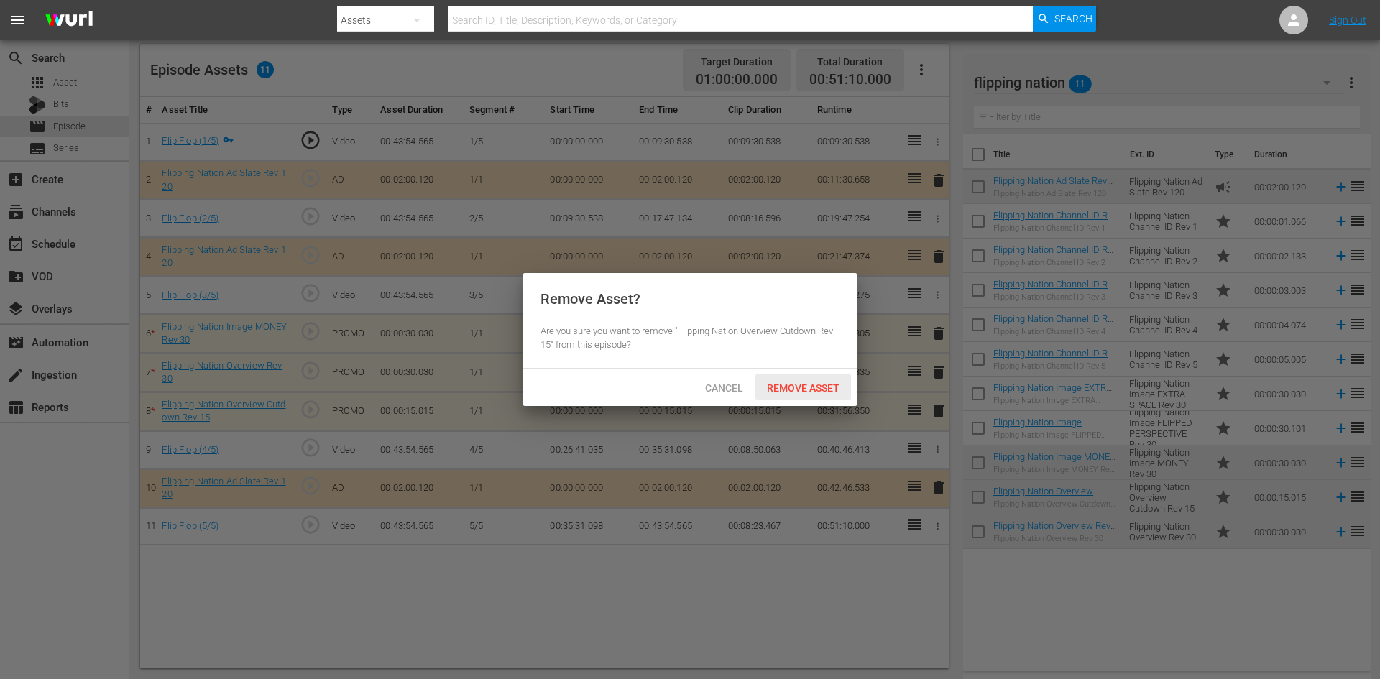
click at [817, 393] on div "Remove Asset" at bounding box center [804, 388] width 96 height 27
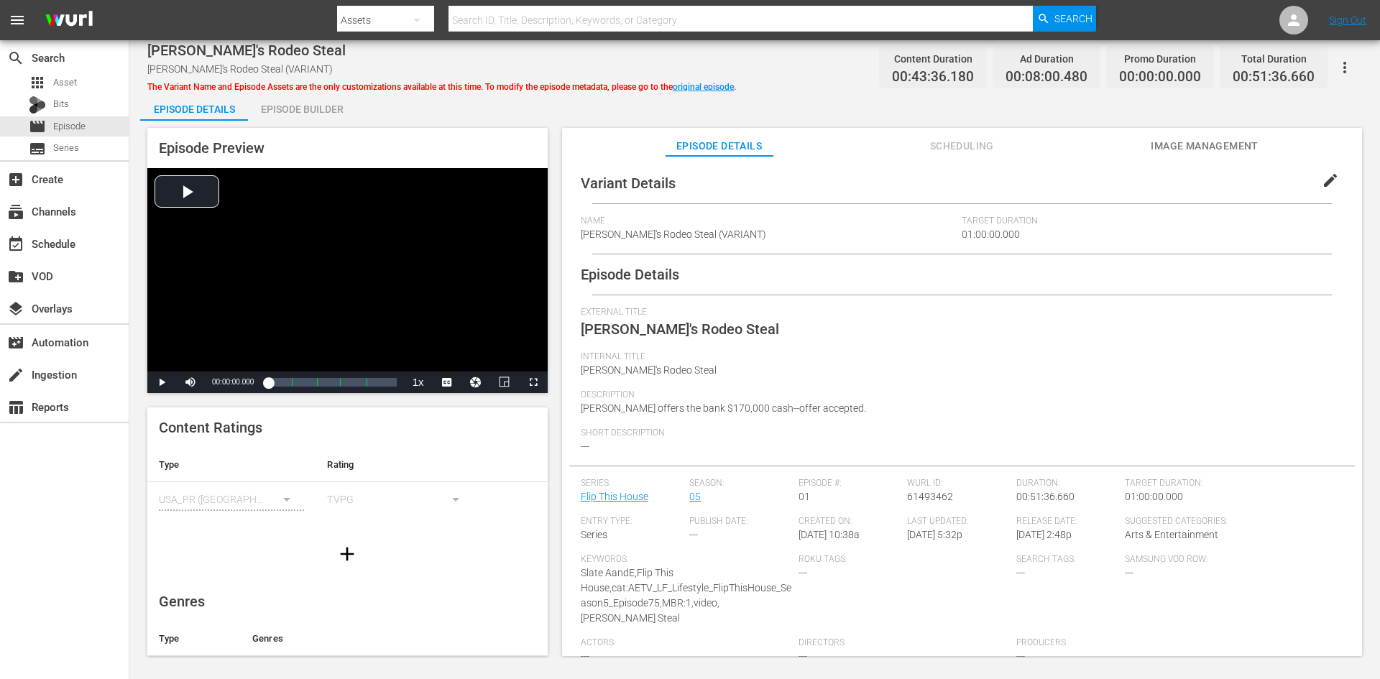
click at [307, 111] on div "Episode Builder" at bounding box center [302, 109] width 108 height 35
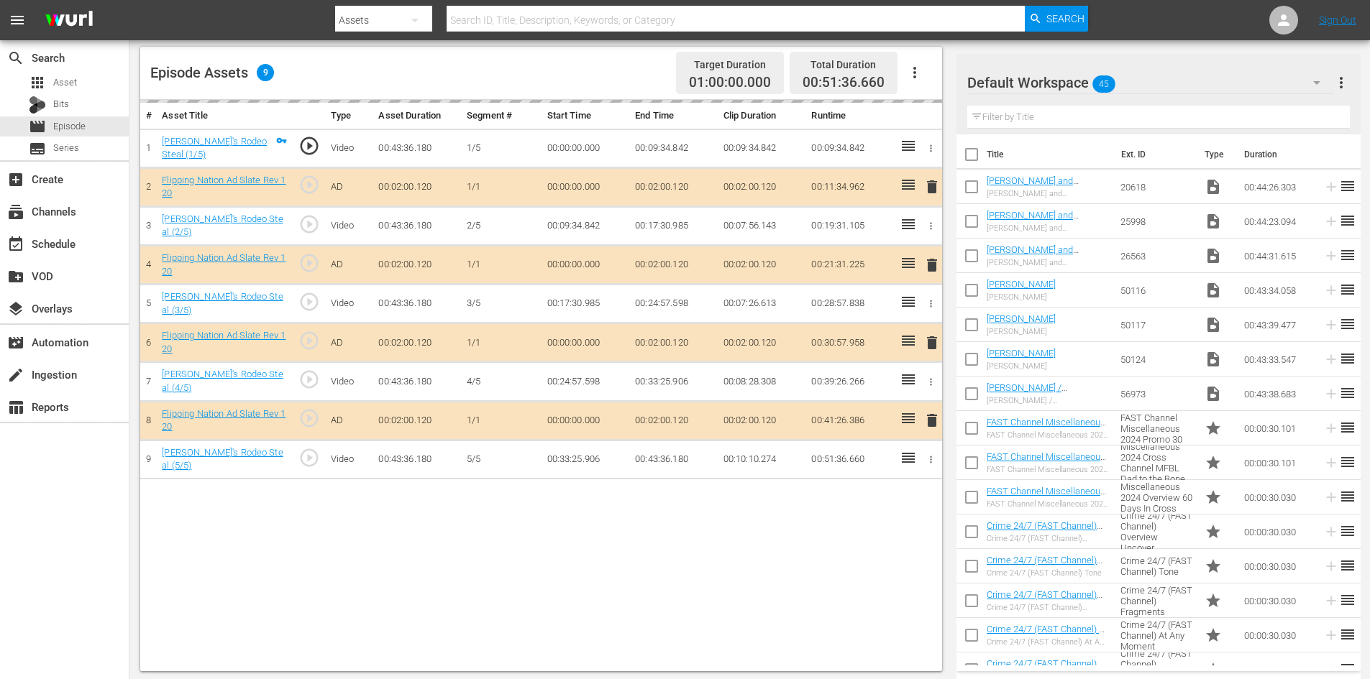
scroll to position [375, 0]
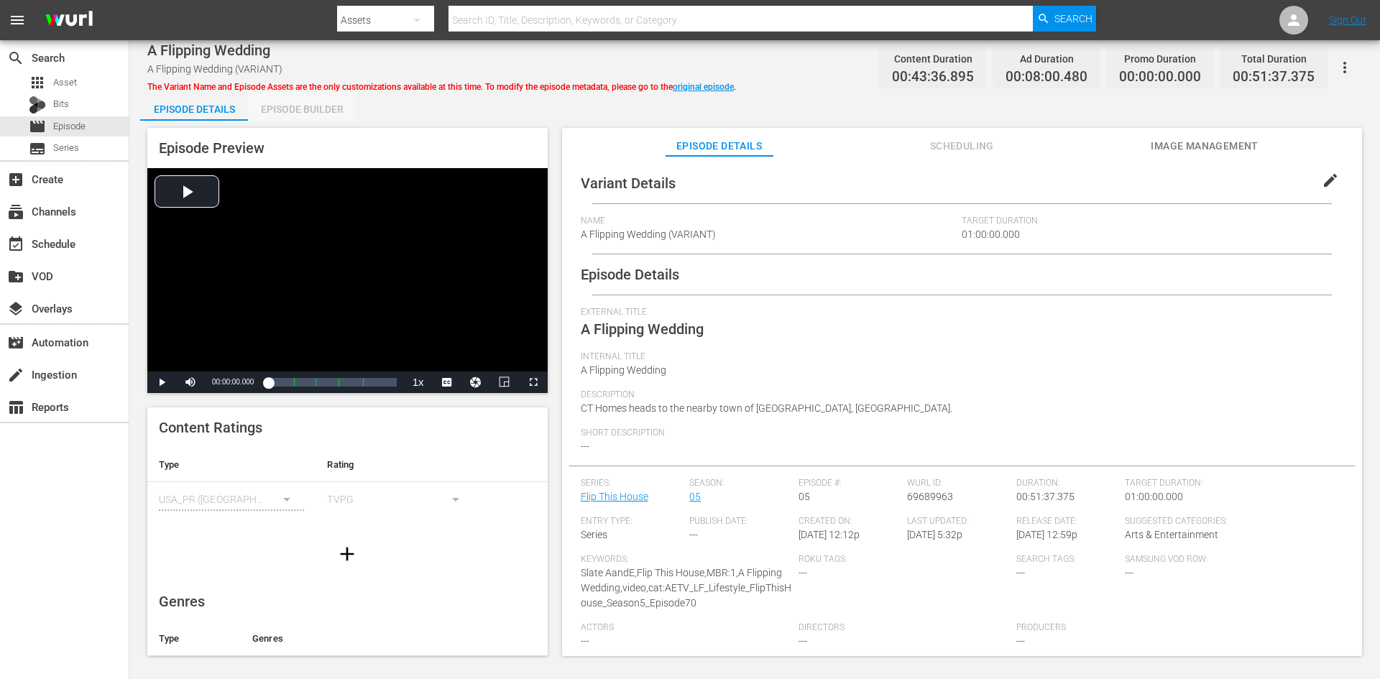
click at [293, 111] on div "Episode Builder" at bounding box center [302, 109] width 108 height 35
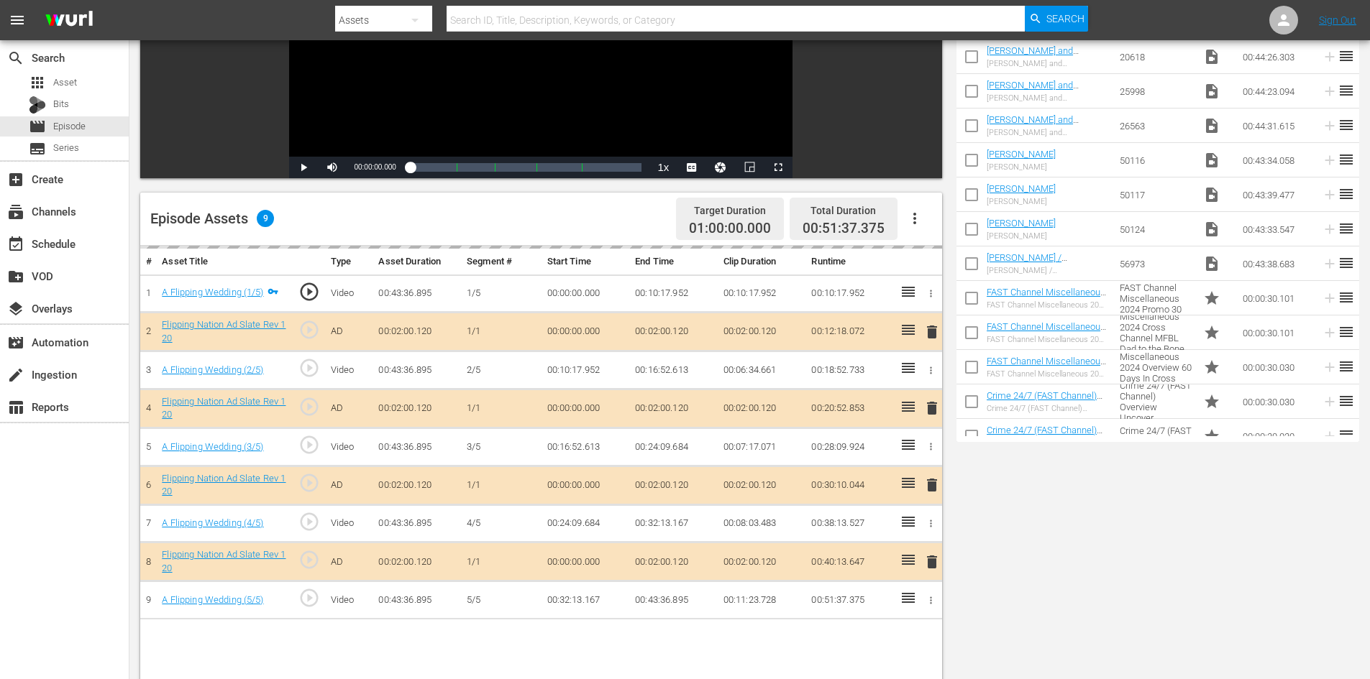
scroll to position [375, 0]
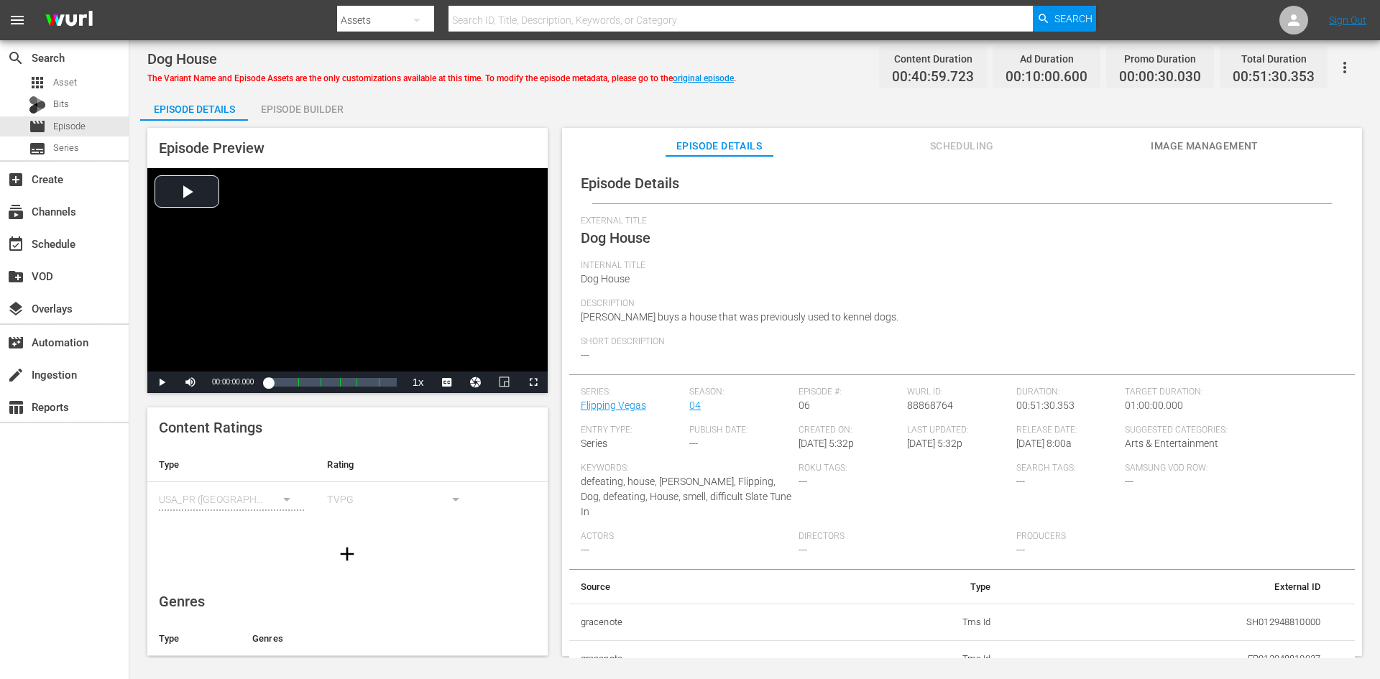
click at [298, 106] on div "Episode Builder" at bounding box center [302, 109] width 108 height 35
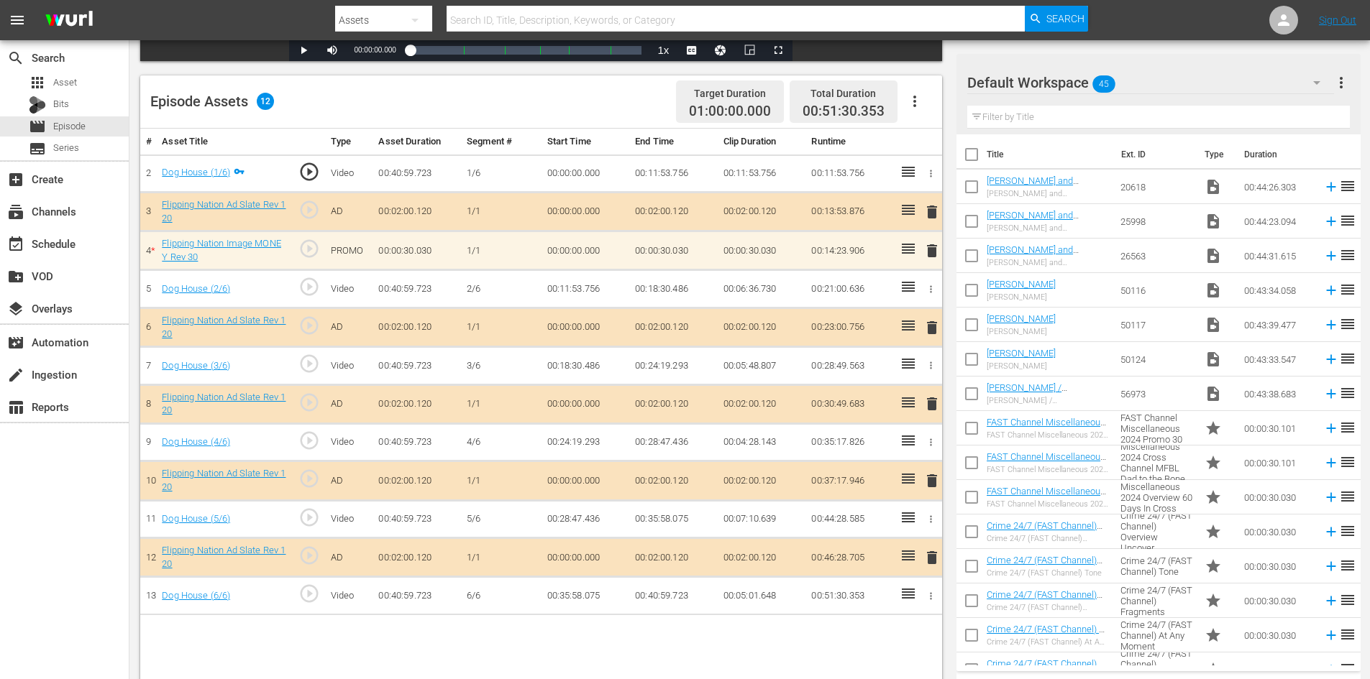
scroll to position [375, 0]
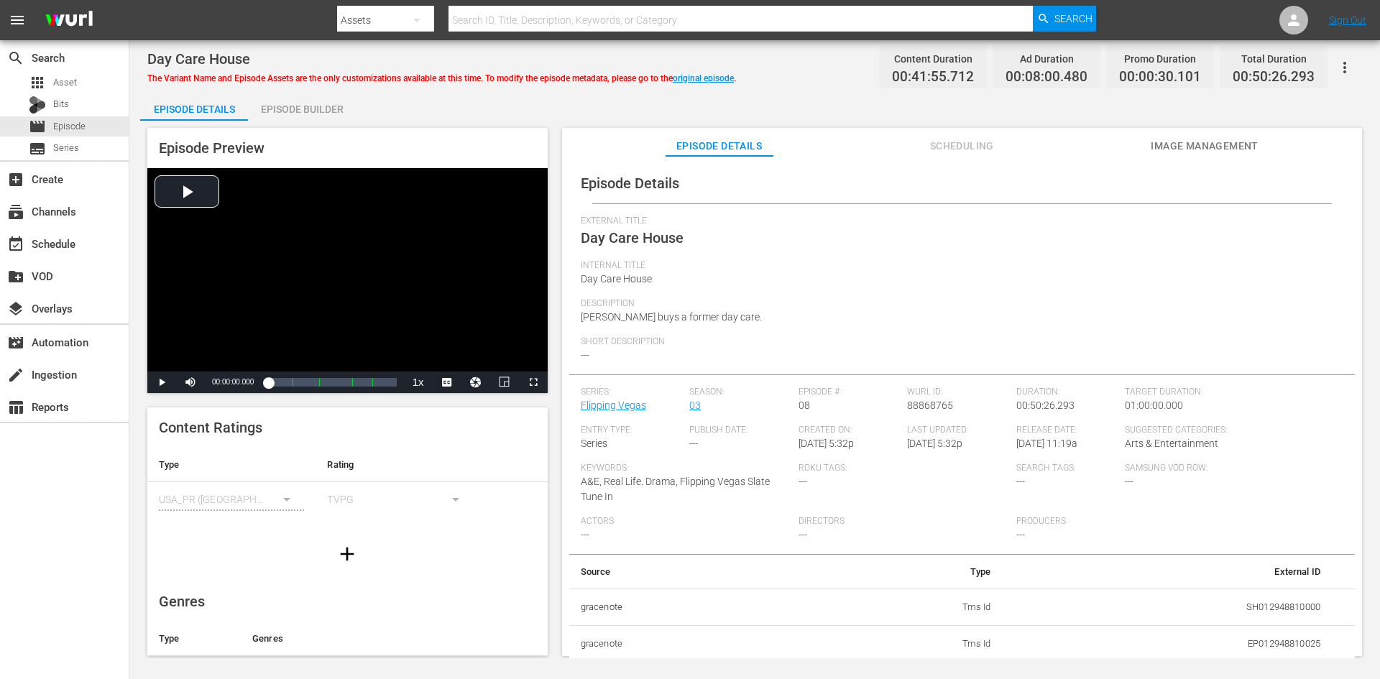
click at [303, 105] on div "Episode Builder" at bounding box center [302, 109] width 108 height 35
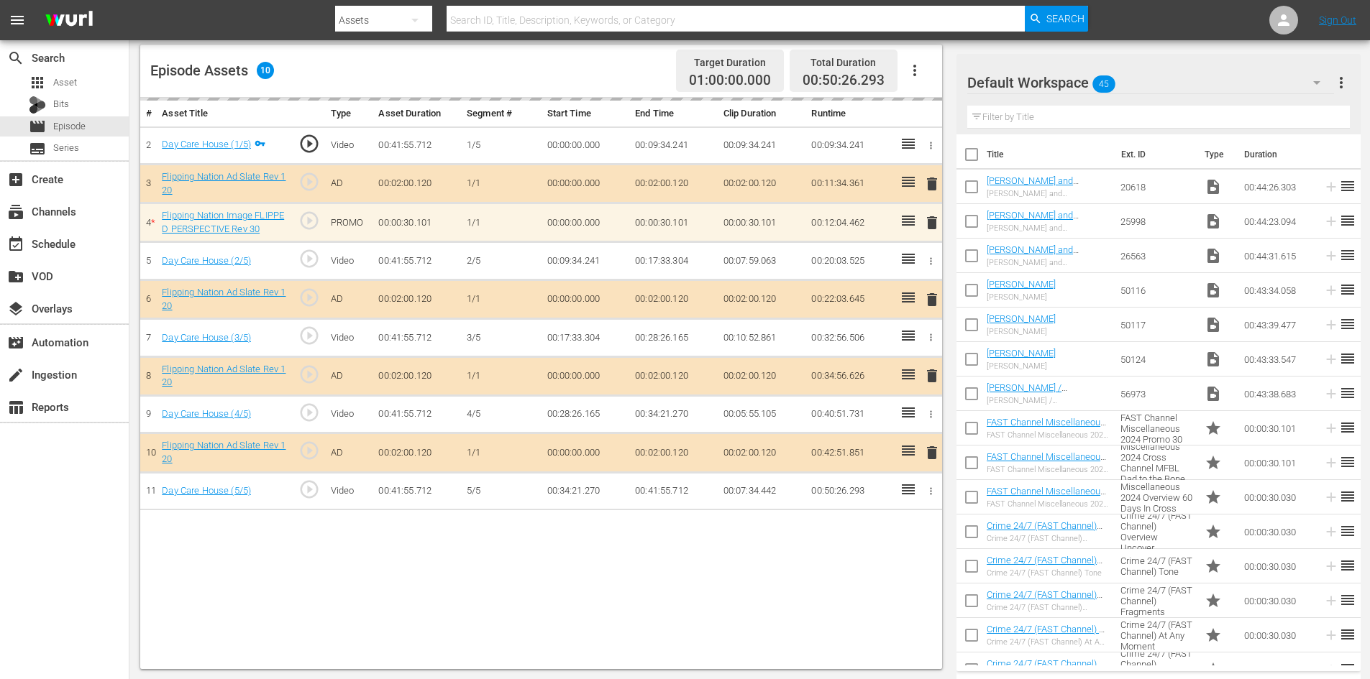
scroll to position [375, 0]
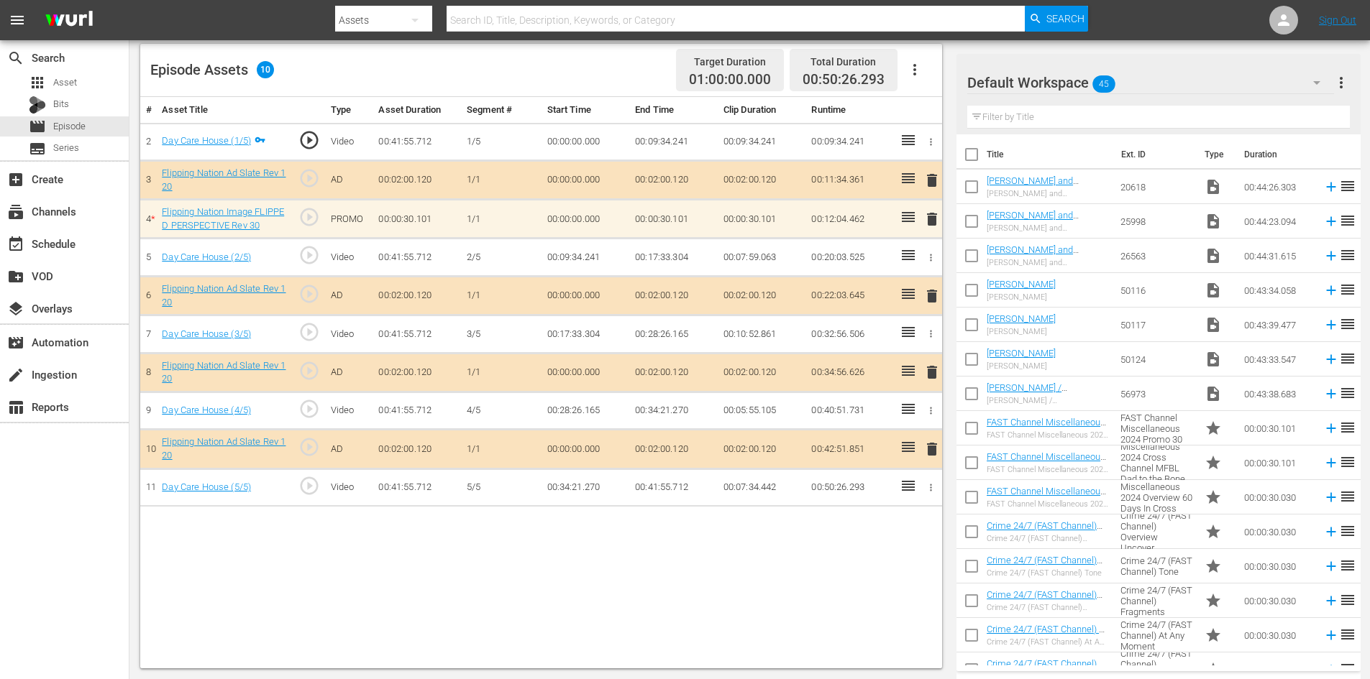
click at [1267, 78] on div "Default Workspace 45" at bounding box center [1150, 83] width 367 height 40
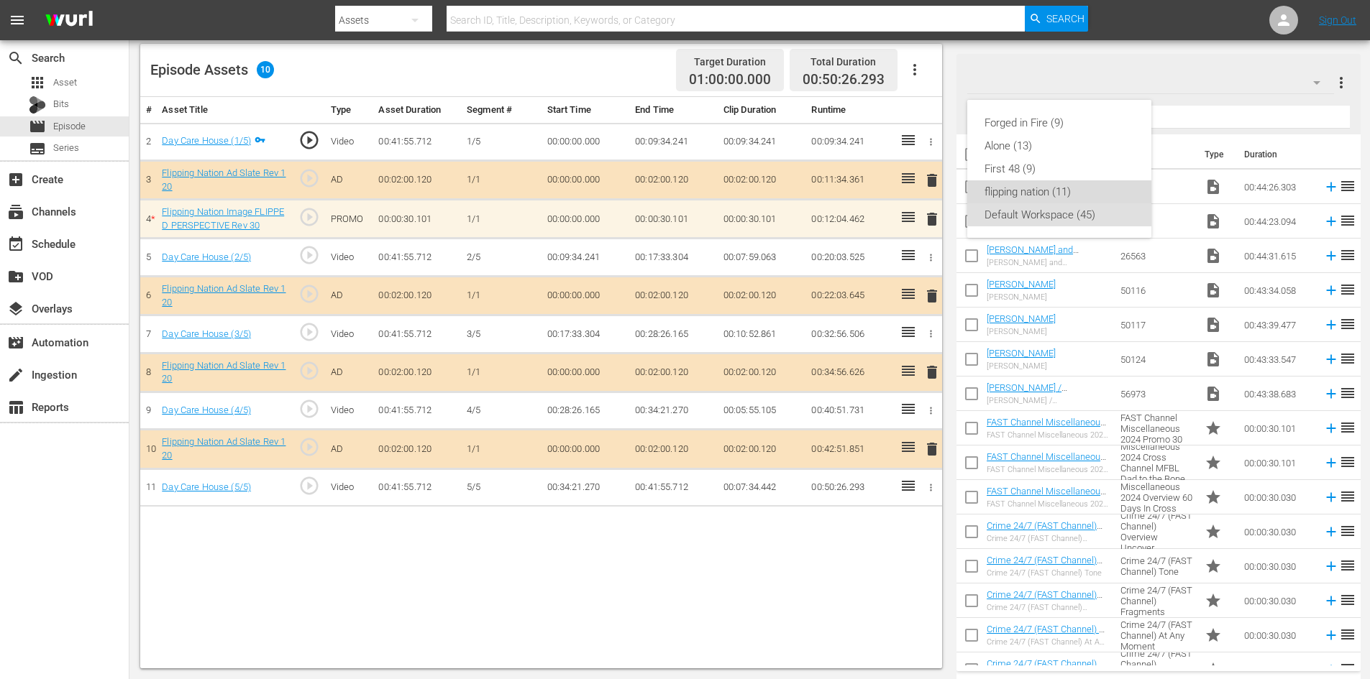
click at [1047, 192] on div "flipping nation (11)" at bounding box center [1059, 191] width 150 height 23
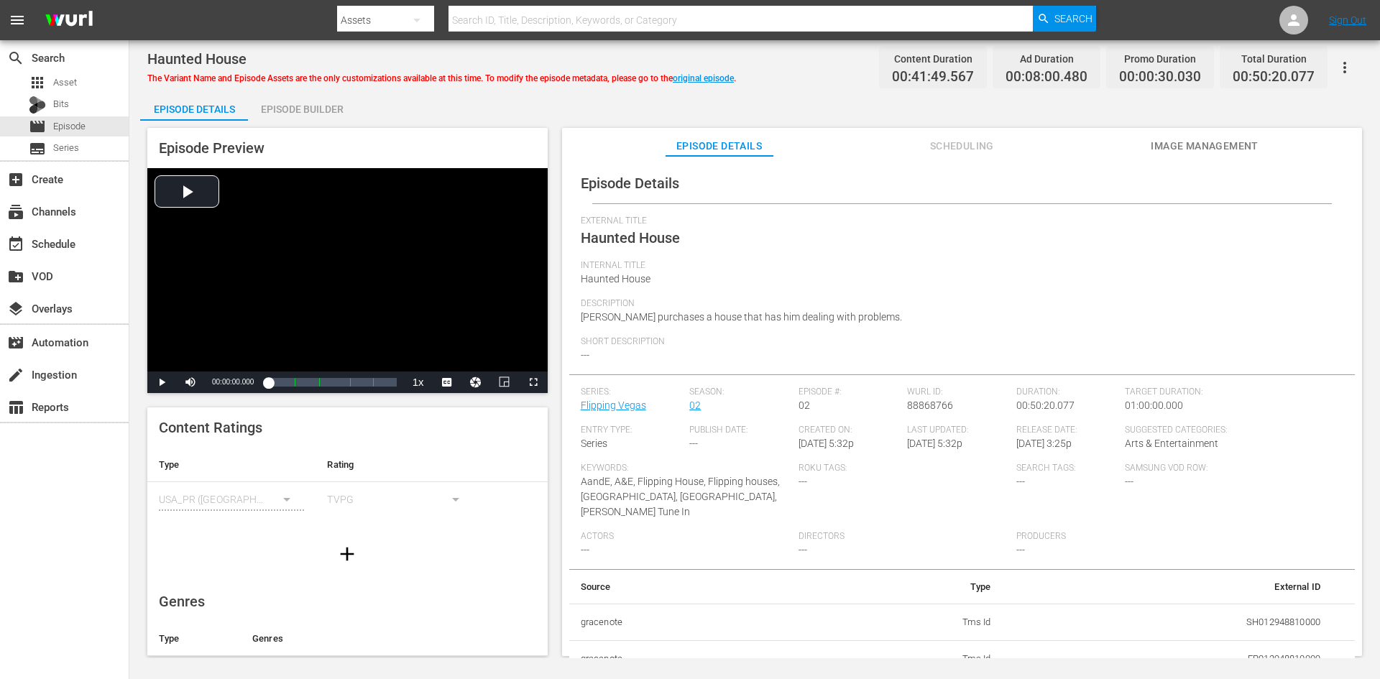
click at [306, 108] on div "Episode Builder" at bounding box center [302, 109] width 108 height 35
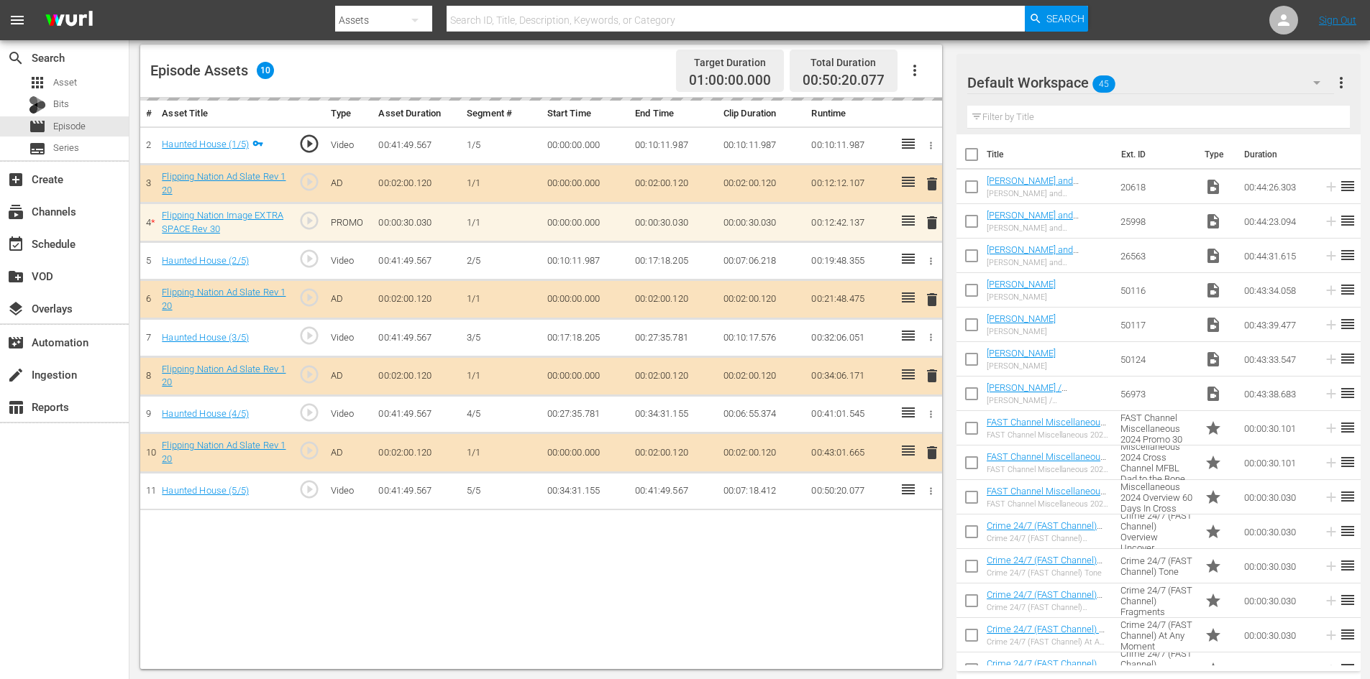
scroll to position [375, 0]
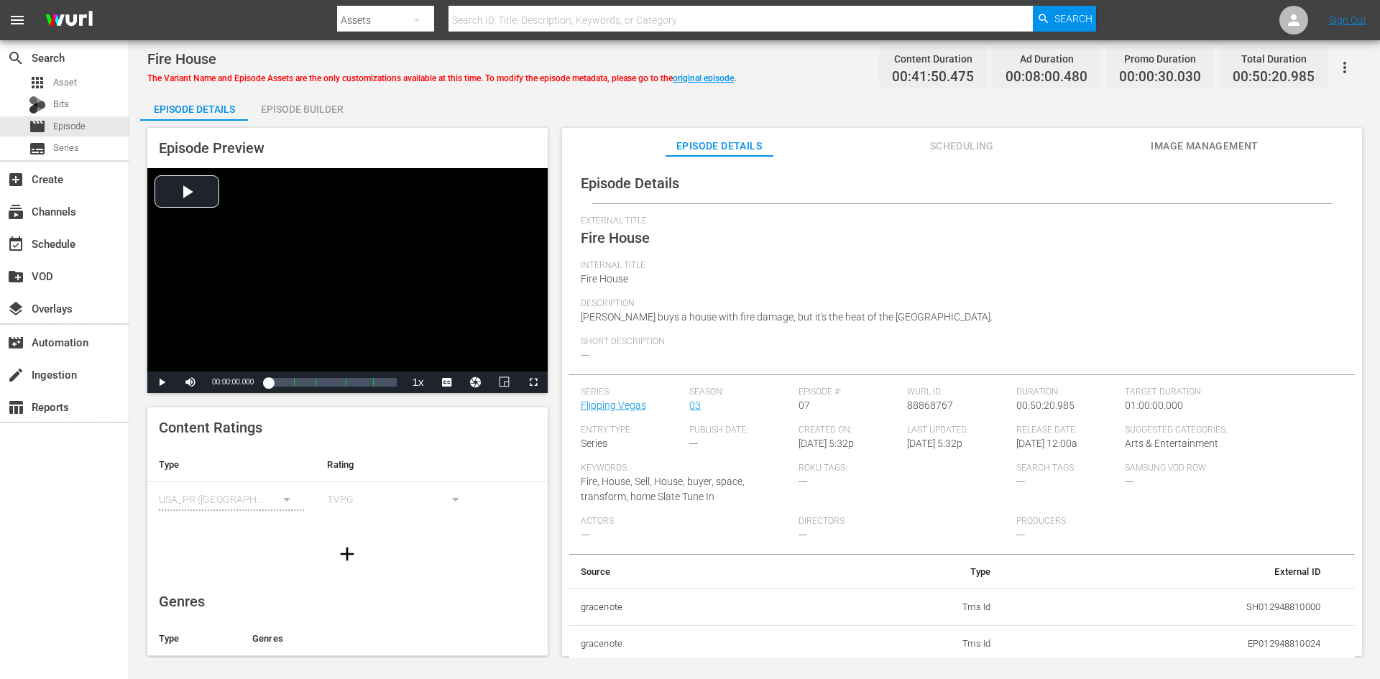
click at [319, 109] on div "Episode Builder" at bounding box center [302, 109] width 108 height 35
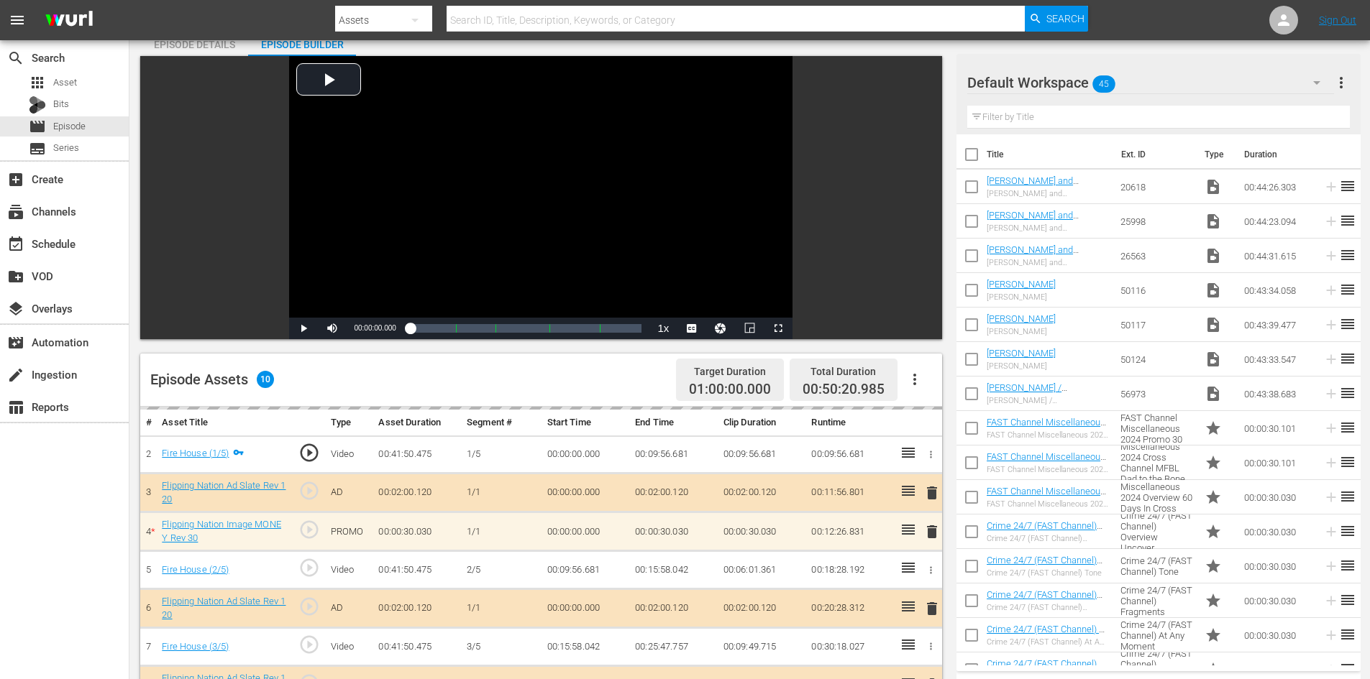
scroll to position [375, 0]
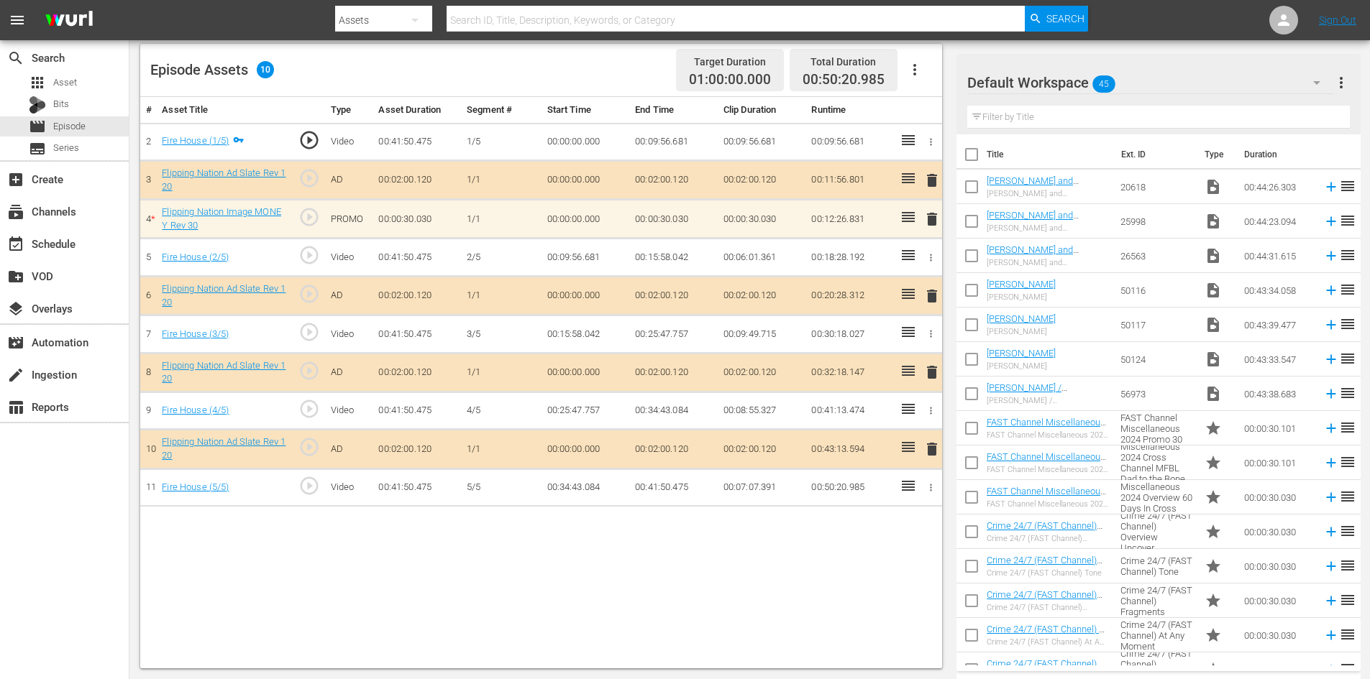
click at [1247, 78] on div "Default Workspace 45" at bounding box center [1150, 83] width 367 height 40
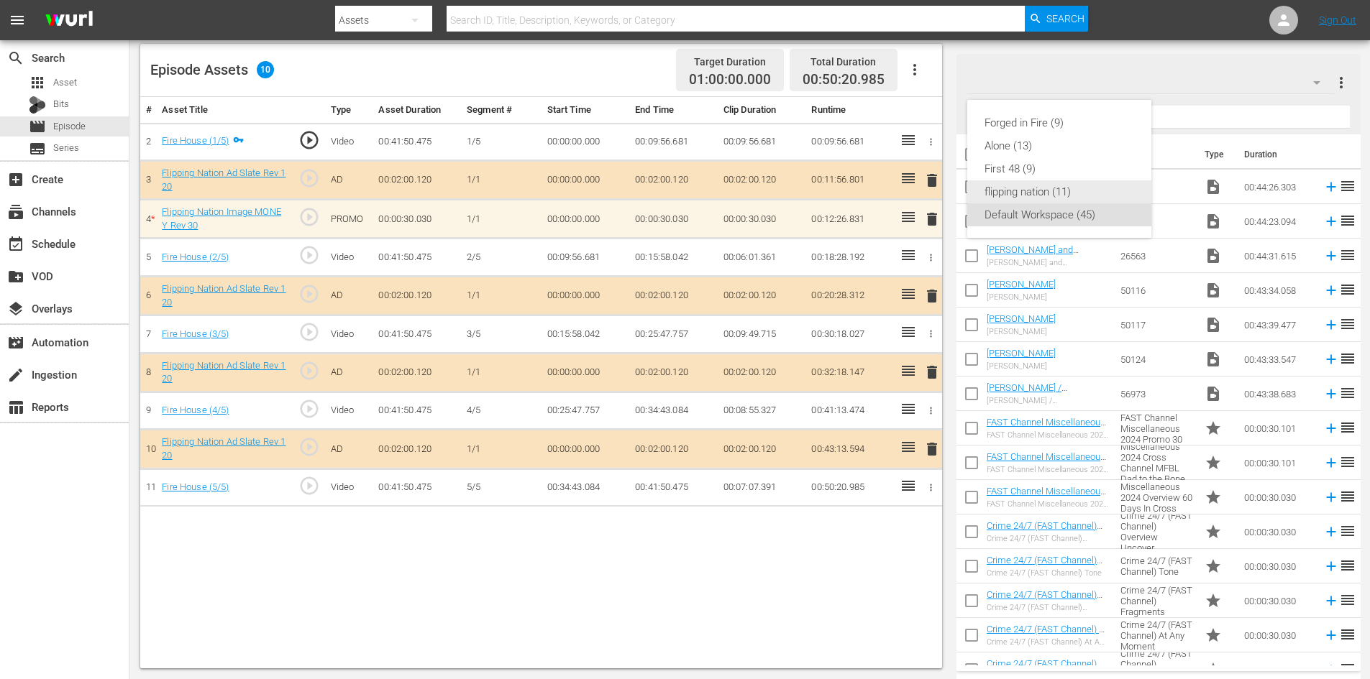
click at [1045, 191] on div "flipping nation (11)" at bounding box center [1059, 191] width 150 height 23
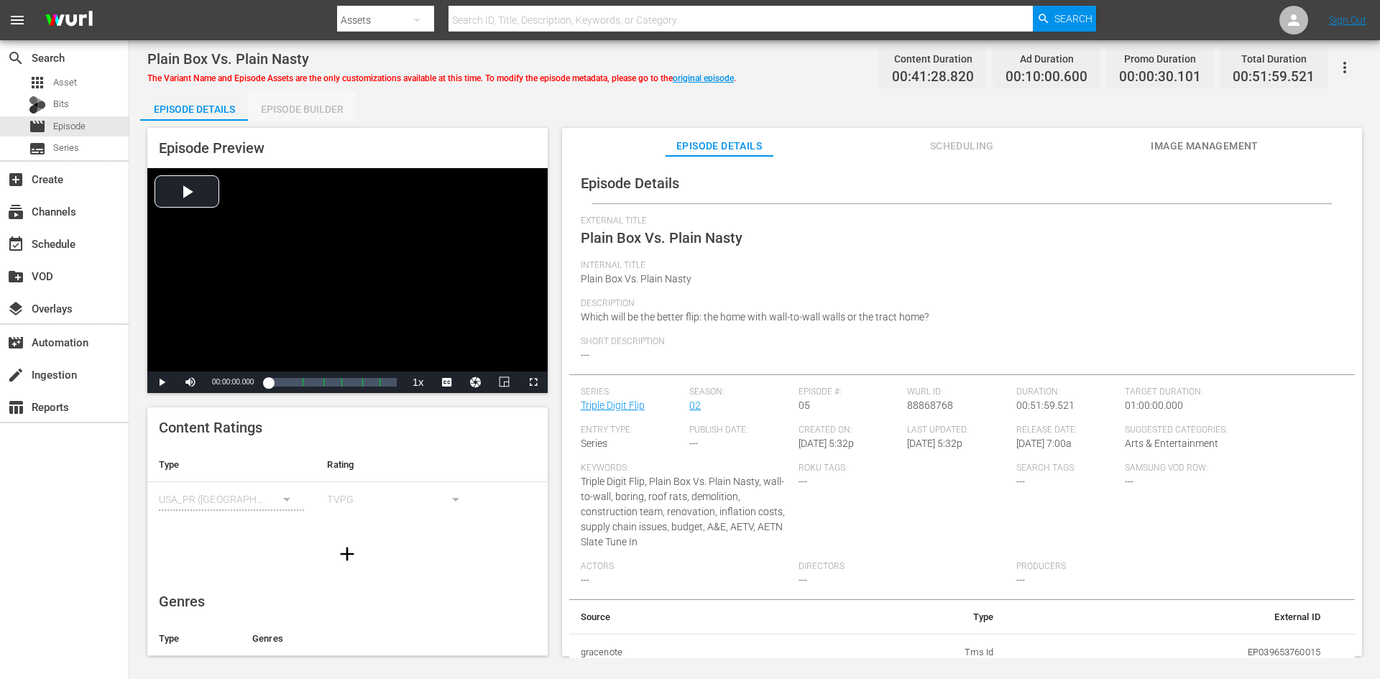
click at [291, 98] on div "Episode Builder" at bounding box center [302, 109] width 108 height 35
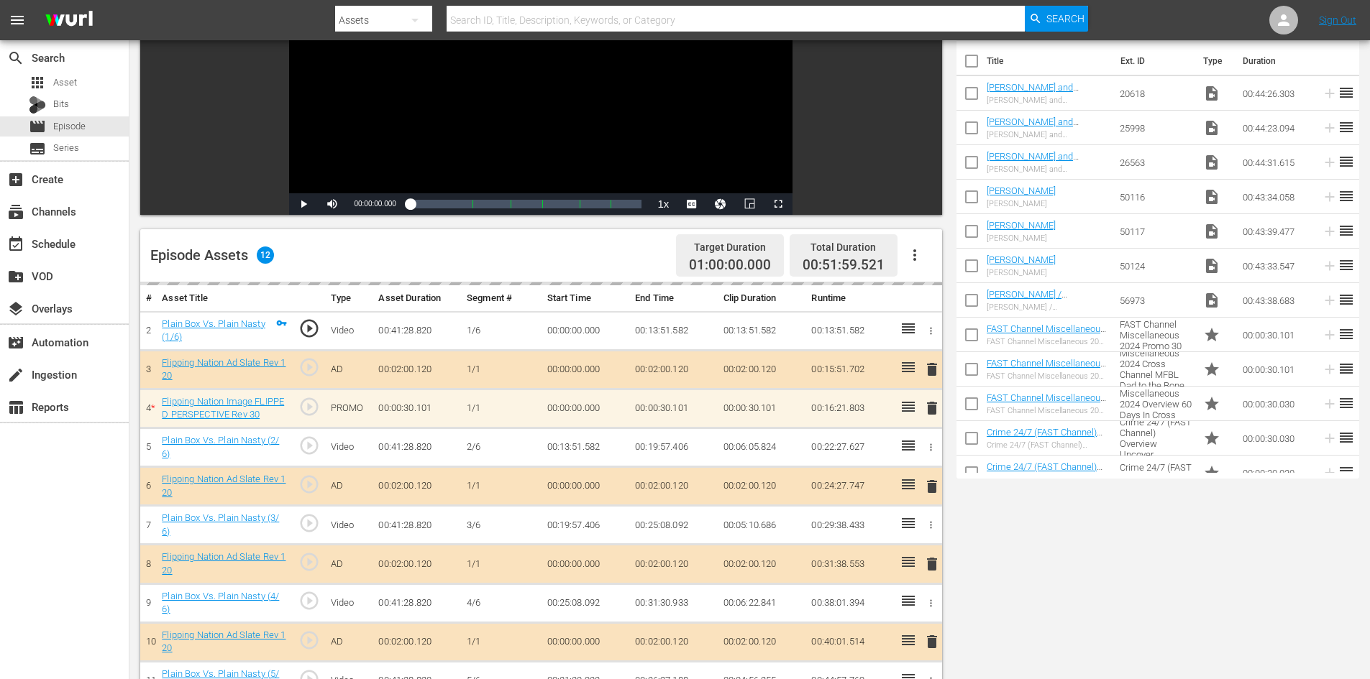
scroll to position [375, 0]
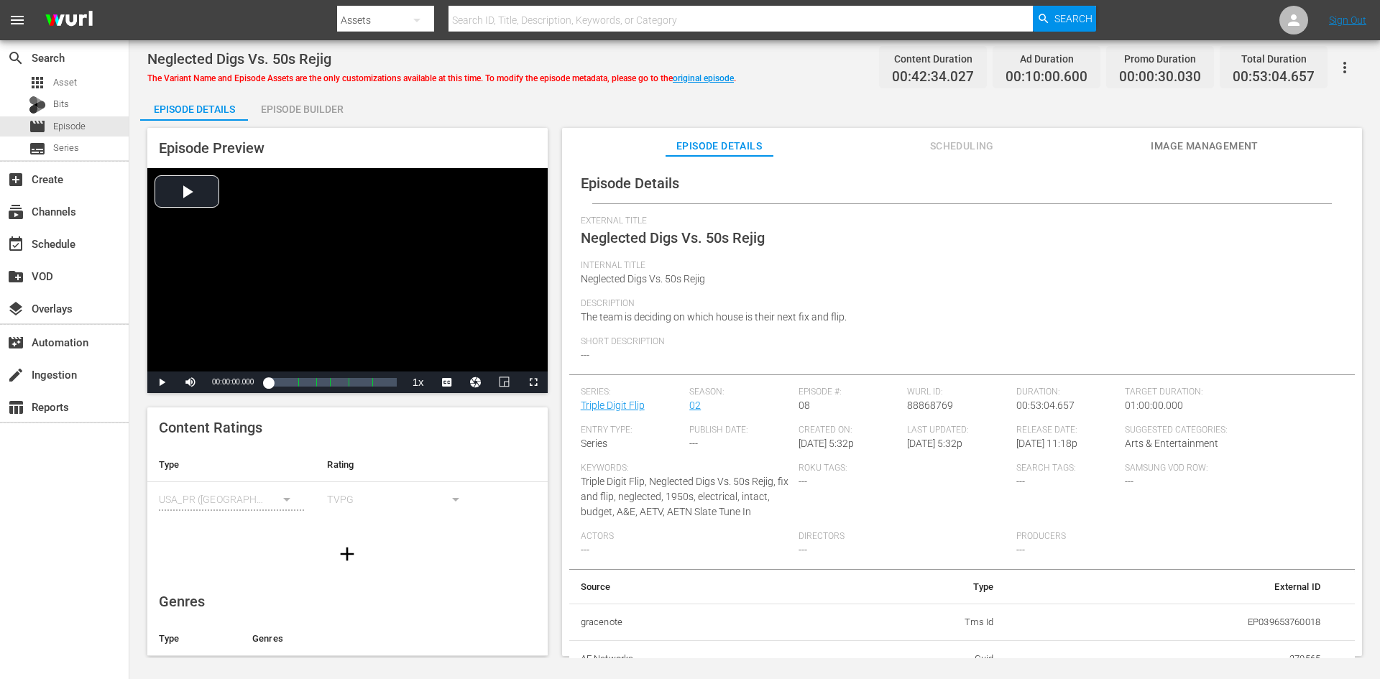
click at [321, 106] on div "Episode Builder" at bounding box center [302, 109] width 108 height 35
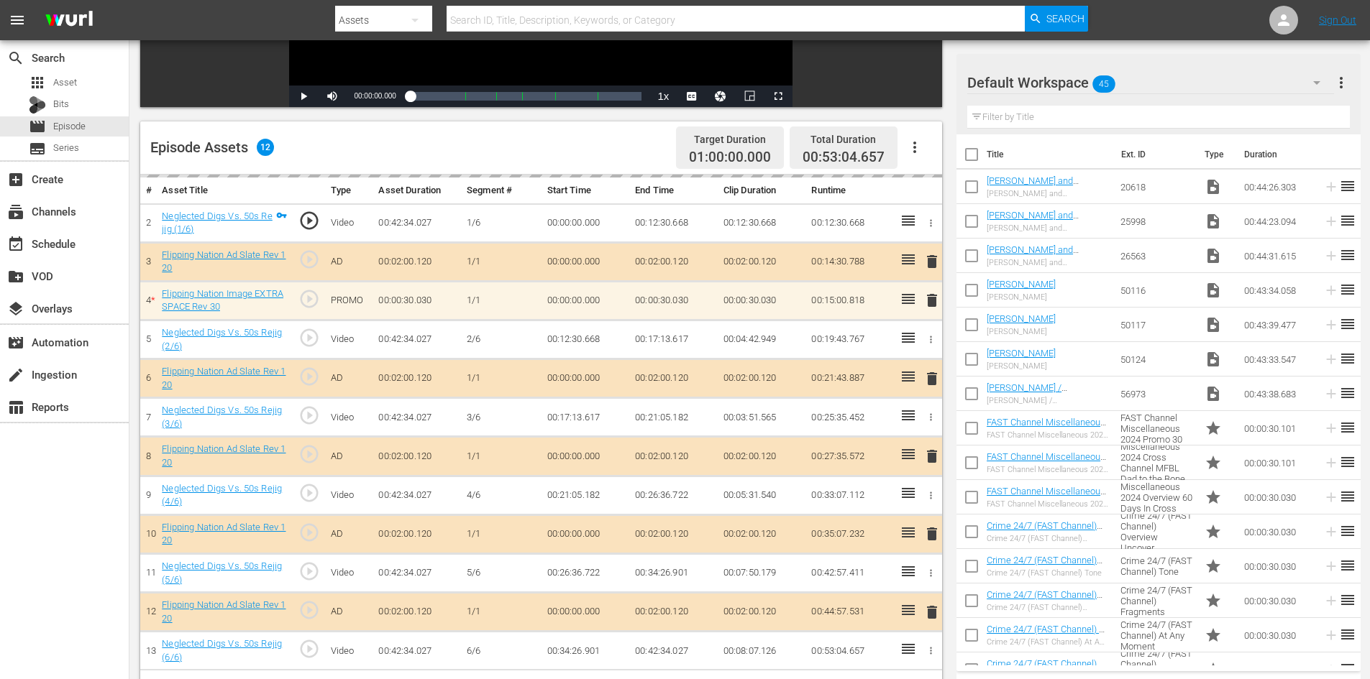
scroll to position [375, 0]
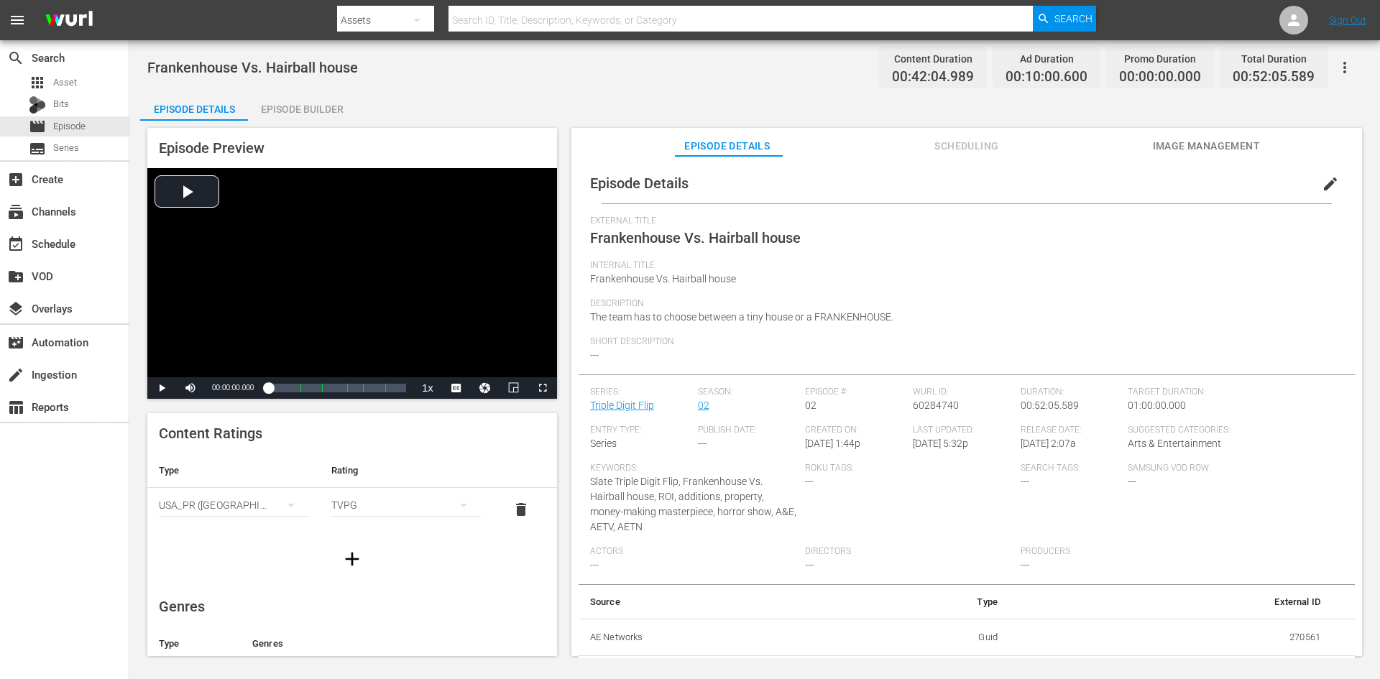
click at [275, 101] on div "Episode Builder" at bounding box center [302, 109] width 108 height 35
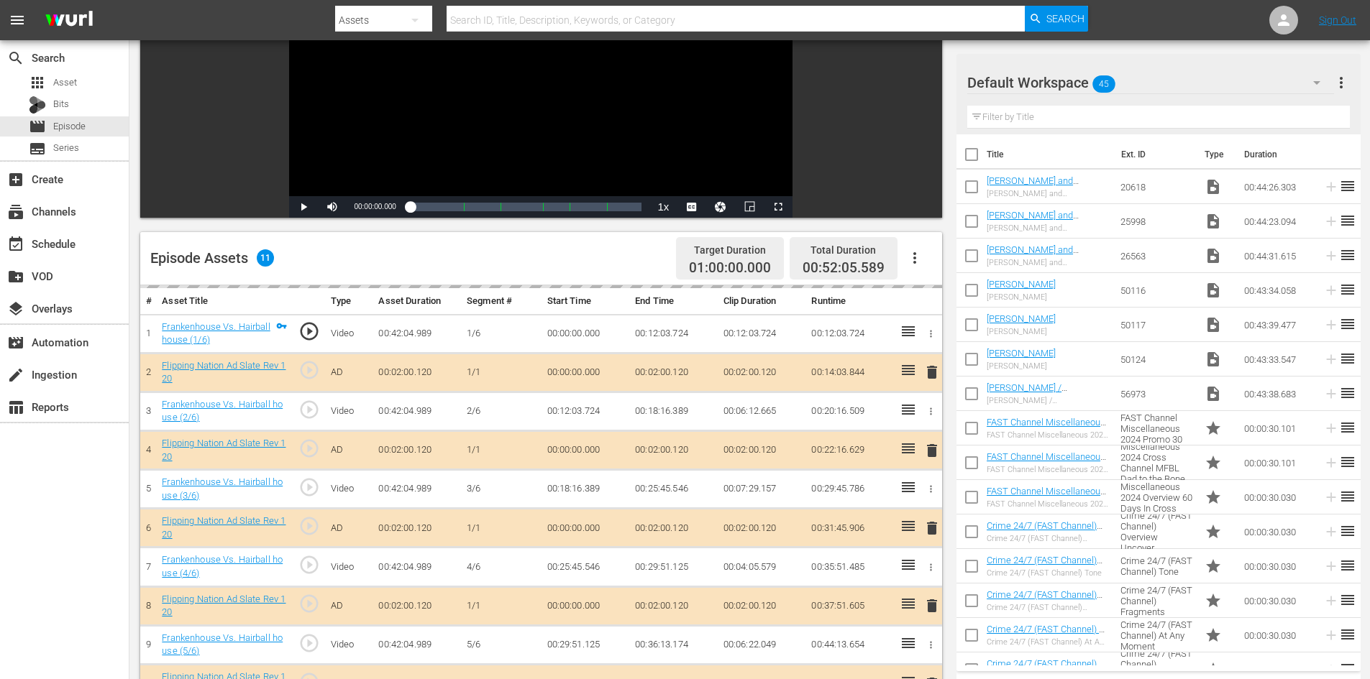
scroll to position [375, 0]
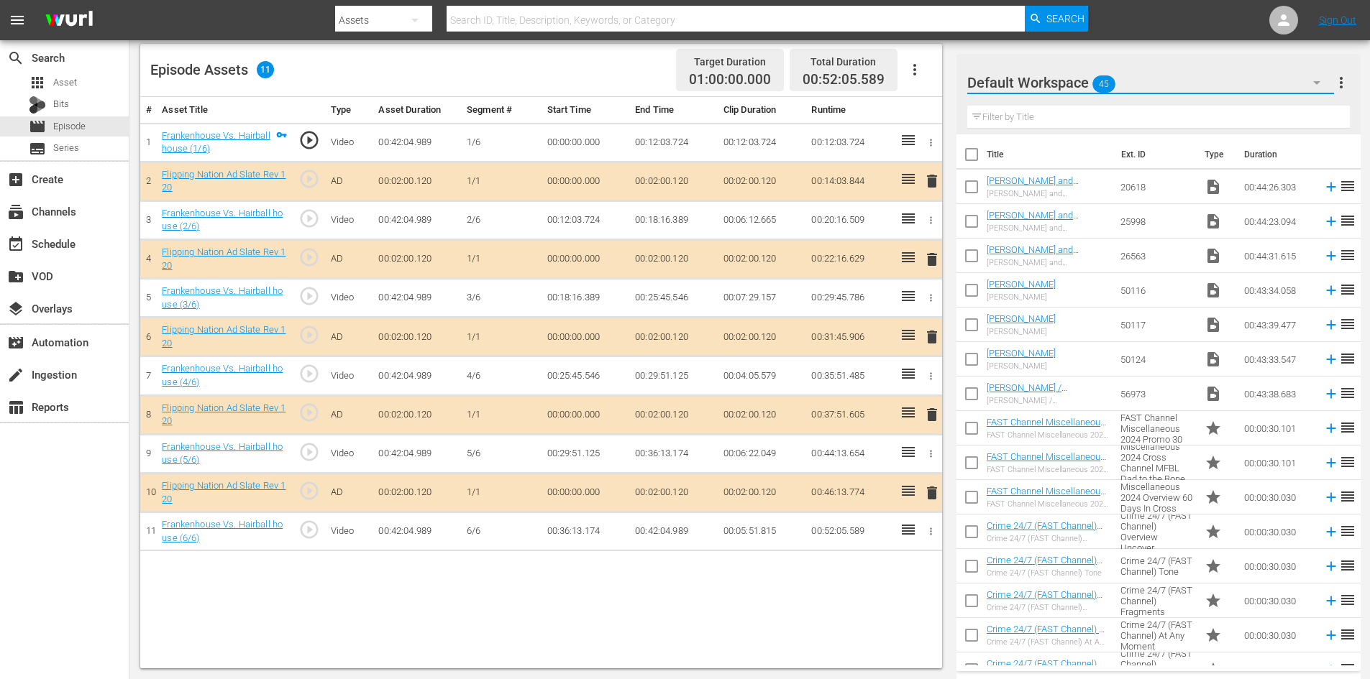
click at [1307, 77] on button "button" at bounding box center [1316, 82] width 35 height 35
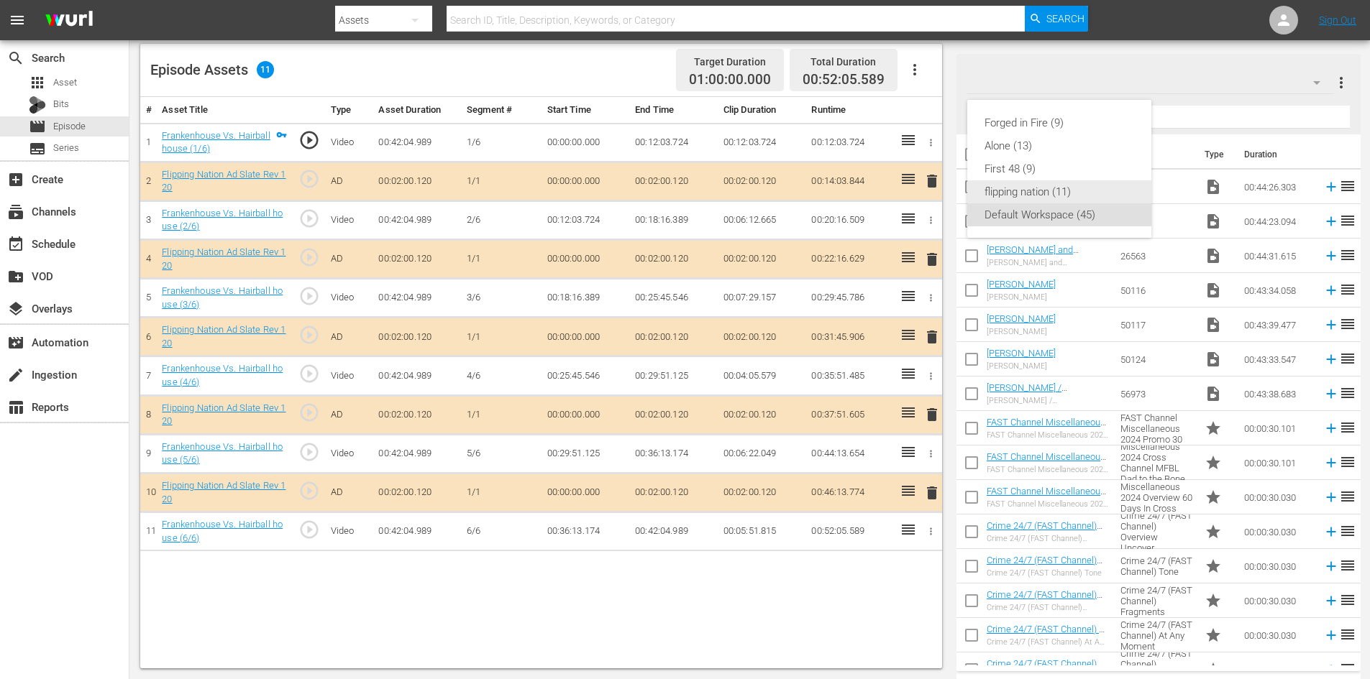
click at [1001, 190] on div "flipping nation (11)" at bounding box center [1059, 191] width 150 height 23
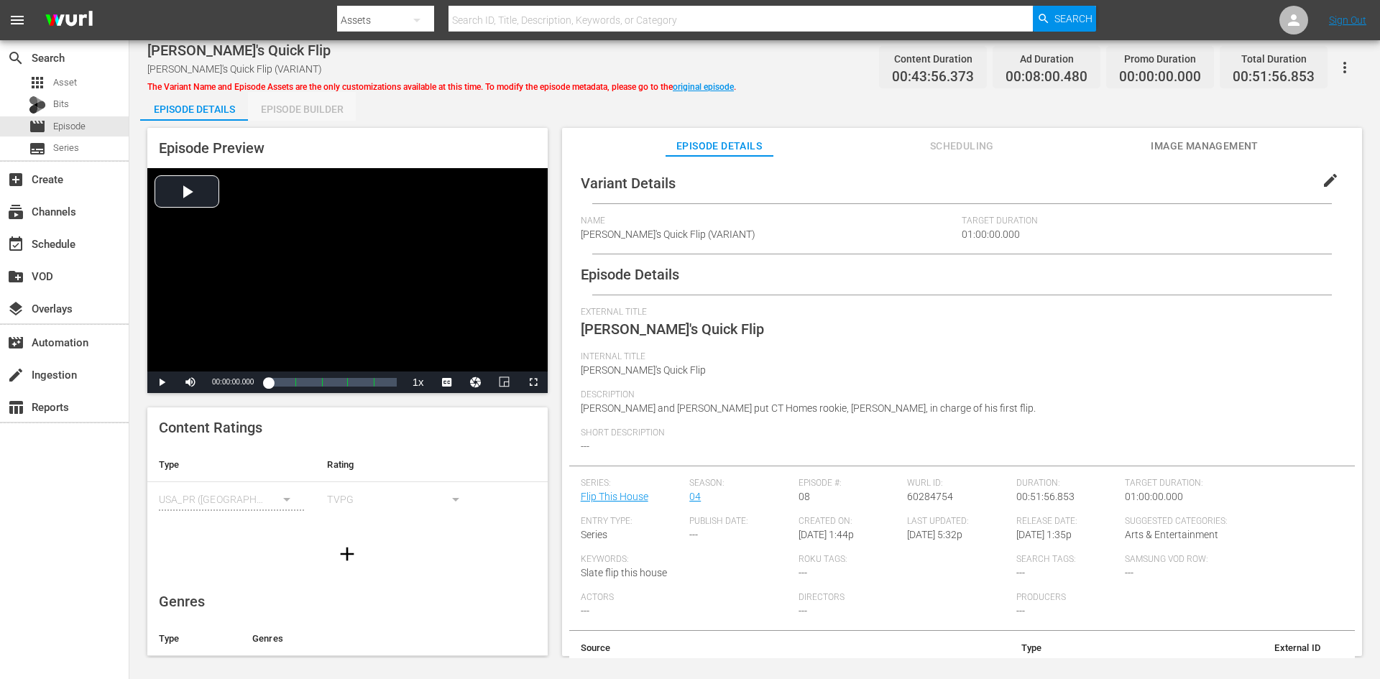
click at [285, 105] on div "Episode Builder" at bounding box center [302, 109] width 108 height 35
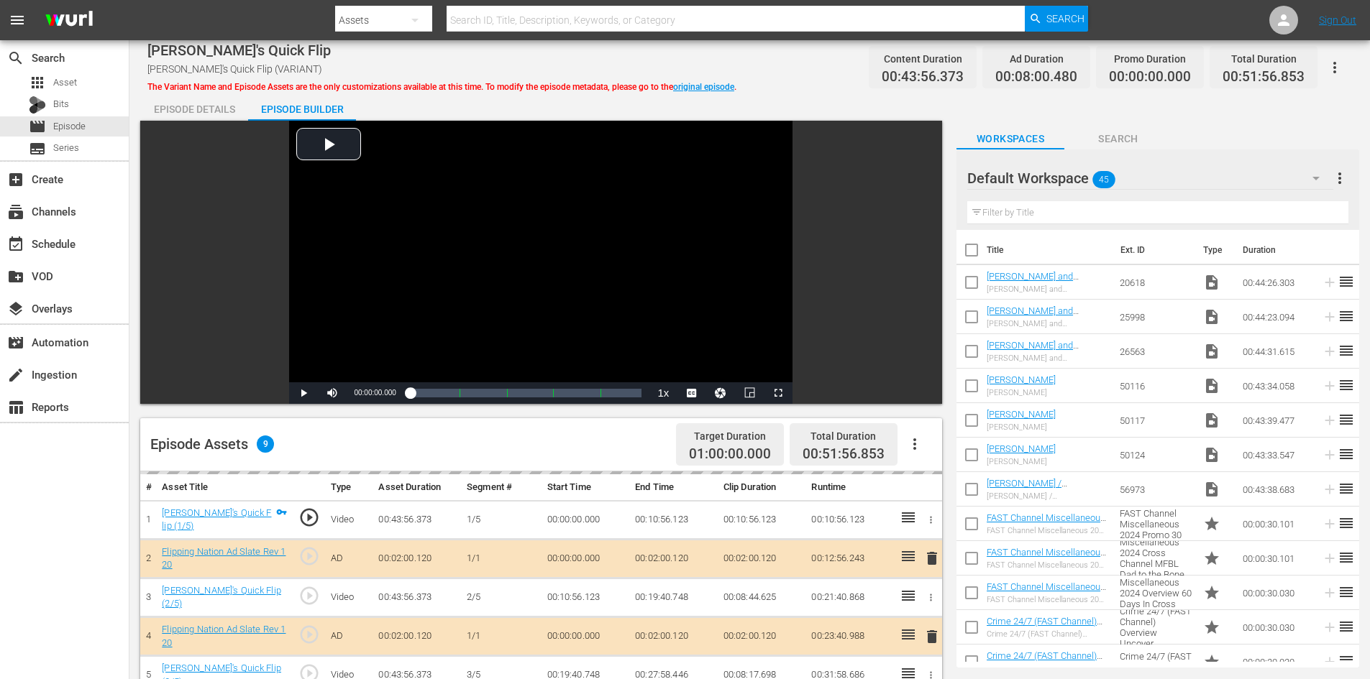
click at [1186, 180] on div "Default Workspace 45" at bounding box center [1150, 178] width 366 height 40
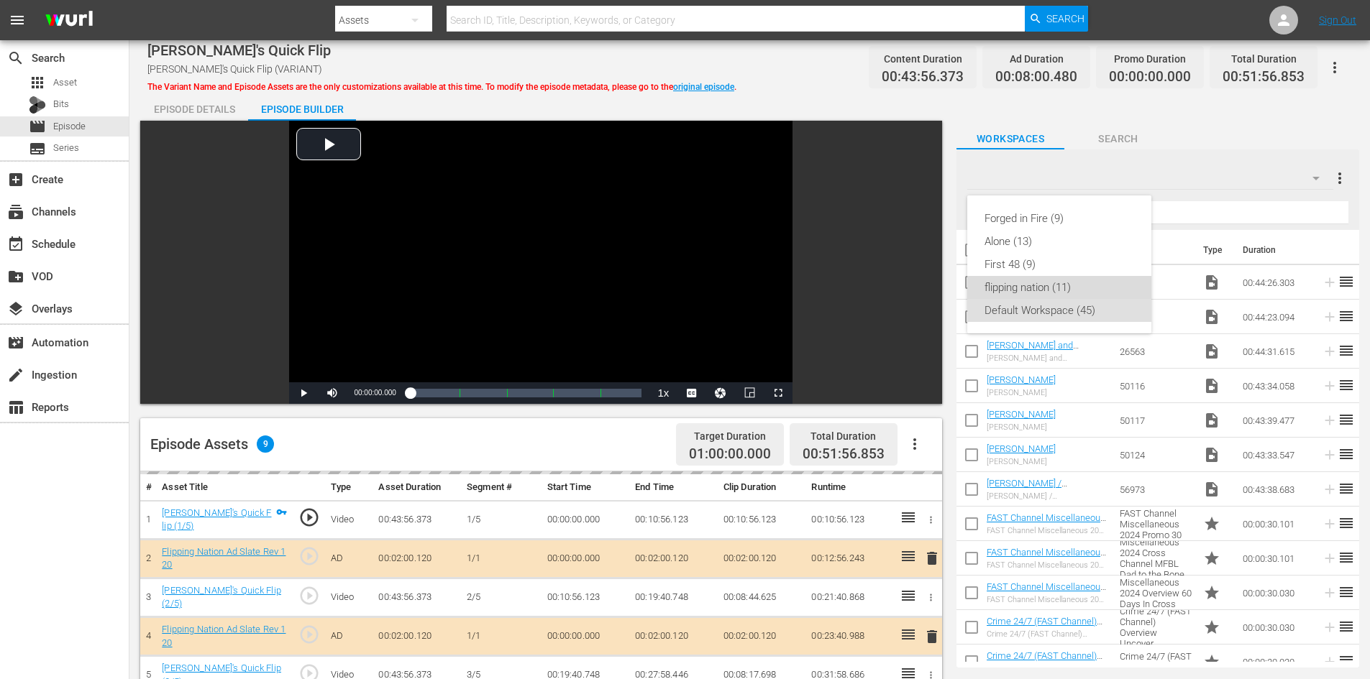
click at [1032, 282] on div "flipping nation (11)" at bounding box center [1059, 287] width 150 height 23
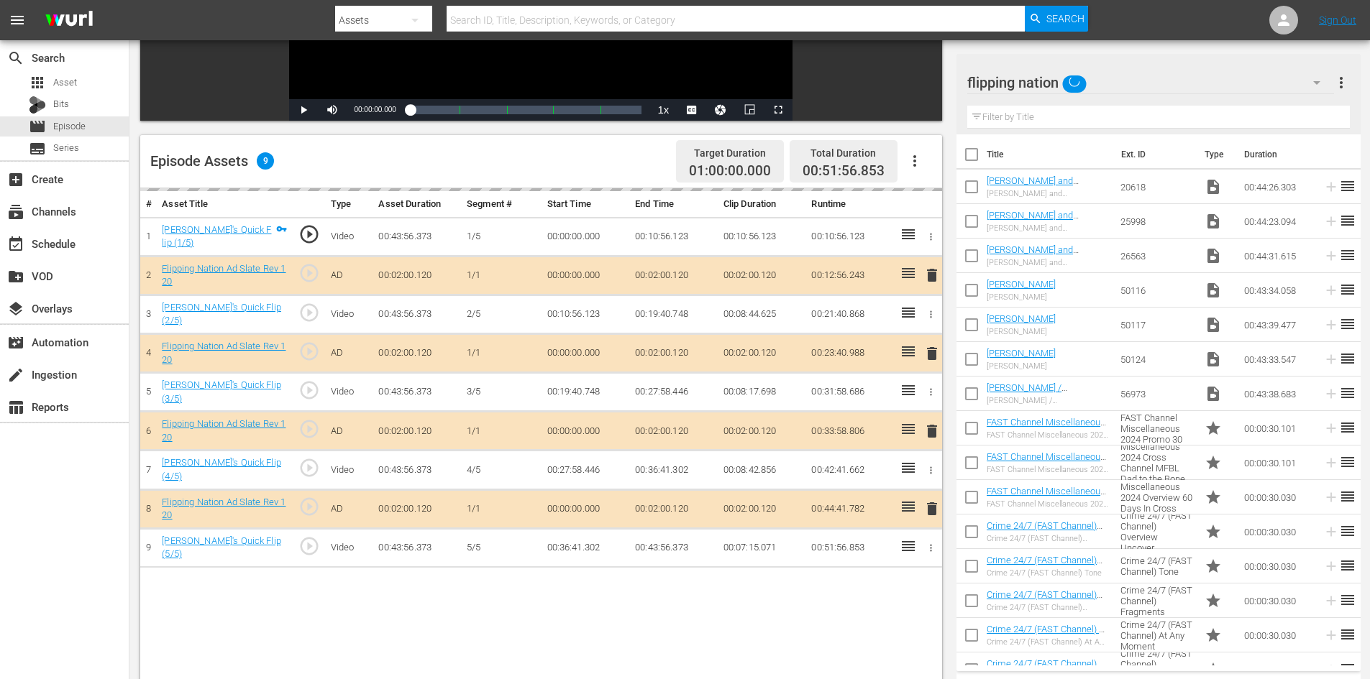
scroll to position [375, 0]
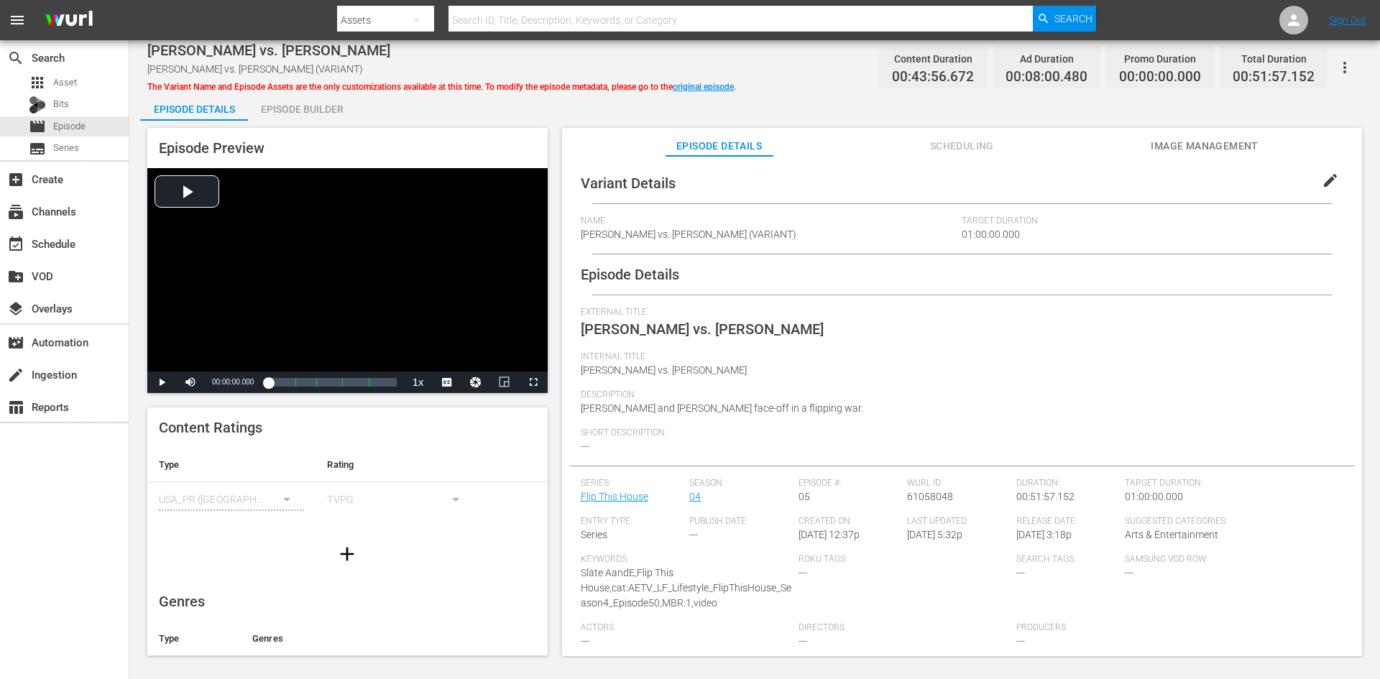
drag, startPoint x: 280, startPoint y: 129, endPoint x: 284, endPoint y: 114, distance: 15.5
click at [283, 124] on div "Episode Preview Video Player is loading. Play Video Play Mute Current Time 00:0…" at bounding box center [754, 394] width 1229 height 547
click at [287, 109] on div "Episode Builder" at bounding box center [302, 109] width 108 height 35
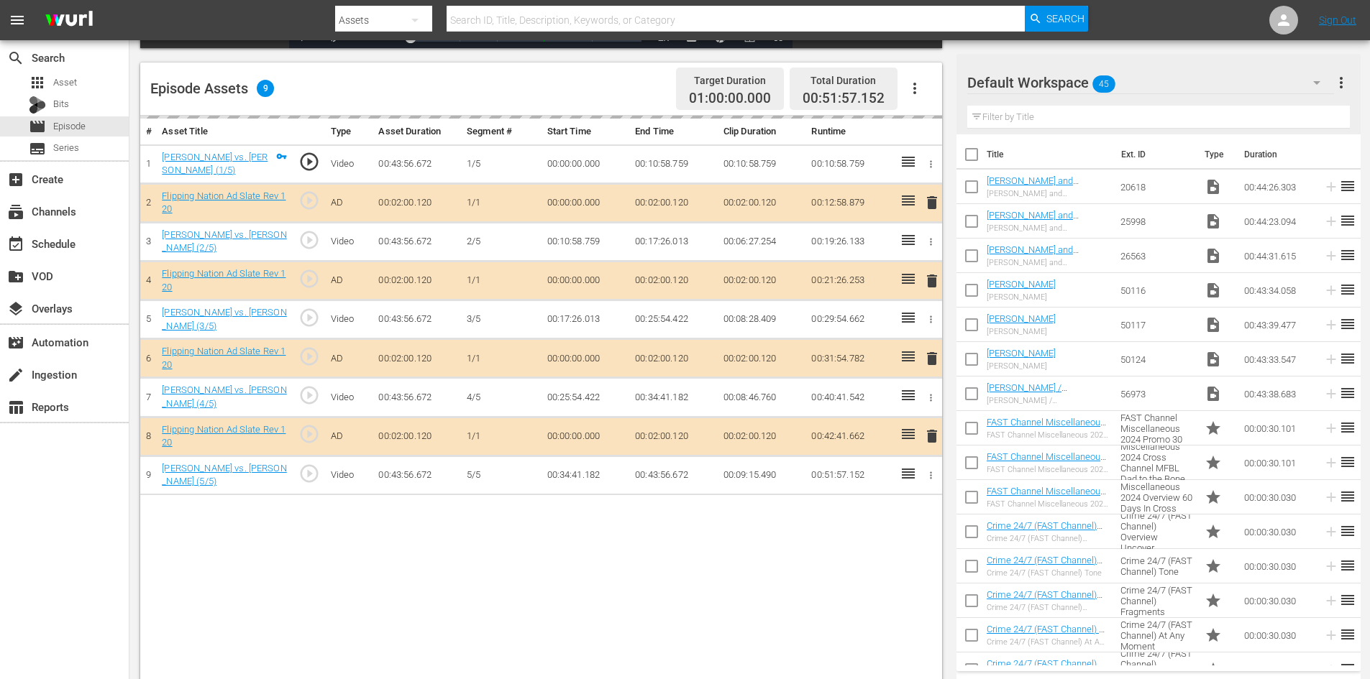
scroll to position [359, 0]
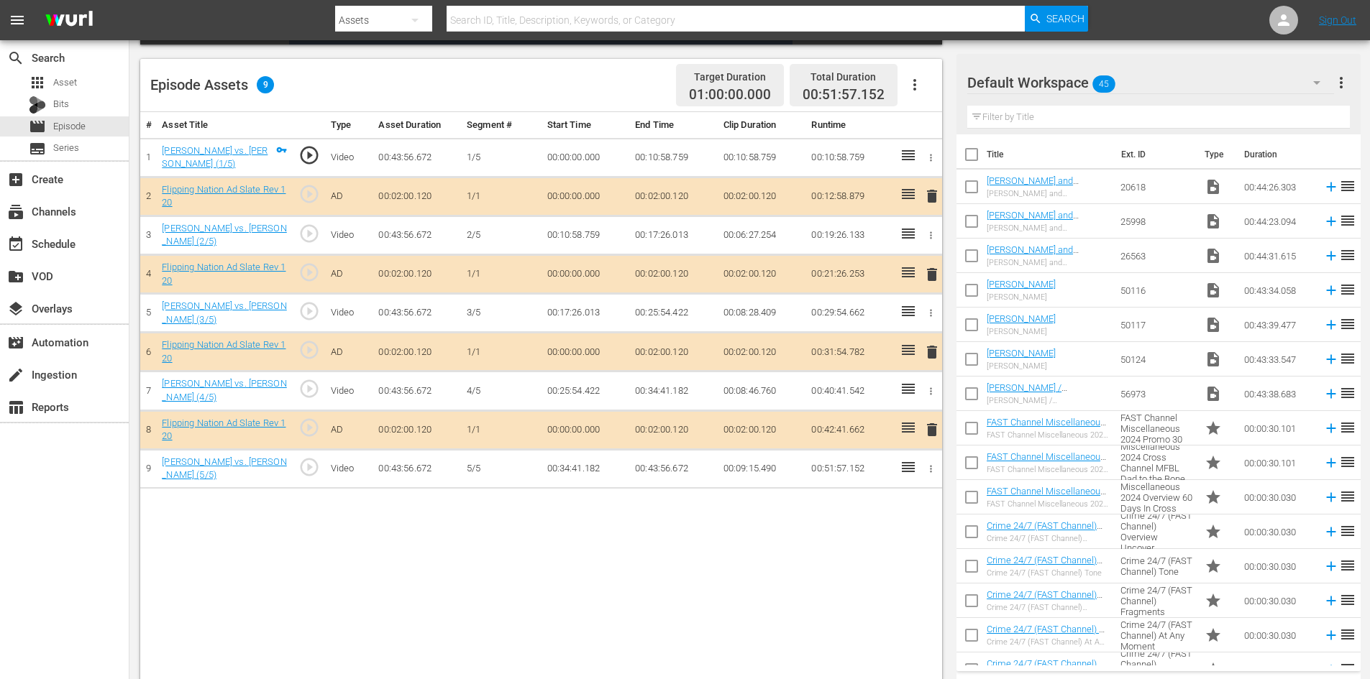
click at [1283, 78] on div "Default Workspace 45" at bounding box center [1150, 83] width 367 height 40
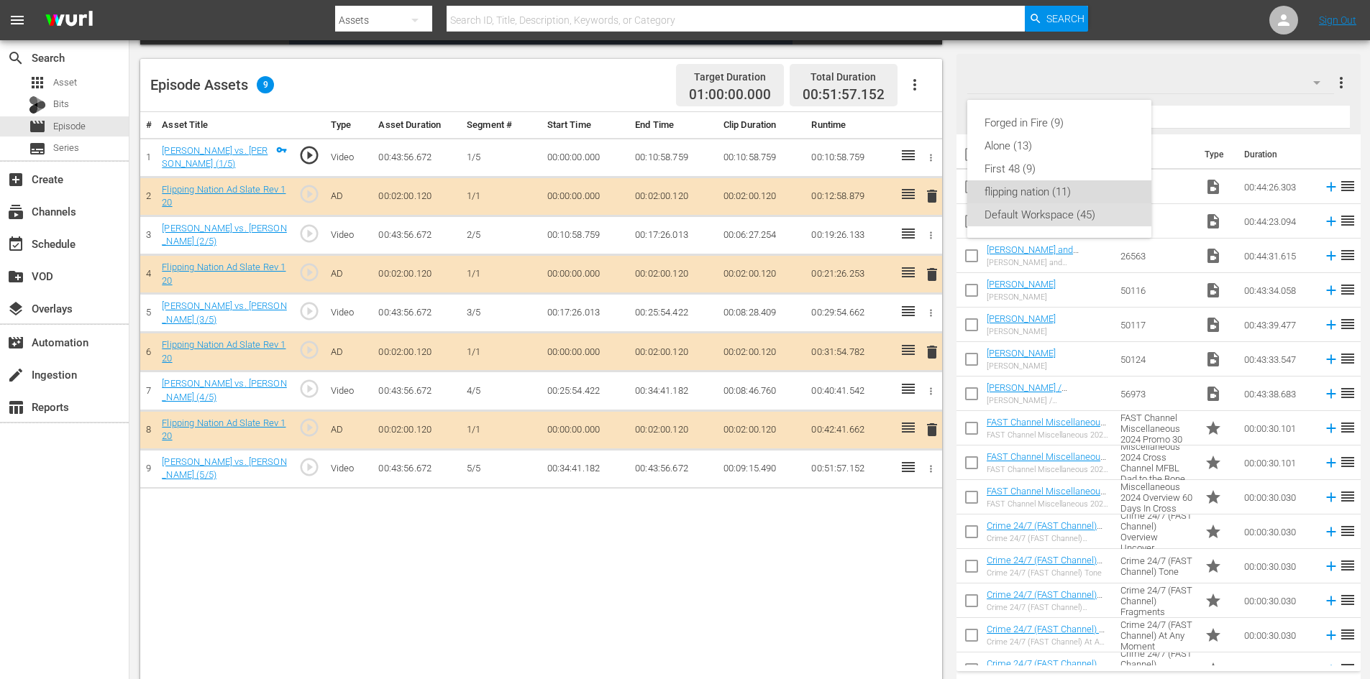
click at [1023, 196] on div "flipping nation (11)" at bounding box center [1059, 191] width 150 height 23
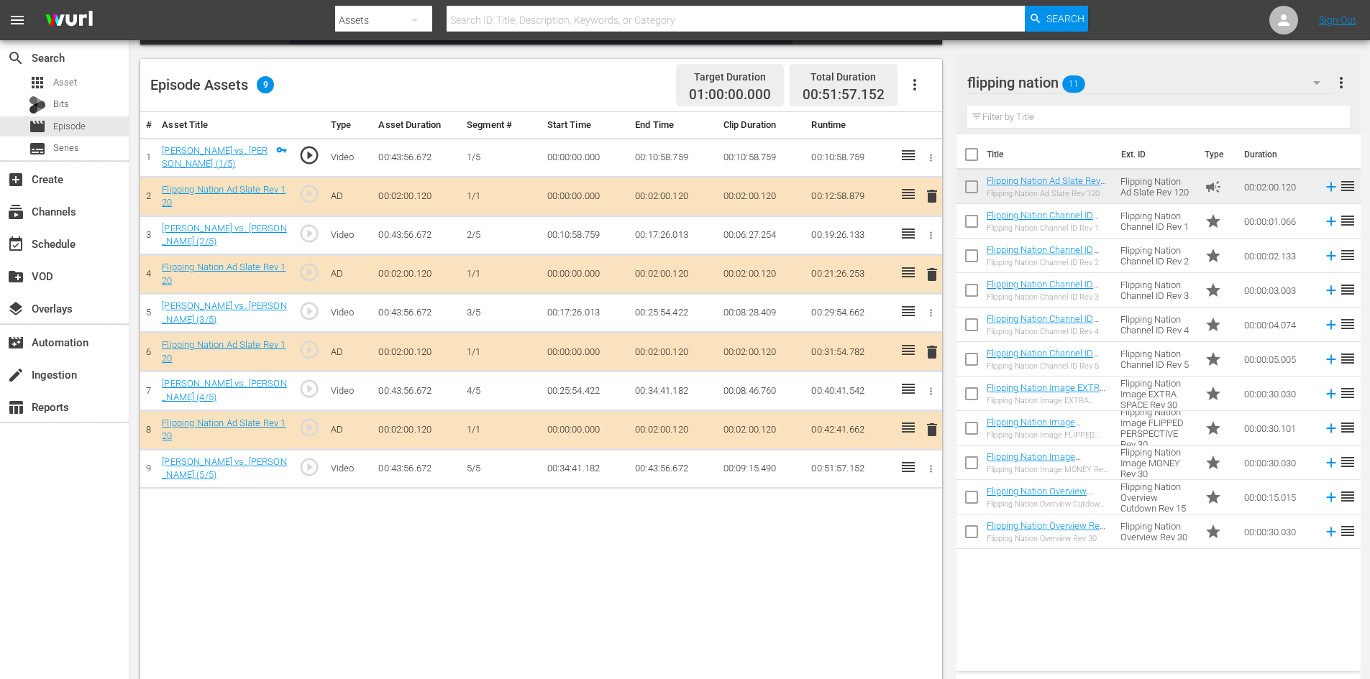
click at [932, 352] on span "delete" at bounding box center [931, 352] width 17 height 17
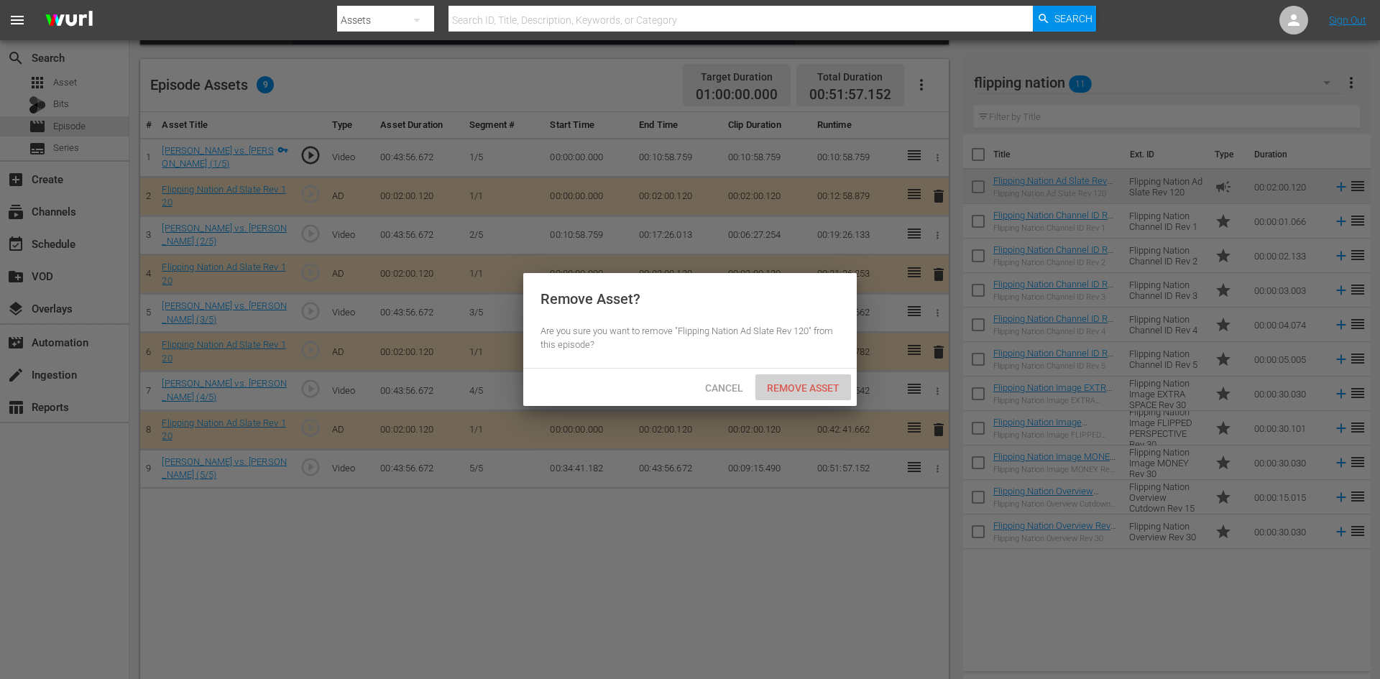
click at [831, 383] on span "Remove Asset" at bounding box center [804, 388] width 96 height 12
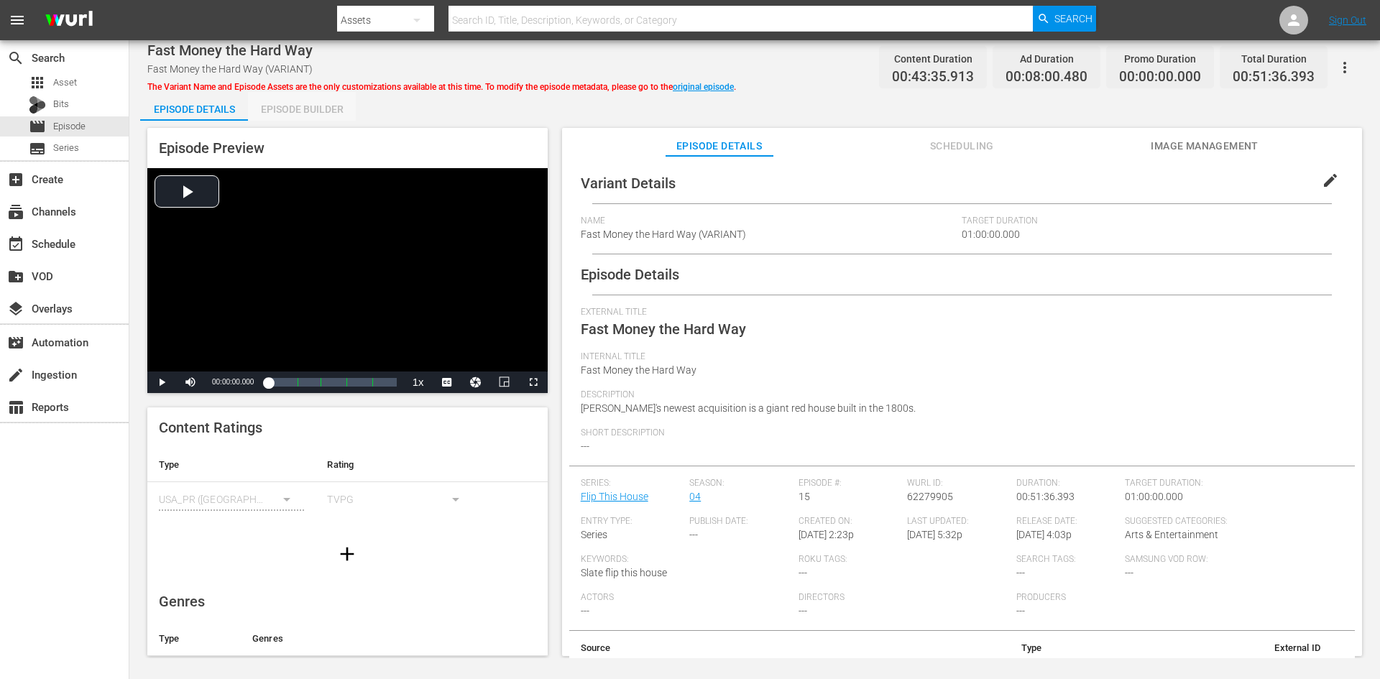
click at [311, 104] on div "Episode Builder" at bounding box center [302, 109] width 108 height 35
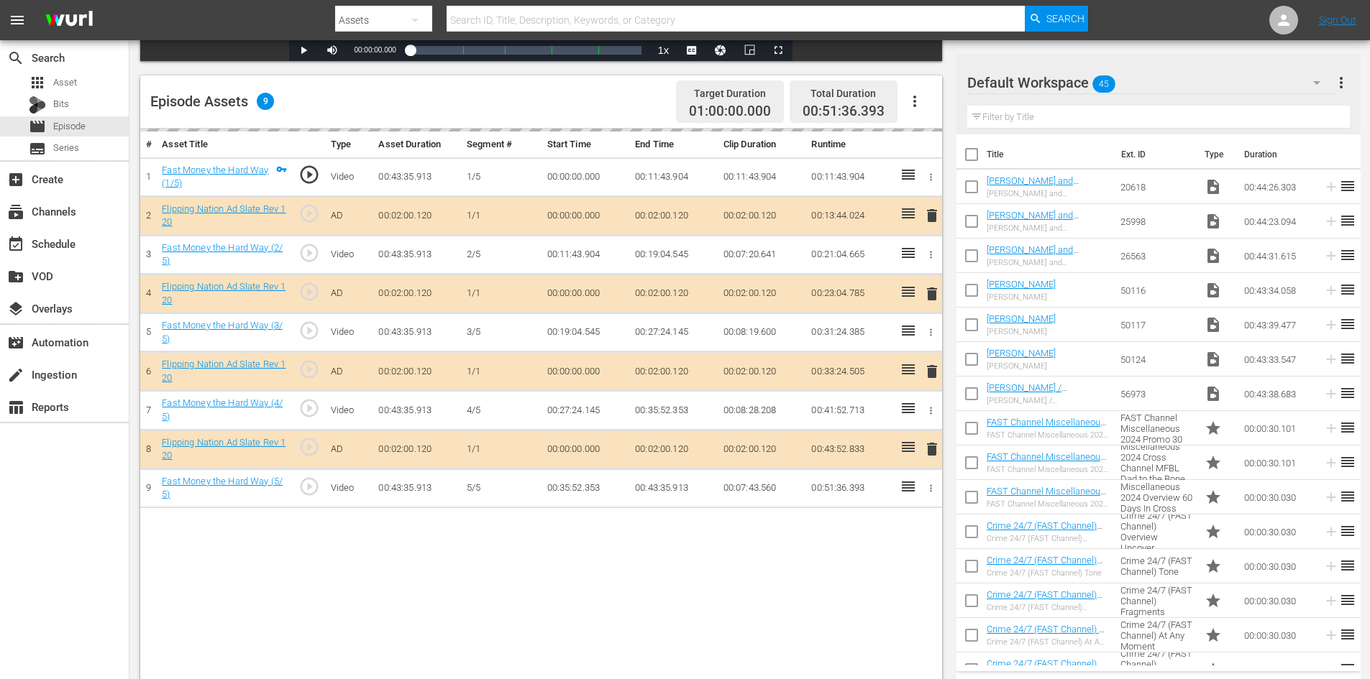
scroll to position [375, 0]
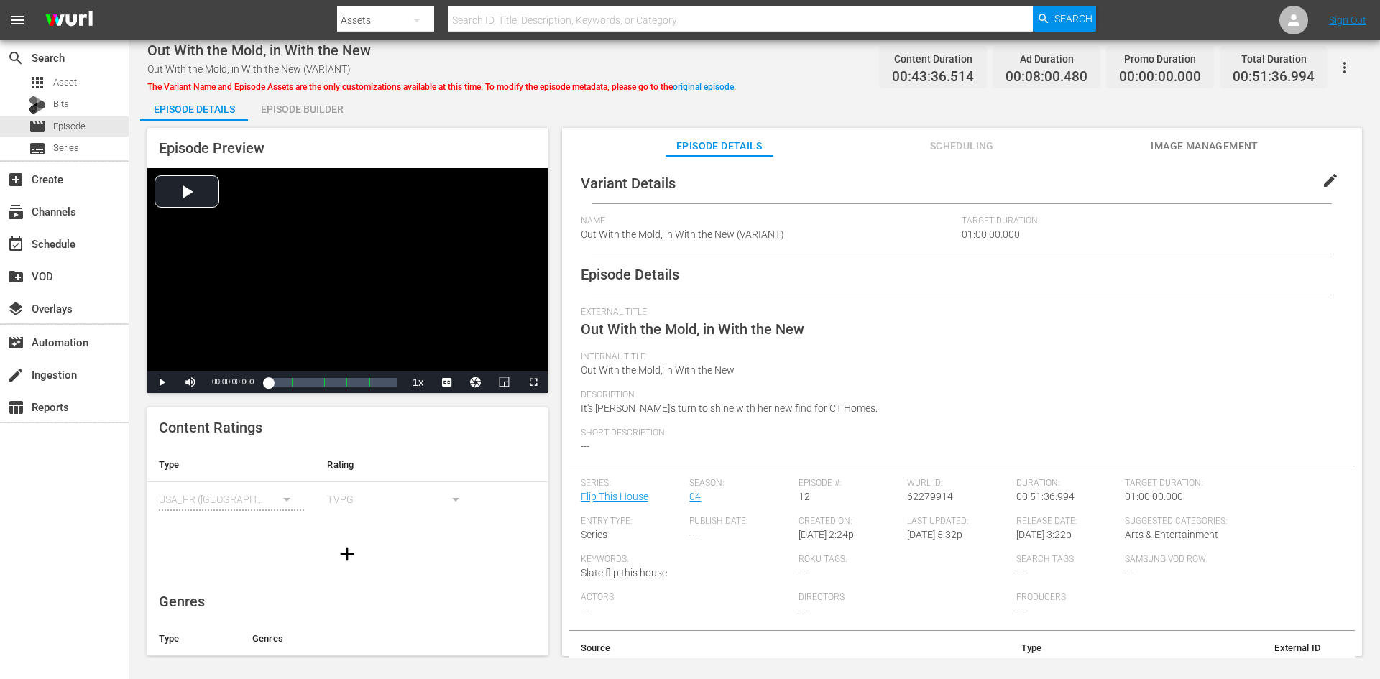
drag, startPoint x: 312, startPoint y: 122, endPoint x: 316, endPoint y: 114, distance: 8.4
click at [313, 120] on div "Episode Details Episode Builder Episode Preview Video Player is loading. Play V…" at bounding box center [754, 380] width 1229 height 576
click at [318, 111] on div "Episode Builder" at bounding box center [302, 109] width 108 height 35
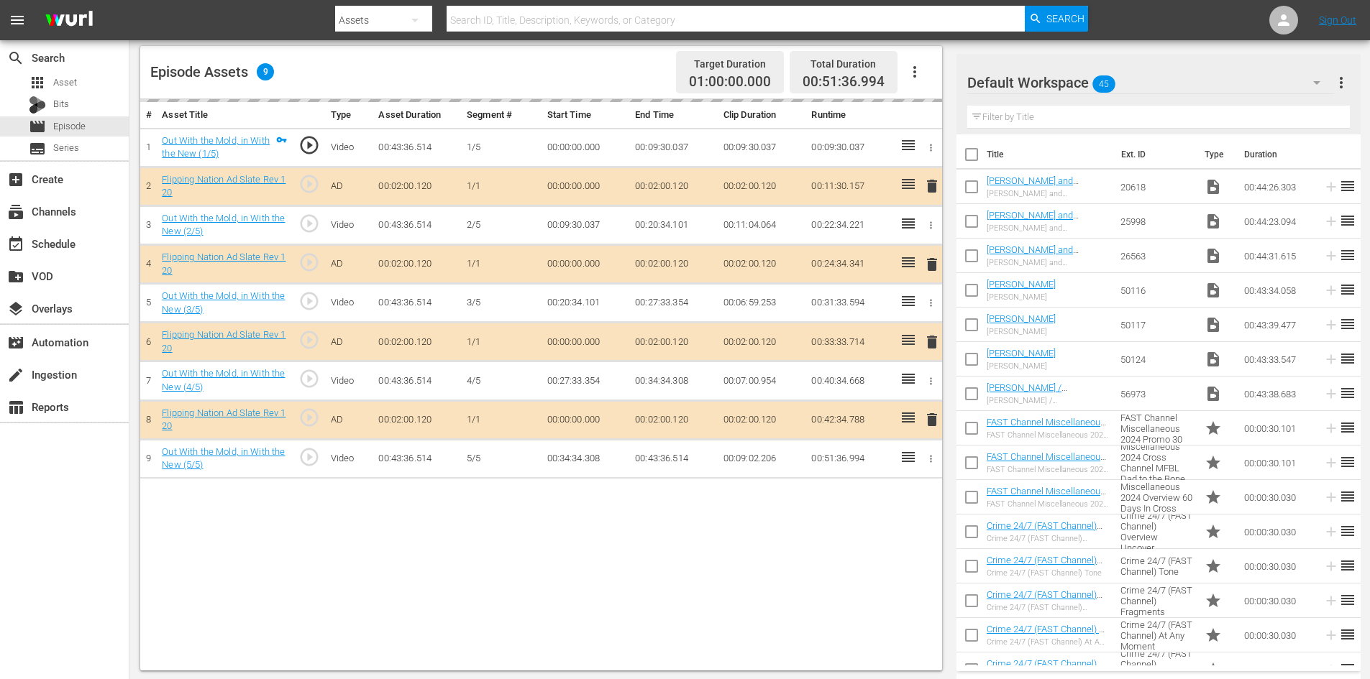
scroll to position [375, 0]
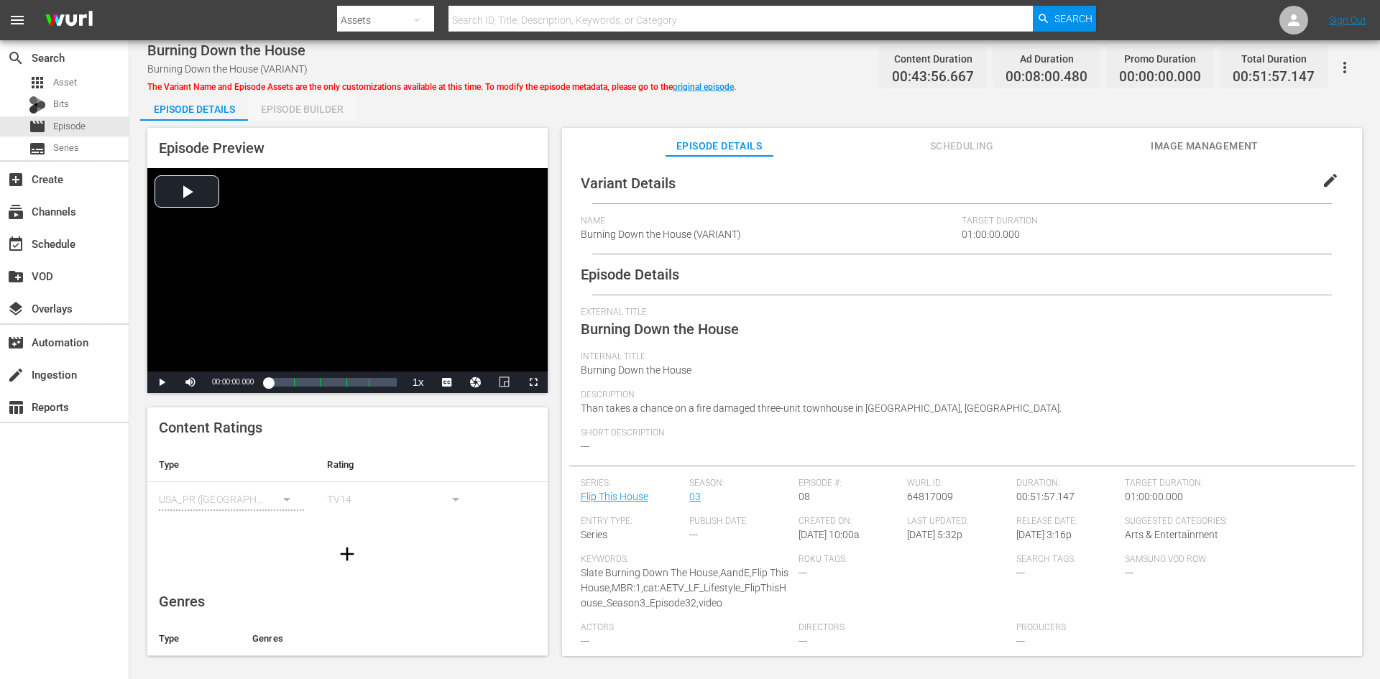
click at [326, 106] on div "Episode Builder" at bounding box center [302, 109] width 108 height 35
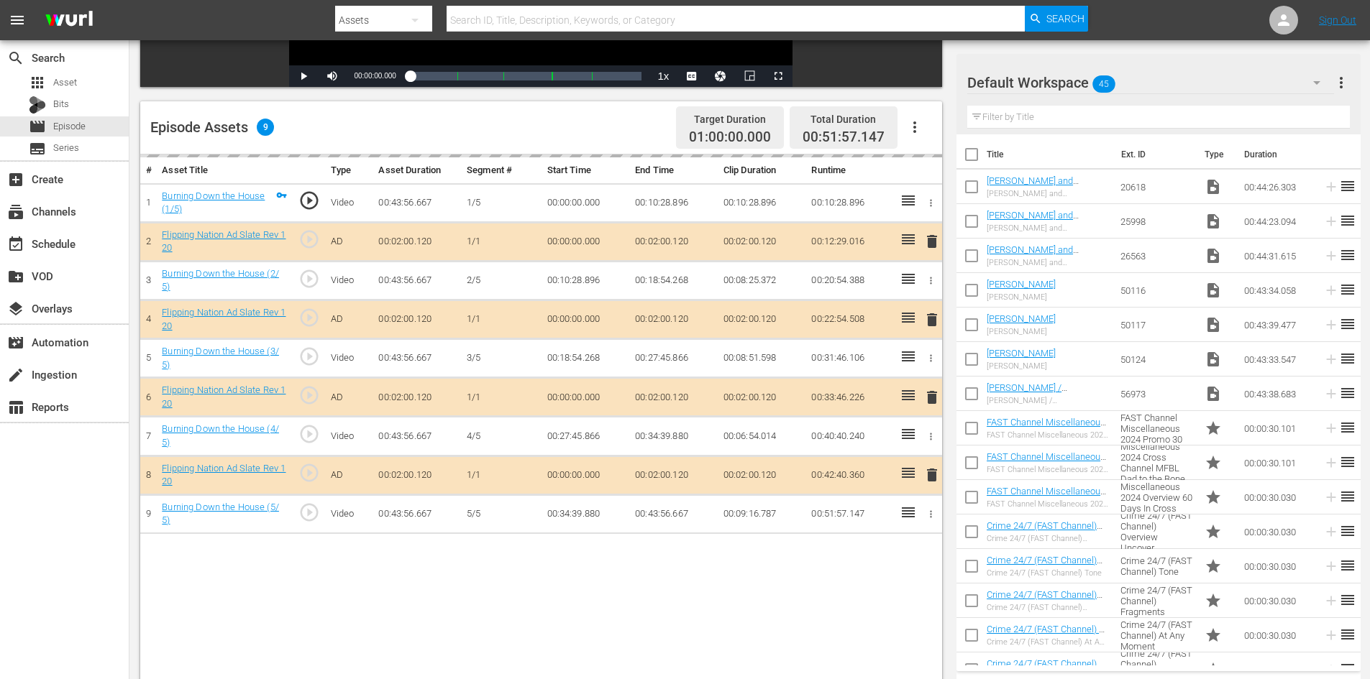
scroll to position [375, 0]
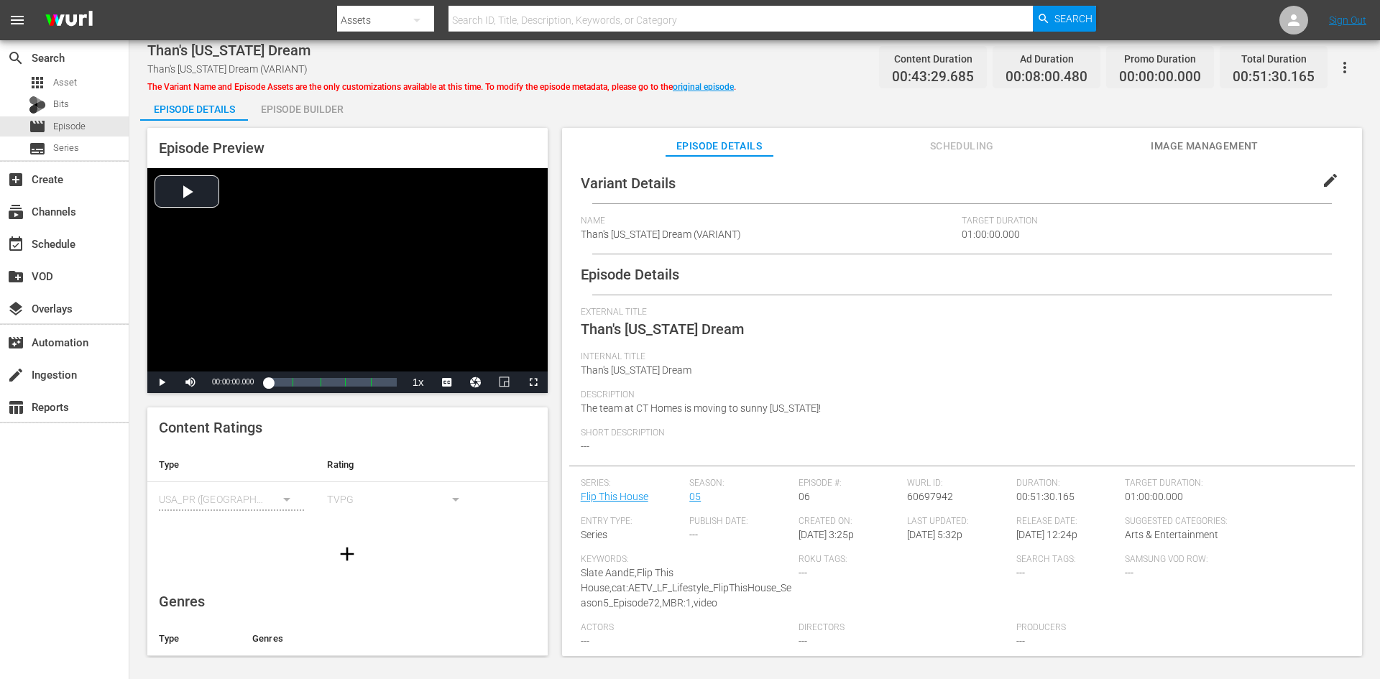
click at [325, 107] on div "Episode Builder" at bounding box center [302, 109] width 108 height 35
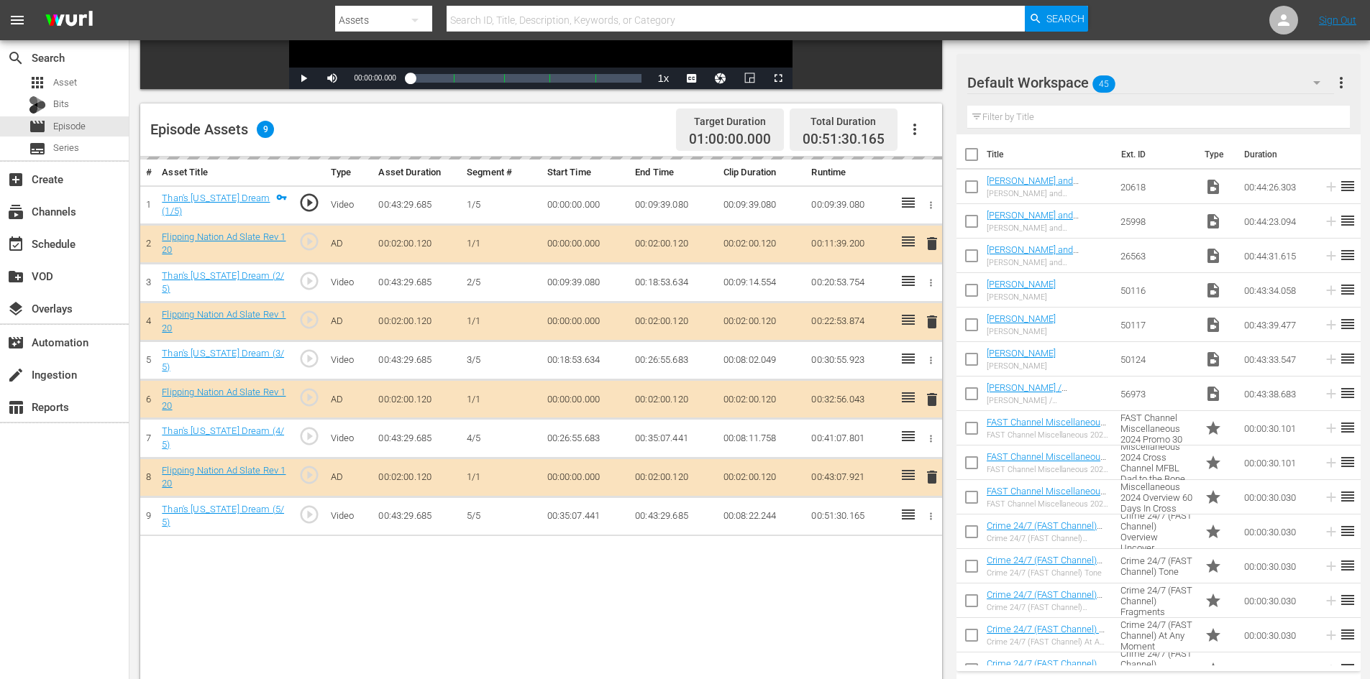
scroll to position [375, 0]
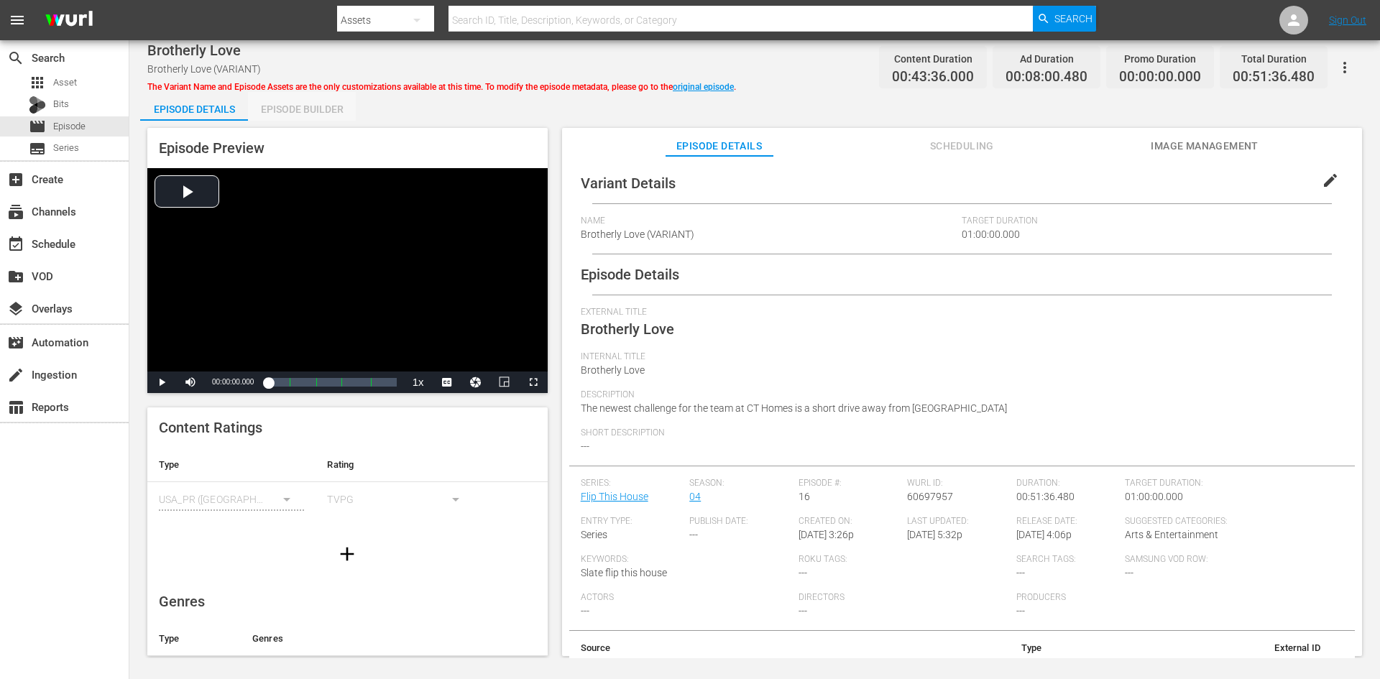
click at [288, 111] on div "Episode Builder" at bounding box center [302, 109] width 108 height 35
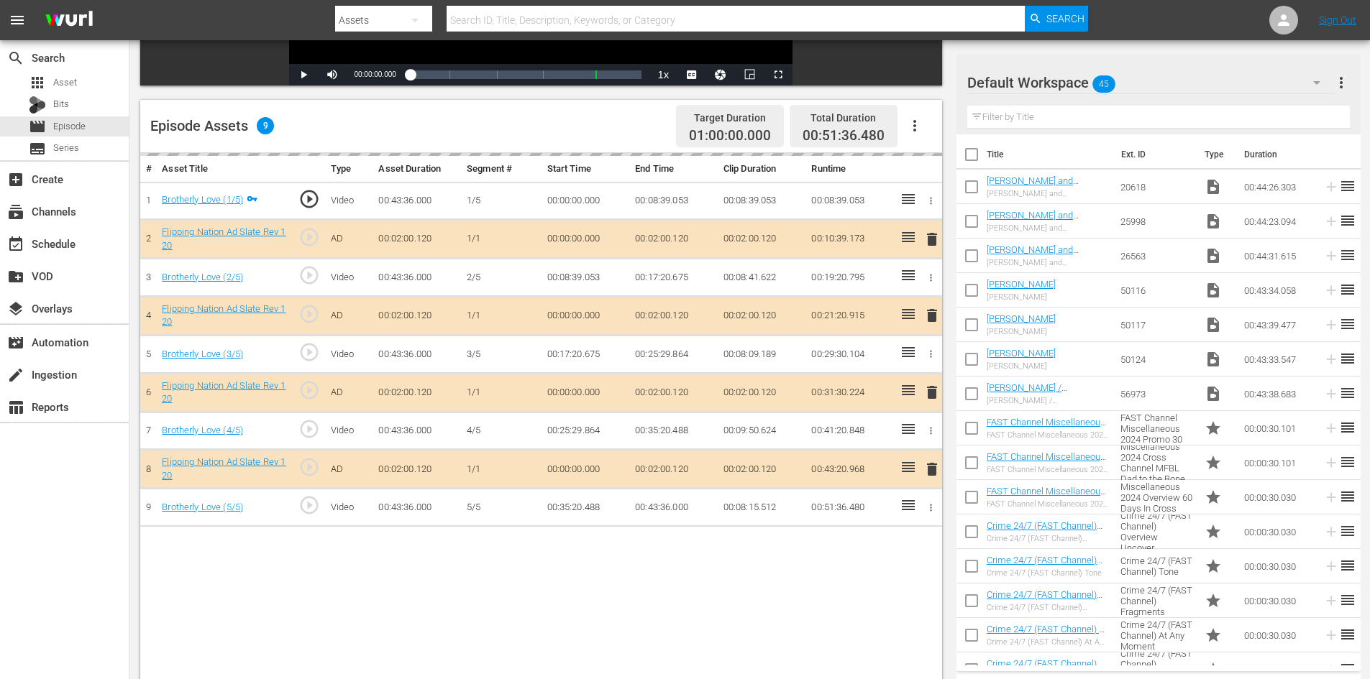
scroll to position [375, 0]
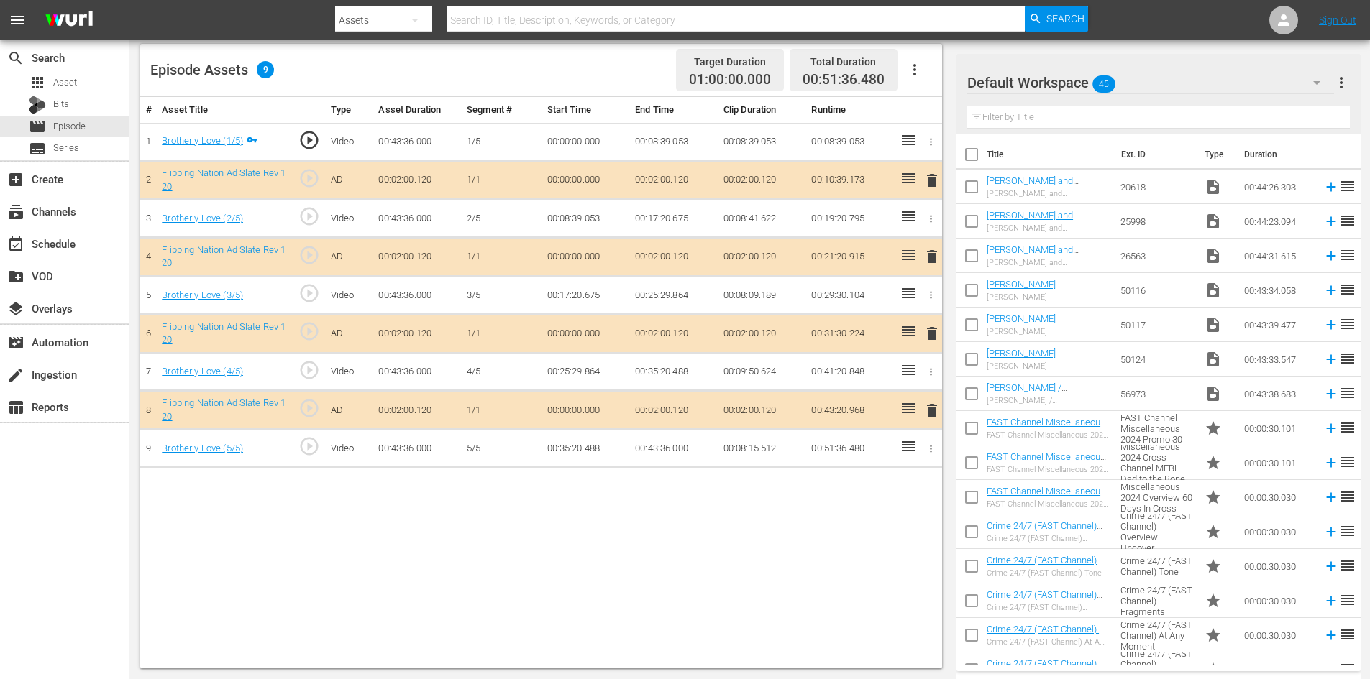
click at [935, 337] on span "delete" at bounding box center [931, 333] width 17 height 17
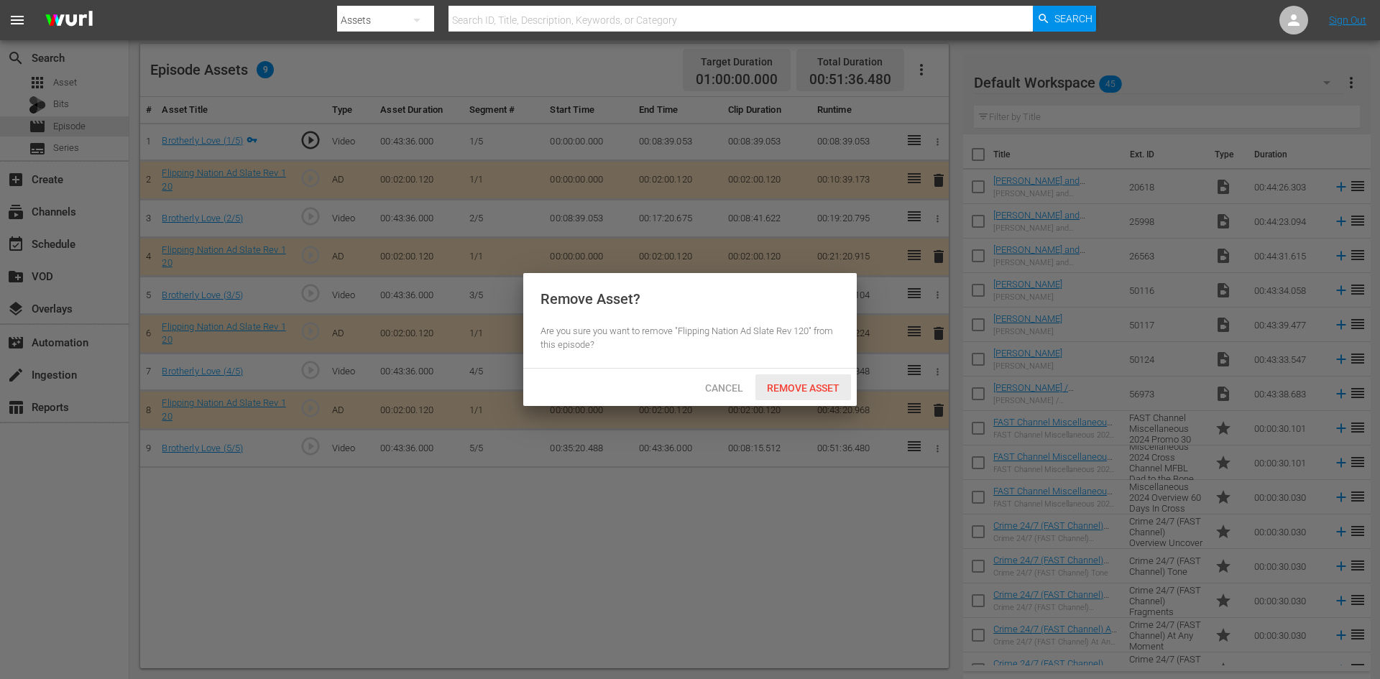
click at [811, 388] on span "Remove Asset" at bounding box center [804, 388] width 96 height 12
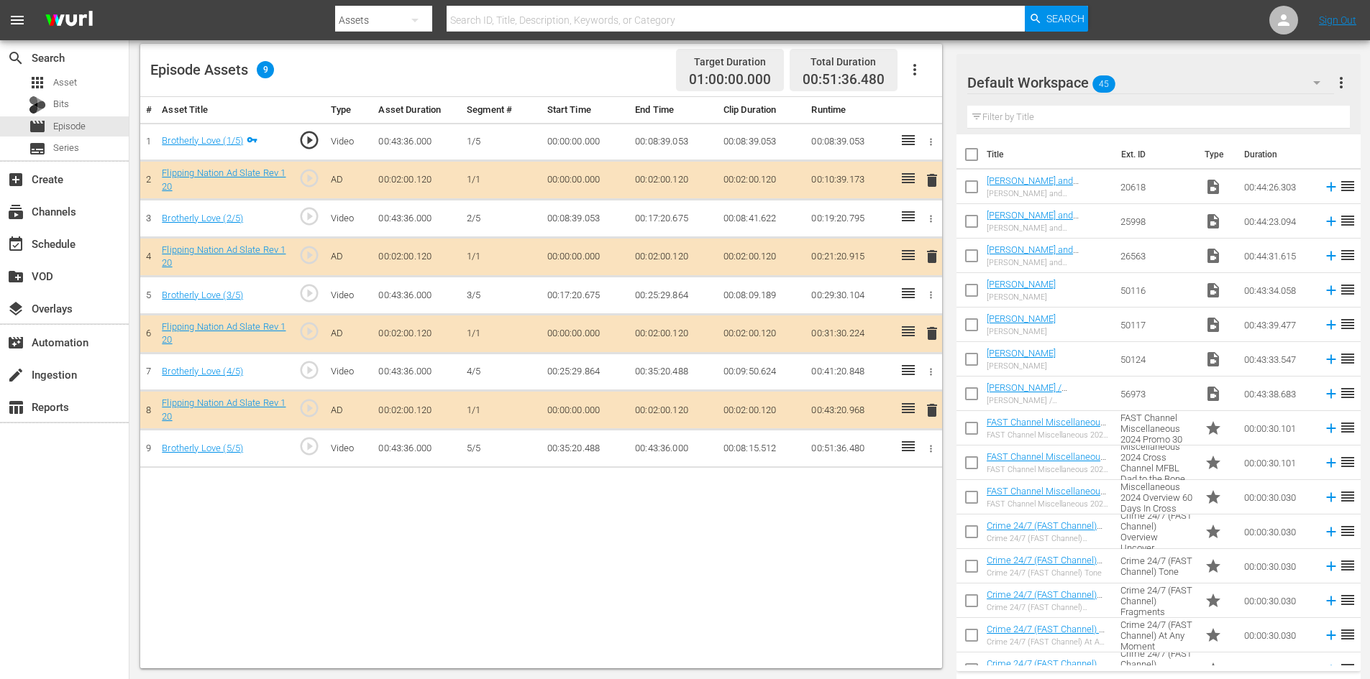
click at [1200, 86] on div "Default Workspace 45" at bounding box center [1150, 83] width 367 height 40
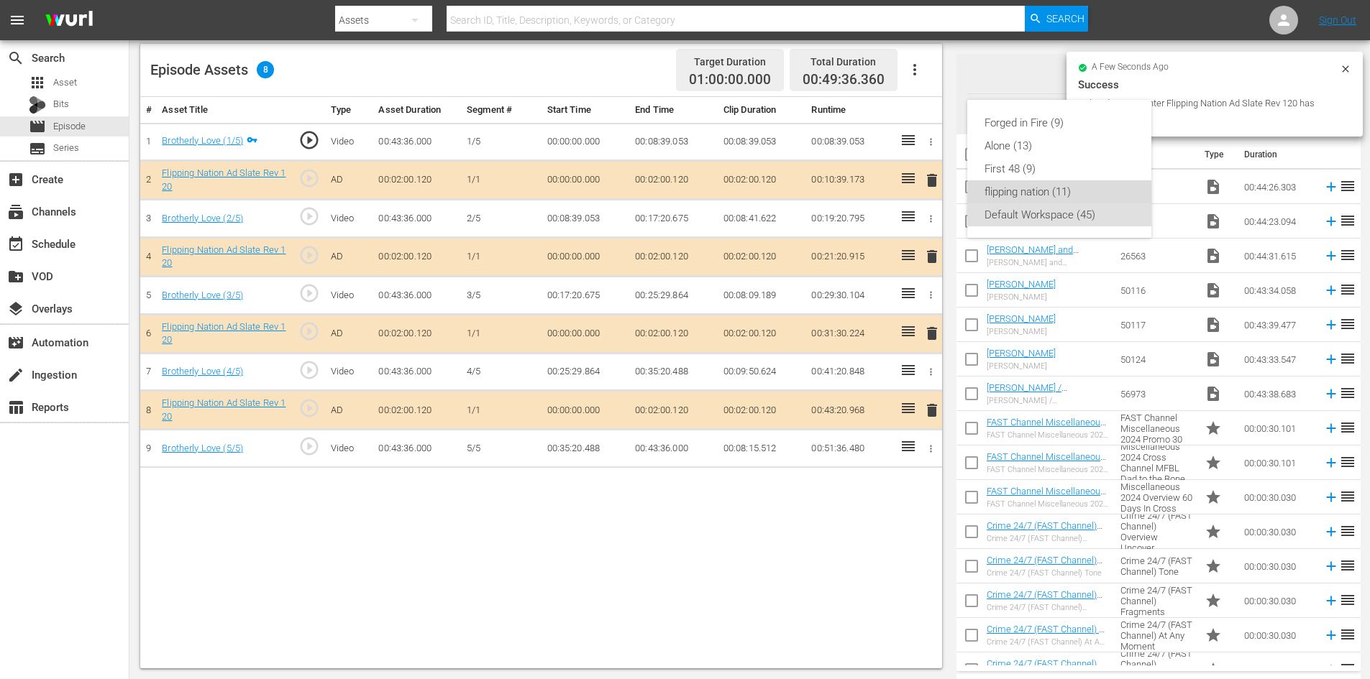
click at [1010, 185] on div "flipping nation (11)" at bounding box center [1059, 191] width 150 height 23
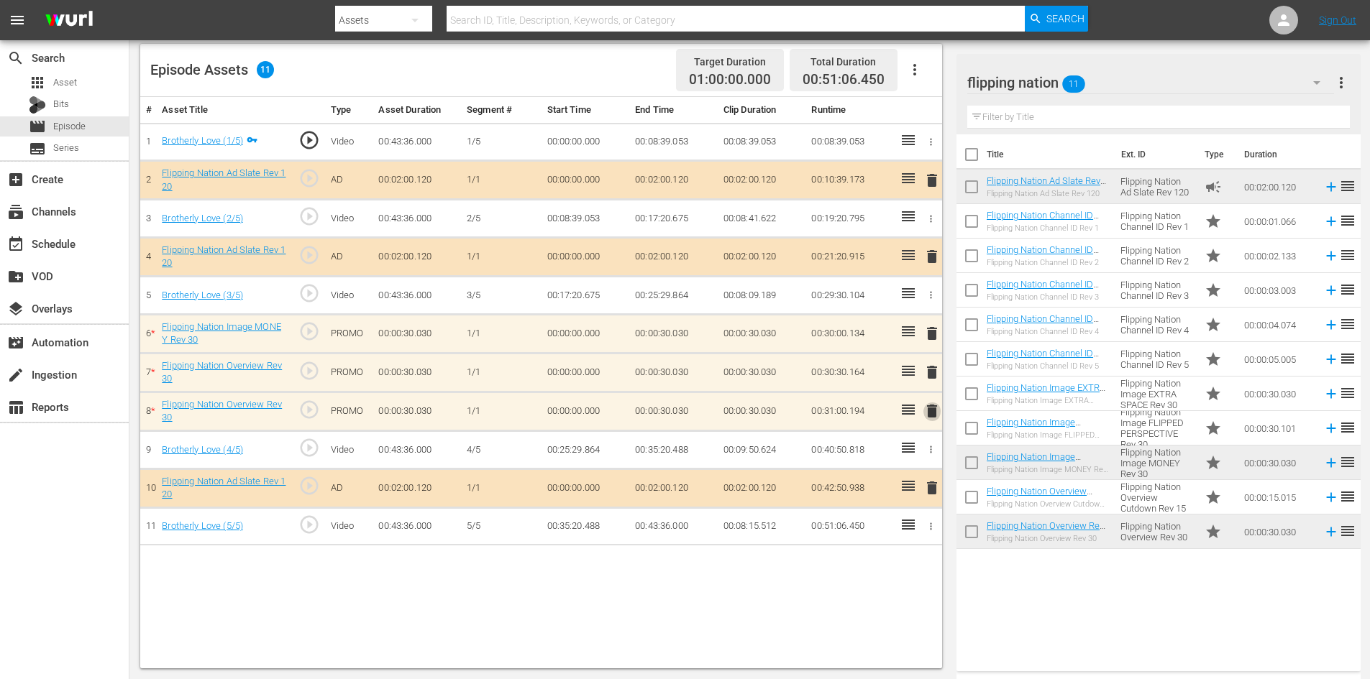
click at [932, 408] on span "delete" at bounding box center [931, 411] width 17 height 17
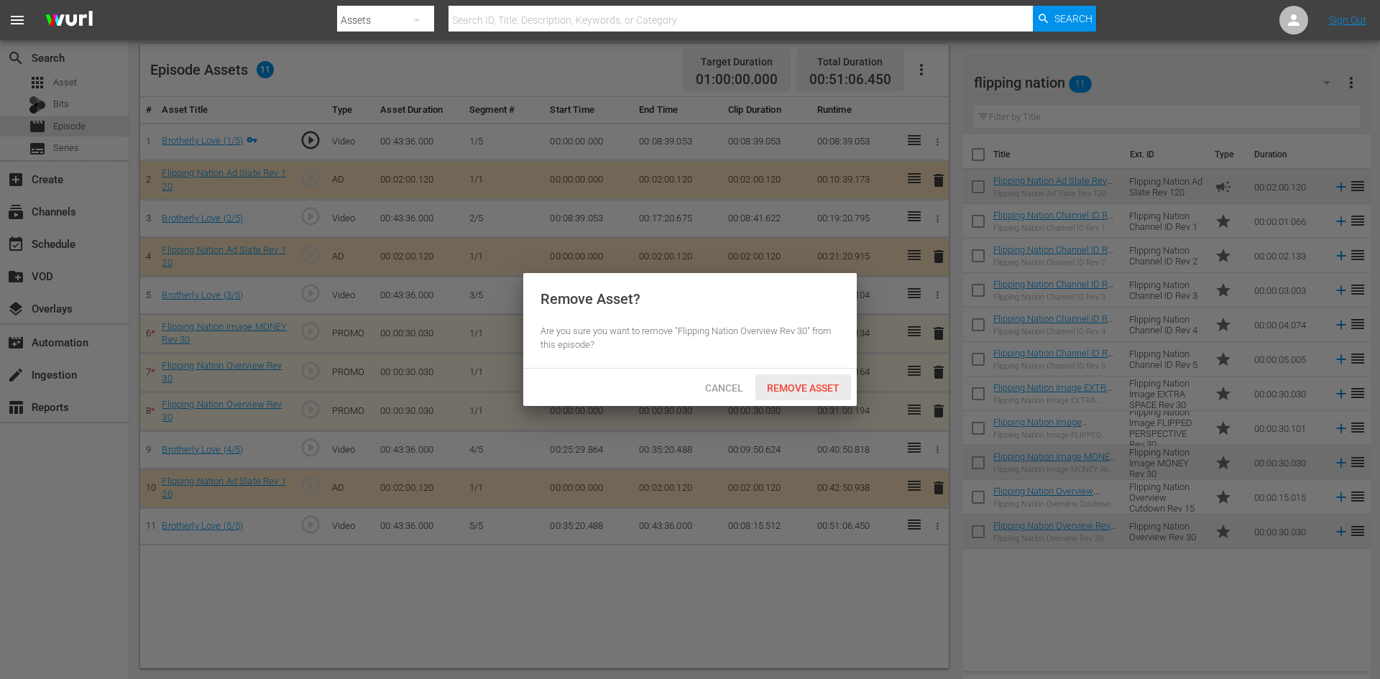
click at [811, 378] on div "Remove Asset" at bounding box center [804, 388] width 96 height 27
